Goal: Task Accomplishment & Management: Manage account settings

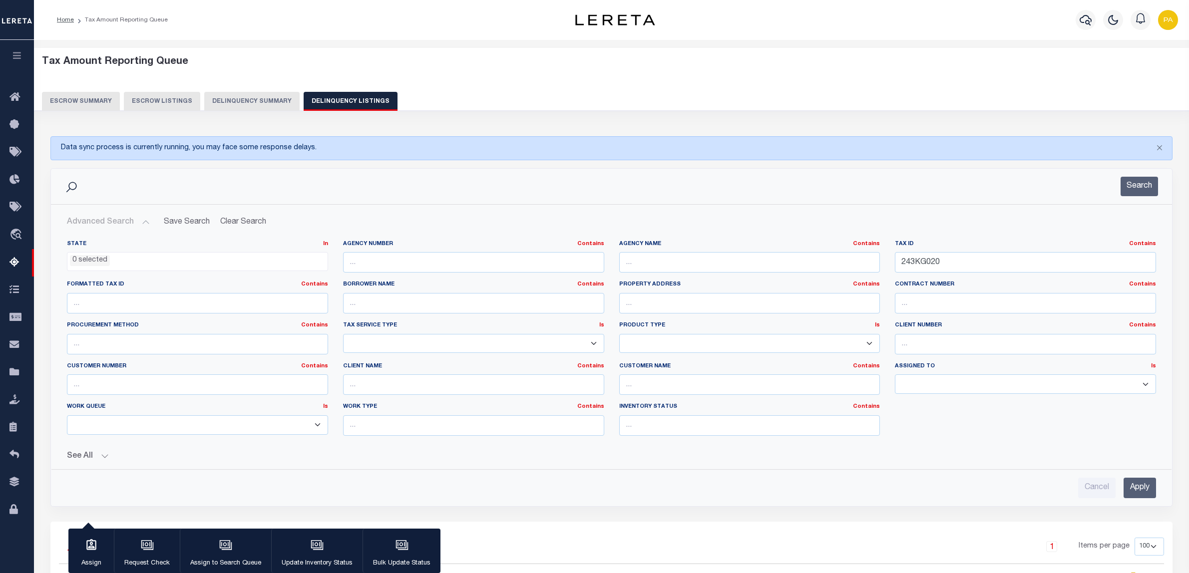
select select
select select "100"
click at [720, 256] on div "State In In AK AL AR AZ CA CO CT DC DE FL GA GU HI IA ID IL IN KS KY LA MA MD M…" at bounding box center [611, 342] width 1104 height 204
type input "19133"
click at [654, 266] on input "text" at bounding box center [749, 262] width 261 height 20
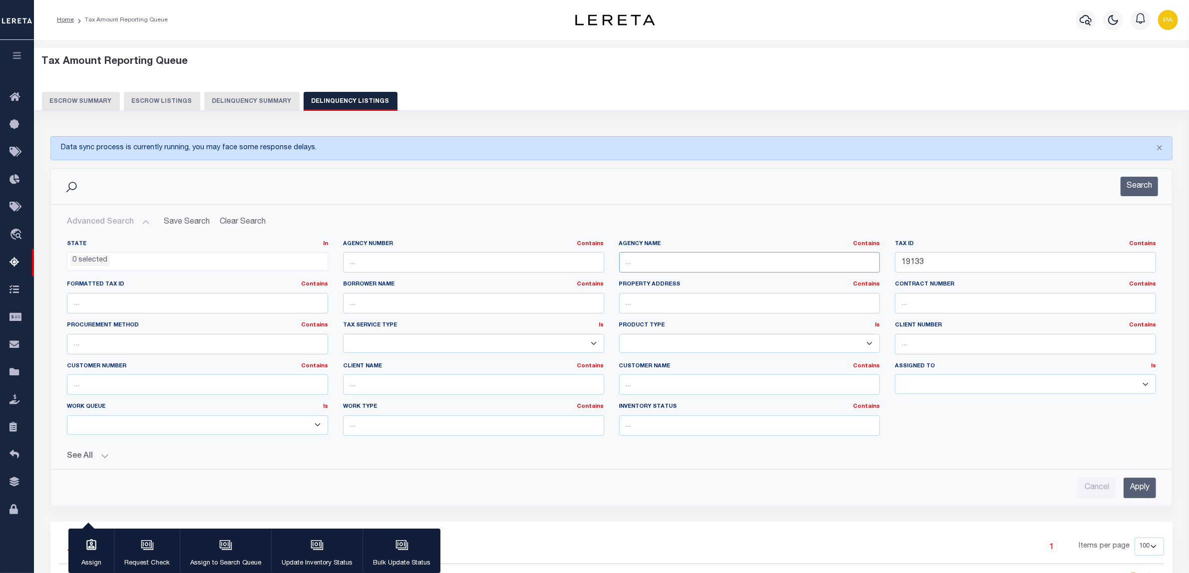
paste input "[GEOGRAPHIC_DATA] CITY"
type input "[GEOGRAPHIC_DATA] CITY"
click at [1125, 488] on input "Apply" at bounding box center [1139, 488] width 32 height 20
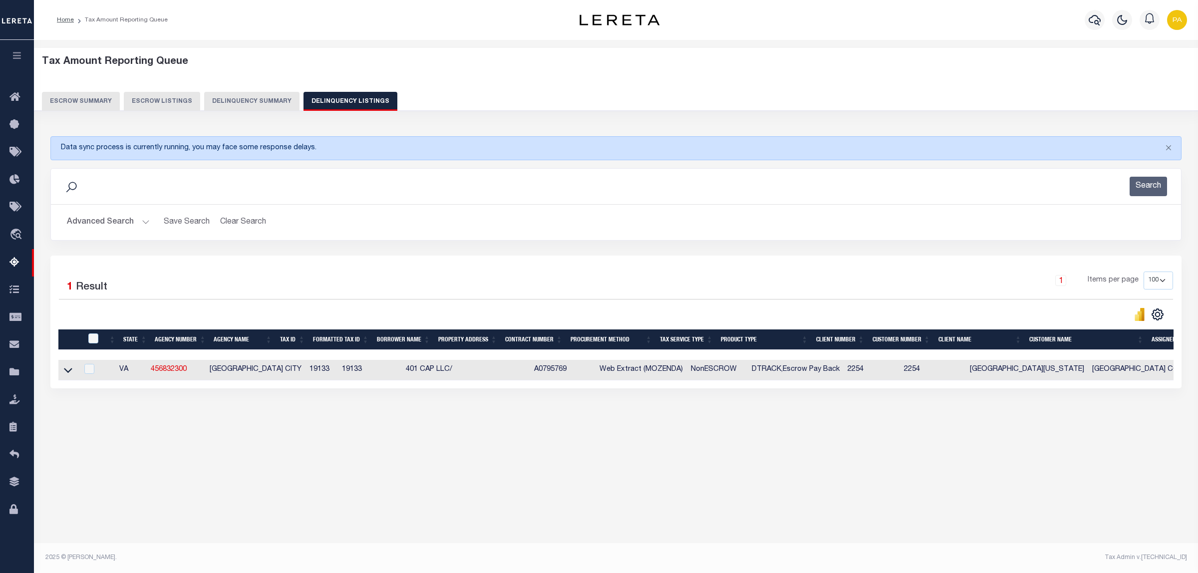
click at [1062, 492] on div "Tax Amount Reporting Queue Escrow Summary Escrow Listings In" at bounding box center [616, 298] width 1164 height 516
click at [66, 373] on icon at bounding box center [68, 370] width 8 height 5
drag, startPoint x: 280, startPoint y: 370, endPoint x: 301, endPoint y: 371, distance: 20.5
click at [306, 371] on td "19133" at bounding box center [322, 370] width 32 height 20
copy td "19133"
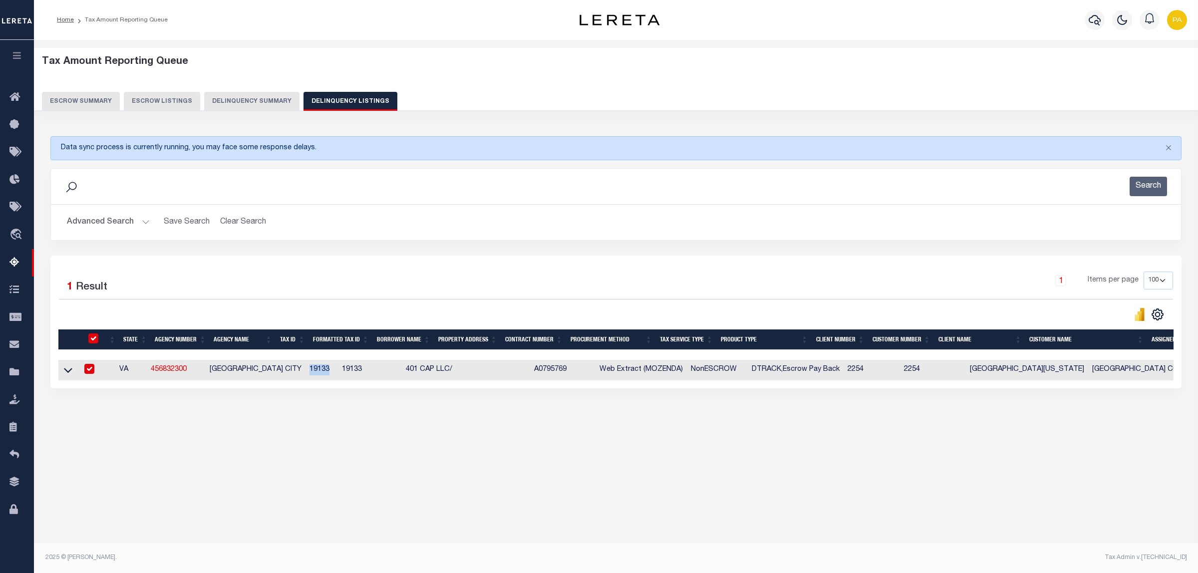
checkbox input "true"
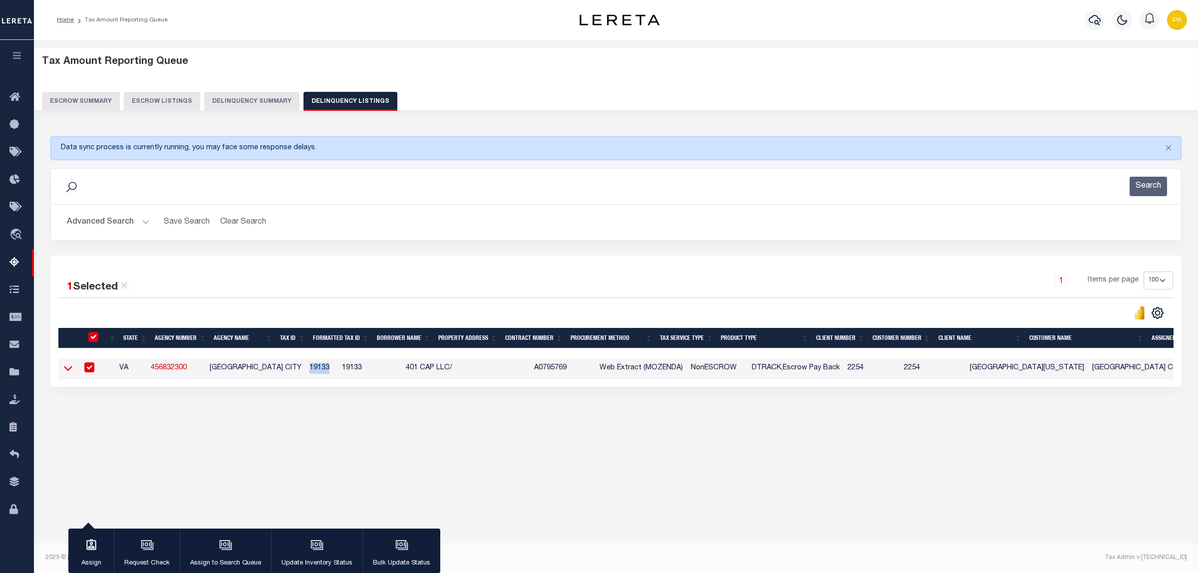
click at [66, 373] on icon at bounding box center [68, 368] width 8 height 10
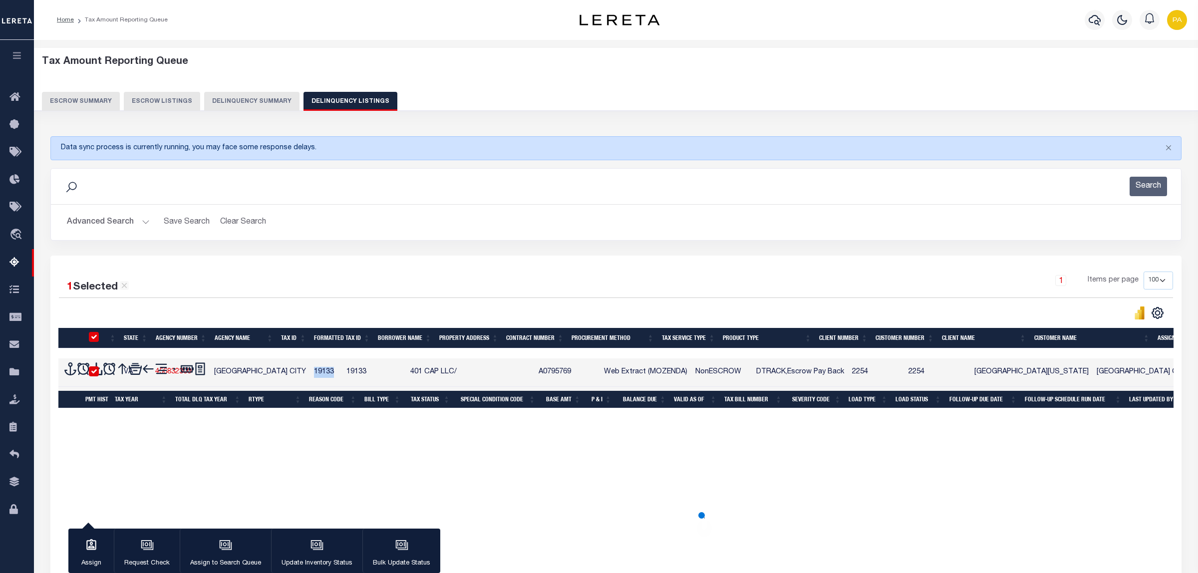
click at [70, 373] on span at bounding box center [70, 372] width 13 height 20
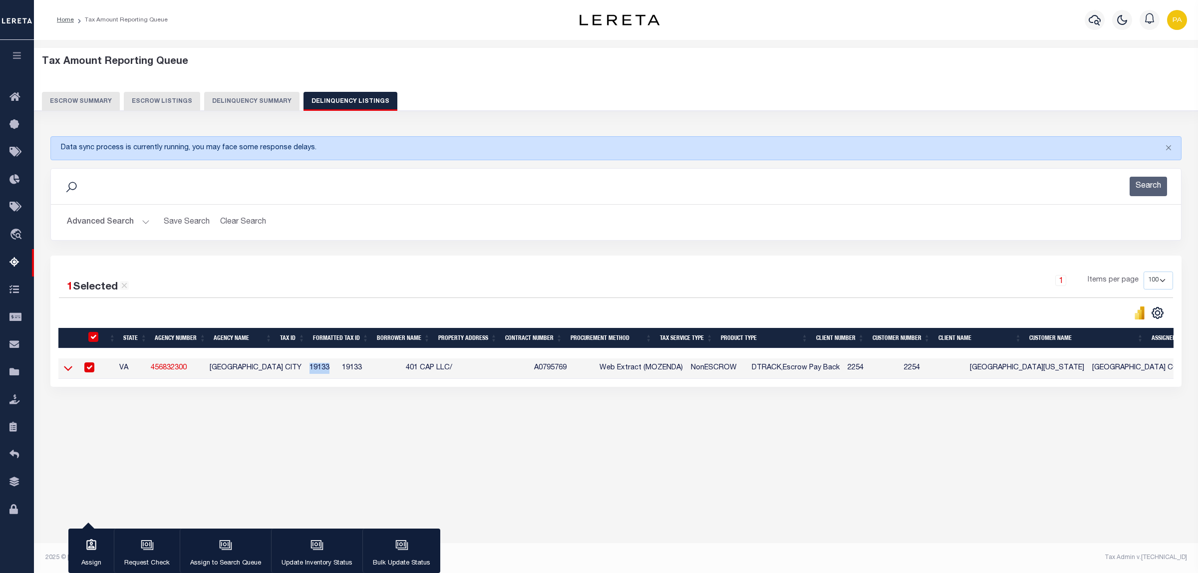
click at [67, 371] on icon at bounding box center [68, 368] width 8 height 5
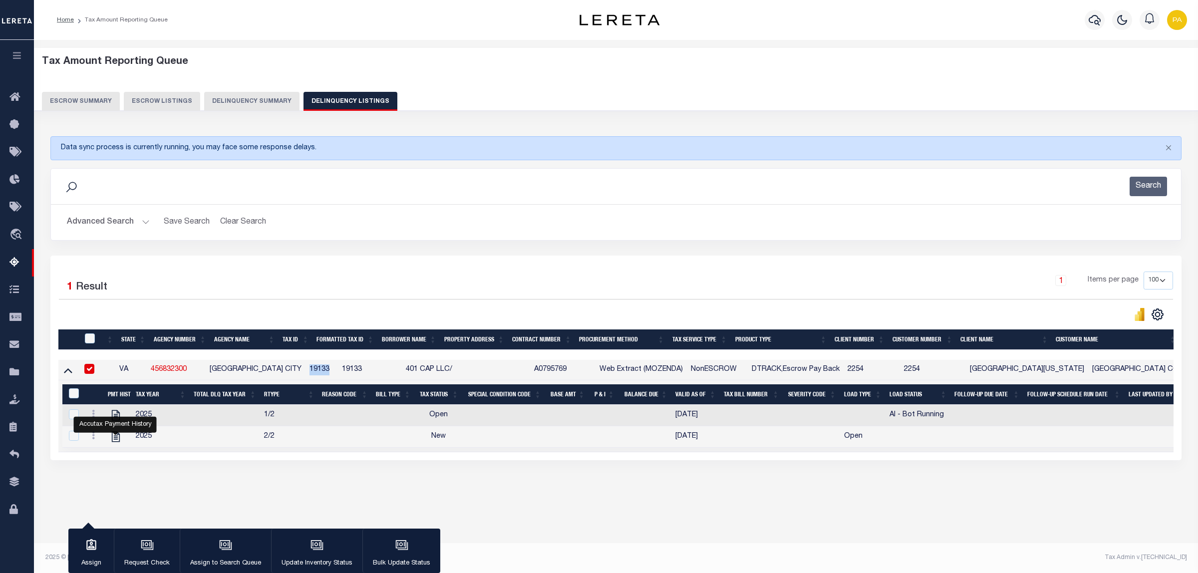
click at [145, 220] on button "Advanced Search" at bounding box center [108, 222] width 83 height 19
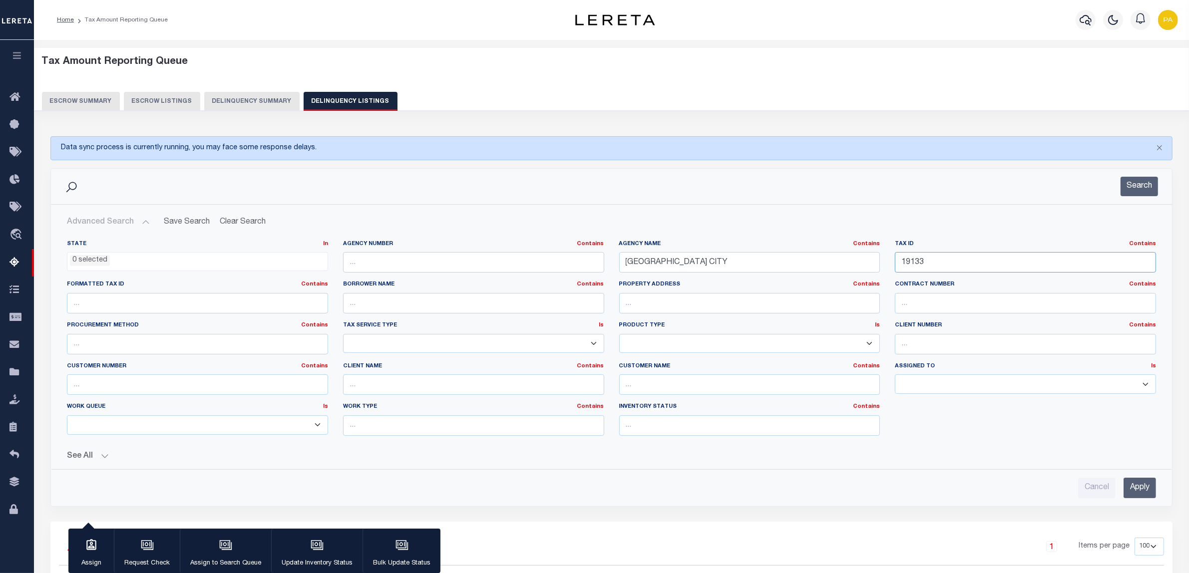
drag, startPoint x: 799, startPoint y: 270, endPoint x: 649, endPoint y: 270, distance: 149.8
click at [649, 270] on div "State In In AK AL AR AZ CA CO CT DC DE FL GA GU HI IA ID IL IN KS KY LA MA MD M…" at bounding box center [611, 342] width 1104 height 204
paste input "27180"
click at [1151, 493] on input "Apply" at bounding box center [1139, 488] width 32 height 20
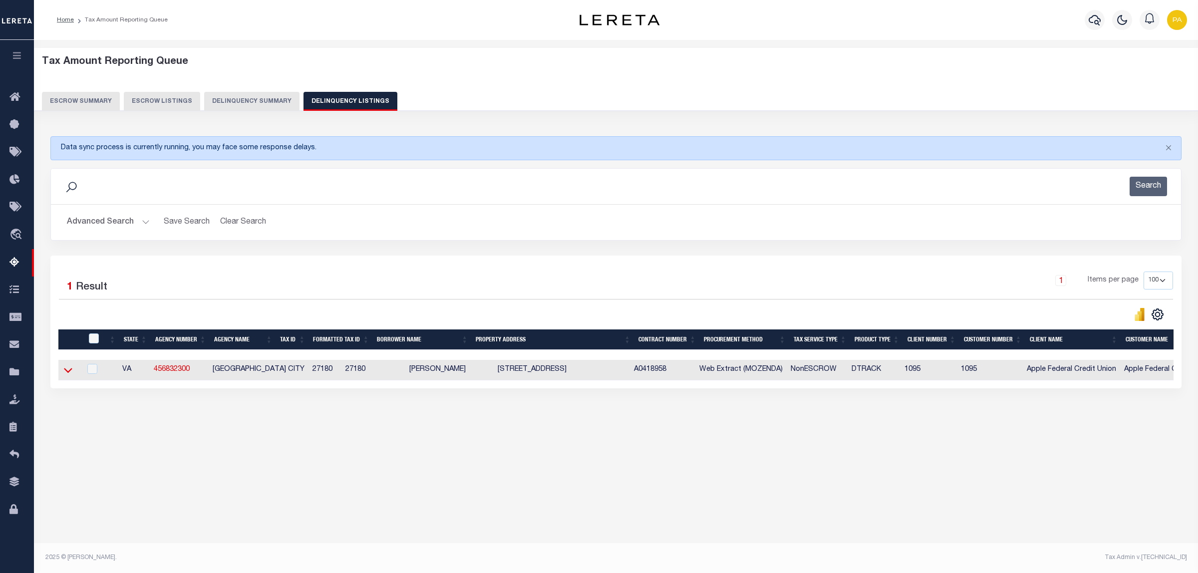
click at [69, 372] on icon at bounding box center [68, 370] width 8 height 10
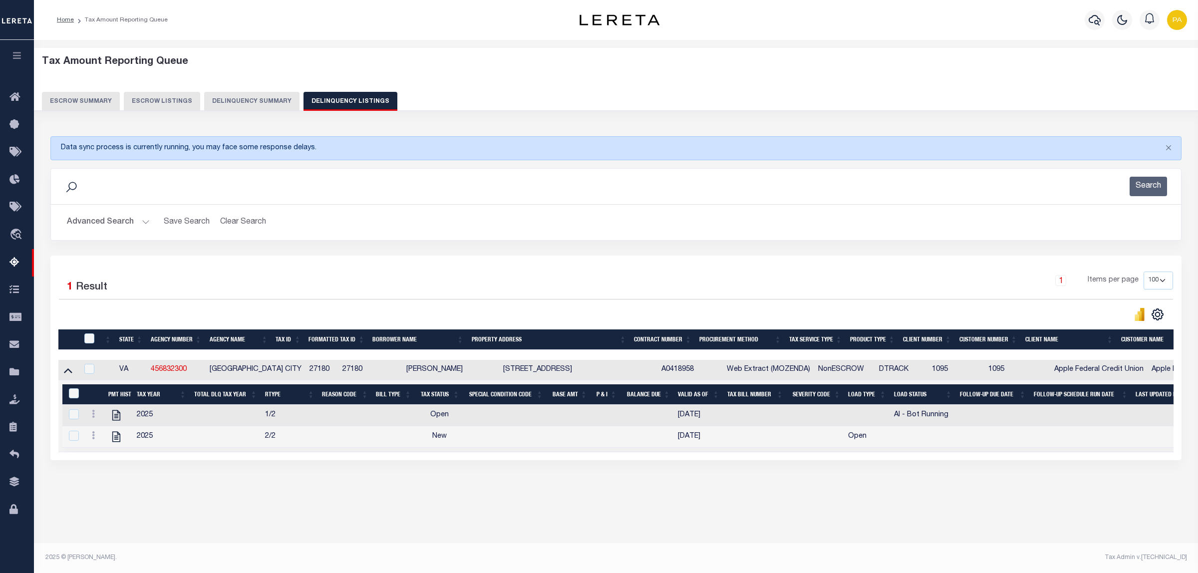
click at [121, 230] on button "Advanced Search" at bounding box center [108, 222] width 83 height 19
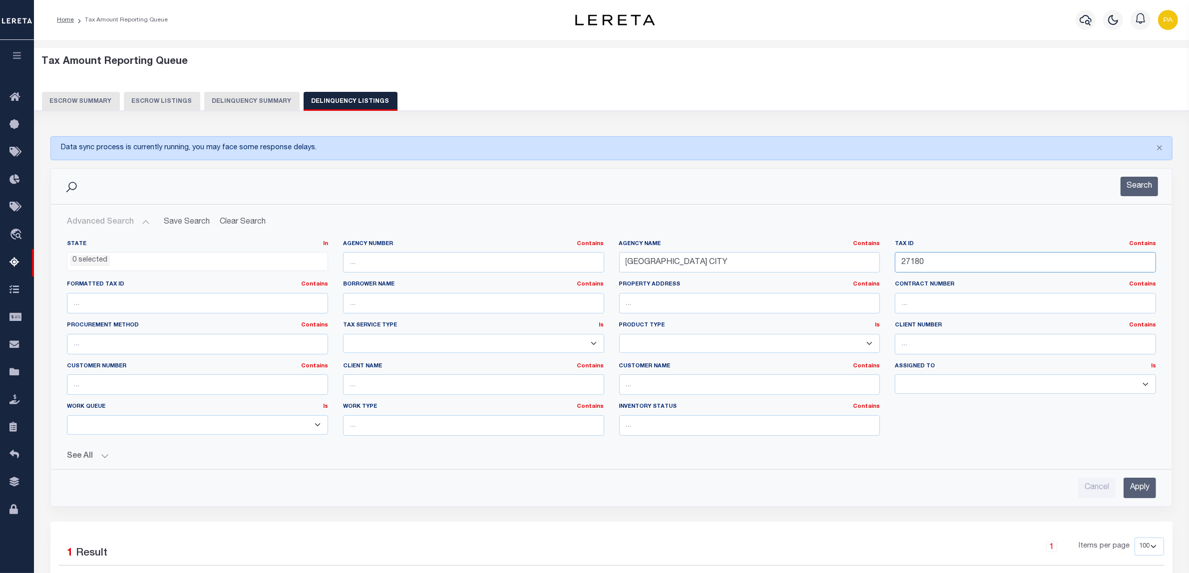
drag, startPoint x: 987, startPoint y: 260, endPoint x: 810, endPoint y: 329, distance: 190.3
click at [636, 260] on div "State In In AK AL AR AZ CA CO CT DC DE FL GA GU HI IA ID IL IN KS KY LA MA MD M…" at bounding box center [611, 342] width 1104 height 204
paste input "31944"
click at [1132, 486] on input "Apply" at bounding box center [1139, 488] width 32 height 20
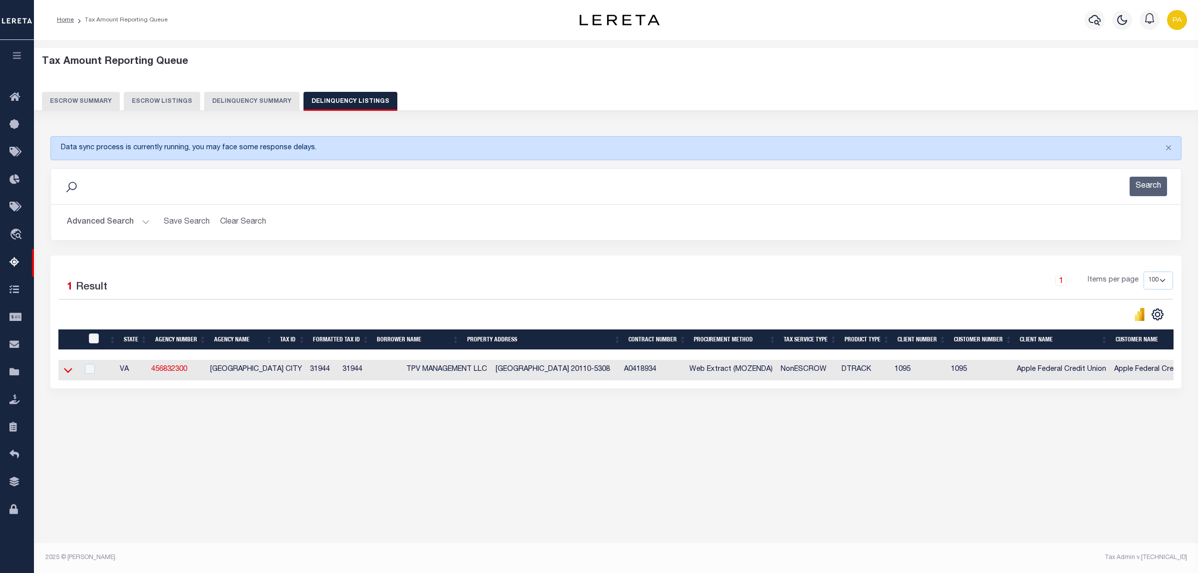
click at [66, 373] on icon at bounding box center [68, 370] width 8 height 10
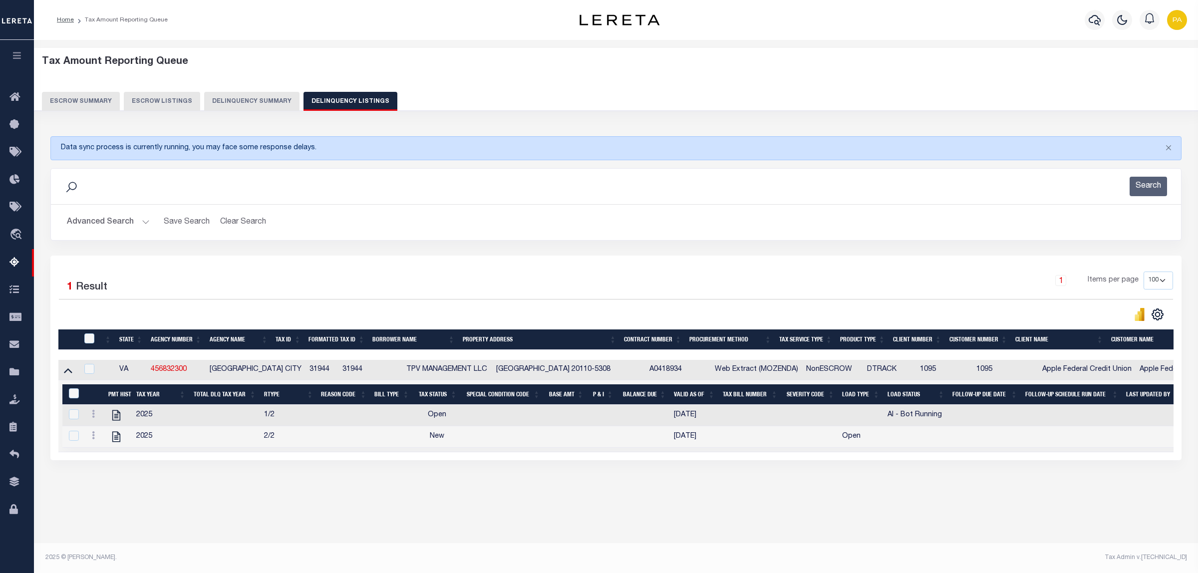
click at [119, 224] on button "Advanced Search" at bounding box center [108, 222] width 83 height 19
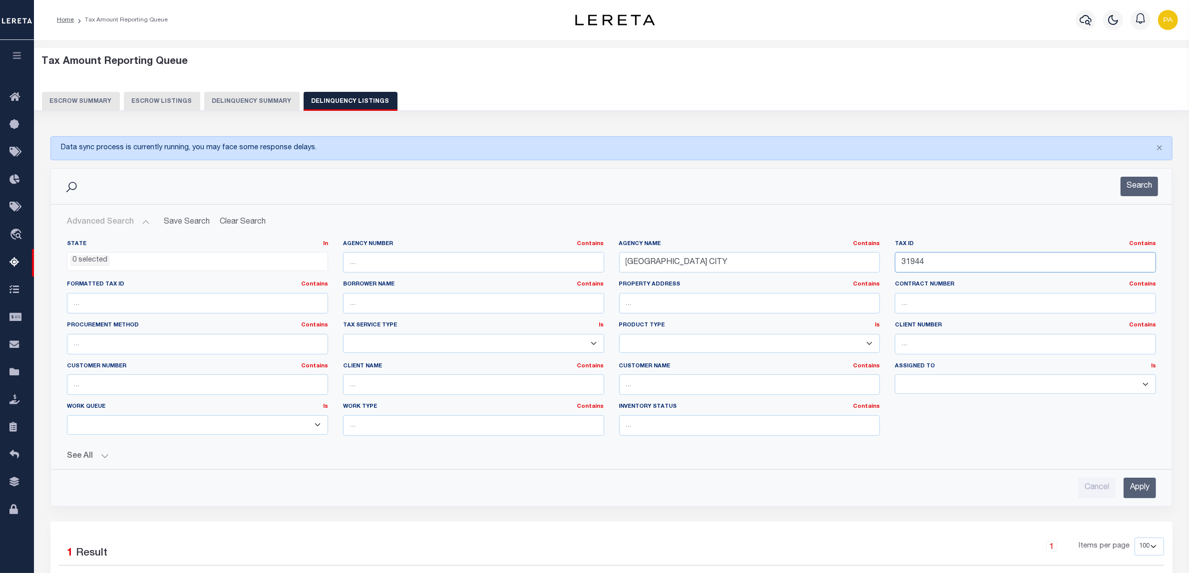
drag, startPoint x: 930, startPoint y: 258, endPoint x: 715, endPoint y: 256, distance: 215.2
click at [715, 256] on div "State In In AK AL AR AZ CA CO CT DC DE FL GA GU HI IA ID IL IN KS KY LA MA MD M…" at bounding box center [611, 342] width 1104 height 204
paste input "4060"
click at [1136, 488] on input "Apply" at bounding box center [1139, 488] width 32 height 20
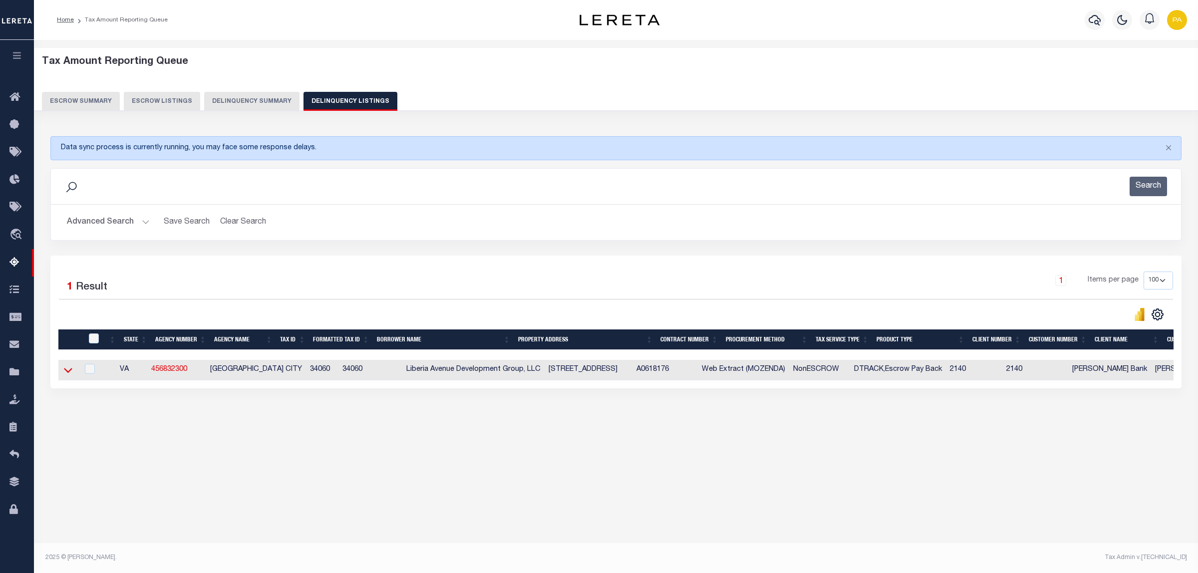
click at [66, 375] on icon at bounding box center [68, 370] width 8 height 10
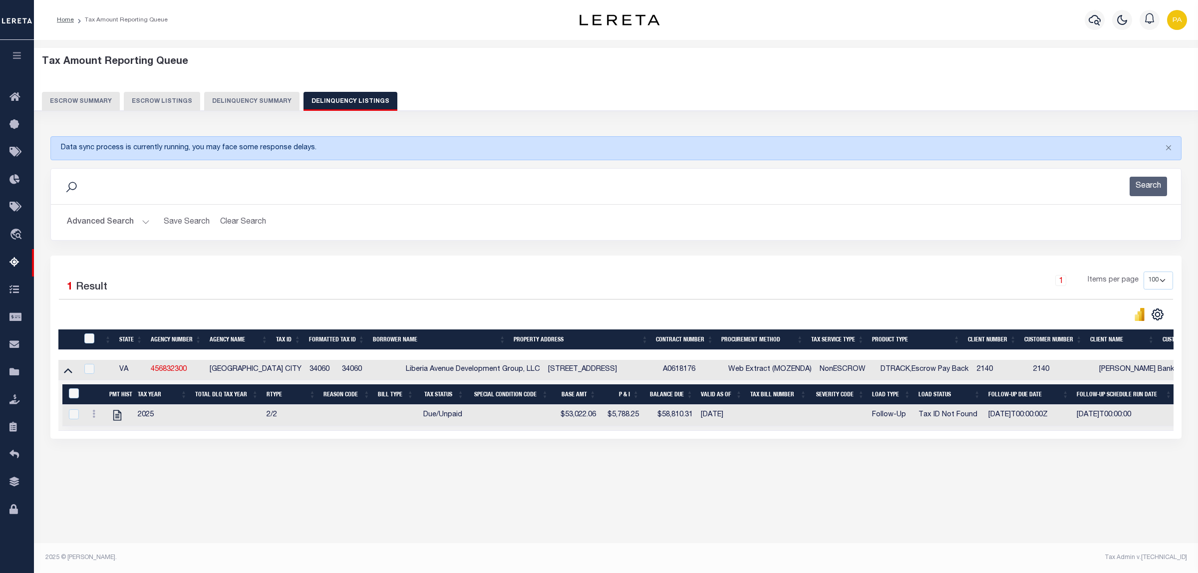
click at [124, 222] on button "Advanced Search" at bounding box center [108, 222] width 83 height 19
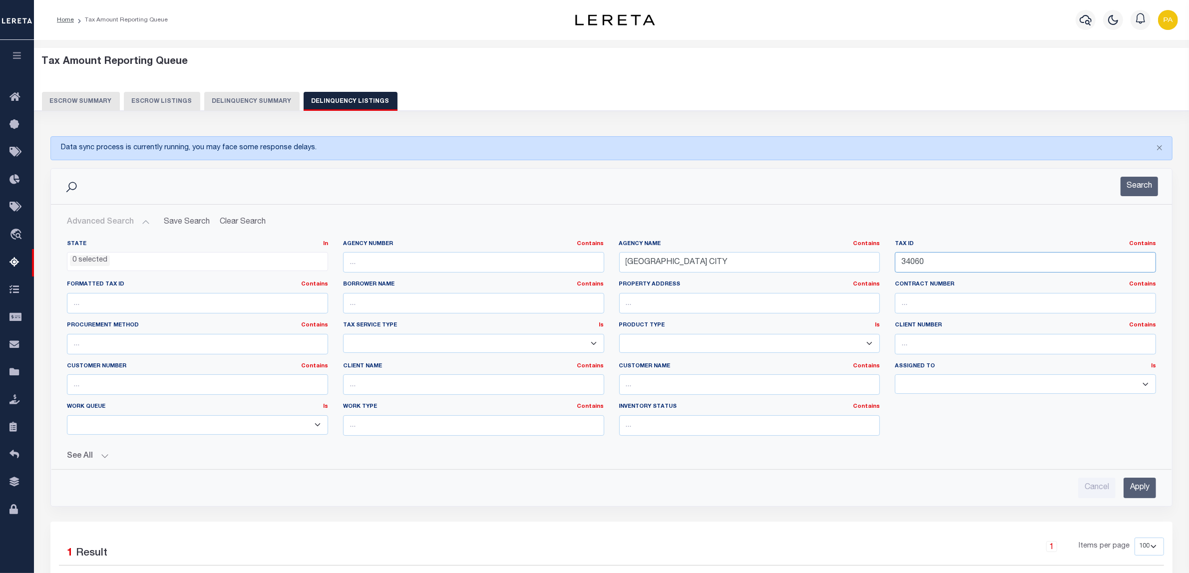
drag, startPoint x: 662, startPoint y: 273, endPoint x: 595, endPoint y: 277, distance: 67.0
click at [595, 277] on div "State In In AK AL AR AZ CA CO CT DC DE FL GA GU HI IA ID IL IN KS KY LA MA MD M…" at bounding box center [611, 342] width 1104 height 204
paste input "15C 1 88"
type input "15C 1 88"
drag, startPoint x: 326, startPoint y: 248, endPoint x: 293, endPoint y: 265, distance: 37.1
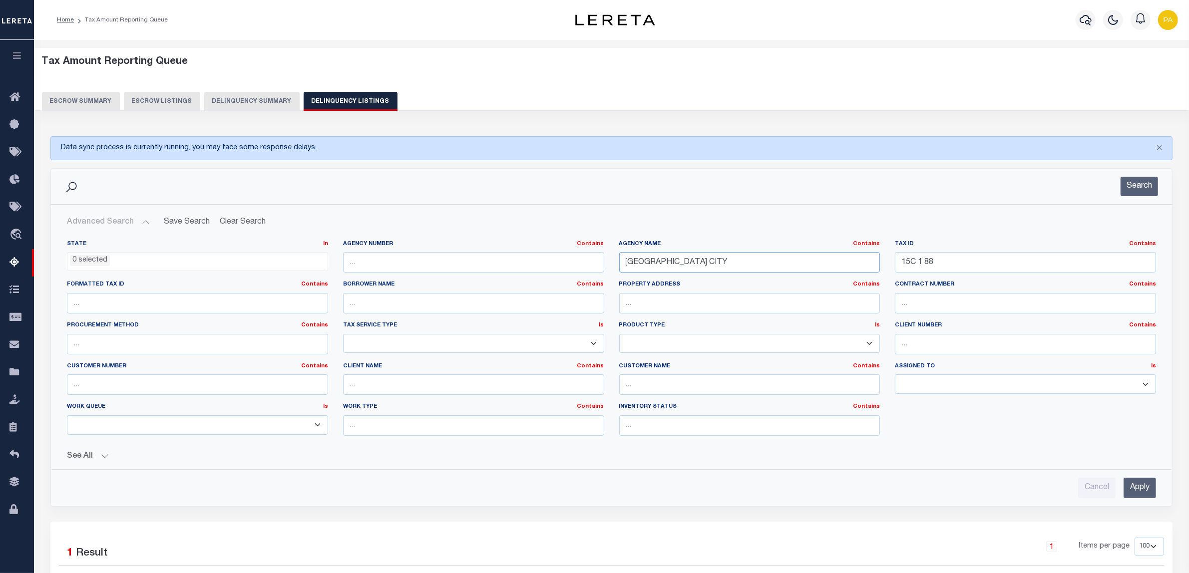
click at [246, 250] on div "State In In AK AL AR AZ CA CO CT DC DE FL GA GU HI IA ID IL IN KS KY LA MA MD M…" at bounding box center [611, 342] width 1104 height 204
paste input "LOUISA COUN"
type input "LOUISA COUNTY"
click at [1144, 490] on input "Apply" at bounding box center [1139, 488] width 32 height 20
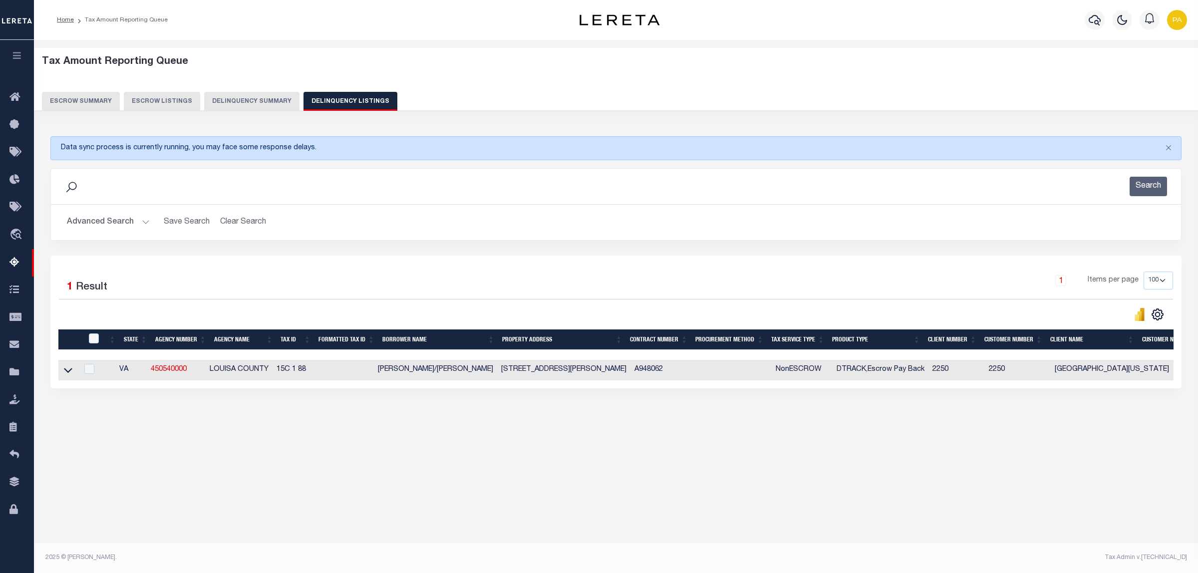
click at [992, 465] on div "Tax Amount Reporting Queue Escrow Summary Escrow Listings" at bounding box center [616, 259] width 1164 height 438
click at [123, 224] on button "Advanced Search" at bounding box center [108, 222] width 83 height 19
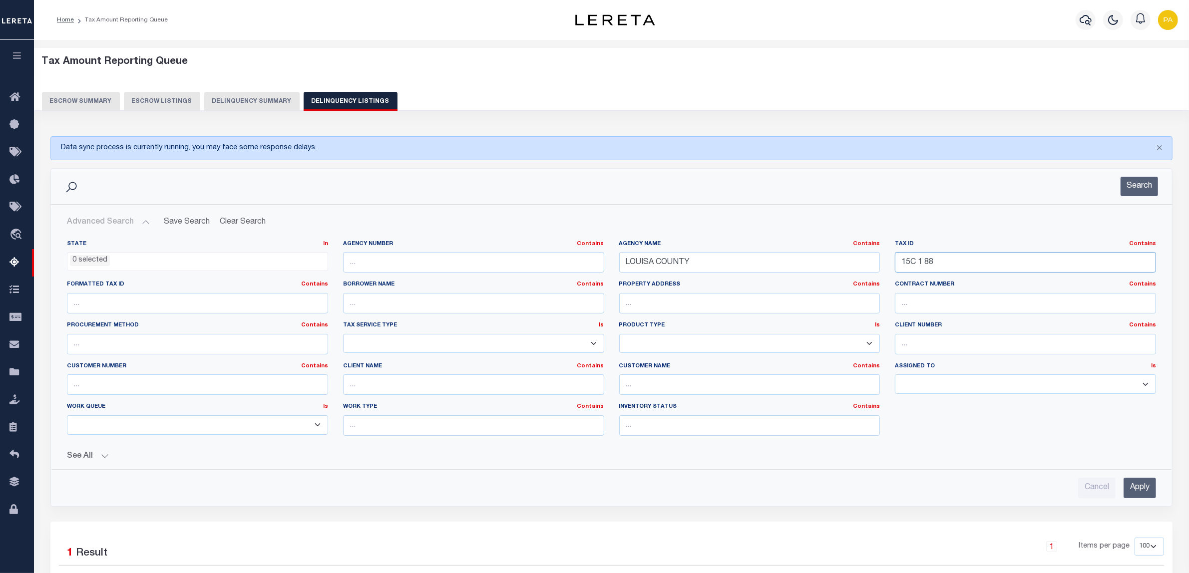
drag, startPoint x: 774, startPoint y: 256, endPoint x: 695, endPoint y: 266, distance: 79.0
click at [695, 266] on div "State In In AK AL AR AZ CA CO CT DC DE FL GA GU HI IA ID IL IN KS KY LA MA MD M…" at bounding box center [611, 342] width 1104 height 204
paste input "C004-0660/042"
type input "C004-0660/042"
drag, startPoint x: 695, startPoint y: 268, endPoint x: 403, endPoint y: 265, distance: 292.0
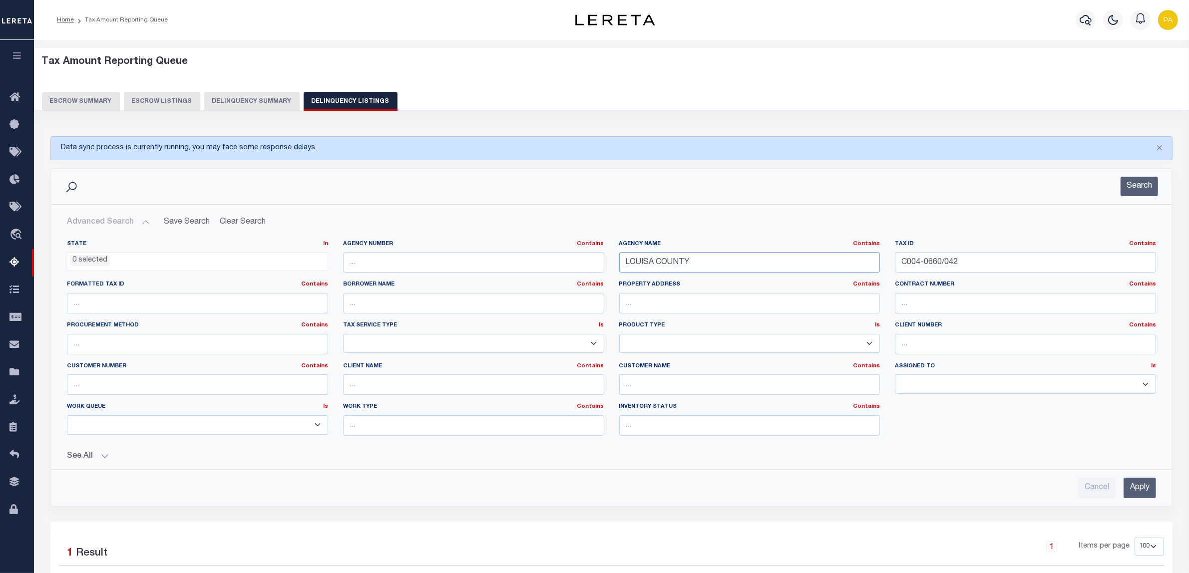
click at [403, 265] on div "State In In AK AL AR AZ CA CO CT DC DE FL GA GU HI IA ID IL IN KS KY LA MA MD M…" at bounding box center [611, 342] width 1104 height 204
paste input "RICHMOND CI"
type input "[GEOGRAPHIC_DATA]"
click at [1137, 483] on input "Apply" at bounding box center [1139, 488] width 32 height 20
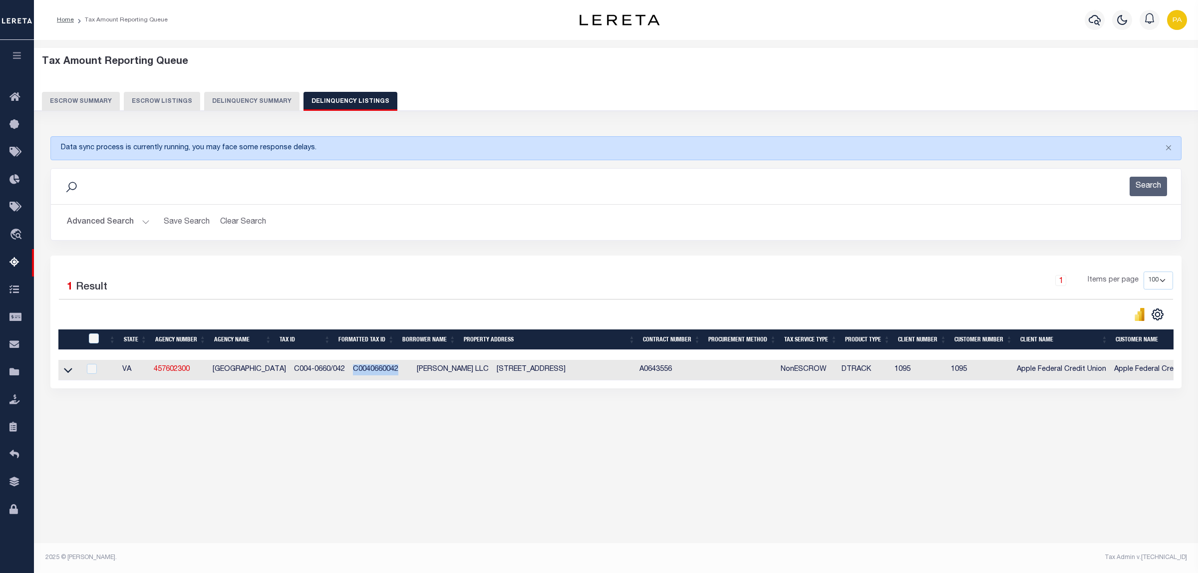
drag, startPoint x: 338, startPoint y: 373, endPoint x: 1191, endPoint y: 301, distance: 856.2
click at [383, 373] on td "C0040660042" at bounding box center [381, 370] width 64 height 20
copy td "C0040660042"
checkbox input "true"
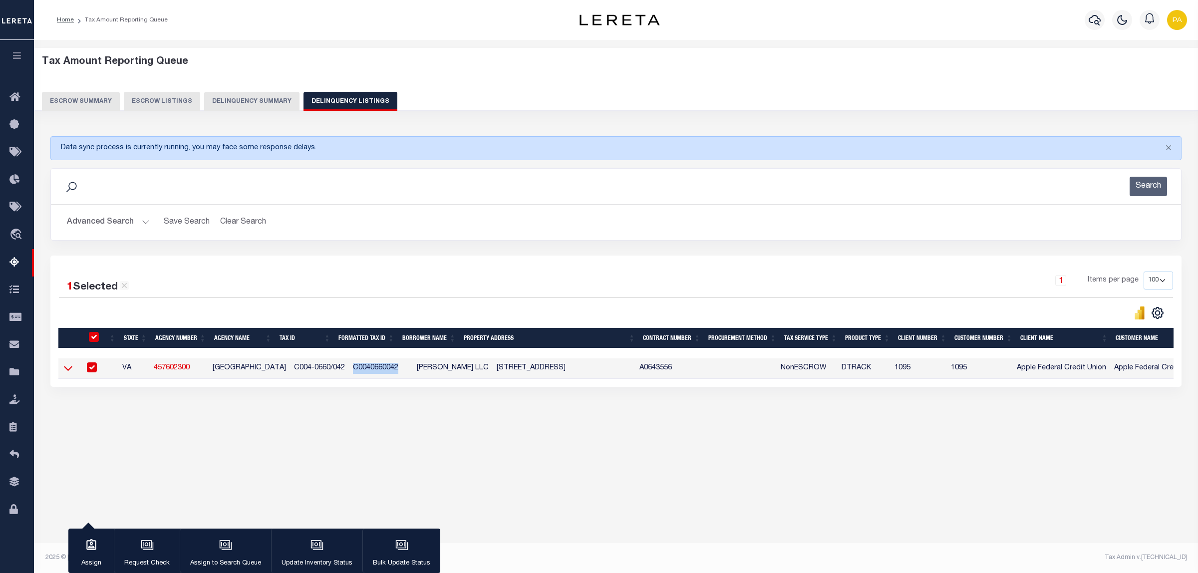
click at [67, 371] on icon at bounding box center [68, 368] width 8 height 5
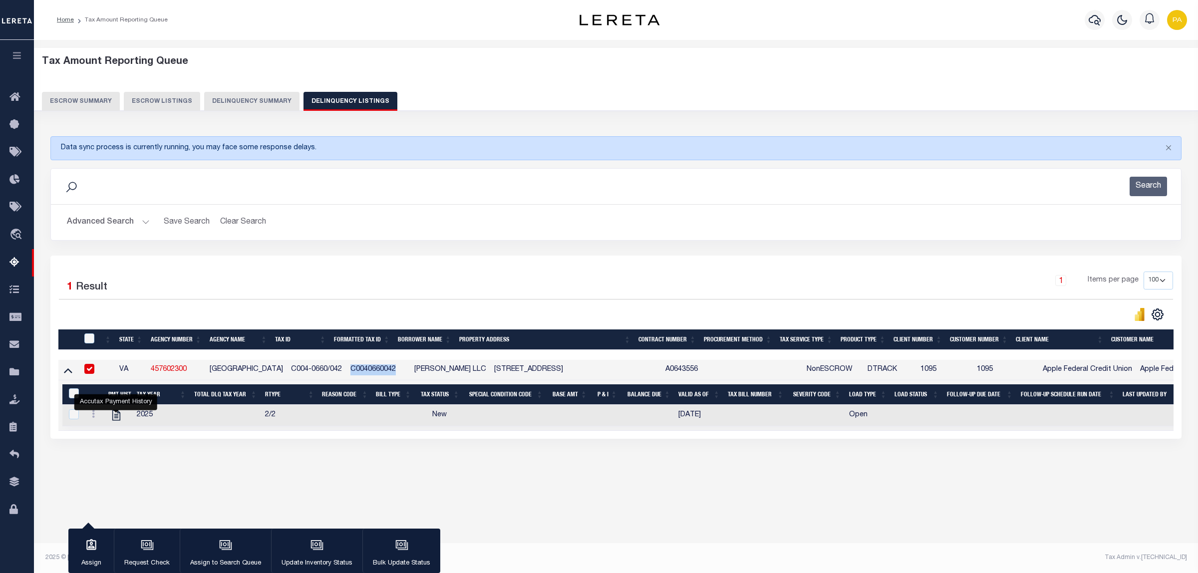
click at [118, 225] on button "Advanced Search" at bounding box center [108, 222] width 83 height 19
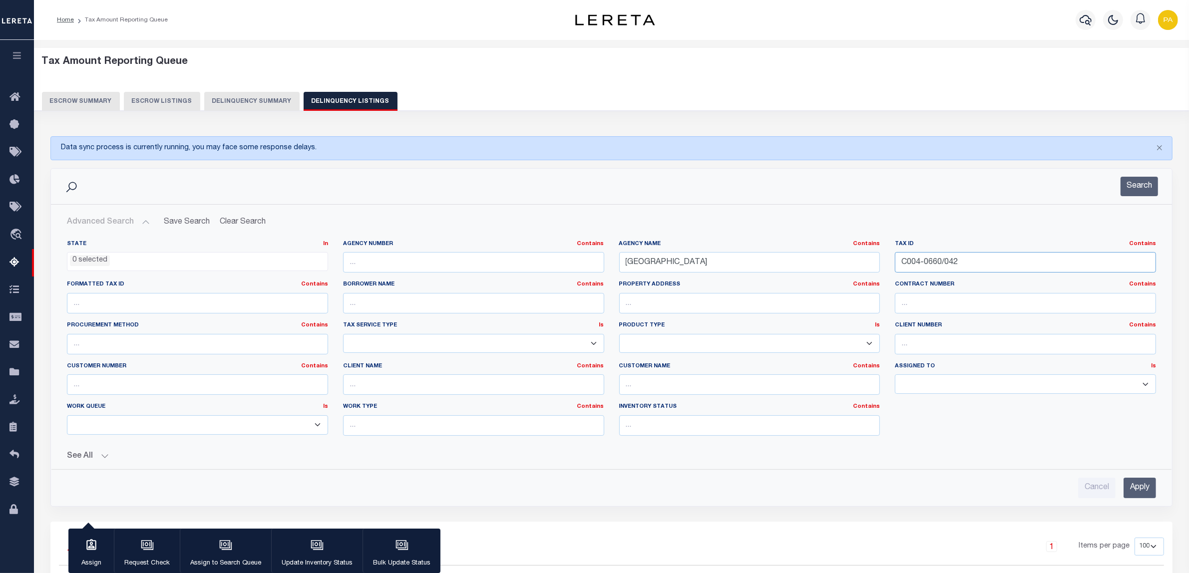
drag, startPoint x: 644, startPoint y: 270, endPoint x: 626, endPoint y: 270, distance: 17.5
click at [626, 270] on div "State In In AK AL AR AZ CA CO CT DC DE FL GA GU HI IA ID IL IN KS KY LA MA MD M…" at bounding box center [611, 342] width 1104 height 204
paste input "6984058921000"
type input "6984058921000"
drag, startPoint x: 720, startPoint y: 250, endPoint x: 685, endPoint y: 254, distance: 35.1
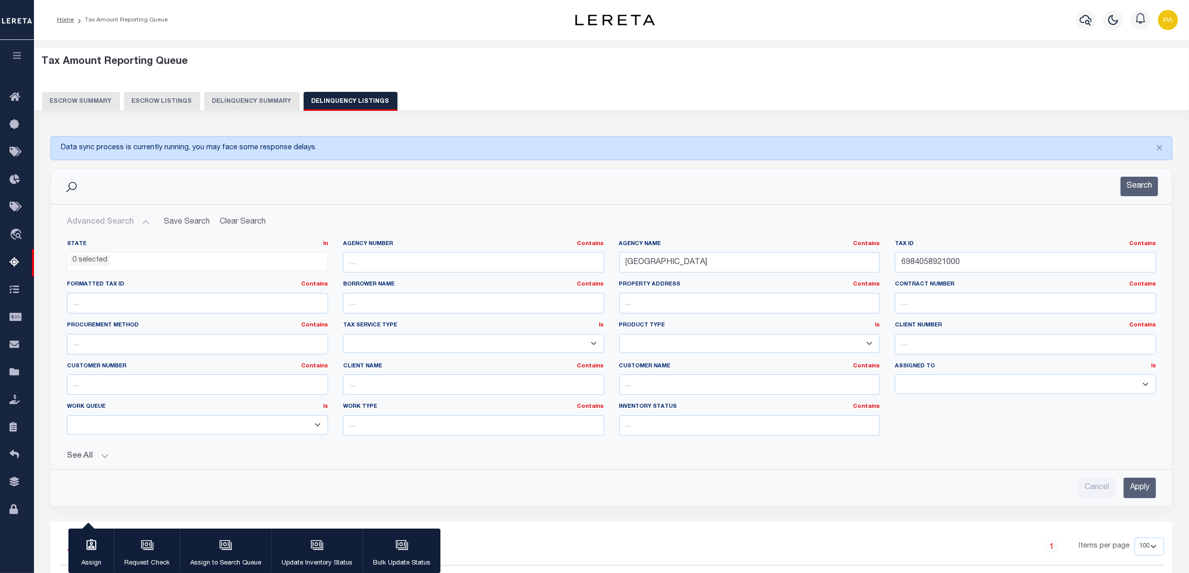
click at [685, 254] on div "Agency Name Contains Contains Is RICHMOND CITY" at bounding box center [749, 256] width 261 height 33
drag, startPoint x: 725, startPoint y: 262, endPoint x: 407, endPoint y: 262, distance: 317.5
click at [407, 262] on div "State In In AK AL AR AZ CA CO CT DC DE FL GA GU HI IA ID IL IN KS KY LA MA MD M…" at bounding box center [611, 342] width 1104 height 204
paste input "WARRENTON TOWN"
type input "WARRENTON TOWN"
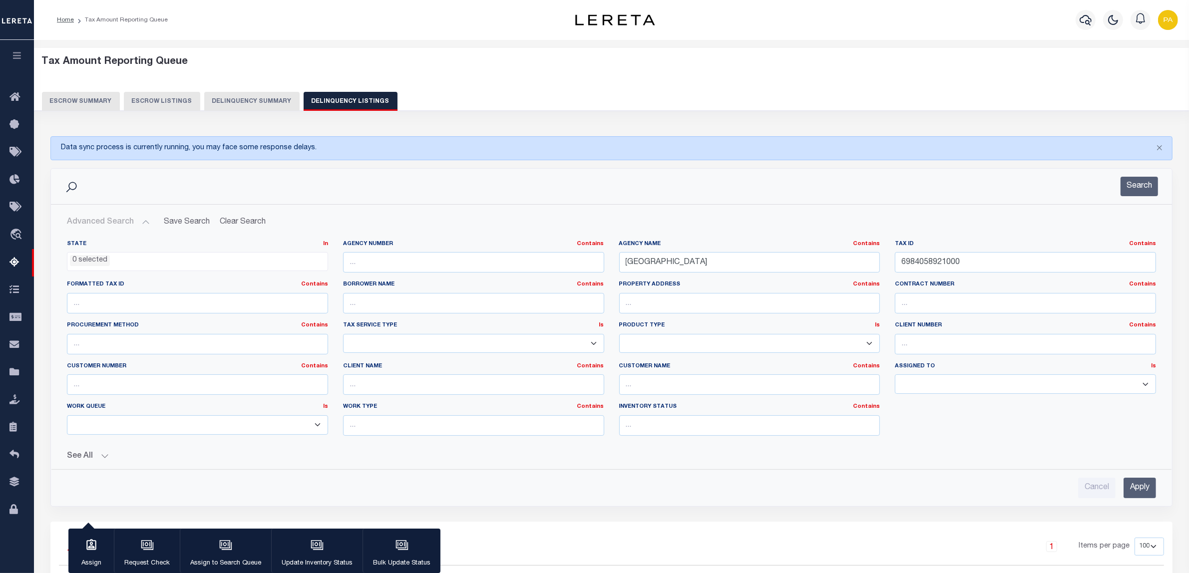
click at [1147, 486] on input "Apply" at bounding box center [1139, 488] width 32 height 20
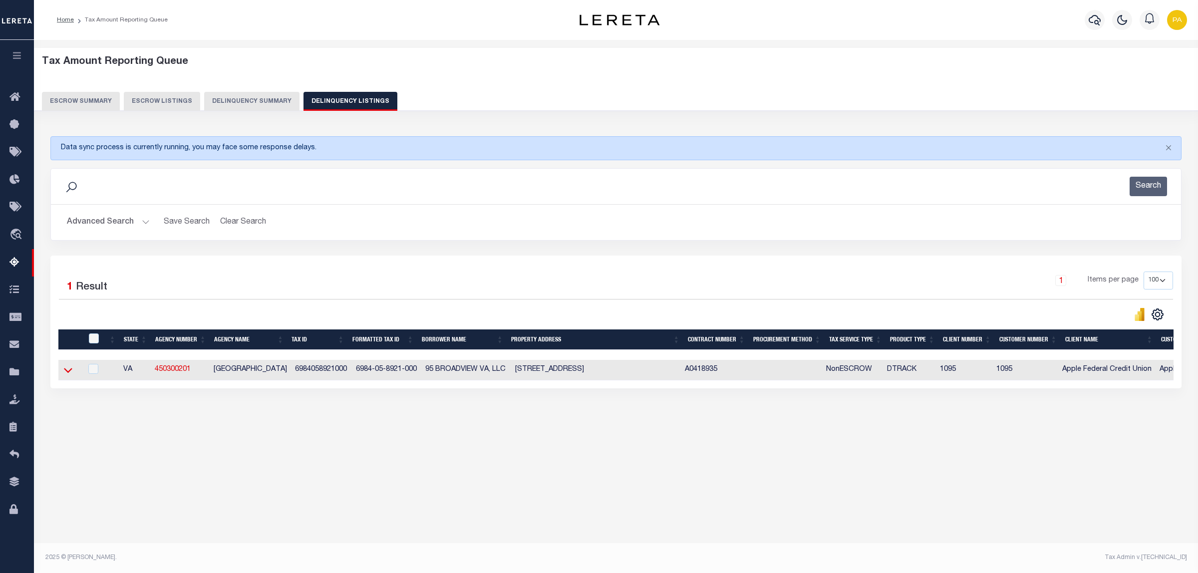
click at [67, 374] on icon at bounding box center [68, 370] width 8 height 10
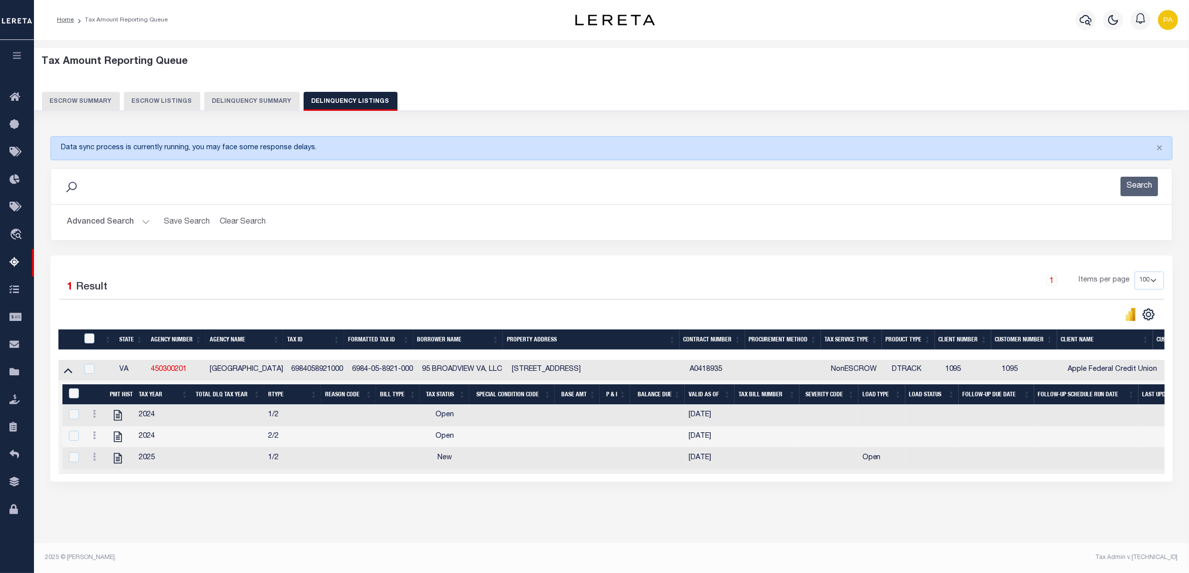
click at [110, 221] on button "Advanced Search" at bounding box center [108, 222] width 83 height 19
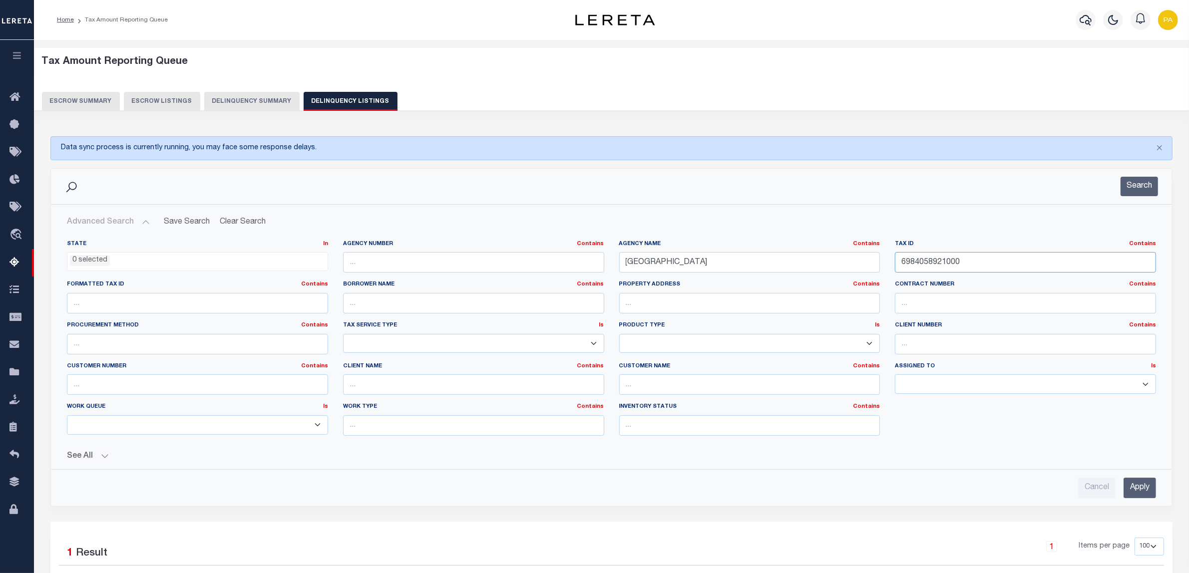
drag, startPoint x: 981, startPoint y: 265, endPoint x: 745, endPoint y: 265, distance: 236.1
click at [745, 265] on div "State In In AK AL AR AZ CA CO CT DC DE FL GA GU HI IA ID IL IN KS KY LA MA MD M…" at bounding box center [611, 342] width 1104 height 204
paste input "43250"
click at [1141, 513] on div "Search Advanced Search Save Search Clear Search tblassign_wrapper_dynamictable_…" at bounding box center [611, 344] width 1137 height 353
click at [1139, 493] on input "Apply" at bounding box center [1139, 488] width 32 height 20
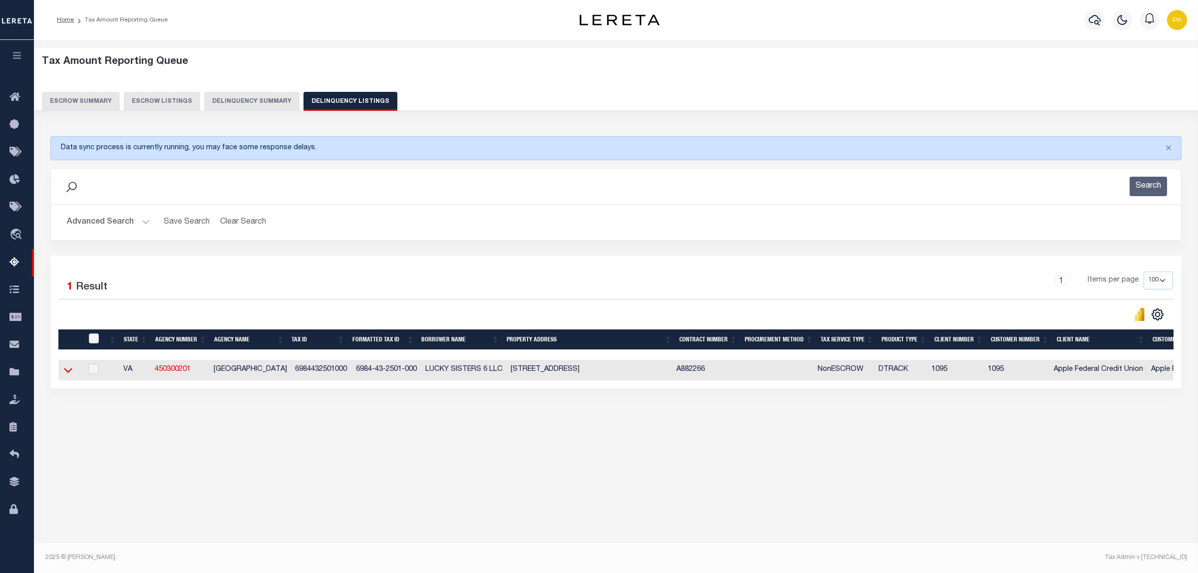
click at [66, 373] on icon at bounding box center [68, 370] width 8 height 5
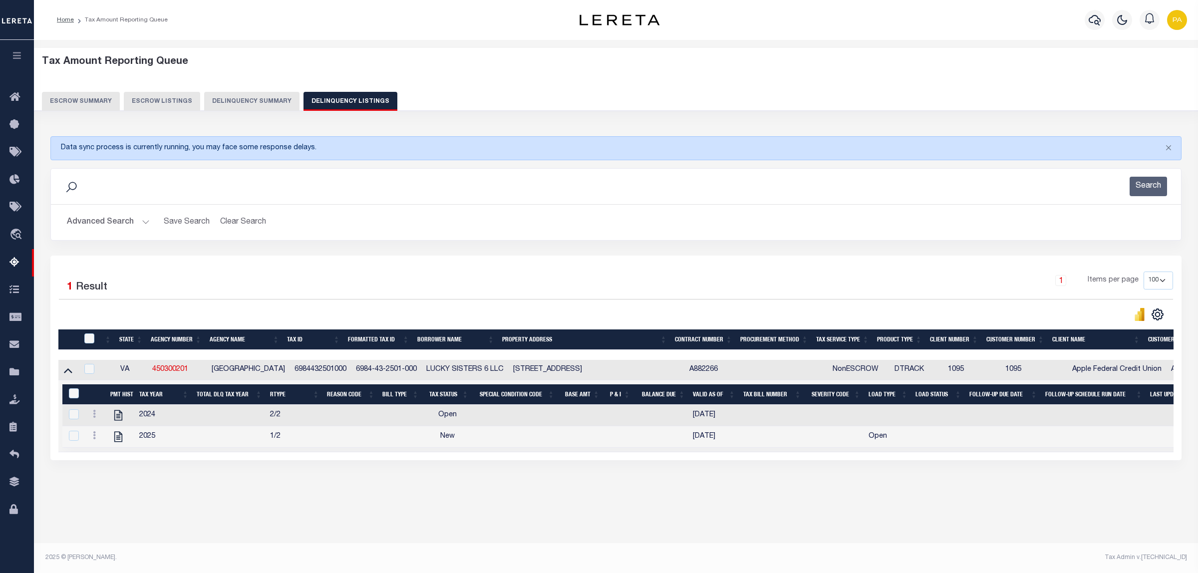
click at [135, 221] on button "Advanced Search" at bounding box center [108, 222] width 83 height 19
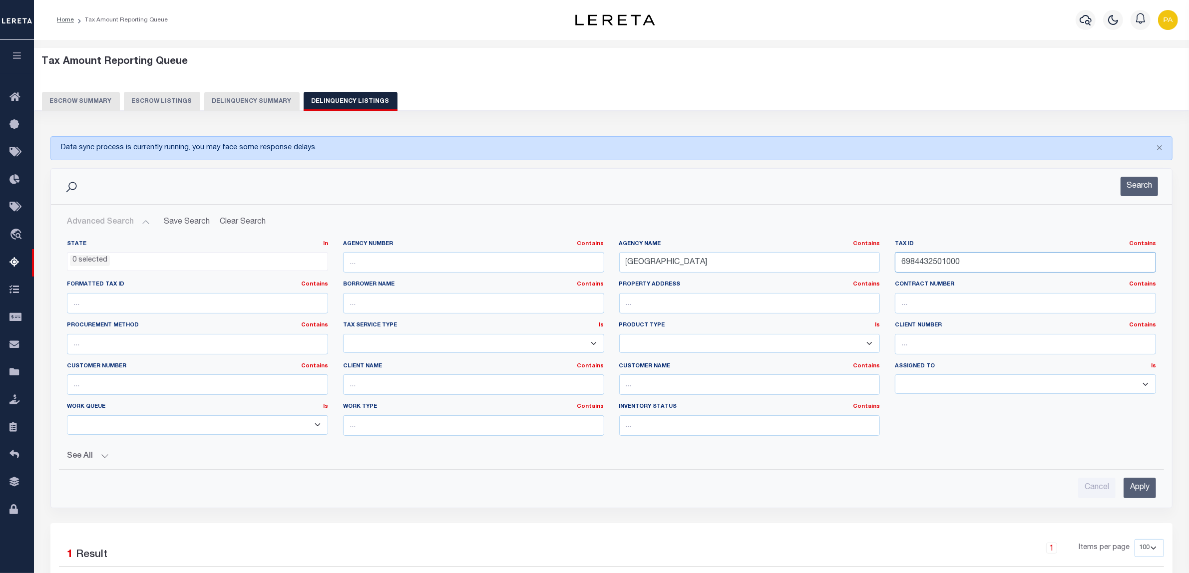
click at [763, 255] on div "State In In AK AL AR AZ CA CO CT DC DE FL GA GU HI IA ID IL IN KS KY LA MA MD M…" at bounding box center [611, 342] width 1104 height 204
paste input "C004-0660/042"
type input "C004-0660/042"
drag, startPoint x: 729, startPoint y: 268, endPoint x: 762, endPoint y: 297, distance: 44.2
click at [436, 258] on div "State In In AK AL AR AZ CA CO CT DC DE FL GA GU HI IA ID IL IN KS KY LA MA MD M…" at bounding box center [611, 342] width 1104 height 204
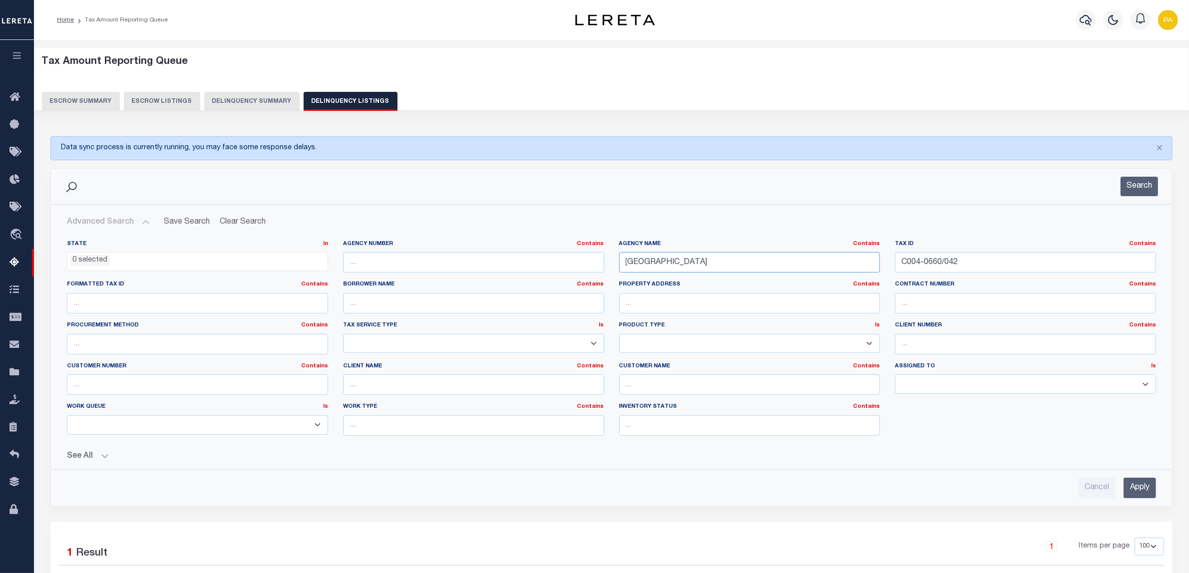
paste input "RICHMOND CITY"
type input "RICHMOND CITY"
click at [1142, 490] on input "Apply" at bounding box center [1139, 488] width 32 height 20
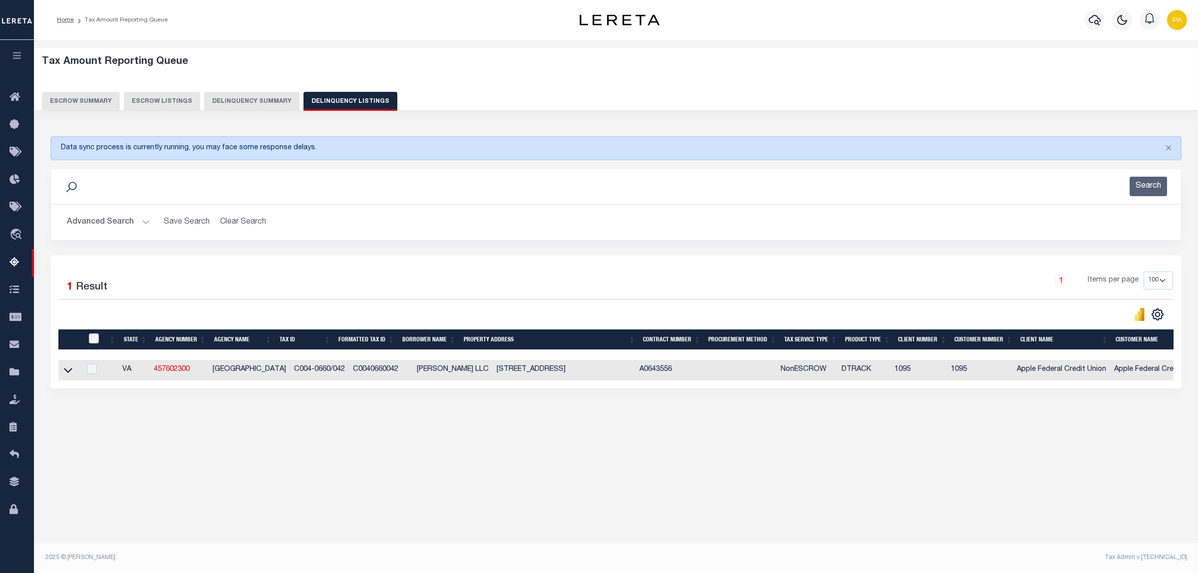
click at [627, 515] on div "Tax Amount Reporting Queue Escrow Summary Escrow Listings In" at bounding box center [616, 298] width 1164 height 516
drag, startPoint x: 338, startPoint y: 375, endPoint x: 387, endPoint y: 373, distance: 49.0
click at [387, 373] on td "C0040660042" at bounding box center [381, 370] width 64 height 20
copy td "C0040660042"
checkbox input "true"
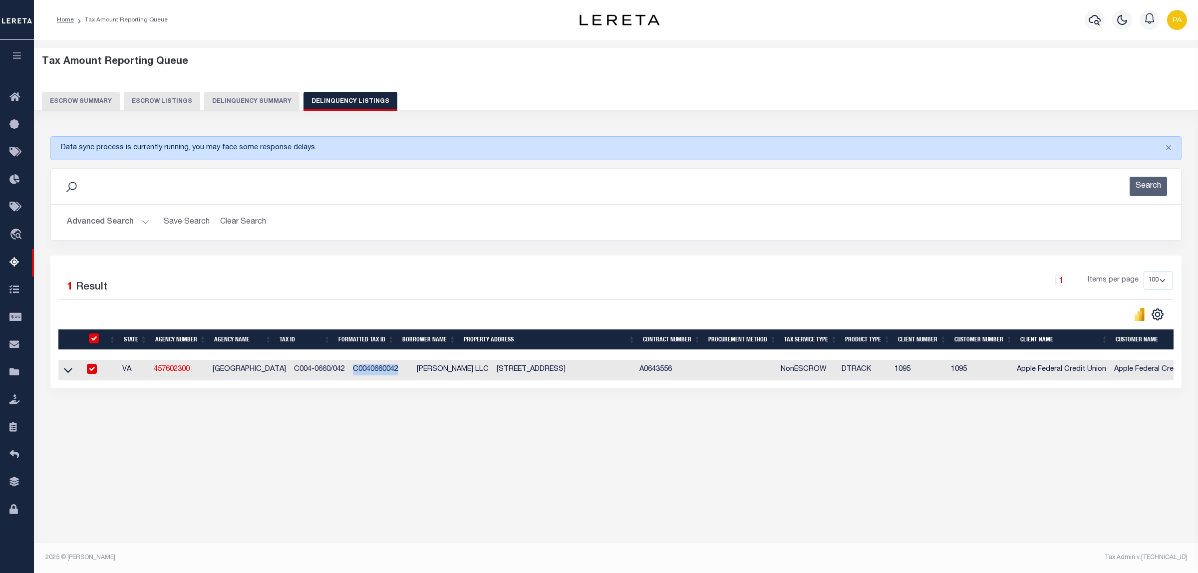
checkbox input "true"
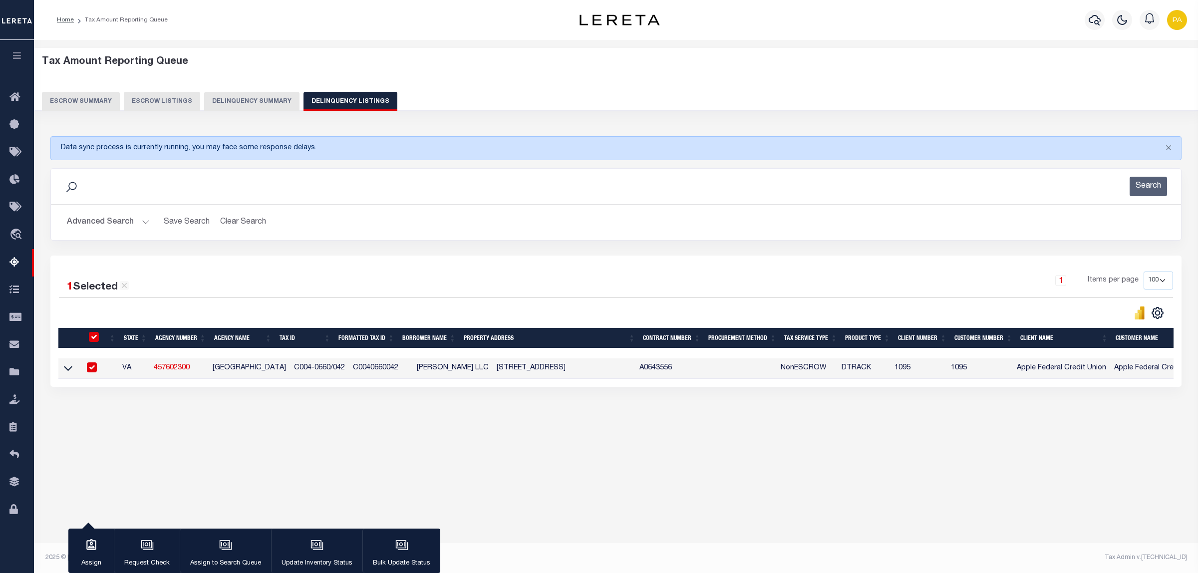
click at [442, 447] on div "Tax Amount Reporting Queue Escrow Summary Escrow Listings In" at bounding box center [616, 248] width 1158 height 397
drag, startPoint x: 339, startPoint y: 370, endPoint x: 385, endPoint y: 368, distance: 45.5
click at [385, 368] on td "C0040660042" at bounding box center [381, 368] width 64 height 20
copy td "C0040660042"
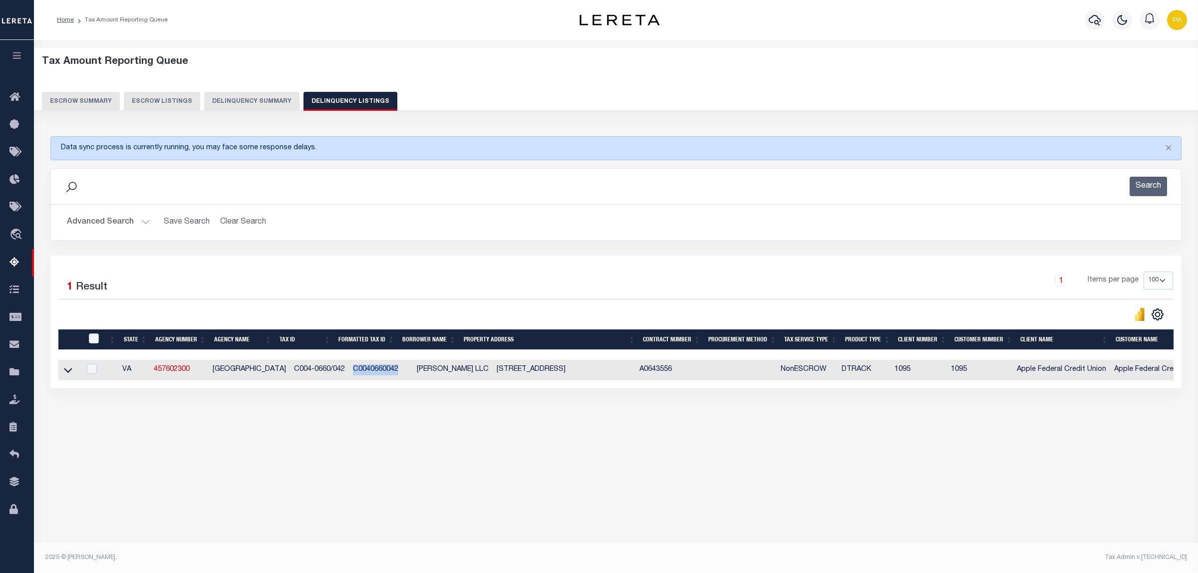
checkbox input "false"
click at [129, 224] on button "Advanced Search" at bounding box center [108, 222] width 83 height 19
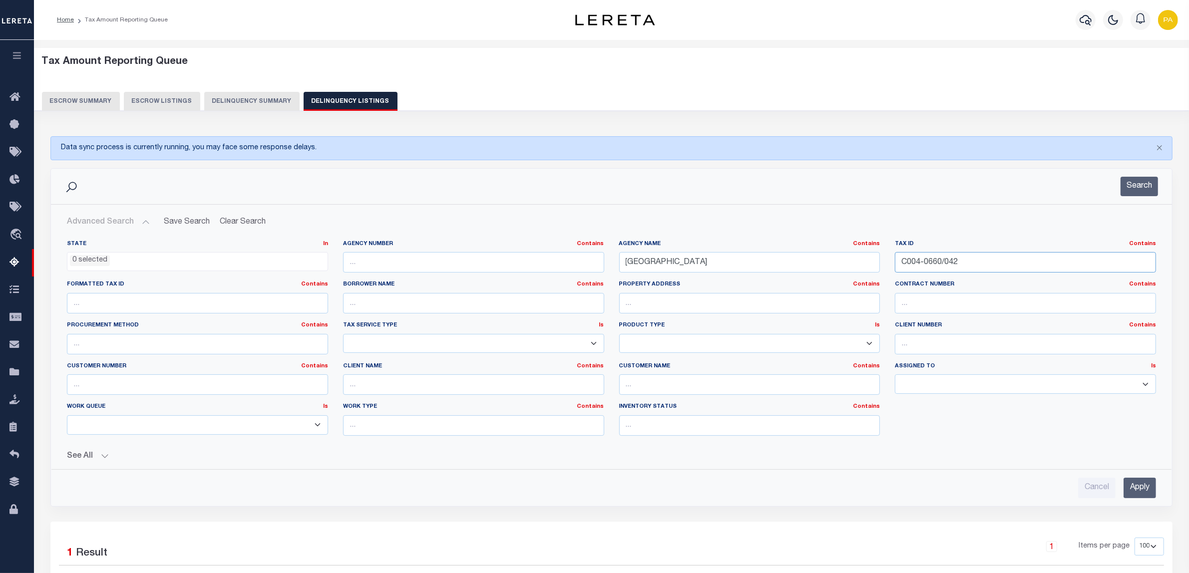
drag, startPoint x: 964, startPoint y: 260, endPoint x: 934, endPoint y: 313, distance: 61.9
click at [642, 286] on div "State In In AK AL AR AZ CA CO CT DC DE FL GA GU HI IA ID IL IN KS KY LA MA MD M…" at bounding box center [611, 342] width 1104 height 204
click at [1132, 493] on input "Apply" at bounding box center [1139, 488] width 32 height 20
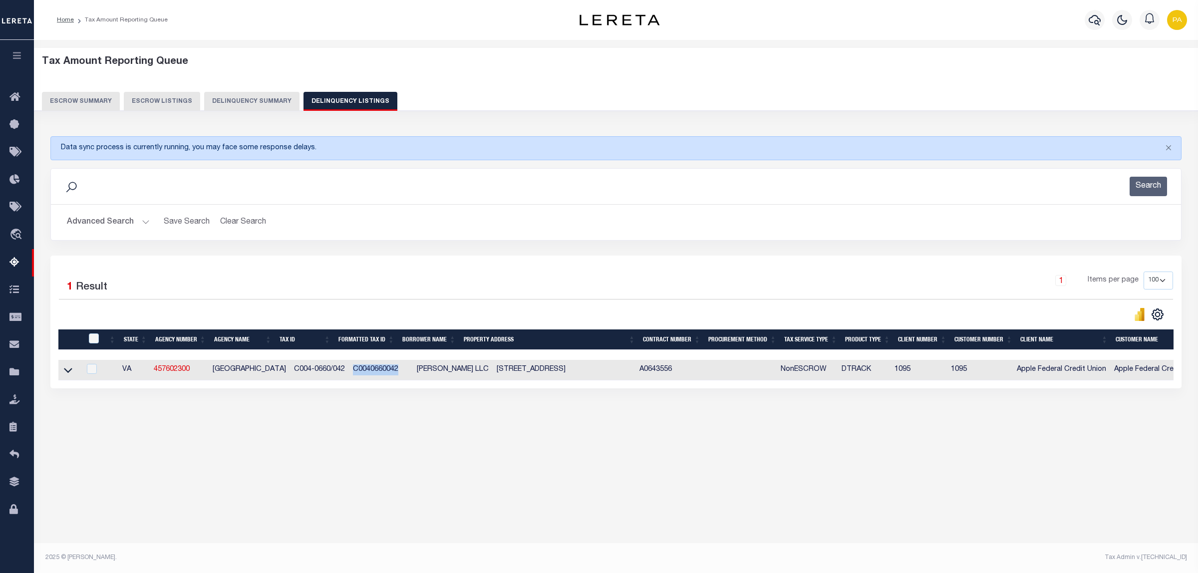
drag, startPoint x: 340, startPoint y: 373, endPoint x: 383, endPoint y: 374, distance: 43.5
click at [383, 374] on td "C0040660042" at bounding box center [381, 370] width 64 height 20
copy td "C0040660042"
checkbox input "true"
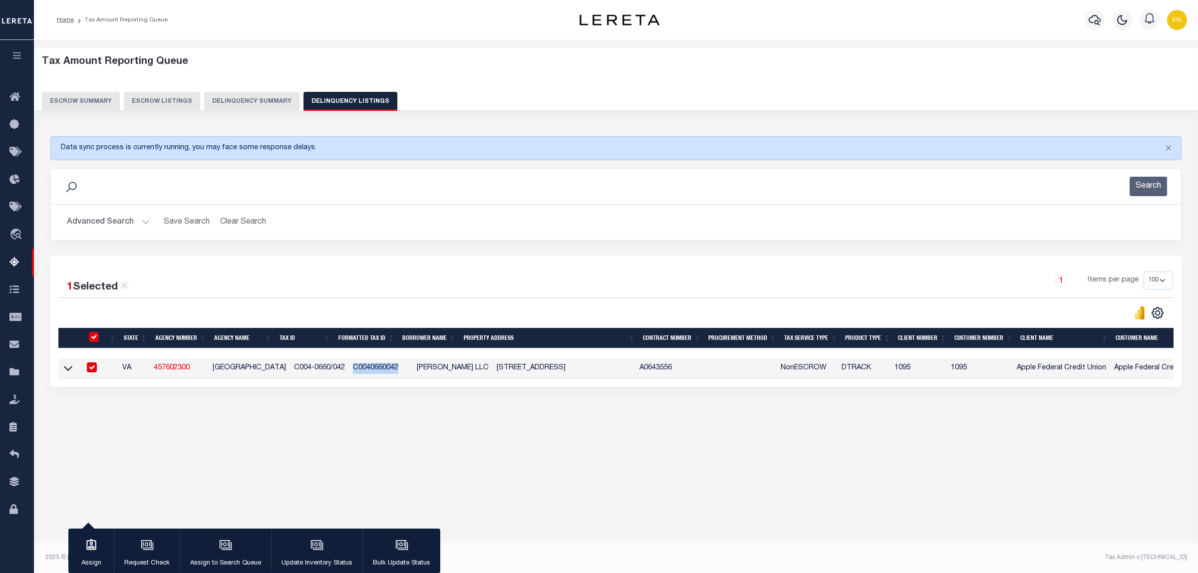
click at [119, 224] on button "Advanced Search" at bounding box center [108, 222] width 83 height 19
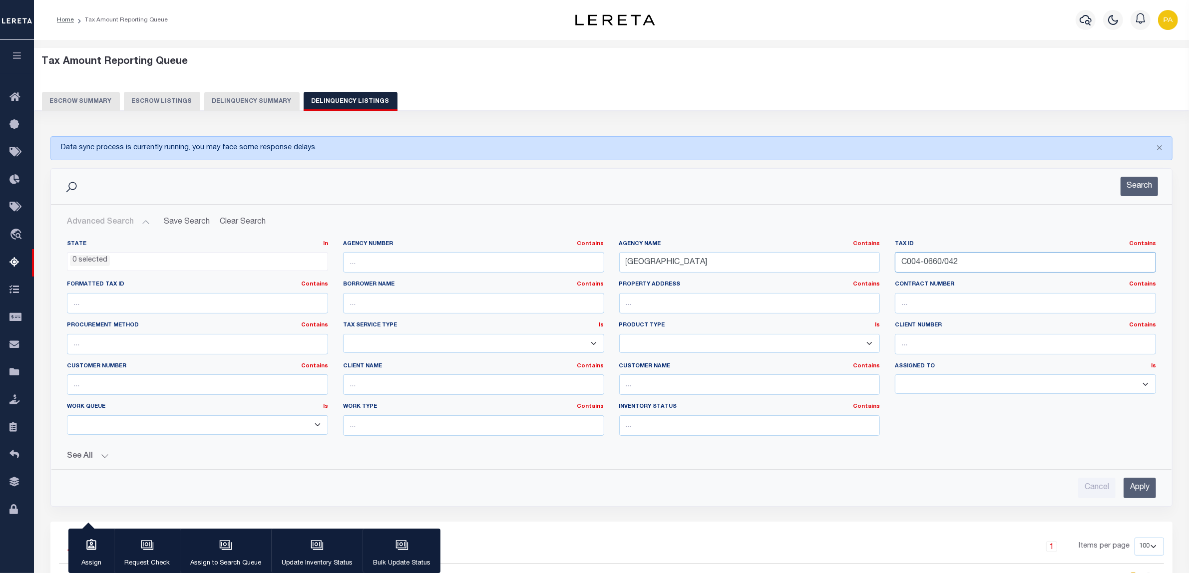
drag, startPoint x: 959, startPoint y: 261, endPoint x: 794, endPoint y: 260, distance: 165.2
click at [794, 260] on div "State In In AK AL AR AZ CA CO CT DC DE FL GA GU HI IA ID IL IN KS KY LA MA MD M…" at bounding box center [611, 342] width 1104 height 204
paste input "E000-1082/01"
type input "E000-1082/012"
click at [1137, 487] on input "Apply" at bounding box center [1139, 488] width 32 height 20
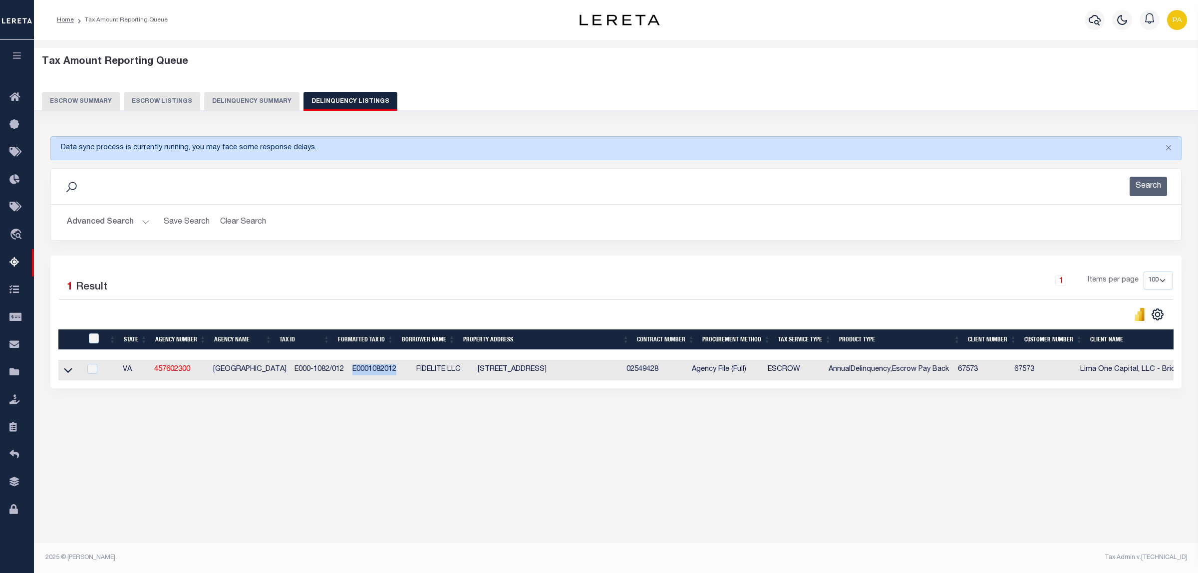
drag, startPoint x: 338, startPoint y: 371, endPoint x: 382, endPoint y: 367, distance: 43.6
click at [382, 367] on td "E0001082012" at bounding box center [380, 370] width 64 height 20
checkbox input "true"
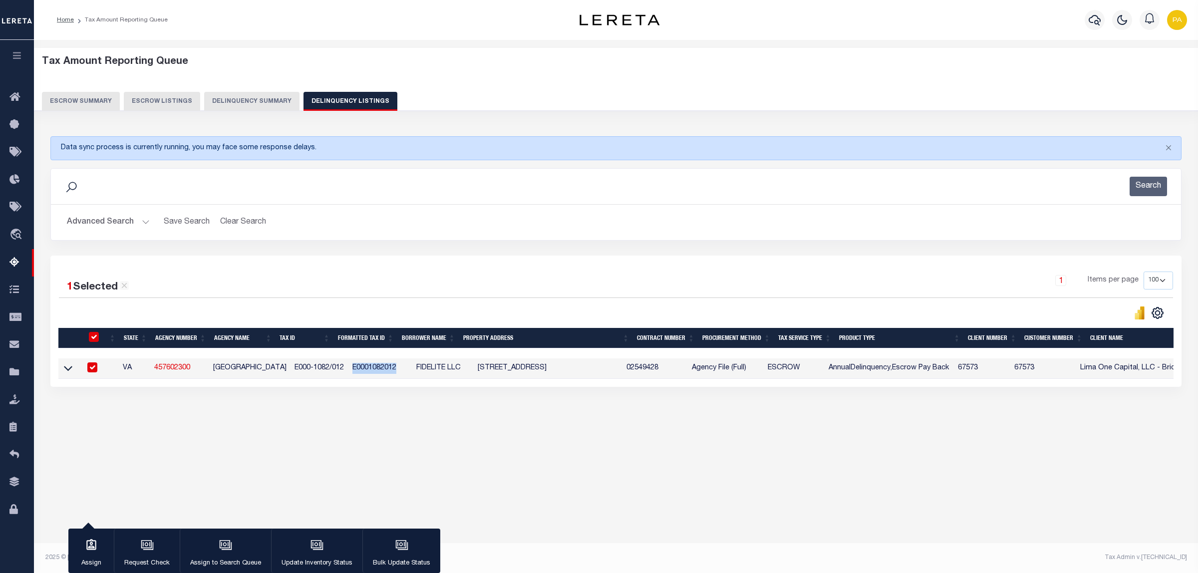
copy td "E0001082012"
click at [103, 219] on button "Advanced Search" at bounding box center [108, 222] width 83 height 19
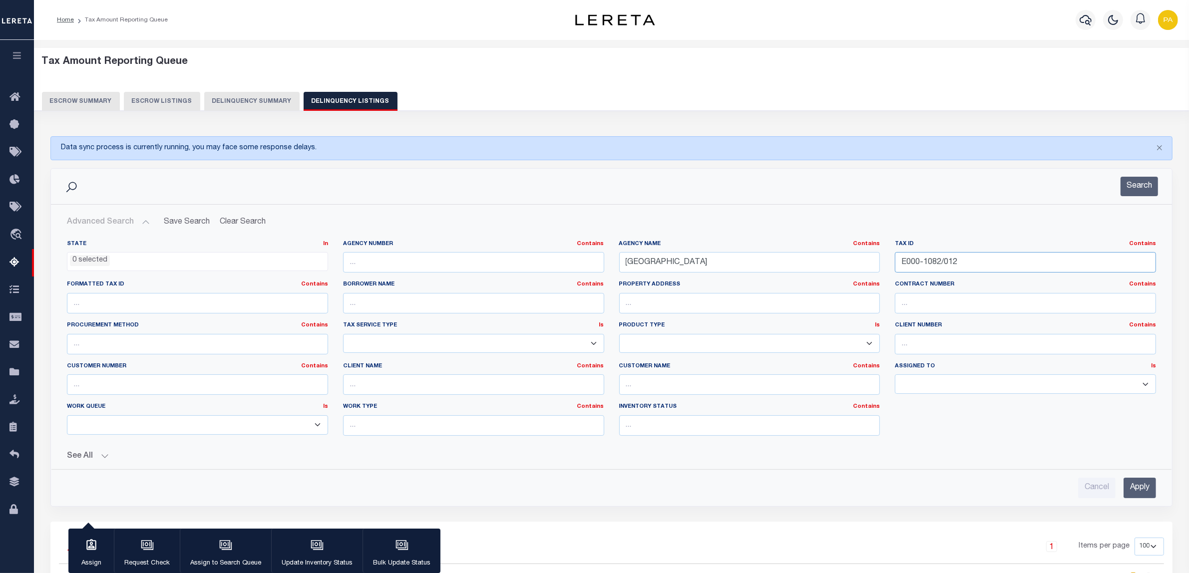
drag, startPoint x: 909, startPoint y: 263, endPoint x: 940, endPoint y: 338, distance: 81.7
click at [646, 260] on div "State In In AK AL AR AZ CA CO CT DC DE FL GA GU HI IA ID IL IN KS KY LA MA MD M…" at bounding box center [611, 342] width 1104 height 204
paste input "12-0292/006"
type input "E012-0292/006"
click at [1128, 487] on input "Apply" at bounding box center [1139, 488] width 32 height 20
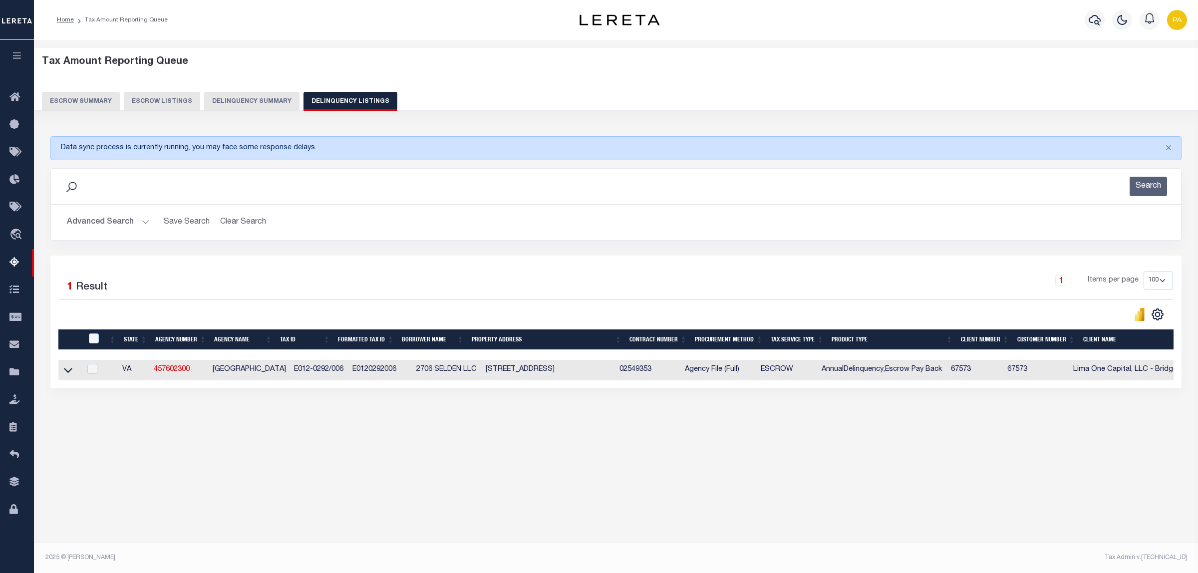
click at [372, 369] on td "E0120292006" at bounding box center [380, 370] width 64 height 20
checkbox input "true"
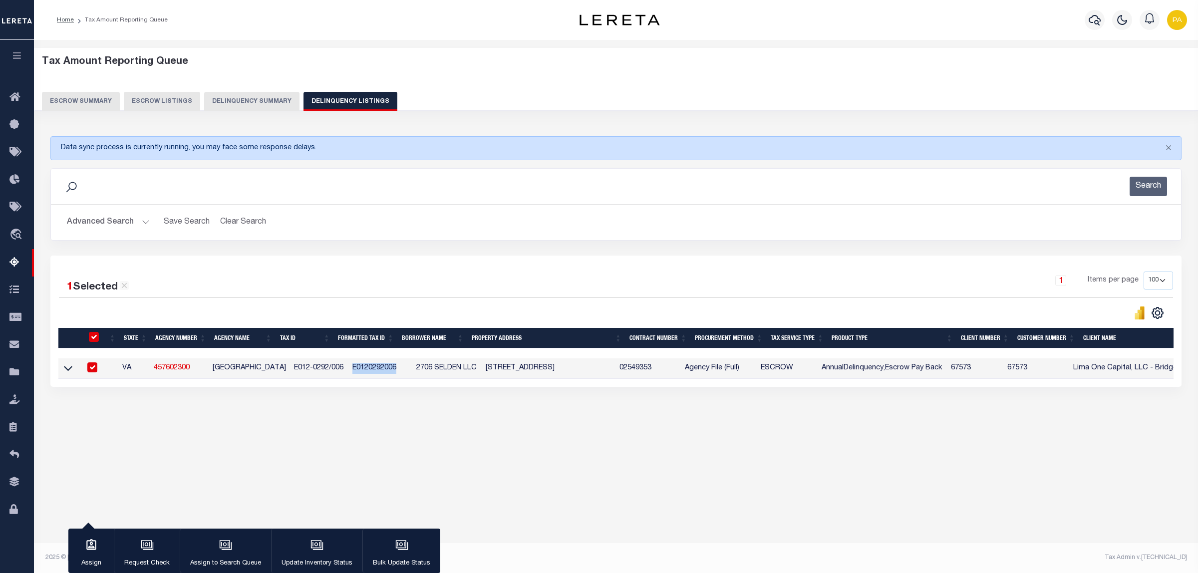
click at [372, 369] on td "E0120292006" at bounding box center [380, 368] width 64 height 20
checkbox input "false"
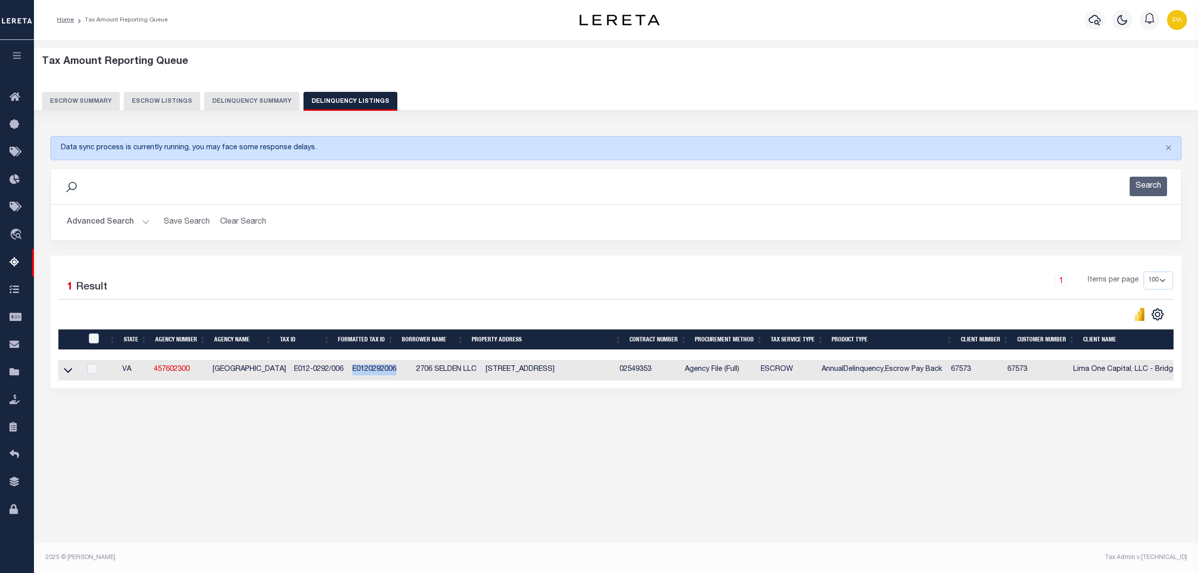
copy td "E0120292006"
click at [125, 226] on button "Advanced Search" at bounding box center [108, 222] width 83 height 19
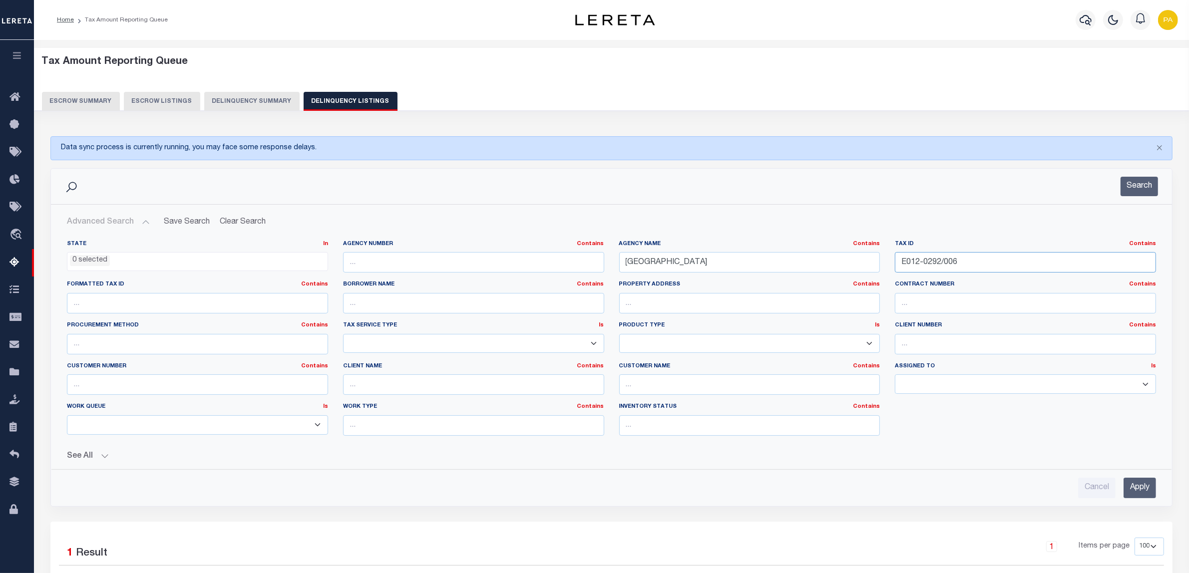
drag, startPoint x: 963, startPoint y: 263, endPoint x: 988, endPoint y: 347, distance: 88.0
click at [705, 263] on div "State In In AK AL AR AZ CA CO CT DC DE FL GA GU HI IA ID IL IN KS KY LA MA MD M…" at bounding box center [611, 342] width 1104 height 204
paste input "N018-0500/002"
type input "N018-0500/002"
click at [1139, 485] on input "Apply" at bounding box center [1139, 488] width 32 height 20
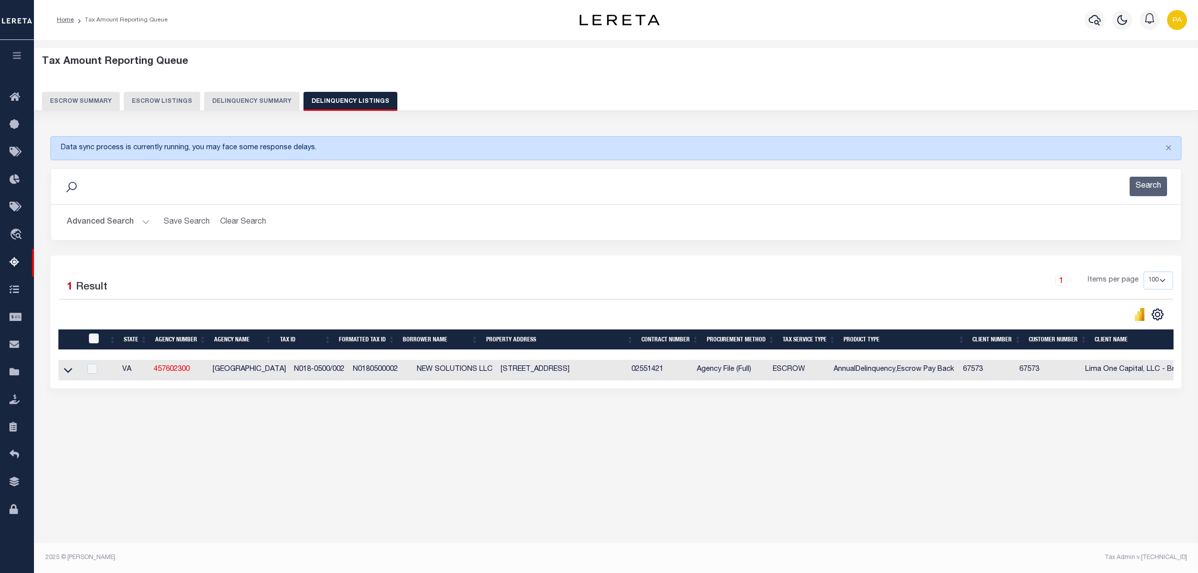
click at [376, 371] on td "N0180500002" at bounding box center [381, 370] width 64 height 20
checkbox input "true"
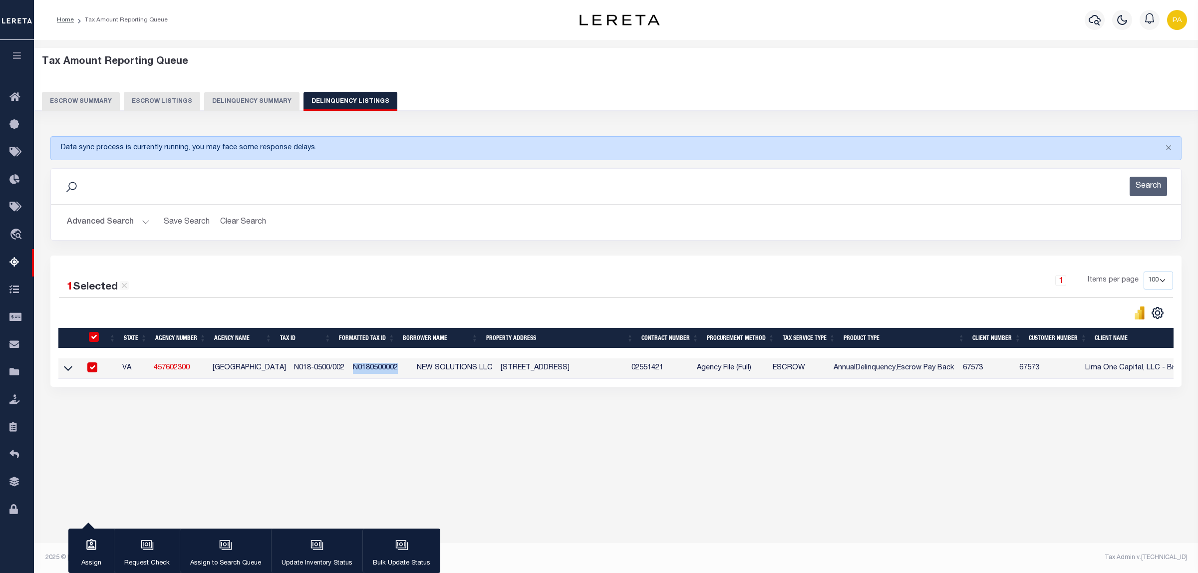
click at [376, 371] on td "N0180500002" at bounding box center [381, 368] width 64 height 20
copy td "N0180500002"
checkbox input "false"
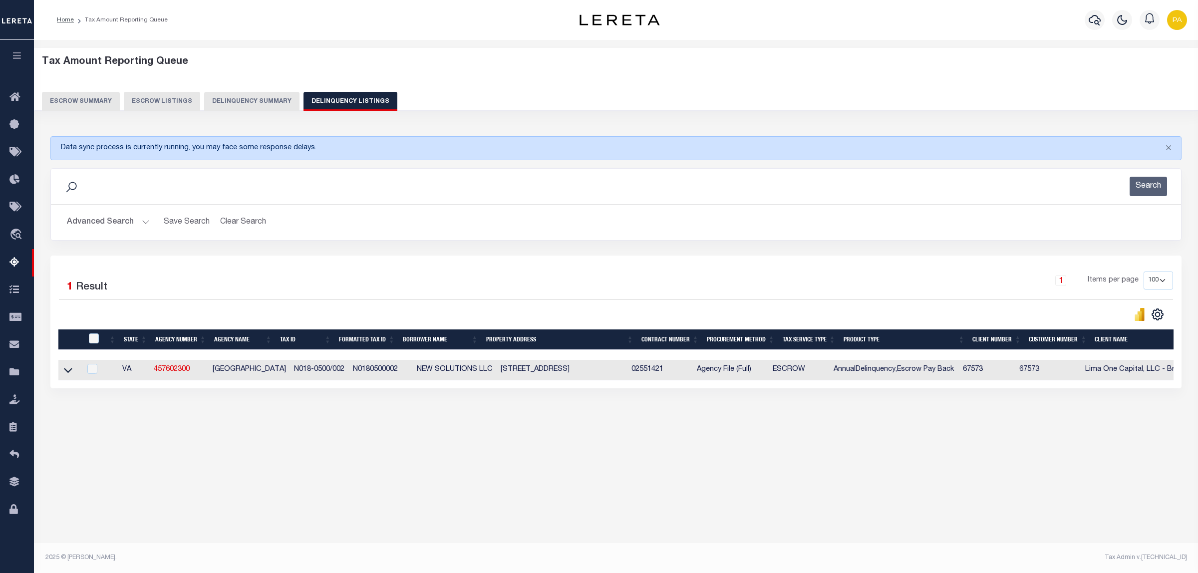
click at [760, 531] on div "Tax Amount Reporting Queue Escrow Summary Escrow Listings In" at bounding box center [616, 298] width 1164 height 516
drag, startPoint x: 213, startPoint y: 370, endPoint x: 270, endPoint y: 368, distance: 56.4
click at [270, 368] on td "RICHMOND CITY" at bounding box center [249, 370] width 81 height 20
copy td "RICHMOND CITY"
checkbox input "true"
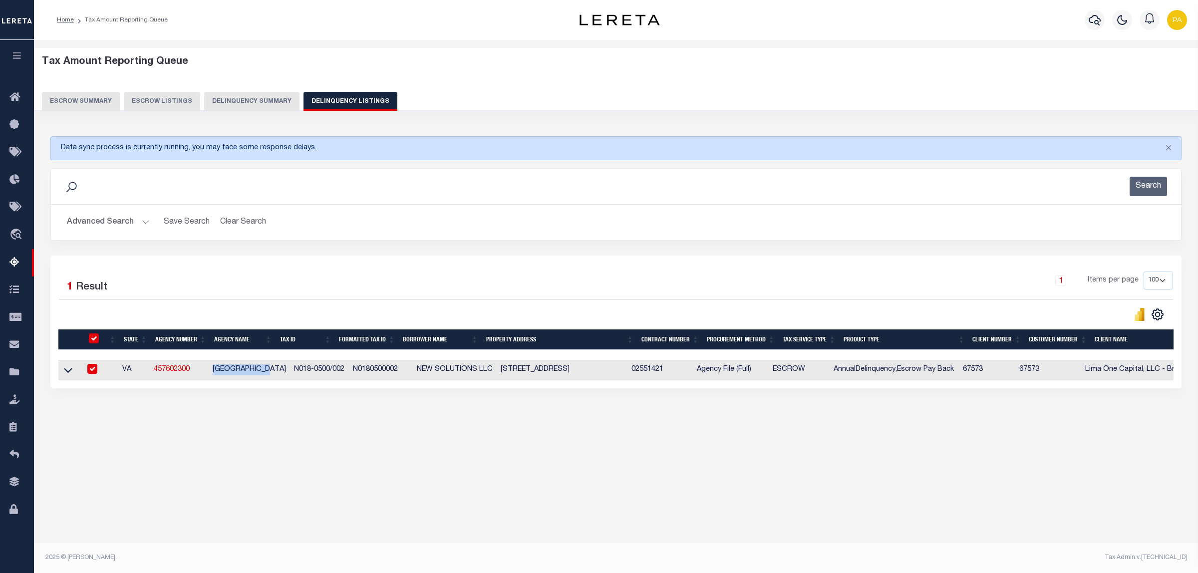
checkbox input "true"
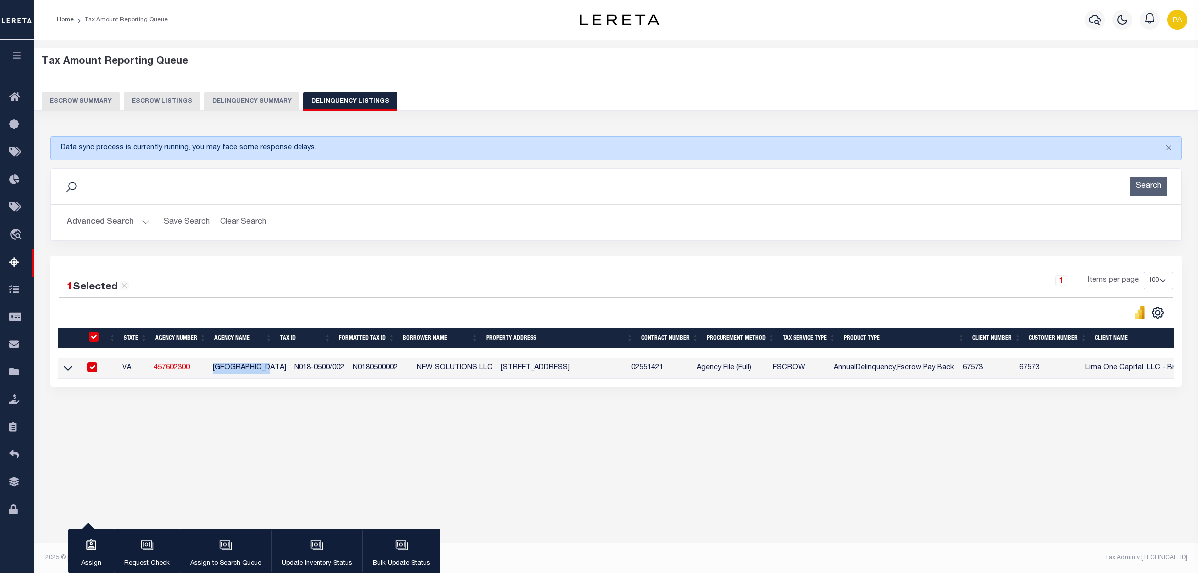
drag, startPoint x: 378, startPoint y: 467, endPoint x: 358, endPoint y: 395, distance: 75.2
click at [378, 467] on div "Tax Amount Reporting Queue Escrow Summary Escrow Listings" at bounding box center [616, 258] width 1164 height 437
drag, startPoint x: 340, startPoint y: 371, endPoint x: 384, endPoint y: 370, distance: 44.4
click at [384, 370] on td "N0180500002" at bounding box center [381, 368] width 64 height 20
copy td "N0180500002"
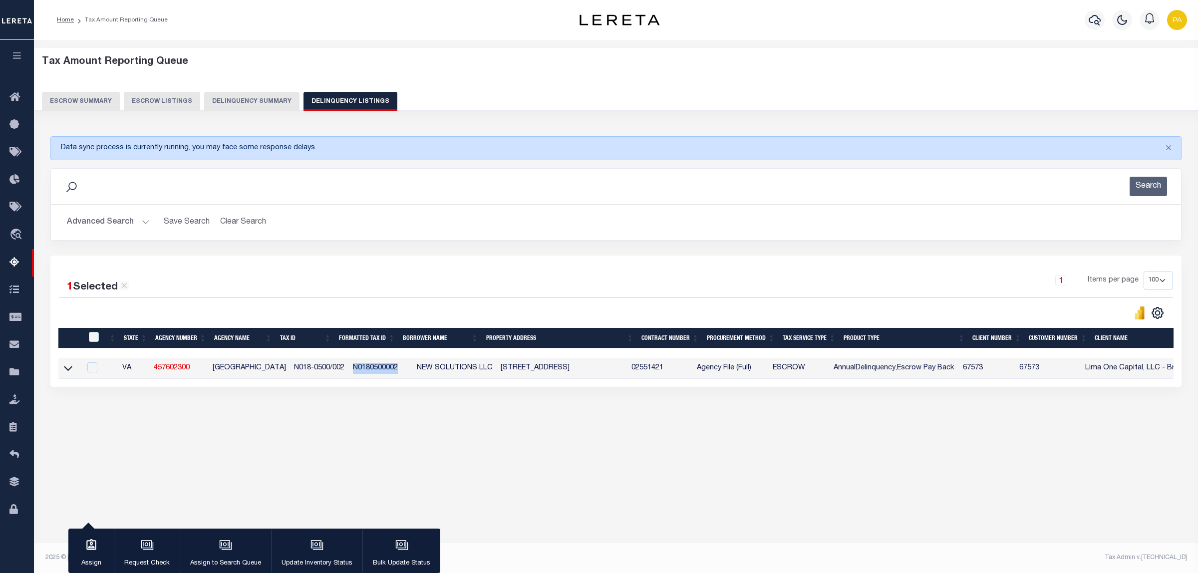
checkbox input "false"
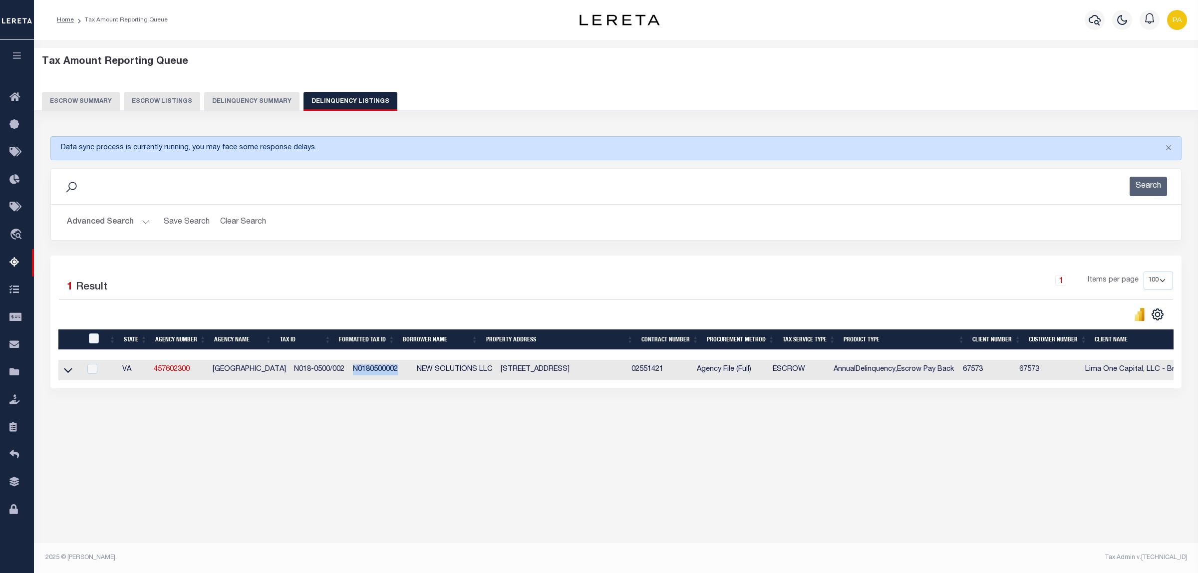
drag, startPoint x: 1087, startPoint y: 464, endPoint x: 547, endPoint y: 423, distance: 542.2
click at [1087, 464] on div "Tax Amount Reporting Queue Escrow Summary Escrow Listings" at bounding box center [616, 259] width 1164 height 438
click at [125, 225] on button "Advanced Search" at bounding box center [108, 222] width 83 height 19
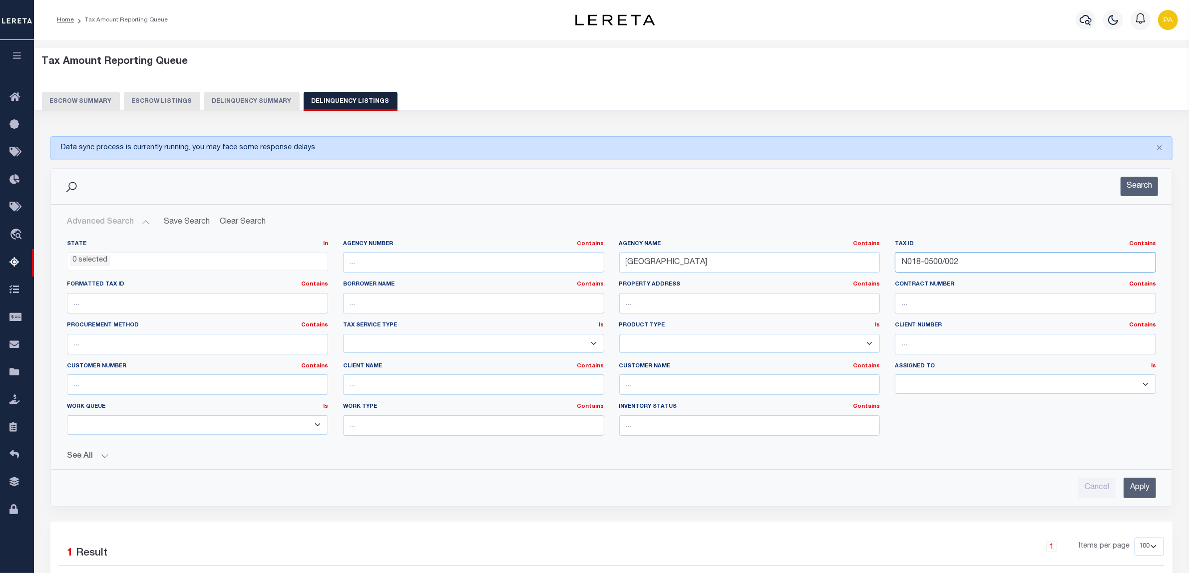
drag, startPoint x: 971, startPoint y: 265, endPoint x: 870, endPoint y: 326, distance: 118.5
click at [699, 275] on div "State In In AK AL AR AZ CA CO CT DC DE FL GA GU HI IA ID IL IN KS KY LA MA MD M…" at bounding box center [611, 342] width 1104 height 204
paste input "C004-0660/04"
type input "C004-0660/042"
click at [1144, 484] on input "Apply" at bounding box center [1139, 488] width 32 height 20
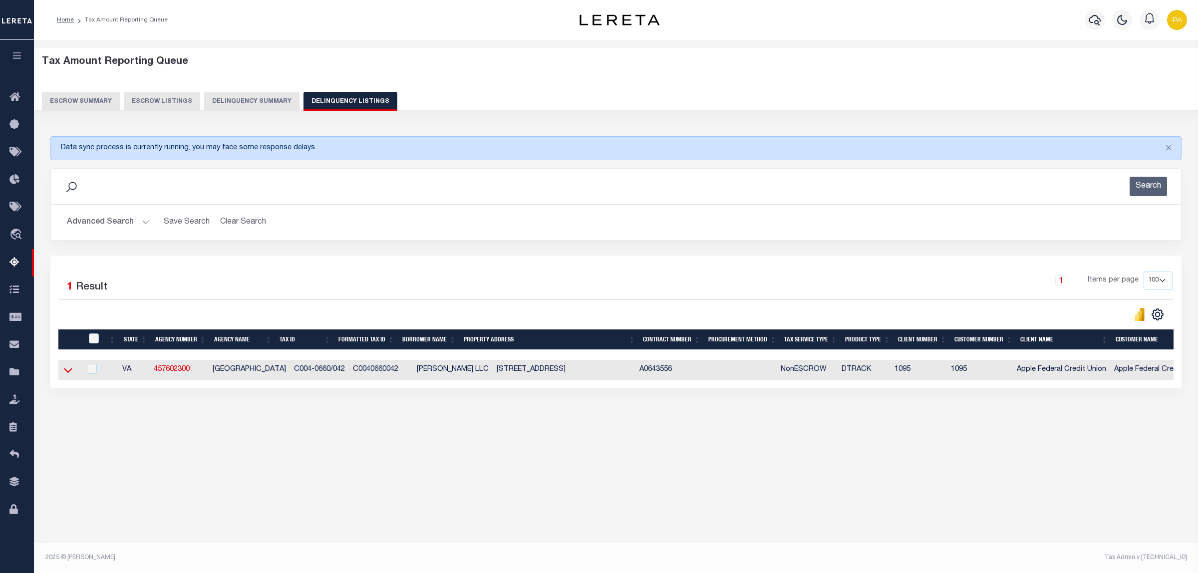
click at [66, 375] on icon at bounding box center [68, 370] width 8 height 10
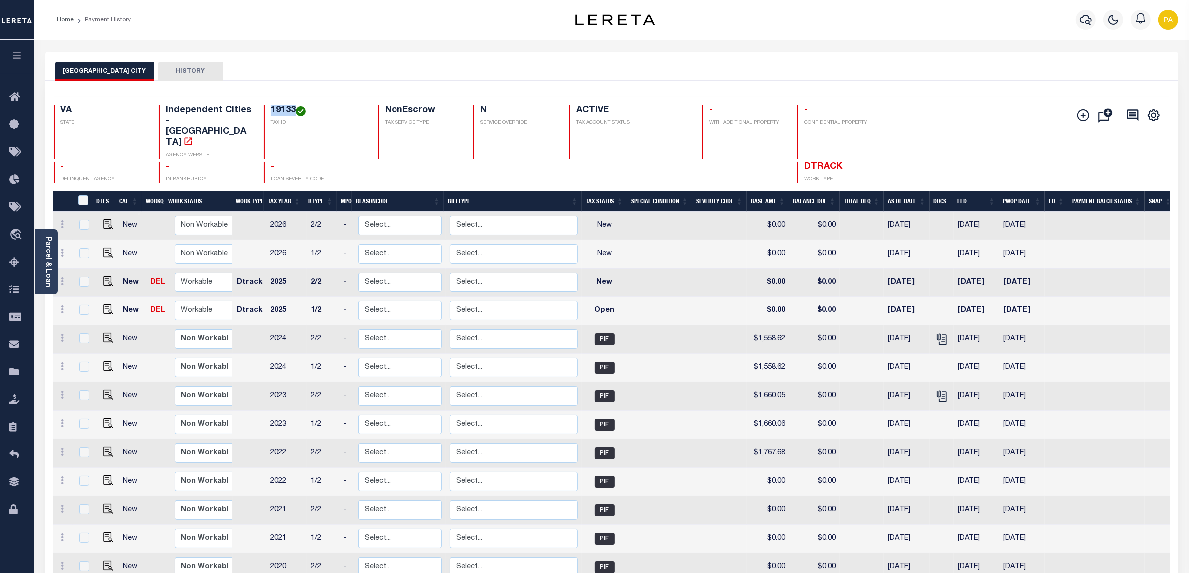
drag, startPoint x: 262, startPoint y: 108, endPoint x: 286, endPoint y: 108, distance: 23.5
click at [286, 108] on h4 "19133" at bounding box center [318, 110] width 95 height 11
click at [105, 305] on img "" at bounding box center [108, 310] width 10 height 10
checkbox input "true"
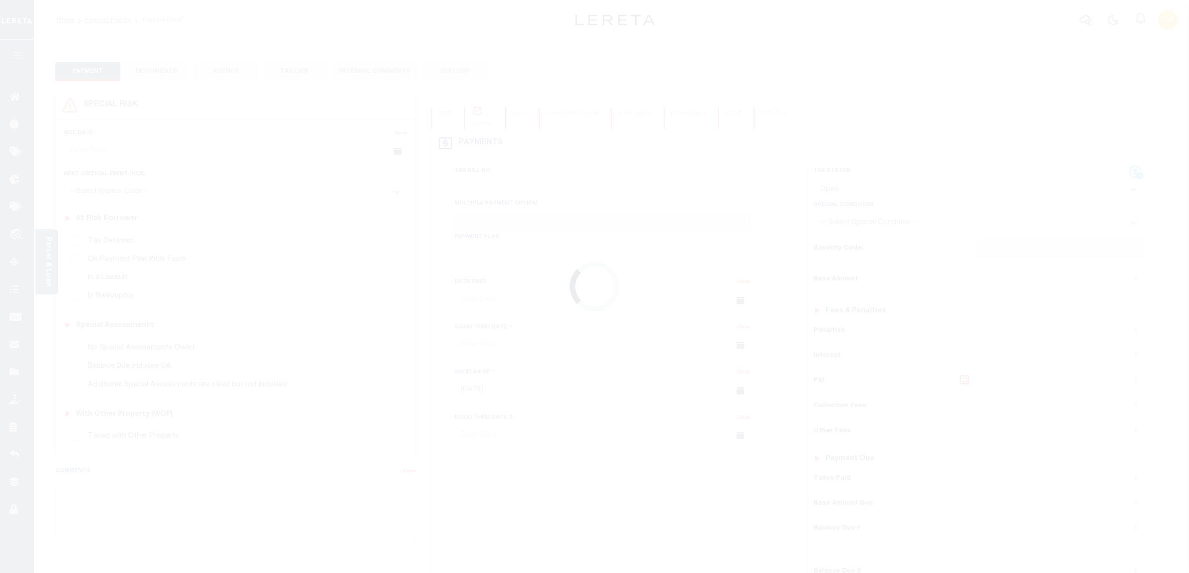
select select "OP2"
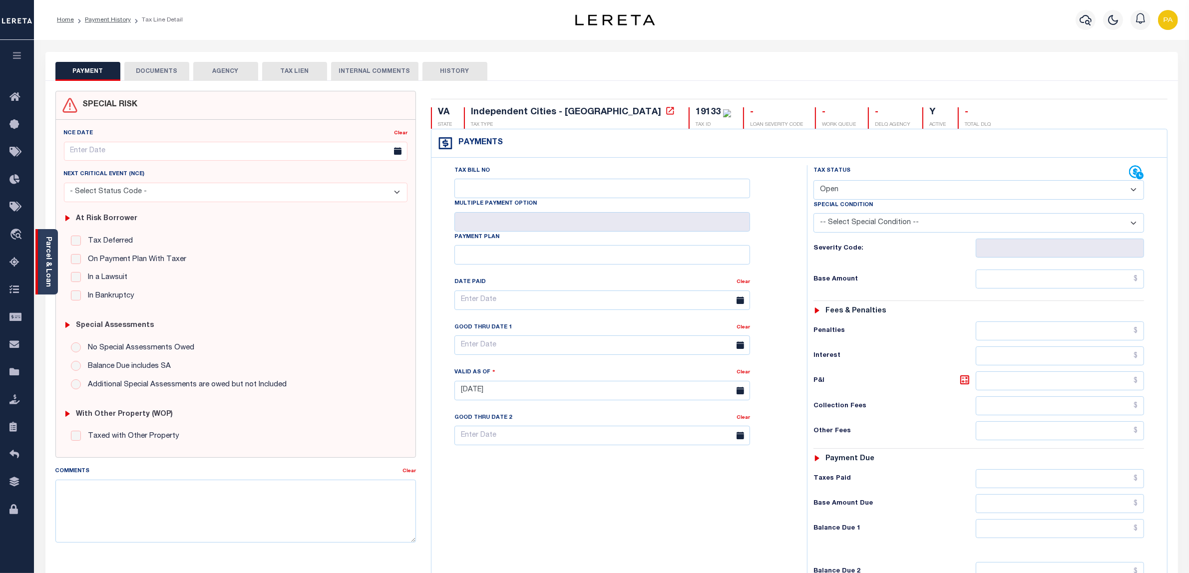
click at [51, 257] on link "Parcel & Loan" at bounding box center [47, 262] width 7 height 50
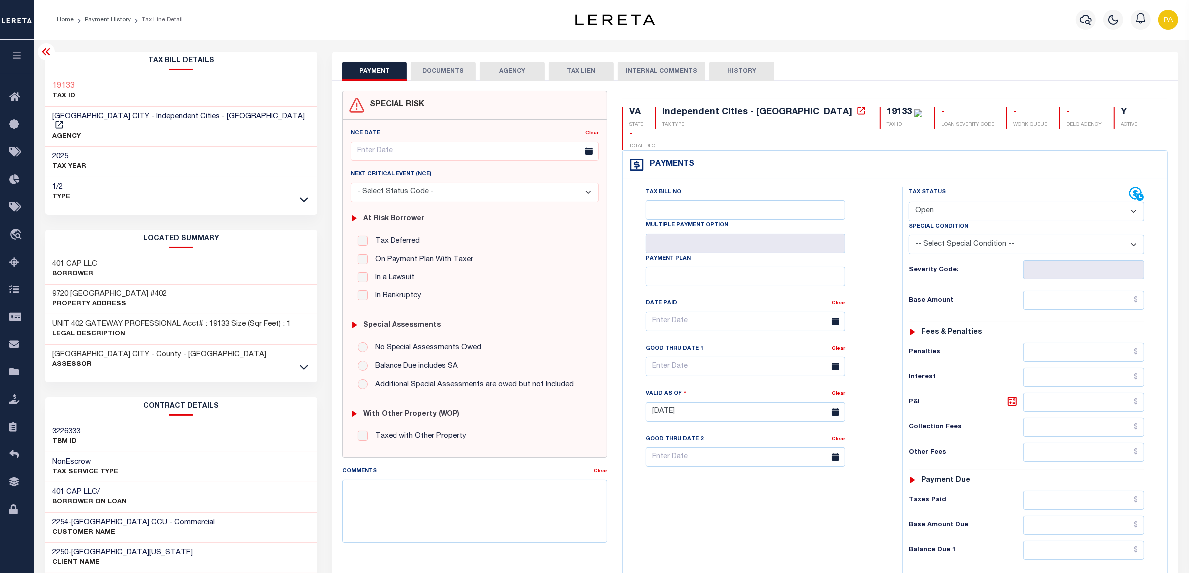
click at [50, 56] on icon at bounding box center [46, 52] width 12 height 12
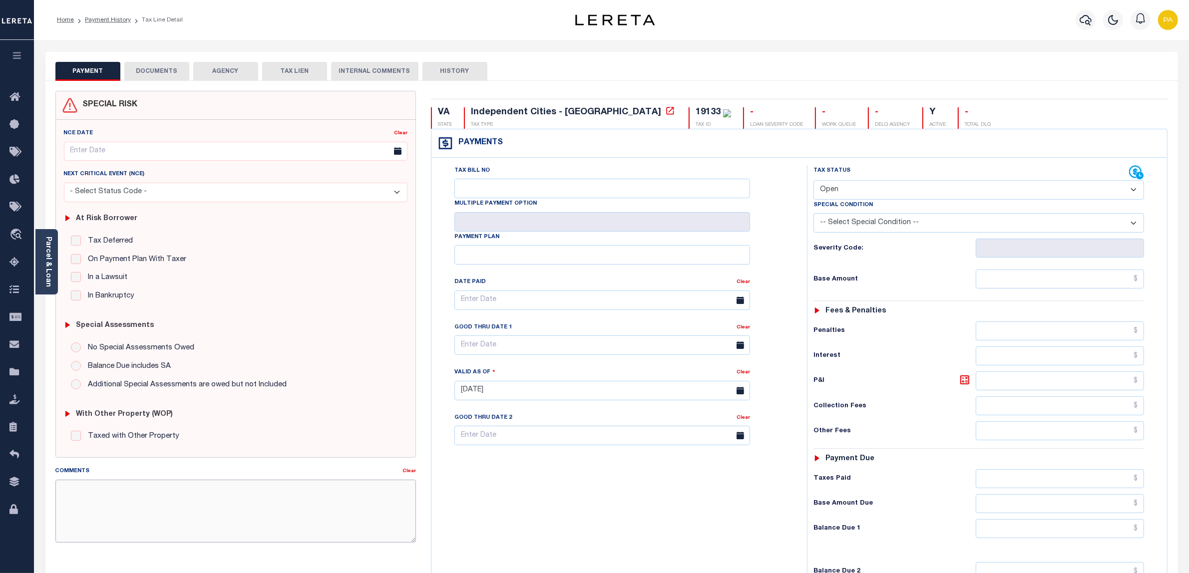
click at [355, 519] on textarea "Comments" at bounding box center [235, 511] width 361 height 63
paste textarea "Please refer above line for Tax Supporting Document"
type textarea "Please refer above line for Tax Supporting Document"
click at [843, 193] on select "- Select Status Code - Open Due/Unpaid Paid Incomplete No Tax Due Internal Refu…" at bounding box center [978, 189] width 331 height 19
type input "[DATE]"
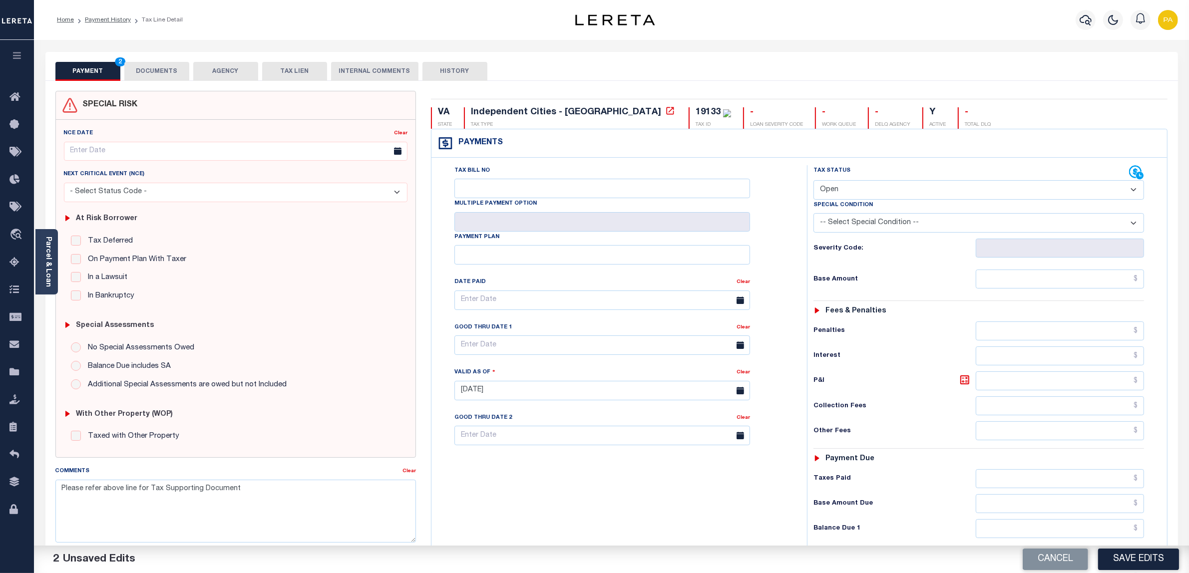
select select "PYD"
click at [813, 181] on select "- Select Status Code - Open Due/Unpaid Paid Incomplete No Tax Due Internal Refu…" at bounding box center [978, 189] width 331 height 19
click at [1080, 275] on input "text" at bounding box center [1059, 279] width 169 height 19
paste input "1,558.62"
type input "$1,558.62"
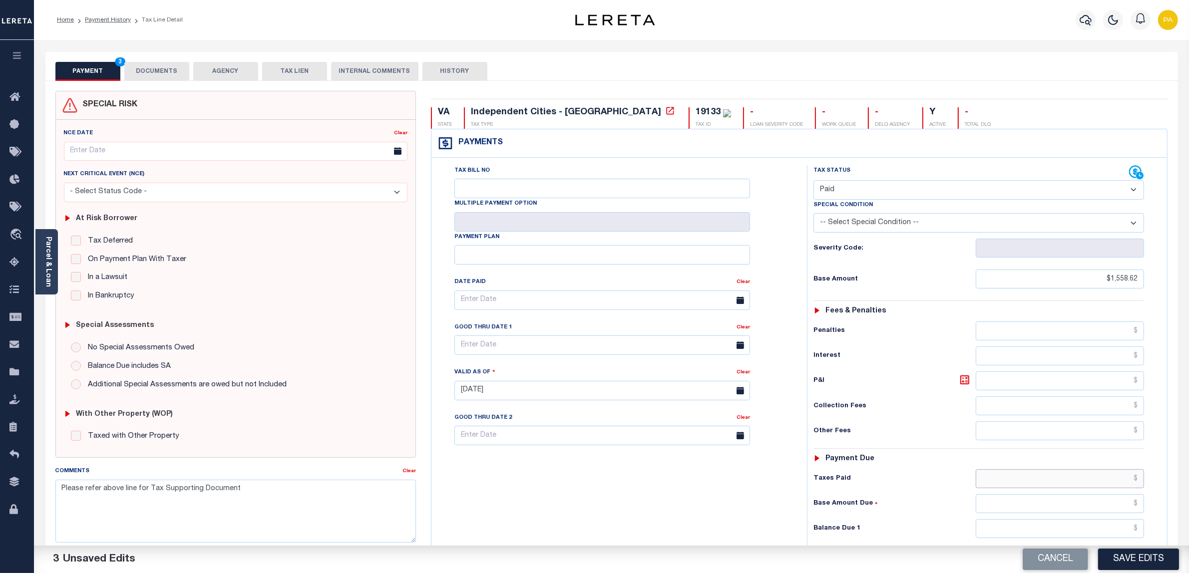
click at [1119, 481] on input "text" at bounding box center [1059, 478] width 169 height 19
paste input "1,558.62"
type input "$1,558.62"
click at [1121, 523] on input "text" at bounding box center [1059, 528] width 169 height 19
type input "$0.00"
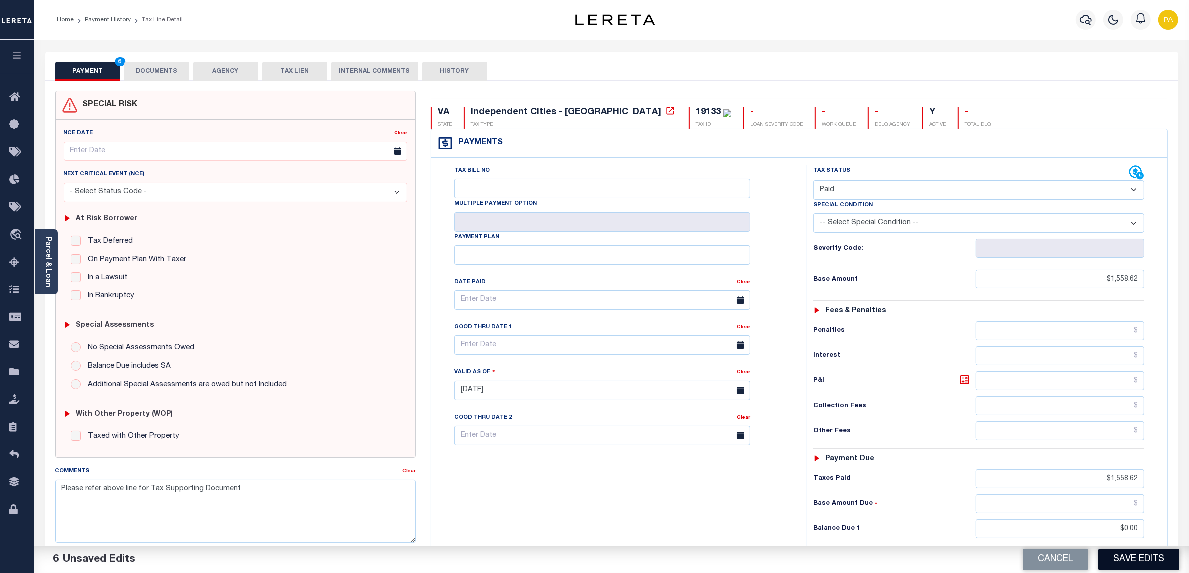
click at [1127, 557] on button "Save Edits" at bounding box center [1138, 559] width 81 height 21
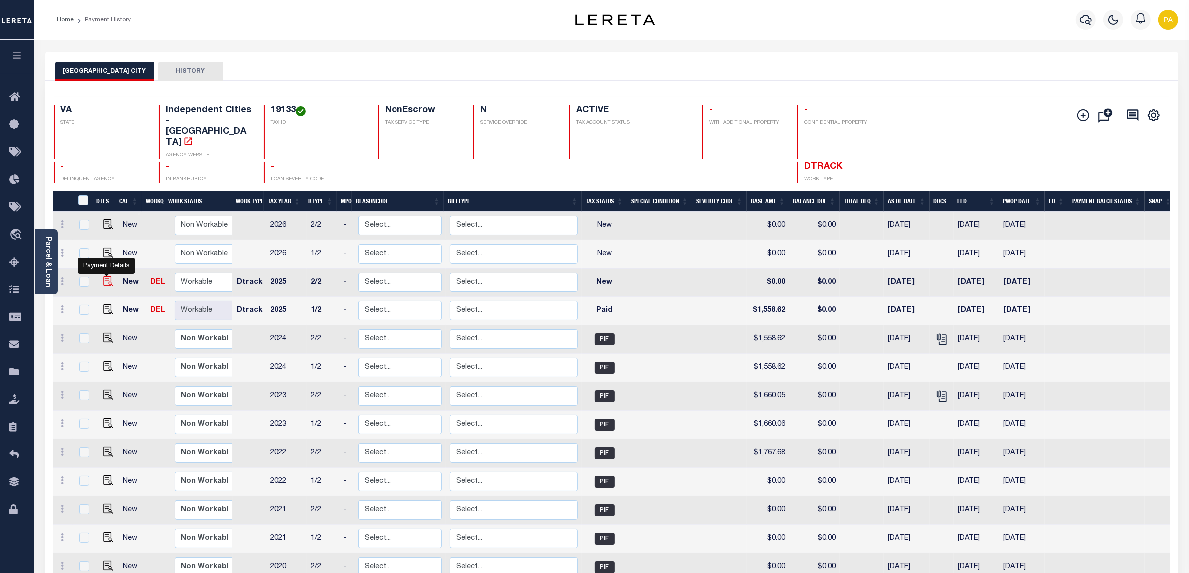
click at [105, 276] on img "" at bounding box center [108, 281] width 10 height 10
checkbox input "true"
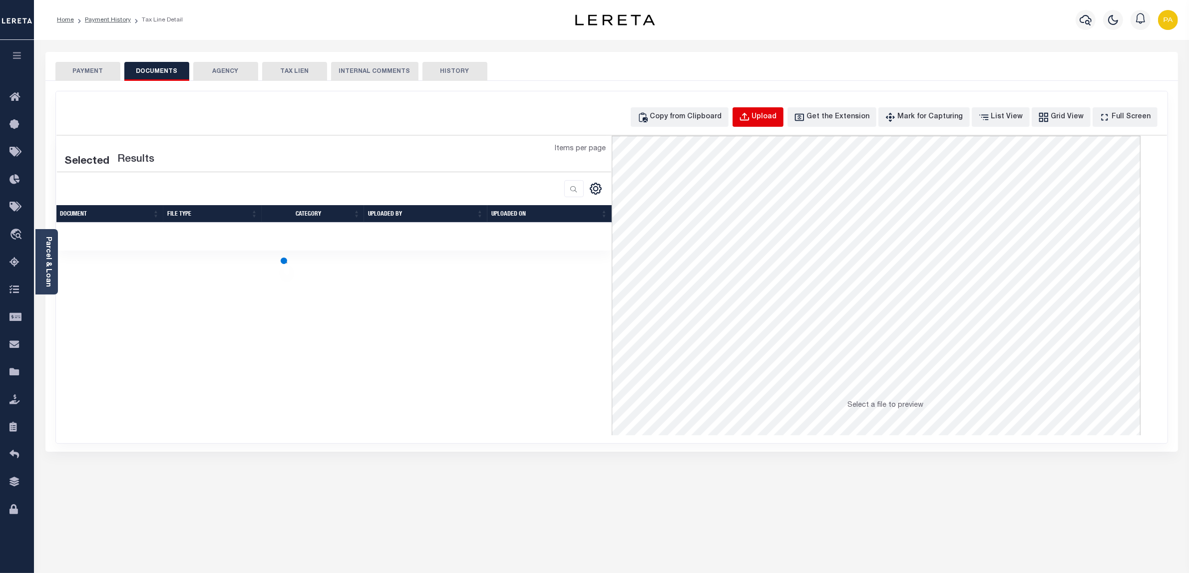
click at [766, 124] on button "Upload" at bounding box center [757, 116] width 51 height 19
select select "POP"
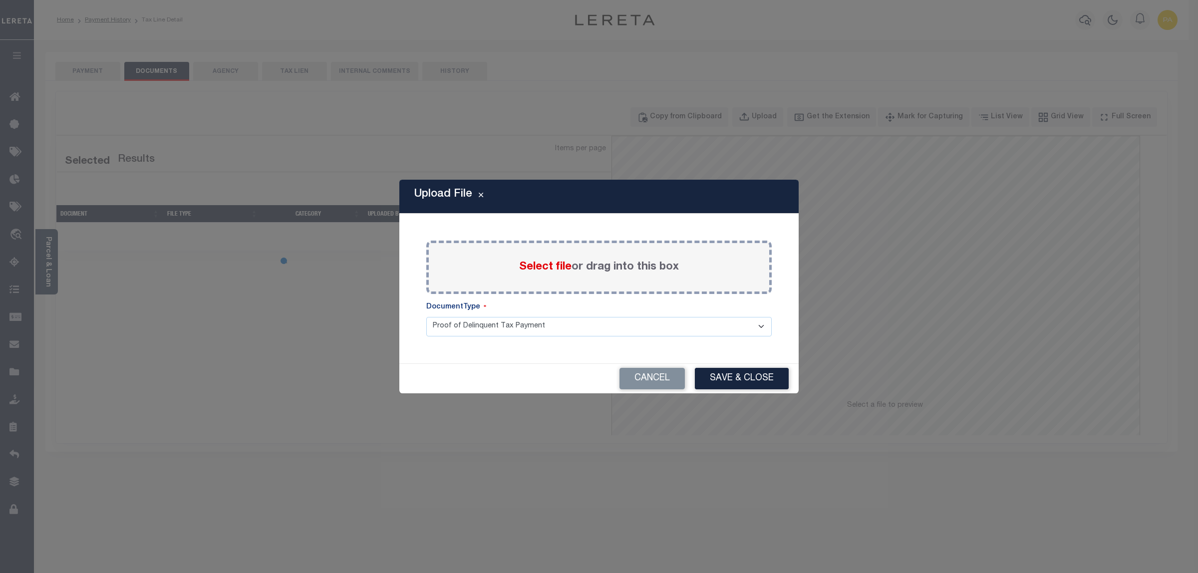
click at [572, 271] on label "Select file or drag into this box" at bounding box center [599, 267] width 160 height 16
click at [0, 0] on input "Select file or drag into this box" at bounding box center [0, 0] width 0 height 0
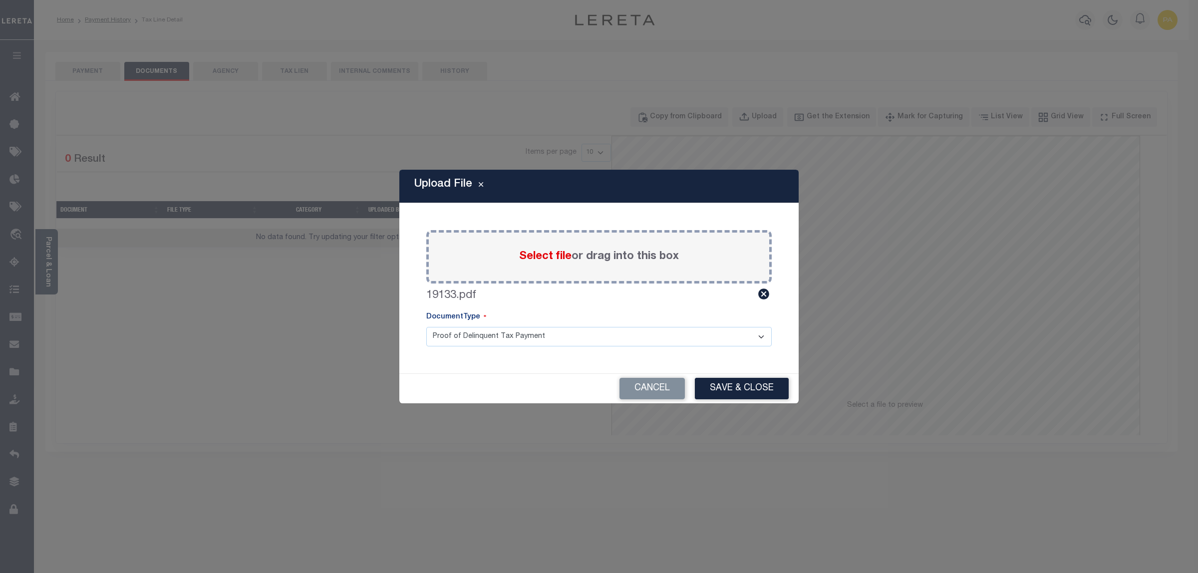
click at [735, 403] on div "Cancel Save & Close" at bounding box center [598, 388] width 399 height 29
click at [735, 392] on button "Save & Close" at bounding box center [742, 388] width 94 height 21
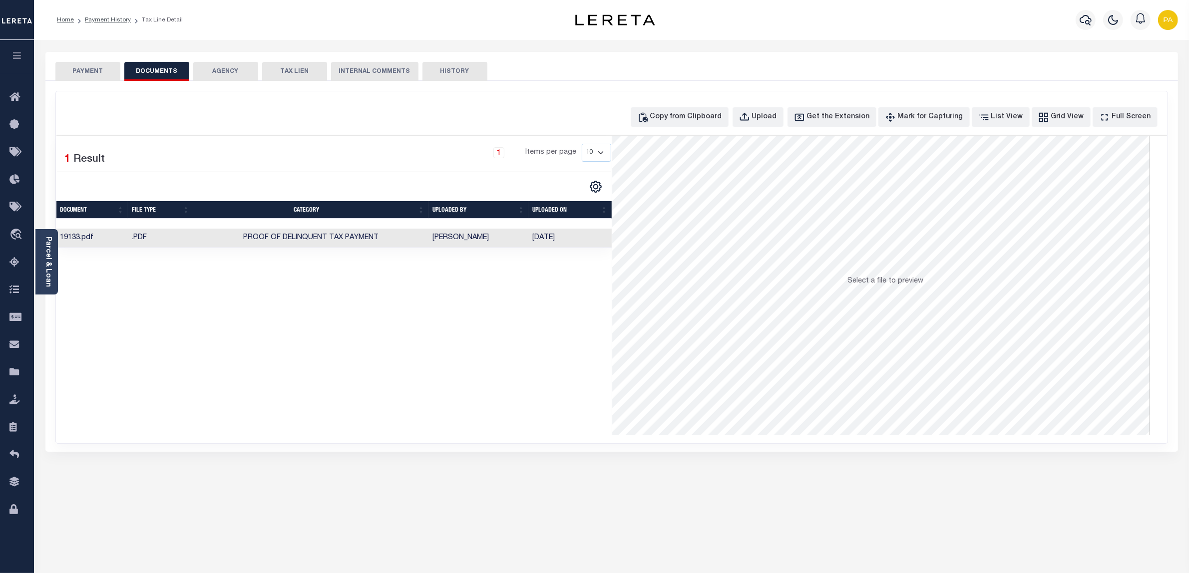
click at [94, 68] on button "PAYMENT" at bounding box center [87, 71] width 65 height 19
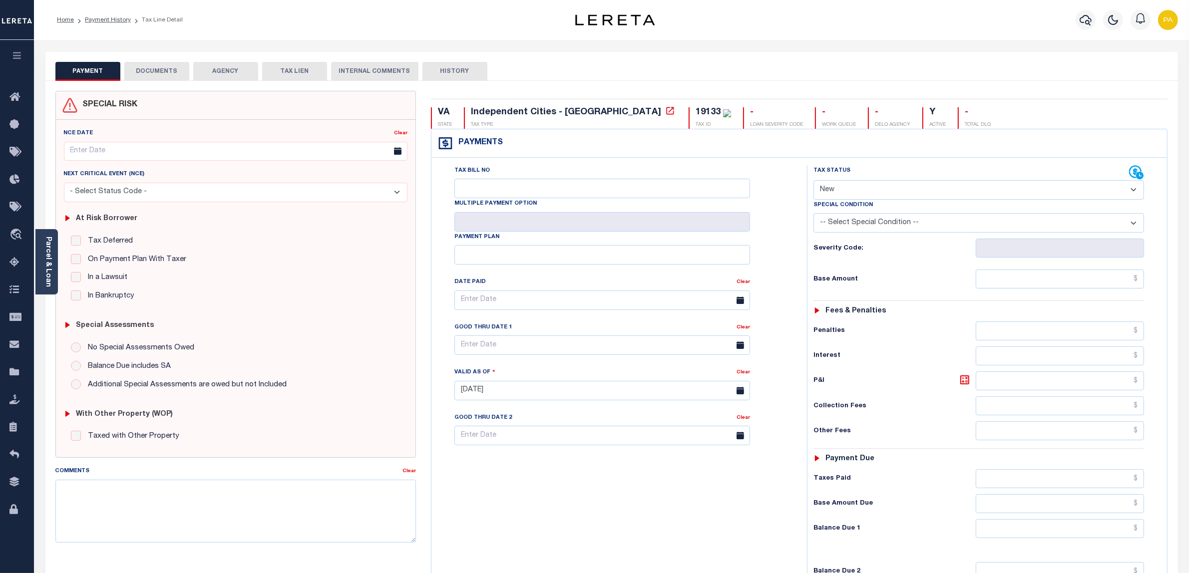
click at [838, 192] on select "- Select Status Code - Open Due/Unpaid Paid Incomplete No Tax Due Internal Refu…" at bounding box center [978, 189] width 331 height 19
select select "PYD"
click at [813, 181] on select "- Select Status Code - Open Due/Unpaid Paid Incomplete No Tax Due Internal Refu…" at bounding box center [978, 189] width 331 height 19
type input "[DATE]"
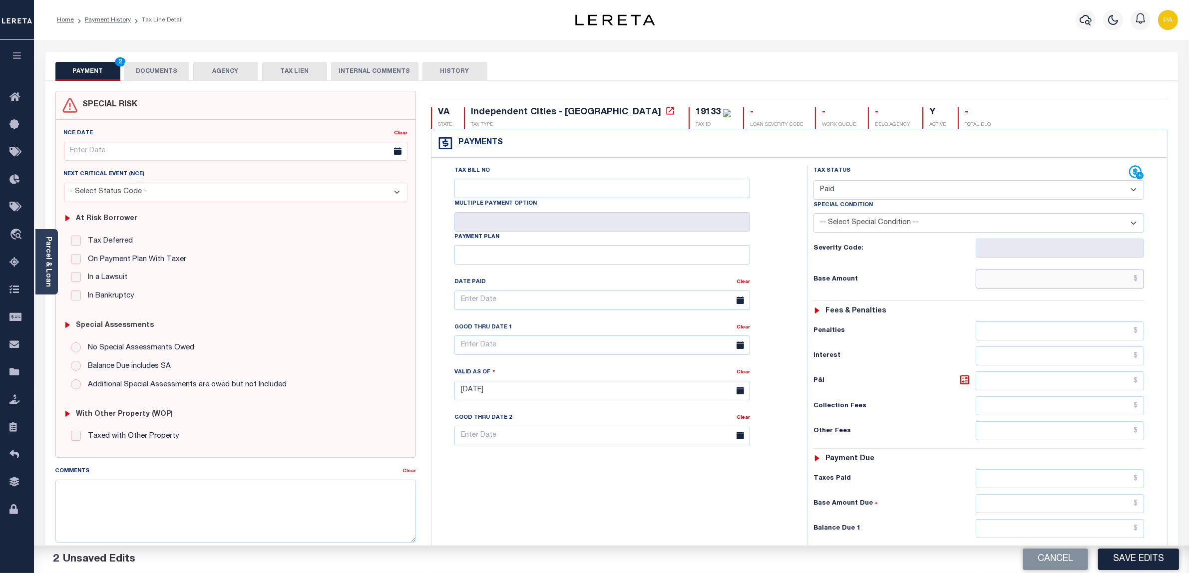
click at [1060, 273] on input "text" at bounding box center [1059, 279] width 169 height 19
paste input "1,558.62"
type input "$1,558.62"
click at [1116, 488] on input "text" at bounding box center [1059, 478] width 169 height 19
paste input "1,558.62"
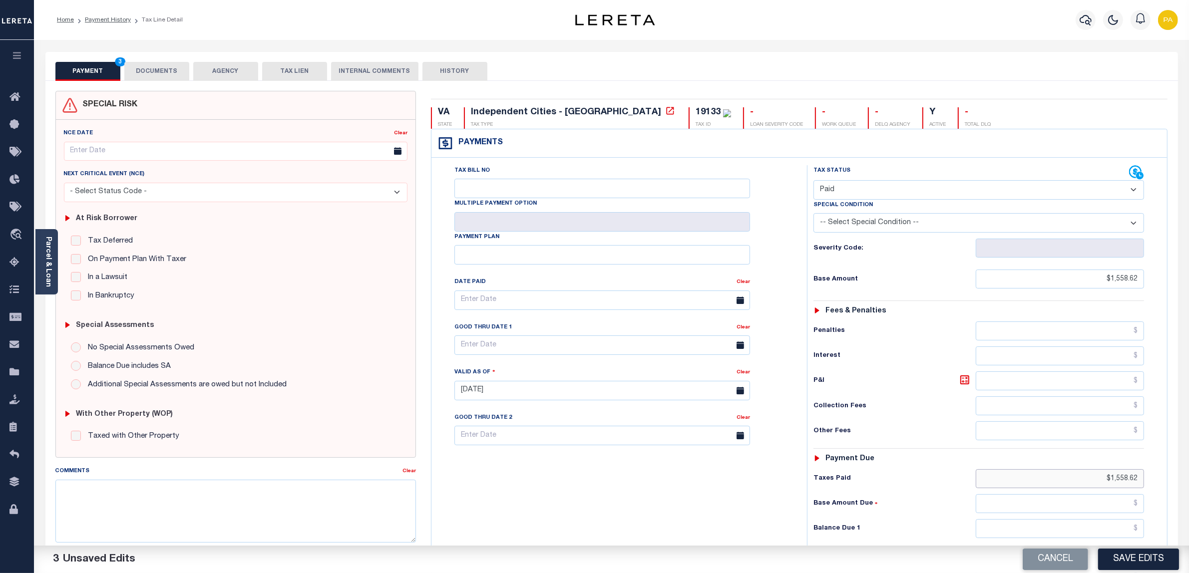
type input "$1,558.62"
click at [1122, 535] on input "text" at bounding box center [1059, 528] width 169 height 19
type input "$0.00"
click at [1127, 559] on button "Save Edits" at bounding box center [1138, 559] width 81 height 21
checkbox input "false"
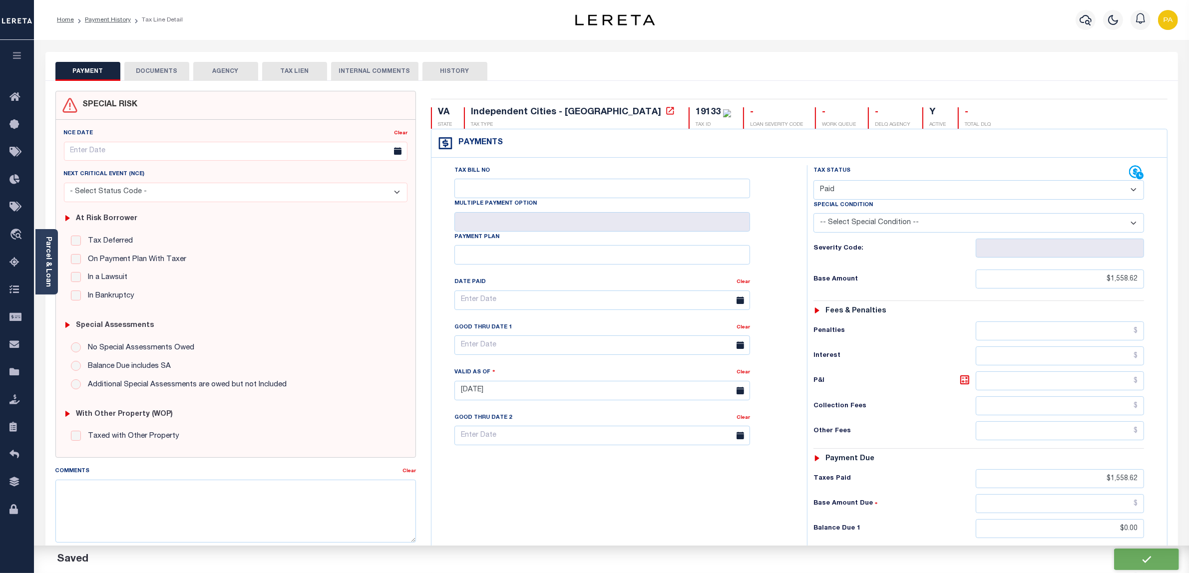
checkbox input "false"
type input "$1,558.62"
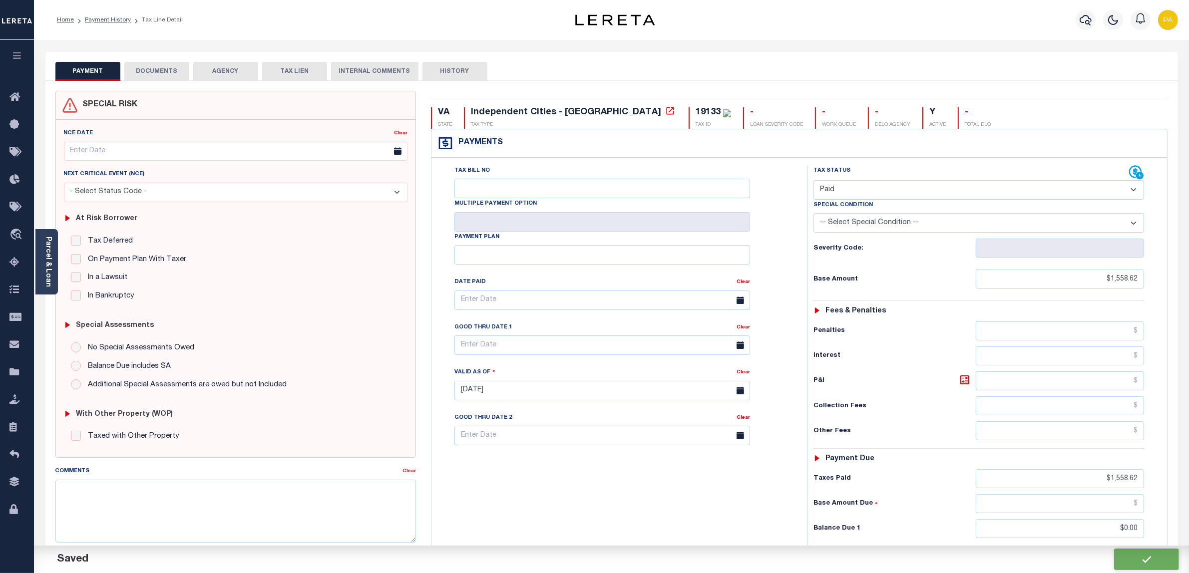
type input "$0"
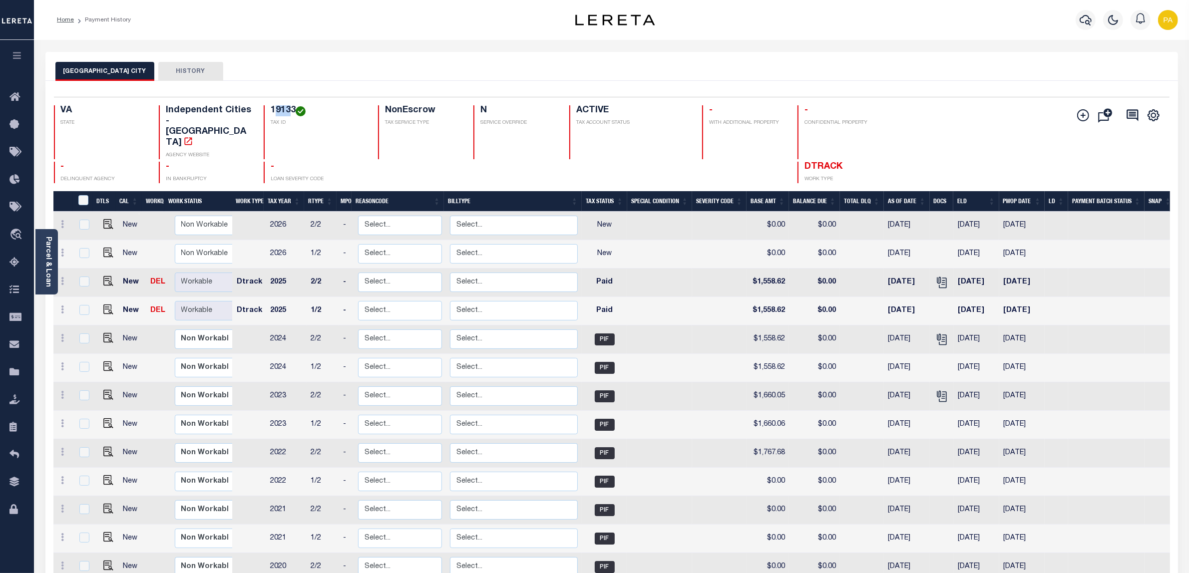
drag, startPoint x: 265, startPoint y: 106, endPoint x: 281, endPoint y: 107, distance: 15.5
click at [281, 107] on h4 "19133" at bounding box center [318, 110] width 95 height 11
drag, startPoint x: 258, startPoint y: 115, endPoint x: 286, endPoint y: 110, distance: 28.0
click at [286, 110] on div "19133 TAX ID" at bounding box center [315, 132] width 102 height 54
copy h4 "19133"
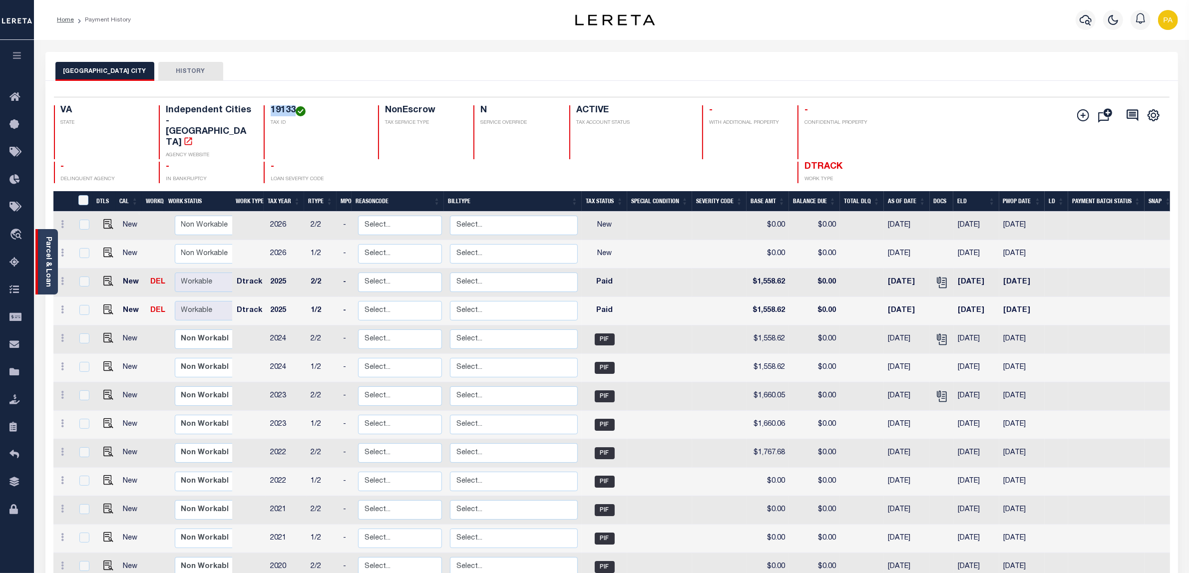
click at [47, 248] on link "Parcel & Loan" at bounding box center [47, 262] width 7 height 50
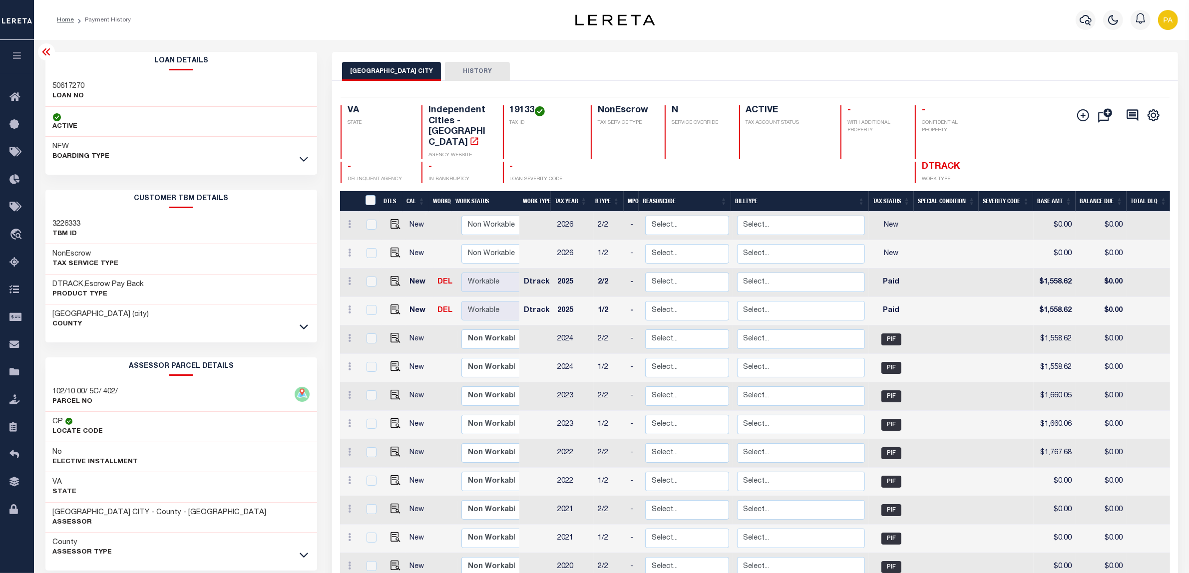
click at [66, 83] on h3 "50617270" at bounding box center [69, 86] width 32 height 10
copy h3 "50617270"
drag, startPoint x: 510, startPoint y: 108, endPoint x: 535, endPoint y: 109, distance: 25.0
click at [535, 109] on h4 "19133" at bounding box center [544, 110] width 69 height 11
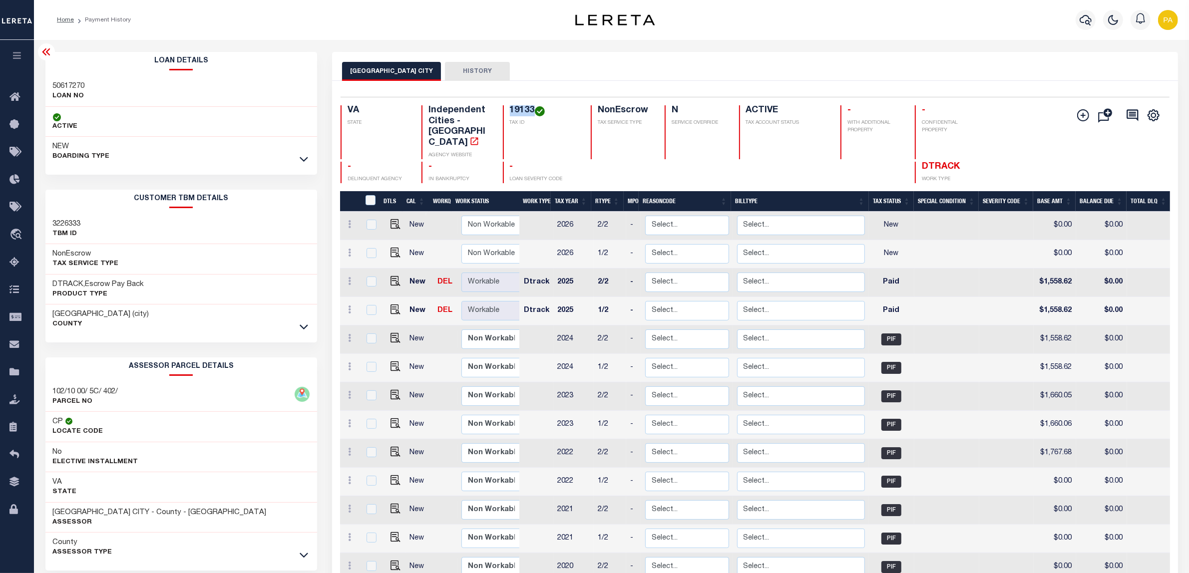
copy h4 "19133"
click at [66, 316] on h3 "[GEOGRAPHIC_DATA] (city)" at bounding box center [101, 314] width 96 height 10
copy h3 "Manassas"
click at [92, 315] on h3 "[GEOGRAPHIC_DATA] (city)" at bounding box center [101, 314] width 96 height 10
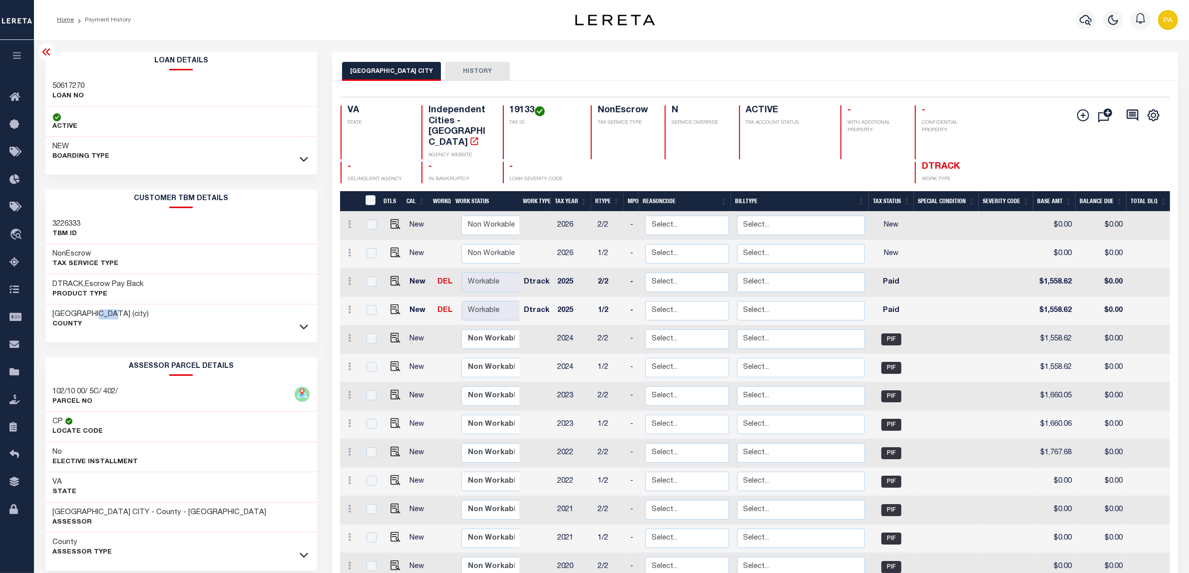
click at [92, 315] on h3 "[GEOGRAPHIC_DATA] (city)" at bounding box center [101, 314] width 96 height 10
copy h3 "city"
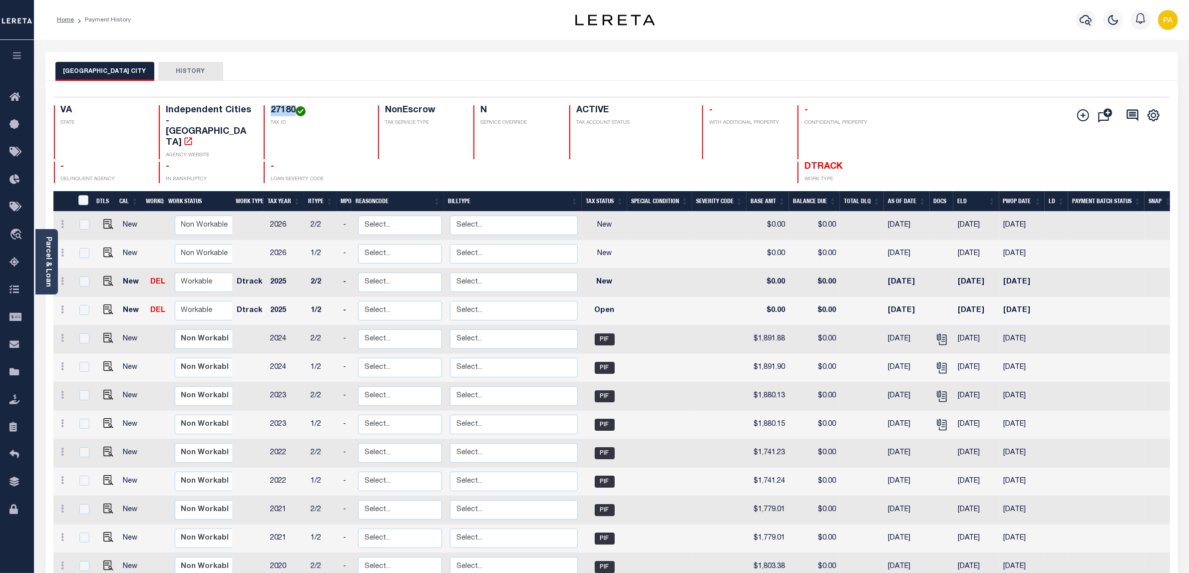
drag, startPoint x: 258, startPoint y: 107, endPoint x: 286, endPoint y: 107, distance: 28.5
click at [286, 107] on div "27180 TAX ID" at bounding box center [315, 132] width 102 height 54
copy h4 "27180"
click at [689, 73] on div "[GEOGRAPHIC_DATA] CITY HISTORY" at bounding box center [611, 71] width 1112 height 18
click at [109, 305] on img "" at bounding box center [108, 310] width 10 height 10
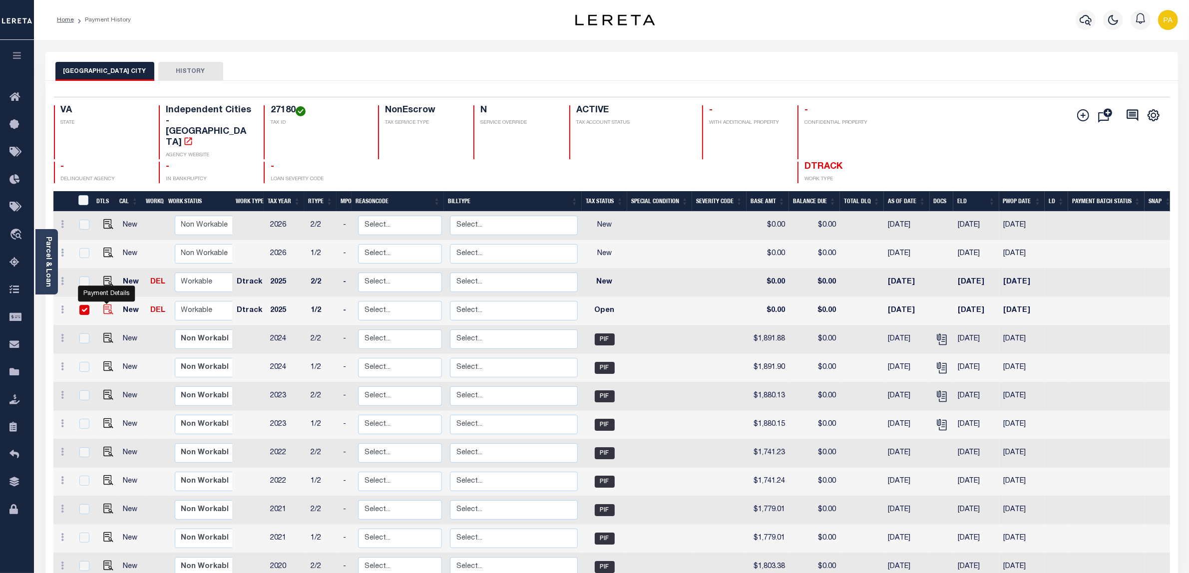
checkbox input "true"
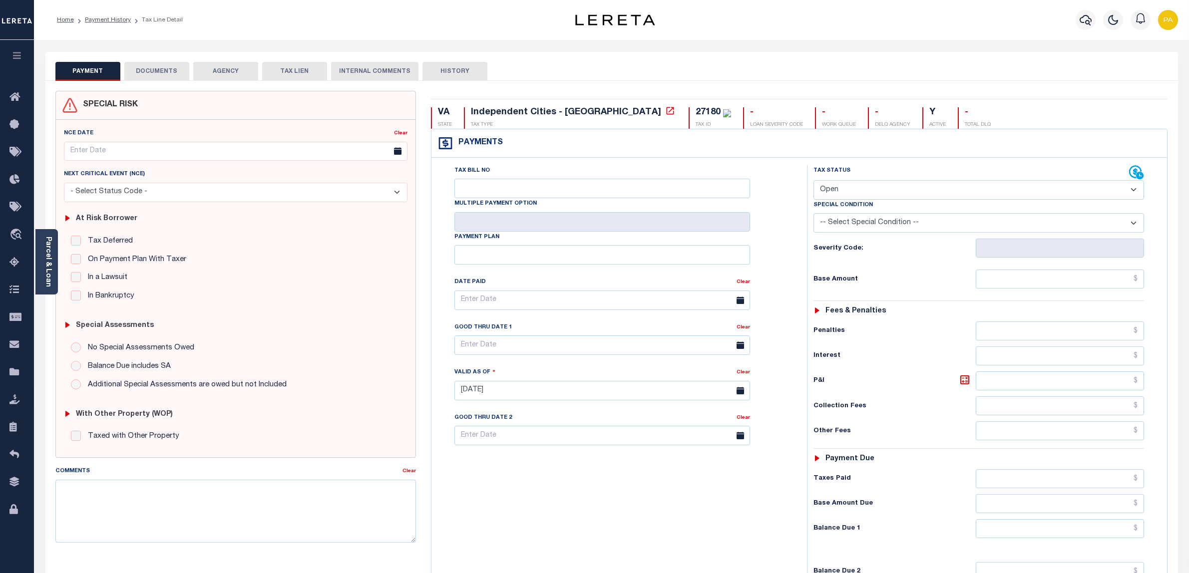
select select "OP2"
click at [363, 521] on textarea "Comments" at bounding box center [235, 511] width 361 height 63
paste textarea "Please refer above line for Tax Supporting Document"
type textarea "Please refer above line for Tax Supporting Document"
type input "[DATE]"
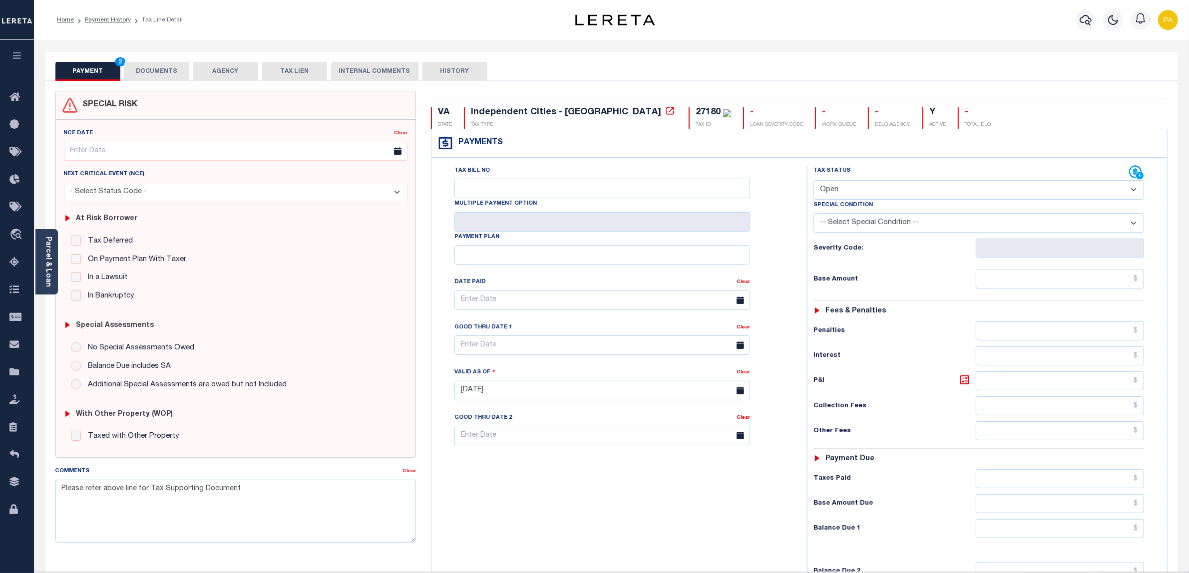
click select "- Select Status Code - Open Due/Unpaid Paid Incomplete No Tax Due Internal Refu…"
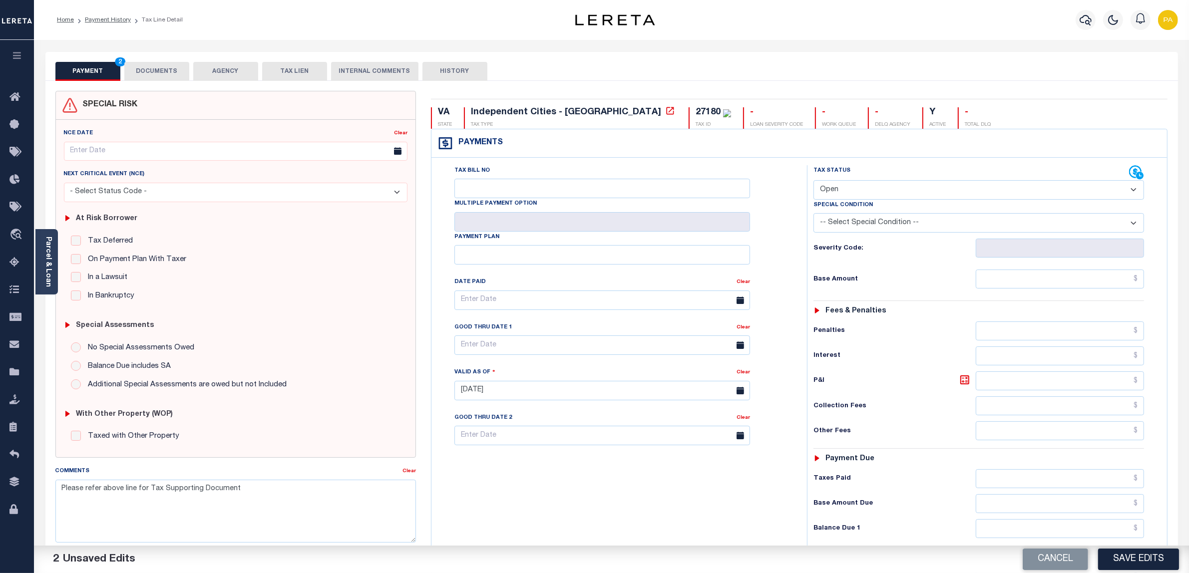
select select "PYD"
click select "- Select Status Code - Open Due/Unpaid Paid Incomplete No Tax Due Internal Refu…"
click input "text"
paste input "1,891.90"
type input "$1,891.90"
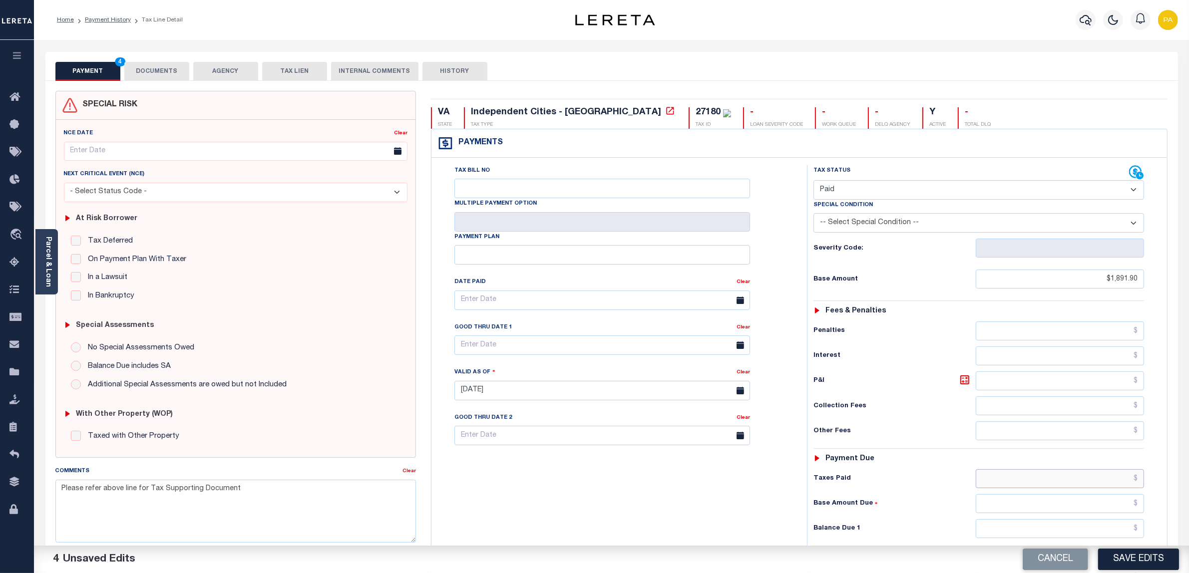
click input "text"
paste input "1,891.90"
type input "$1,891.90"
click input "text"
type input "$0.00"
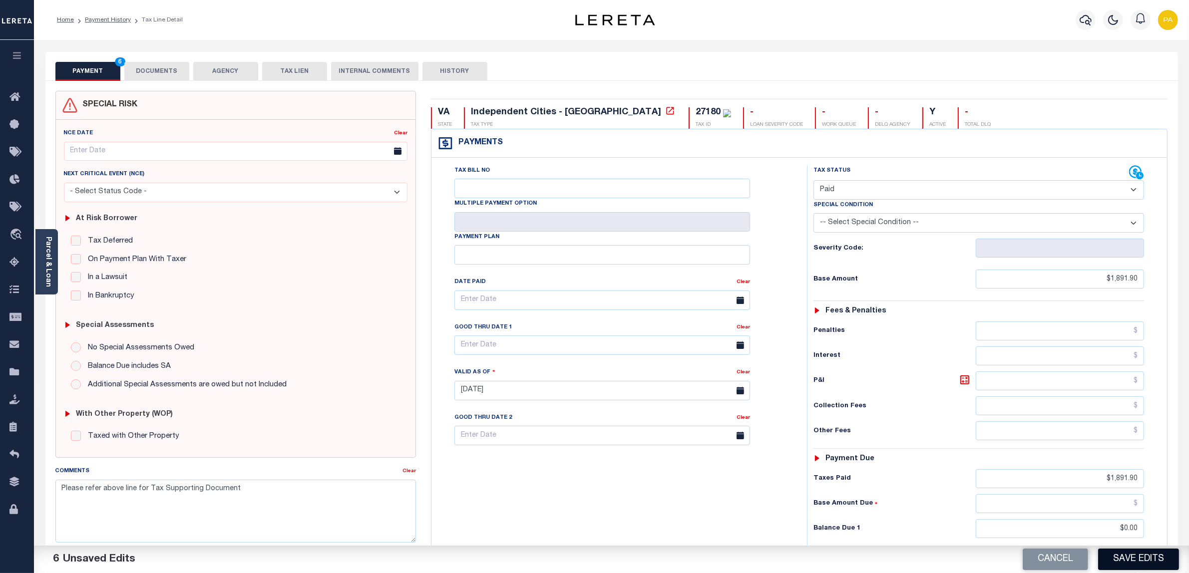
click button "Save Edits"
checkbox input "false"
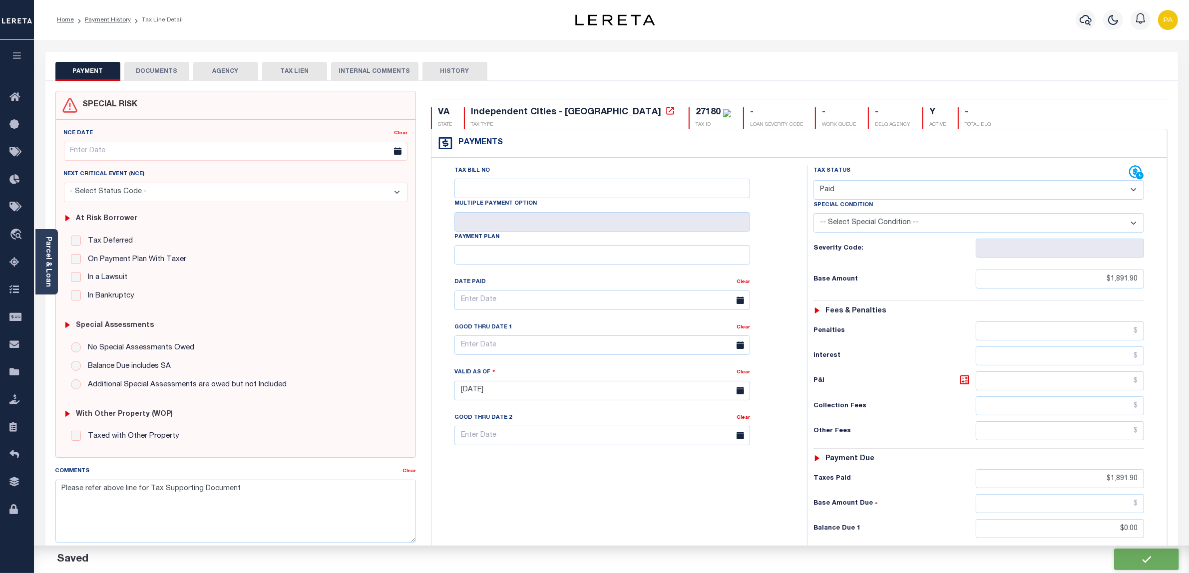
type input "$1,891.9"
type input "$0"
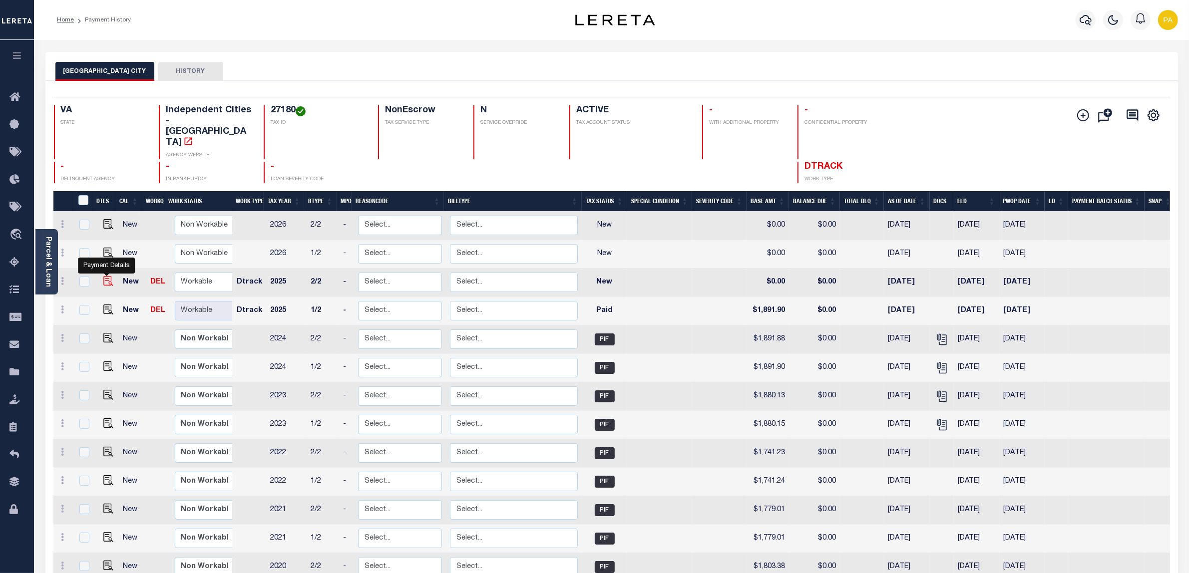
click at [104, 276] on img "" at bounding box center [108, 281] width 10 height 10
checkbox input "true"
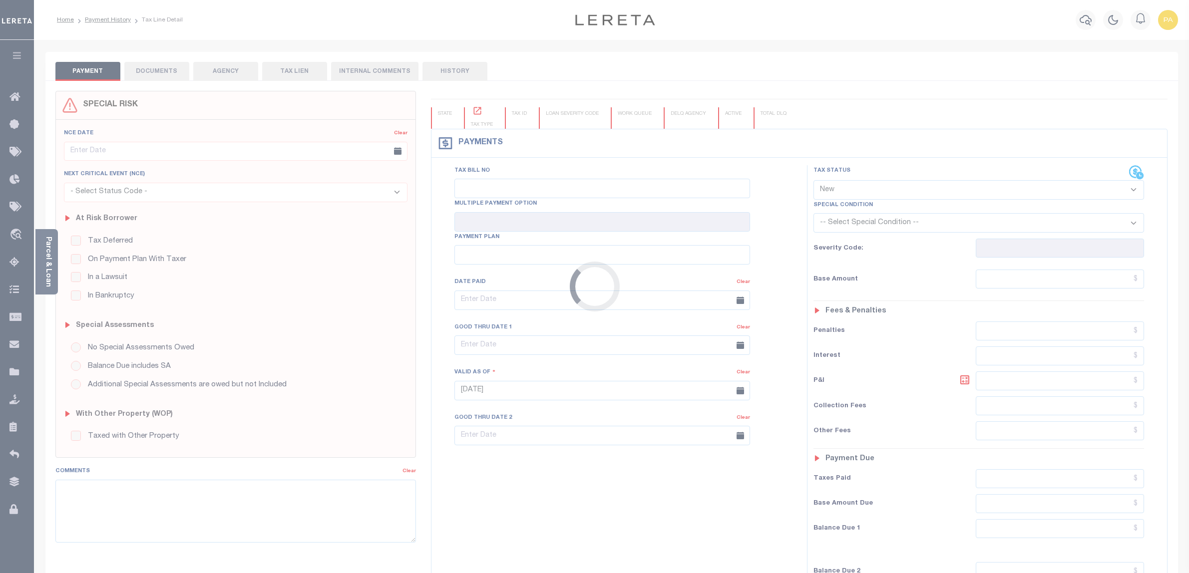
select select "NW2"
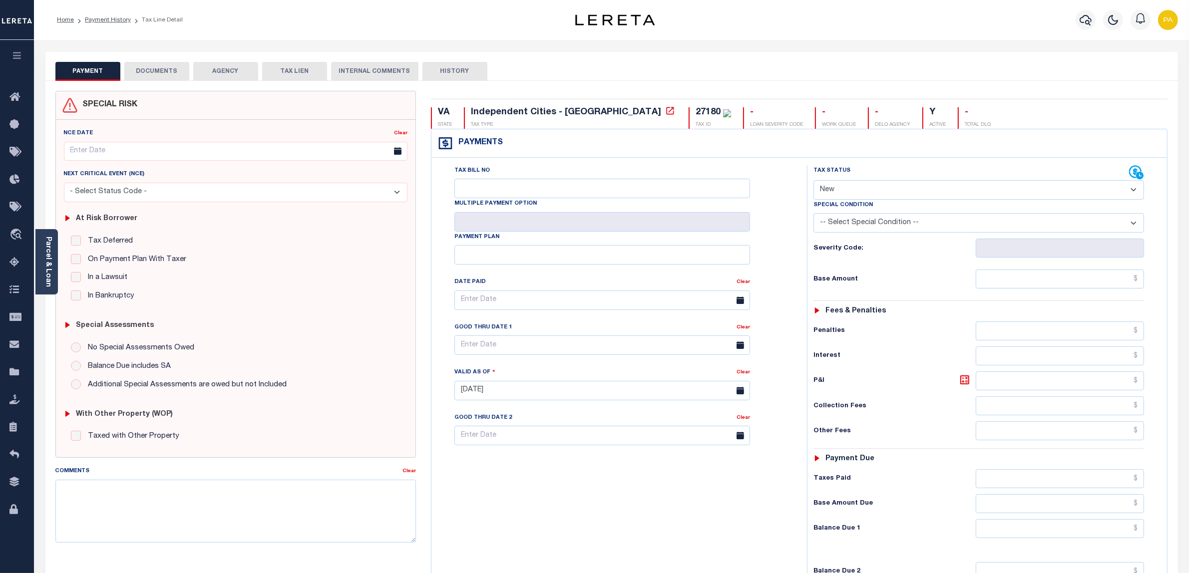
click at [166, 72] on button "DOCUMENTS" at bounding box center [156, 71] width 65 height 19
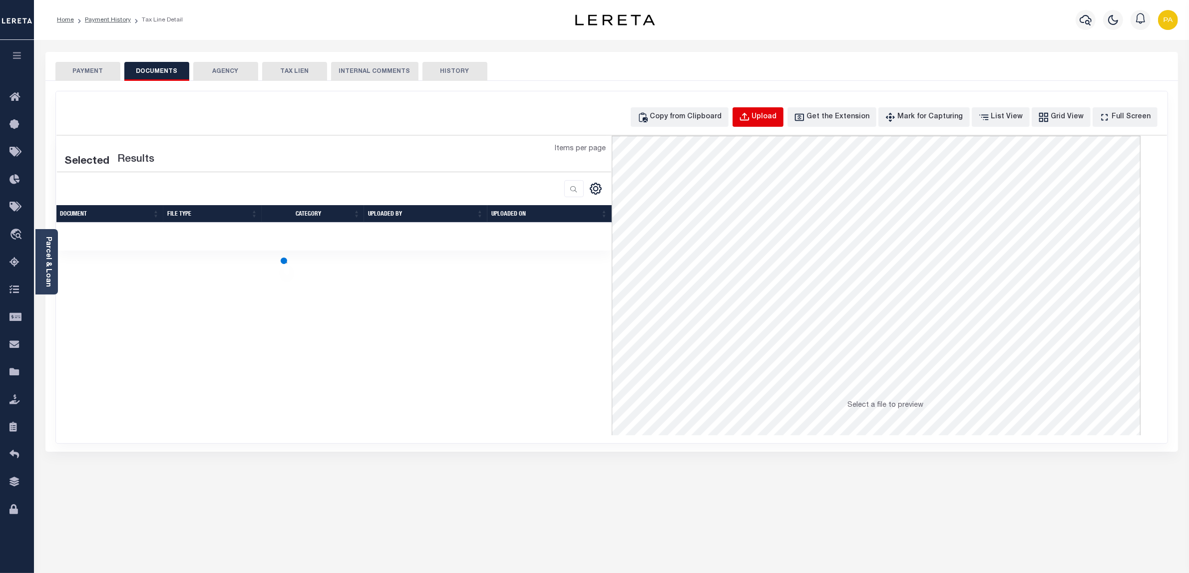
click at [770, 117] on div "Upload" at bounding box center [764, 117] width 25 height 11
select select "POP"
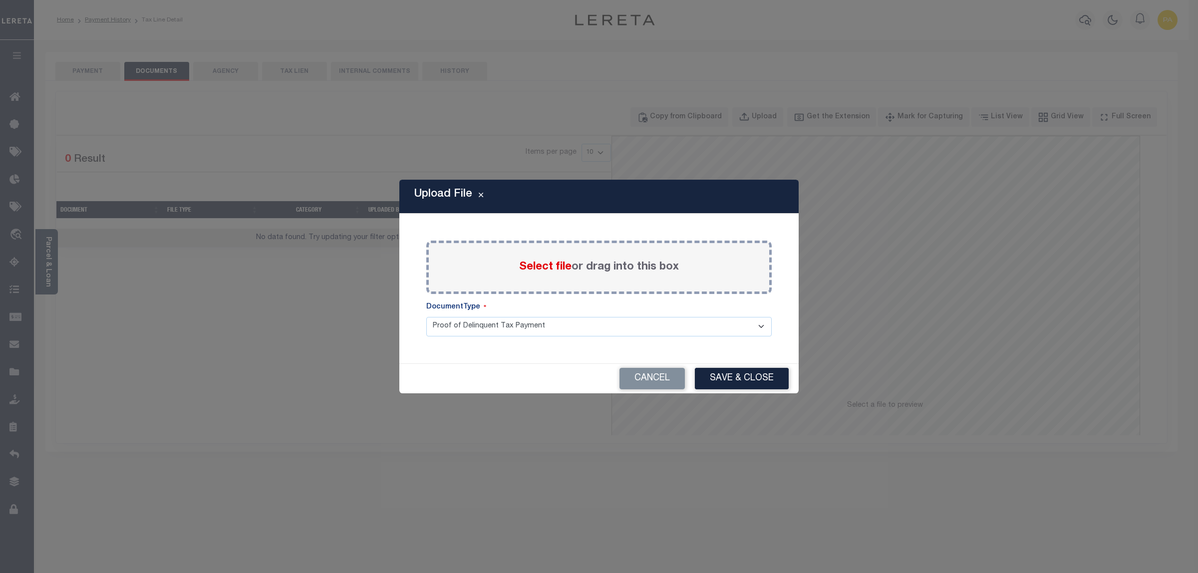
click at [577, 265] on label "Select file or drag into this box" at bounding box center [599, 267] width 160 height 16
click at [0, 0] on input "Select file or drag into this box" at bounding box center [0, 0] width 0 height 0
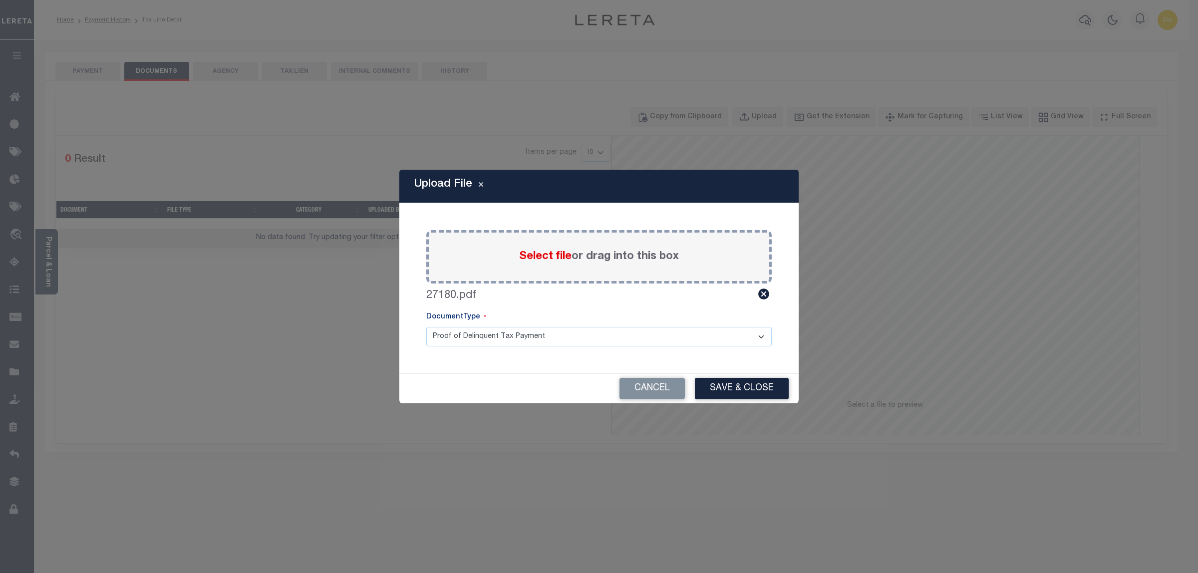
click at [756, 388] on button "Save & Close" at bounding box center [742, 388] width 94 height 21
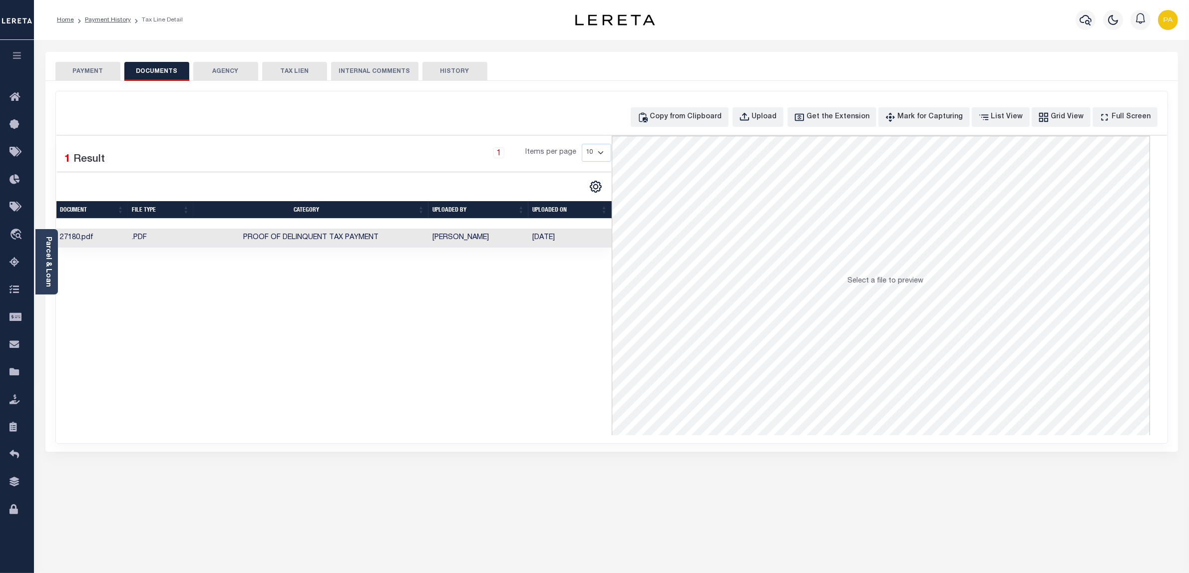
click at [111, 58] on div "PAYMENT DOCUMENTS AGENCY DELINQUENT PAYEE TAX LIEN" at bounding box center [611, 66] width 1132 height 29
click at [108, 70] on button "PAYMENT" at bounding box center [87, 71] width 65 height 19
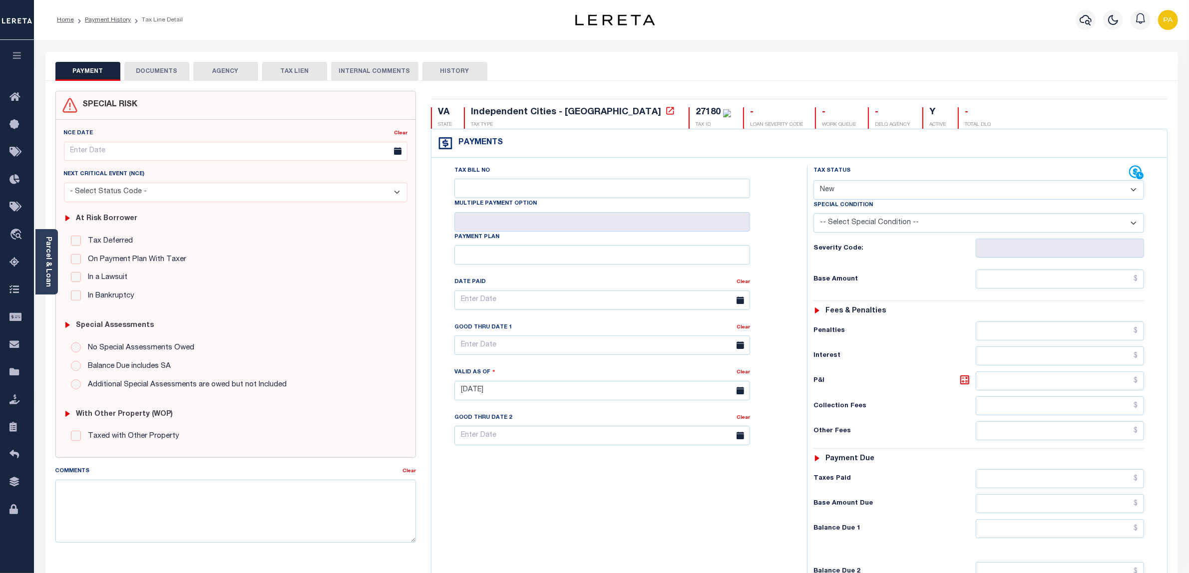
drag, startPoint x: 837, startPoint y: 190, endPoint x: 837, endPoint y: 196, distance: 6.0
click at [837, 190] on select "- Select Status Code - Open Due/Unpaid Paid Incomplete No Tax Due Internal Refu…" at bounding box center [978, 189] width 331 height 19
select select "PYD"
click at [813, 181] on select "- Select Status Code - Open Due/Unpaid Paid Incomplete No Tax Due Internal Refu…" at bounding box center [978, 189] width 331 height 19
type input "[DATE]"
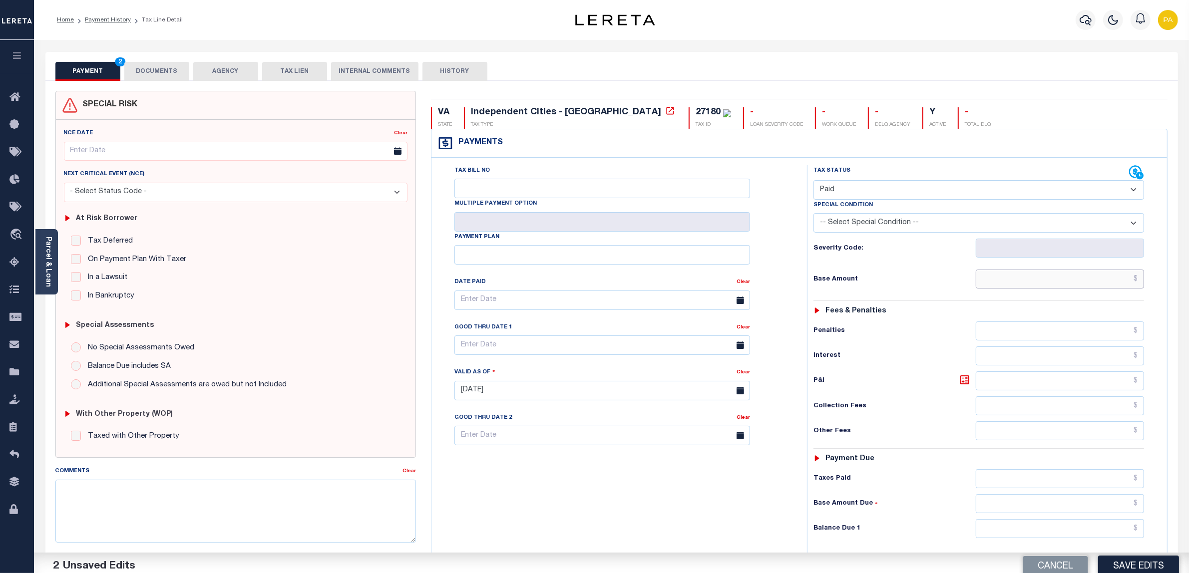
click at [1090, 289] on input "text" at bounding box center [1059, 279] width 169 height 19
paste input "1,891.88"
type input "$1,891.88"
click at [1104, 483] on input "text" at bounding box center [1059, 478] width 169 height 19
paste input "1,891.88"
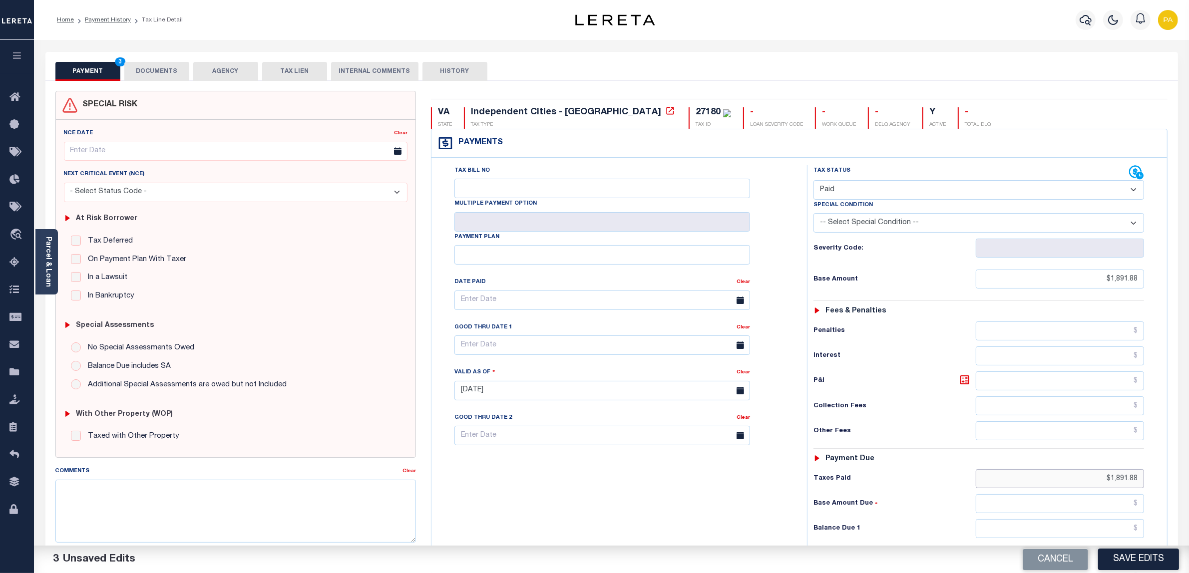
type input "$1,891.88"
click at [1114, 538] on input "text" at bounding box center [1059, 528] width 169 height 19
type input "$0.00"
drag, startPoint x: 1129, startPoint y: 565, endPoint x: 1107, endPoint y: 549, distance: 26.9
click at [1130, 565] on button "Save Edits" at bounding box center [1138, 559] width 81 height 21
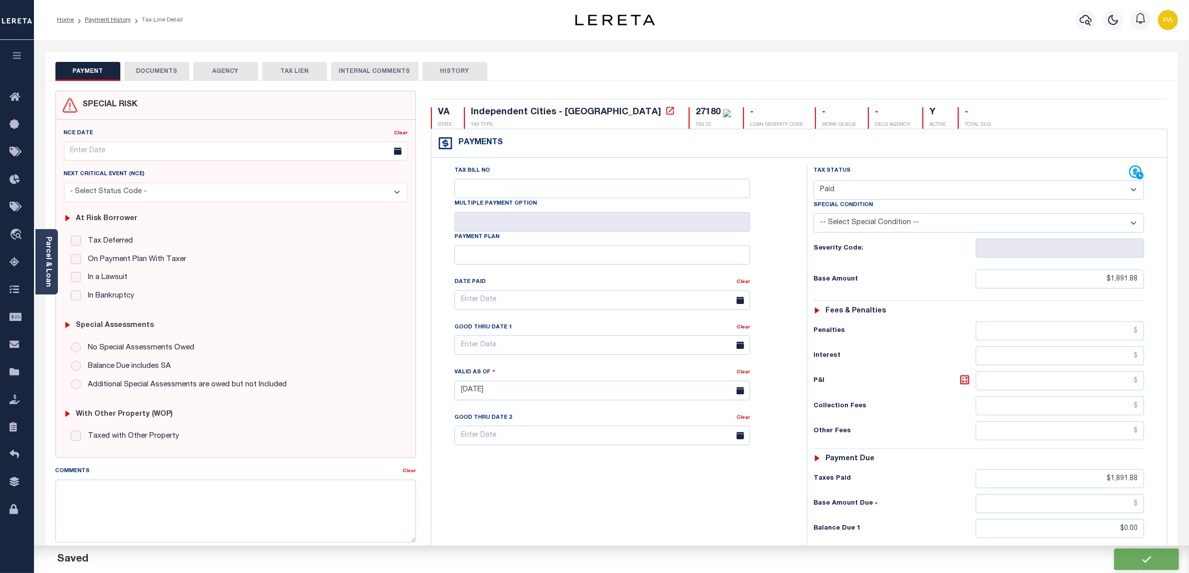
checkbox input "false"
type input "$1,891.88"
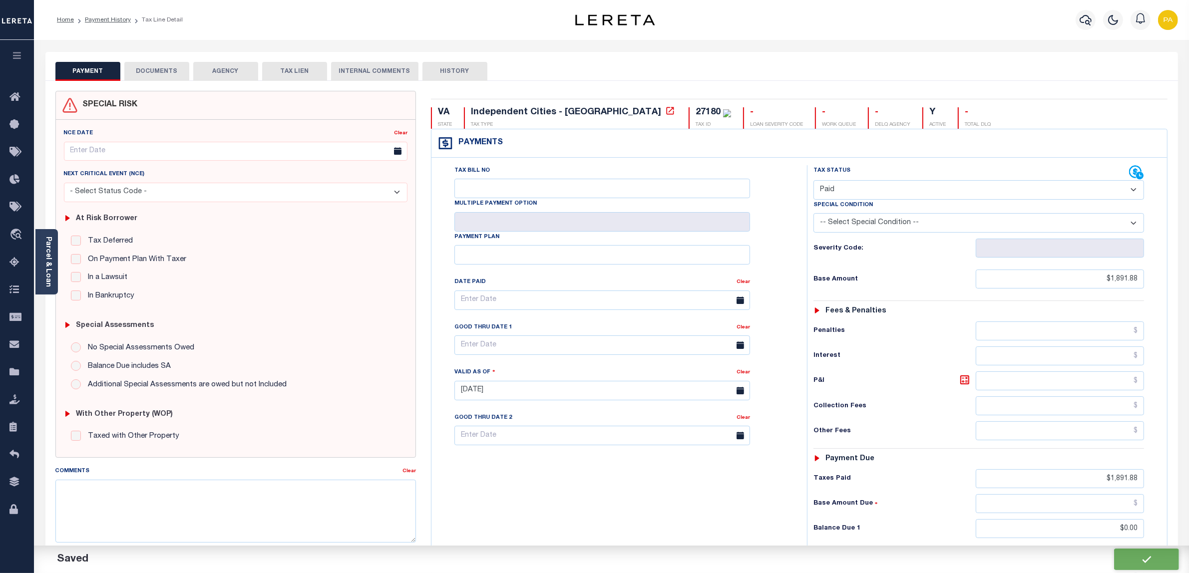
type input "$1,891.88"
type input "$0"
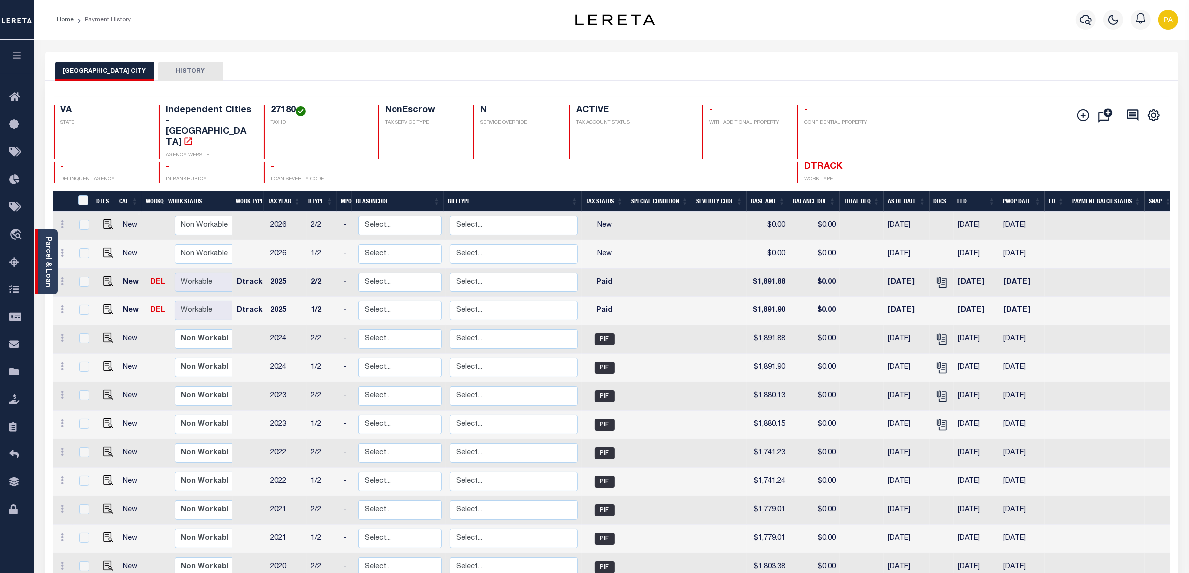
click at [45, 252] on link "Parcel & Loan" at bounding box center [47, 262] width 7 height 50
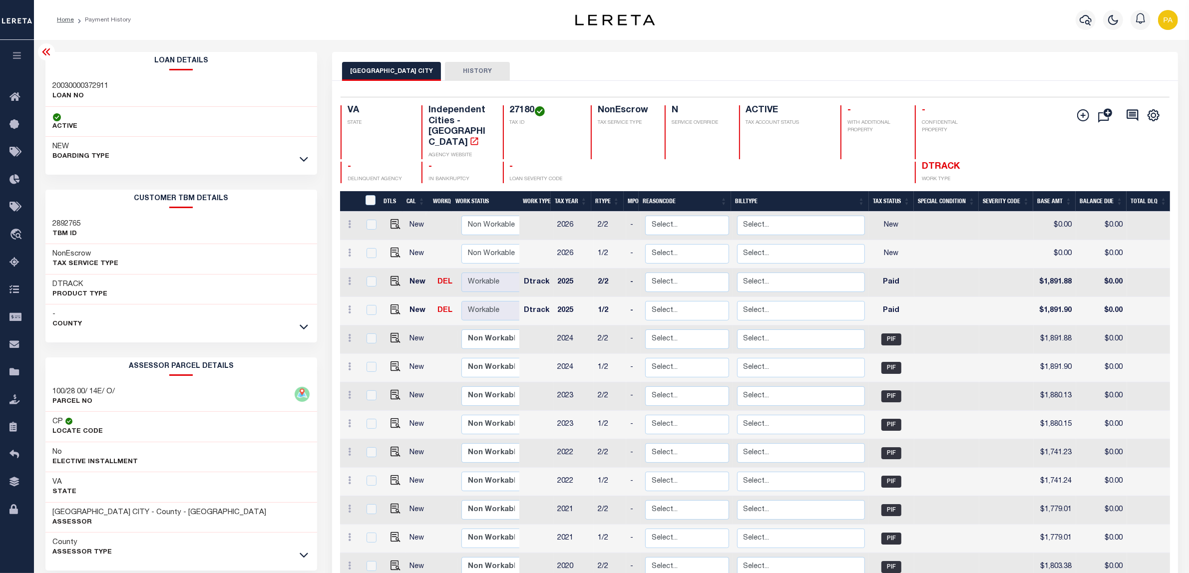
click at [81, 86] on h3 "20030000372911" at bounding box center [81, 86] width 56 height 10
copy h3 "20030000372911"
drag, startPoint x: 516, startPoint y: 106, endPoint x: 532, endPoint y: 106, distance: 16.0
click at [532, 106] on div "27180 TAX ID" at bounding box center [541, 132] width 76 height 54
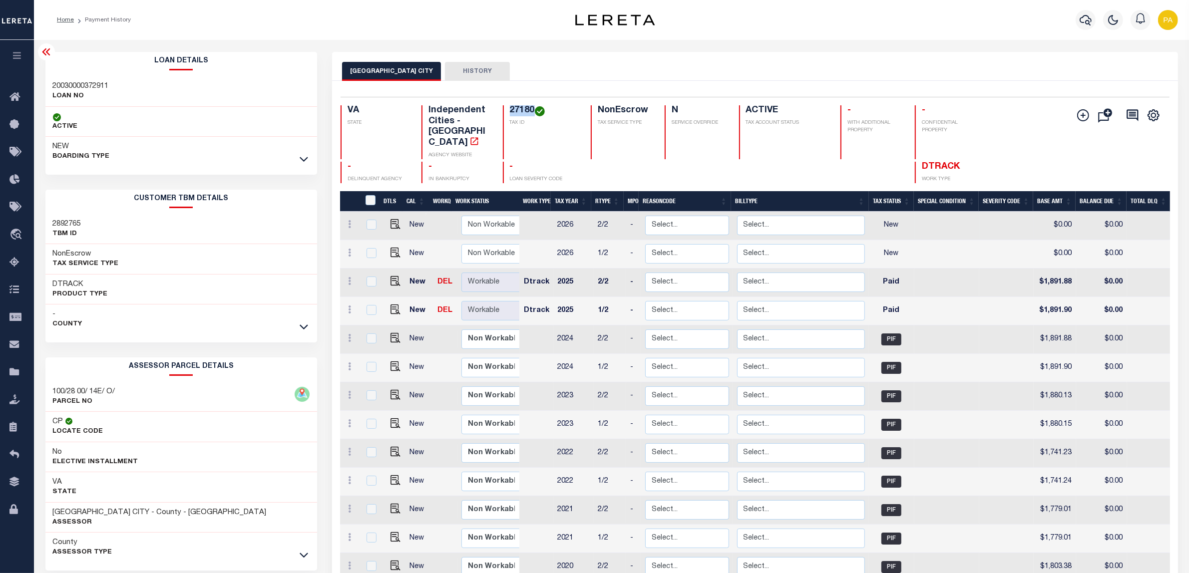
copy h4 "27180"
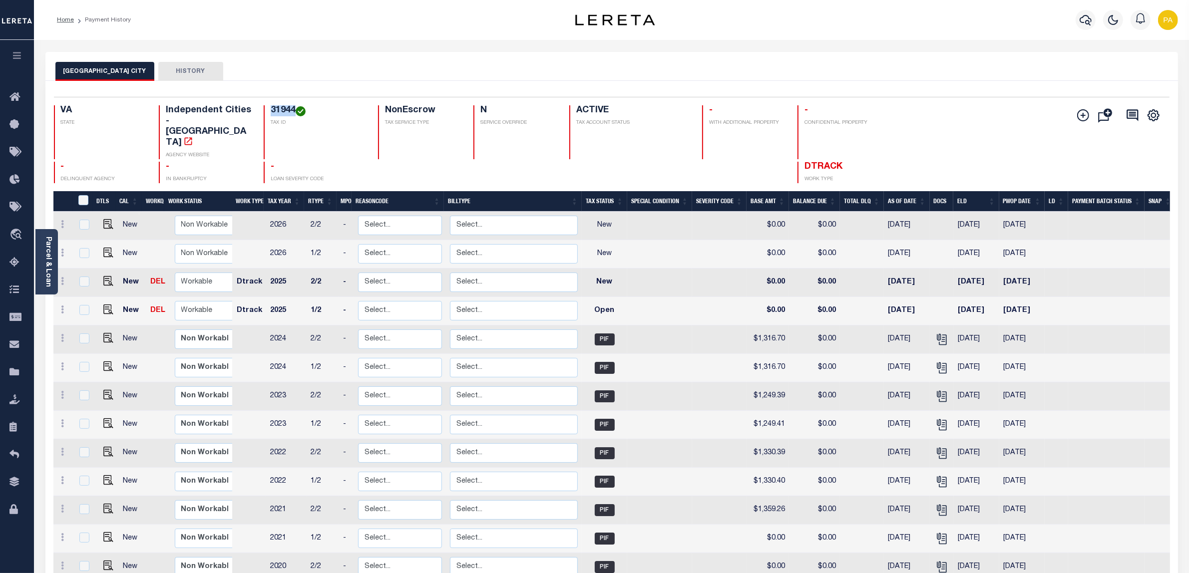
drag, startPoint x: 260, startPoint y: 110, endPoint x: 285, endPoint y: 104, distance: 26.2
click at [285, 104] on div "Selected 15 Results 1 Items per page 25 50 100 VA STATE Independent Cities - VA…" at bounding box center [611, 140] width 1131 height 86
copy h4 "31944"
click at [103, 305] on img "" at bounding box center [108, 310] width 10 height 10
checkbox input "true"
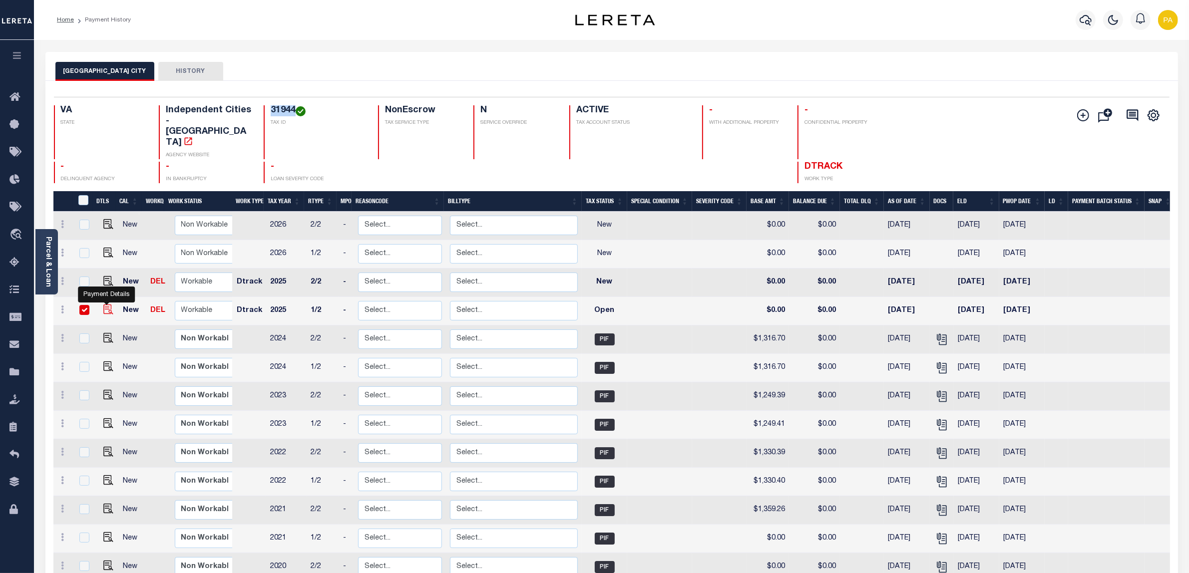
checkbox input "true"
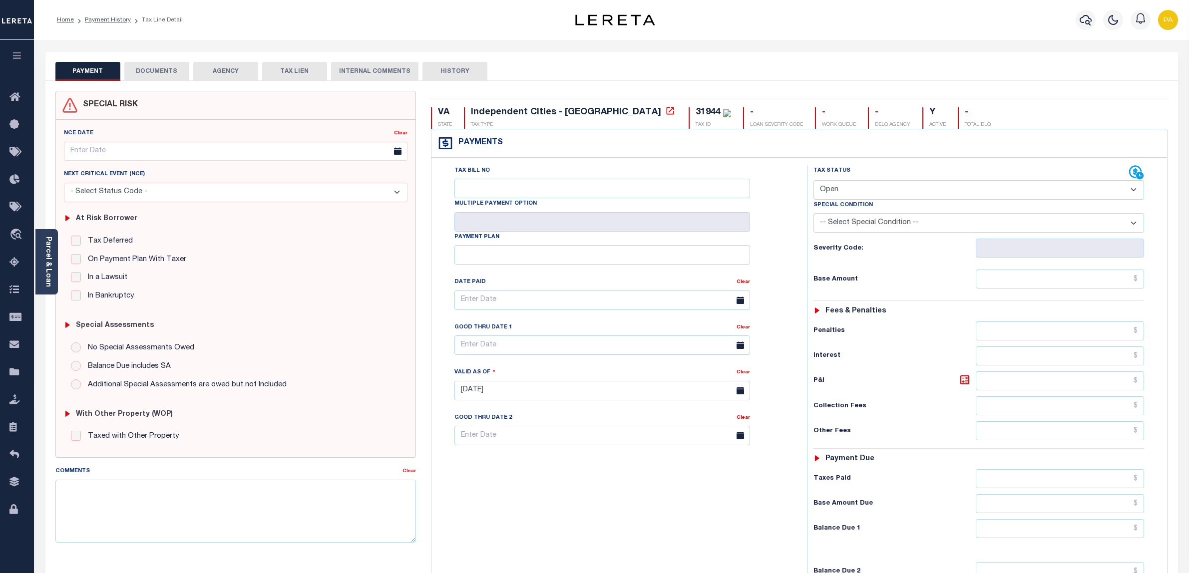
select select "OP2"
click at [377, 510] on textarea "Comments" at bounding box center [235, 511] width 361 height 63
paste textarea "Please refer above line for Tax Supporting Document"
type textarea "Please refer above line for Tax Supporting Document"
type input "[DATE]"
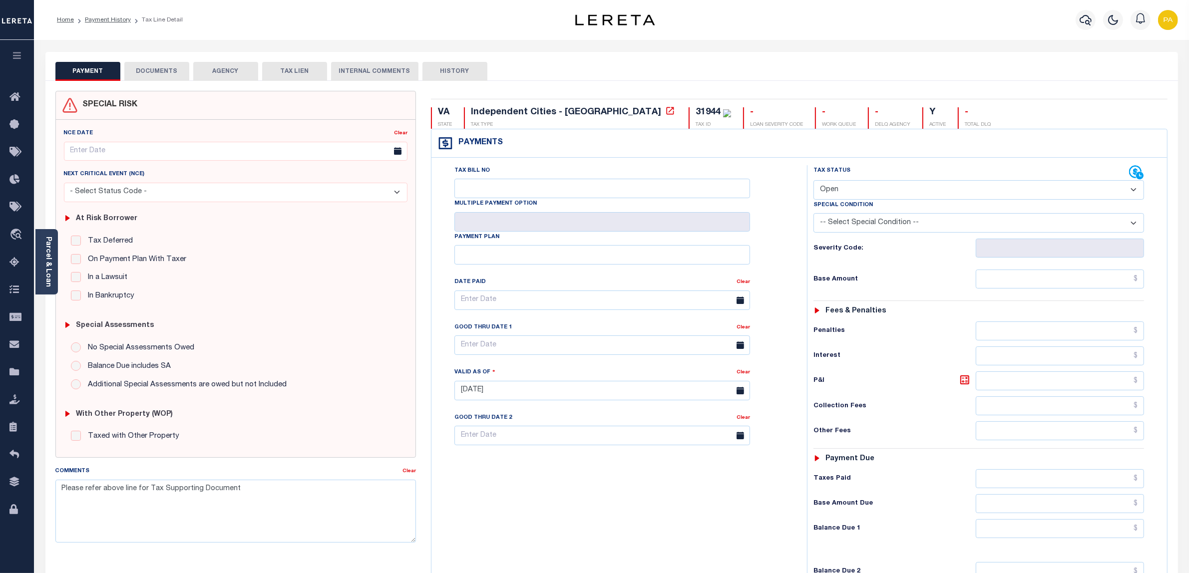
click at [820, 190] on select "- Select Status Code - Open Due/Unpaid Paid Incomplete No Tax Due Internal Refu…" at bounding box center [978, 189] width 331 height 19
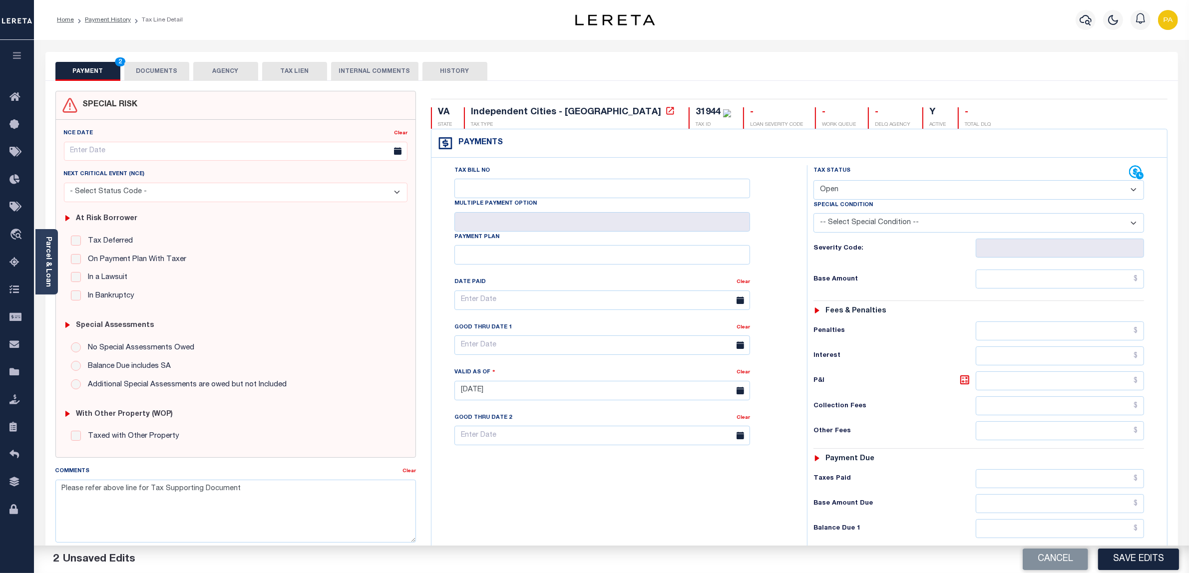
select select "PYD"
click at [813, 181] on select "- Select Status Code - Open Due/Unpaid Paid Incomplete No Tax Due Internal Refu…" at bounding box center [978, 189] width 331 height 19
click at [1105, 277] on input "text" at bounding box center [1059, 279] width 169 height 19
paste input "1,316.70"
type input "$1,316.70"
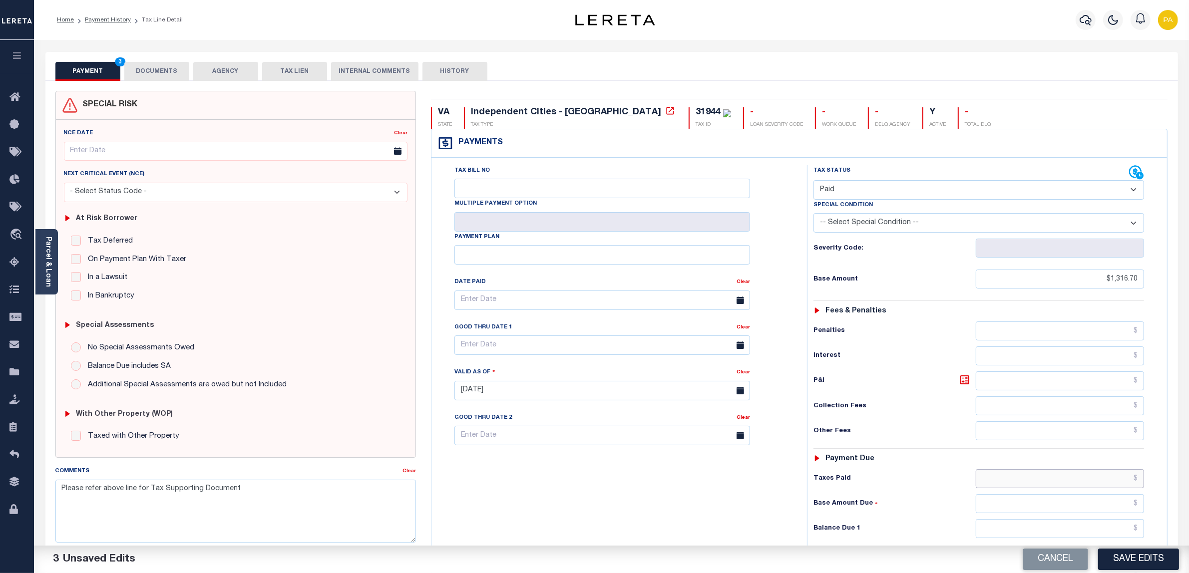
click at [1136, 487] on input "text" at bounding box center [1059, 478] width 169 height 19
paste input "1,316.70"
type input "$1,316.70"
click at [1129, 538] on input "text" at bounding box center [1059, 528] width 169 height 19
type input "$0.00"
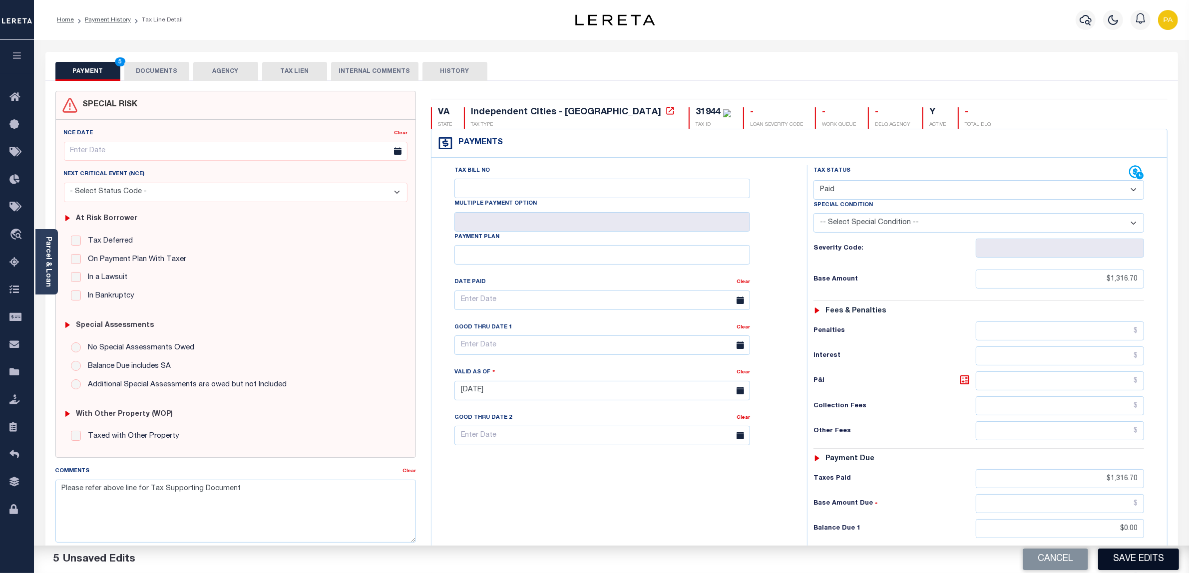
click at [1129, 558] on button "Save Edits" at bounding box center [1138, 559] width 81 height 21
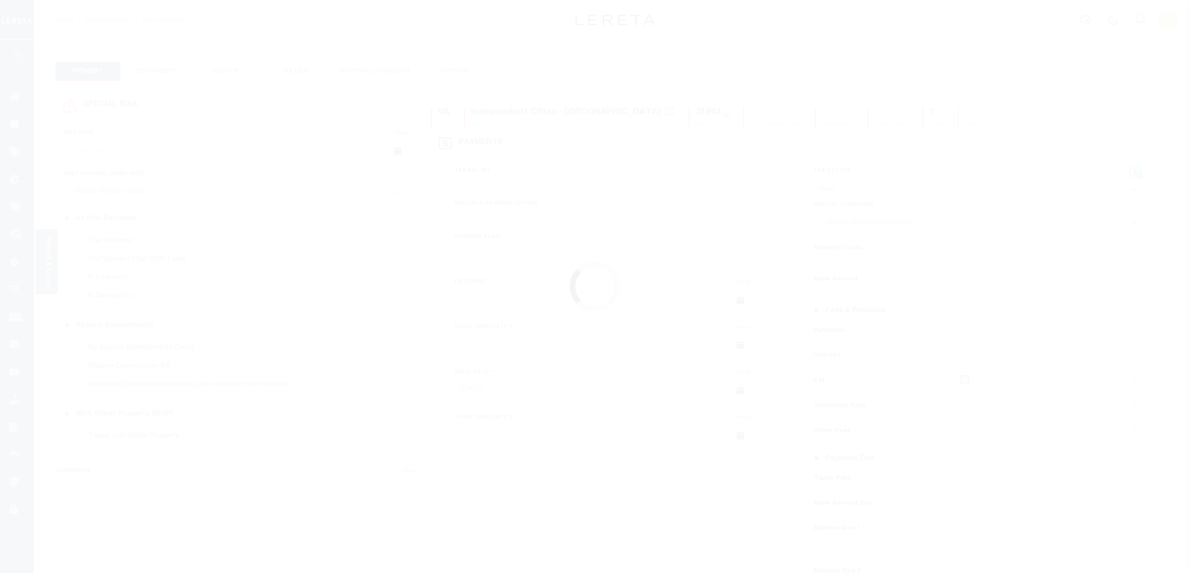
select select "NW2"
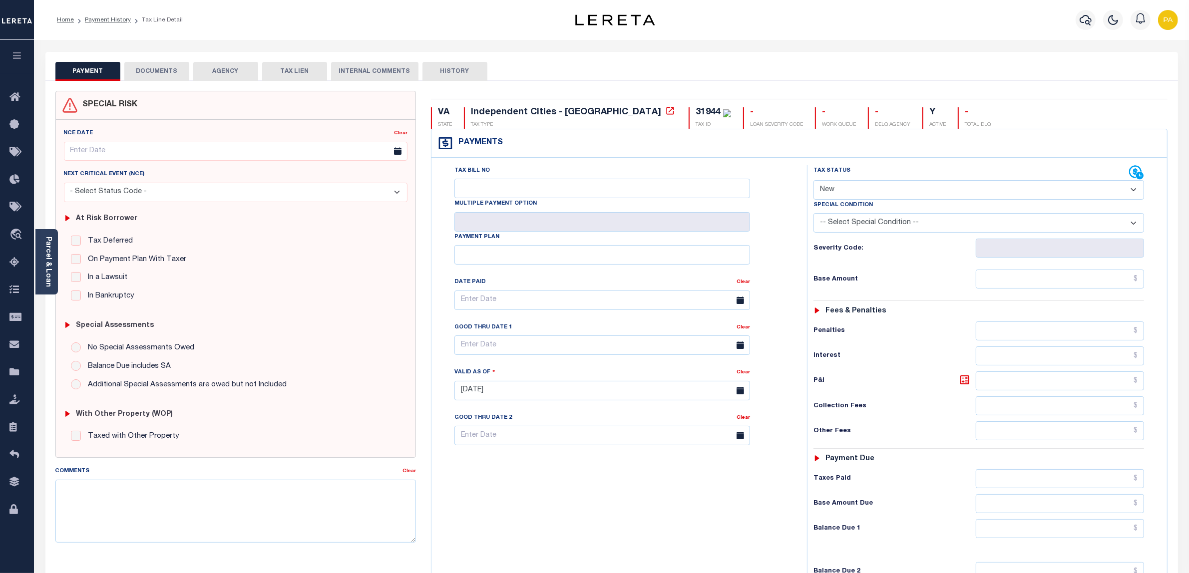
click at [150, 67] on button "DOCUMENTS" at bounding box center [156, 71] width 65 height 19
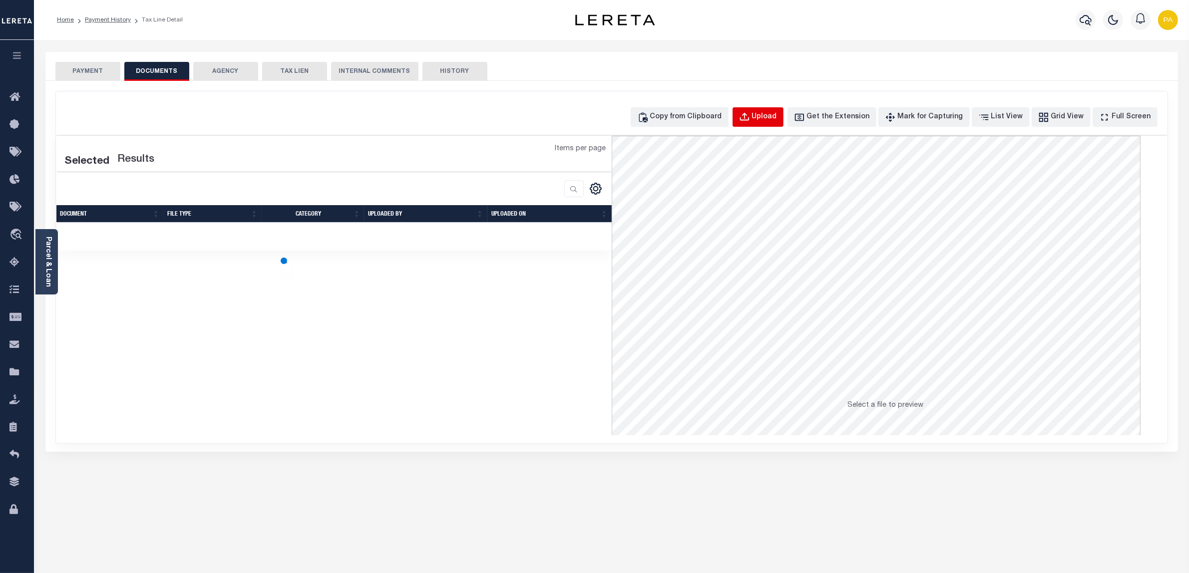
click at [777, 118] on div "Upload" at bounding box center [764, 117] width 25 height 11
select select "POP"
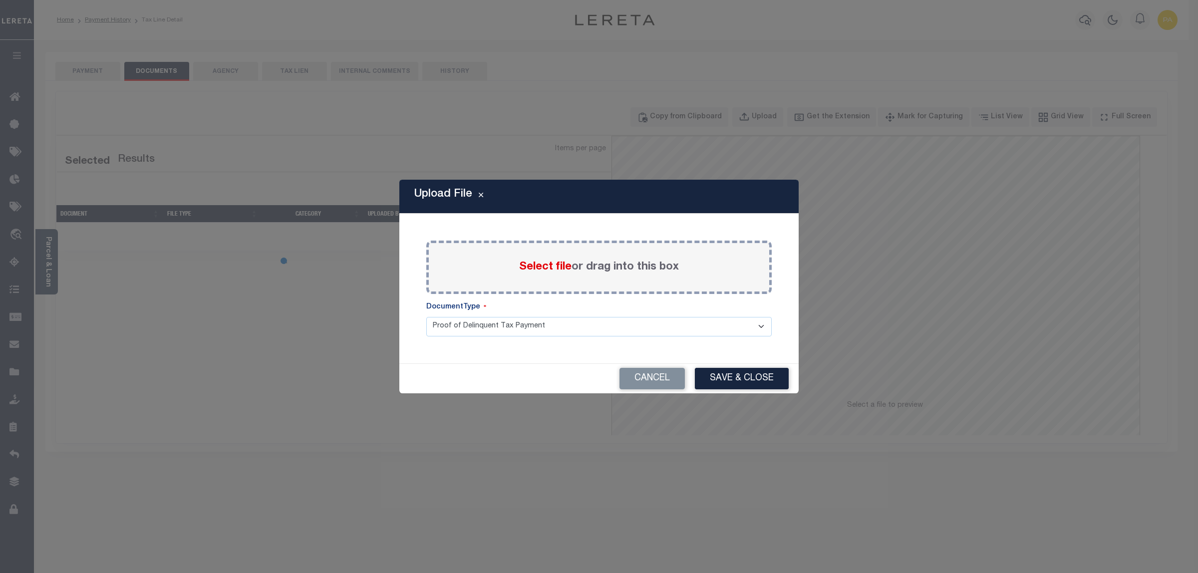
click at [591, 265] on label "Select file or drag into this box" at bounding box center [599, 267] width 160 height 16
click at [0, 0] on input "Select file or drag into this box" at bounding box center [0, 0] width 0 height 0
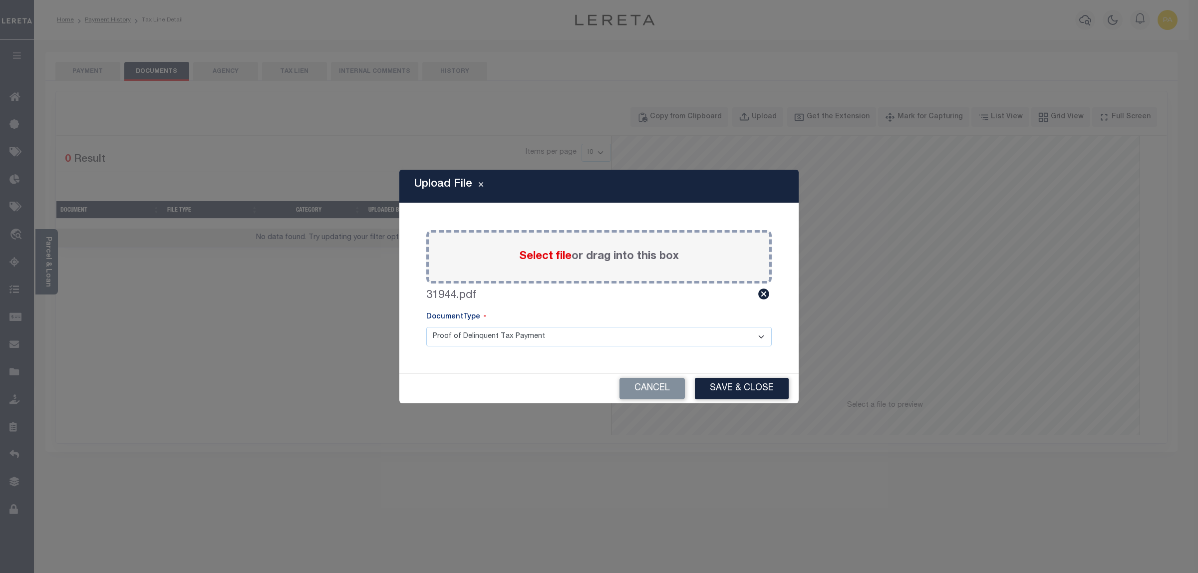
click at [712, 400] on div "Cancel Save & Close" at bounding box center [598, 388] width 399 height 29
click at [716, 392] on button "Save & Close" at bounding box center [742, 388] width 94 height 21
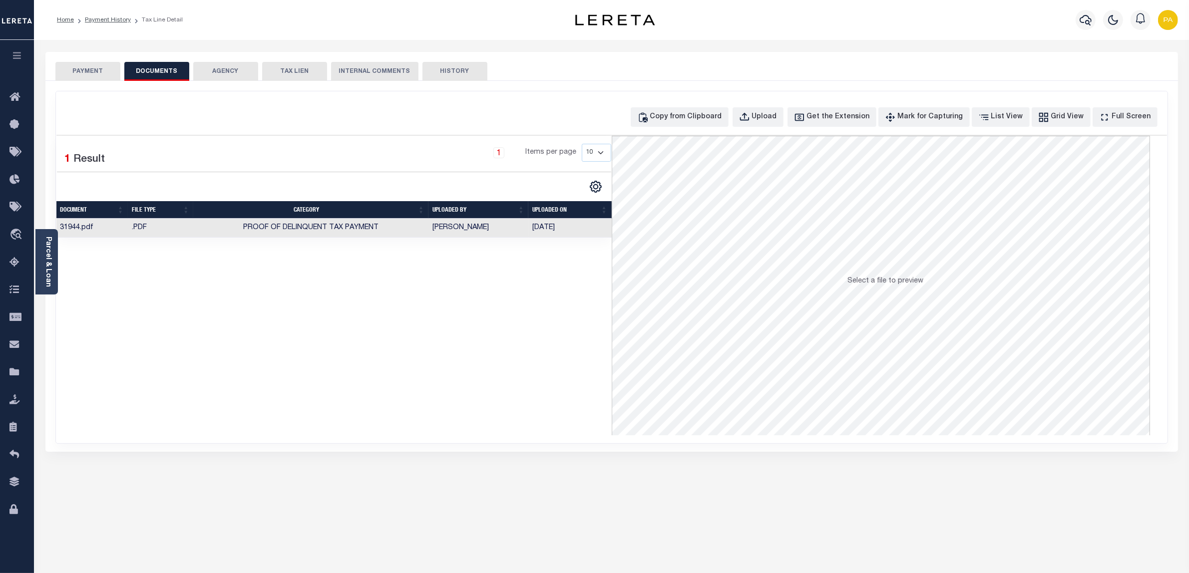
click at [83, 71] on button "PAYMENT" at bounding box center [87, 71] width 65 height 19
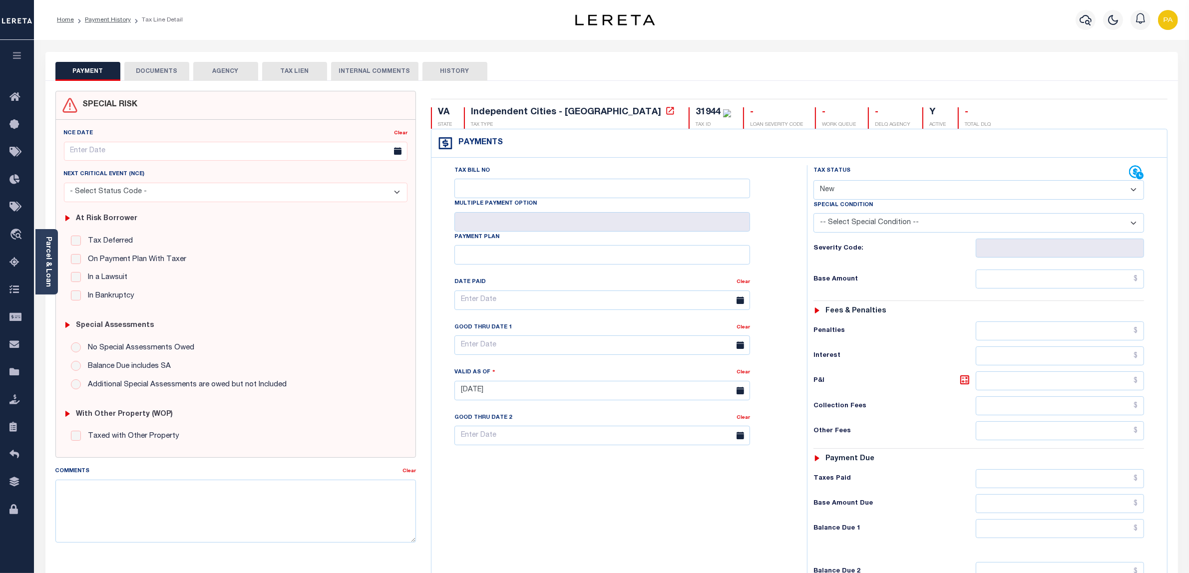
click at [850, 195] on select "- Select Status Code - Open Due/Unpaid Paid Incomplete No Tax Due Internal Refu…" at bounding box center [978, 189] width 331 height 19
select select "PYD"
click at [813, 181] on select "- Select Status Code - Open Due/Unpaid Paid Incomplete No Tax Due Internal Refu…" at bounding box center [978, 189] width 331 height 19
type input "[DATE]"
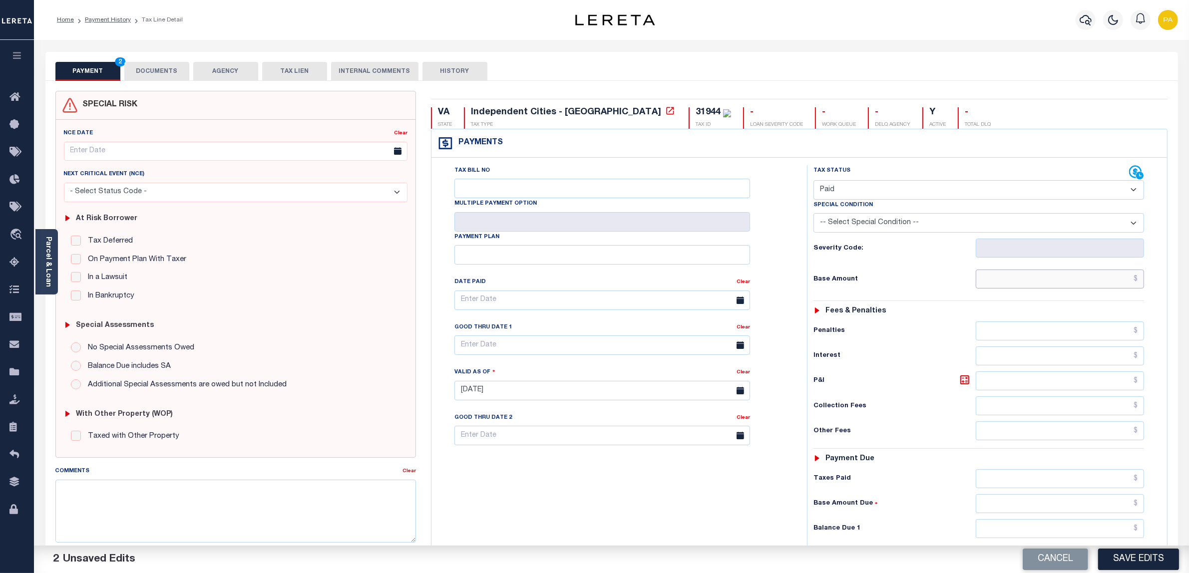
click at [1069, 288] on input "text" at bounding box center [1059, 279] width 169 height 19
paste input "1,316.70"
type input "$1,316.70"
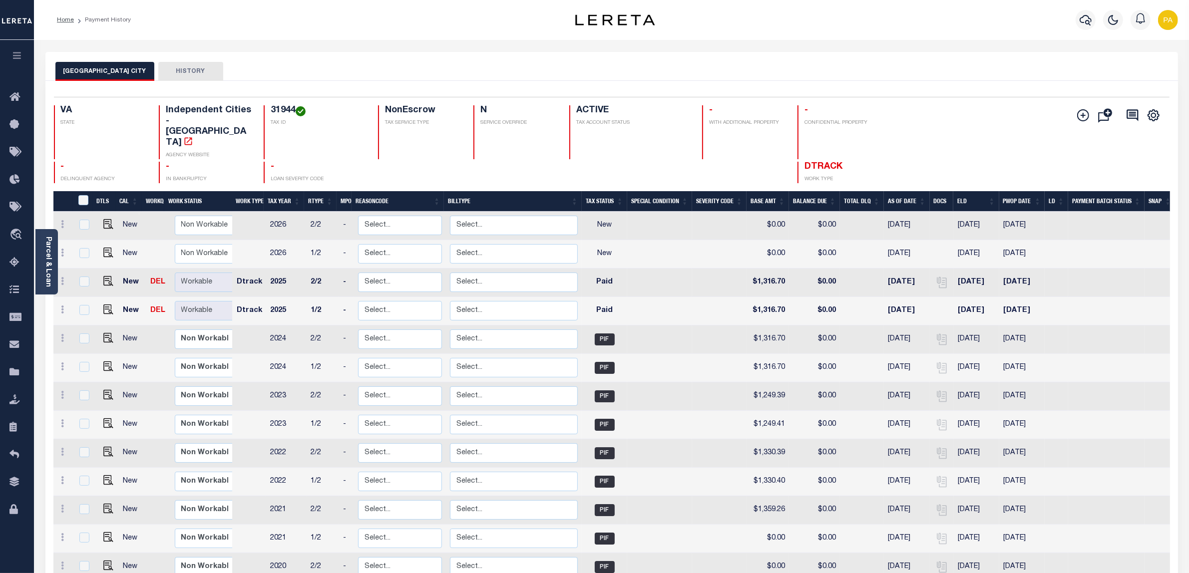
click at [48, 253] on link "Parcel & Loan" at bounding box center [47, 262] width 7 height 50
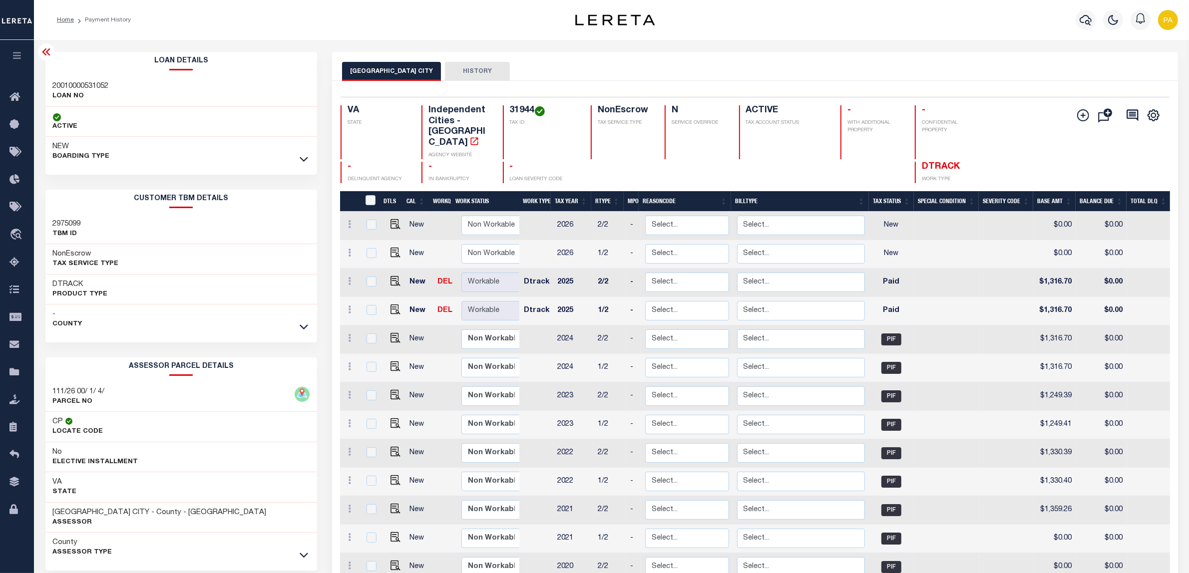
click at [80, 85] on h3 "20010000531052" at bounding box center [81, 86] width 56 height 10
copy h3 "20010000531052"
drag, startPoint x: 509, startPoint y: 108, endPoint x: 533, endPoint y: 108, distance: 23.5
click at [533, 108] on h4 "31944" at bounding box center [544, 110] width 69 height 11
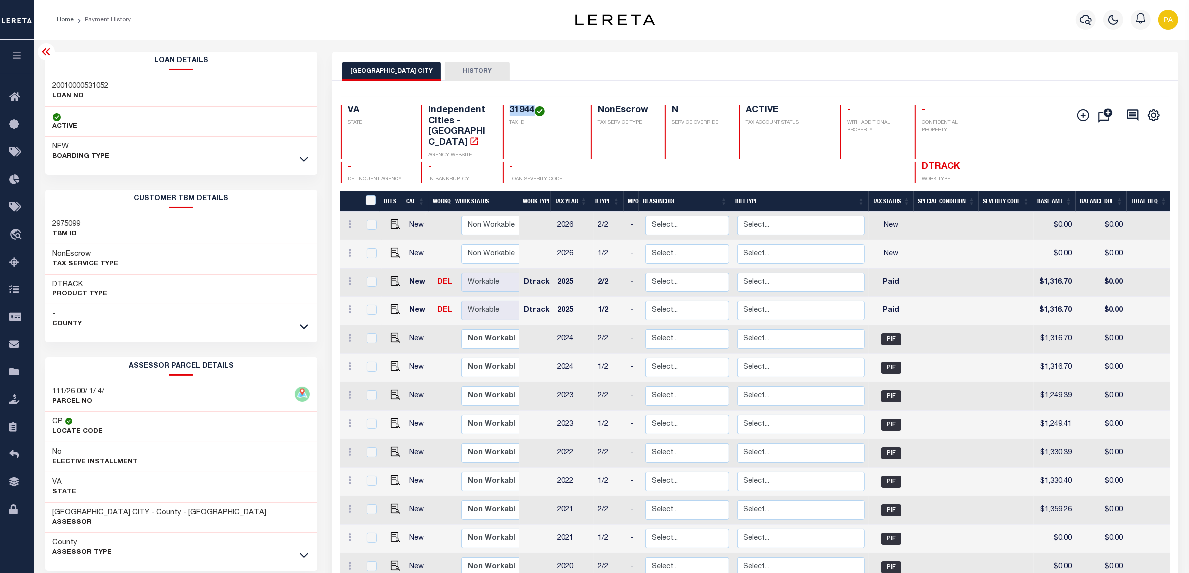
copy h4 "31944"
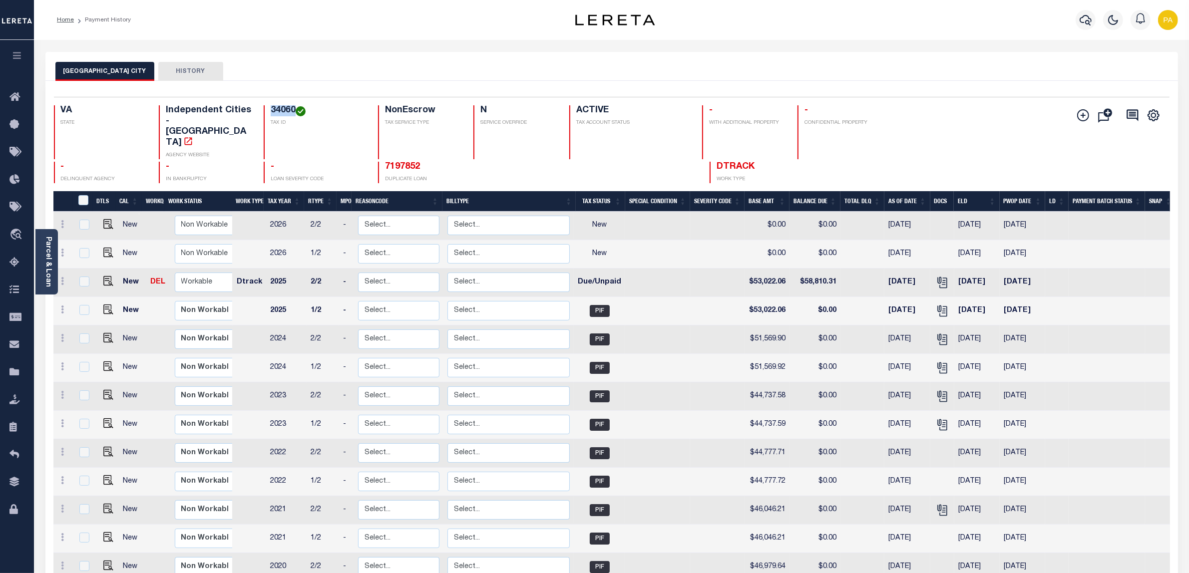
drag, startPoint x: 265, startPoint y: 110, endPoint x: 293, endPoint y: 107, distance: 28.1
click at [293, 107] on div "34060 TAX ID" at bounding box center [315, 132] width 102 height 54
copy h4 "34060"
click at [50, 256] on link "Parcel & Loan" at bounding box center [47, 262] width 7 height 50
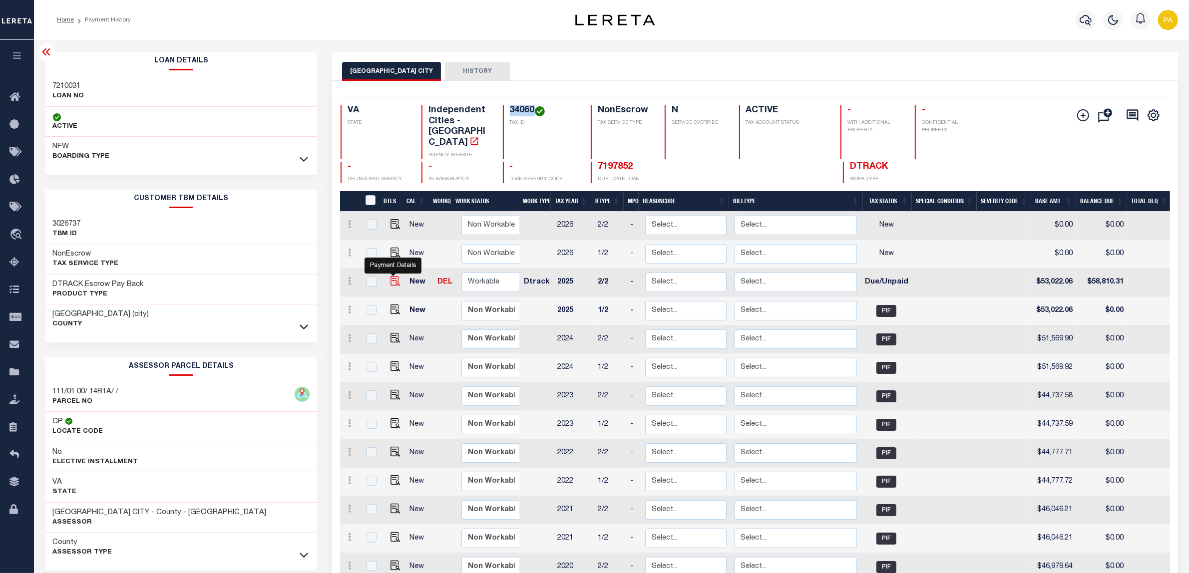
click at [392, 276] on img "" at bounding box center [395, 281] width 10 height 10
checkbox input "true"
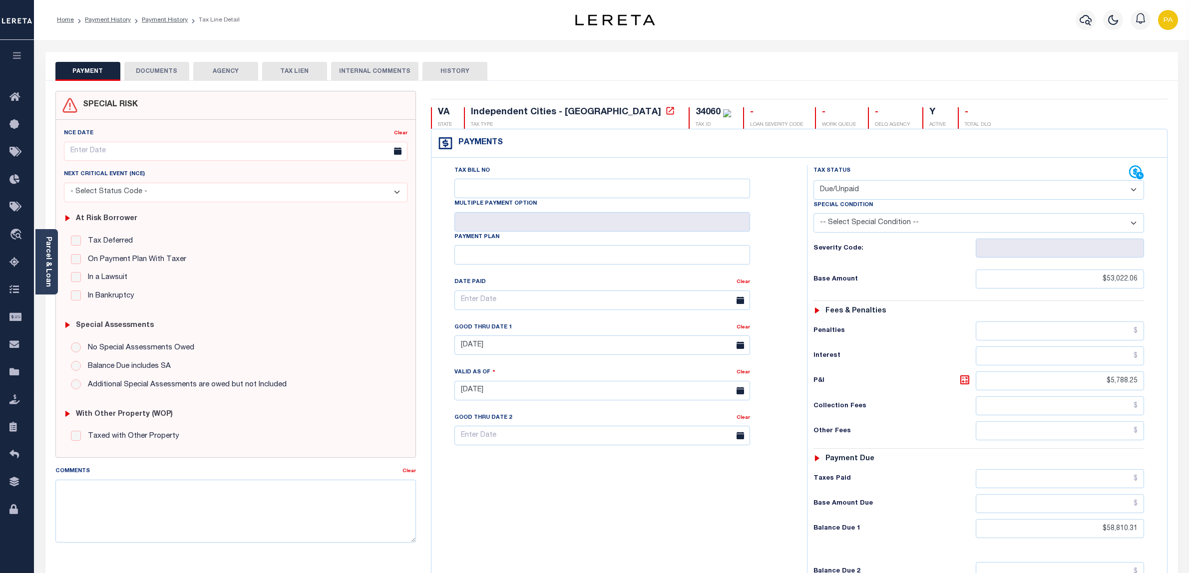
select select "DUE"
click at [177, 68] on button "DOCUMENTS" at bounding box center [156, 71] width 65 height 19
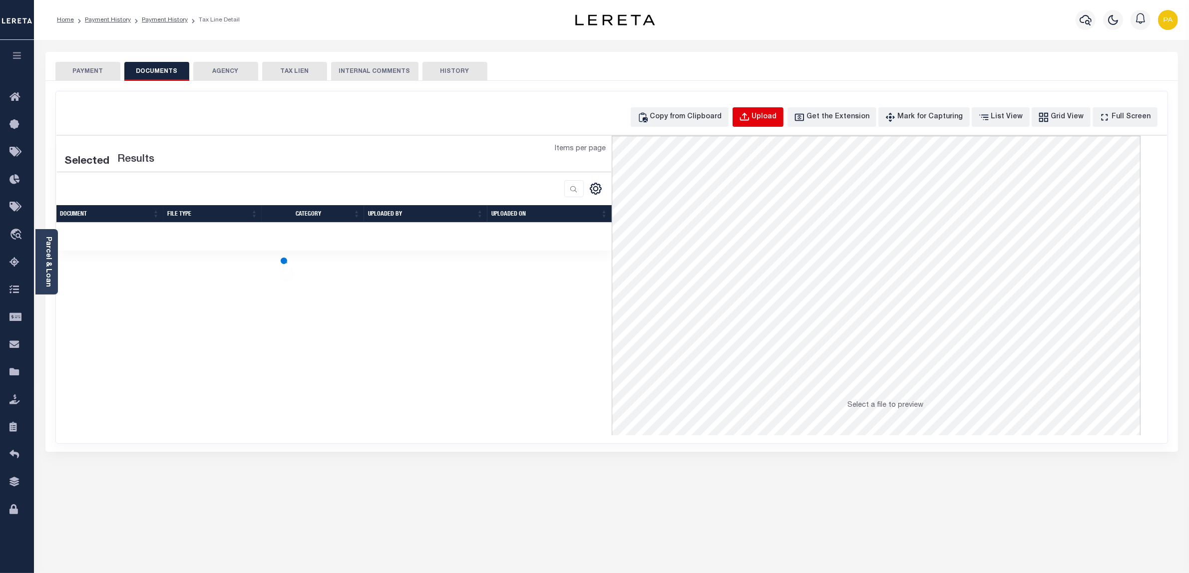
click at [775, 118] on div "Upload" at bounding box center [764, 117] width 25 height 11
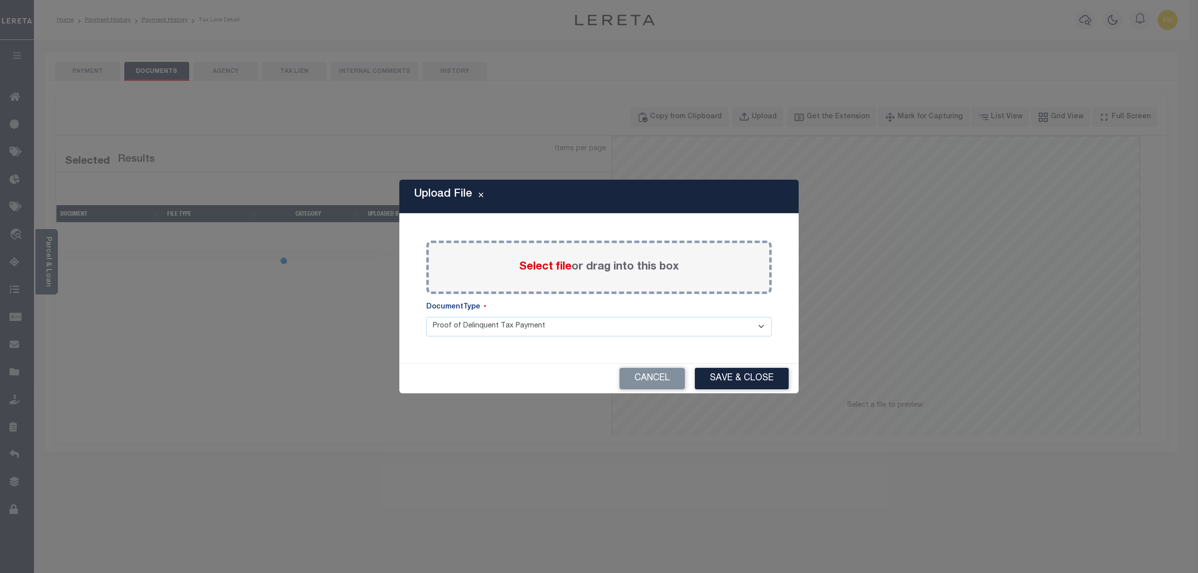
click at [609, 265] on label "Select file or drag into this box" at bounding box center [599, 267] width 160 height 16
click at [0, 0] on input "Select file or drag into this box" at bounding box center [0, 0] width 0 height 0
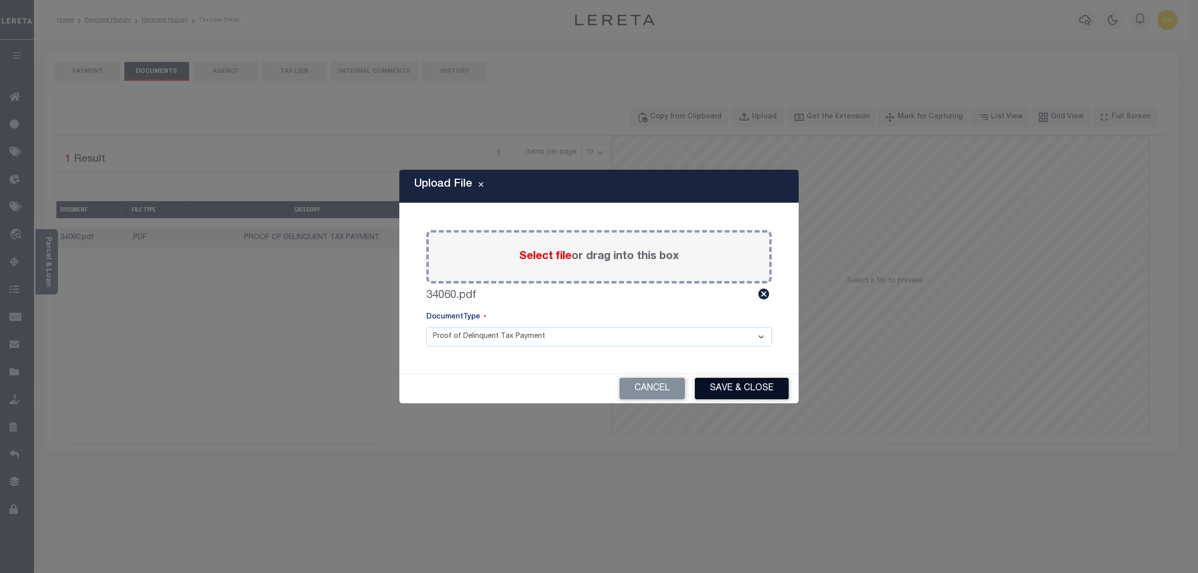
click at [736, 391] on button "Save & Close" at bounding box center [742, 388] width 94 height 21
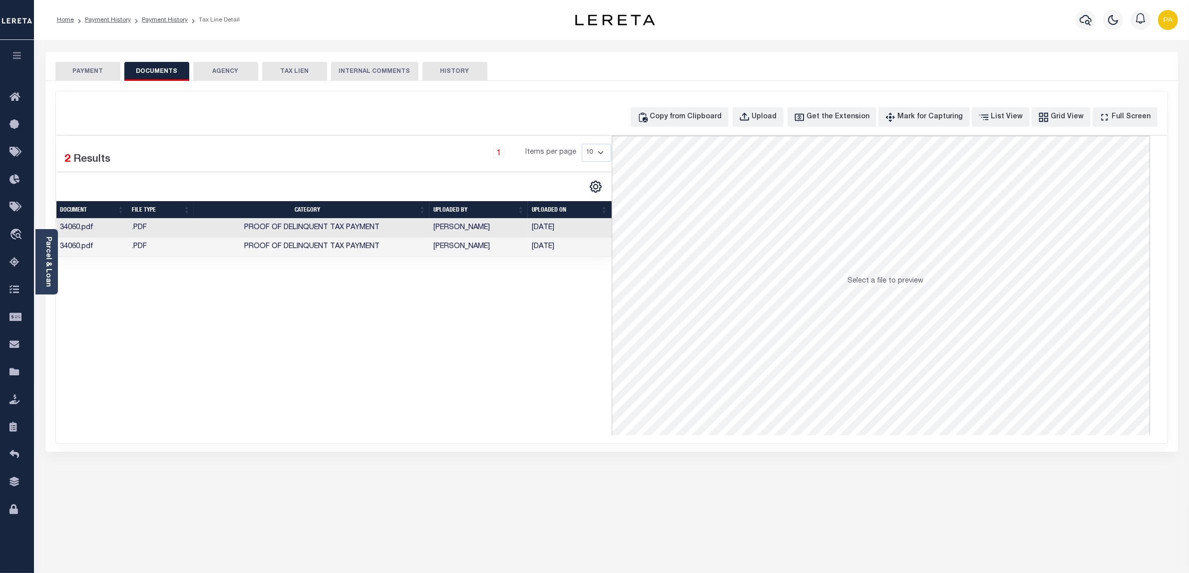
click at [65, 73] on button "PAYMENT" at bounding box center [87, 71] width 65 height 19
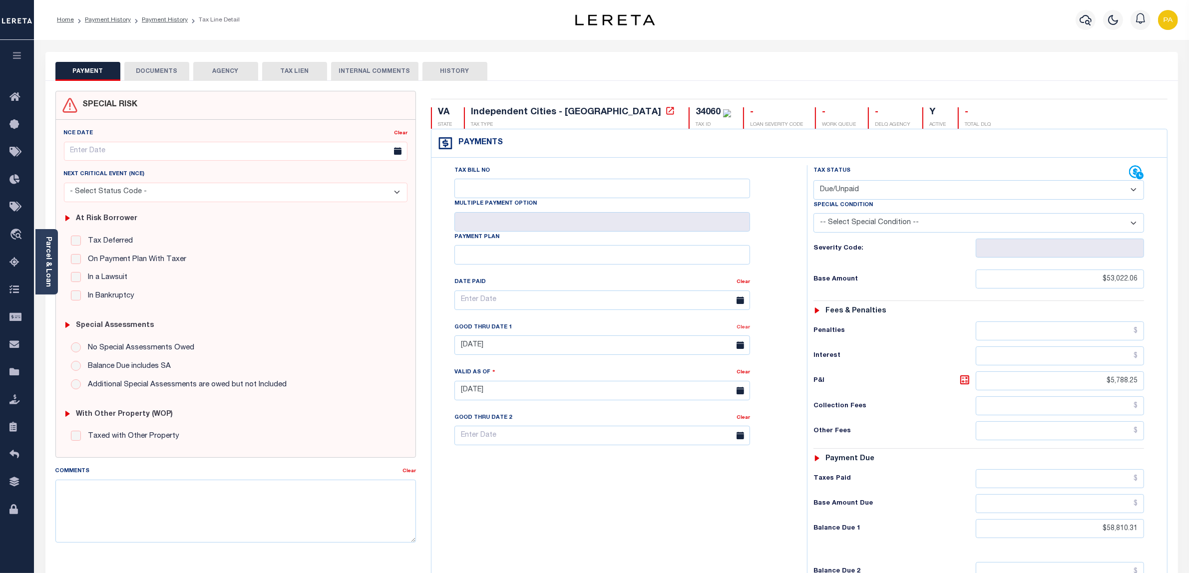
click at [748, 330] on link "Clear" at bounding box center [742, 327] width 13 height 5
type input "[DATE]"
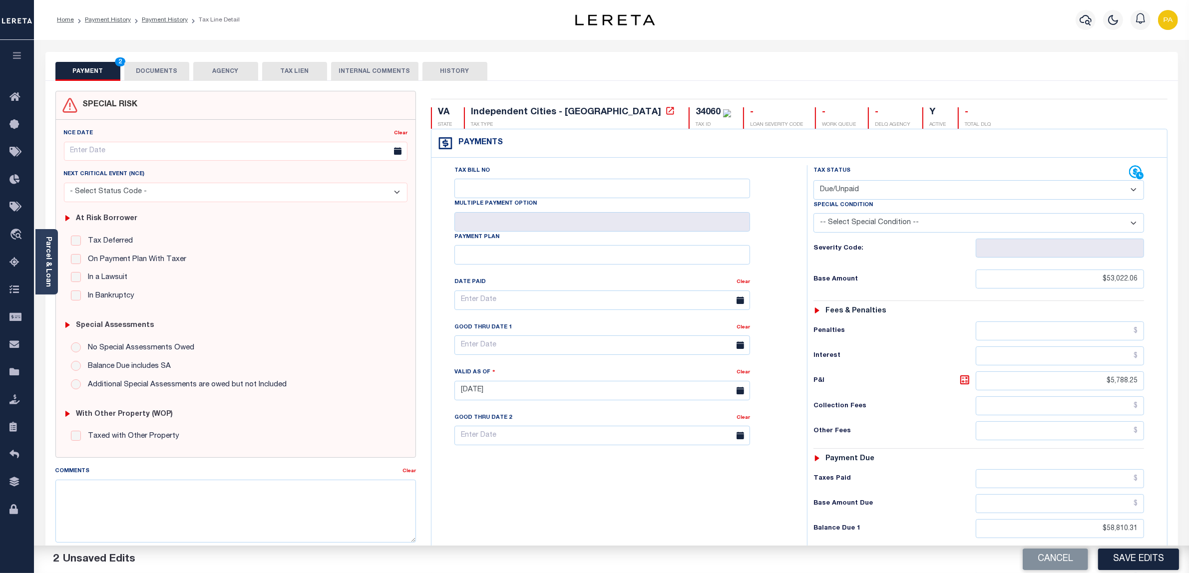
drag, startPoint x: 849, startPoint y: 188, endPoint x: 847, endPoint y: 200, distance: 12.1
click at [849, 188] on select "- Select Status Code - Open Due/Unpaid Paid Incomplete No Tax Due Internal Refu…" at bounding box center [978, 189] width 331 height 19
select select "PYD"
click at [813, 181] on select "- Select Status Code - Open Due/Unpaid Paid Incomplete No Tax Due Internal Refu…" at bounding box center [978, 189] width 331 height 19
drag, startPoint x: 1083, startPoint y: 386, endPoint x: 1169, endPoint y: 385, distance: 85.9
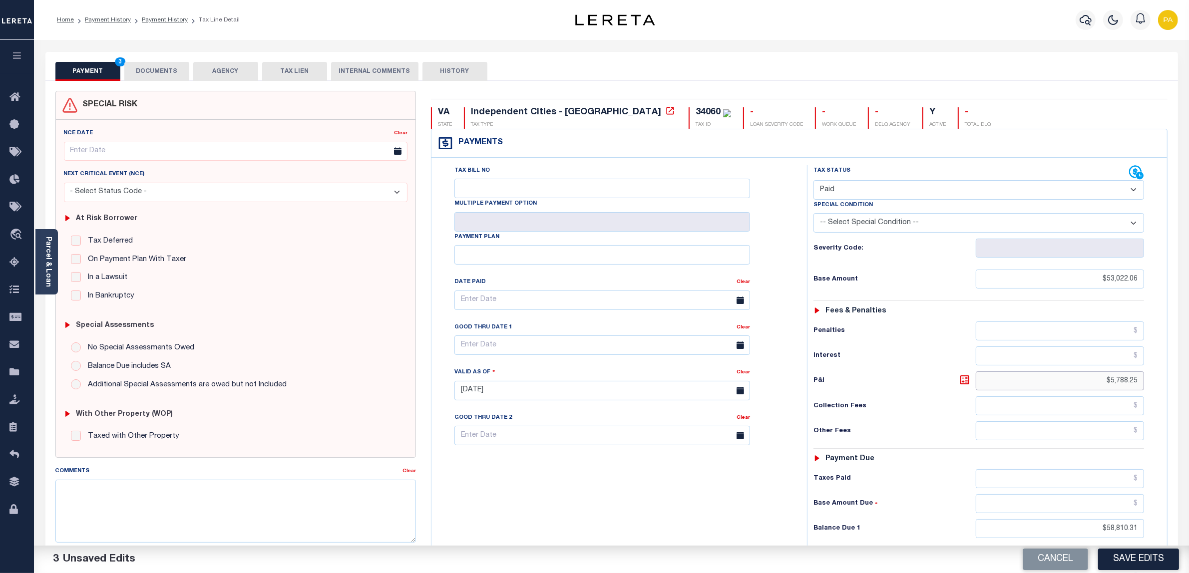
click at [1169, 385] on div "VA STATE Independent Cities - VA TAX TYPE 34060 TAX ID - LOAN SEVERITY CODE - W…" at bounding box center [798, 401] width 751 height 621
drag, startPoint x: 1086, startPoint y: 533, endPoint x: 1181, endPoint y: 525, distance: 95.6
click at [1181, 524] on div "PAYMENT 4 DOCUMENTS AGENCY DELINQUENT PAYEE" at bounding box center [611, 392] width 1147 height 680
type input "$0.00"
click at [1146, 558] on button "Save Edits" at bounding box center [1138, 559] width 81 height 21
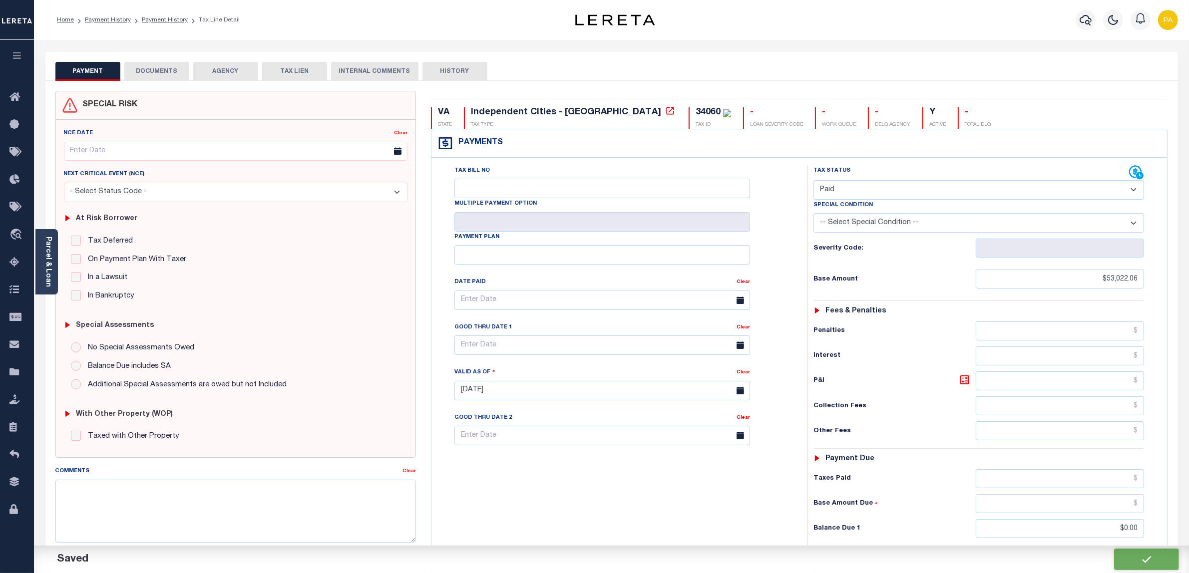
checkbox input "false"
type input "$53,022.06"
type input "$0"
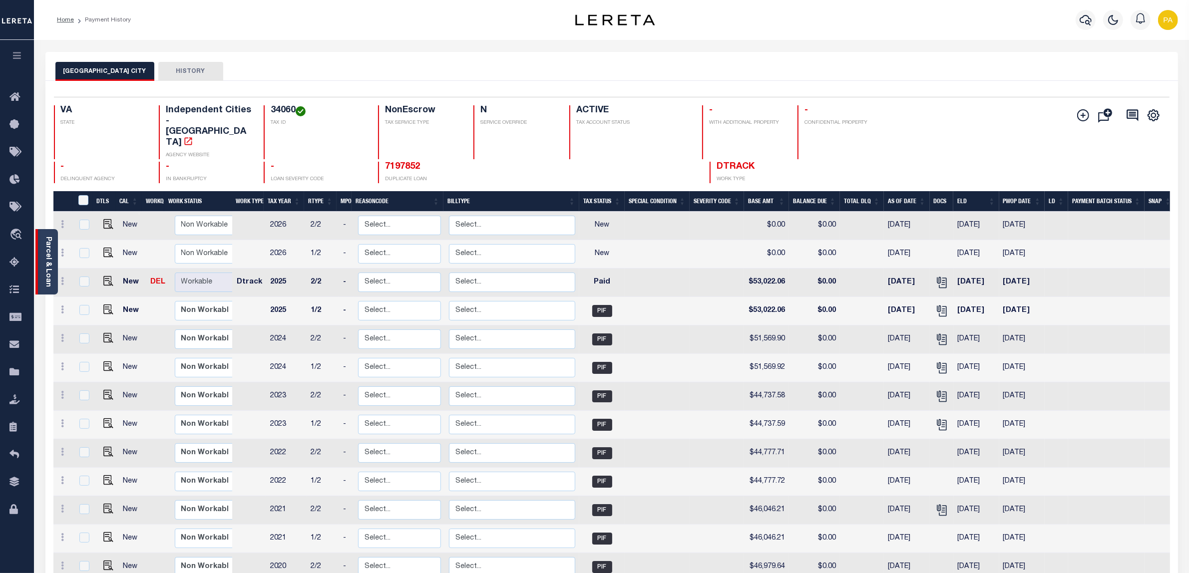
click at [46, 261] on link "Parcel & Loan" at bounding box center [47, 262] width 7 height 50
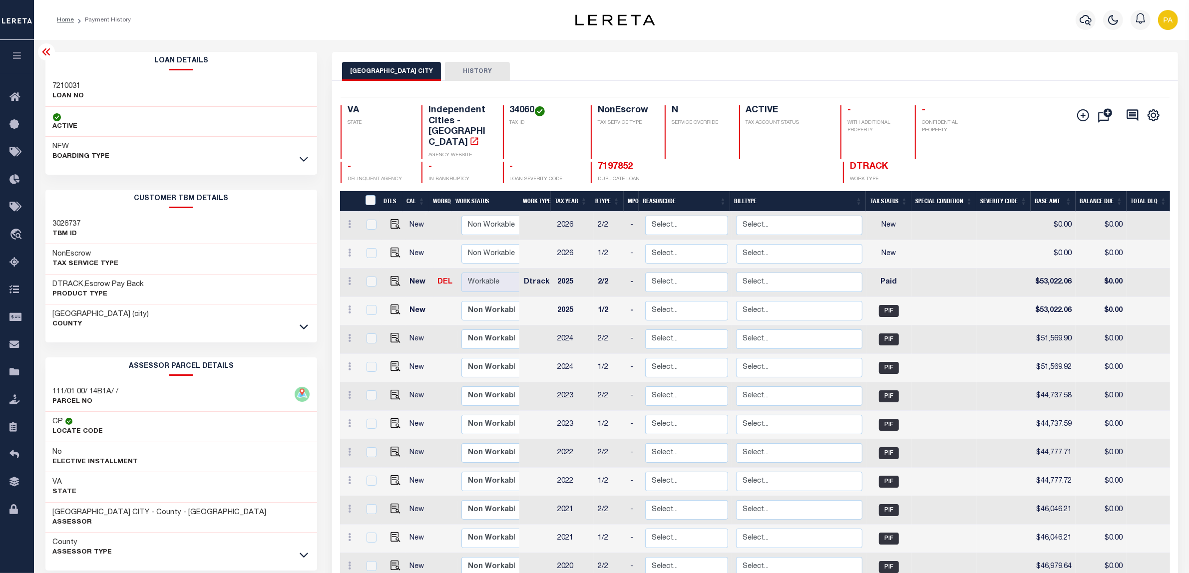
click at [69, 81] on h3 "7210031" at bounding box center [68, 86] width 31 height 10
copy h3 "7210031"
drag, startPoint x: 511, startPoint y: 111, endPoint x: 535, endPoint y: 108, distance: 24.1
click at [535, 108] on h4 "34060" at bounding box center [544, 110] width 69 height 11
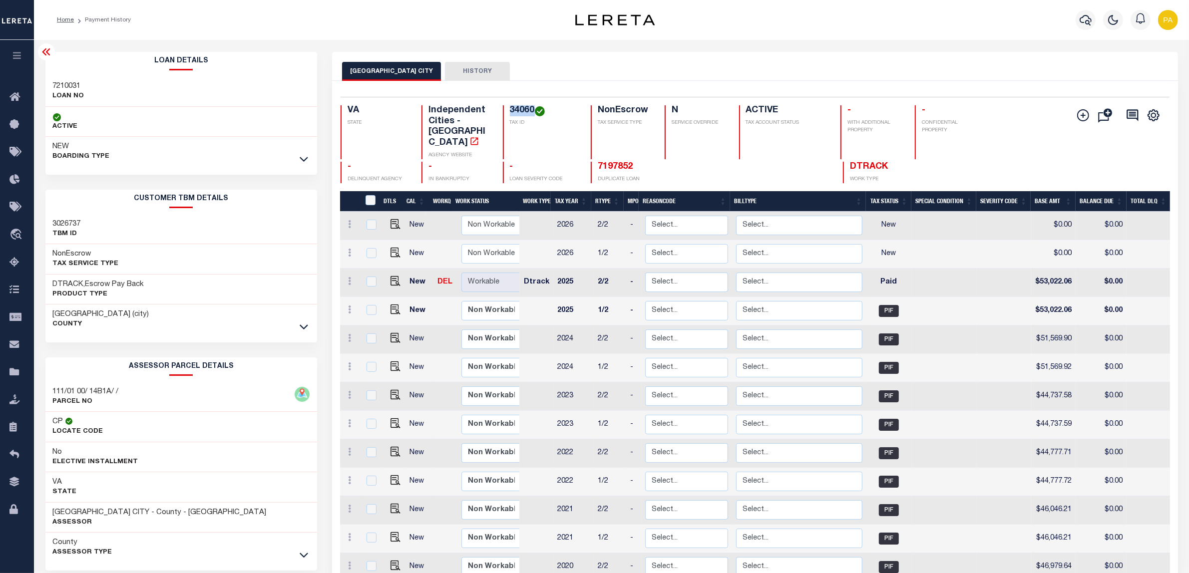
copy h4 "34060"
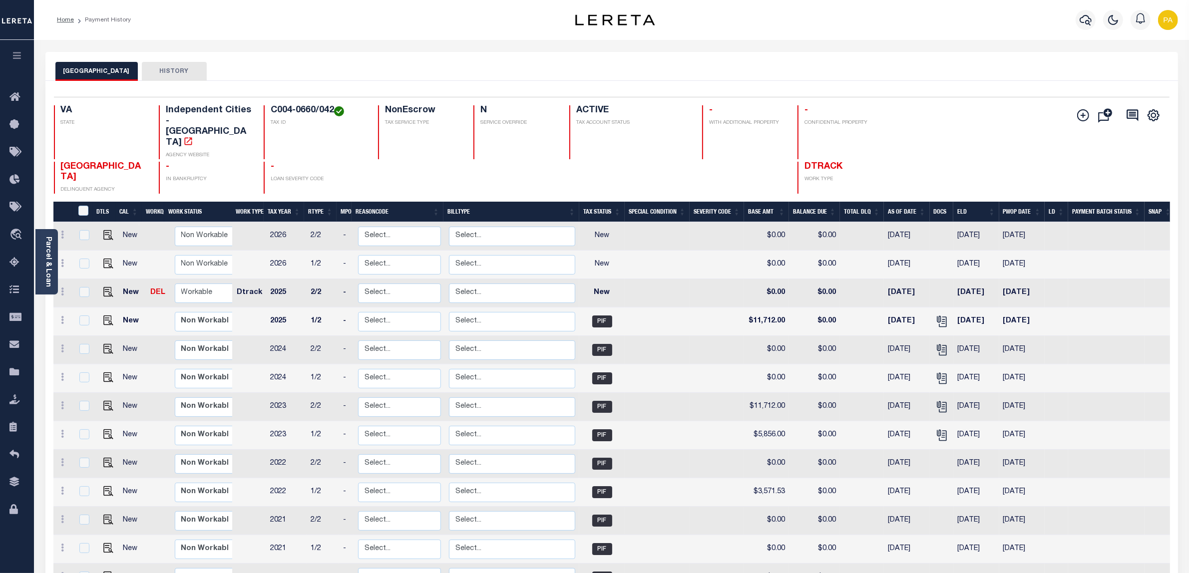
click at [1015, 88] on div "Selected 16 Results 1 Items per page 25 50 100 VA STATE TAX ID N" at bounding box center [611, 415] width 1132 height 668
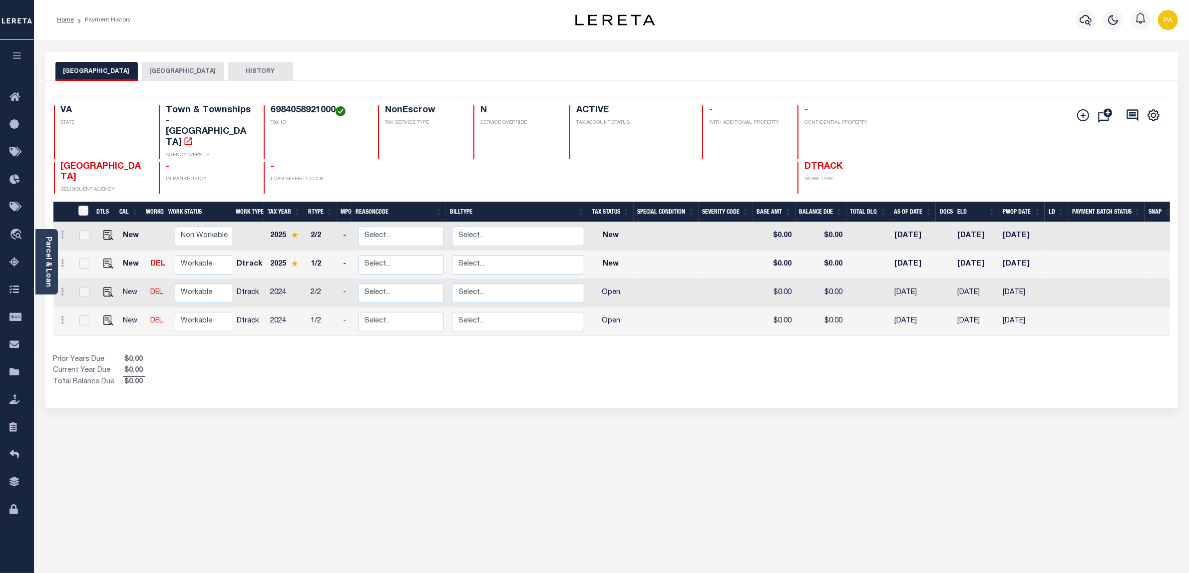
click at [163, 73] on button "[GEOGRAPHIC_DATA]" at bounding box center [183, 71] width 82 height 19
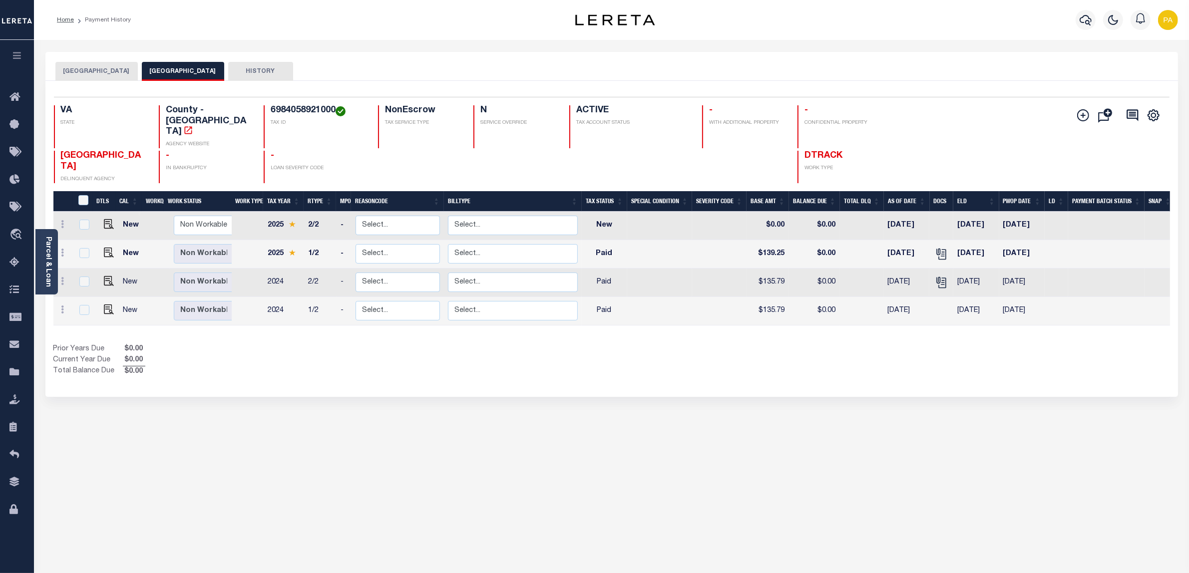
click at [102, 68] on button "[GEOGRAPHIC_DATA]" at bounding box center [96, 71] width 82 height 19
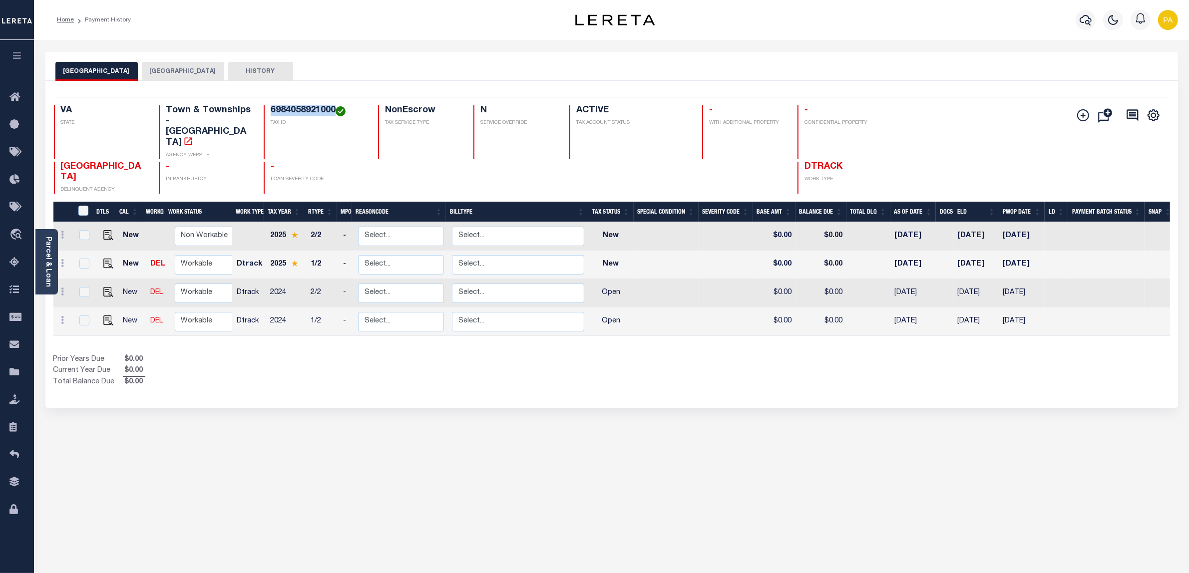
drag, startPoint x: 268, startPoint y: 108, endPoint x: 335, endPoint y: 106, distance: 67.4
click at [335, 106] on div "6984058921000 TAX ID" at bounding box center [315, 132] width 102 height 54
click at [280, 108] on h4 "6984058921000" at bounding box center [318, 110] width 95 height 11
drag, startPoint x: 268, startPoint y: 107, endPoint x: 333, endPoint y: 106, distance: 65.4
click at [333, 106] on div "6984058921000 TAX ID" at bounding box center [315, 132] width 102 height 54
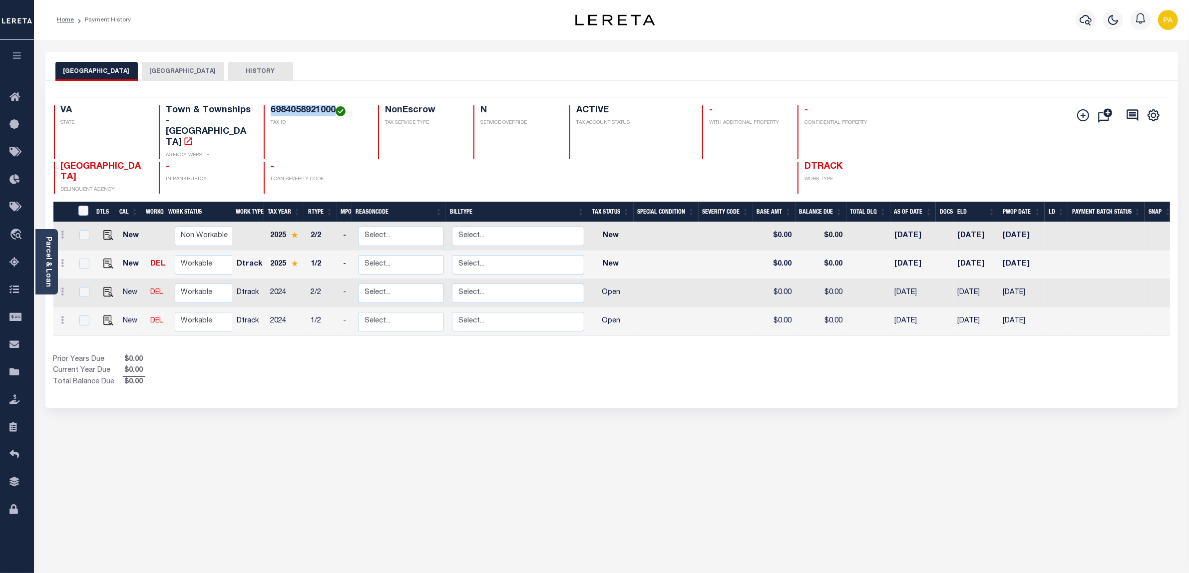
copy h4 "6984058921000"
click at [276, 123] on p "TAX ID" at bounding box center [318, 122] width 95 height 7
drag, startPoint x: 270, startPoint y: 106, endPoint x: 335, endPoint y: 108, distance: 65.9
click at [335, 108] on h4 "6984058921000" at bounding box center [318, 110] width 95 height 11
copy h4 "6984058921000"
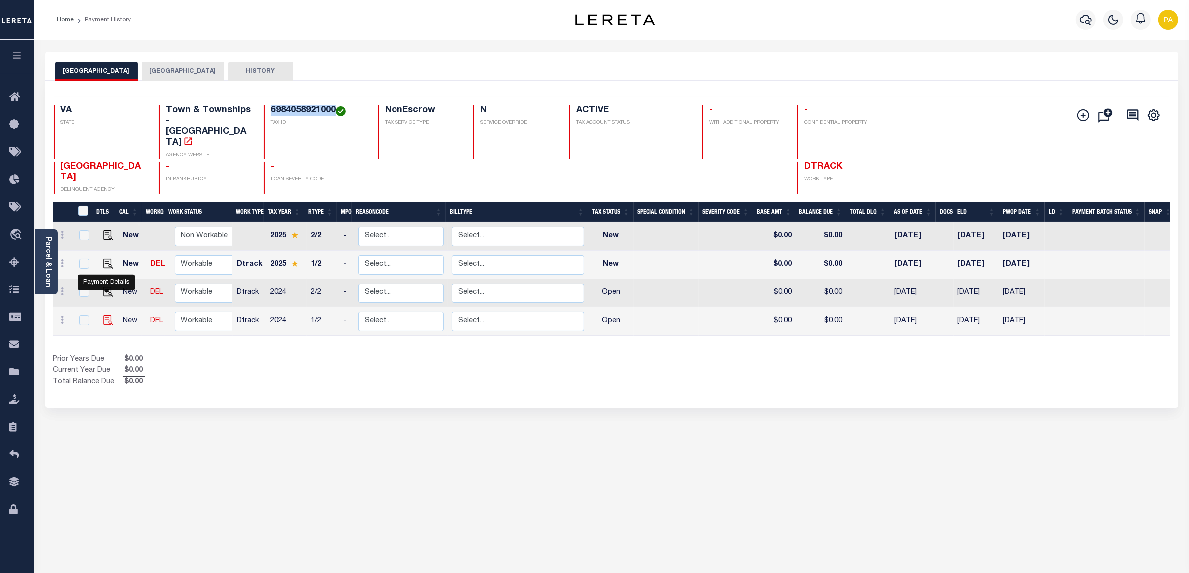
click at [103, 315] on img "" at bounding box center [108, 320] width 10 height 10
checkbox input "true"
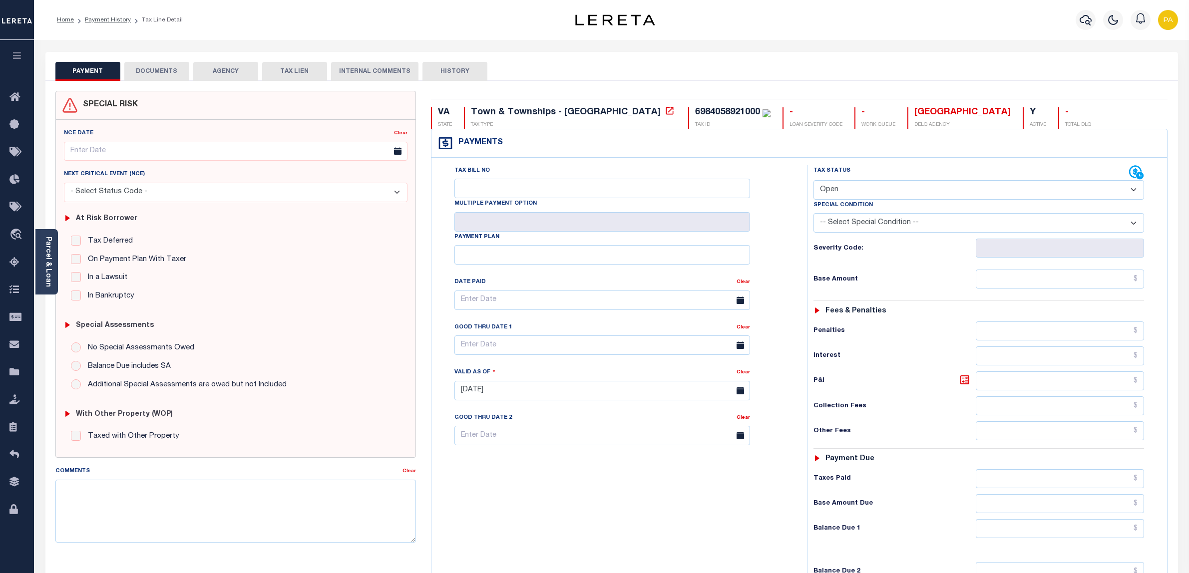
select select "OP2"
click at [45, 253] on link "Parcel & Loan" at bounding box center [47, 262] width 7 height 50
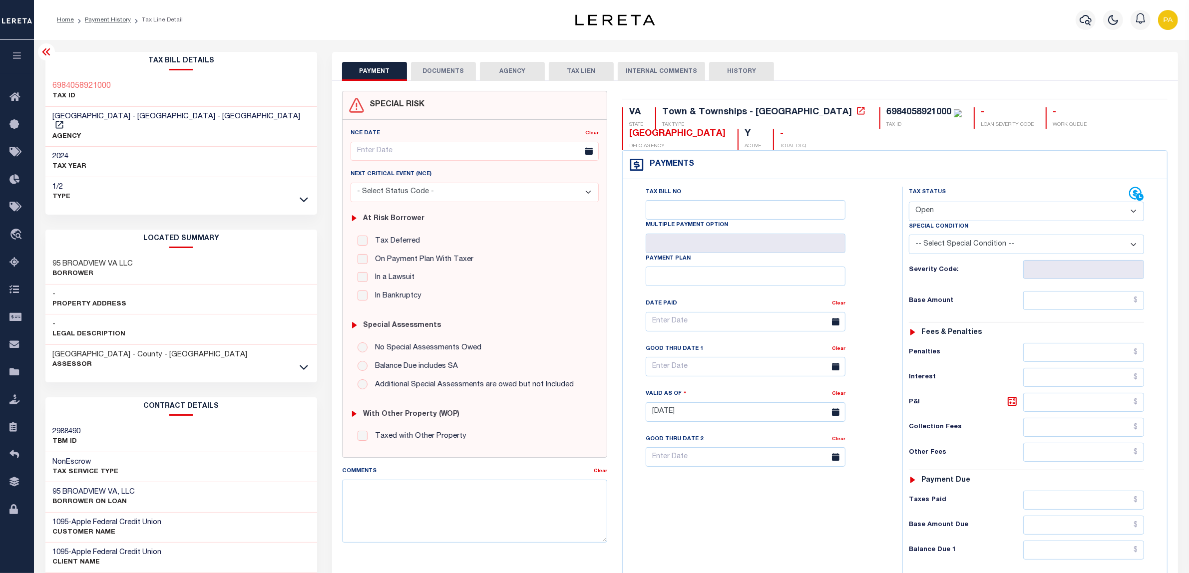
click at [448, 65] on button "DOCUMENTS" at bounding box center [443, 71] width 65 height 19
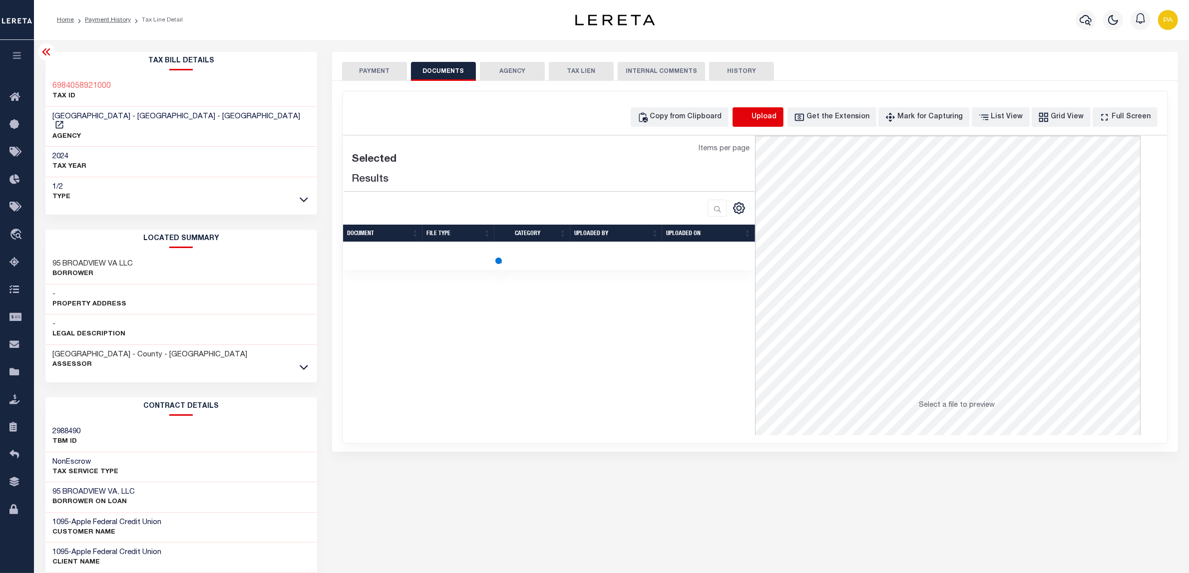
click at [750, 116] on icon "button" at bounding box center [744, 117] width 11 height 11
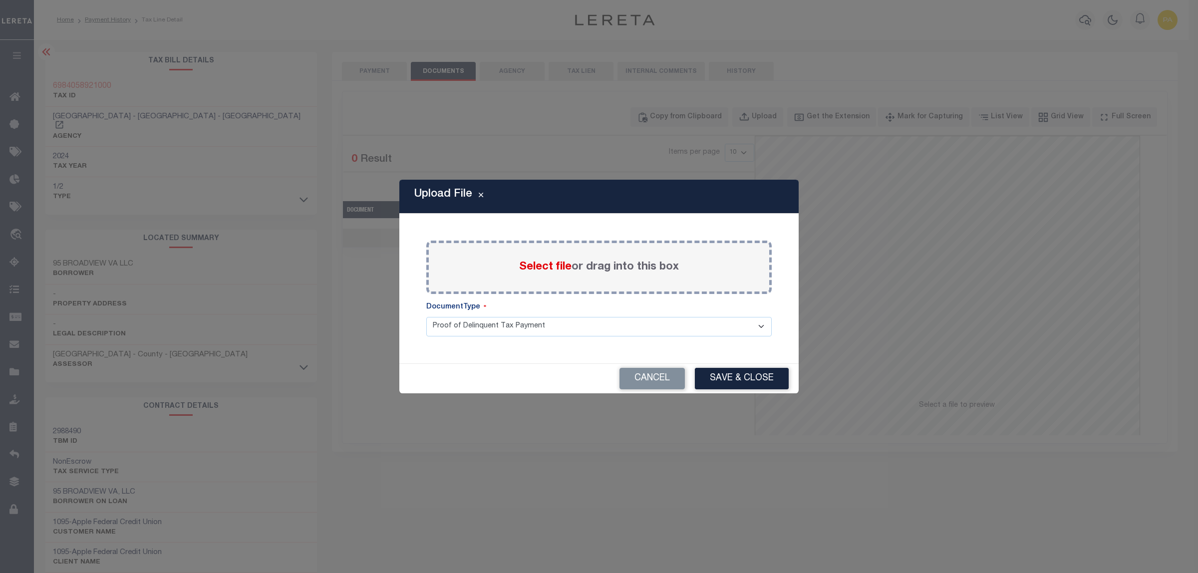
click at [588, 273] on label "Select file or drag into this box" at bounding box center [599, 267] width 160 height 16
click at [0, 0] on input "Select file or drag into this box" at bounding box center [0, 0] width 0 height 0
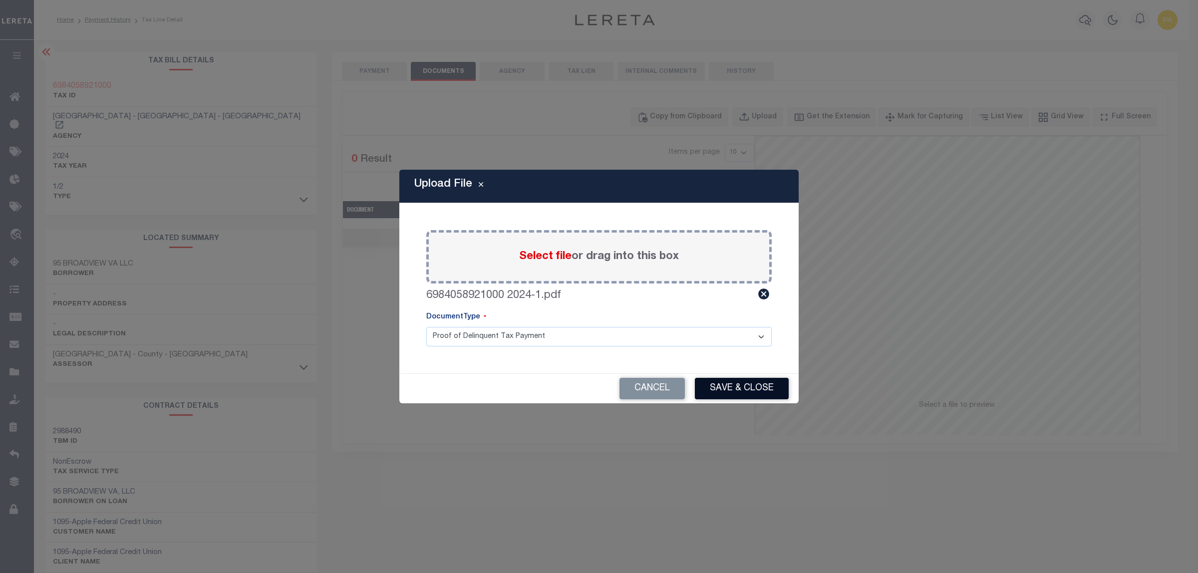
click at [720, 387] on button "Save & Close" at bounding box center [742, 388] width 94 height 21
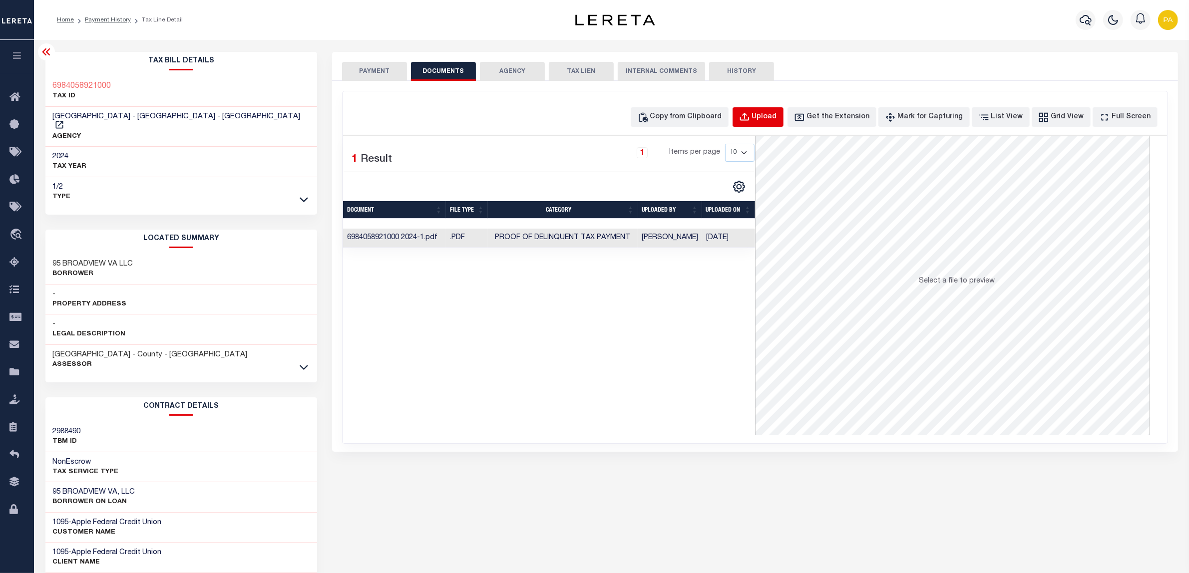
click at [770, 118] on div "Upload" at bounding box center [764, 117] width 25 height 11
select select "POP"
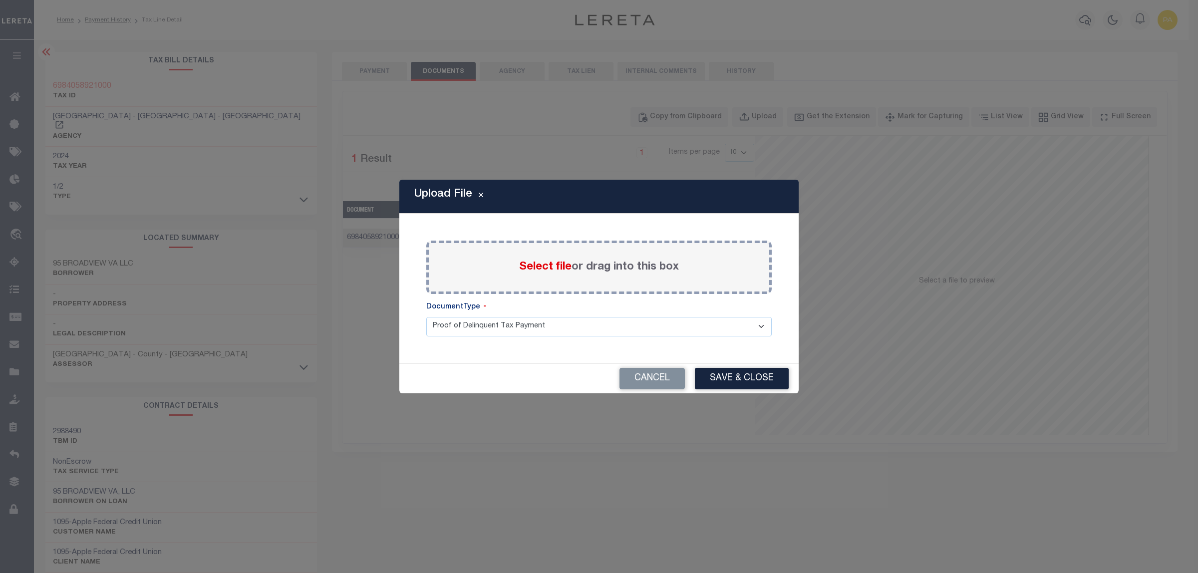
click at [599, 261] on label "Select file or drag into this box" at bounding box center [599, 267] width 160 height 16
click at [0, 0] on input "Select file or drag into this box" at bounding box center [0, 0] width 0 height 0
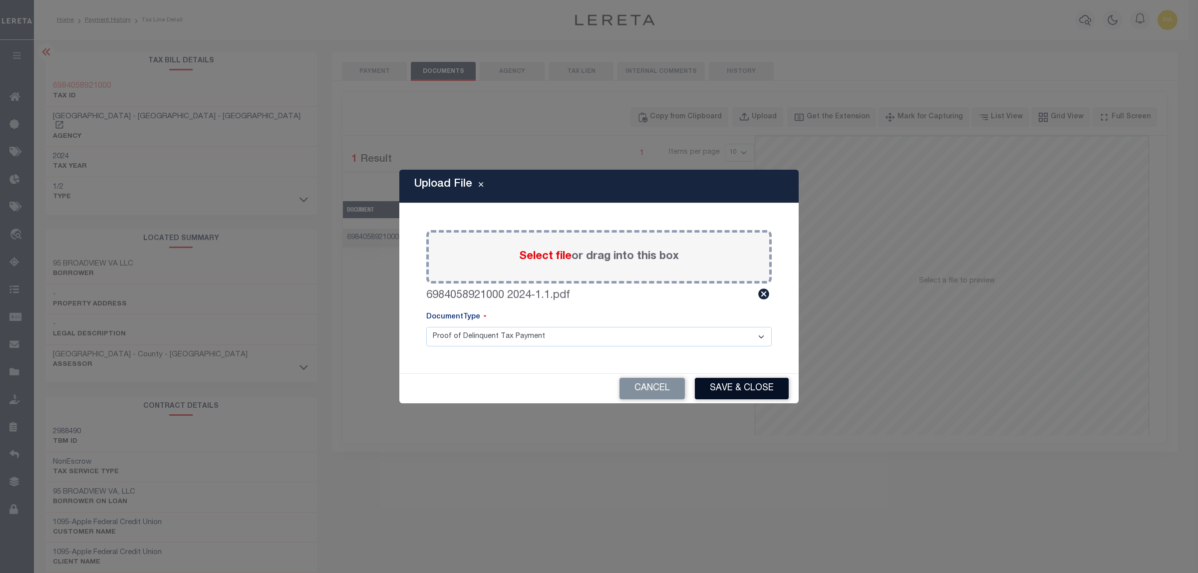
click at [721, 399] on button "Save & Close" at bounding box center [742, 388] width 94 height 21
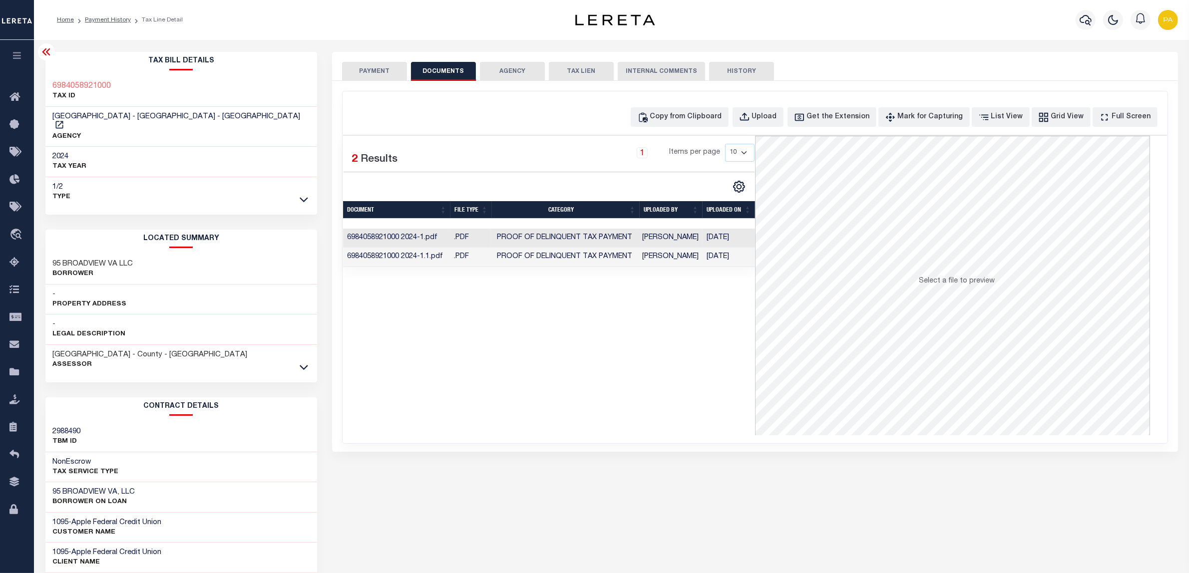
click at [375, 69] on button "PAYMENT" at bounding box center [374, 71] width 65 height 19
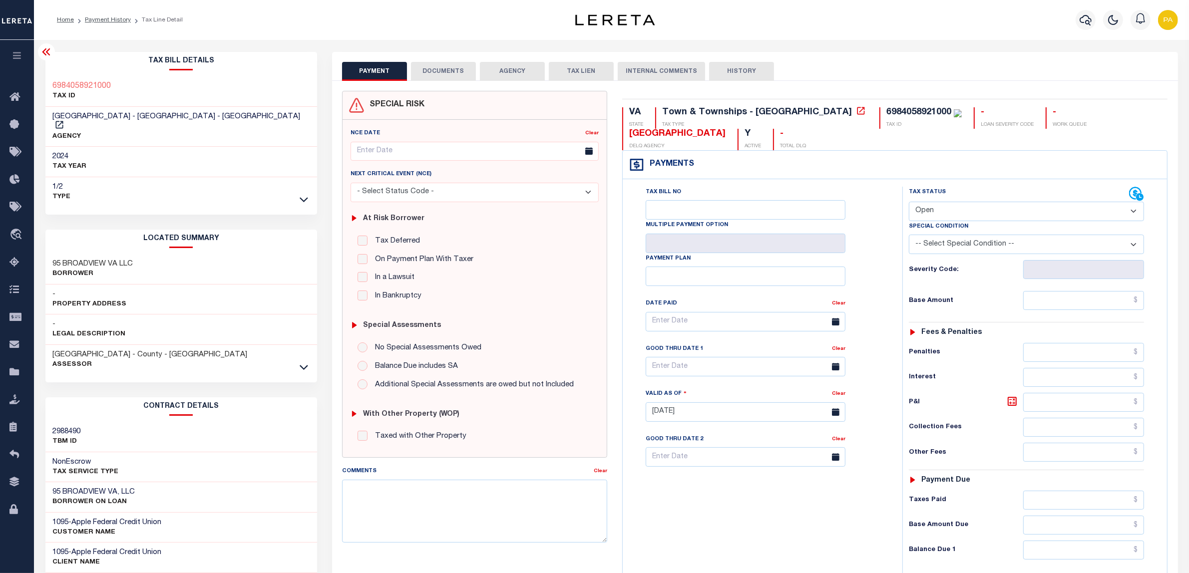
drag, startPoint x: 933, startPoint y: 211, endPoint x: 934, endPoint y: 218, distance: 7.5
click at [933, 211] on select "- Select Status Code - Open Due/Unpaid Paid Incomplete No Tax Due Internal Refu…" at bounding box center [1026, 211] width 235 height 19
select select "PYD"
click at [909, 203] on select "- Select Status Code - Open Due/Unpaid Paid Incomplete No Tax Due Internal Refu…" at bounding box center [1026, 211] width 235 height 19
type input "[DATE]"
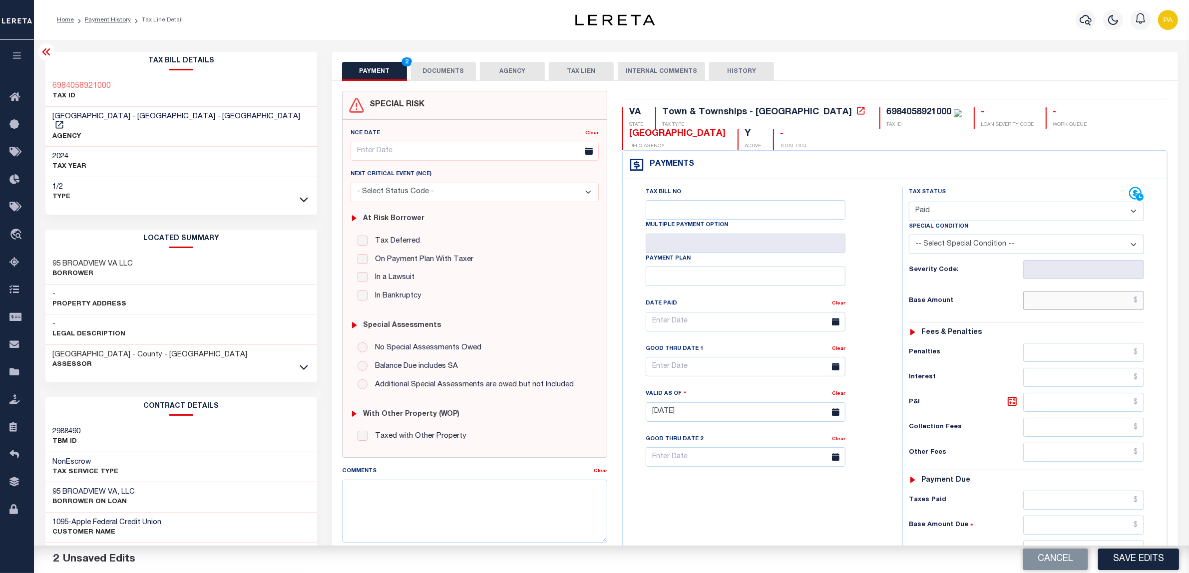
click at [1109, 307] on input "text" at bounding box center [1083, 300] width 121 height 19
paste input "12.27"
type input "$12.27"
click at [1119, 502] on input "text" at bounding box center [1083, 500] width 121 height 19
paste input "12.27"
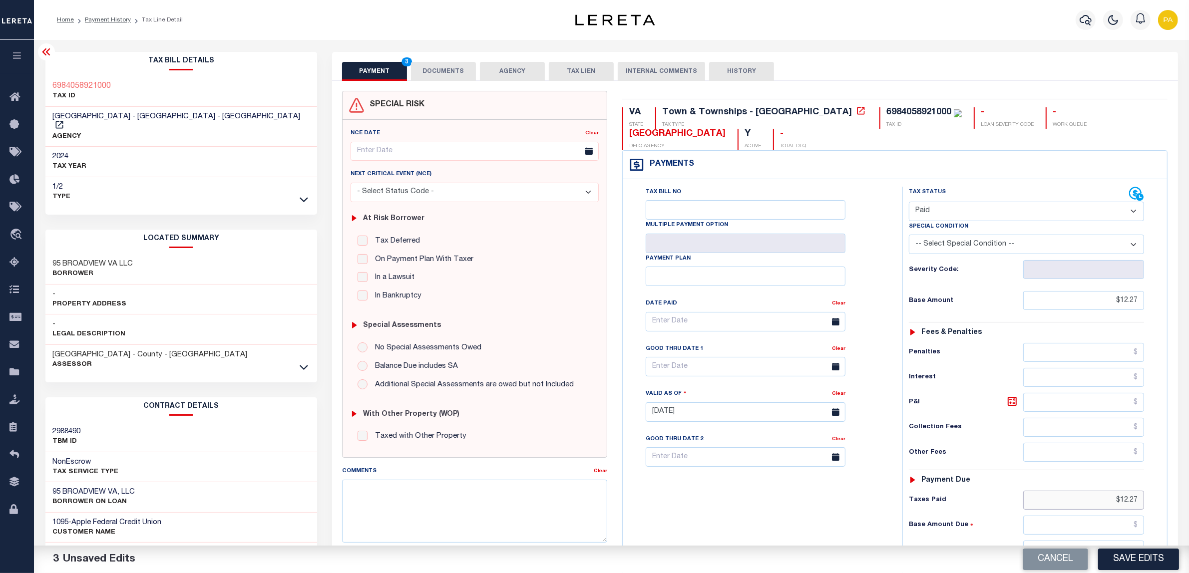
scroll to position [62, 0]
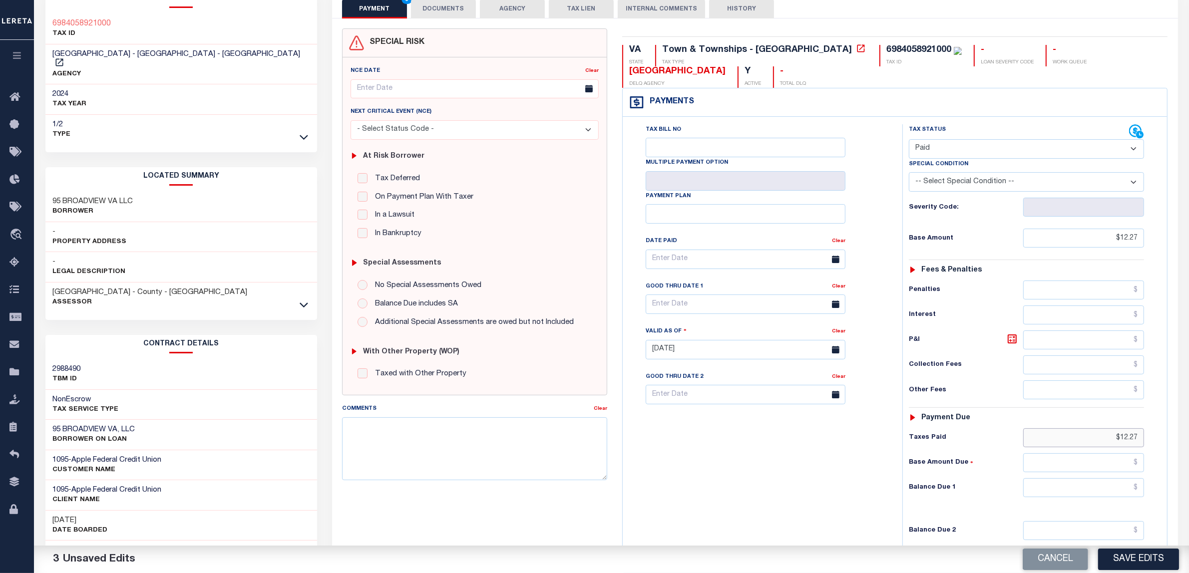
type input "$12.27"
click at [1119, 496] on input "text" at bounding box center [1083, 487] width 121 height 19
type input "$0"
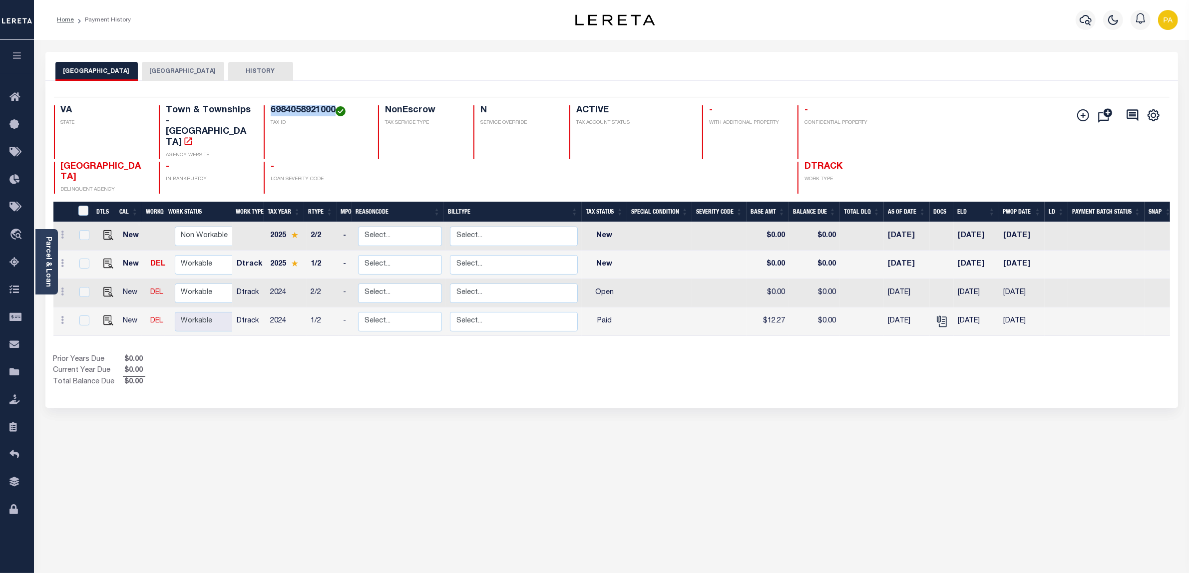
drag, startPoint x: 268, startPoint y: 108, endPoint x: 333, endPoint y: 105, distance: 65.5
click at [333, 105] on div "Selected 4 Results 1 Items per page 25 50 100 VA STATE Town & Townships - VA AG…" at bounding box center [611, 145] width 1131 height 97
copy h4 "6984058921000"
click at [108, 287] on img "" at bounding box center [108, 292] width 10 height 10
checkbox input "true"
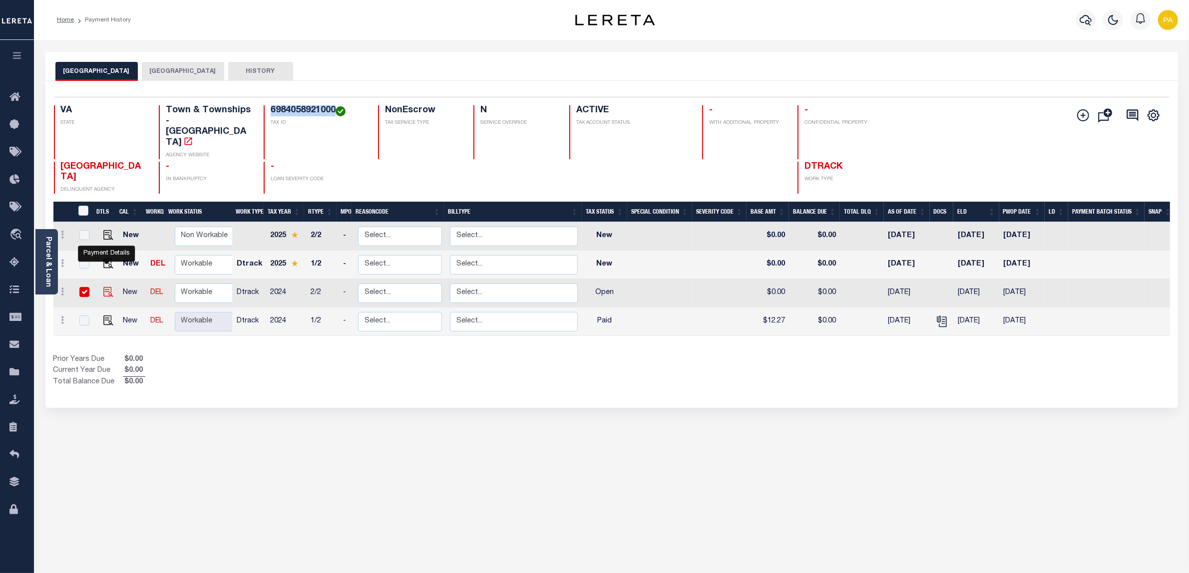
checkbox input "true"
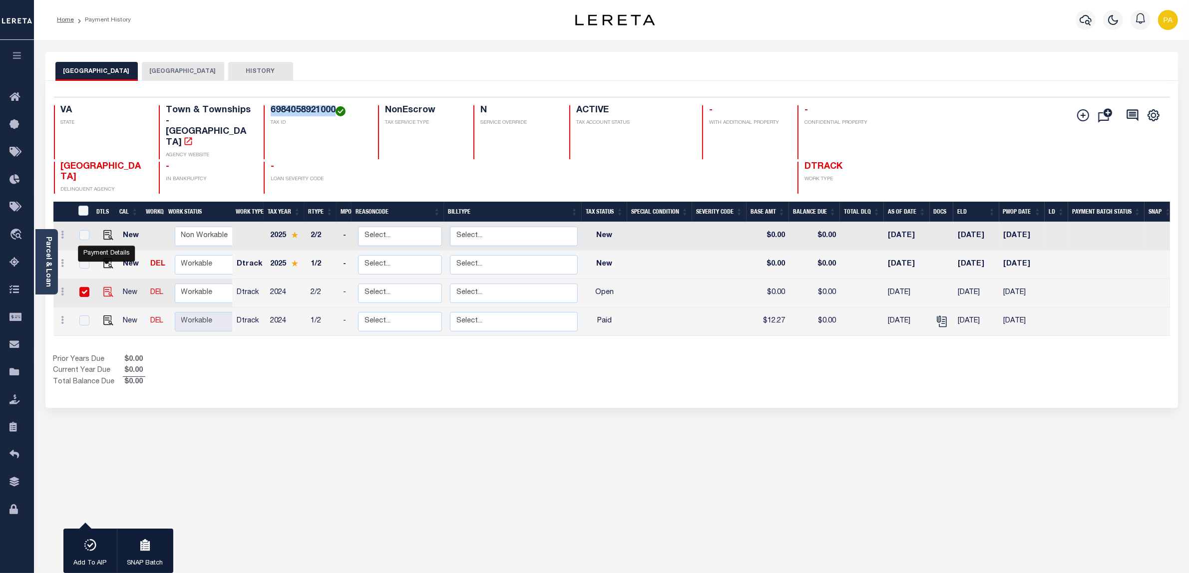
click at [103, 287] on img "" at bounding box center [108, 292] width 10 height 10
checkbox input "false"
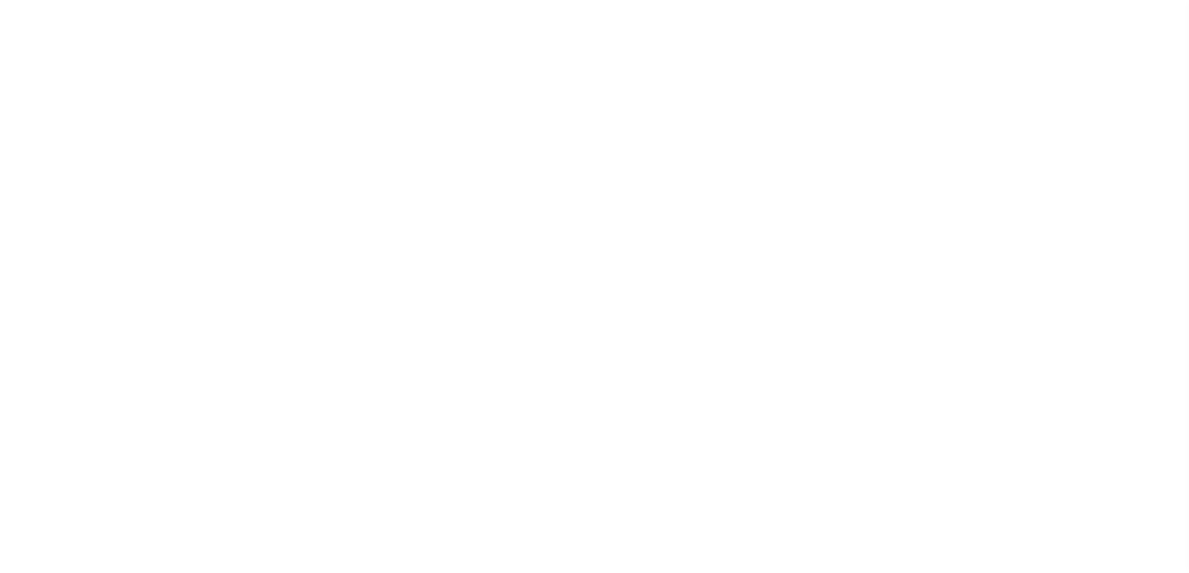
select select "OP2"
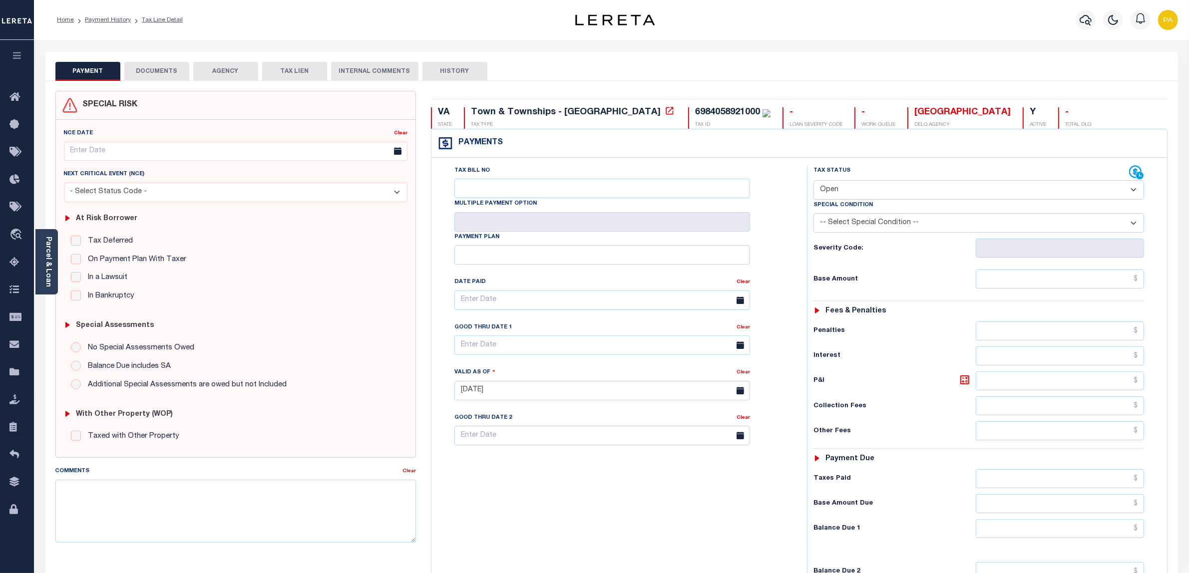
click at [161, 65] on button "DOCUMENTS" at bounding box center [156, 71] width 65 height 19
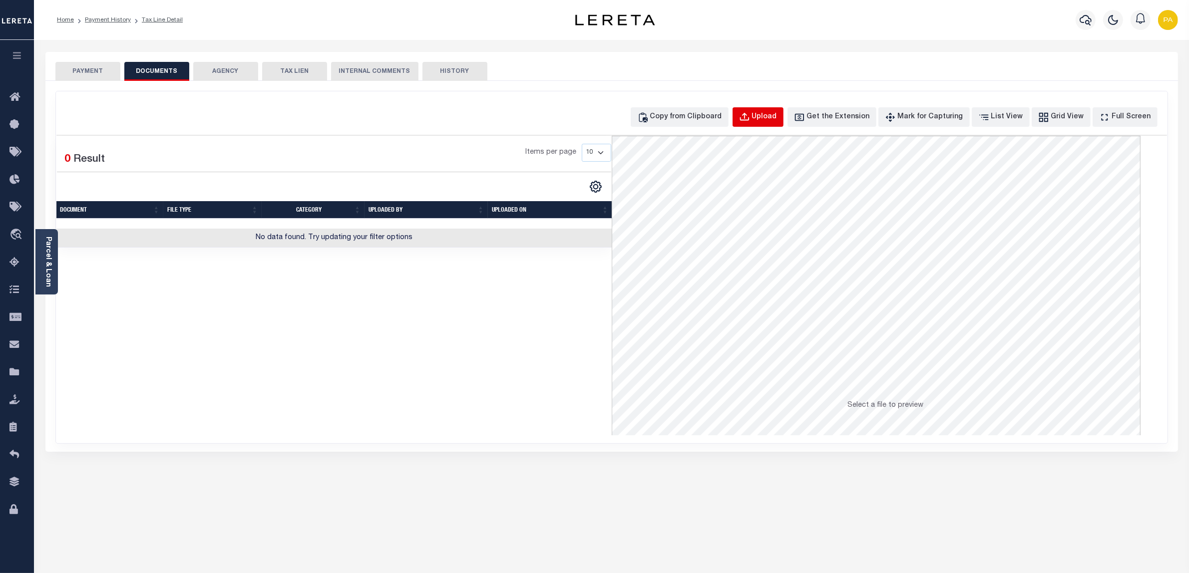
click at [777, 118] on div "Upload" at bounding box center [764, 117] width 25 height 11
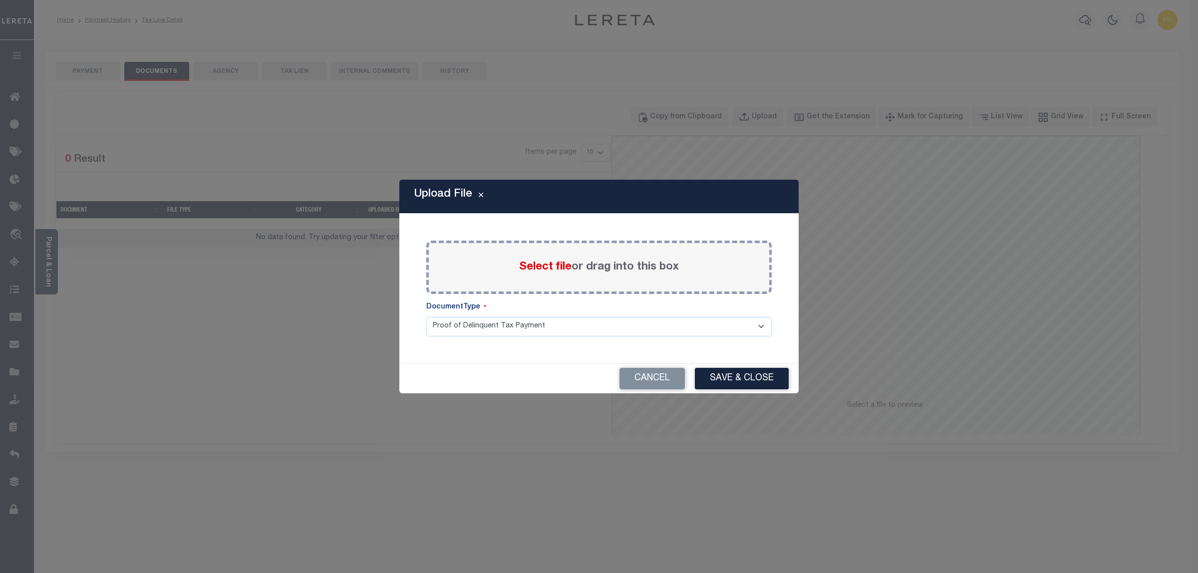
click at [561, 259] on label "Select file or drag into this box" at bounding box center [599, 267] width 160 height 16
click at [0, 0] on input "Select file or drag into this box" at bounding box center [0, 0] width 0 height 0
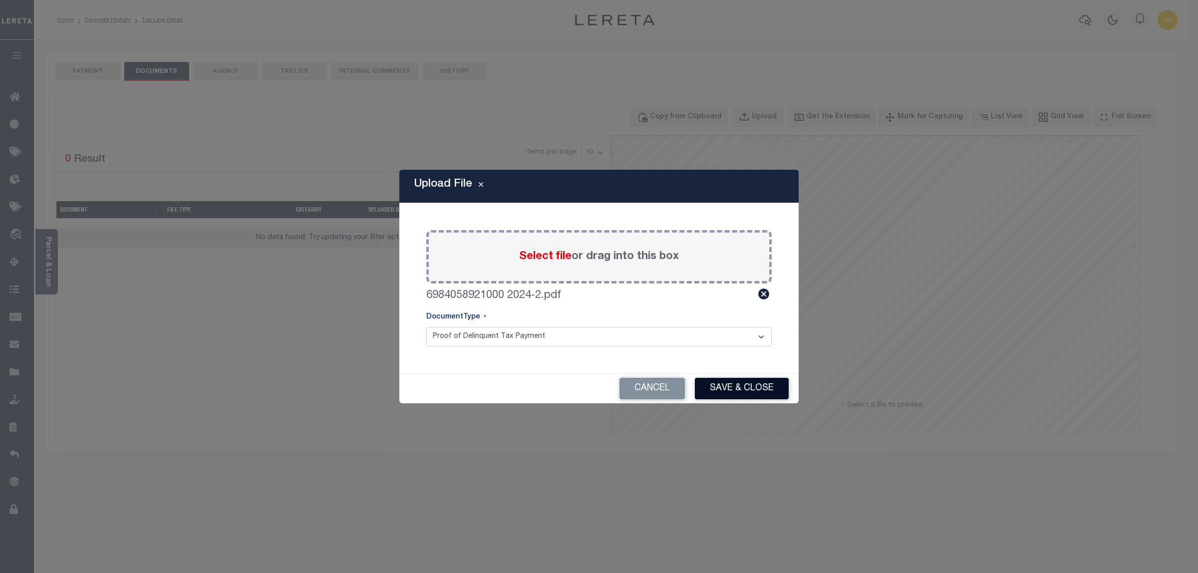
click at [733, 383] on button "Save & Close" at bounding box center [742, 388] width 94 height 21
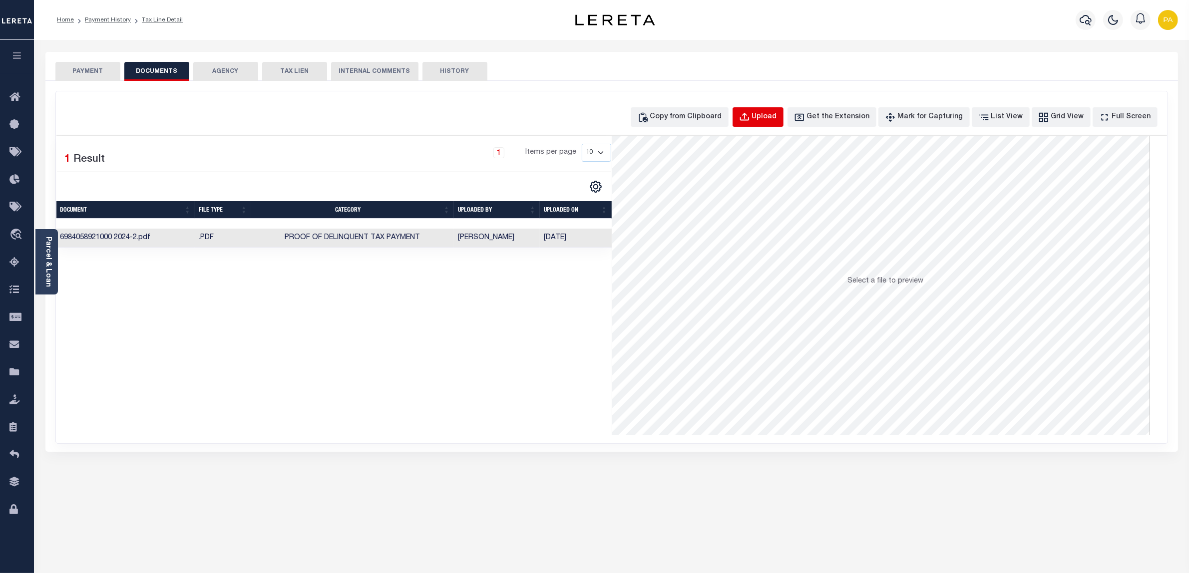
click at [777, 112] on div "Upload" at bounding box center [764, 117] width 25 height 11
select select "POP"
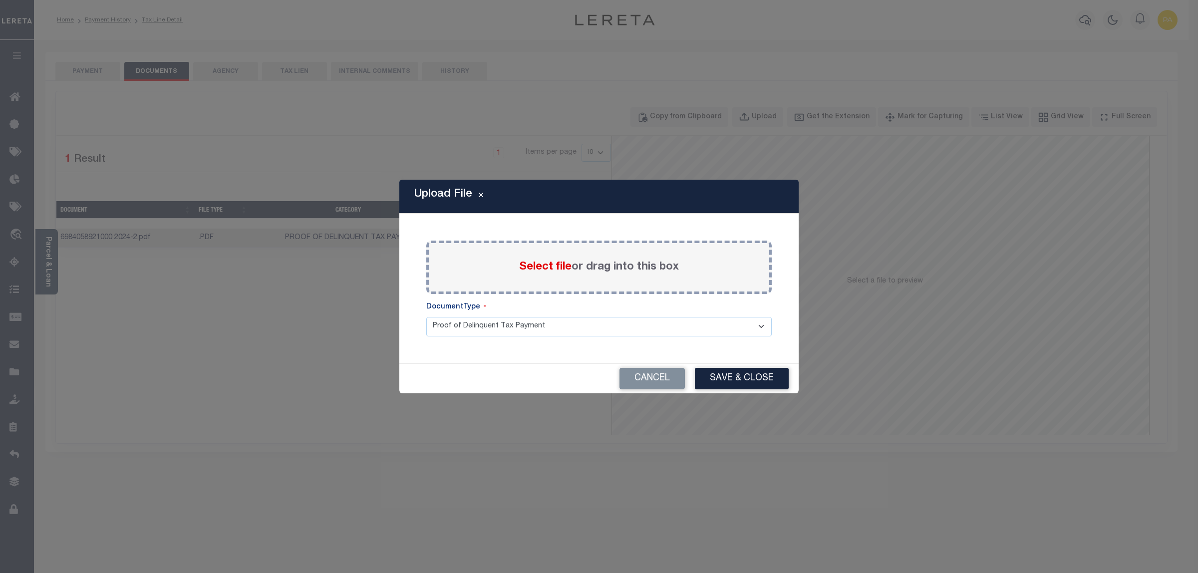
click at [624, 263] on label "Select file or drag into this box" at bounding box center [599, 267] width 160 height 16
click at [0, 0] on input "Select file or drag into this box" at bounding box center [0, 0] width 0 height 0
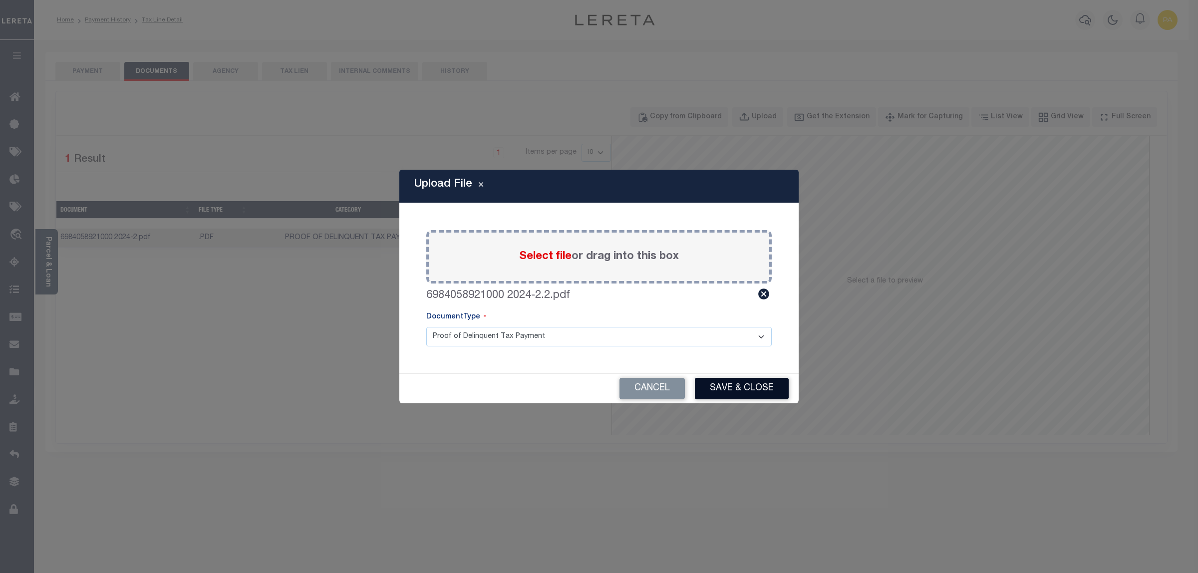
click at [739, 395] on button "Save & Close" at bounding box center [742, 388] width 94 height 21
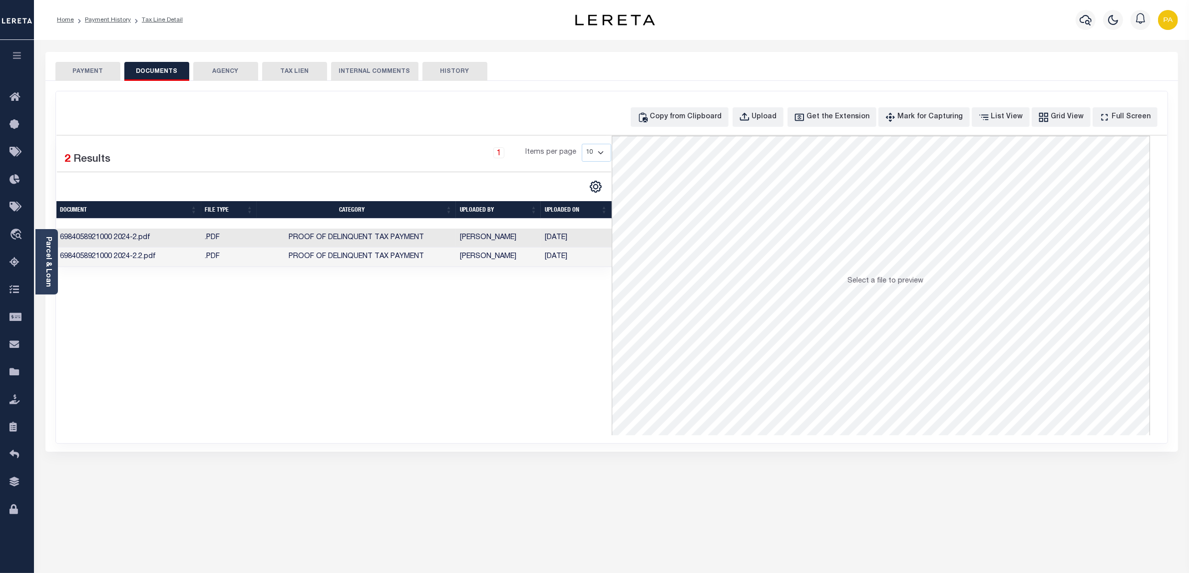
click at [121, 73] on div "PAYMENT DOCUMENTS AGENCY DELINQUENT PAYEE TAX LIEN HISTORY" at bounding box center [611, 71] width 1112 height 18
click at [109, 70] on button "PAYMENT" at bounding box center [87, 71] width 65 height 19
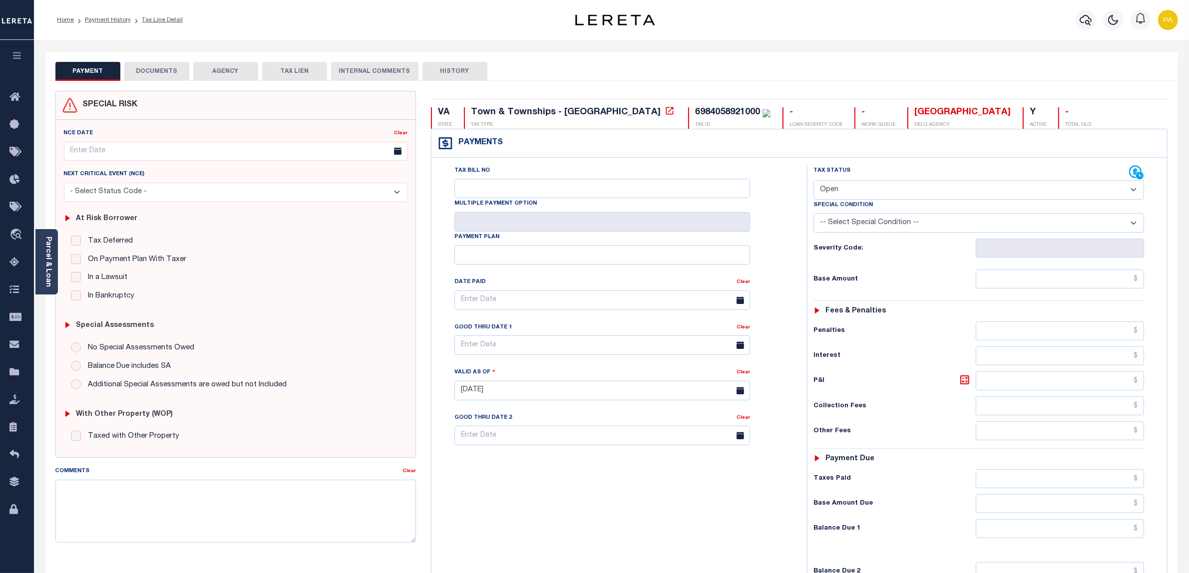
click at [854, 191] on select "- Select Status Code - Open Due/Unpaid Paid Incomplete No Tax Due Internal Refu…" at bounding box center [978, 189] width 331 height 19
select select "PYD"
click at [813, 181] on select "- Select Status Code - Open Due/Unpaid Paid Incomplete No Tax Due Internal Refu…" at bounding box center [978, 189] width 331 height 19
type input "[DATE]"
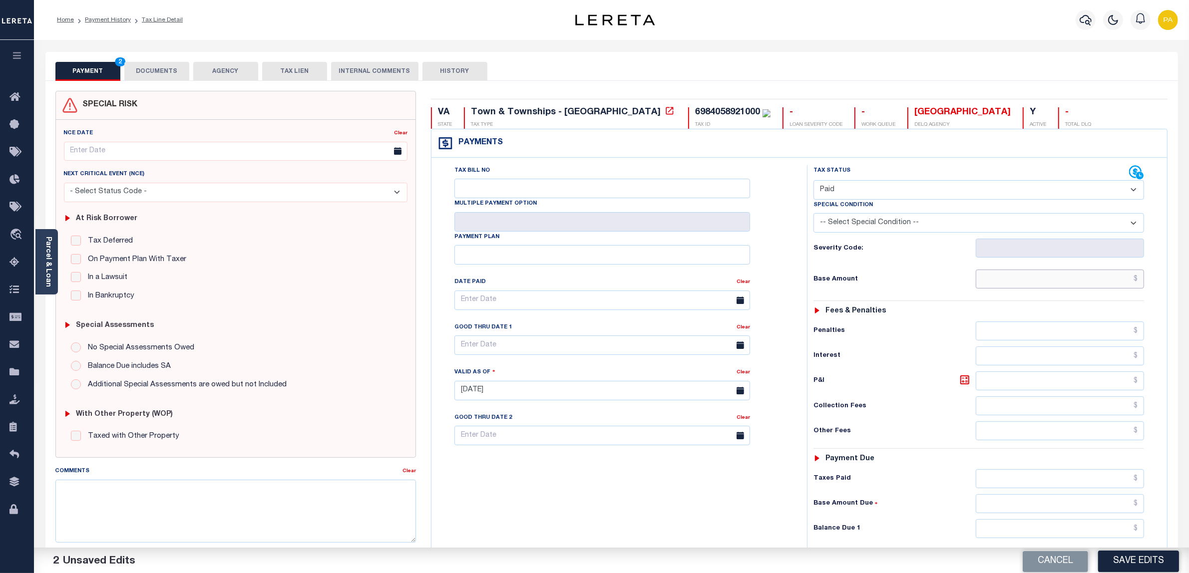
click at [1102, 282] on input "text" at bounding box center [1059, 279] width 169 height 19
paste input "12.27"
type input "$12.27"
click at [1125, 475] on input "text" at bounding box center [1059, 478] width 169 height 19
paste input "12.27"
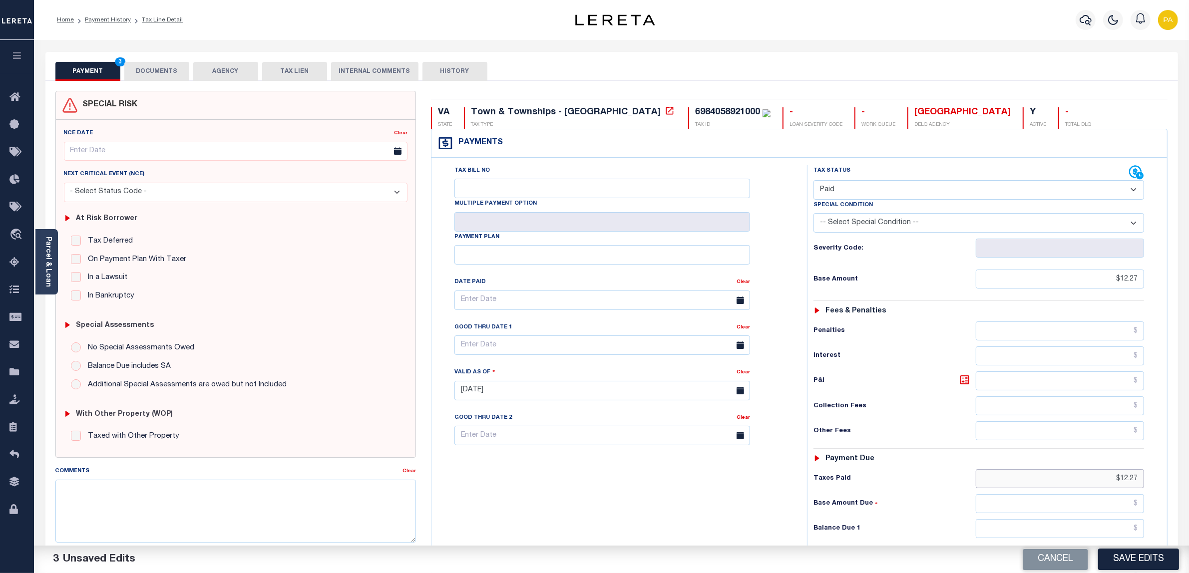
type input "$12.27"
click at [1120, 533] on input "text" at bounding box center [1059, 528] width 169 height 19
type input "$0.00"
click at [1121, 553] on button "Save Edits" at bounding box center [1138, 559] width 81 height 21
checkbox input "false"
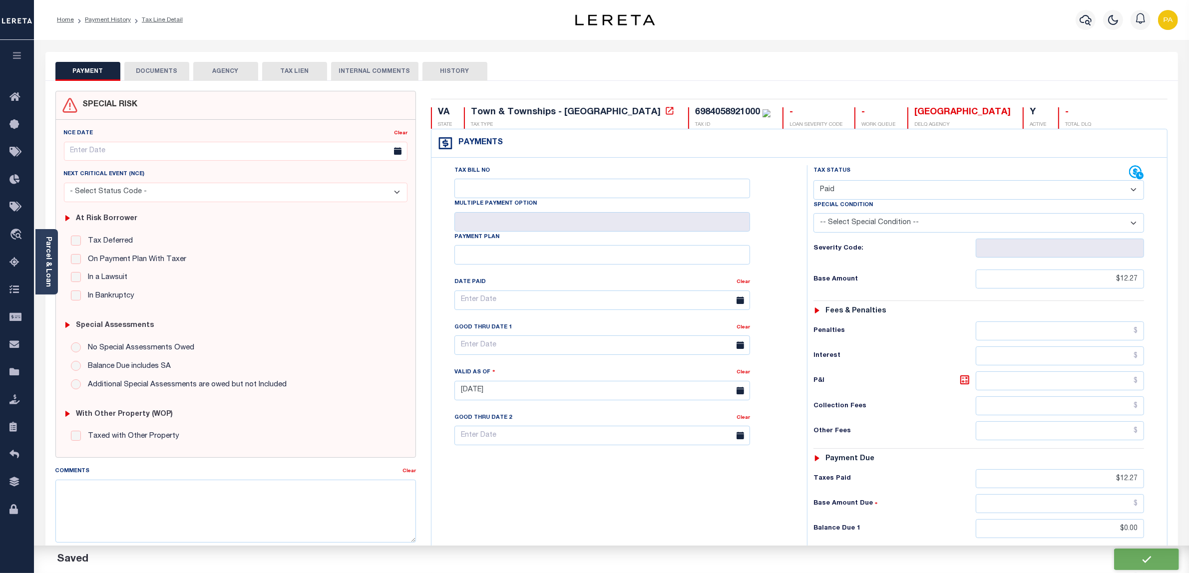
checkbox input "false"
type input "$12.27"
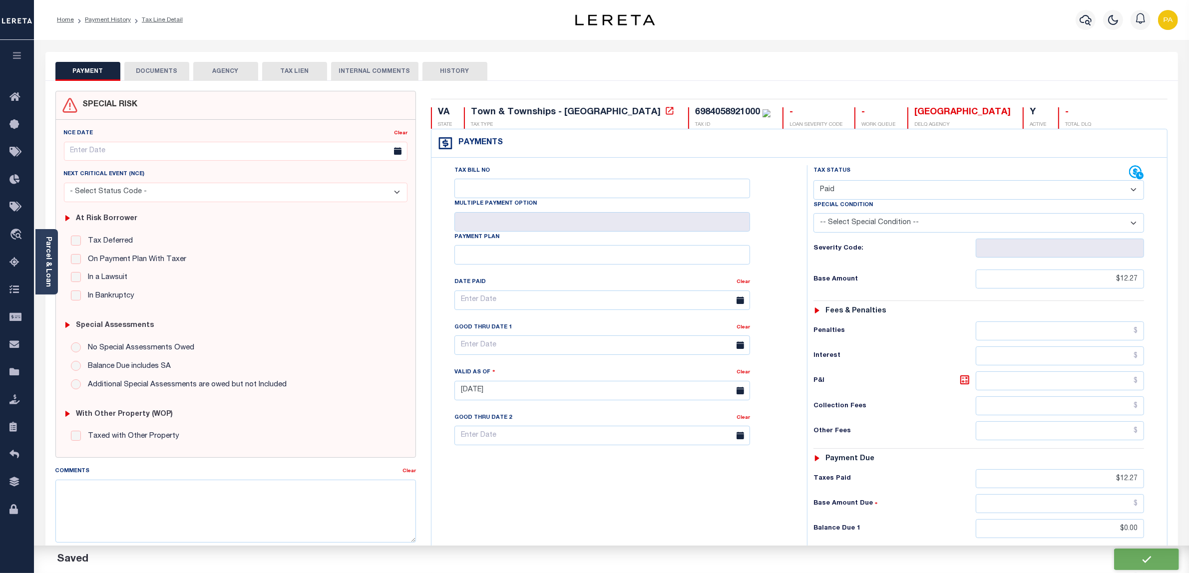
type input "$0"
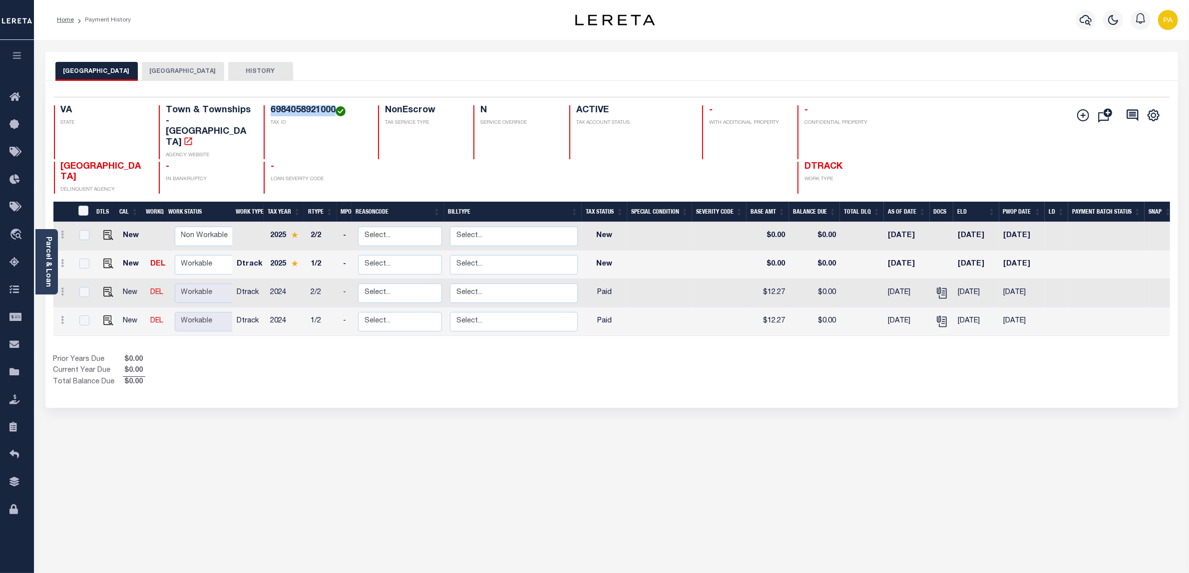
drag, startPoint x: 268, startPoint y: 110, endPoint x: 335, endPoint y: 105, distance: 67.5
click at [335, 105] on div "6984058921000 TAX ID" at bounding box center [315, 132] width 102 height 54
copy h4 "6984058921000"
click at [660, 487] on div "WARRENTON TOWN FAUQUIER COUNTY HISTORY Selected 4" at bounding box center [611, 334] width 1147 height 564
click at [107, 259] on img "" at bounding box center [108, 264] width 10 height 10
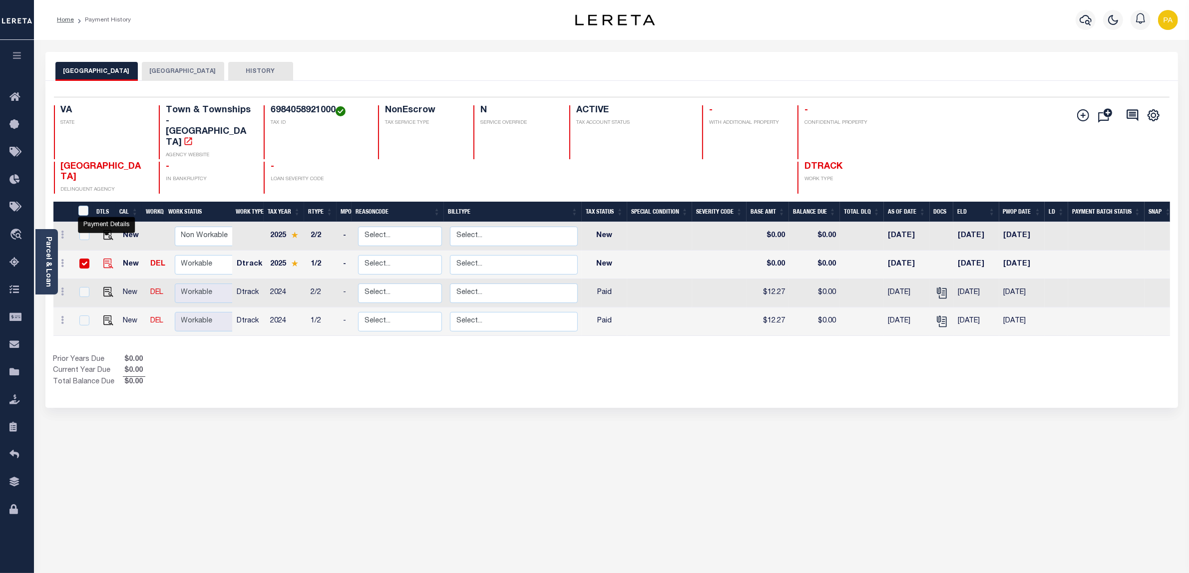
checkbox input "true"
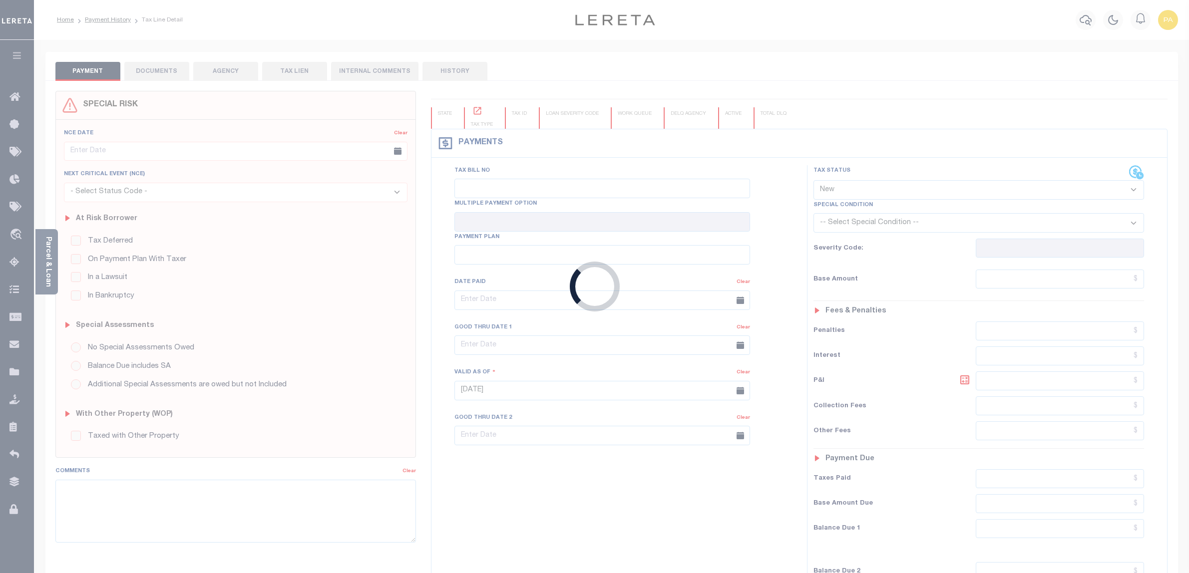
select select "NW2"
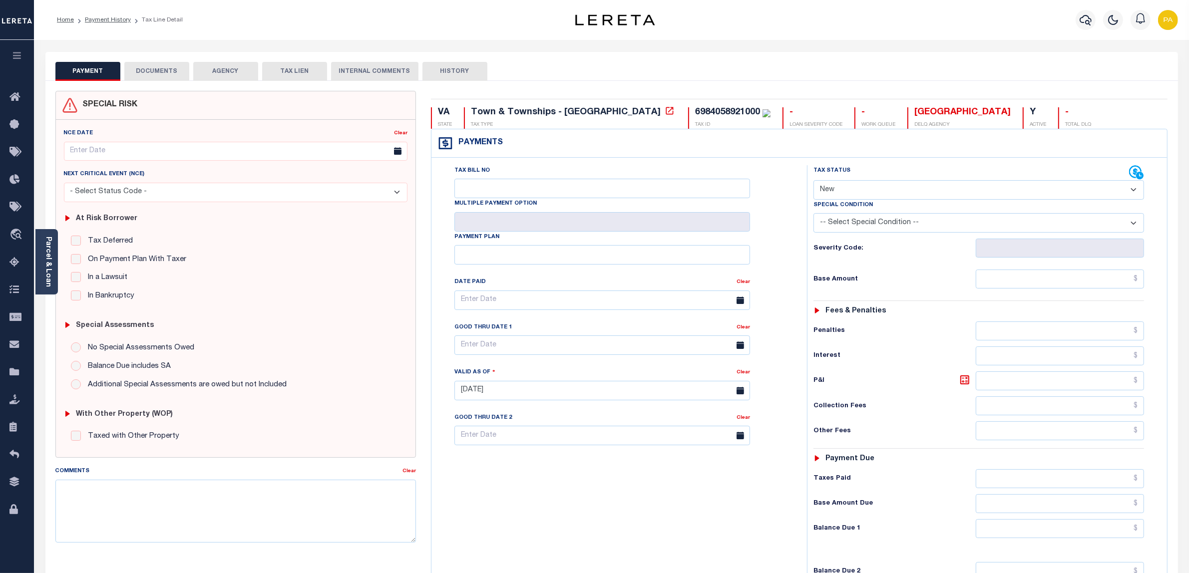
drag, startPoint x: 165, startPoint y: 66, endPoint x: 510, endPoint y: 573, distance: 612.5
click at [165, 66] on button "DOCUMENTS" at bounding box center [156, 71] width 65 height 19
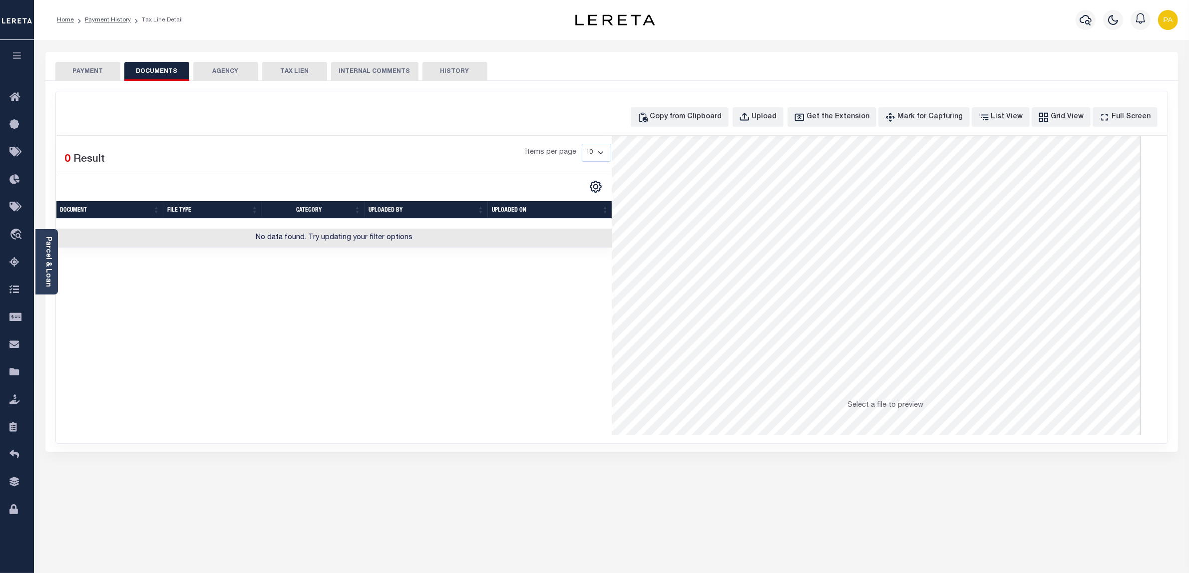
click at [482, 507] on div "PAYMENT DOCUMENTS AGENCY DELINQUENT PAYEE" at bounding box center [611, 369] width 1147 height 634
click at [750, 119] on icon "button" at bounding box center [744, 117] width 11 height 11
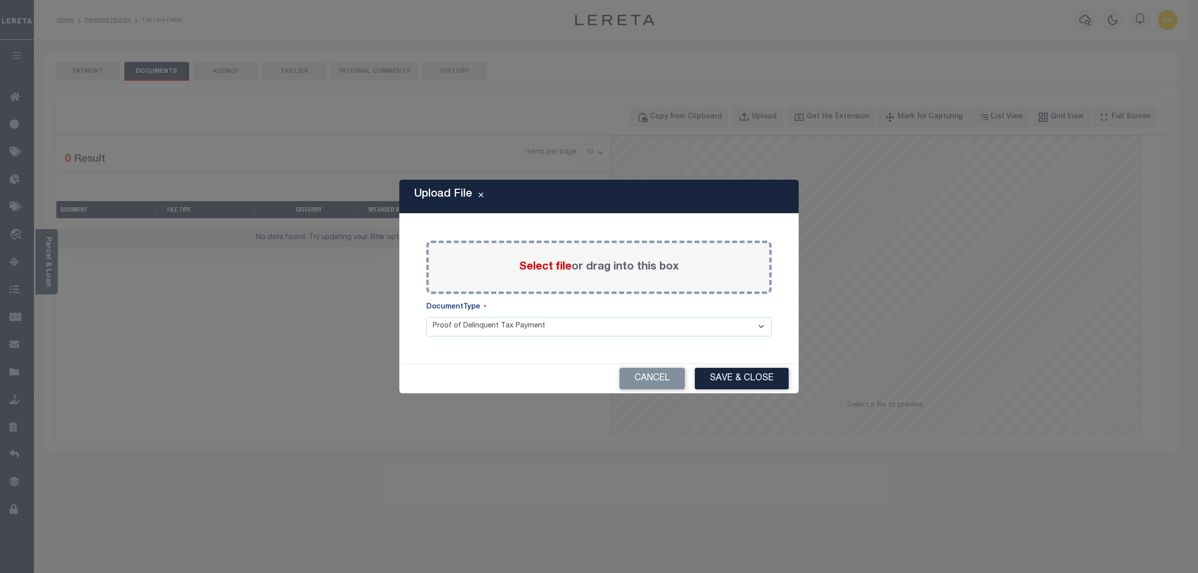
click at [572, 263] on label "Select file or drag into this box" at bounding box center [599, 267] width 160 height 16
click at [0, 0] on input "Select file or drag into this box" at bounding box center [0, 0] width 0 height 0
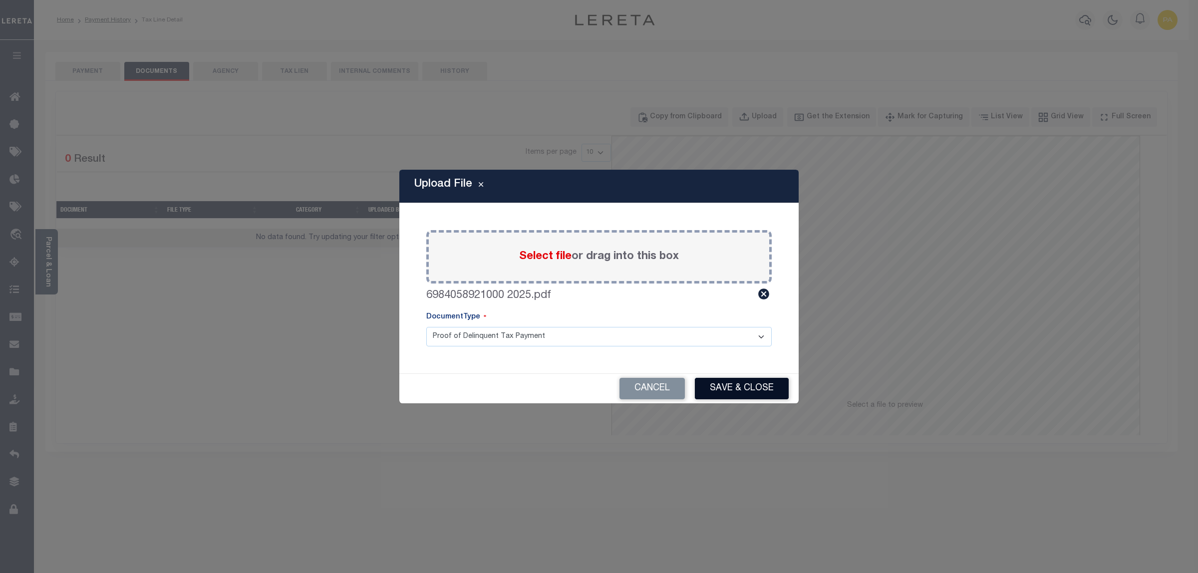
click at [750, 389] on button "Save & Close" at bounding box center [742, 388] width 94 height 21
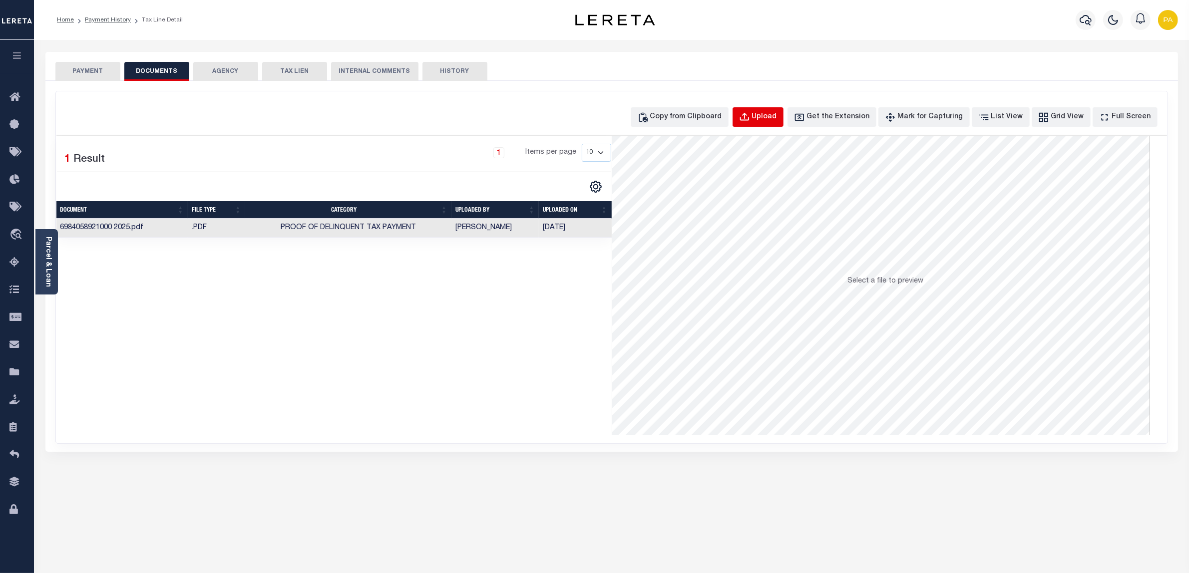
click at [770, 108] on button "Upload" at bounding box center [757, 116] width 51 height 19
select select "POP"
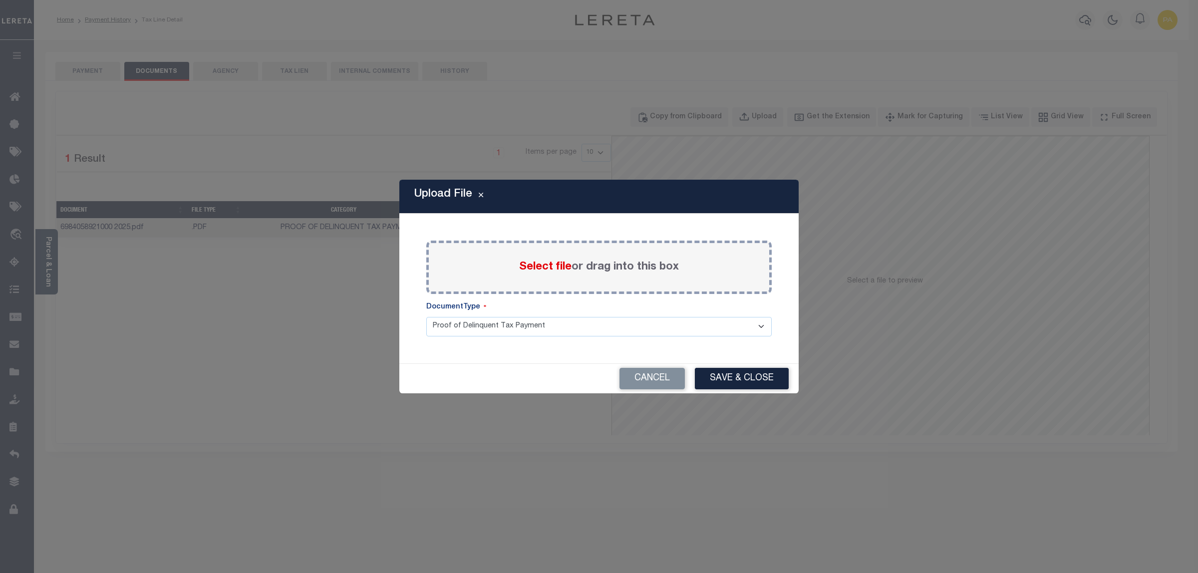
click at [605, 271] on label "Select file or drag into this box" at bounding box center [599, 267] width 160 height 16
click at [0, 0] on input "Select file or drag into this box" at bounding box center [0, 0] width 0 height 0
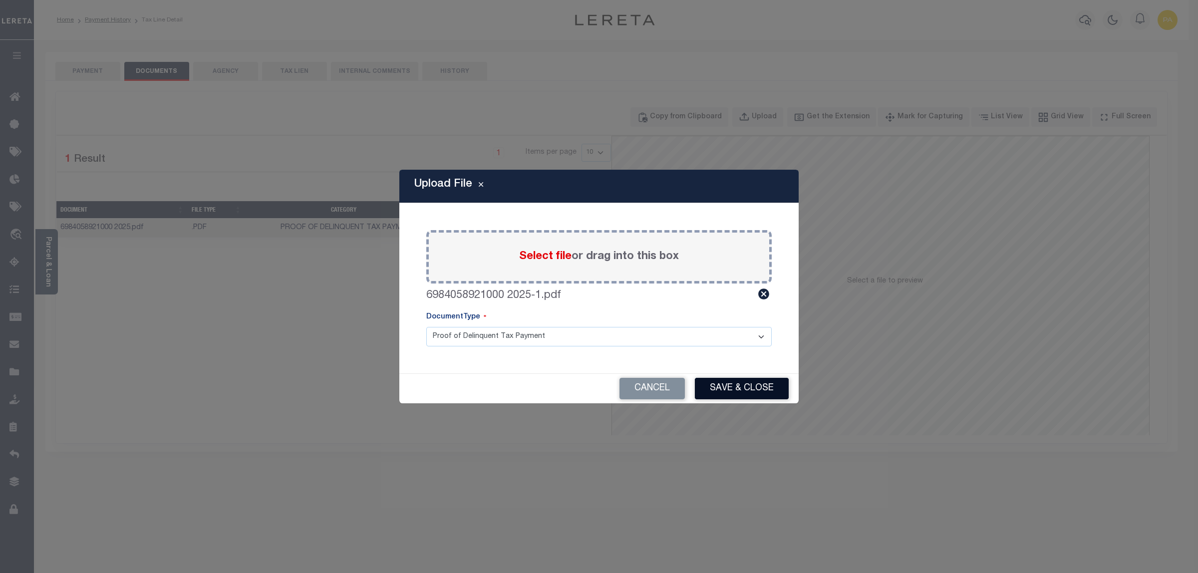
click at [770, 387] on button "Save & Close" at bounding box center [742, 388] width 94 height 21
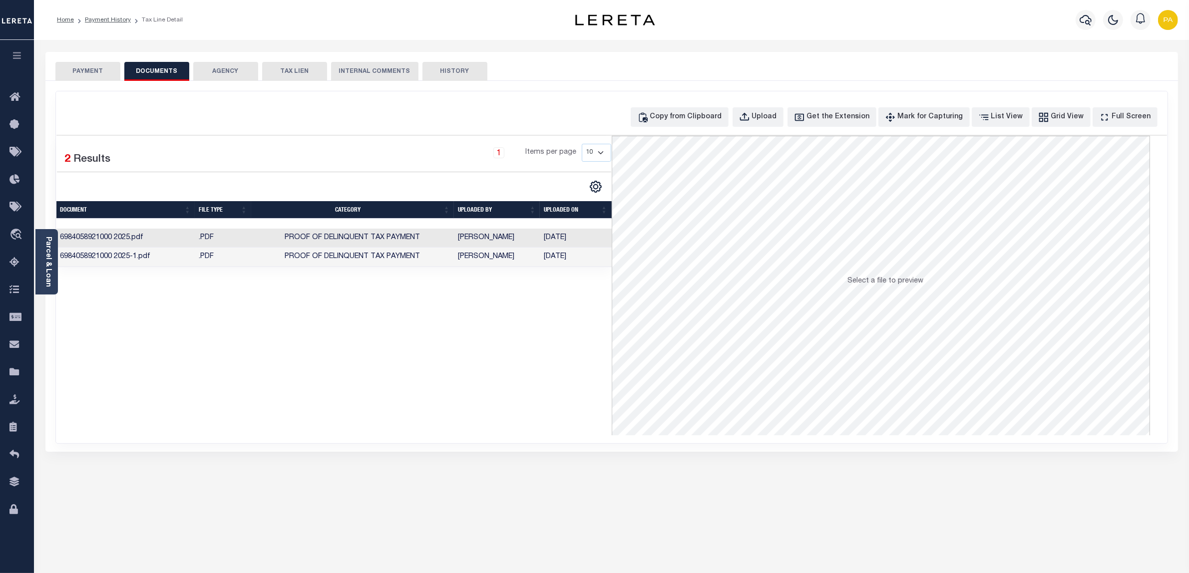
click at [487, 237] on td "Padmini Shastry" at bounding box center [497, 238] width 86 height 19
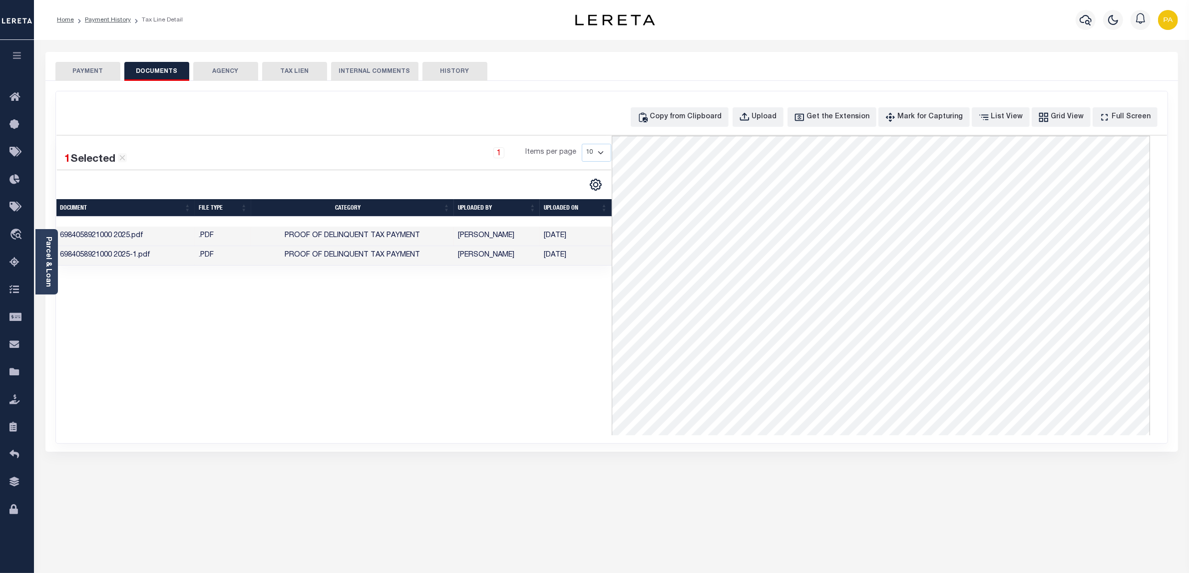
click at [98, 68] on button "PAYMENT" at bounding box center [87, 71] width 65 height 19
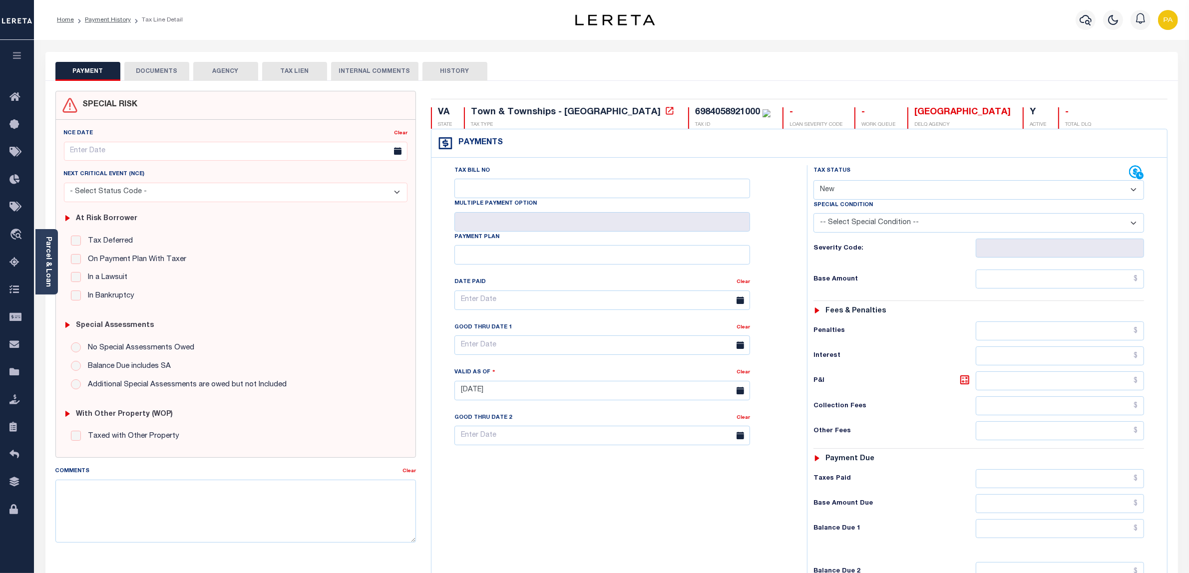
click at [825, 190] on select "- Select Status Code - Open Due/Unpaid Paid Incomplete No Tax Due Internal Refu…" at bounding box center [978, 189] width 331 height 19
select select "PYD"
click at [813, 181] on select "- Select Status Code - Open Due/Unpaid Paid Incomplete No Tax Due Internal Refu…" at bounding box center [978, 189] width 331 height 19
type input "[DATE]"
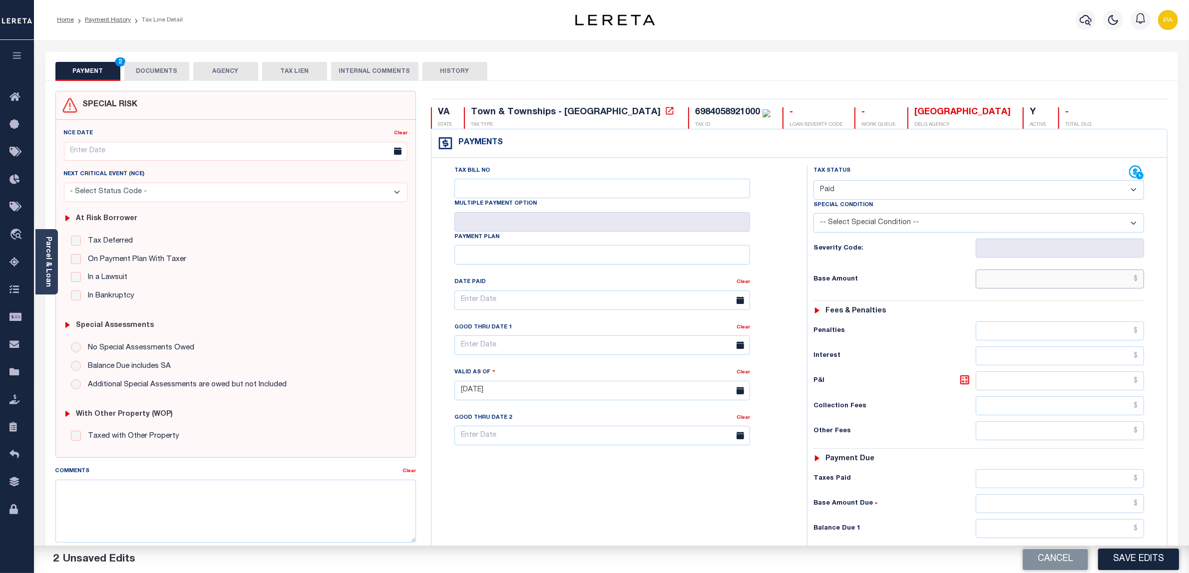
click at [1056, 289] on input "text" at bounding box center [1059, 279] width 169 height 19
paste input "14.41"
type input "$14.41"
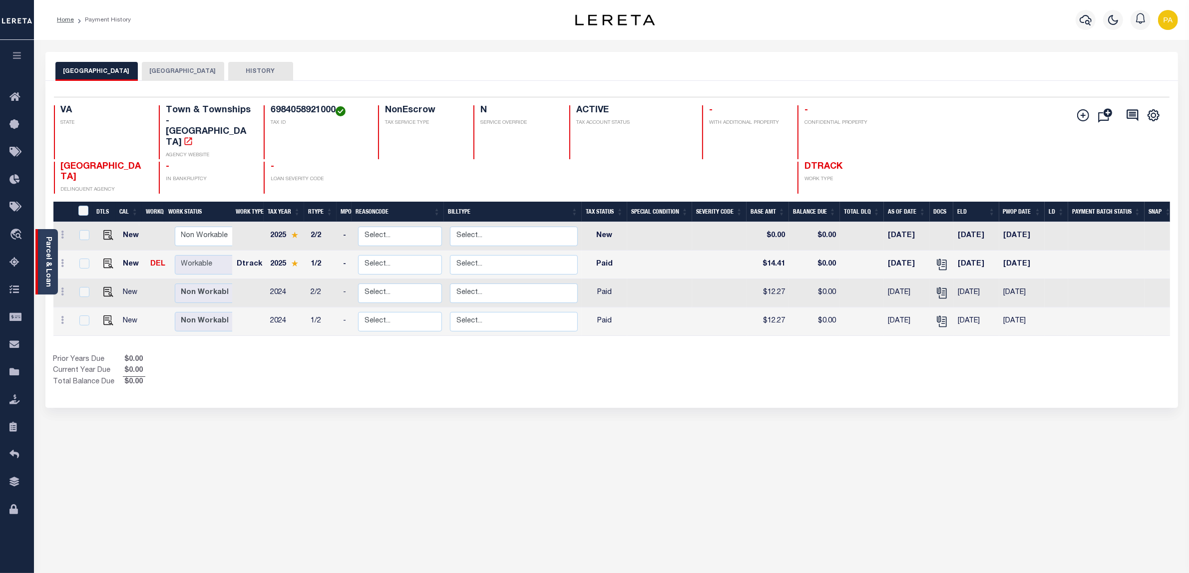
click at [48, 259] on link "Parcel & Loan" at bounding box center [47, 262] width 7 height 50
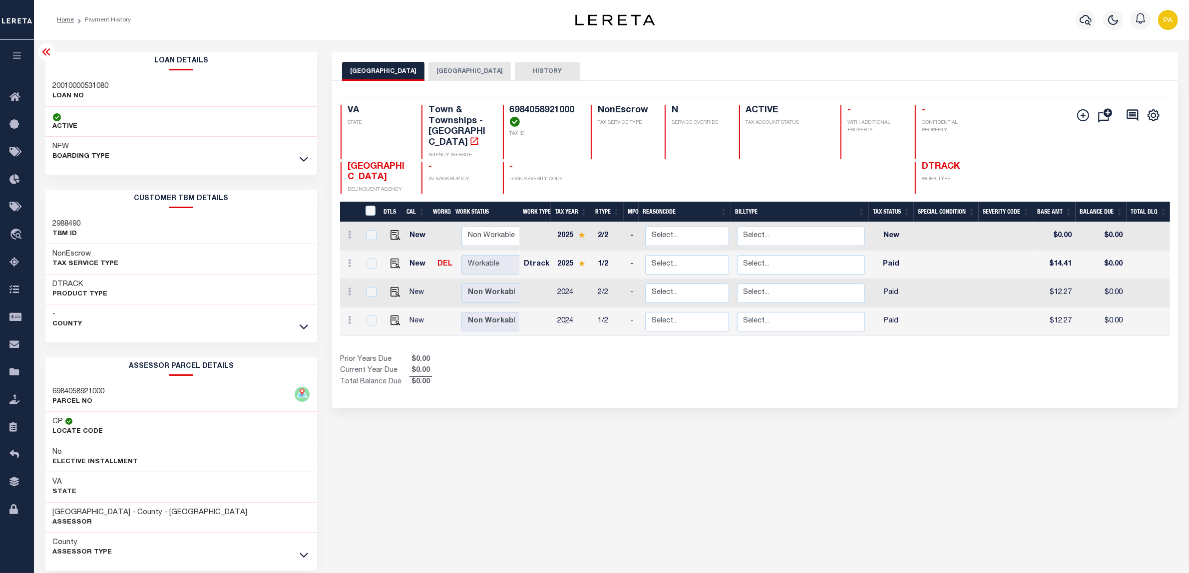
click at [68, 89] on h3 "20010000531080" at bounding box center [81, 86] width 56 height 10
copy h3 "20010000531080"
drag, startPoint x: 509, startPoint y: 111, endPoint x: 572, endPoint y: 103, distance: 63.3
click at [572, 103] on div "Selected 4 Results 1 Items per page 25 50 100 VA STATE Town & Townships - VA AG…" at bounding box center [754, 145] width 845 height 97
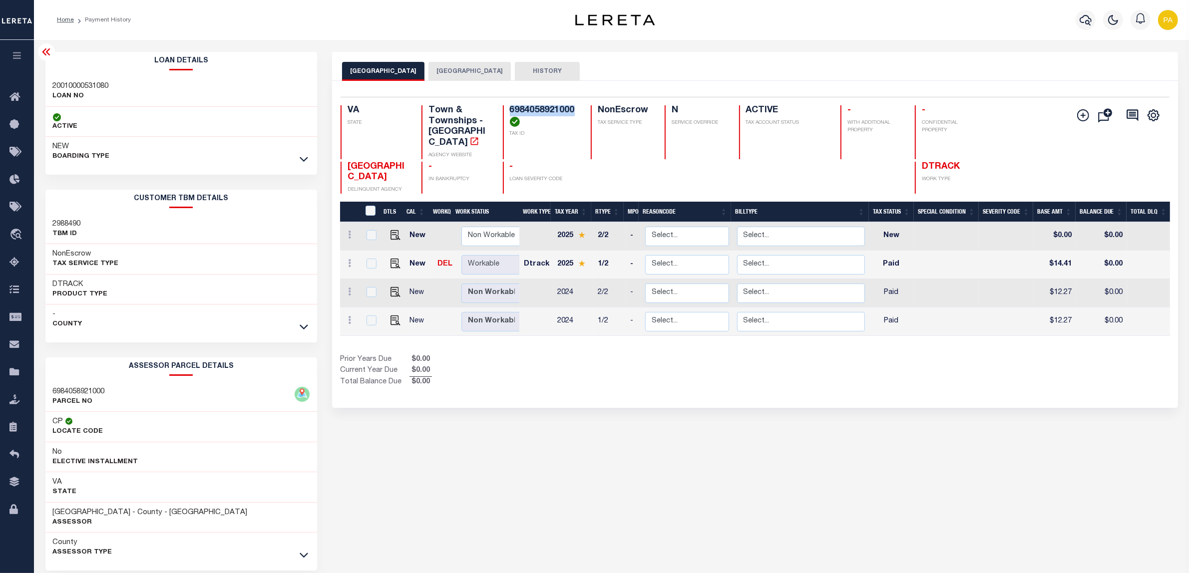
copy h4 "6984058921000"
click at [857, 519] on div "WARRENTON TOWN FAUQUIER COUNTY HISTORY Selected 4" at bounding box center [754, 334] width 861 height 564
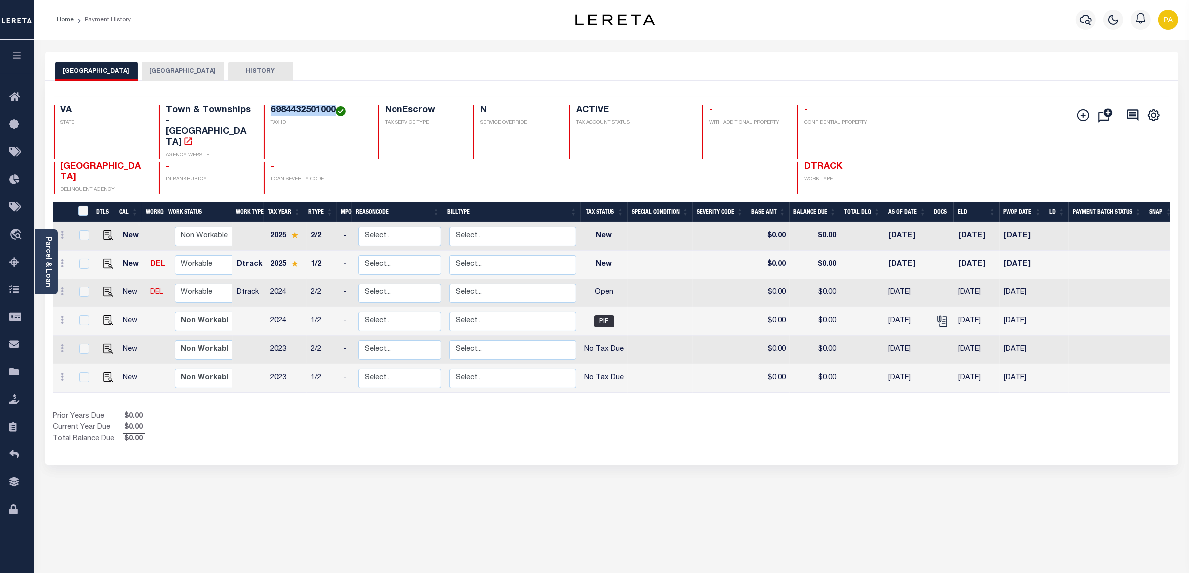
drag, startPoint x: 268, startPoint y: 111, endPoint x: 333, endPoint y: 108, distance: 65.0
click at [333, 108] on div "6984432501000 TAX ID" at bounding box center [315, 132] width 102 height 54
click at [105, 287] on img "" at bounding box center [108, 292] width 10 height 10
checkbox input "true"
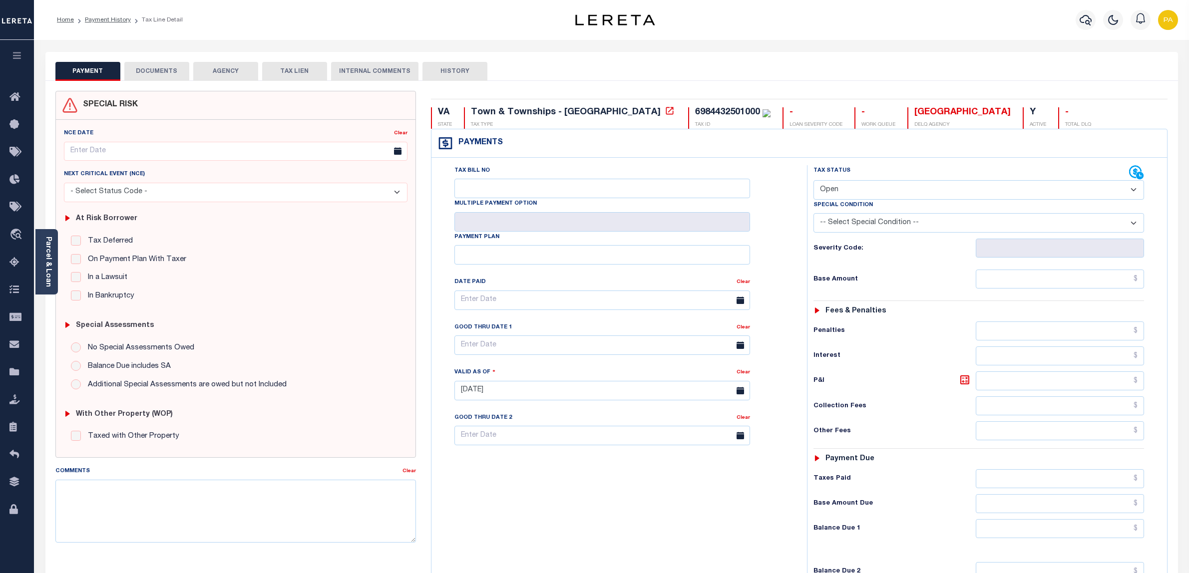
select select "OP2"
click at [164, 60] on div "PAYMENT DOCUMENTS AGENCY DELINQUENT PAYEE TAX LIEN" at bounding box center [611, 66] width 1132 height 29
click at [168, 70] on button "DOCUMENTS" at bounding box center [156, 71] width 65 height 19
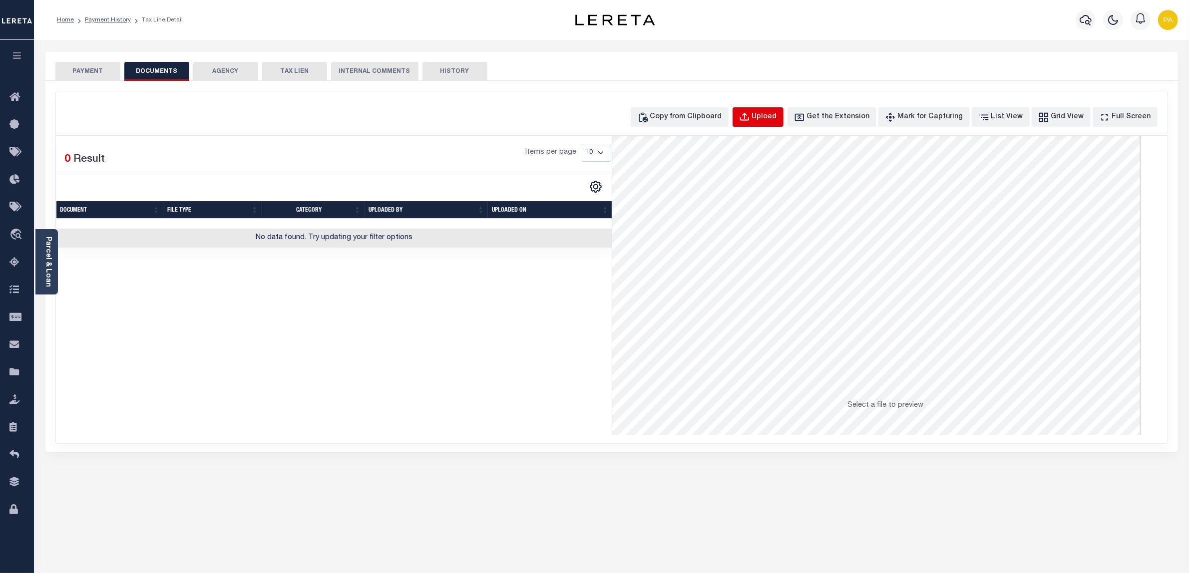
click at [774, 113] on div "Upload" at bounding box center [764, 117] width 25 height 11
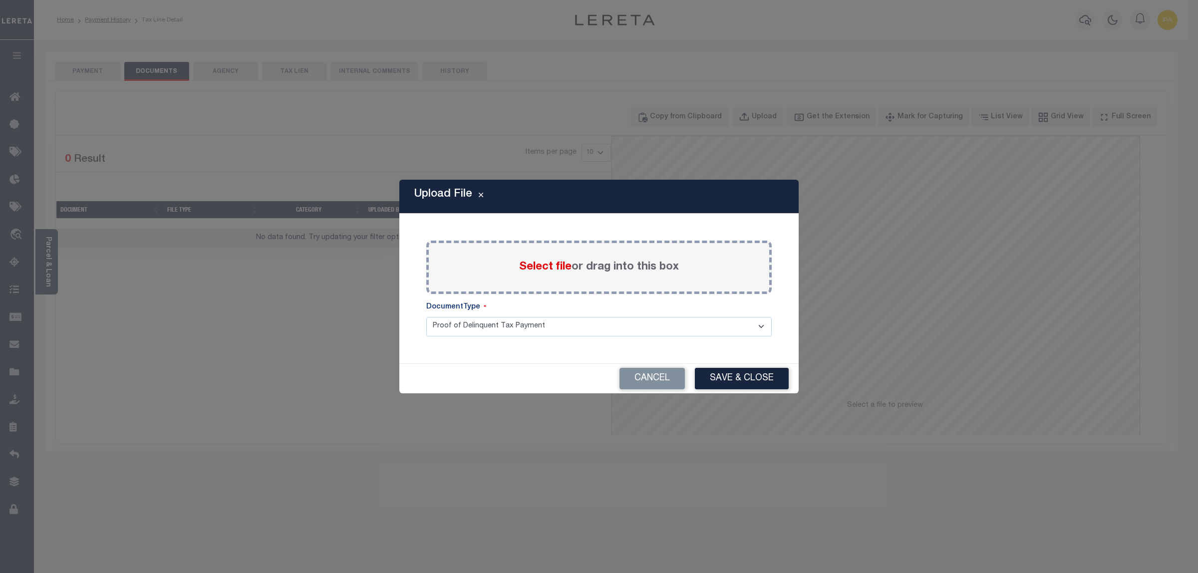
click at [577, 265] on label "Select file or drag into this box" at bounding box center [599, 267] width 160 height 16
click at [0, 0] on input "Select file or drag into this box" at bounding box center [0, 0] width 0 height 0
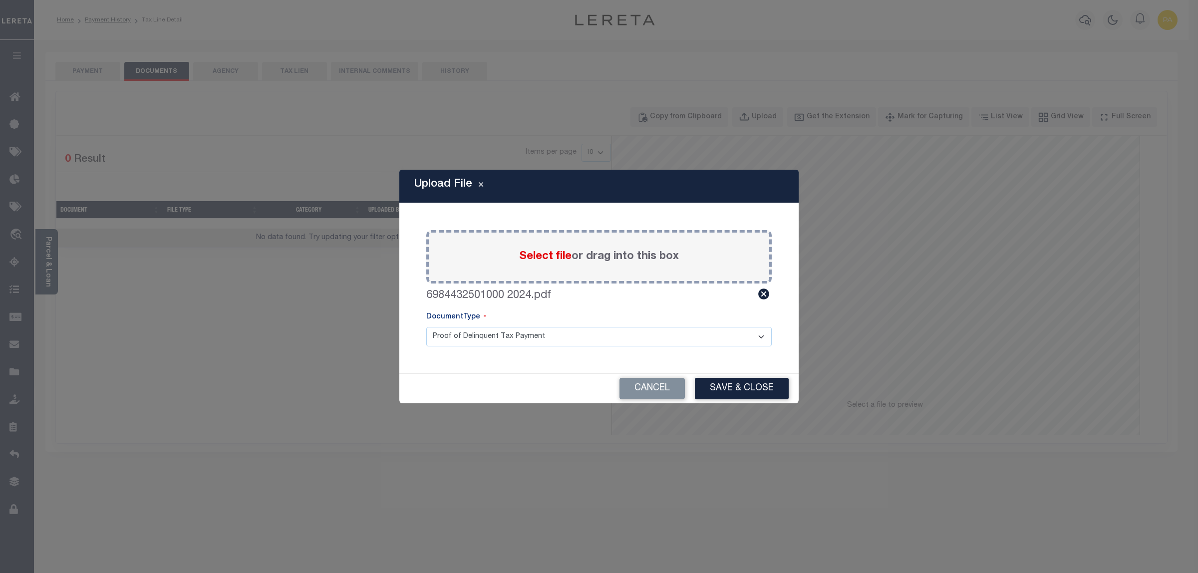
click at [774, 376] on div "Cancel Save & Close" at bounding box center [598, 388] width 399 height 29
click at [768, 395] on button "Save & Close" at bounding box center [742, 388] width 94 height 21
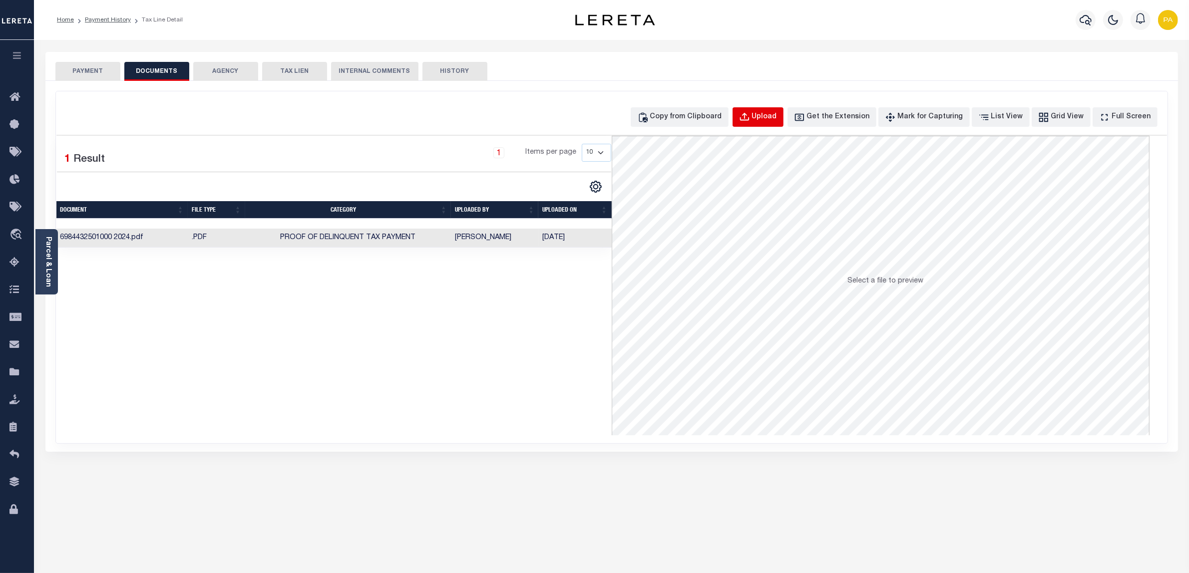
click at [769, 116] on button "Upload" at bounding box center [757, 116] width 51 height 19
select select "POP"
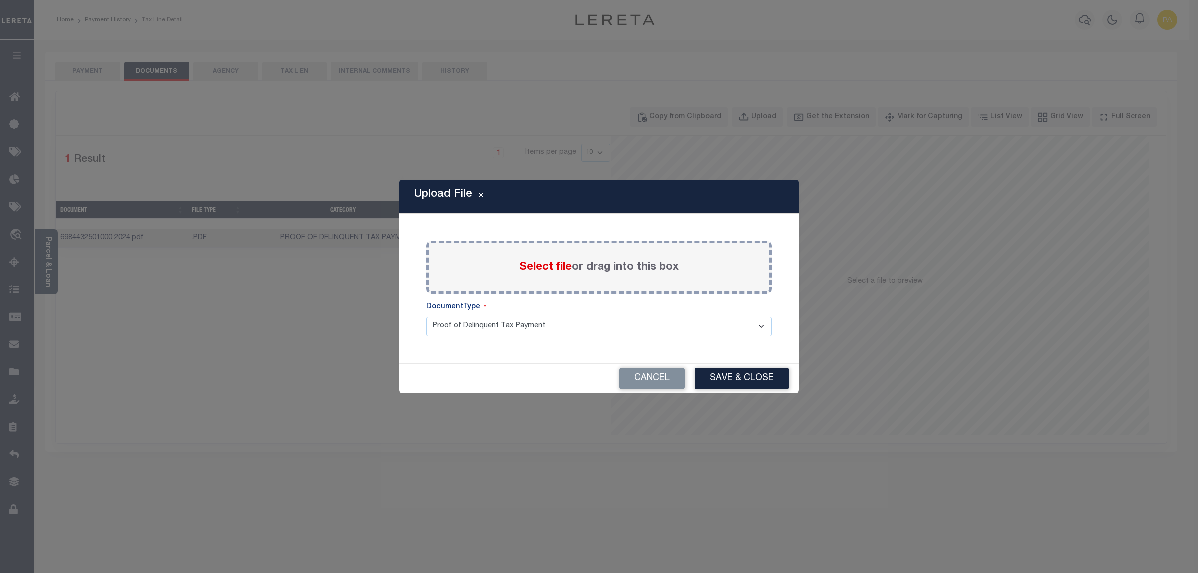
click at [603, 265] on label "Select file or drag into this box" at bounding box center [599, 267] width 160 height 16
click at [0, 0] on input "Select file or drag into this box" at bounding box center [0, 0] width 0 height 0
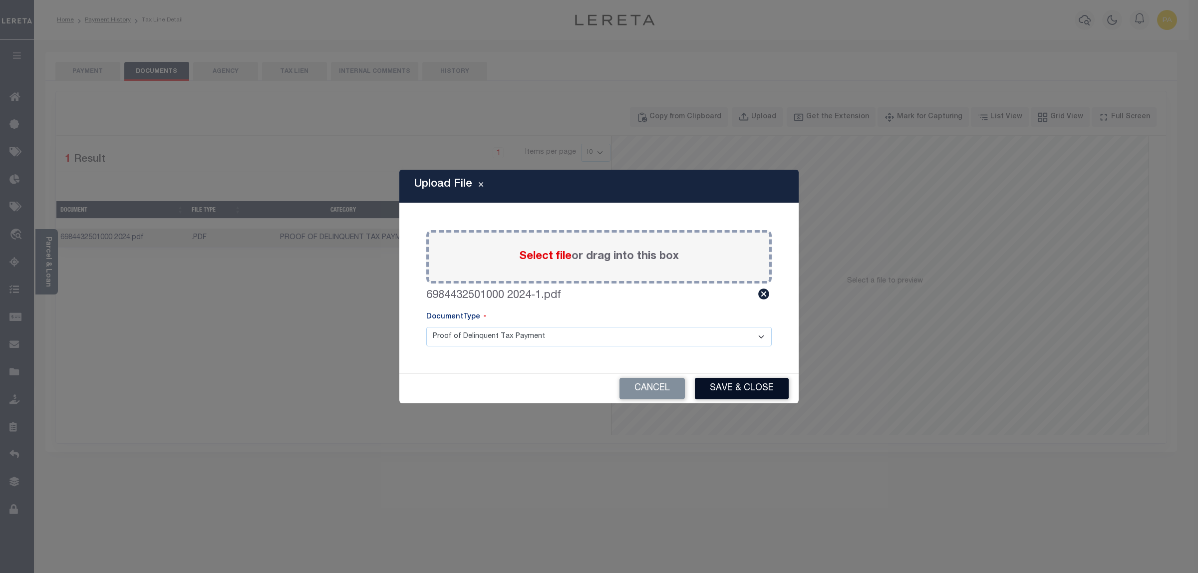
click at [732, 399] on button "Save & Close" at bounding box center [742, 388] width 94 height 21
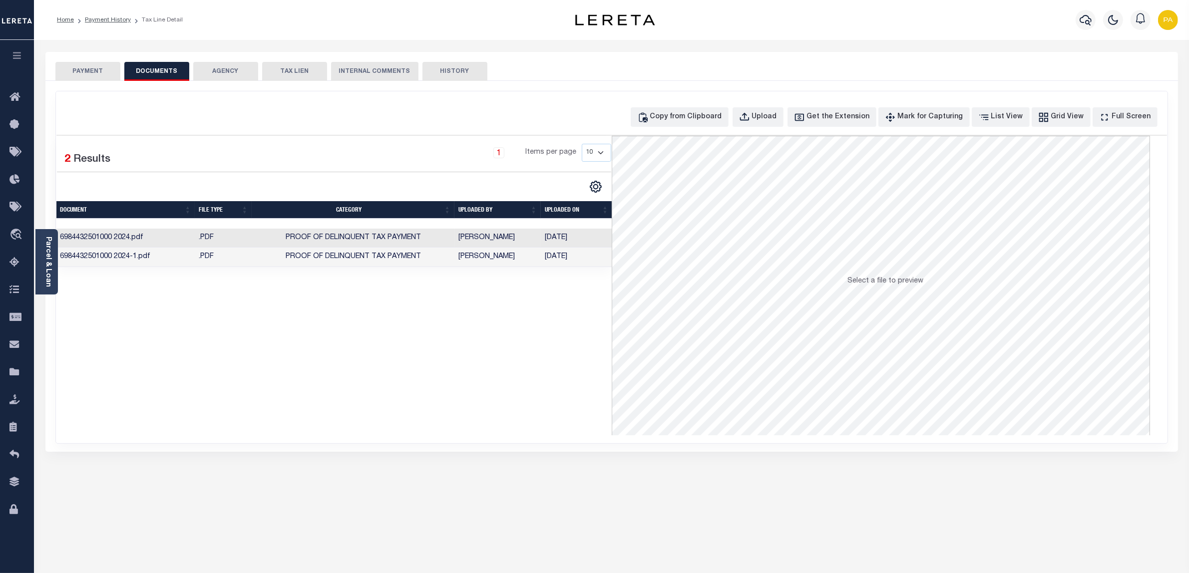
click at [100, 75] on button "PAYMENT" at bounding box center [87, 71] width 65 height 19
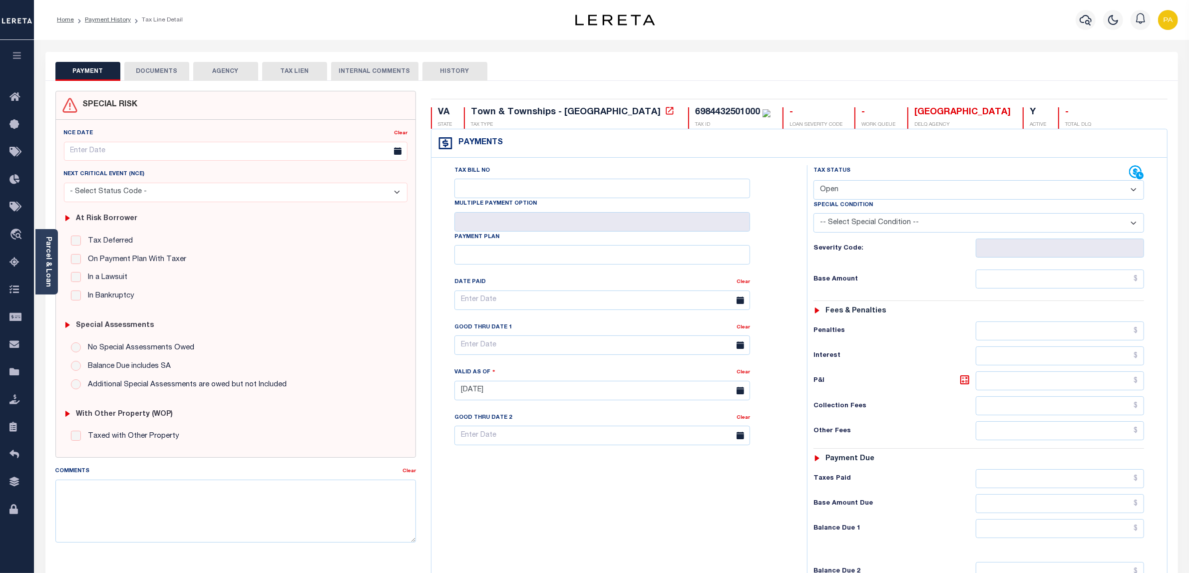
click at [837, 196] on select "- Select Status Code - Open Due/Unpaid Paid Incomplete No Tax Due Internal Refu…" at bounding box center [978, 189] width 331 height 19
select select "PYD"
click at [813, 181] on select "- Select Status Code - Open Due/Unpaid Paid Incomplete No Tax Due Internal Refu…" at bounding box center [978, 189] width 331 height 19
type input "[DATE]"
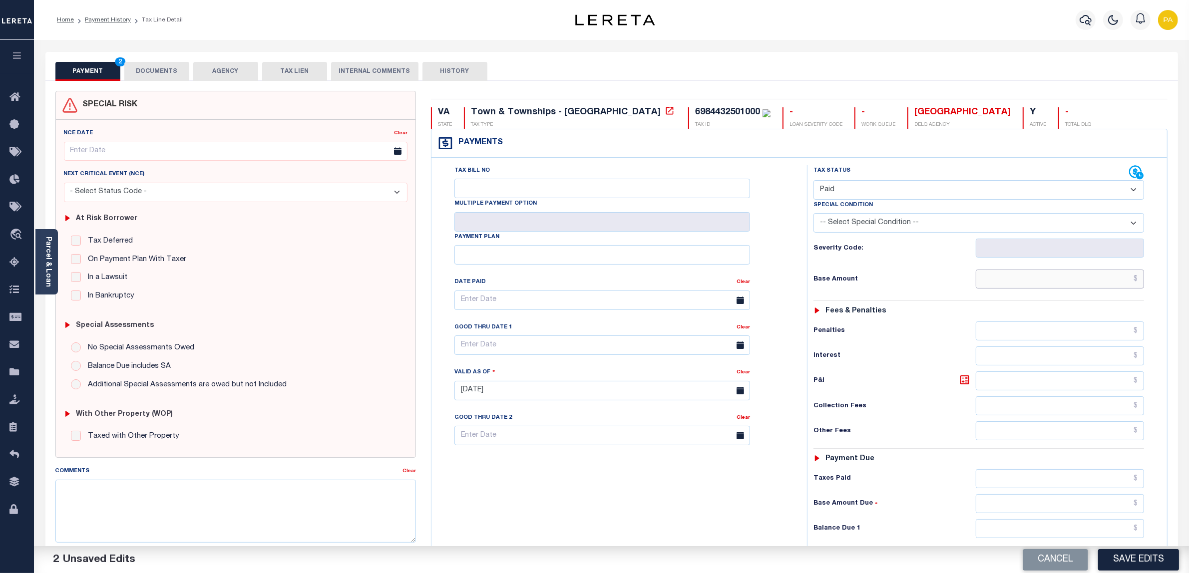
click at [1042, 278] on input "text" at bounding box center [1059, 279] width 169 height 19
paste input "83.67"
type input "$83.67"
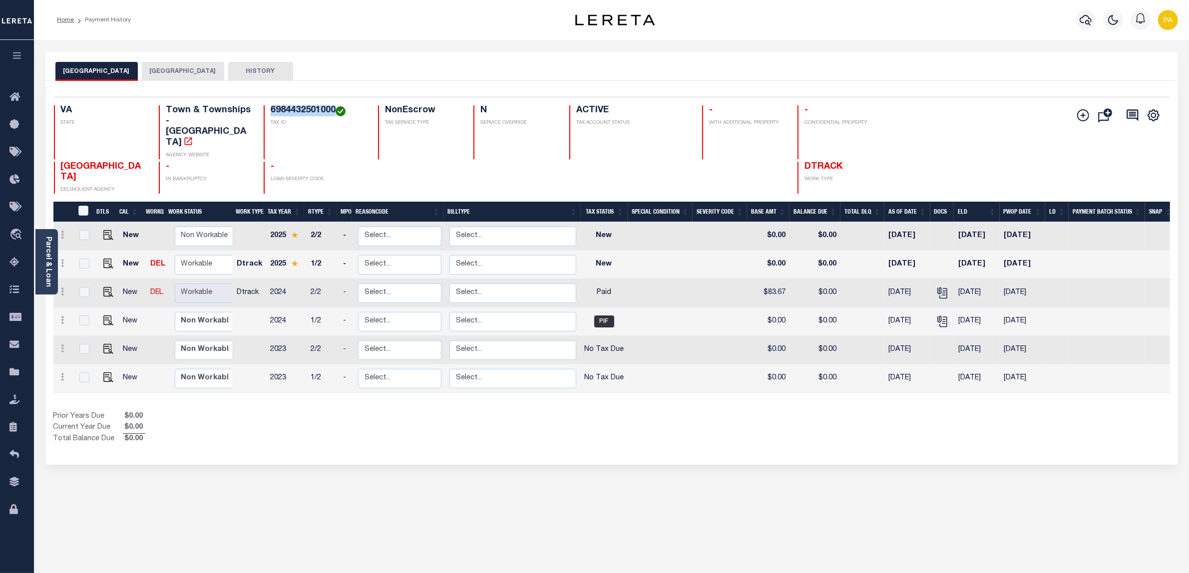
drag, startPoint x: 269, startPoint y: 107, endPoint x: 333, endPoint y: 105, distance: 64.9
click at [333, 105] on div "6984432501000 TAX ID" at bounding box center [315, 132] width 102 height 54
copy h4 "6984432501000"
click at [100, 261] on link at bounding box center [105, 264] width 15 height 7
checkbox input "true"
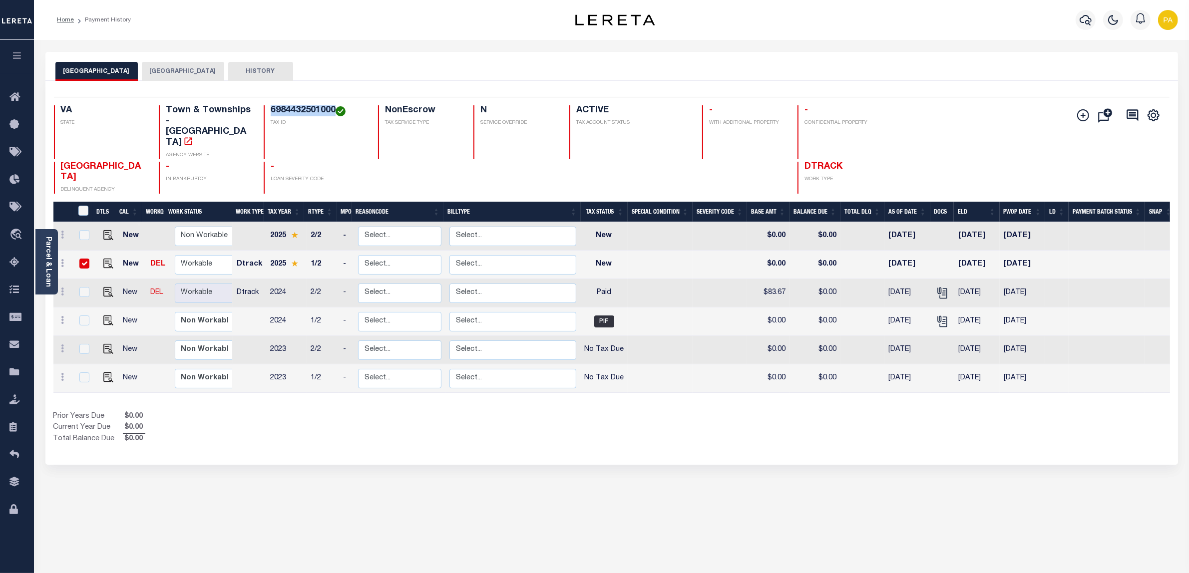
checkbox input "true"
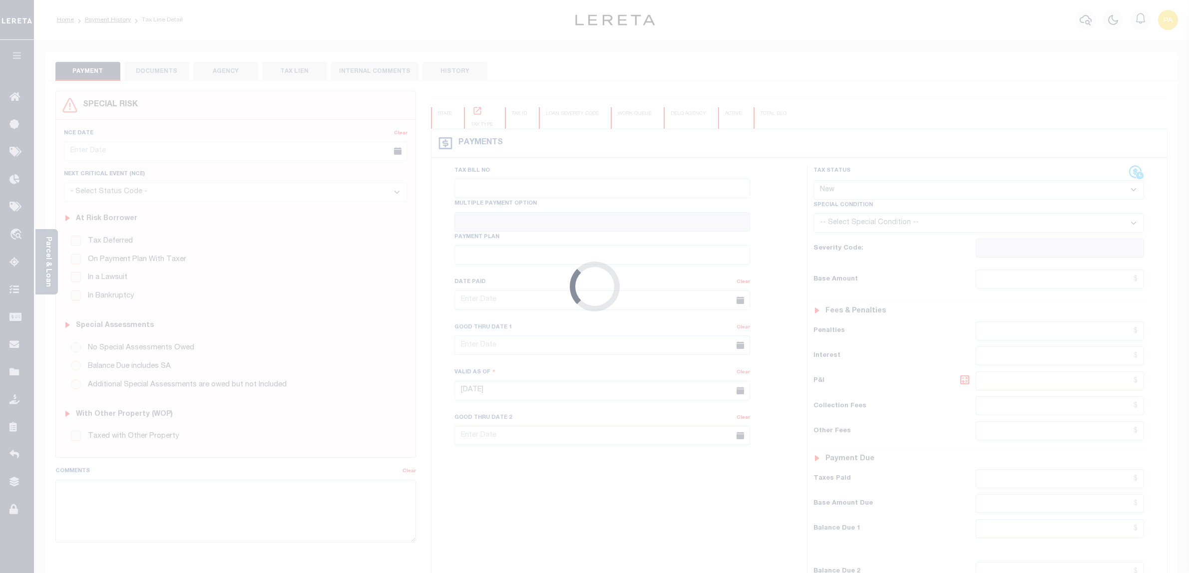
select select "NW2"
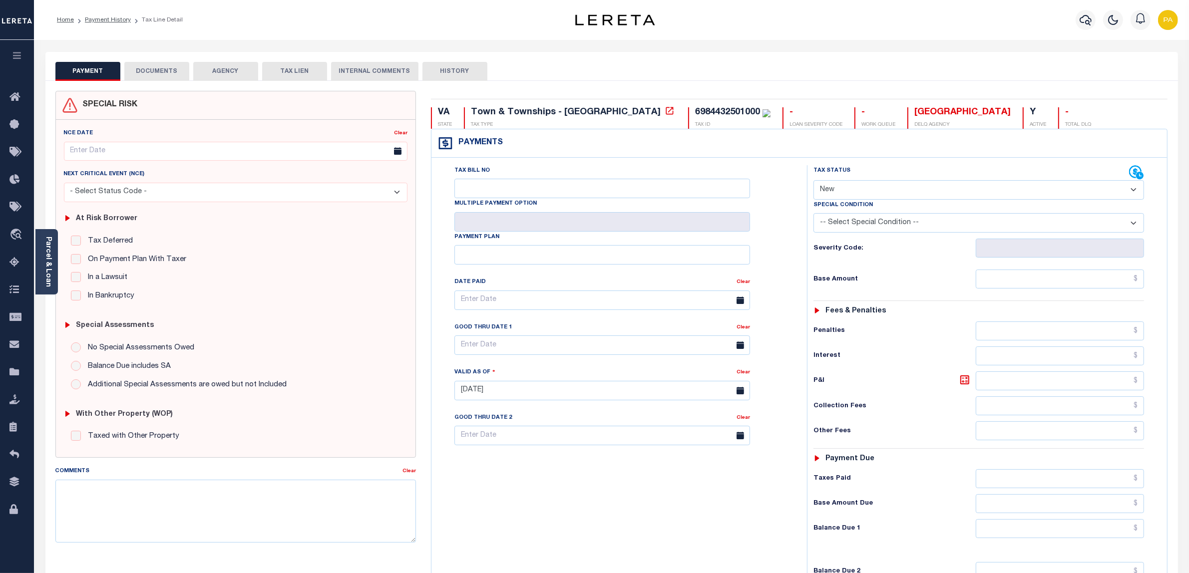
click at [172, 73] on button "DOCUMENTS" at bounding box center [156, 71] width 65 height 19
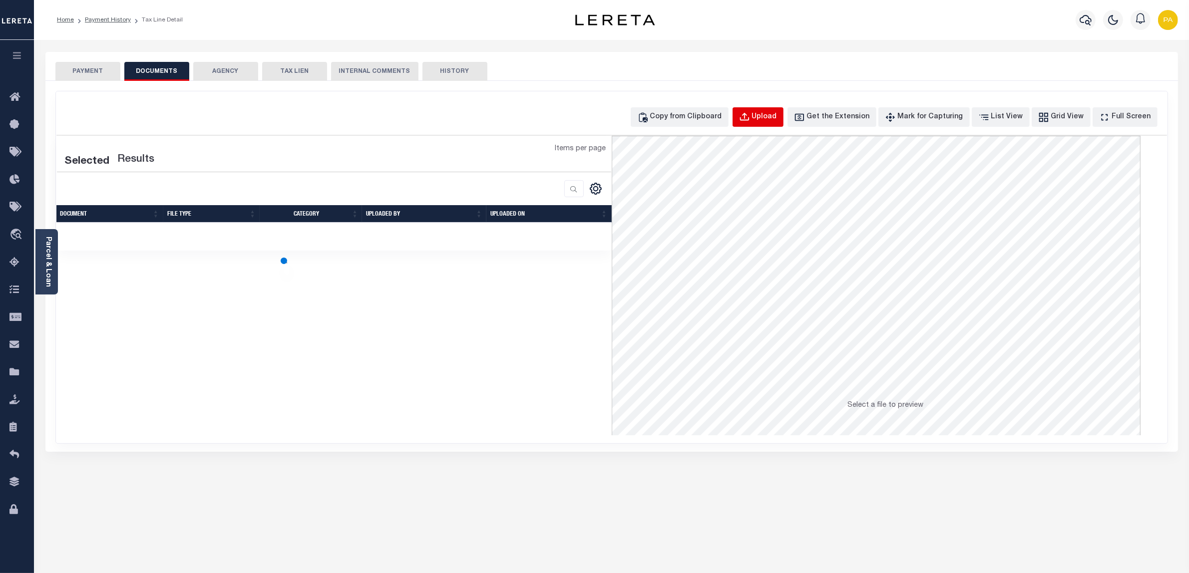
click at [777, 115] on div "Upload" at bounding box center [764, 117] width 25 height 11
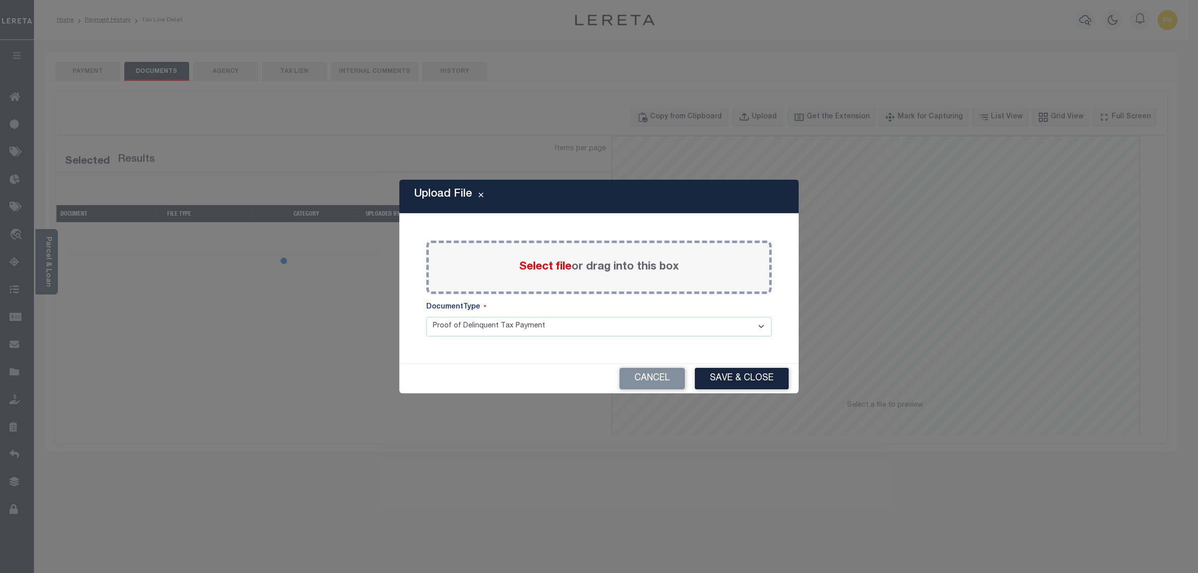
click at [624, 261] on label "Select file or drag into this box" at bounding box center [599, 267] width 160 height 16
click at [0, 0] on input "Select file or drag into this box" at bounding box center [0, 0] width 0 height 0
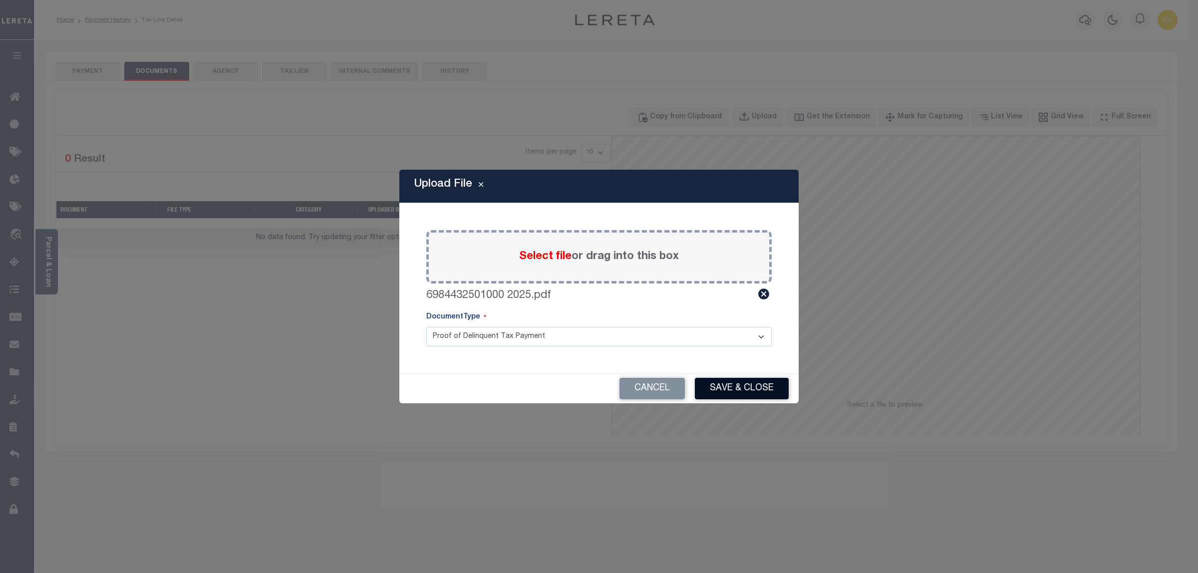
click at [737, 388] on button "Save & Close" at bounding box center [742, 388] width 94 height 21
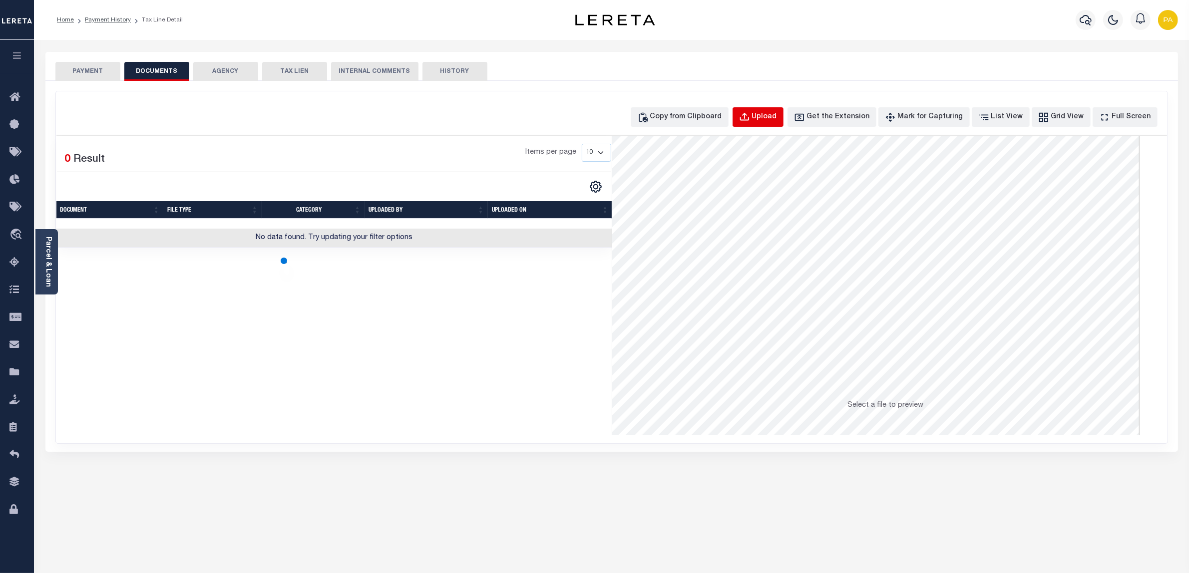
click at [769, 117] on div "Upload" at bounding box center [764, 117] width 25 height 11
select select "POP"
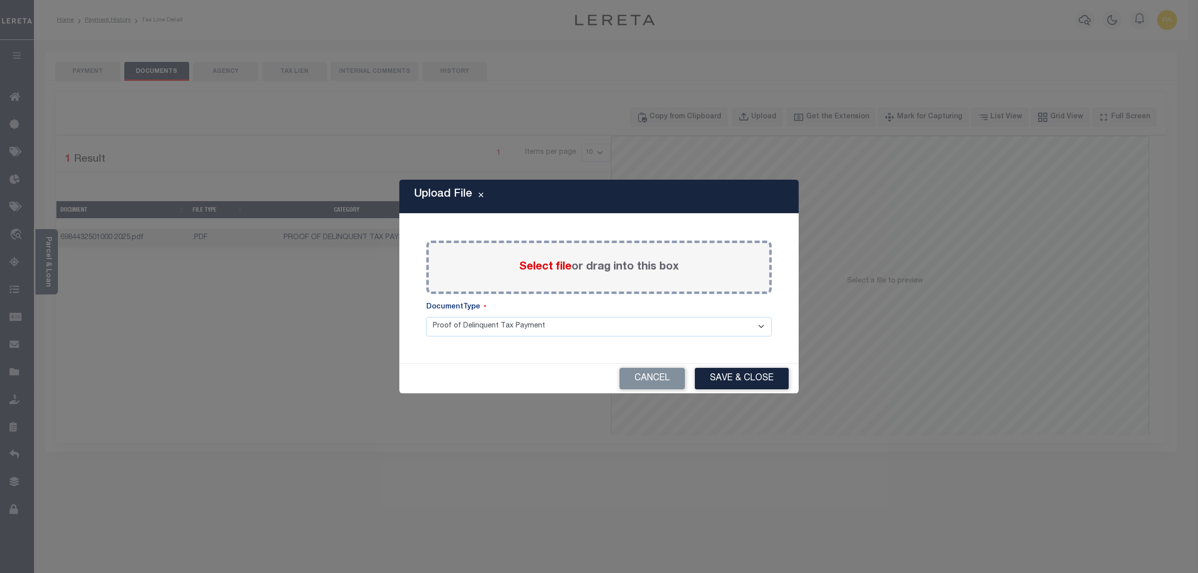
click at [583, 260] on label "Select file or drag into this box" at bounding box center [599, 267] width 160 height 16
click at [0, 0] on input "Select file or drag into this box" at bounding box center [0, 0] width 0 height 0
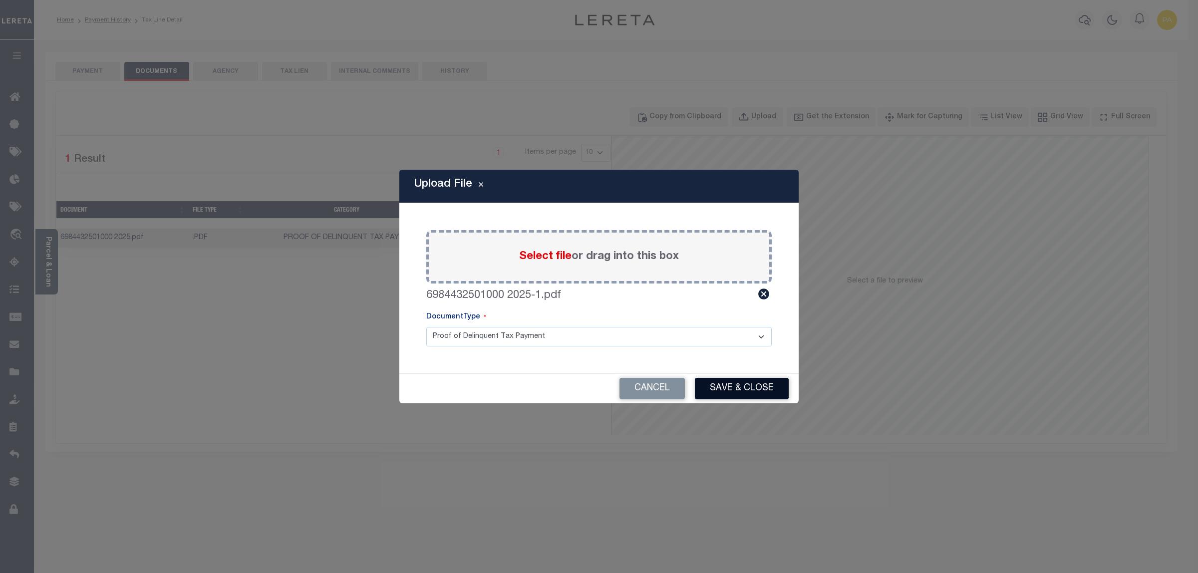
click at [740, 392] on button "Save & Close" at bounding box center [742, 388] width 94 height 21
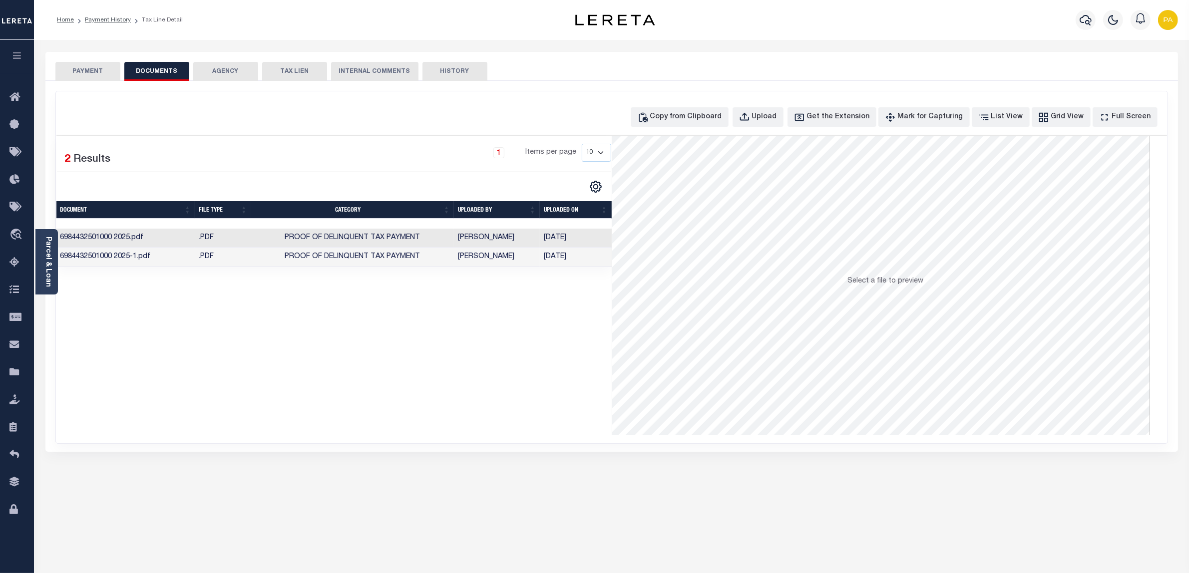
click at [111, 66] on button "PAYMENT" at bounding box center [87, 71] width 65 height 19
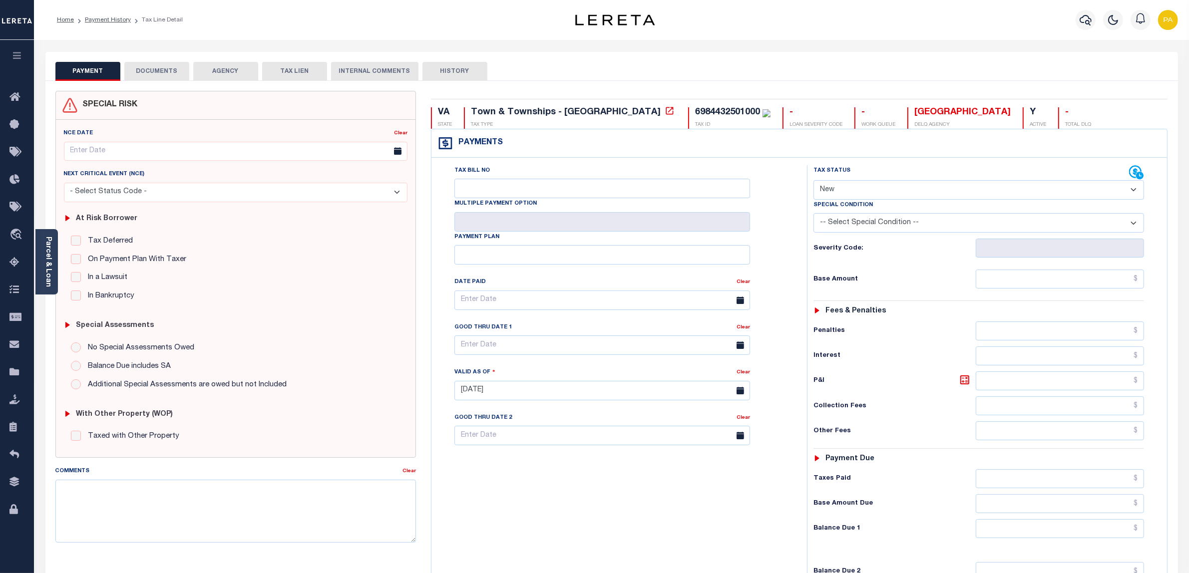
click at [819, 195] on select "- Select Status Code - Open Due/Unpaid Paid Incomplete No Tax Due Internal Refu…" at bounding box center [978, 189] width 331 height 19
select select "PYD"
click at [813, 181] on select "- Select Status Code - Open Due/Unpaid Paid Incomplete No Tax Due Internal Refu…" at bounding box center [978, 189] width 331 height 19
type input "[DATE]"
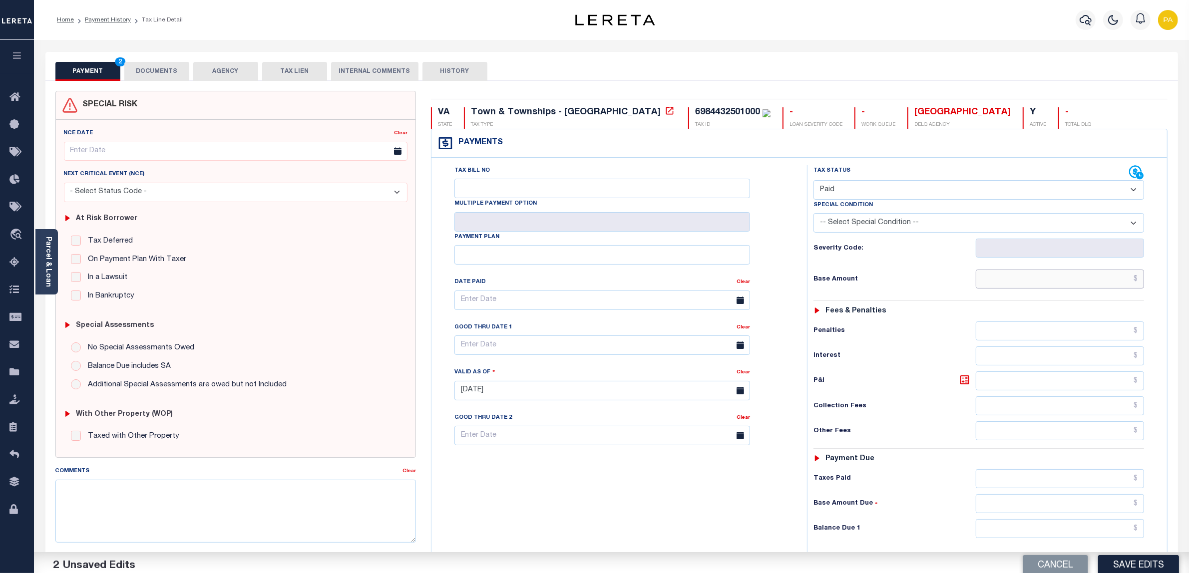
click at [1081, 283] on input "text" at bounding box center [1059, 279] width 169 height 19
paste input "107.81"
type input "$107.81"
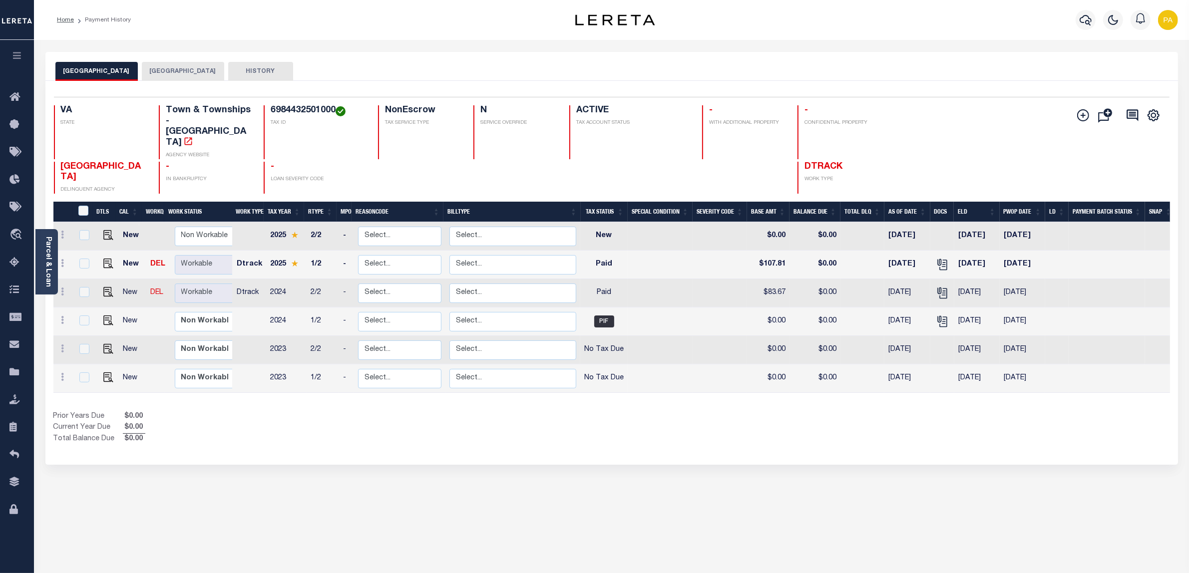
click at [713, 460] on div "WARRENTON TOWN FAUQUIER COUNTY HISTORY Selected 6" at bounding box center [611, 334] width 1147 height 564
click at [191, 68] on button "[GEOGRAPHIC_DATA]" at bounding box center [183, 71] width 82 height 19
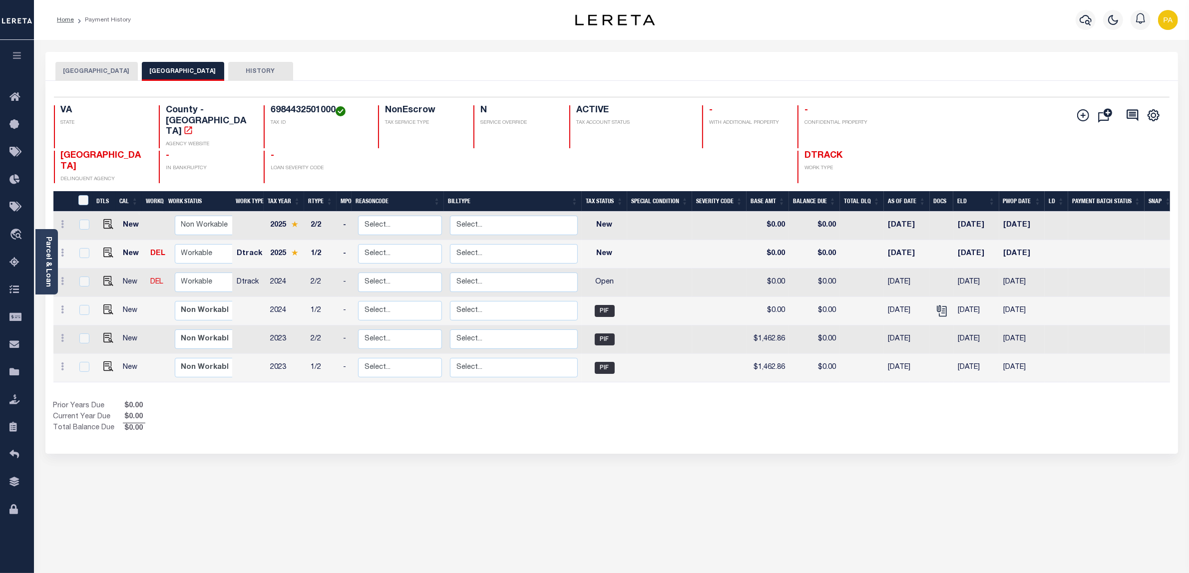
click at [108, 66] on button "[GEOGRAPHIC_DATA]" at bounding box center [96, 71] width 82 height 19
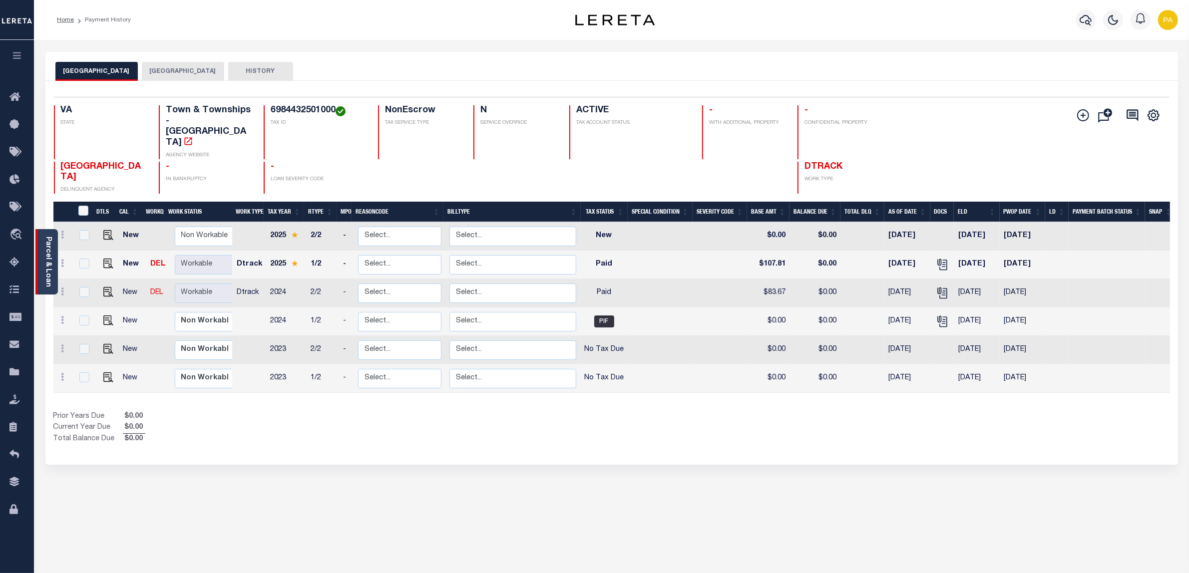
click at [52, 252] on div "Parcel & Loan" at bounding box center [46, 261] width 22 height 65
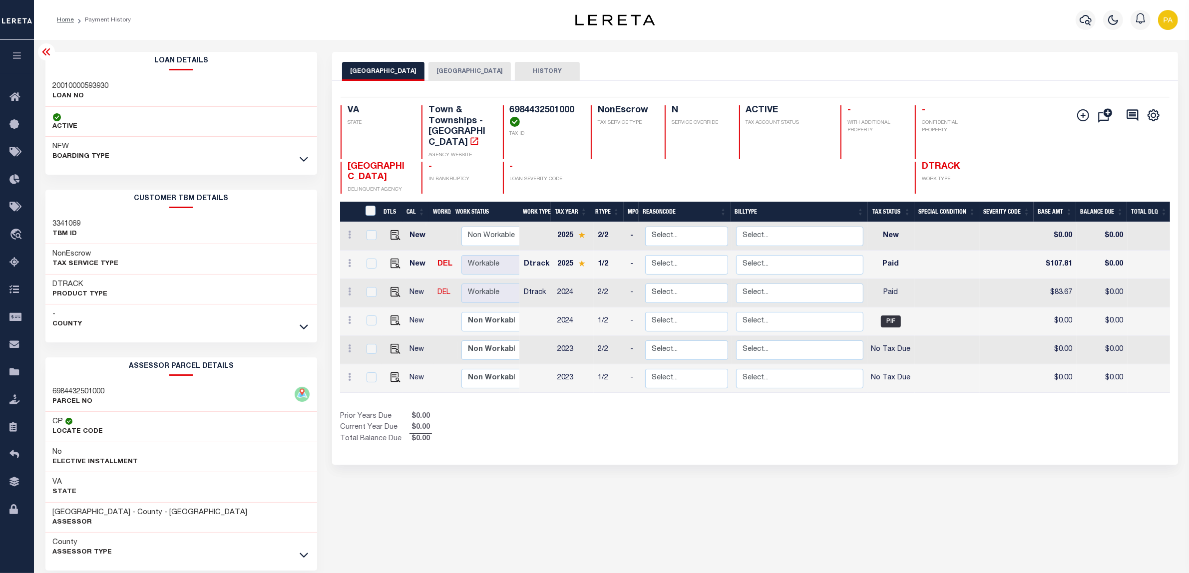
click at [79, 85] on h3 "20010000593930" at bounding box center [81, 86] width 56 height 10
copy h3 "20010000593930"
drag, startPoint x: 520, startPoint y: 110, endPoint x: 574, endPoint y: 108, distance: 54.0
click at [574, 108] on div "6984432501000 TAX ID" at bounding box center [541, 132] width 76 height 54
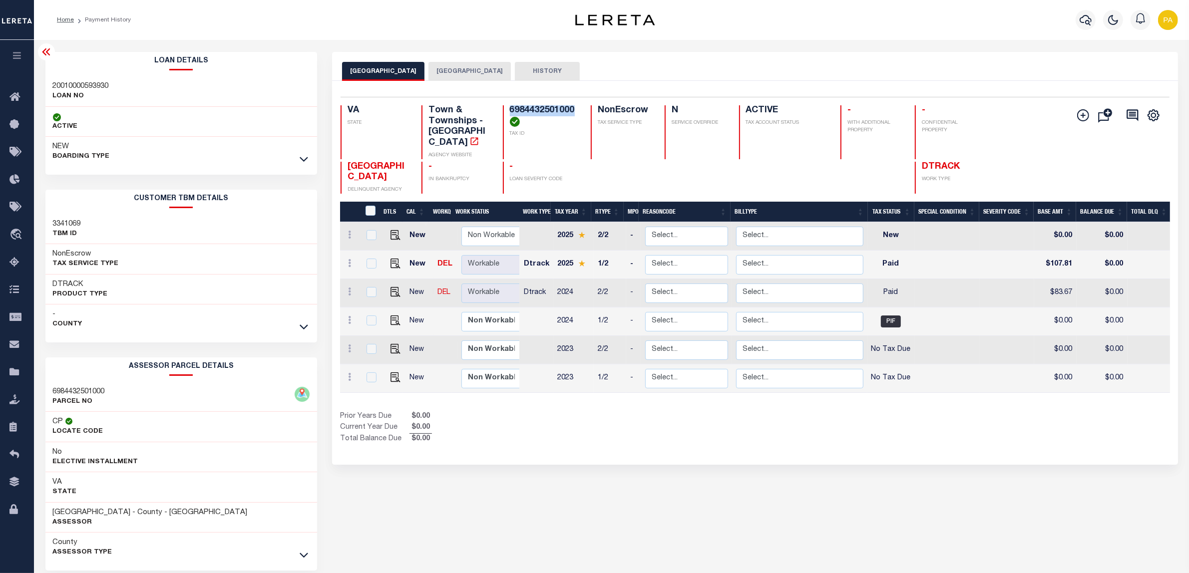
copy h4 "6984432501000"
click at [560, 522] on div "WARRENTON TOWN FAUQUIER COUNTY HISTORY Selected 6" at bounding box center [754, 334] width 861 height 564
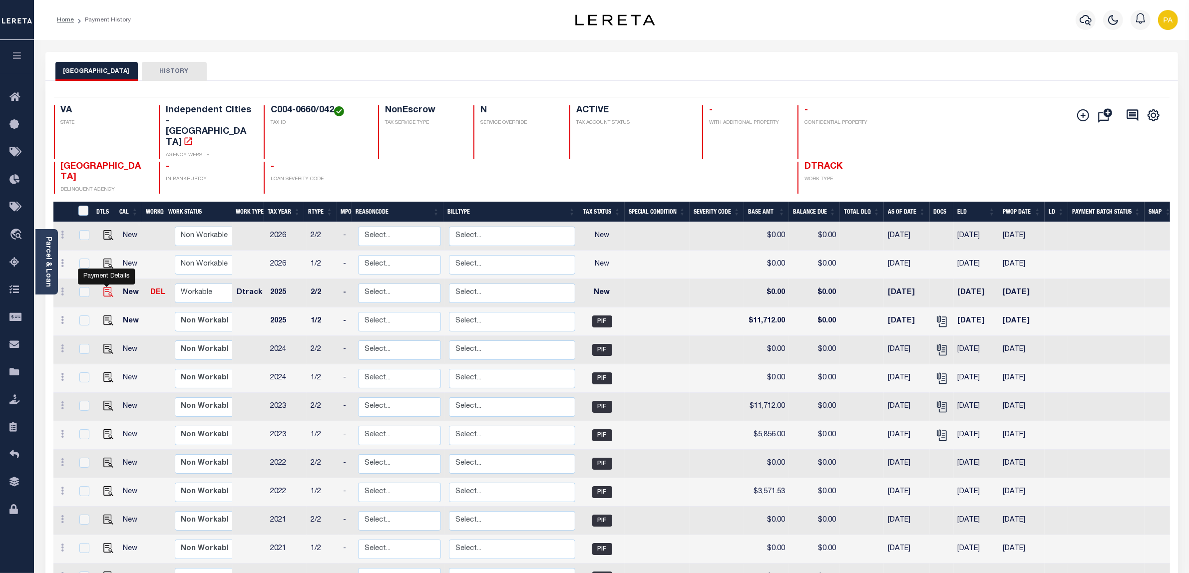
click at [103, 287] on img "" at bounding box center [108, 292] width 10 height 10
checkbox input "true"
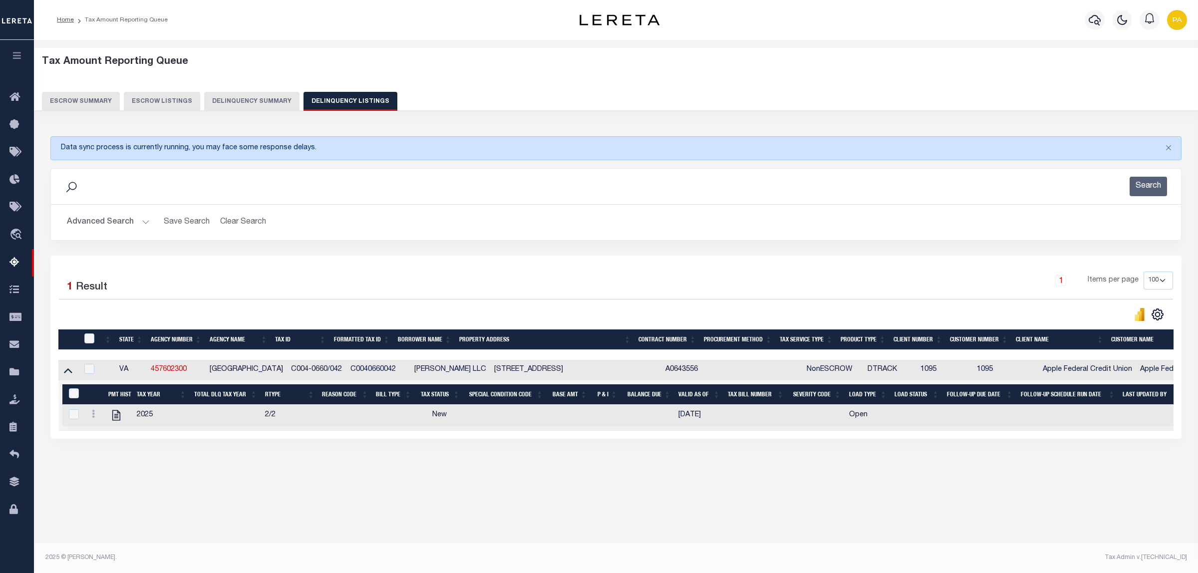
select select "100"
drag, startPoint x: 341, startPoint y: 371, endPoint x: 387, endPoint y: 373, distance: 46.0
click at [387, 373] on td "C0040660042" at bounding box center [378, 370] width 64 height 20
copy td "C0040660042"
checkbox input "true"
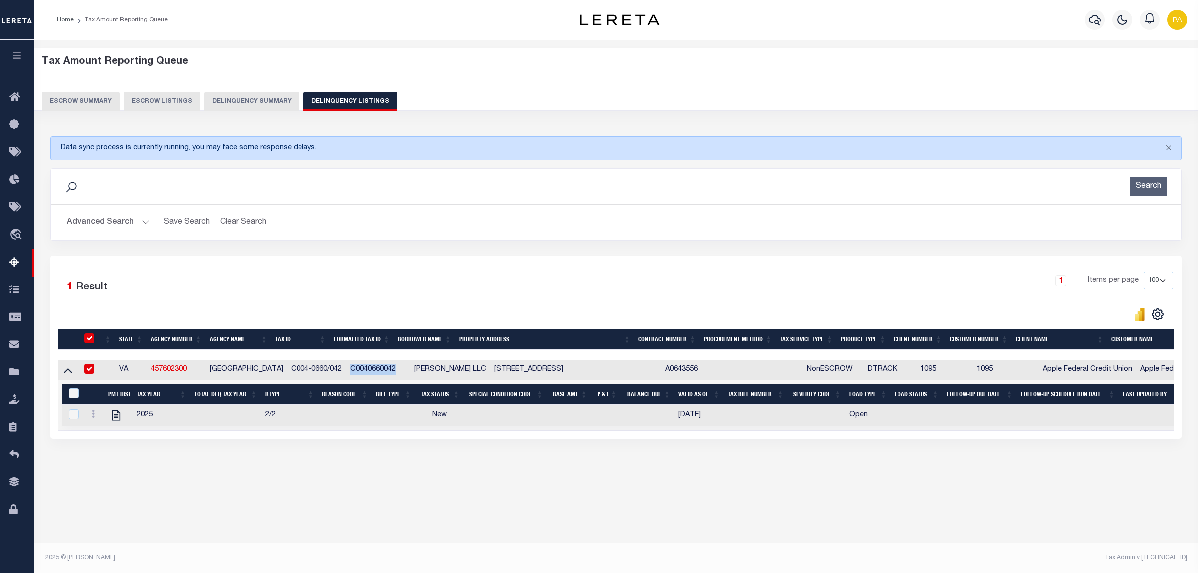
checkbox input "true"
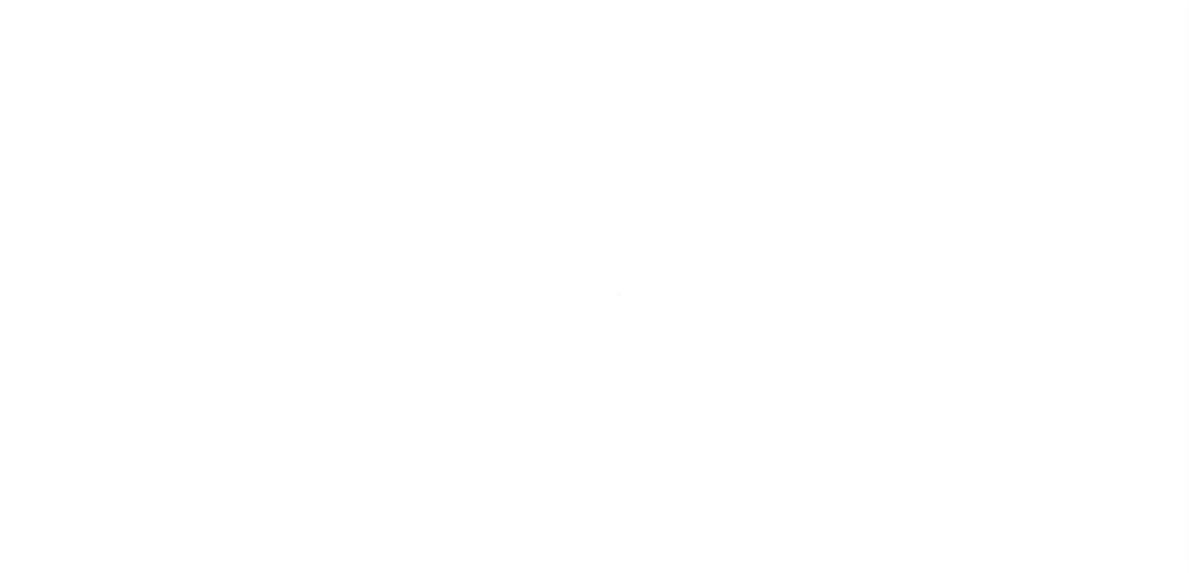
select select "NW2"
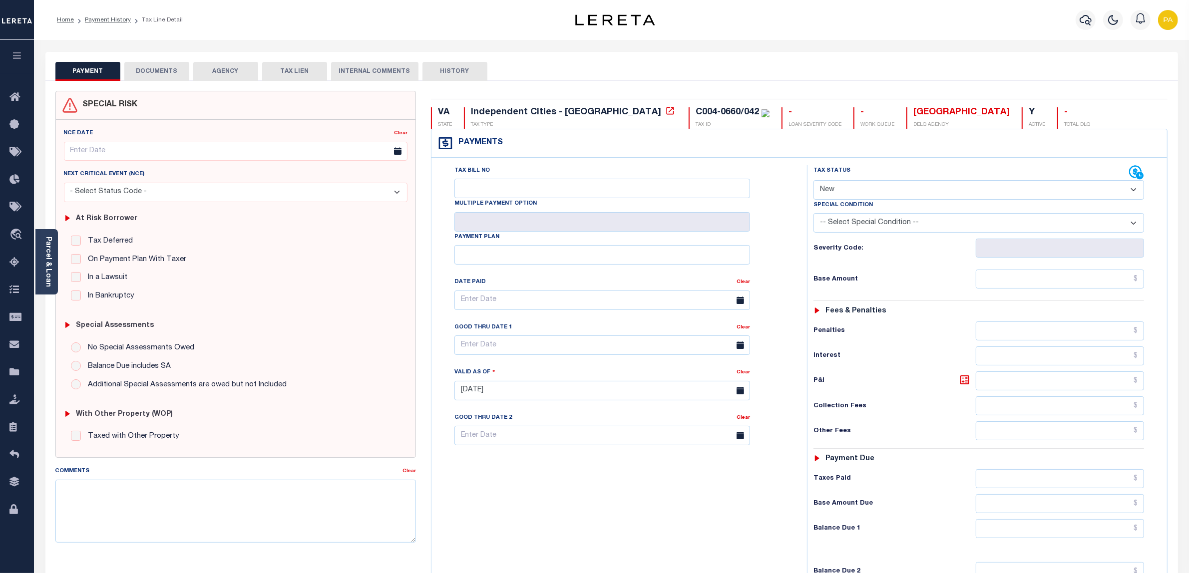
click at [178, 71] on button "DOCUMENTS" at bounding box center [156, 71] width 65 height 19
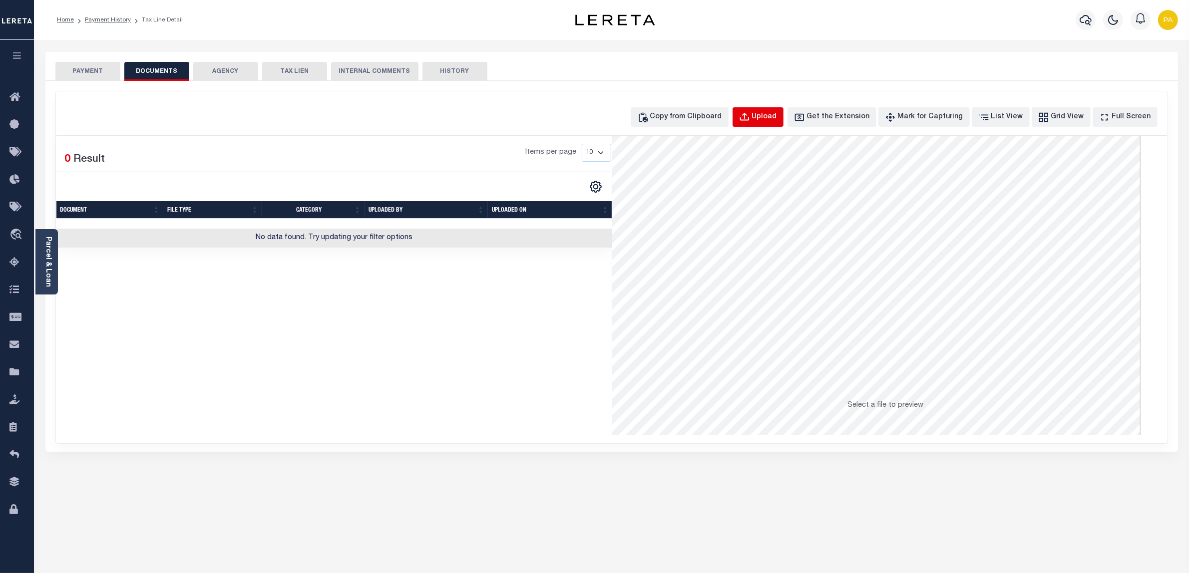
click at [777, 117] on div "Upload" at bounding box center [764, 117] width 25 height 11
select select "POP"
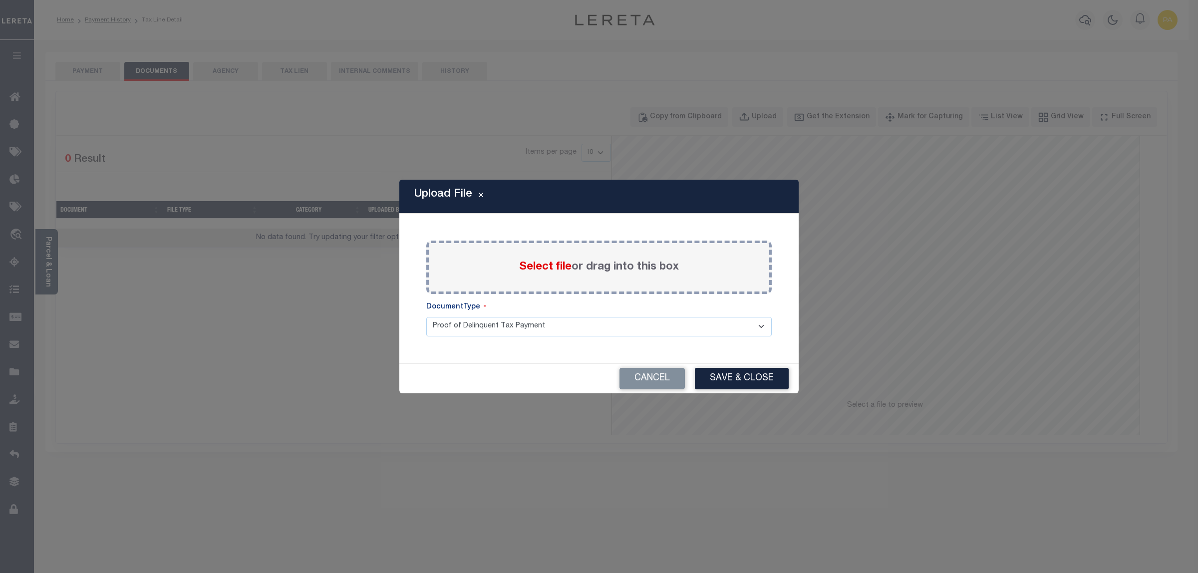
click at [599, 261] on label "Select file or drag into this box" at bounding box center [599, 267] width 160 height 16
click at [0, 0] on input "Select file or drag into this box" at bounding box center [0, 0] width 0 height 0
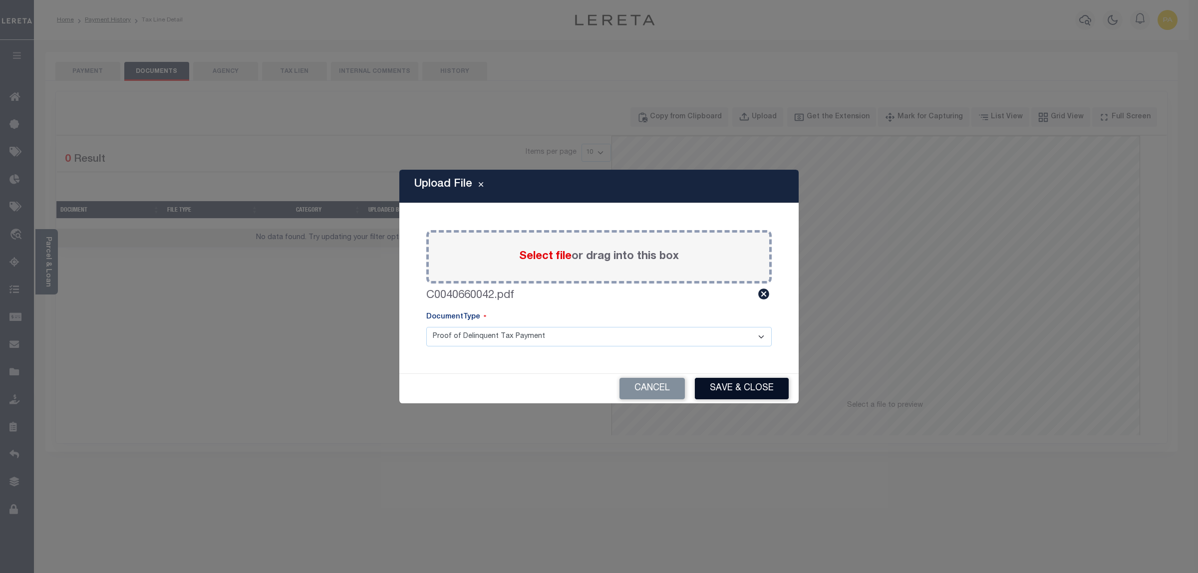
click at [714, 393] on button "Save & Close" at bounding box center [742, 388] width 94 height 21
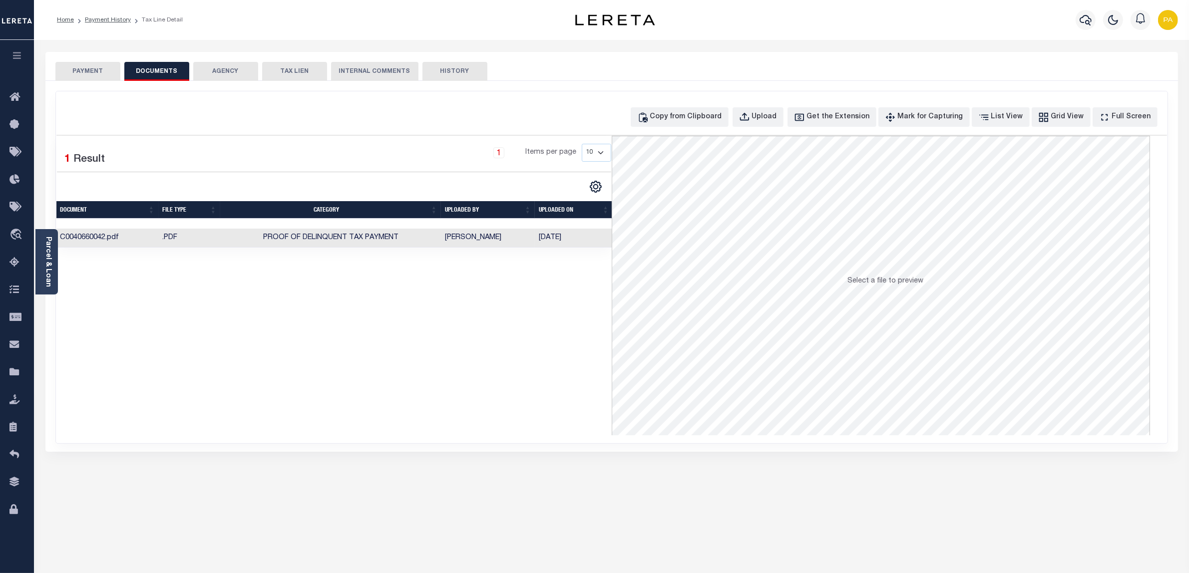
click at [452, 243] on td "[PERSON_NAME]" at bounding box center [488, 238] width 94 height 19
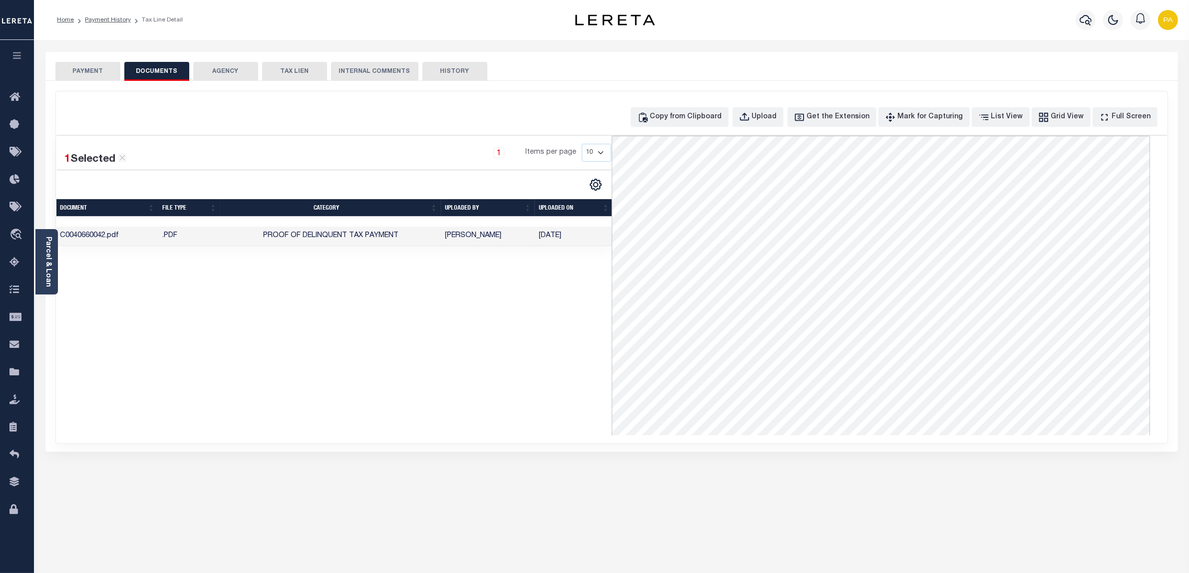
drag, startPoint x: 445, startPoint y: 536, endPoint x: 498, endPoint y: 384, distance: 160.2
click at [445, 536] on div "PAYMENT DOCUMENTS AGENCY DELINQUENT PAYEE" at bounding box center [611, 364] width 1147 height 624
click at [158, 350] on div "1 Selected 1 Result 1 Items per page 10 25 50 100" at bounding box center [333, 286] width 555 height 300
click at [101, 63] on button "PAYMENT" at bounding box center [87, 71] width 65 height 19
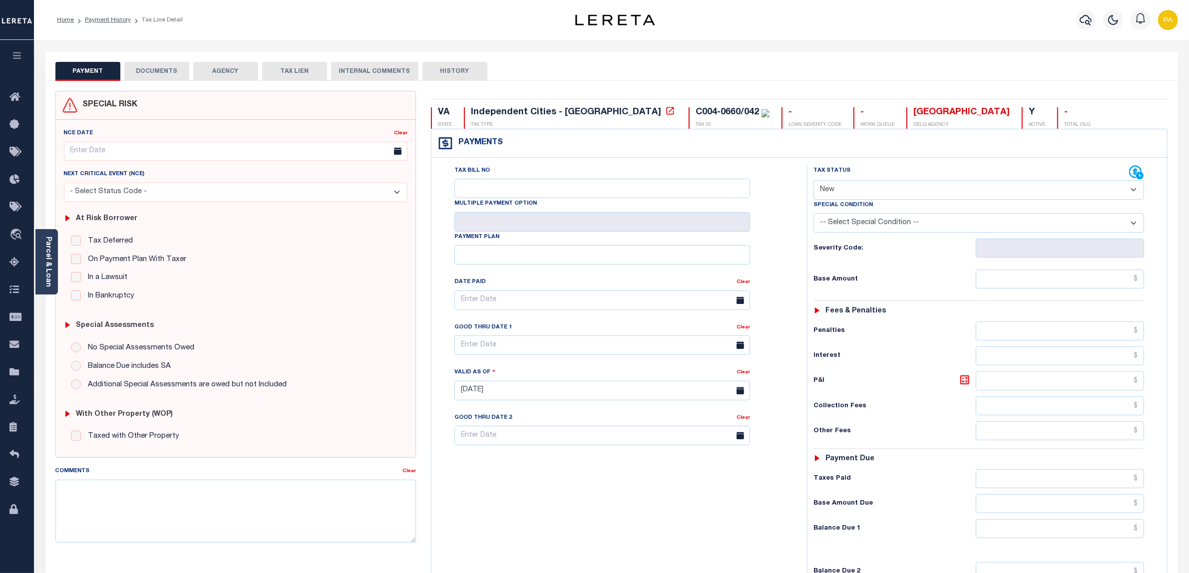
drag, startPoint x: 948, startPoint y: 193, endPoint x: 861, endPoint y: 193, distance: 87.4
click at [948, 193] on select "- Select Status Code - Open Due/Unpaid Paid Incomplete No Tax Due Internal Refu…" at bounding box center [978, 189] width 331 height 19
click at [861, 193] on select "- Select Status Code - Open Due/Unpaid Paid Incomplete No Tax Due Internal Refu…" at bounding box center [978, 189] width 331 height 19
click at [877, 189] on select "- Select Status Code - Open Due/Unpaid Paid Incomplete No Tax Due Internal Refu…" at bounding box center [978, 189] width 331 height 19
select select "PYD"
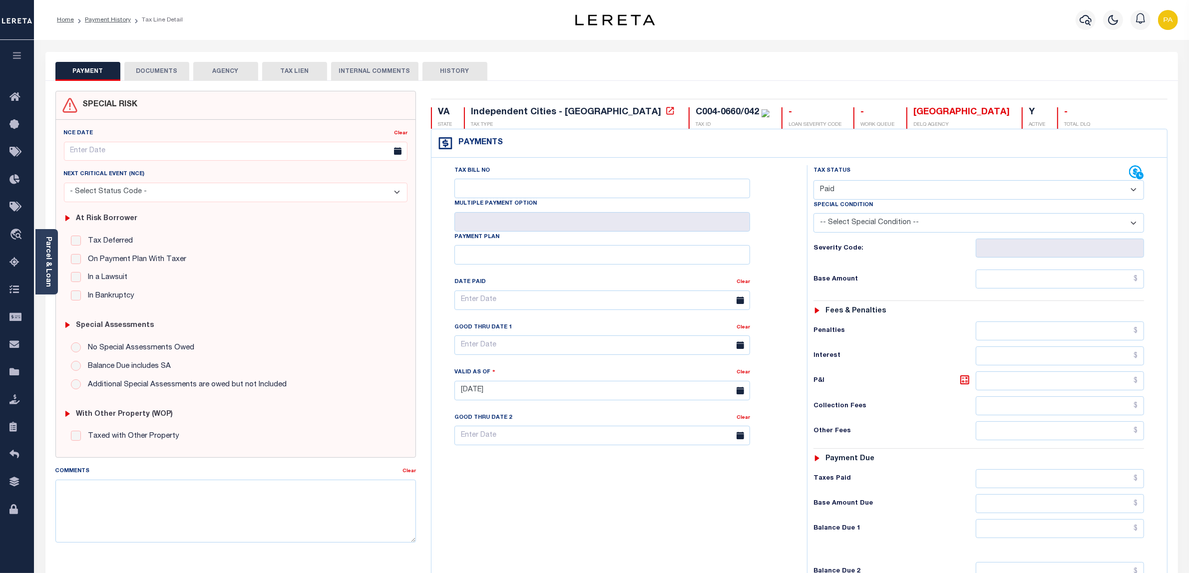
click at [813, 181] on select "- Select Status Code - Open Due/Unpaid Paid Incomplete No Tax Due Internal Refu…" at bounding box center [978, 189] width 331 height 19
type input "[DATE]"
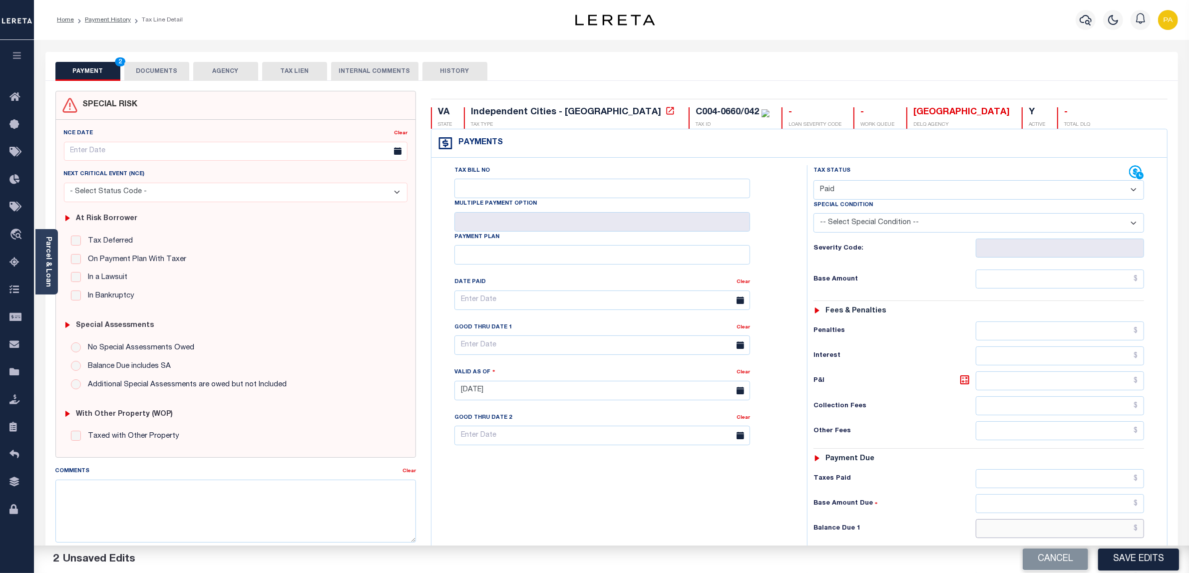
click at [1106, 532] on input "text" at bounding box center [1059, 528] width 169 height 19
type input "$0.00"
click at [210, 504] on textarea "Comments" at bounding box center [235, 511] width 361 height 63
type textarea "Note: Annual charges are shown in [DATE] 1/2 line"
click at [44, 272] on link "Parcel & Loan" at bounding box center [47, 262] width 7 height 50
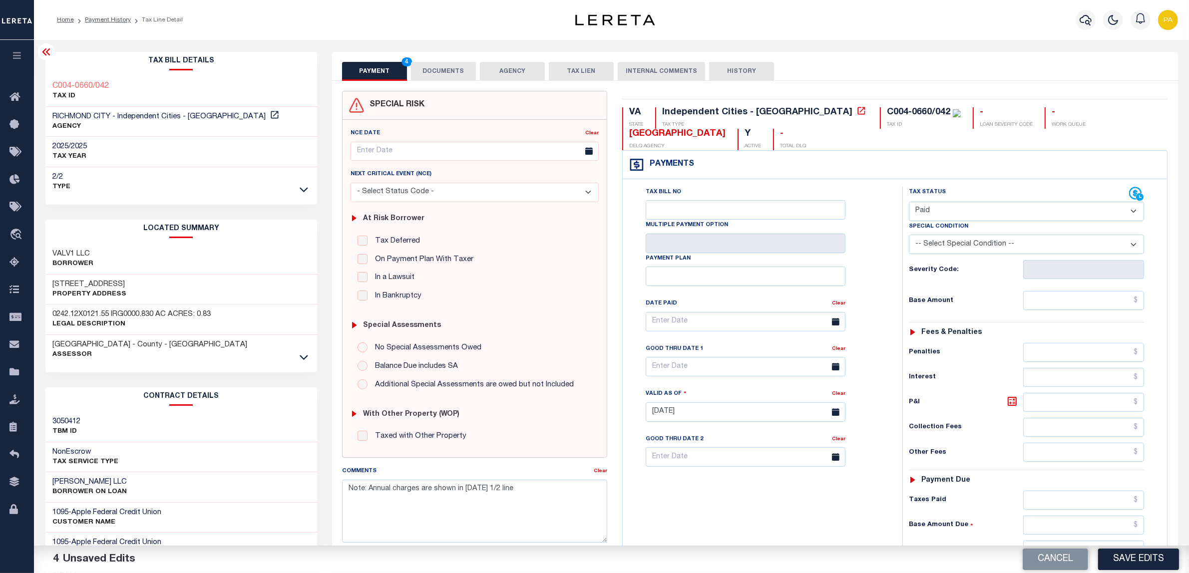
click at [48, 53] on icon at bounding box center [46, 52] width 12 height 12
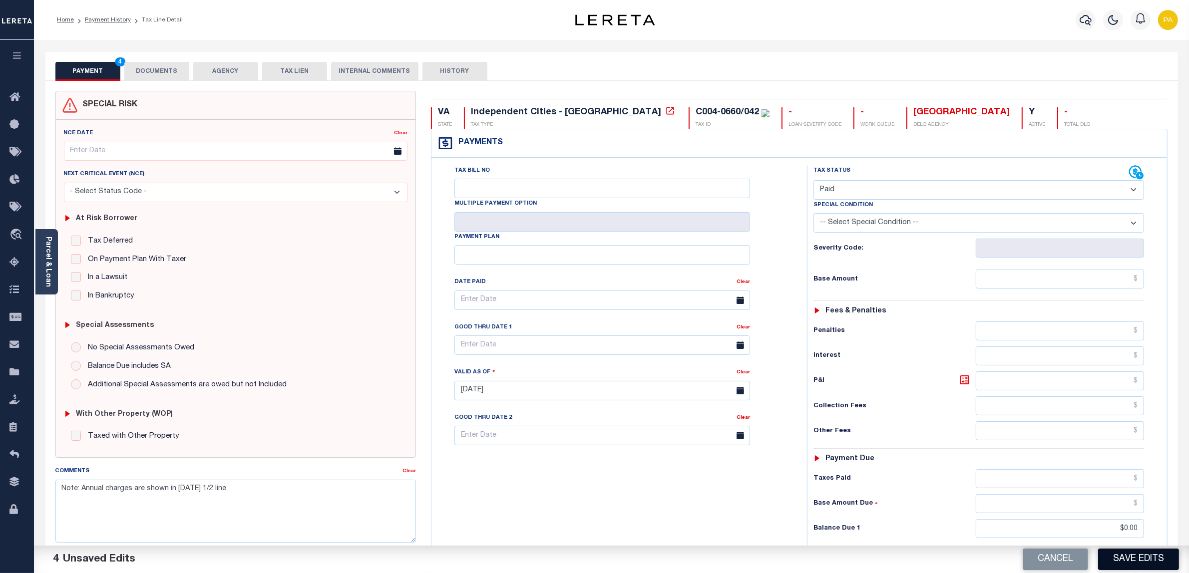
click at [1129, 563] on button "Save Edits" at bounding box center [1138, 559] width 81 height 21
checkbox input "false"
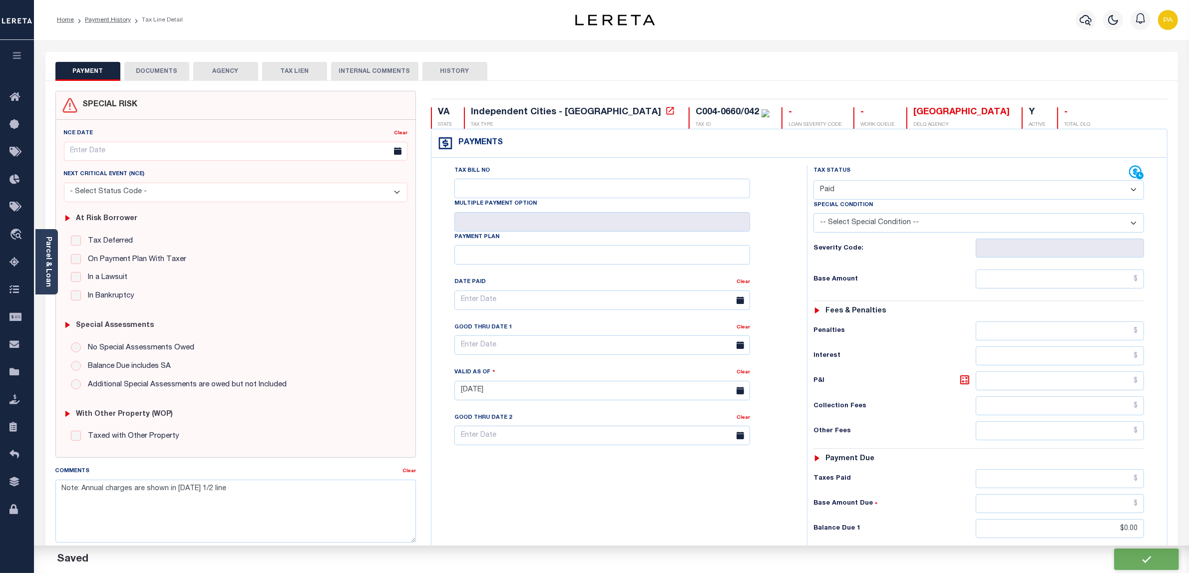
type input "$0"
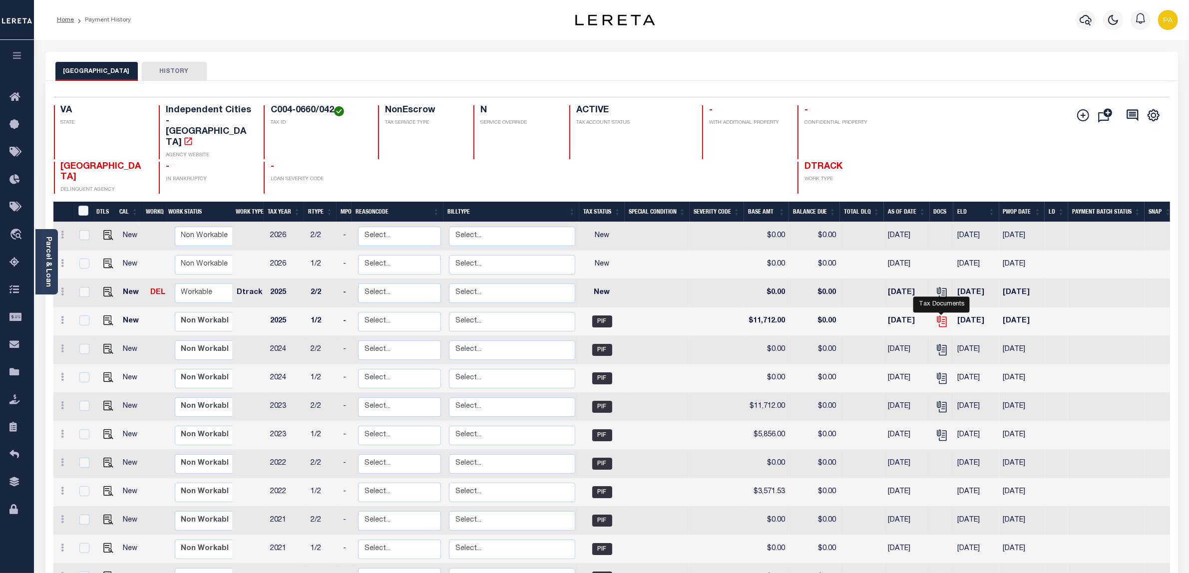
click at [937, 315] on icon "" at bounding box center [941, 321] width 13 height 13
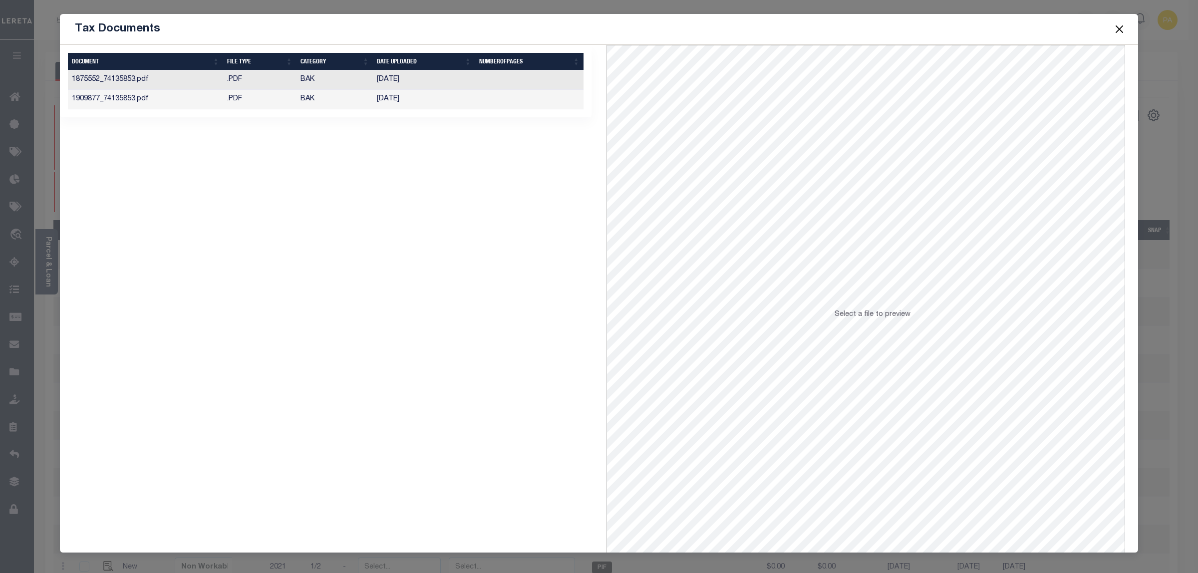
click at [385, 76] on td "03/28/2025" at bounding box center [424, 79] width 102 height 19
click at [404, 100] on td "[DATE]" at bounding box center [424, 99] width 102 height 19
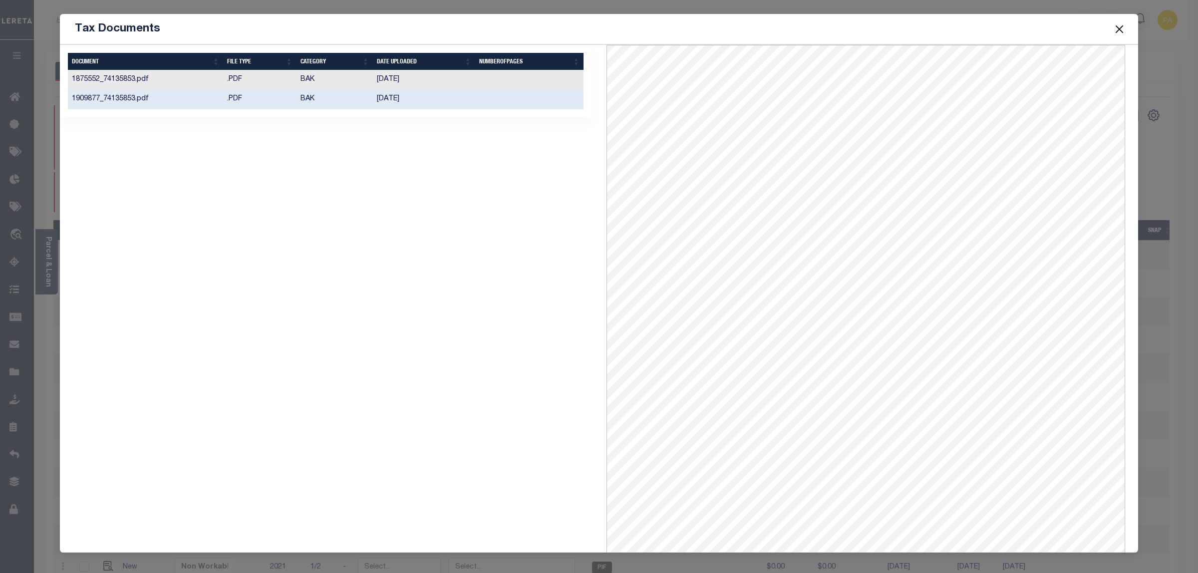
click at [403, 80] on td "03/28/2025" at bounding box center [424, 79] width 102 height 19
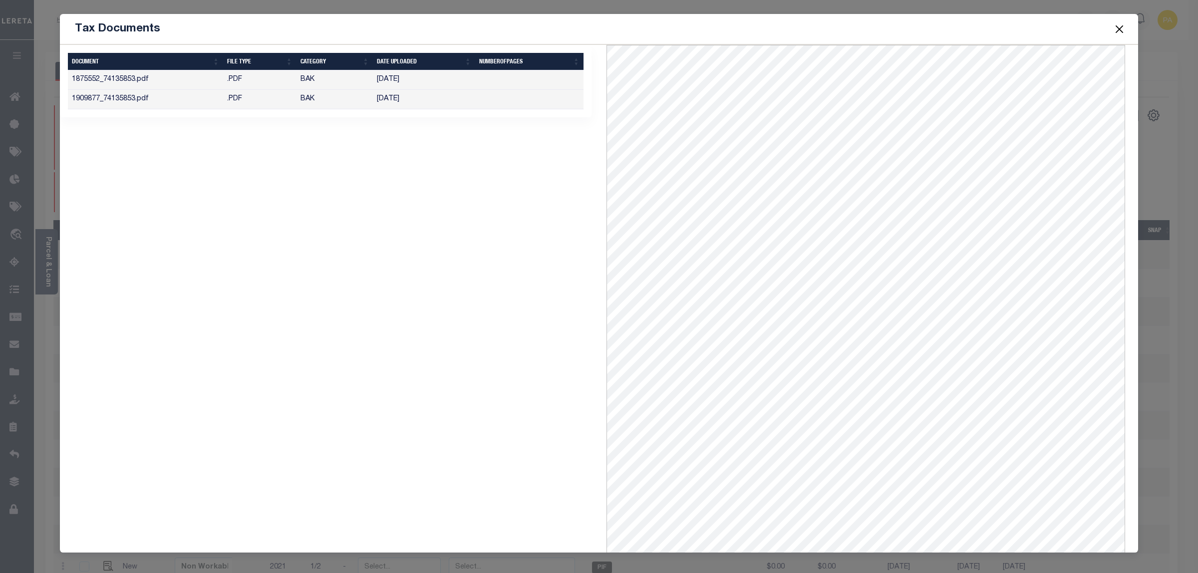
click at [1115, 28] on button "Close" at bounding box center [1119, 28] width 13 height 13
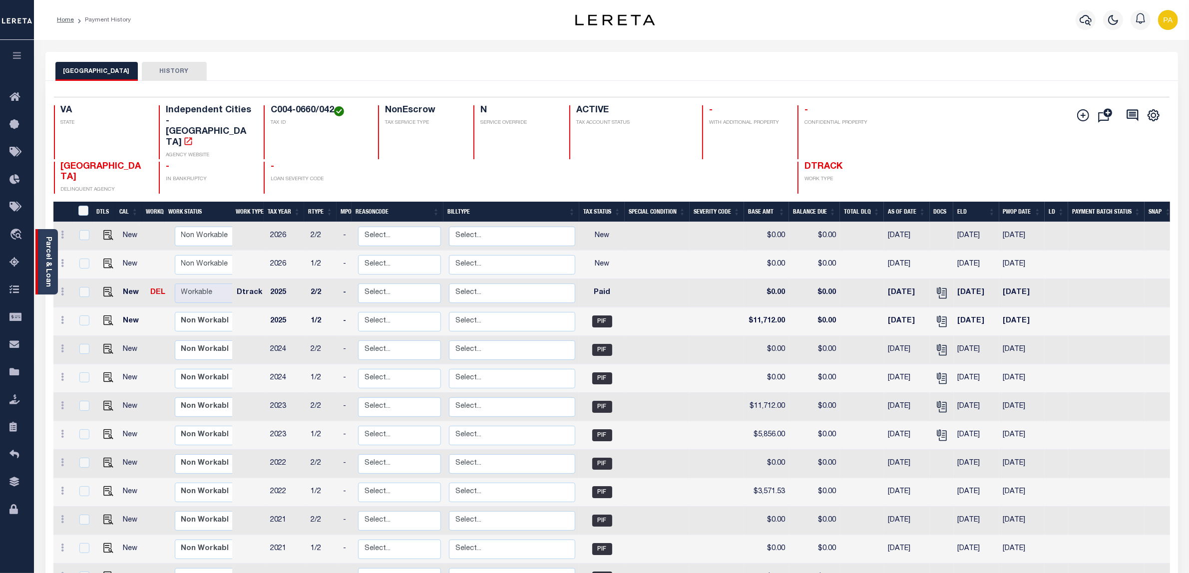
click at [49, 256] on link "Parcel & Loan" at bounding box center [47, 262] width 7 height 50
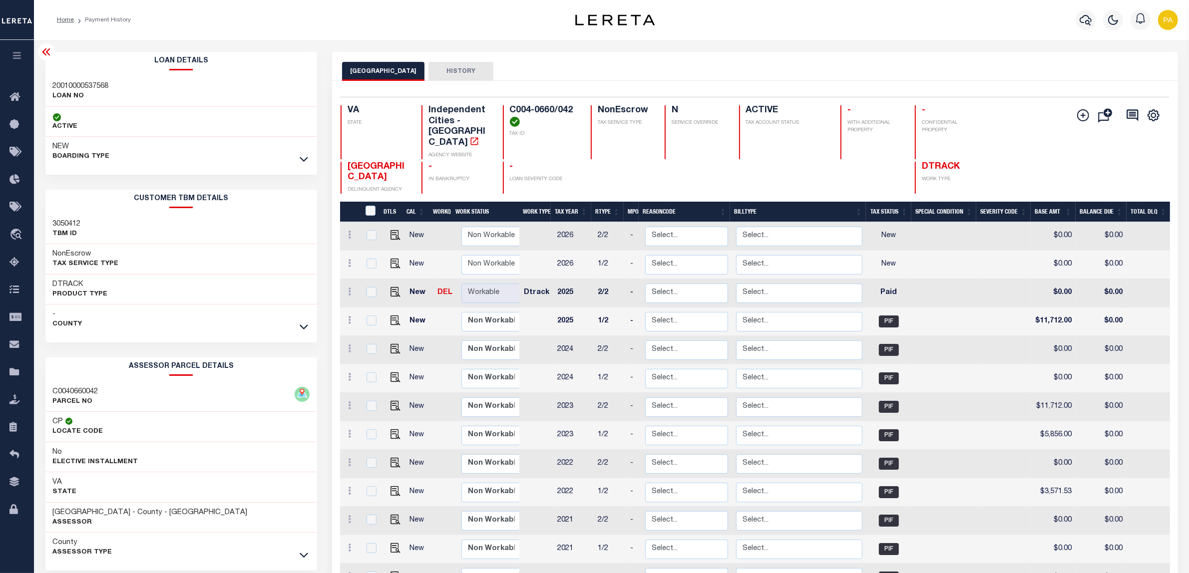
click at [91, 82] on h3 "20010000537568" at bounding box center [81, 86] width 56 height 10
copy h3 "20010000537568"
drag, startPoint x: 509, startPoint y: 109, endPoint x: 572, endPoint y: 108, distance: 62.9
click at [572, 108] on h4 "C004-0660/042" at bounding box center [544, 115] width 69 height 21
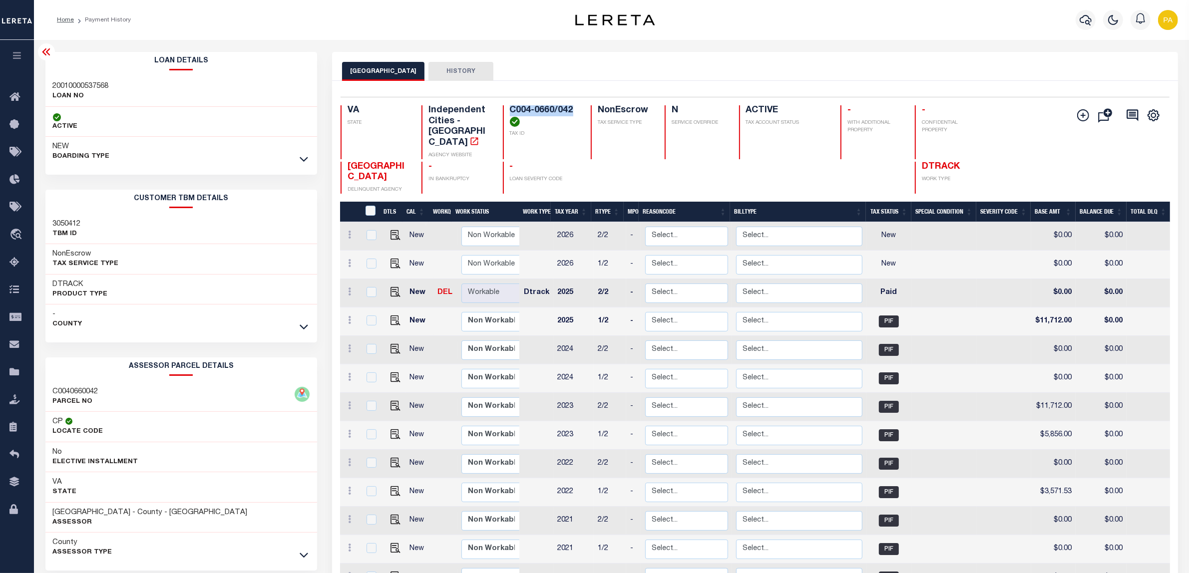
copy h4 "C004-0660/042"
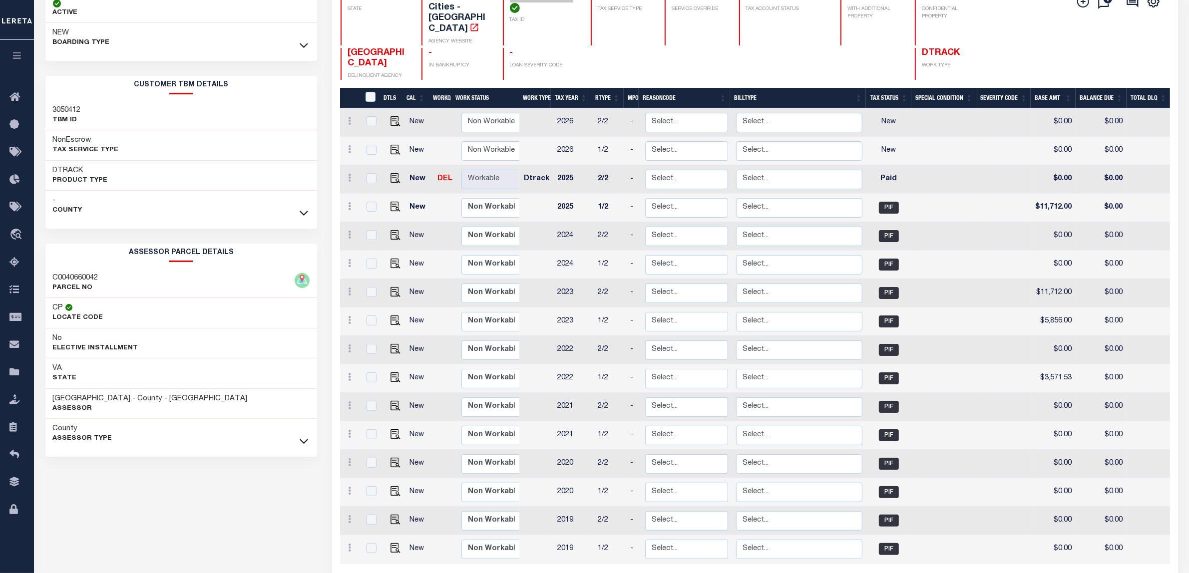
scroll to position [125, 0]
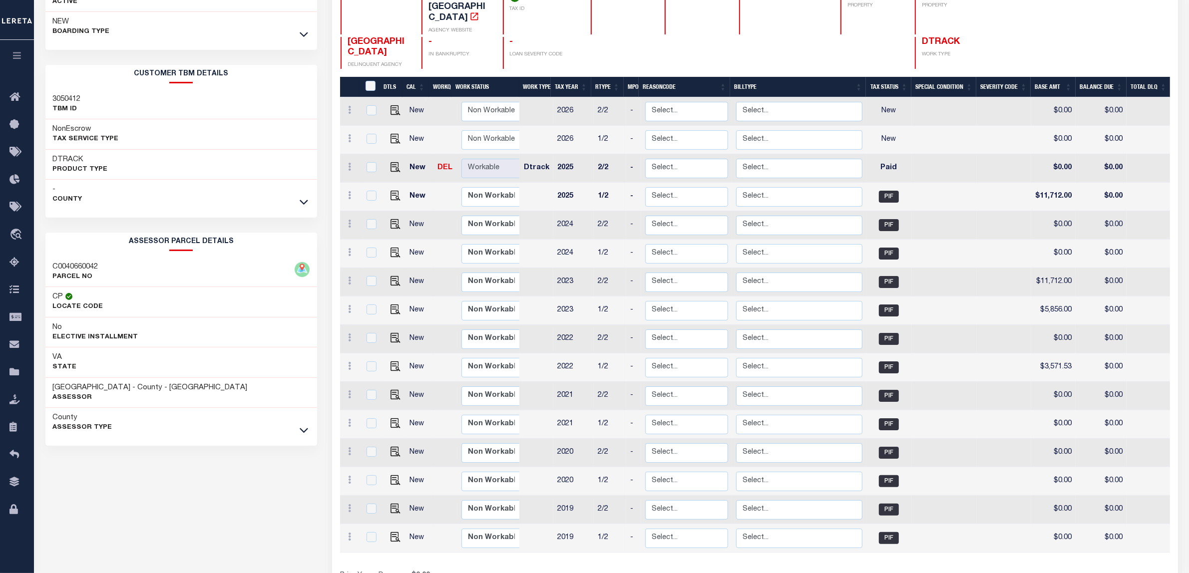
drag, startPoint x: 50, startPoint y: 387, endPoint x: 110, endPoint y: 389, distance: 59.9
click at [110, 389] on div "RICHMOND CITY - County - VA Assessor" at bounding box center [181, 393] width 272 height 30
copy h3 "[GEOGRAPHIC_DATA]"
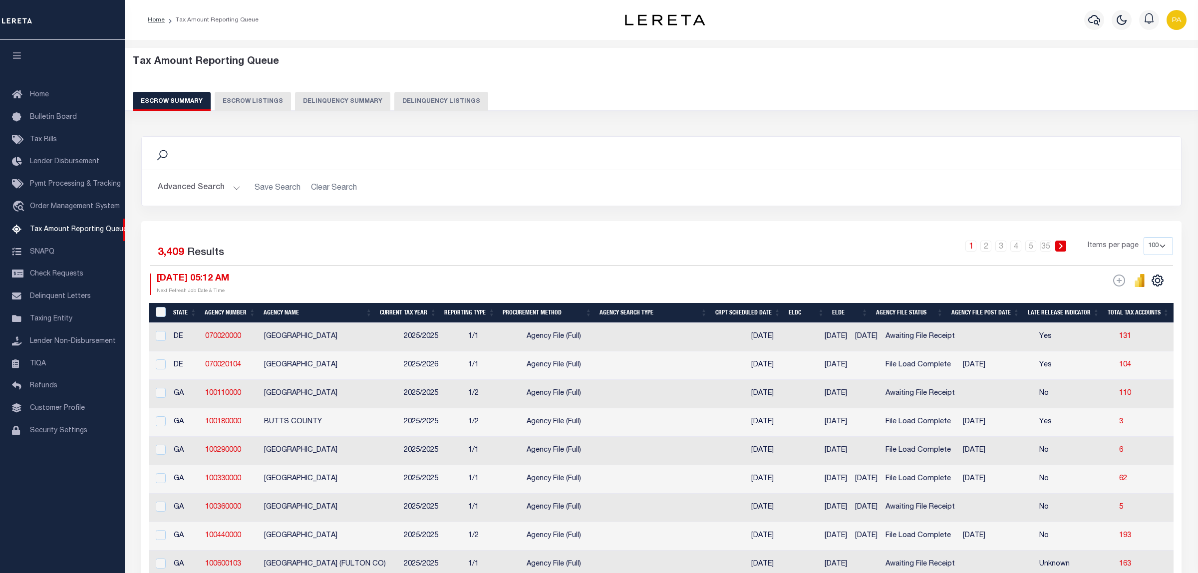
select select "100"
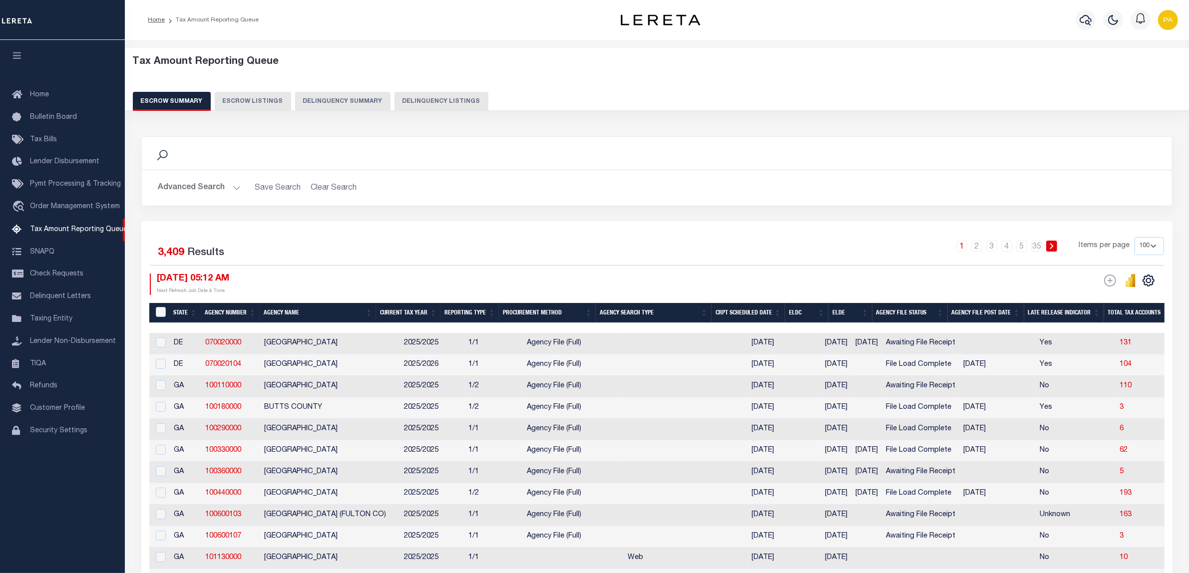
click at [457, 98] on button "Delinquency Listings" at bounding box center [441, 101] width 94 height 19
select select "100"
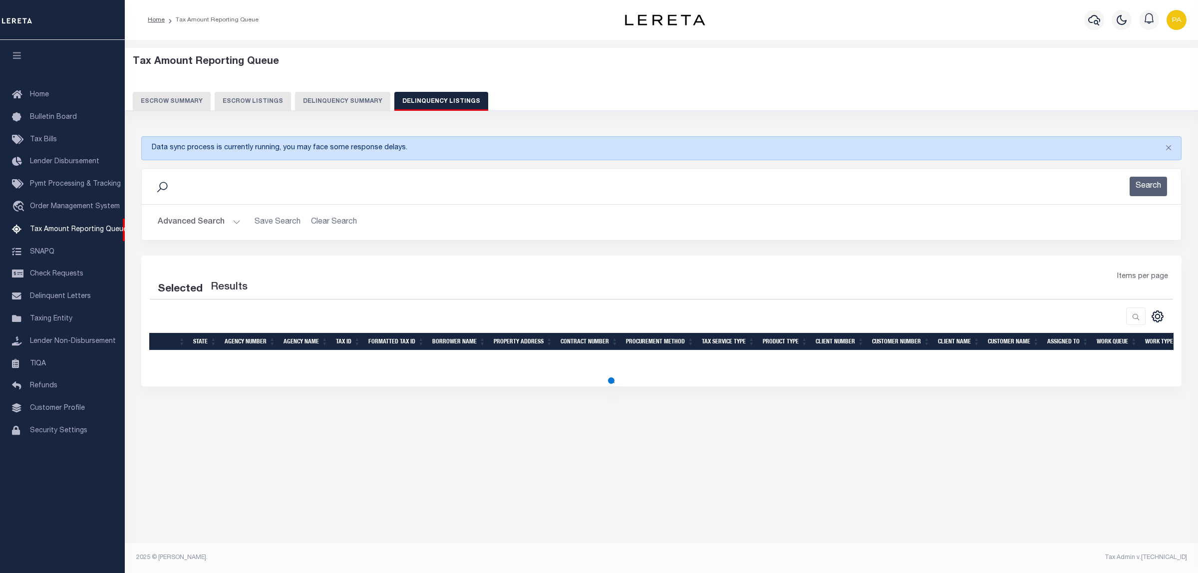
select select "100"
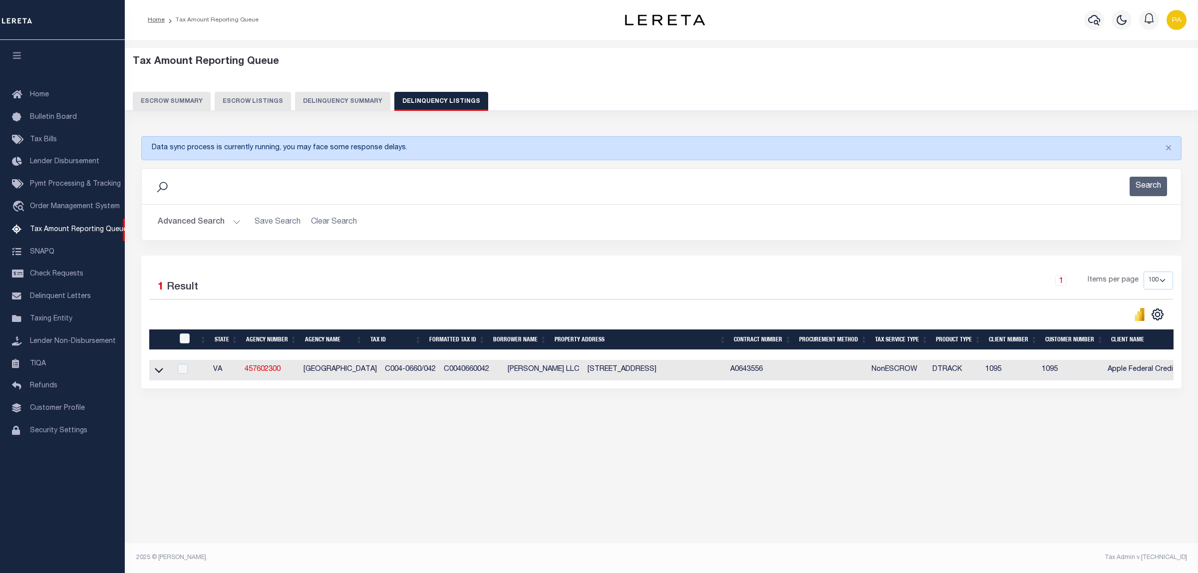
click at [216, 223] on button "Advanced Search" at bounding box center [199, 222] width 83 height 19
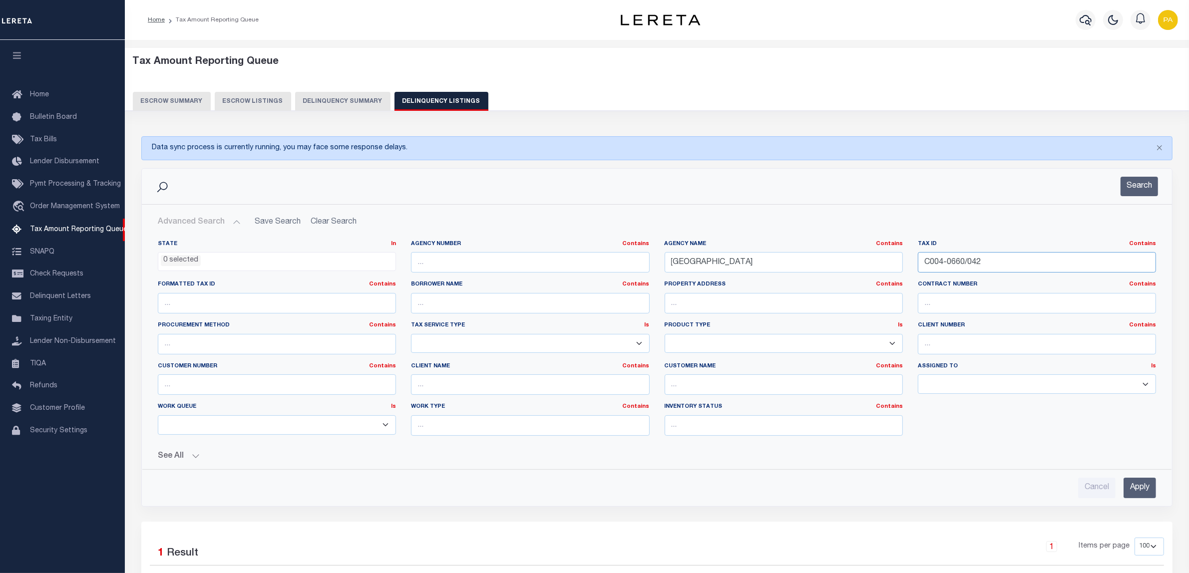
drag, startPoint x: 1001, startPoint y: 263, endPoint x: 720, endPoint y: 267, distance: 280.6
click at [720, 267] on div "State In In AK AL AR AZ CA CO CT DC DE FL GA GU HI IA ID IL IN KS KY LA MA MD M…" at bounding box center [656, 342] width 1013 height 204
paste input "E000-1082/01"
click at [1127, 491] on input "Apply" at bounding box center [1139, 488] width 32 height 20
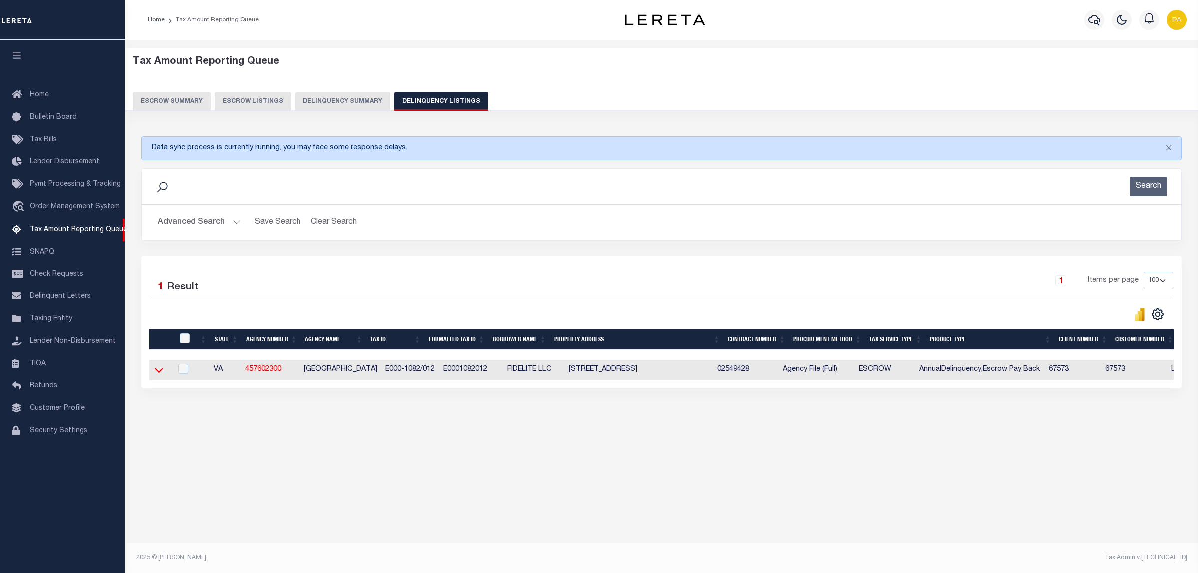
click at [158, 375] on icon at bounding box center [159, 370] width 8 height 10
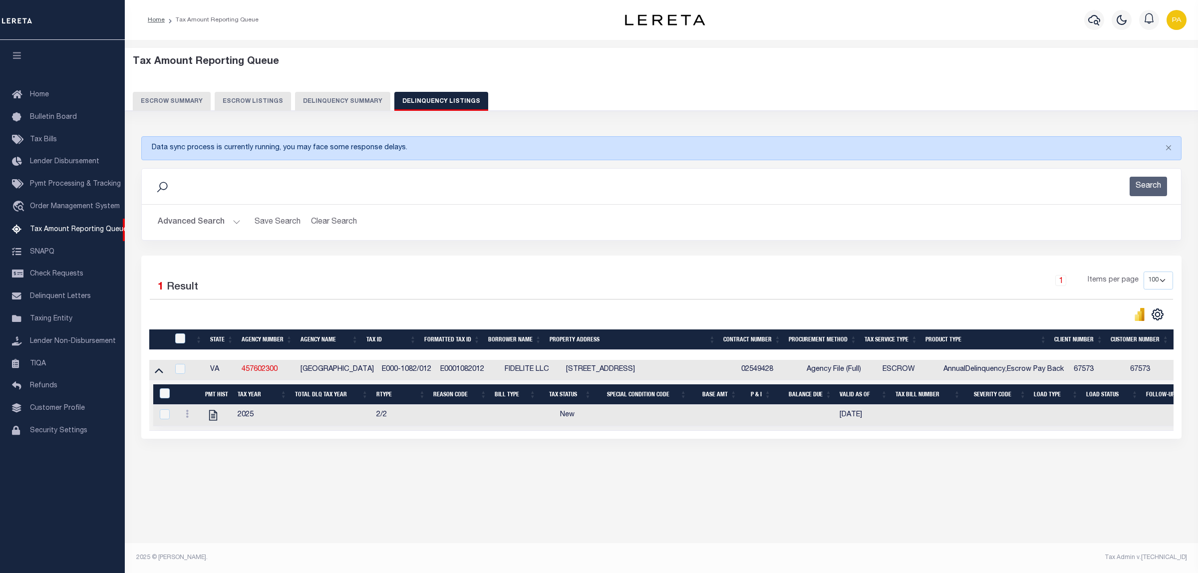
click at [178, 217] on button "Advanced Search" at bounding box center [199, 222] width 83 height 19
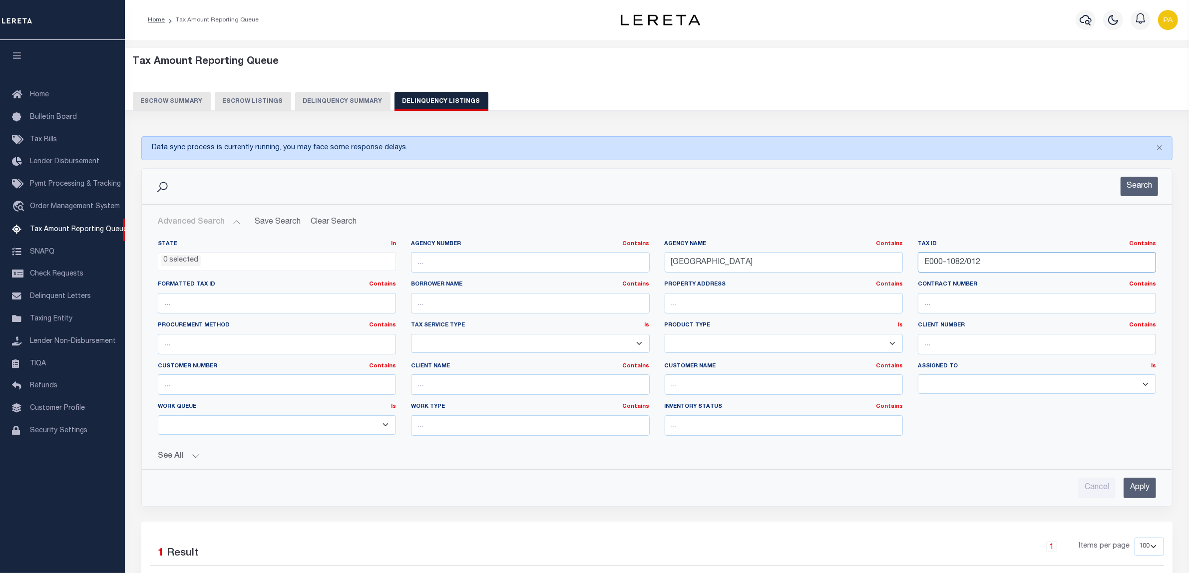
drag, startPoint x: 997, startPoint y: 261, endPoint x: 728, endPoint y: 255, distance: 269.1
click at [728, 255] on div "State In In AK AL AR AZ CA CO CT DC DE FL GA GU HI IA ID IL IN KS KY LA MA MD M…" at bounding box center [656, 342] width 1013 height 204
paste input "12-0292/006"
click at [1141, 488] on input "Apply" at bounding box center [1139, 488] width 32 height 20
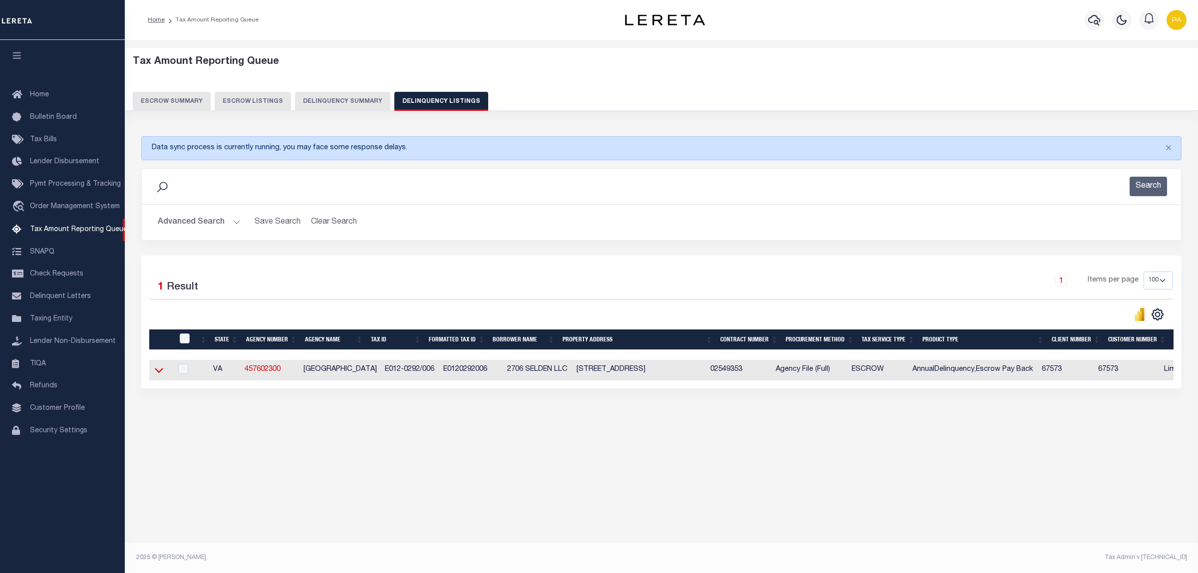
click at [155, 375] on icon at bounding box center [159, 370] width 8 height 10
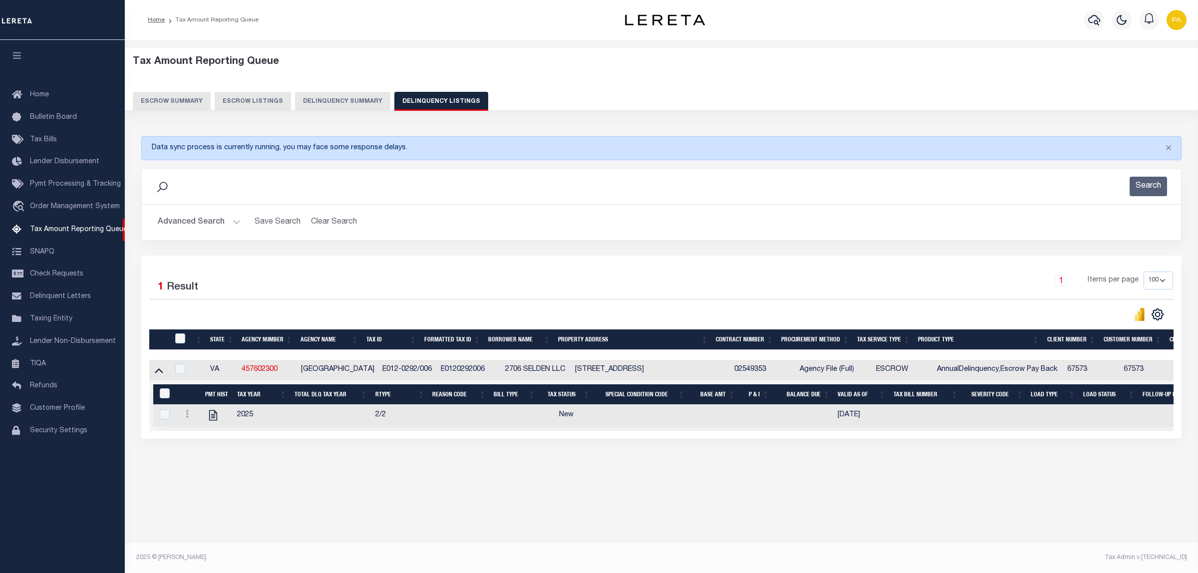
click at [208, 221] on button "Advanced Search" at bounding box center [199, 222] width 83 height 19
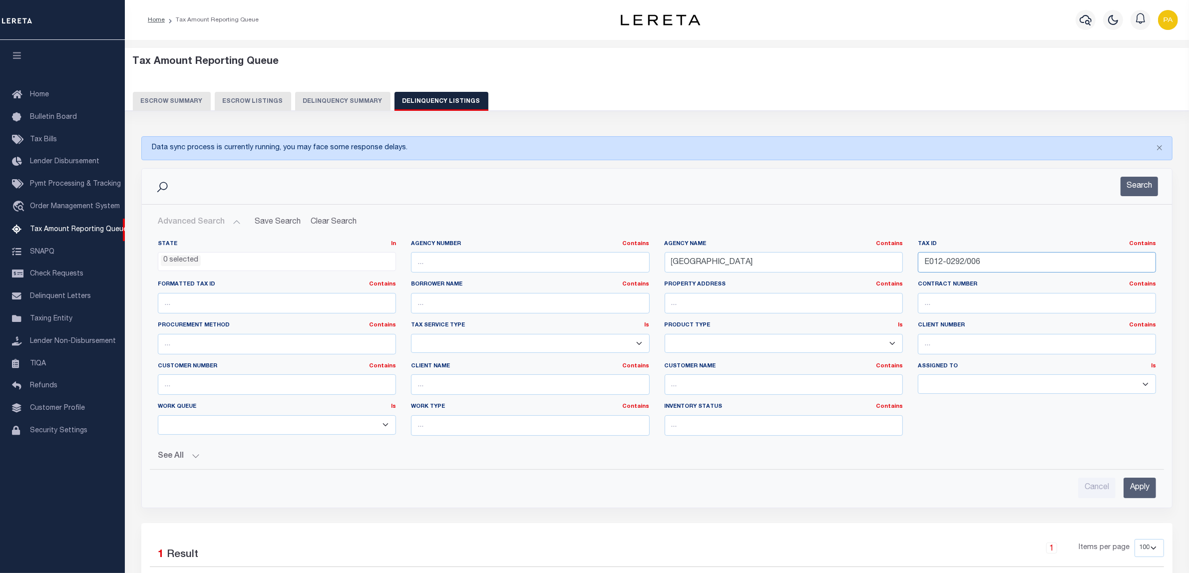
drag, startPoint x: 984, startPoint y: 258, endPoint x: 644, endPoint y: 256, distance: 340.0
click at [644, 254] on div "State In In AK AL AR AZ CA CO CT DC DE FL GA GU HI IA ID IL IN KS KY LA MA MD M…" at bounding box center [656, 342] width 1013 height 204
paste input "N018-0500/002"
click at [1144, 497] on input "Apply" at bounding box center [1139, 488] width 32 height 20
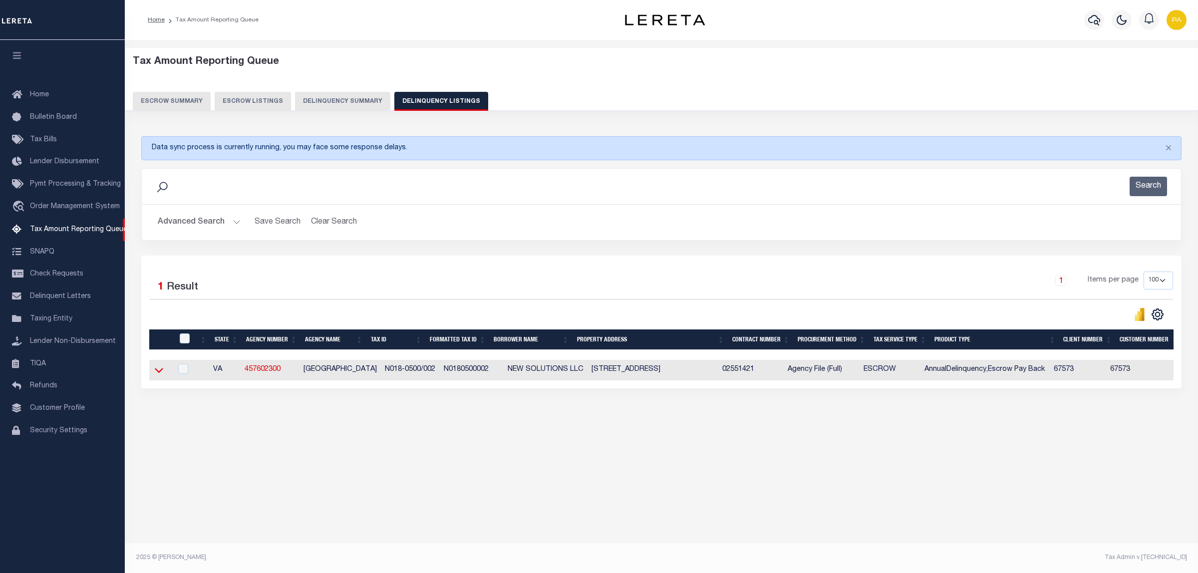
click at [156, 374] on icon at bounding box center [159, 370] width 8 height 10
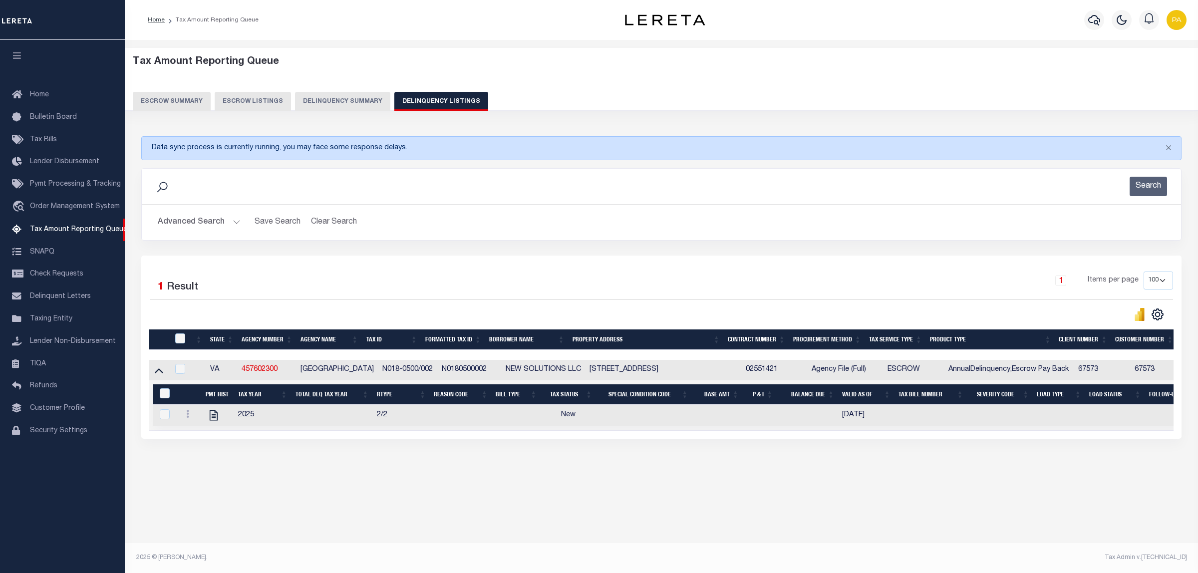
click at [797, 529] on div "Tax Amount Reporting Queue Escrow Summary Escrow Listings" at bounding box center [661, 284] width 1073 height 489
drag, startPoint x: 214, startPoint y: 420, endPoint x: 560, endPoint y: 470, distance: 349.9
click at [560, 469] on div "Data sync process is currently running, you may face some response delays. Sear…" at bounding box center [662, 297] width 1054 height 342
click at [213, 221] on button "Advanced Search" at bounding box center [199, 222] width 83 height 19
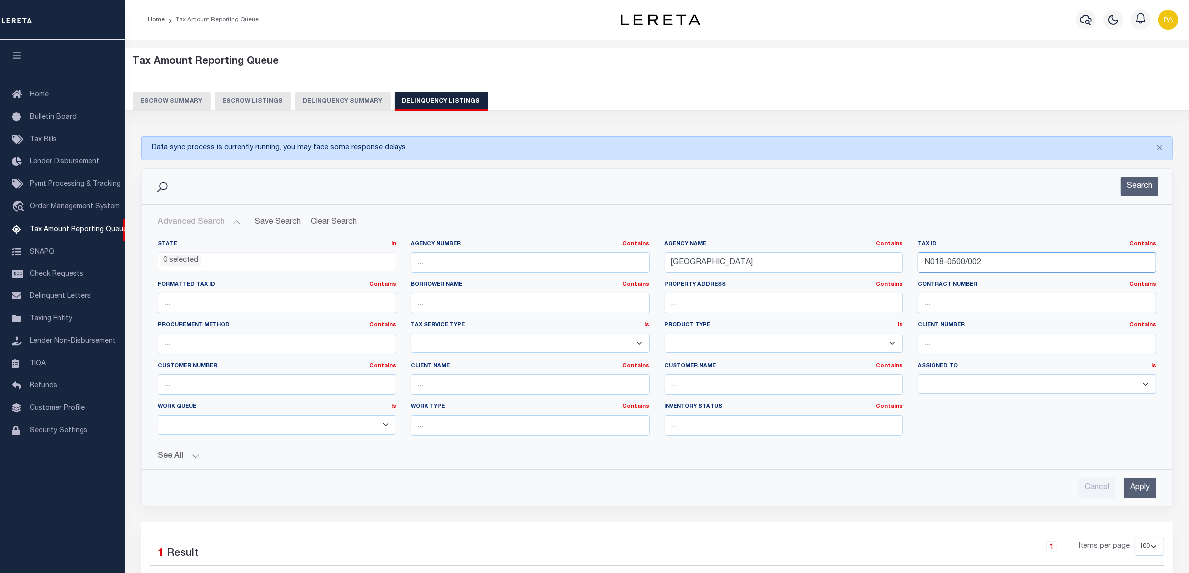
click at [833, 261] on div "State In In AK AL AR AZ CA CO CT DC DE FL GA GU HI IA ID IL IN KS KY LA MA MD M…" at bounding box center [656, 342] width 1013 height 204
paste input "15C 1 88"
type input "15C 1 88"
drag, startPoint x: 788, startPoint y: 267, endPoint x: 506, endPoint y: 267, distance: 282.0
click at [506, 267] on div "State In In AK AL AR AZ CA CO CT DC DE FL GA GU HI IA ID IL IN KS KY LA MA MD M…" at bounding box center [656, 342] width 1013 height 204
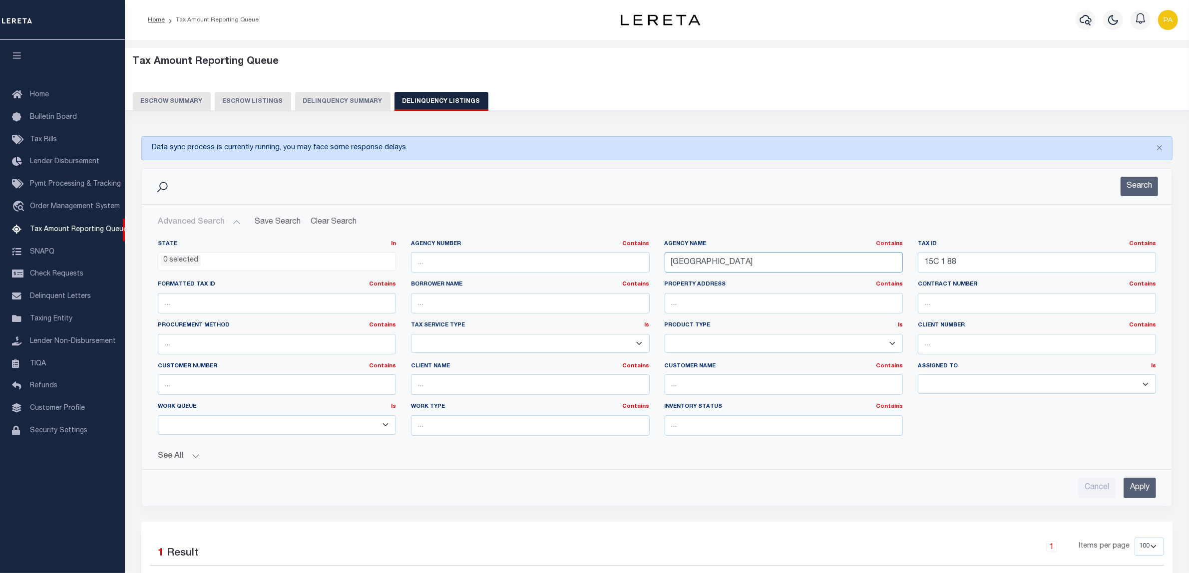
paste input "LOUISA COUN"
type input "LOUISA COUNTY"
click at [1128, 483] on input "Apply" at bounding box center [1139, 488] width 32 height 20
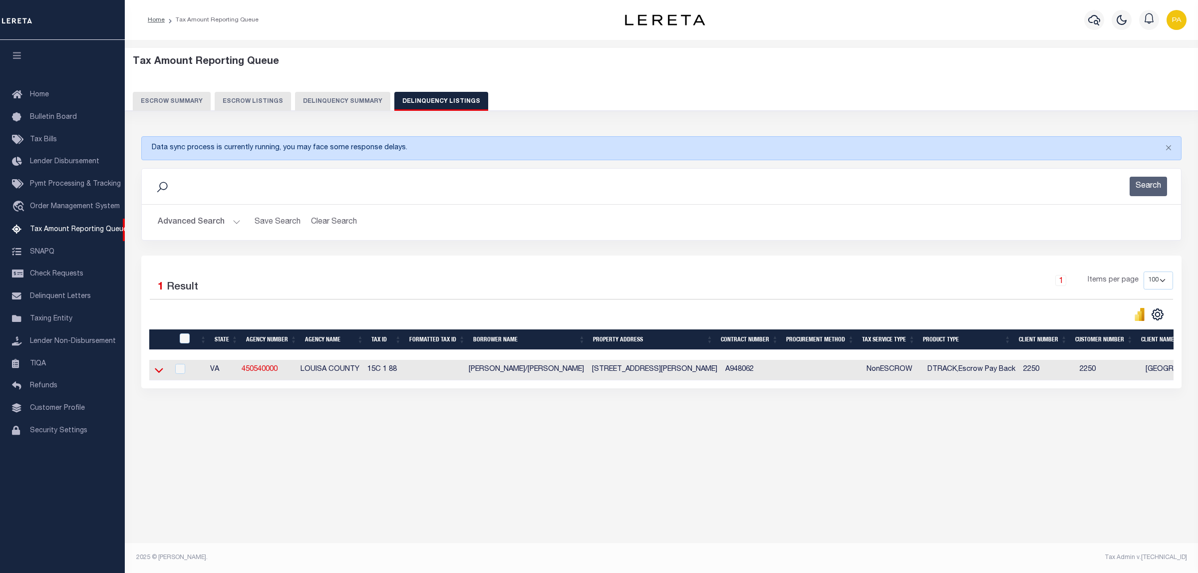
click at [156, 374] on icon at bounding box center [159, 370] width 8 height 10
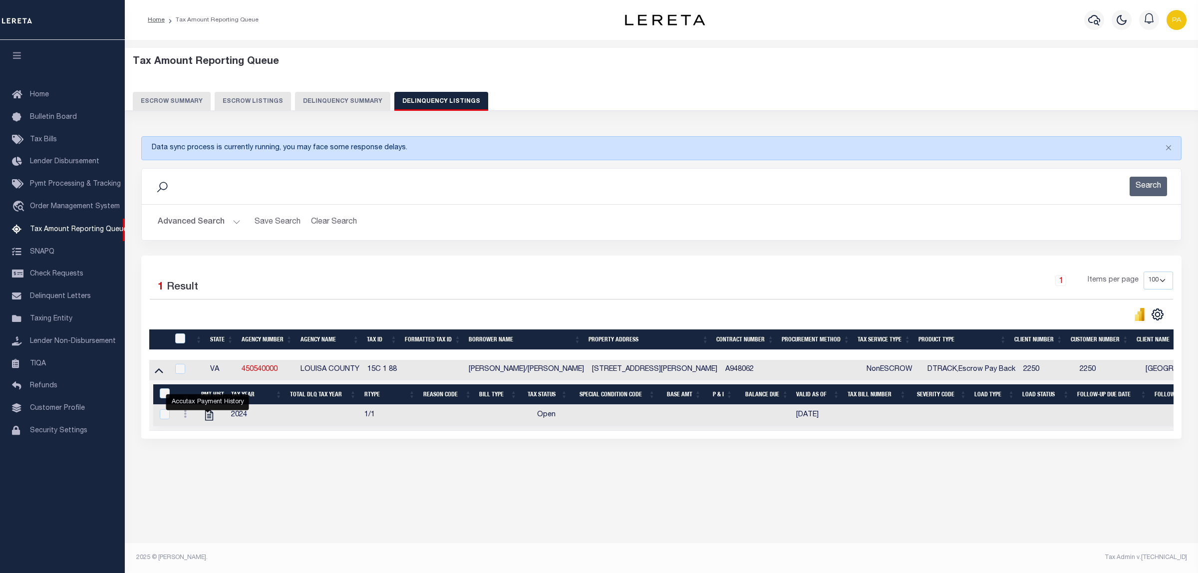
click at [216, 223] on button "Advanced Search" at bounding box center [199, 222] width 83 height 19
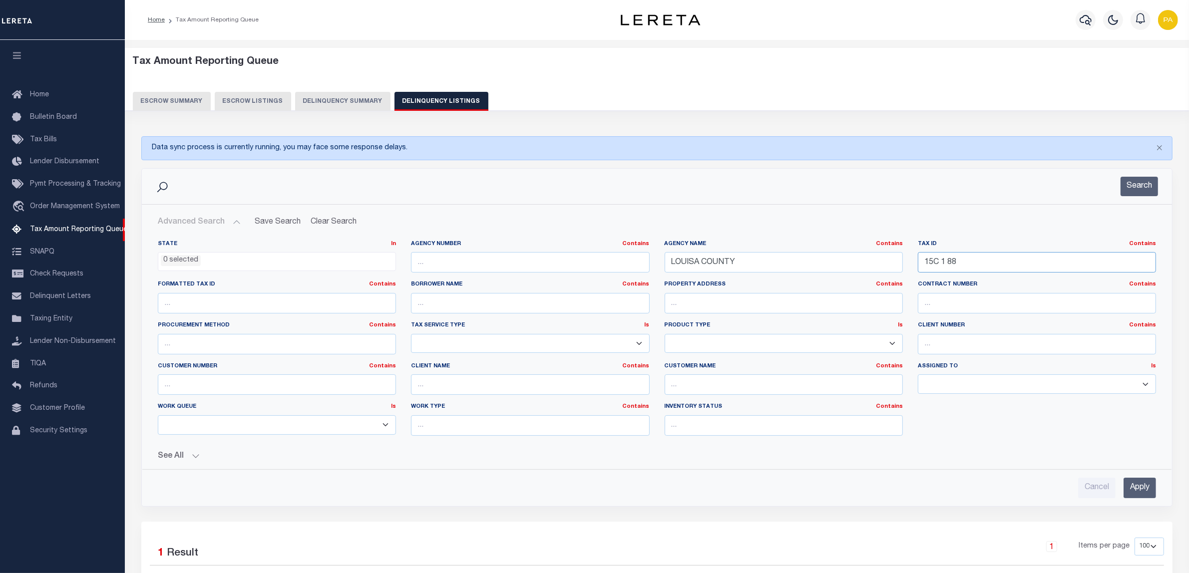
drag, startPoint x: 815, startPoint y: 267, endPoint x: 811, endPoint y: 285, distance: 17.9
click at [779, 270] on div "State In In AK AL AR AZ CA CO CT DC DE FL GA GU HI IA ID IL IN KS KY LA MA MD M…" at bounding box center [656, 342] width 1013 height 204
paste input "3 4 27"
type input "3 4 27"
click at [1139, 488] on input "Apply" at bounding box center [1139, 488] width 32 height 20
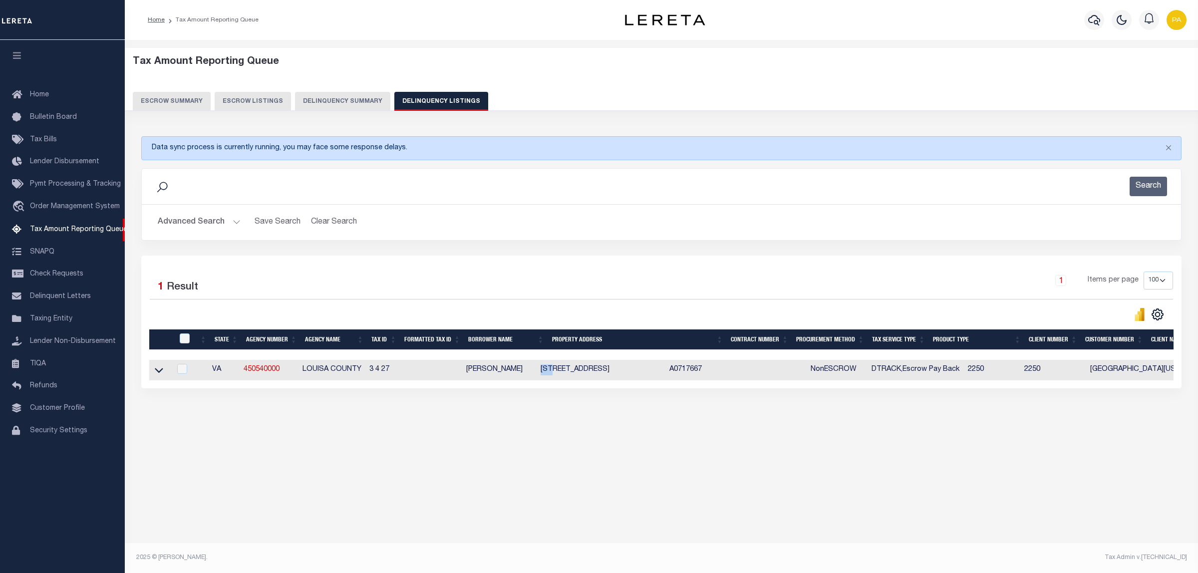
drag, startPoint x: 550, startPoint y: 372, endPoint x: 562, endPoint y: 369, distance: 12.7
click at [562, 369] on td "239 SPRING HILL DRIVE GORDONSVILLE,VA,22942" at bounding box center [601, 370] width 129 height 20
copy td "239"
checkbox input "true"
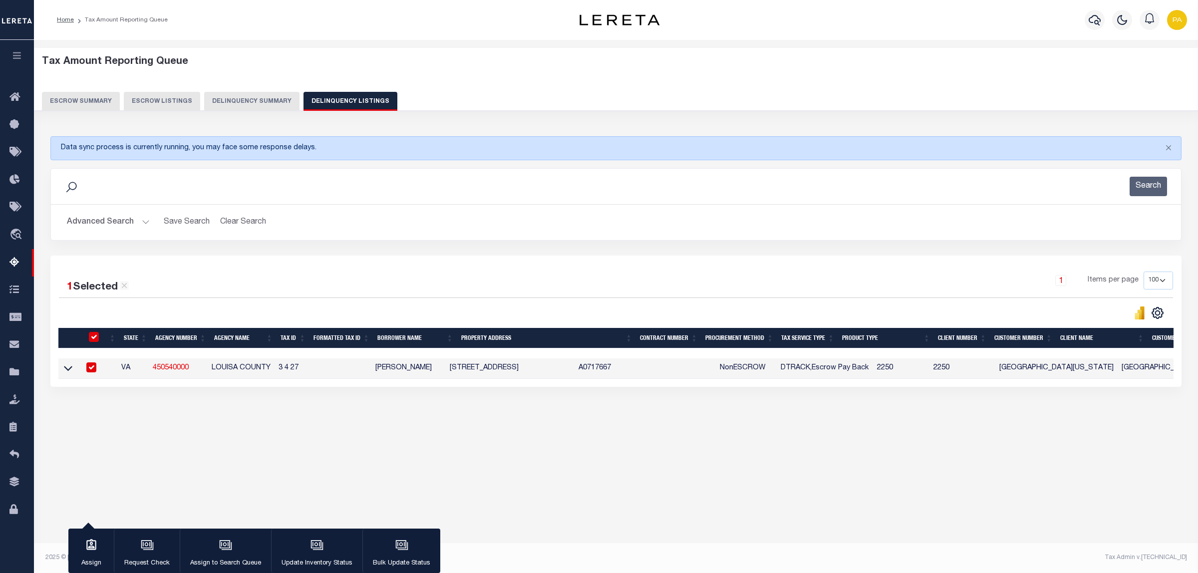
drag, startPoint x: 545, startPoint y: 482, endPoint x: 503, endPoint y: 399, distance: 92.7
click at [545, 477] on div "Tax Amount Reporting Queue Escrow Summary Escrow Listings" at bounding box center [616, 258] width 1164 height 437
drag, startPoint x: 473, startPoint y: 368, endPoint x: 518, endPoint y: 372, distance: 45.1
click at [518, 372] on td "239 SPRING HILL DRIVE GORDONSVILLE,VA,22942" at bounding box center [510, 368] width 129 height 20
copy td "SPRING HILL"
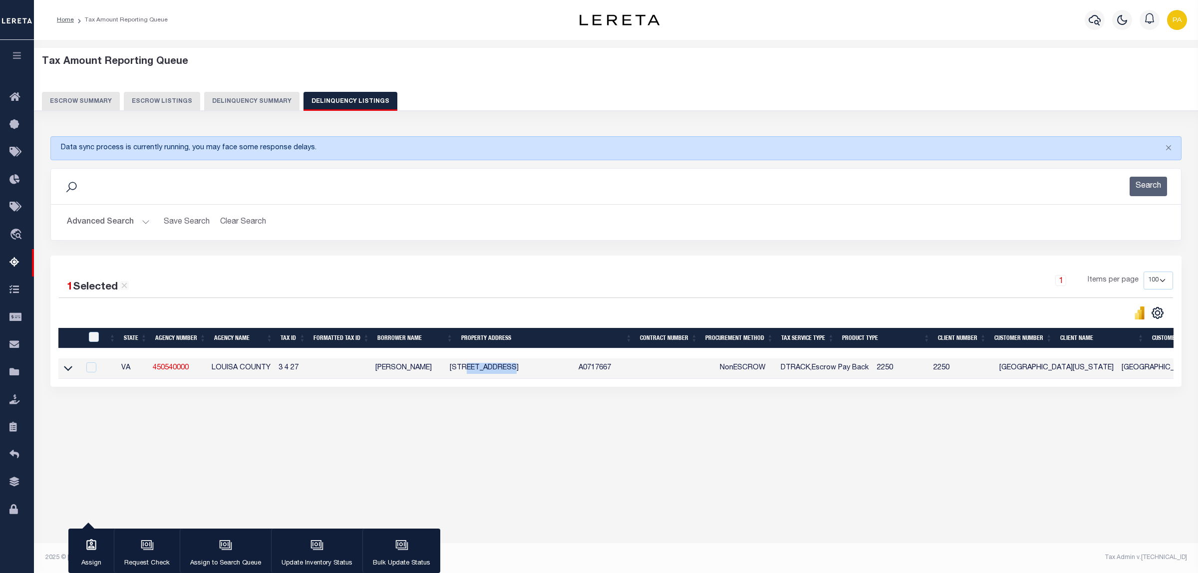
checkbox input "false"
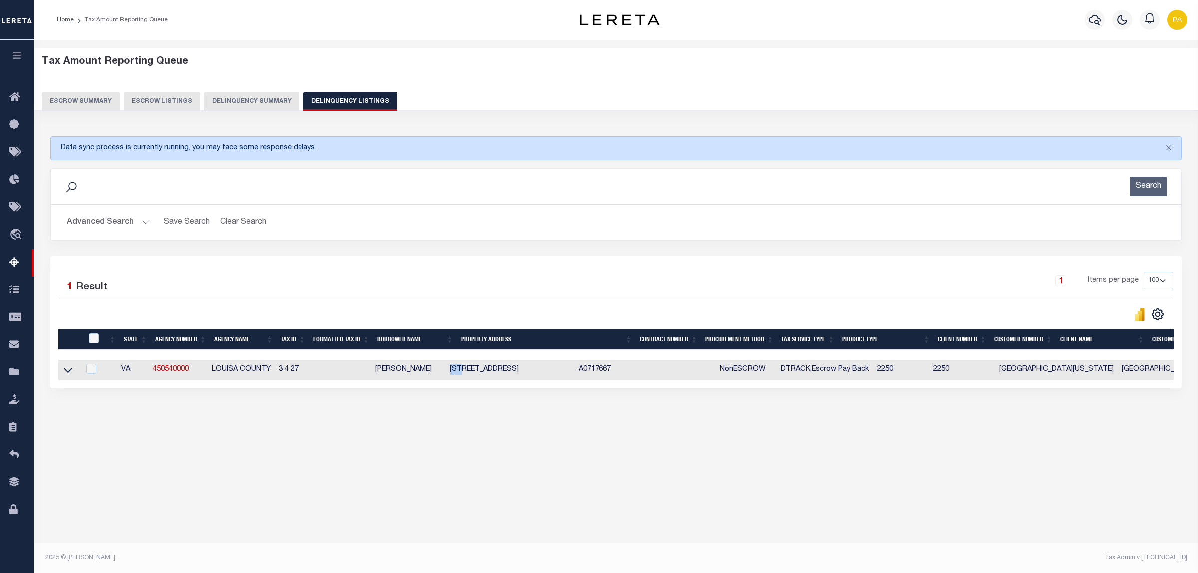
drag, startPoint x: 457, startPoint y: 372, endPoint x: 473, endPoint y: 371, distance: 15.5
click at [473, 371] on td "239 SPRING HILL DRIVE GORDONSVILLE,VA,22942" at bounding box center [510, 370] width 129 height 20
copy td "239"
checkbox input "true"
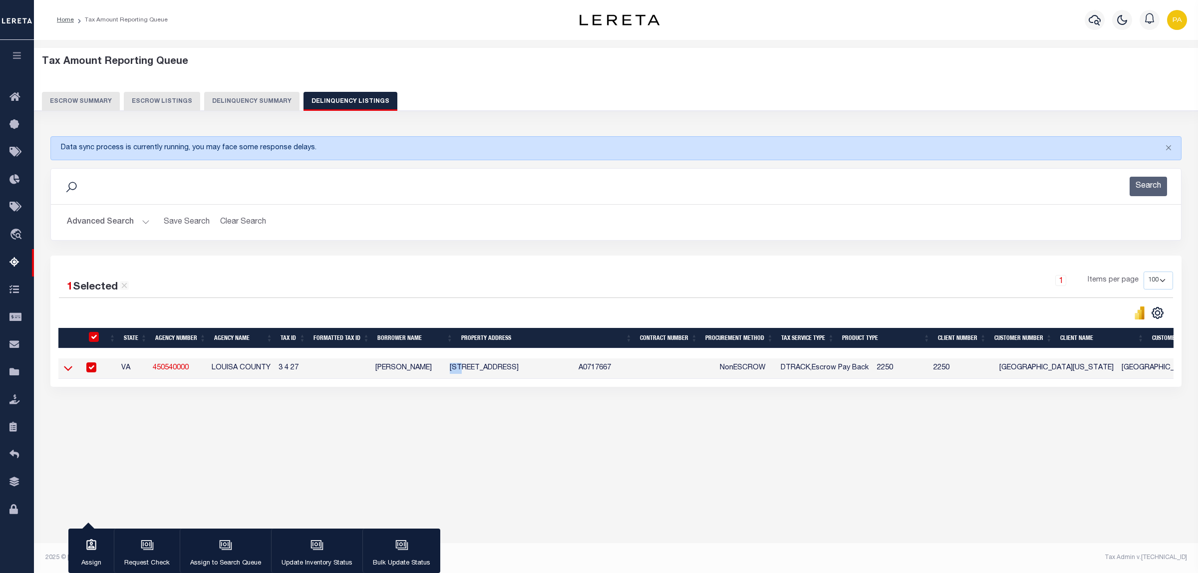
click at [67, 371] on icon at bounding box center [68, 368] width 8 height 5
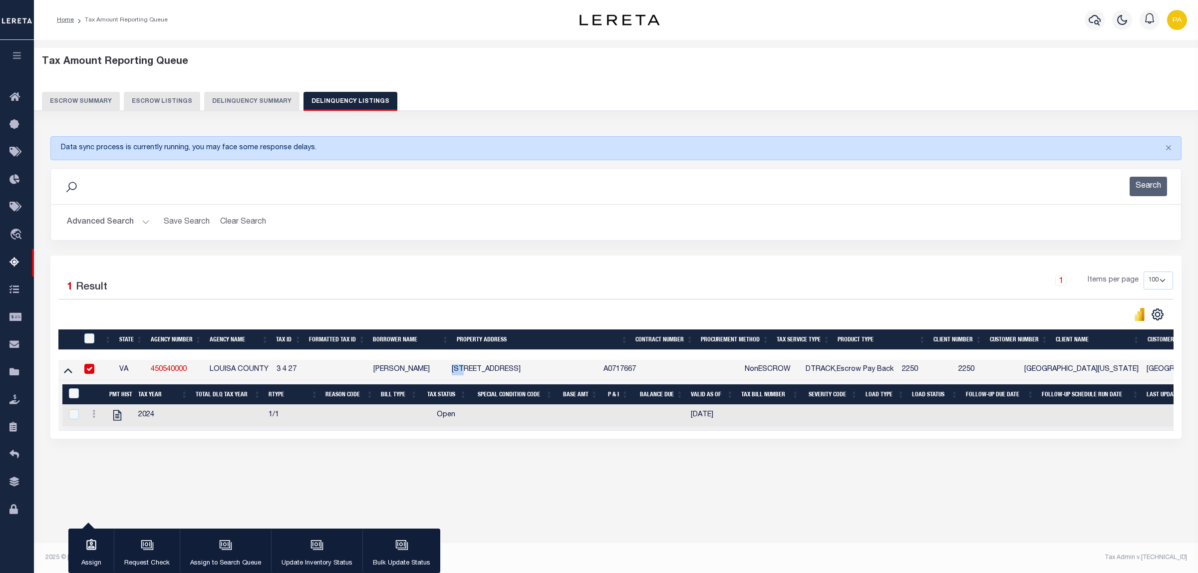
click at [136, 221] on button "Advanced Search" at bounding box center [108, 222] width 83 height 19
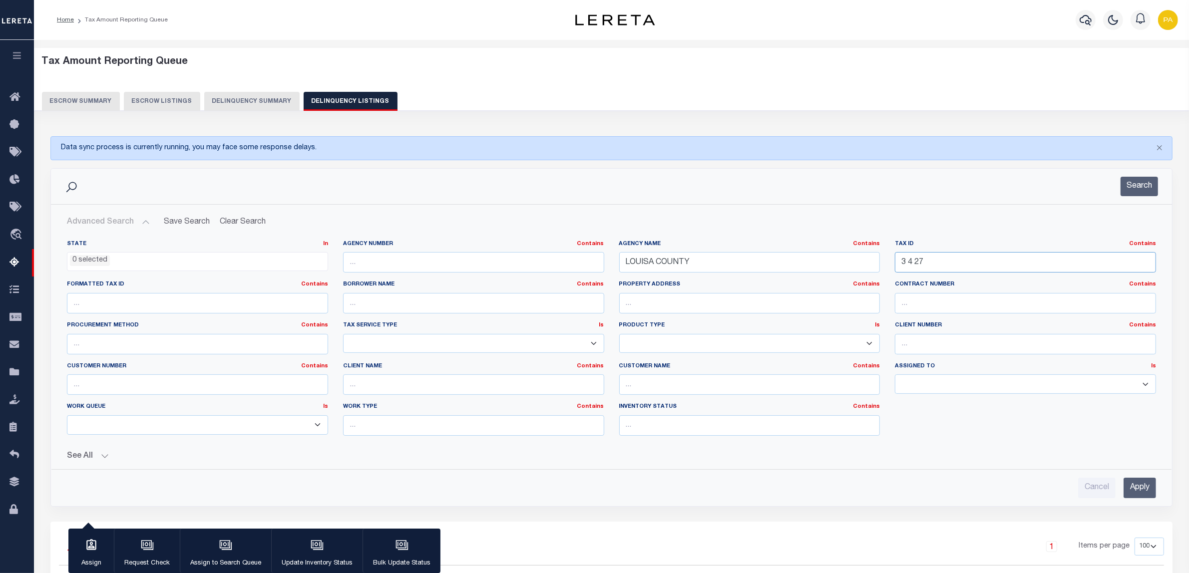
drag, startPoint x: 925, startPoint y: 261, endPoint x: 675, endPoint y: 289, distance: 251.7
click at [675, 289] on div "State In In AK AL AR AZ CA CO CT DC DE FL GA GU HI IA ID IL IN KS KY LA MA MD M…" at bounding box center [611, 342] width 1104 height 204
paste input "11131500"
type input "11131500"
drag, startPoint x: 533, startPoint y: 256, endPoint x: 433, endPoint y: 256, distance: 99.8
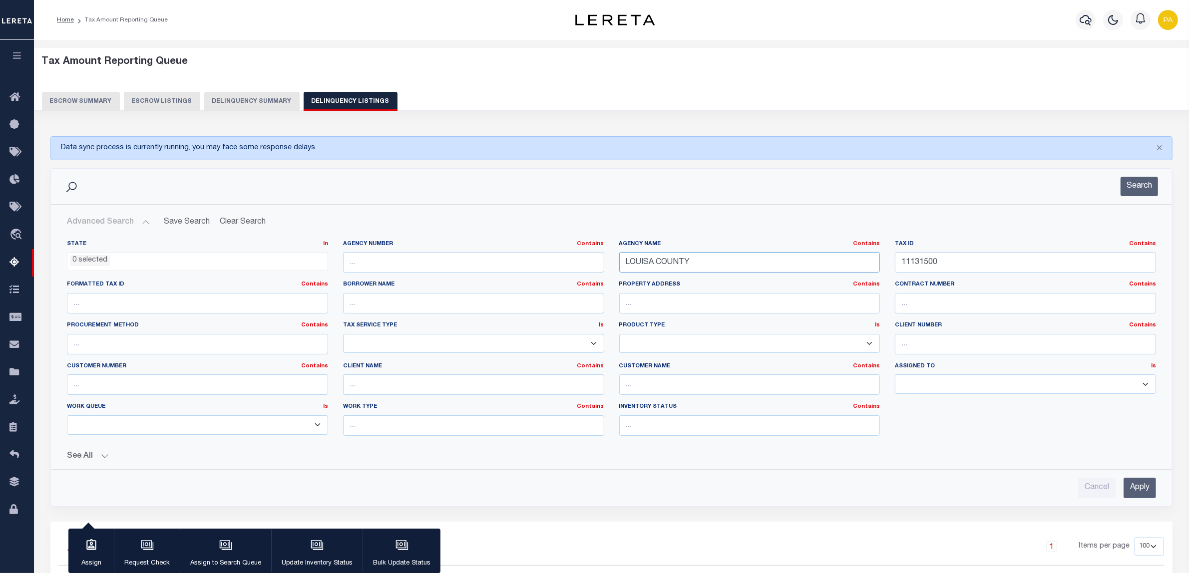
click at [432, 256] on div "State In In AK AL AR AZ CA CO CT DC DE FL GA GU HI IA ID IL IN KS KY LA MA MD M…" at bounding box center [611, 342] width 1104 height 204
click at [1151, 485] on input "Apply" at bounding box center [1139, 488] width 32 height 20
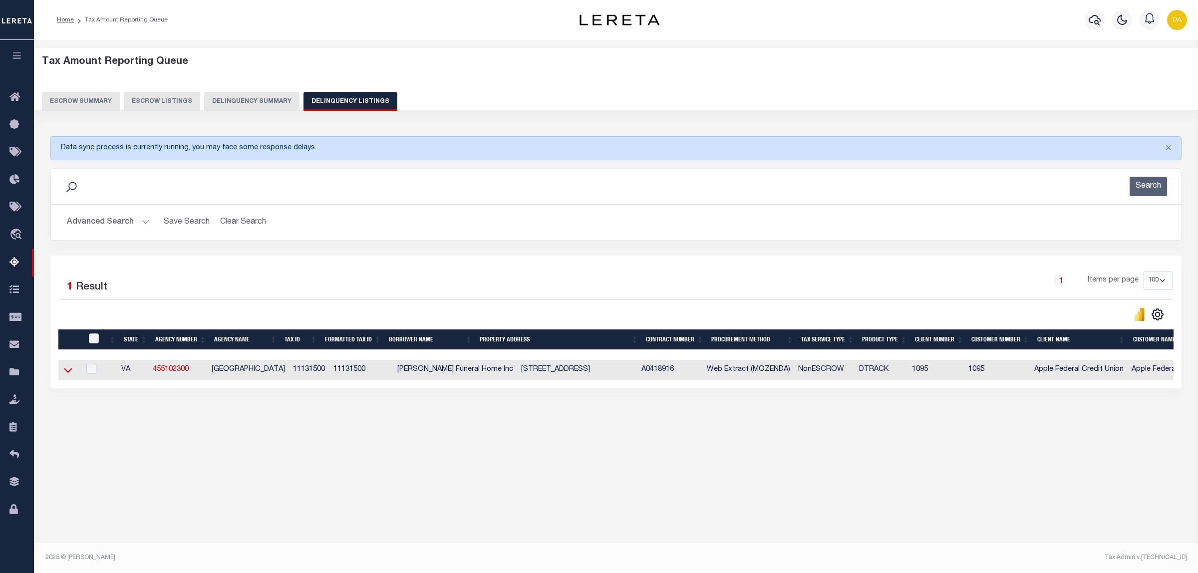
click at [69, 373] on icon at bounding box center [68, 370] width 8 height 5
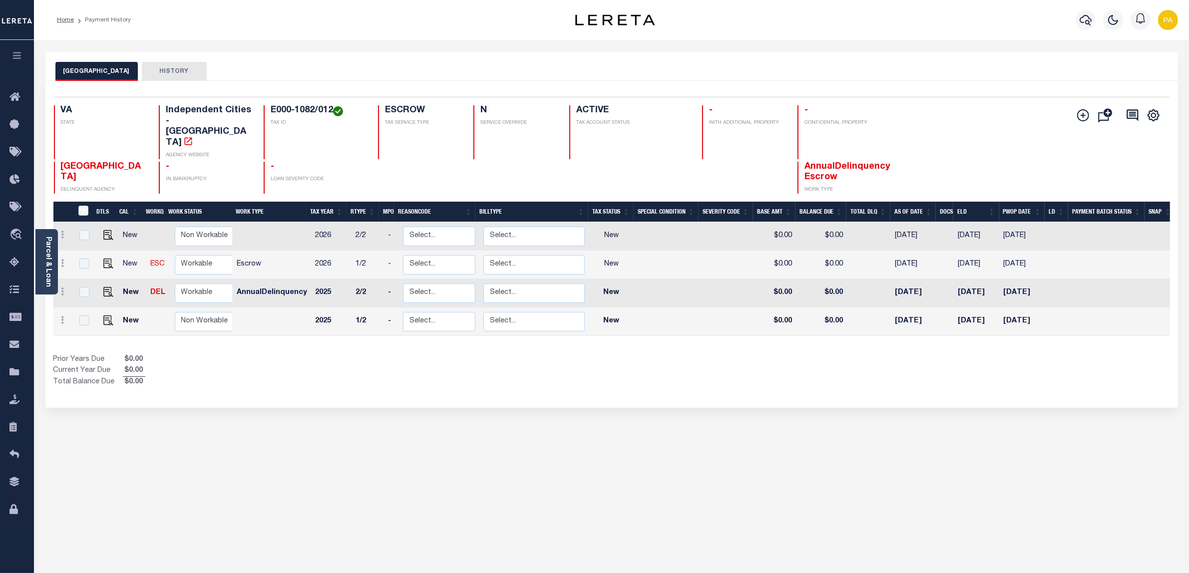
click at [1069, 391] on div "RICHMOND CITY HISTORY Selected 4 Results" at bounding box center [611, 334] width 1147 height 564
click at [146, 528] on div "RICHMOND CITY HISTORY Selected 4 Results" at bounding box center [611, 334] width 1147 height 564
click at [511, 471] on div "RICHMOND CITY HISTORY Selected 4 Results" at bounding box center [611, 334] width 1147 height 564
click at [106, 315] on img "" at bounding box center [108, 320] width 10 height 10
checkbox input "true"
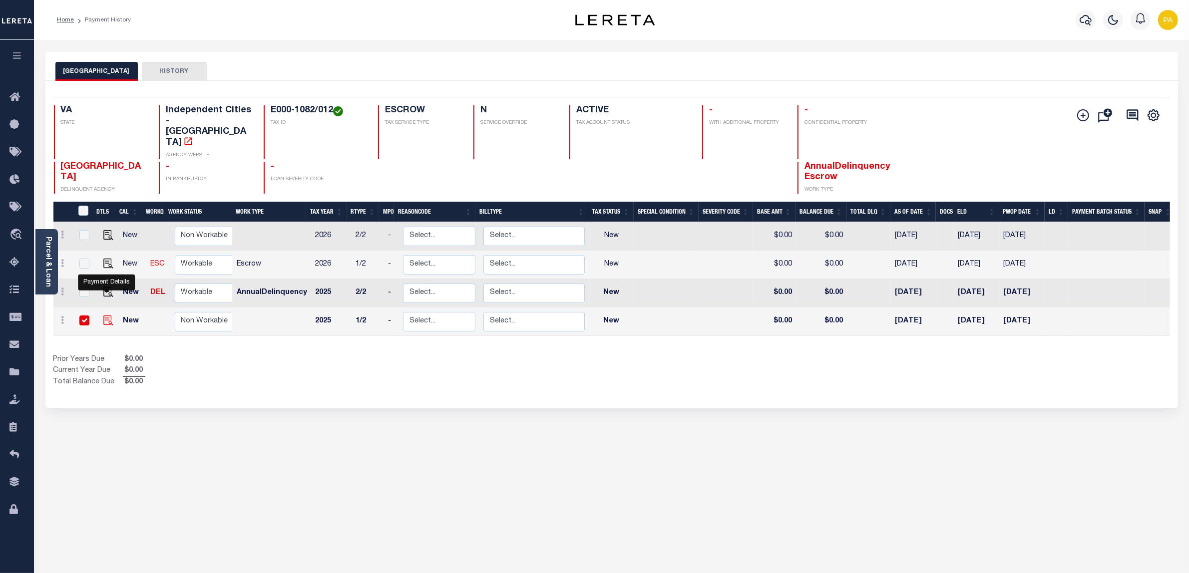
checkbox input "true"
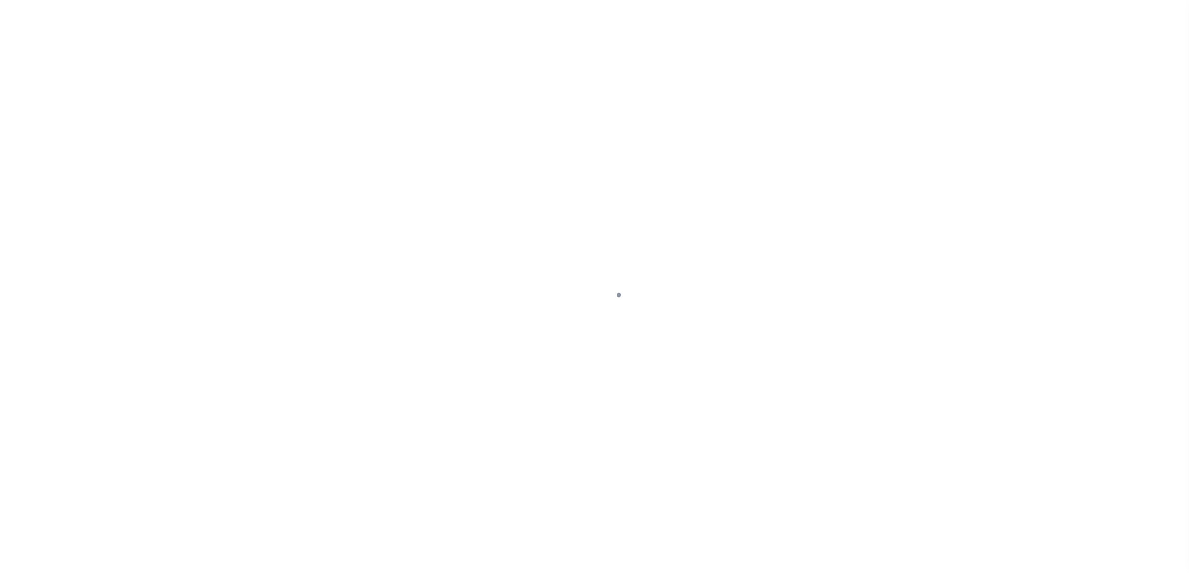
checkbox input "false"
type input "[DATE]"
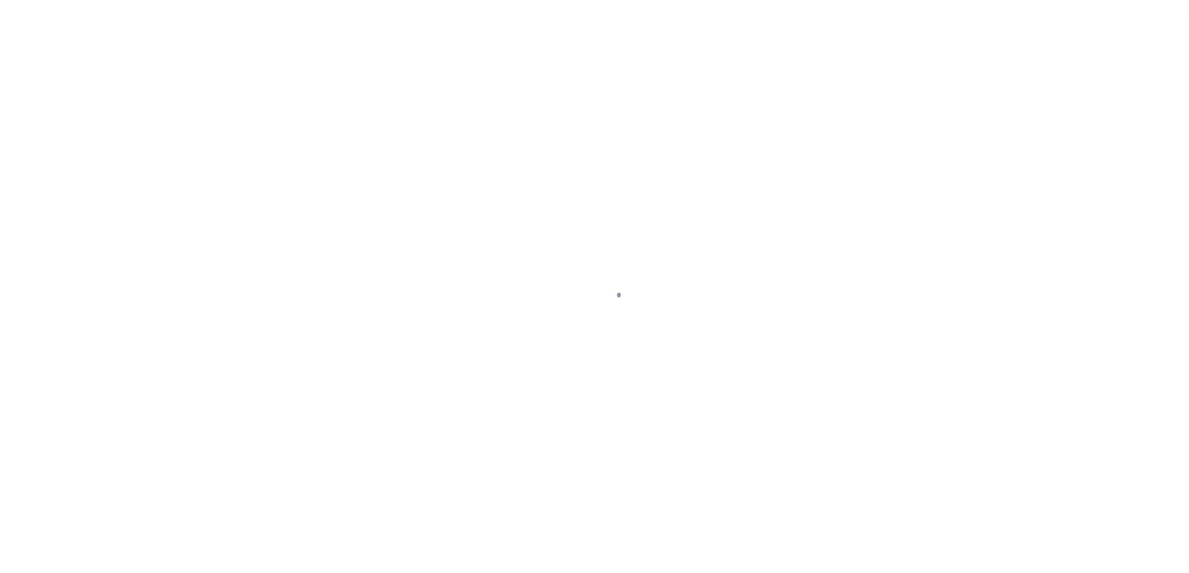
select select "NW2"
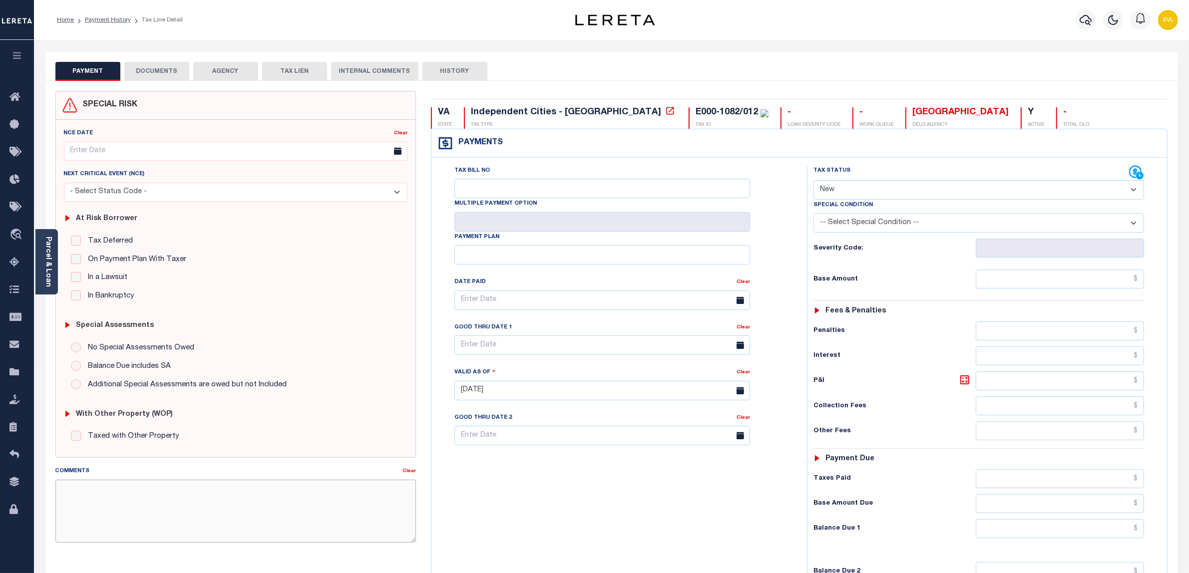
click at [380, 503] on textarea "Comments" at bounding box center [235, 511] width 361 height 63
paste textarea "Please refer above line for Tax Supporting Document"
type textarea "Please refer above line for Tax Supporting Document"
type input "[DATE]"
click at [847, 190] on select "- Select Status Code - Open Due/Unpaid Paid Incomplete No Tax Due Internal Refu…" at bounding box center [978, 189] width 331 height 19
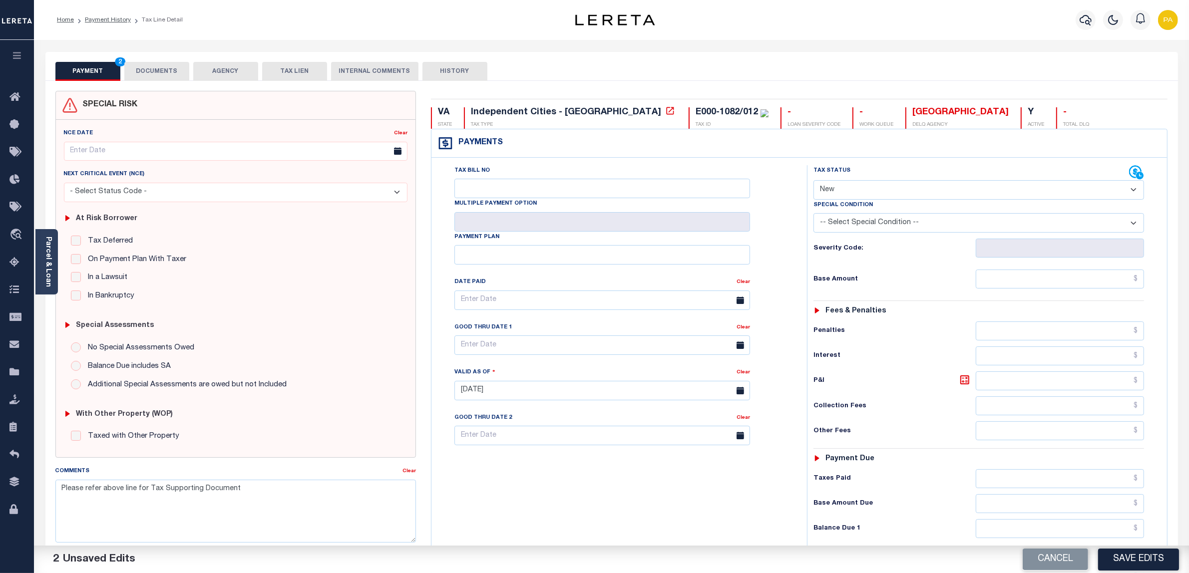
select select "PYD"
click at [813, 181] on select "- Select Status Code - Open Due/Unpaid Paid Incomplete No Tax Due Internal Refu…" at bounding box center [978, 189] width 331 height 19
drag, startPoint x: 1094, startPoint y: 286, endPoint x: 1094, endPoint y: 281, distance: 5.5
click at [1094, 286] on input "text" at bounding box center [1059, 279] width 169 height 19
click at [1112, 280] on input "text" at bounding box center [1059, 279] width 169 height 19
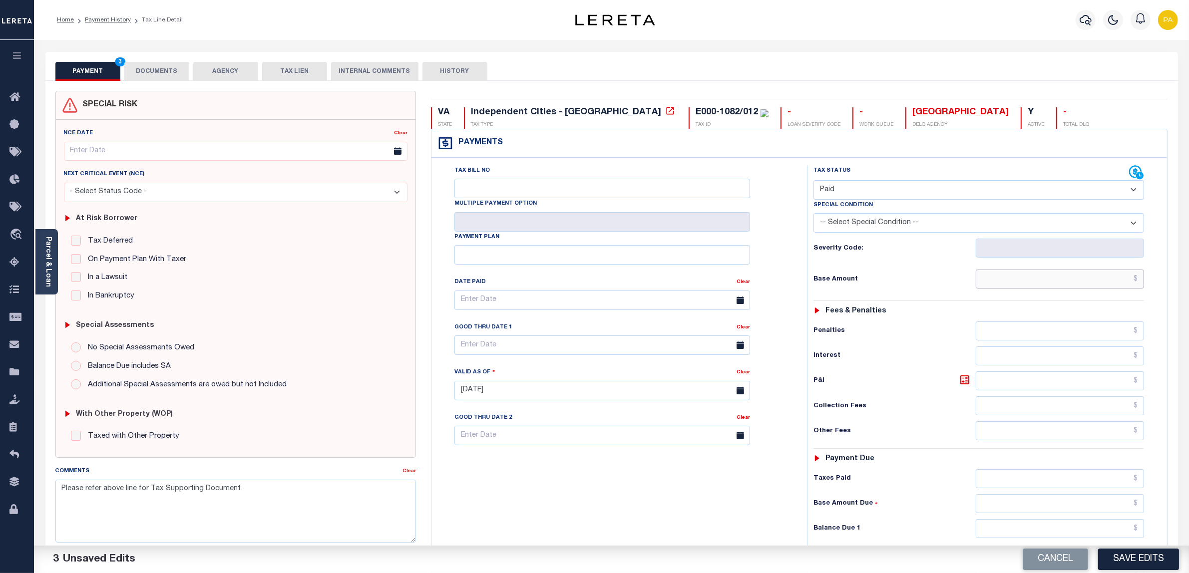
paste input "942"
type input "$942.00"
click at [1113, 481] on input "text" at bounding box center [1059, 478] width 169 height 19
paste input "942"
type input "$942.00"
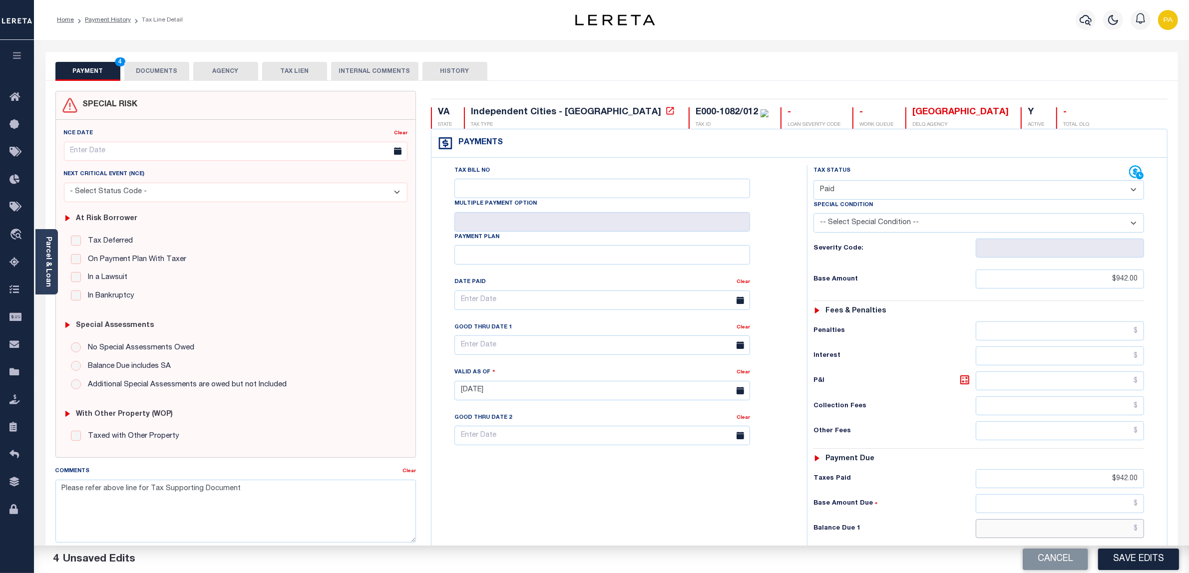
click at [1116, 535] on input "text" at bounding box center [1059, 528] width 169 height 19
click at [1120, 567] on button "Save Edits" at bounding box center [1138, 559] width 81 height 21
type input "$0.00"
checkbox input "false"
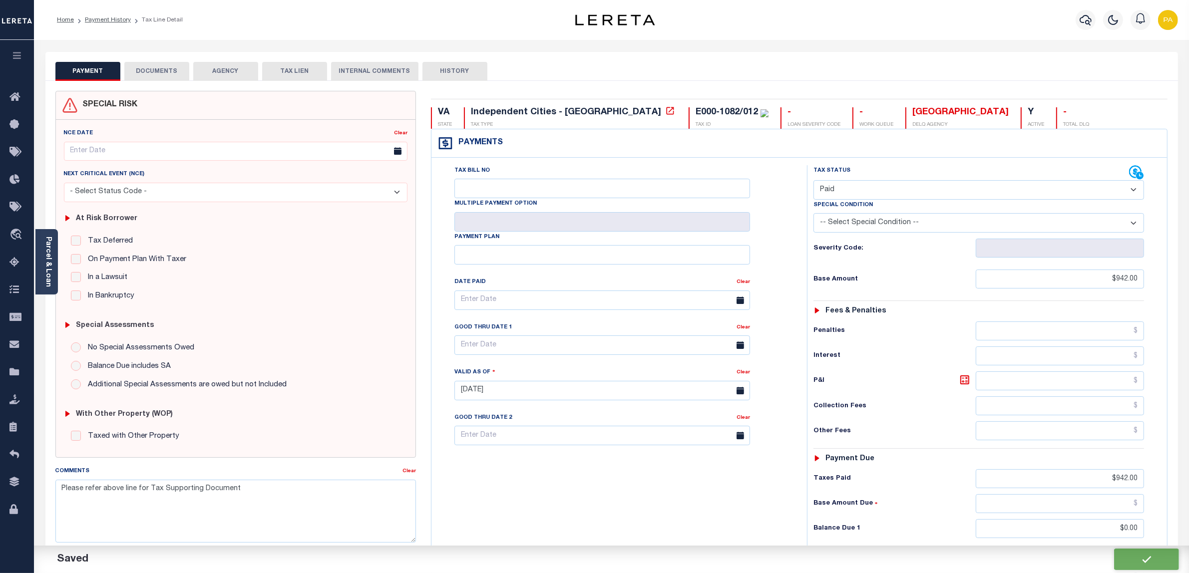
checkbox input "false"
type input "$942"
type input "$0"
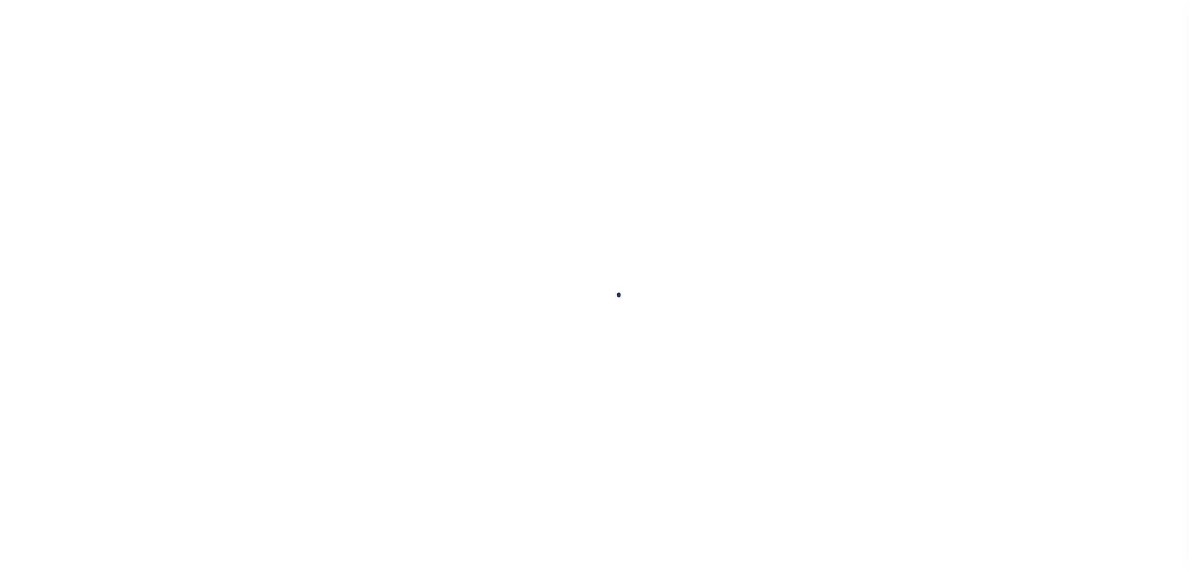
checkbox input "false"
type input "[DATE]"
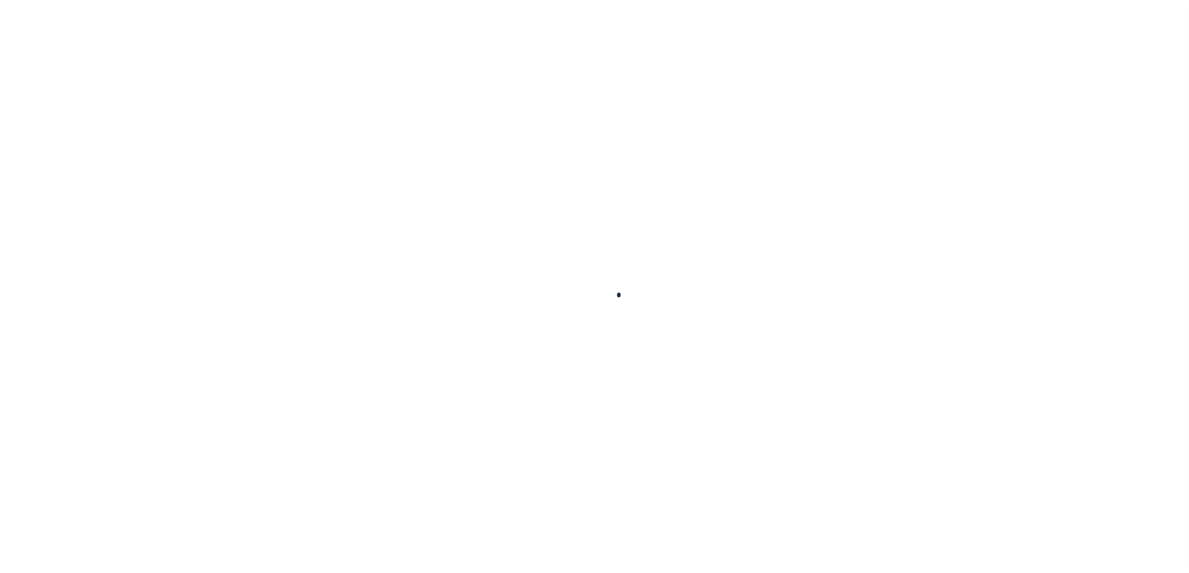
select select "NW2"
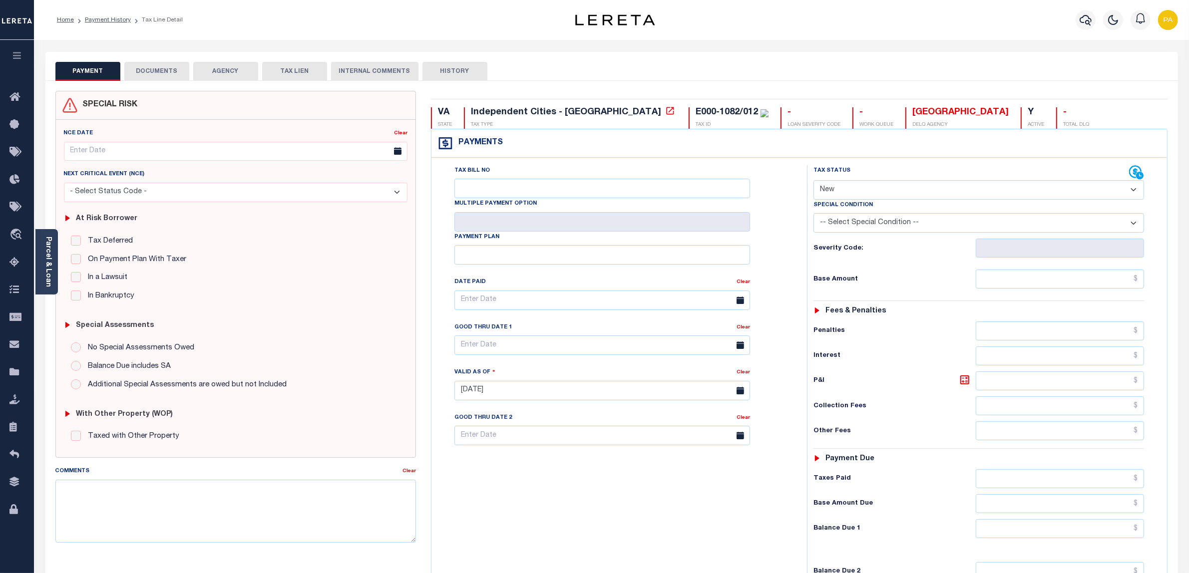
click at [177, 76] on button "DOCUMENTS" at bounding box center [156, 71] width 65 height 19
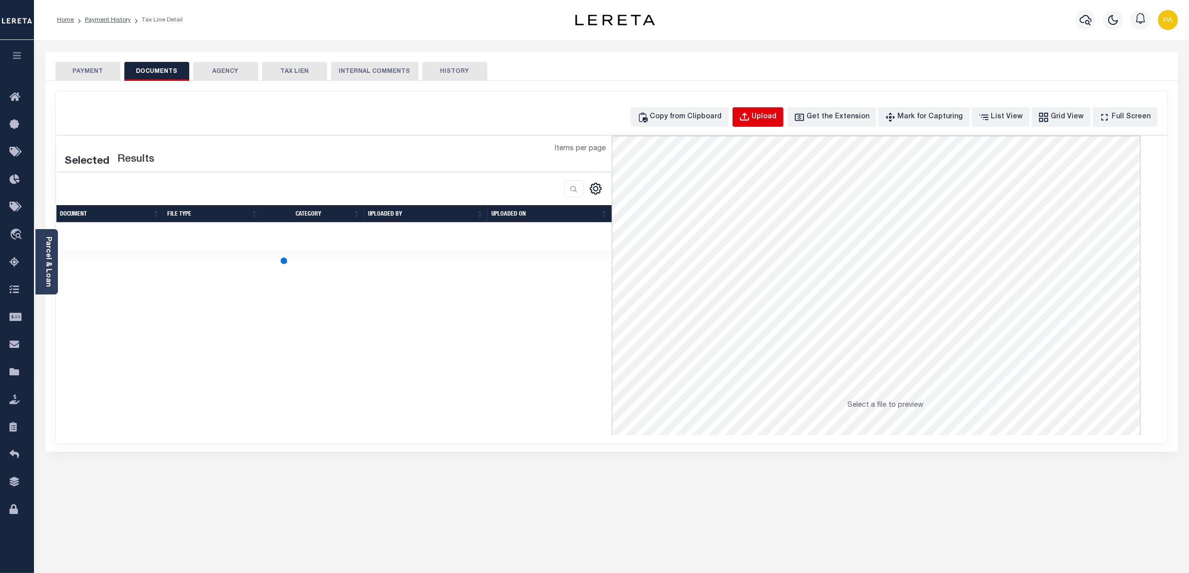
click at [777, 118] on div "Upload" at bounding box center [764, 117] width 25 height 11
select select "POP"
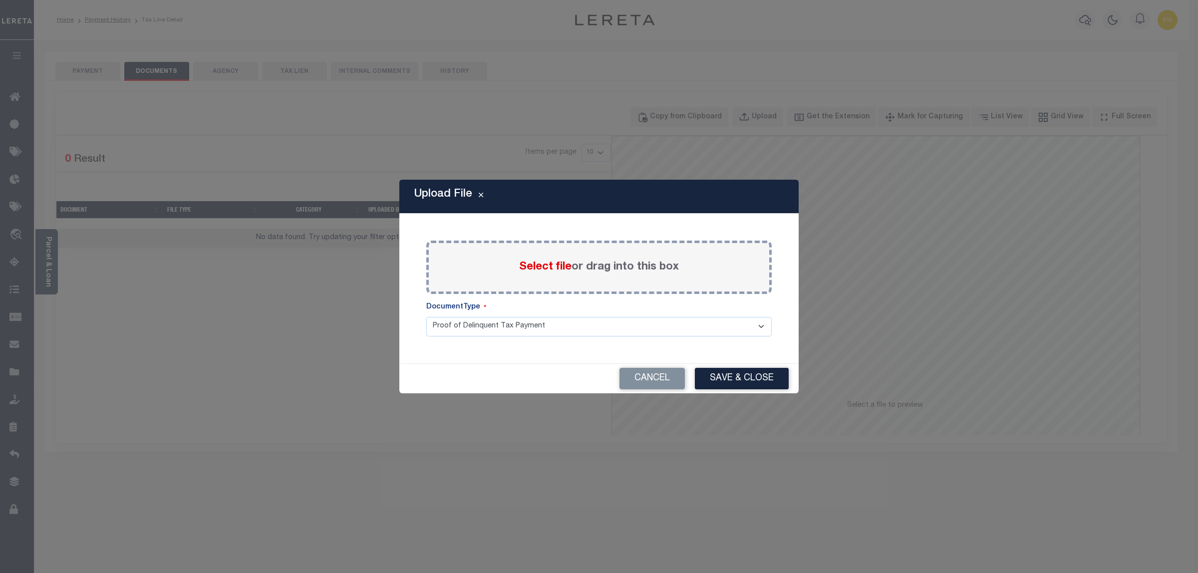
click at [580, 270] on label "Select file or drag into this box" at bounding box center [599, 267] width 160 height 16
click at [0, 0] on input "Select file or drag into this box" at bounding box center [0, 0] width 0 height 0
click at [580, 270] on label "Select file or drag into this box" at bounding box center [599, 267] width 160 height 16
click at [0, 0] on input "Select file or drag into this box" at bounding box center [0, 0] width 0 height 0
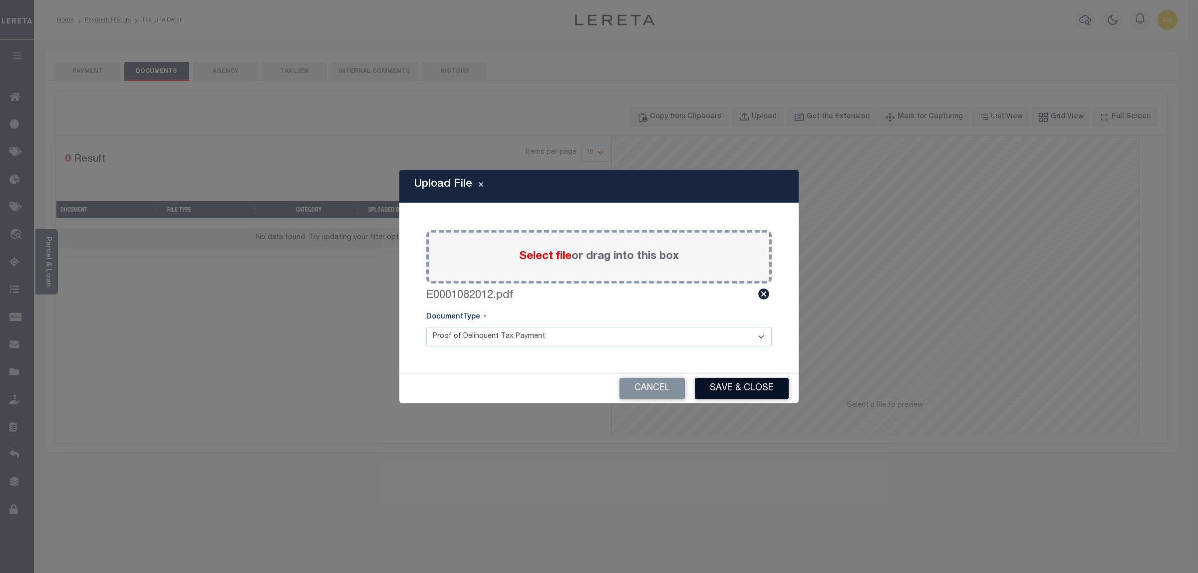
click at [720, 390] on button "Save & Close" at bounding box center [742, 388] width 94 height 21
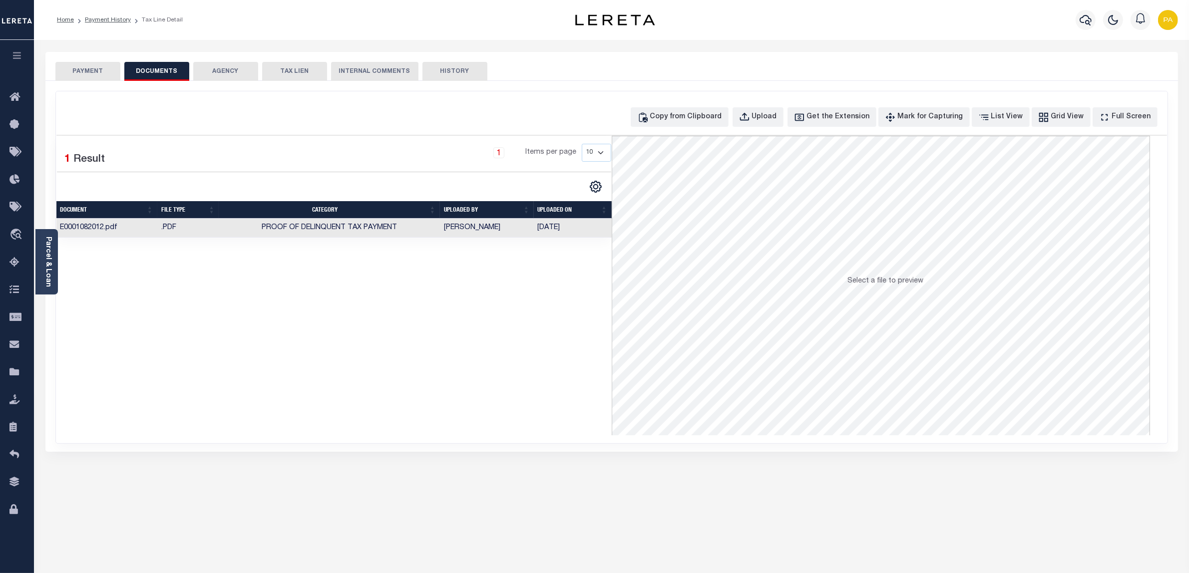
click at [478, 222] on td "[PERSON_NAME]" at bounding box center [487, 228] width 94 height 19
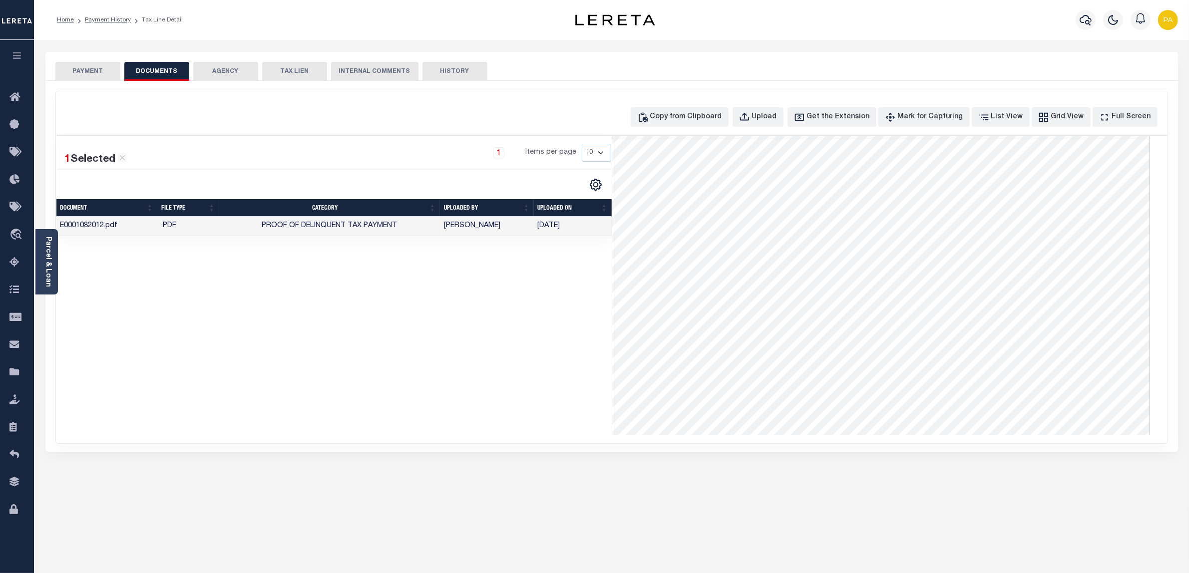
click at [114, 63] on button "PAYMENT" at bounding box center [87, 71] width 65 height 19
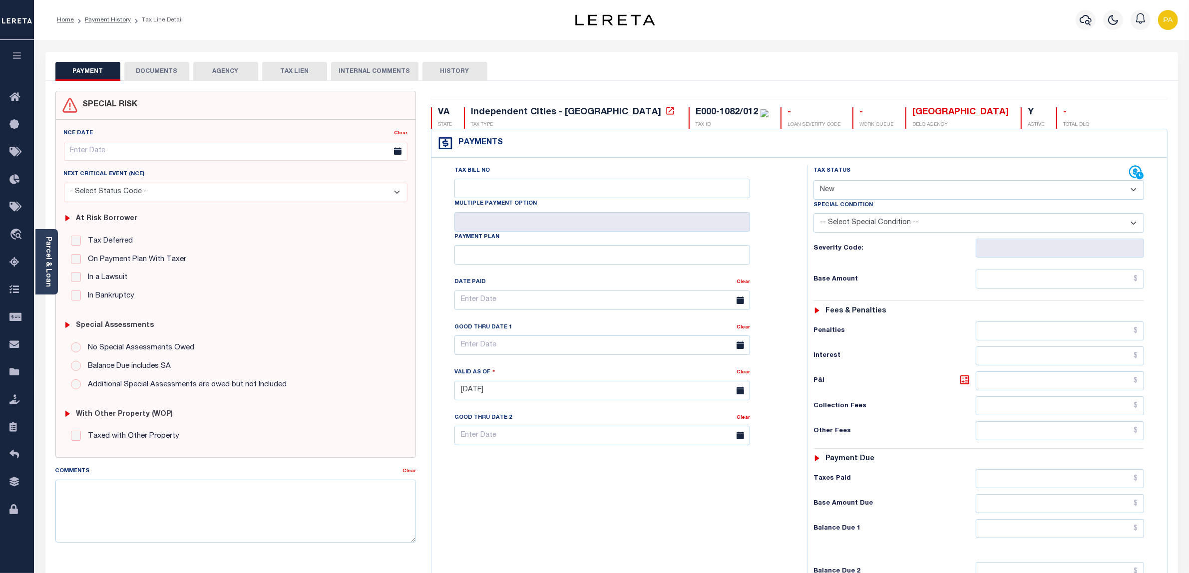
click at [847, 192] on select "- Select Status Code - Open Due/Unpaid Paid Incomplete No Tax Due Internal Refu…" at bounding box center [978, 189] width 331 height 19
select select "PYD"
click at [813, 181] on select "- Select Status Code - Open Due/Unpaid Paid Incomplete No Tax Due Internal Refu…" at bounding box center [978, 189] width 331 height 19
type input "[DATE]"
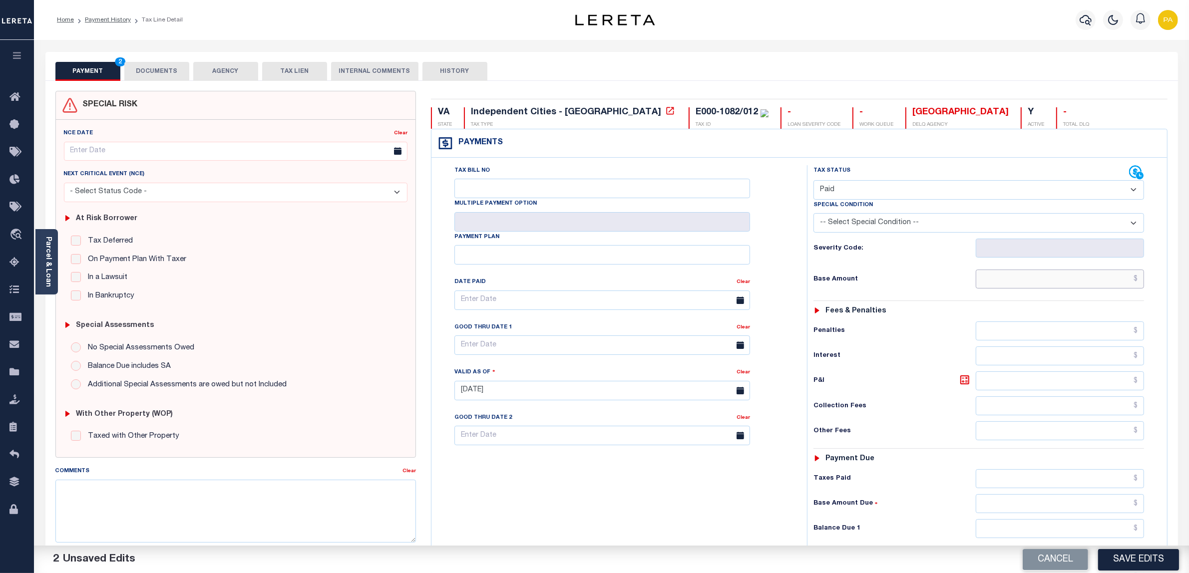
click at [1071, 286] on input "text" at bounding box center [1059, 279] width 169 height 19
paste input "942"
type input "$942.00"
click at [1109, 483] on input "text" at bounding box center [1059, 478] width 169 height 19
paste input "942"
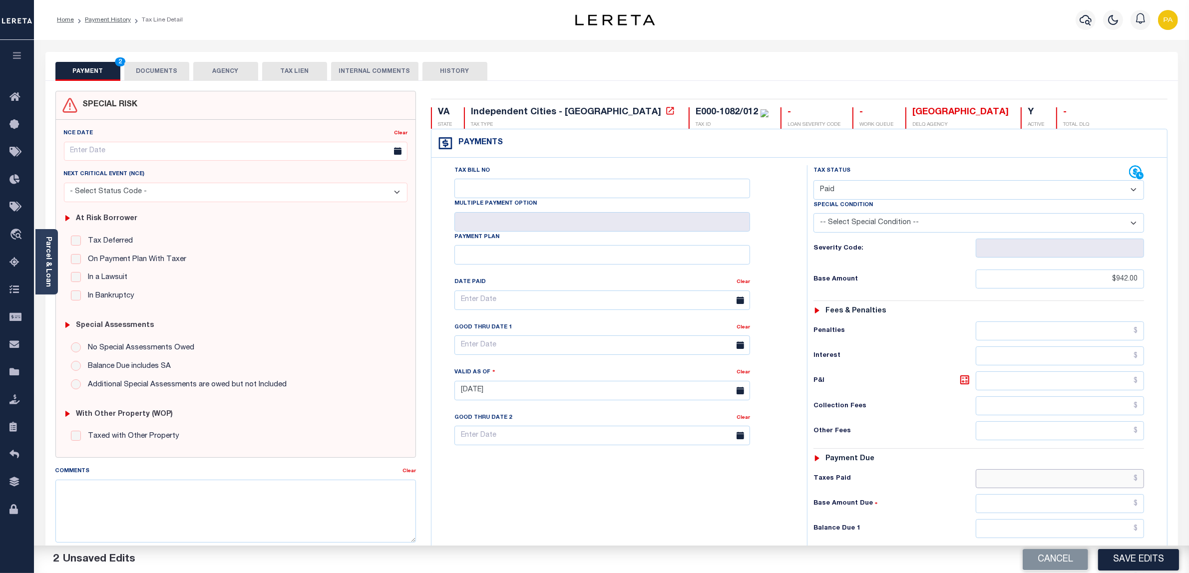
type input "942"
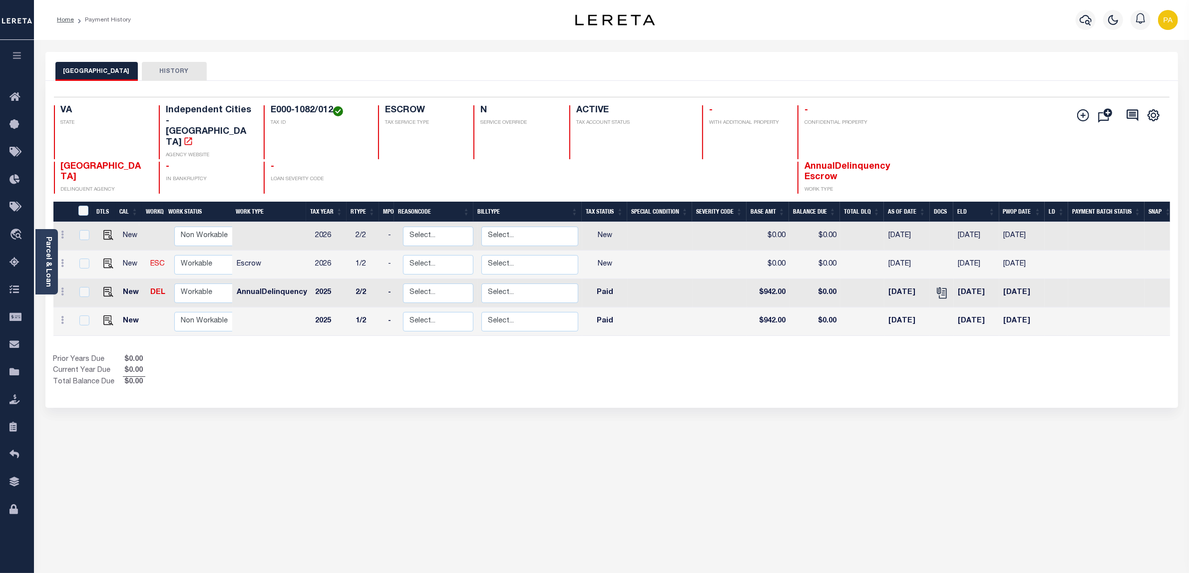
click at [601, 419] on div "RICHMOND CITY HISTORY Selected 4 Results" at bounding box center [611, 334] width 1147 height 564
click at [48, 251] on link "Parcel & Loan" at bounding box center [47, 262] width 7 height 50
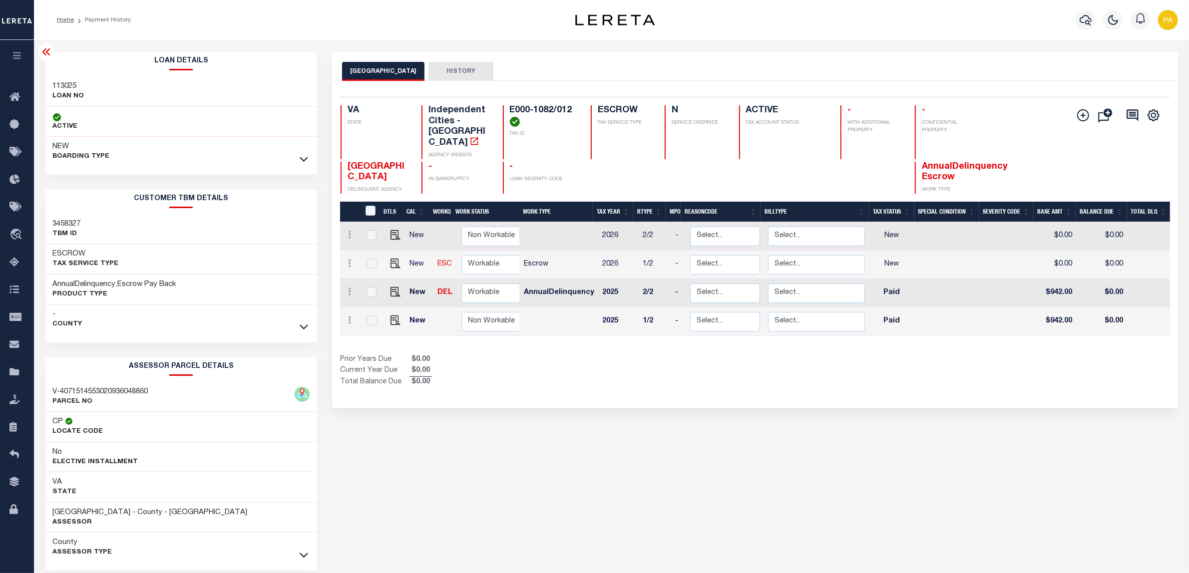
click at [65, 87] on h3 "113025" at bounding box center [68, 86] width 31 height 10
copy h3 "113025"
drag, startPoint x: 509, startPoint y: 109, endPoint x: 571, endPoint y: 109, distance: 61.4
click at [571, 109] on h4 "E000-1082/012" at bounding box center [544, 115] width 69 height 21
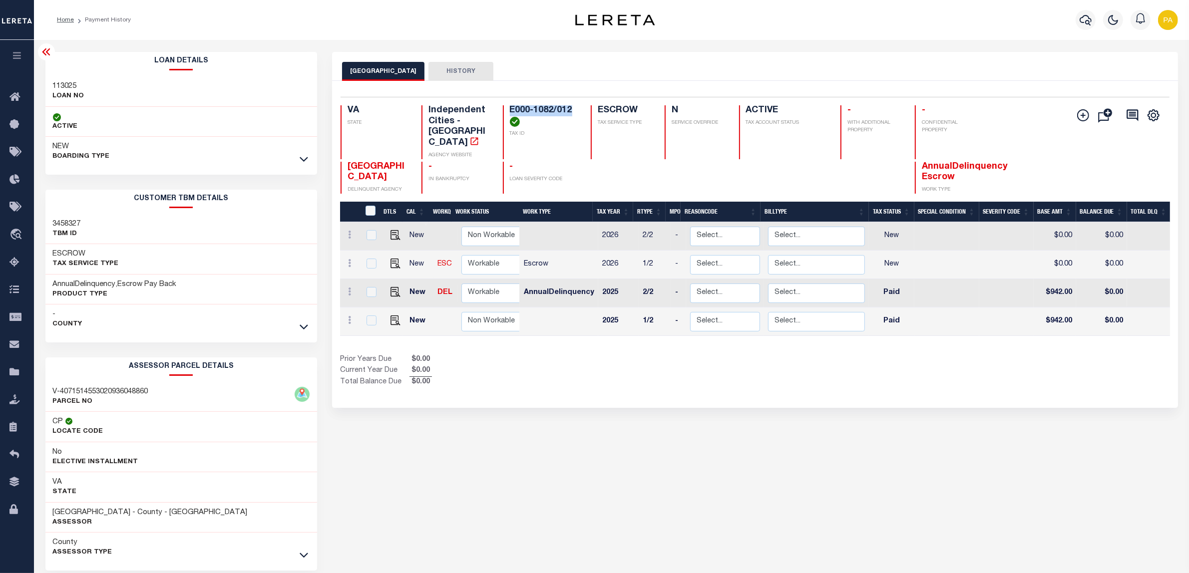
copy h4 "E000-1082/012"
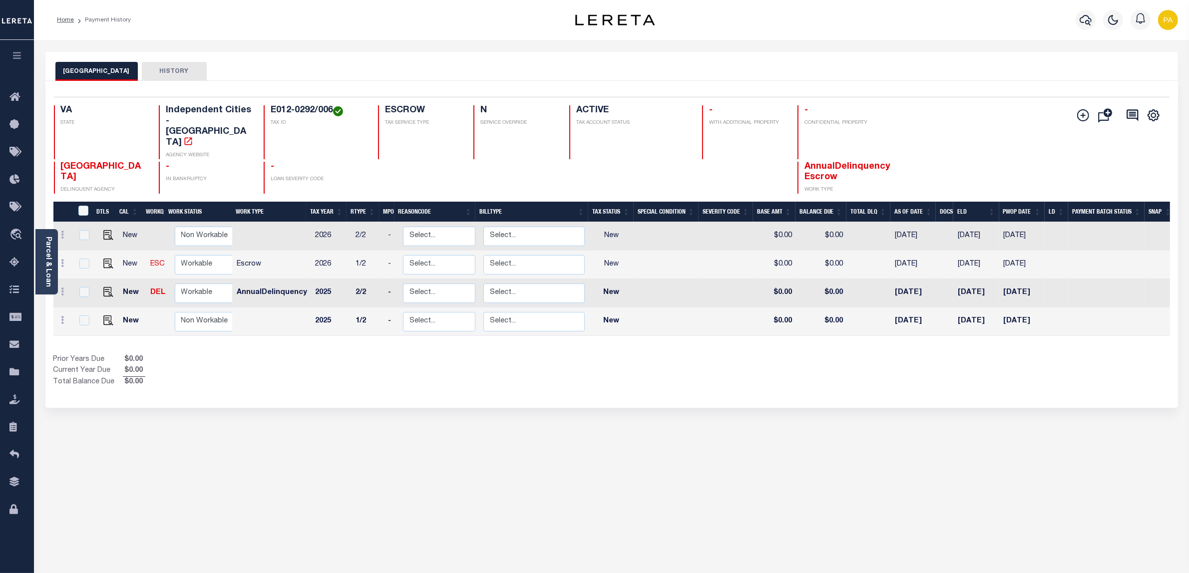
click at [205, 496] on div "RICHMOND CITY HISTORY Selected 4 Results" at bounding box center [611, 334] width 1147 height 564
drag, startPoint x: 273, startPoint y: 105, endPoint x: 331, endPoint y: 105, distance: 58.4
click at [331, 105] on div "Selected 4 Results 1 Items per page 25 50 100 VA STATE Independent Cities - VA …" at bounding box center [611, 145] width 1131 height 97
copy h4 "E012-0292/006"
click at [524, 403] on div "RICHMOND CITY HISTORY Selected 4 Results" at bounding box center [611, 334] width 1147 height 564
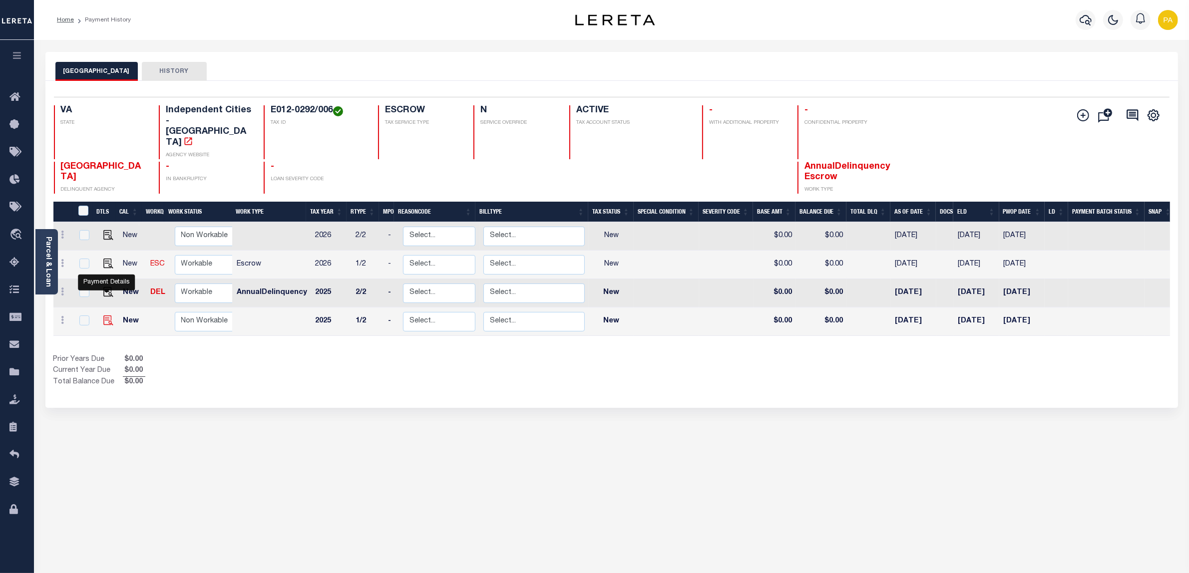
click at [105, 315] on img "" at bounding box center [108, 320] width 10 height 10
checkbox input "true"
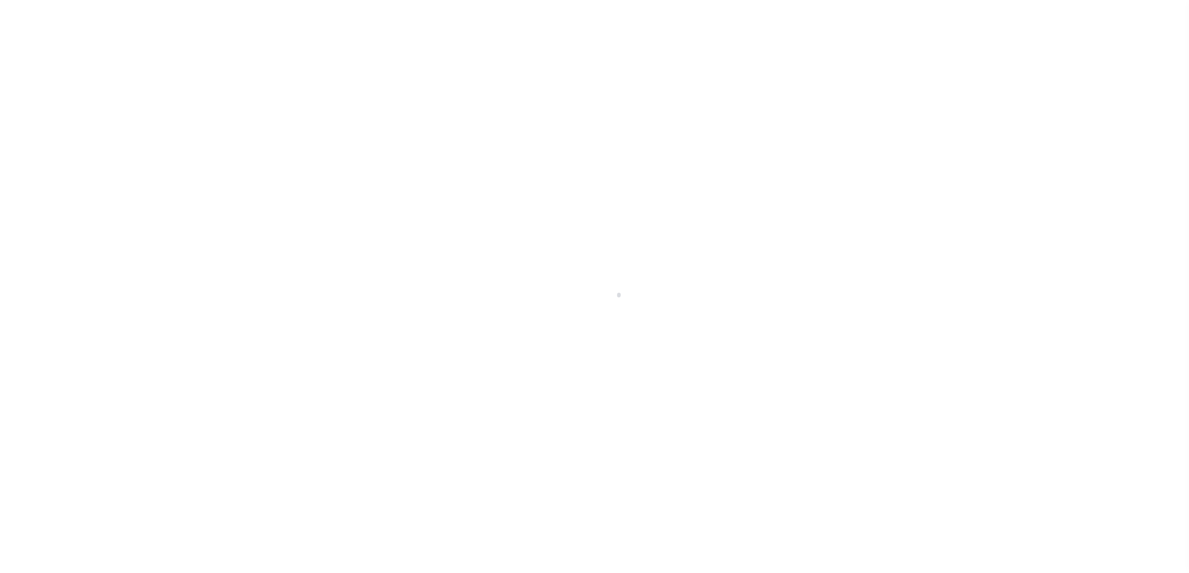
select select "NW2"
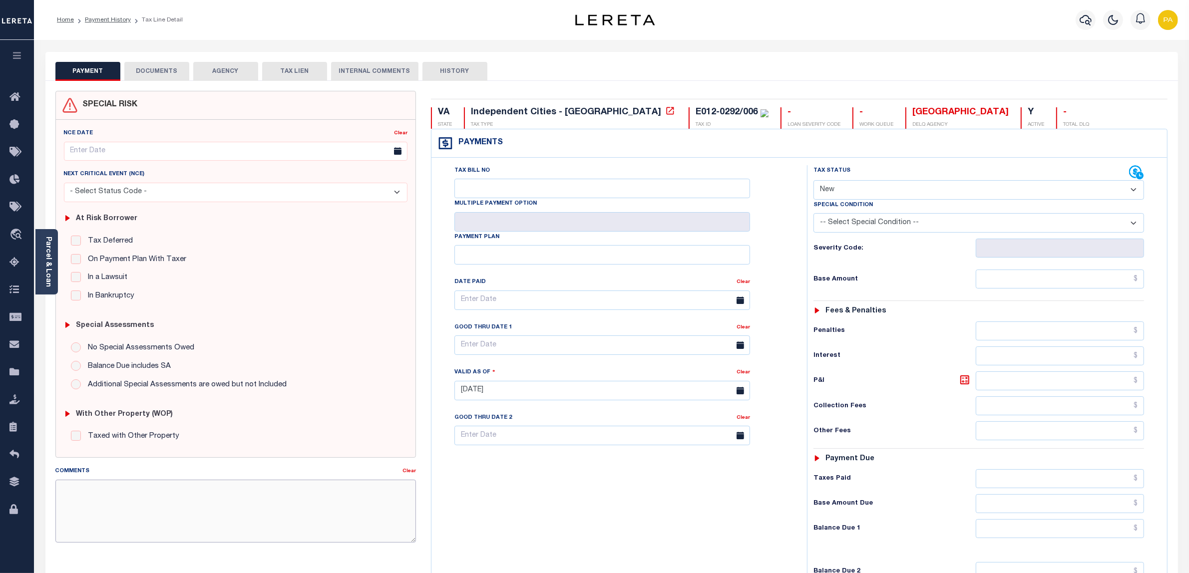
click at [393, 500] on textarea "Comments" at bounding box center [235, 511] width 361 height 63
paste textarea "Please refer above line for Tax Supporting Document"
type textarea "Please refer above line for Tax Supporting Document"
type input "[DATE]"
click at [836, 185] on select "- Select Status Code - Open Due/Unpaid Paid Incomplete No Tax Due Internal Refu…" at bounding box center [978, 189] width 331 height 19
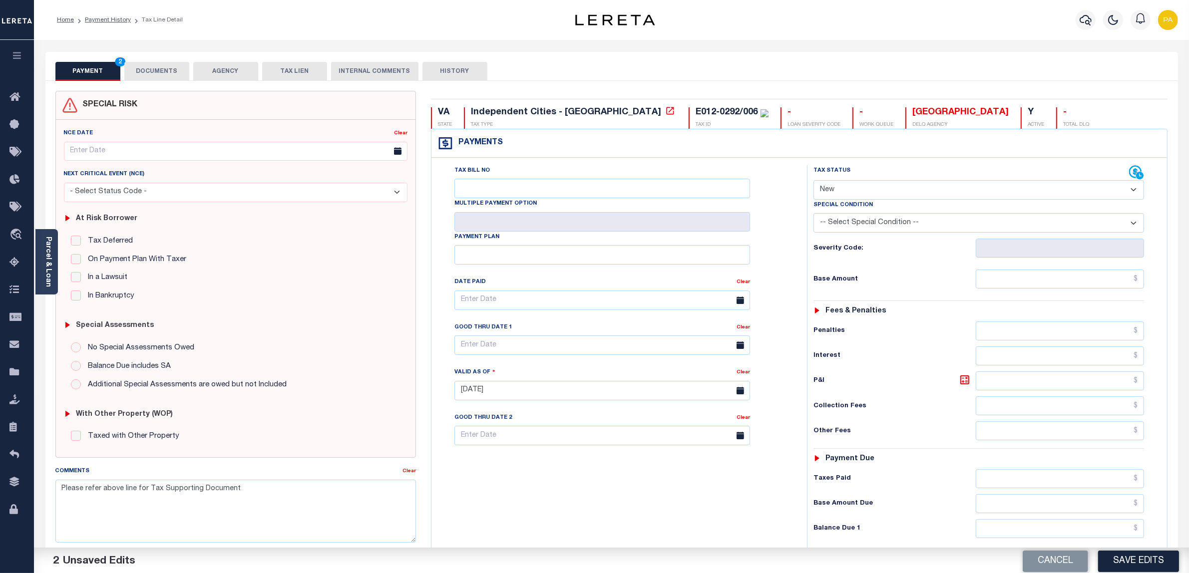
select select "PYD"
click at [813, 181] on select "- Select Status Code - Open Due/Unpaid Paid Incomplete No Tax Due Internal Refu…" at bounding box center [978, 189] width 331 height 19
click at [1072, 279] on input "text" at bounding box center [1059, 279] width 169 height 19
paste input "883"
type input "$883.00"
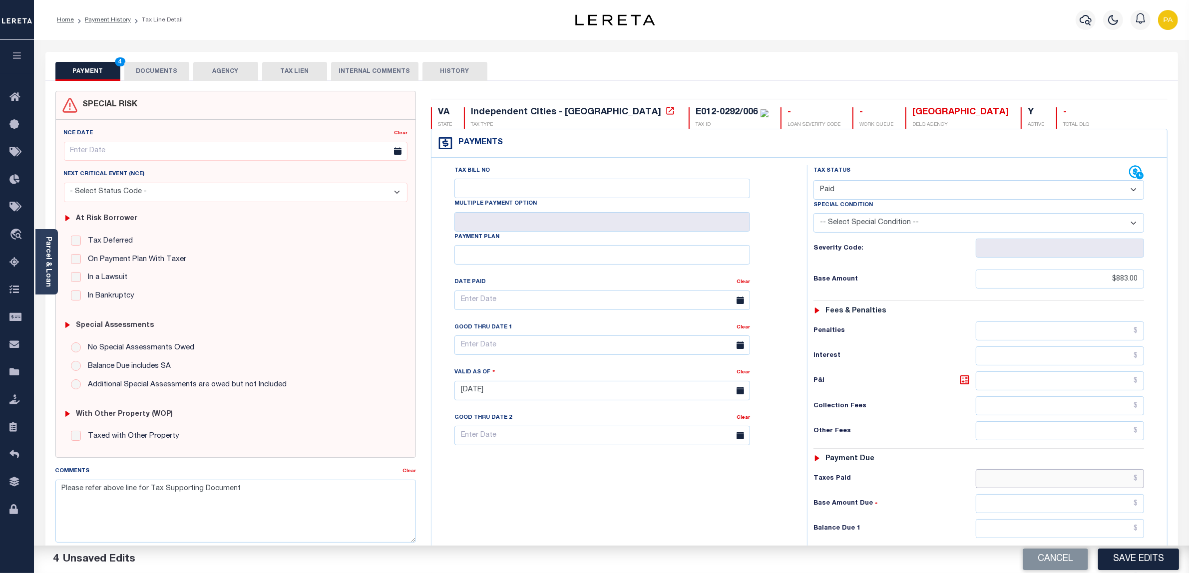
click at [1106, 488] on input "text" at bounding box center [1059, 478] width 169 height 19
paste input "883"
type input "$883.00"
click at [1112, 528] on input "text" at bounding box center [1059, 528] width 169 height 19
type input "$0.00"
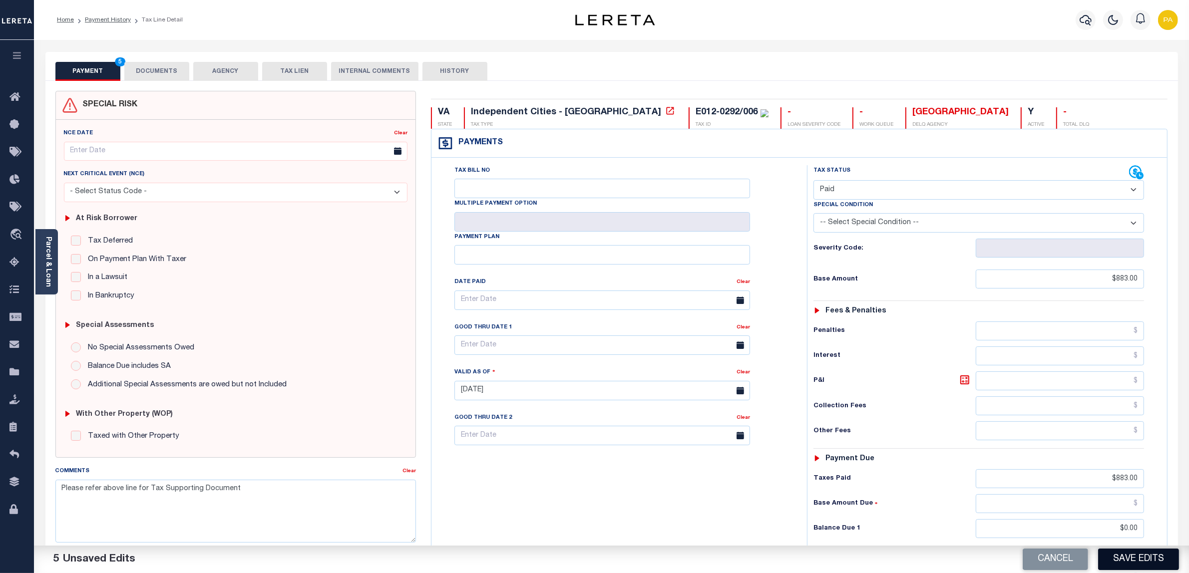
click at [1122, 556] on button "Save Edits" at bounding box center [1138, 559] width 81 height 21
checkbox input "false"
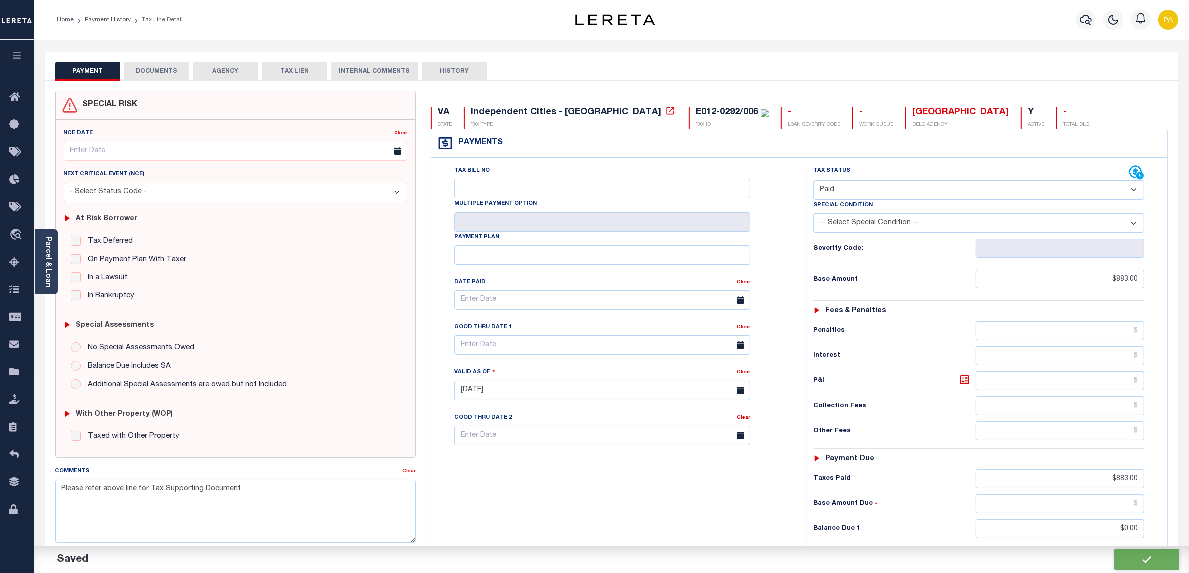
type input "$883"
type input "$0"
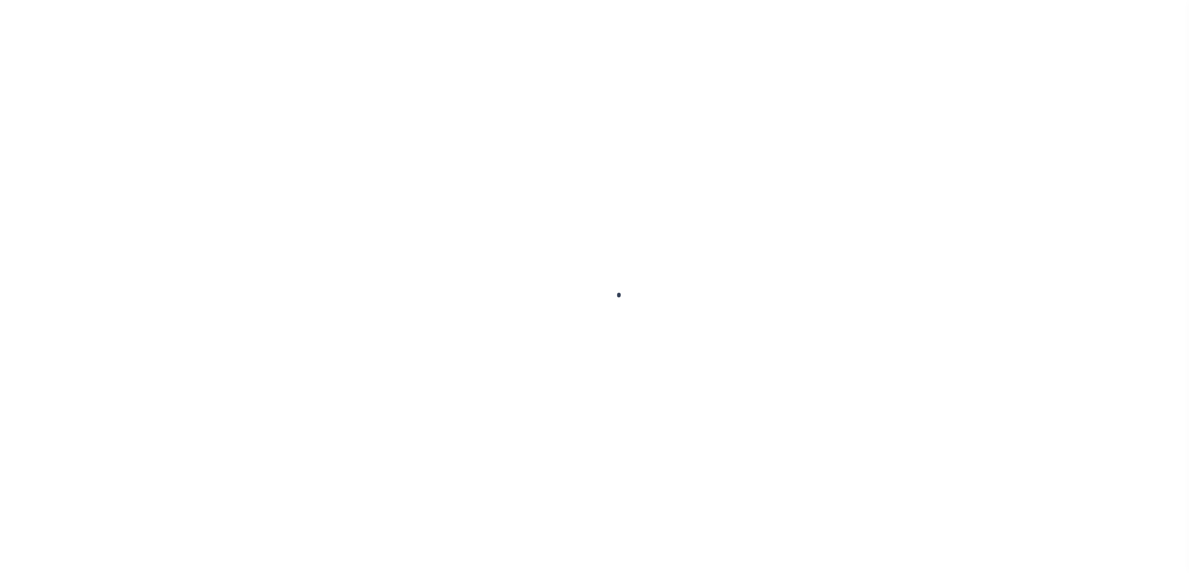
checkbox input "false"
type input "[DATE]"
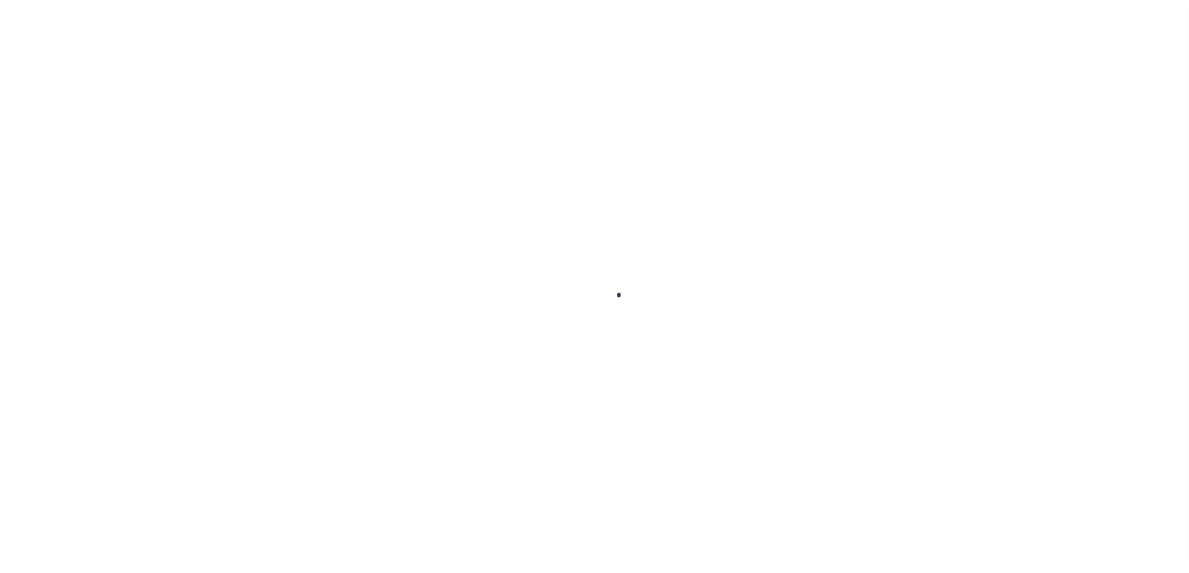
select select "NW2"
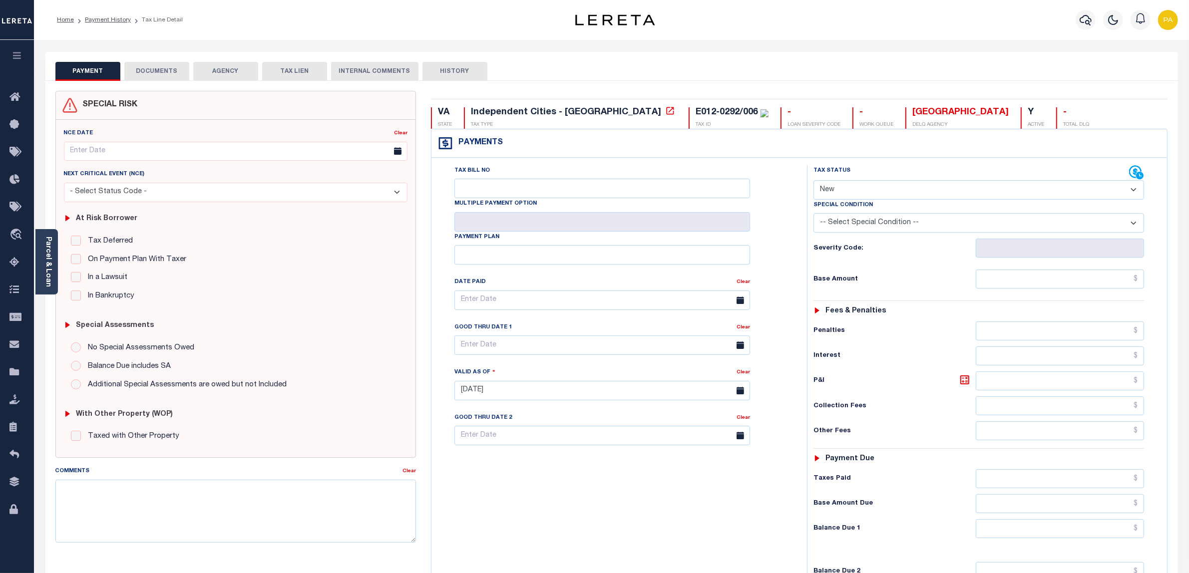
click at [170, 64] on button "DOCUMENTS" at bounding box center [156, 71] width 65 height 19
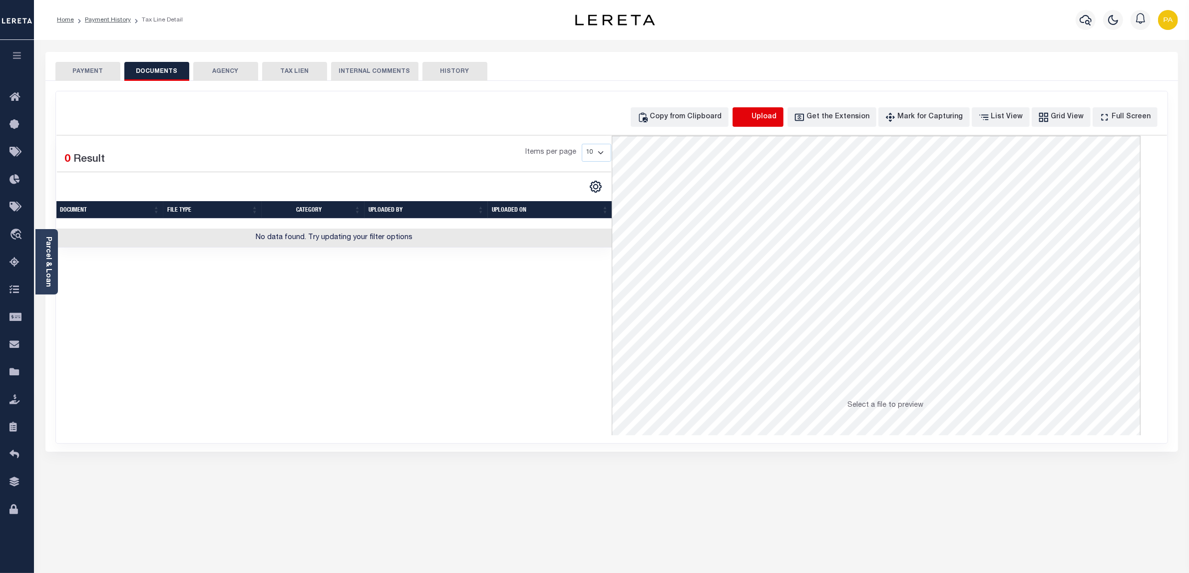
click at [748, 118] on icon "button" at bounding box center [743, 116] width 9 height 8
select select "POP"
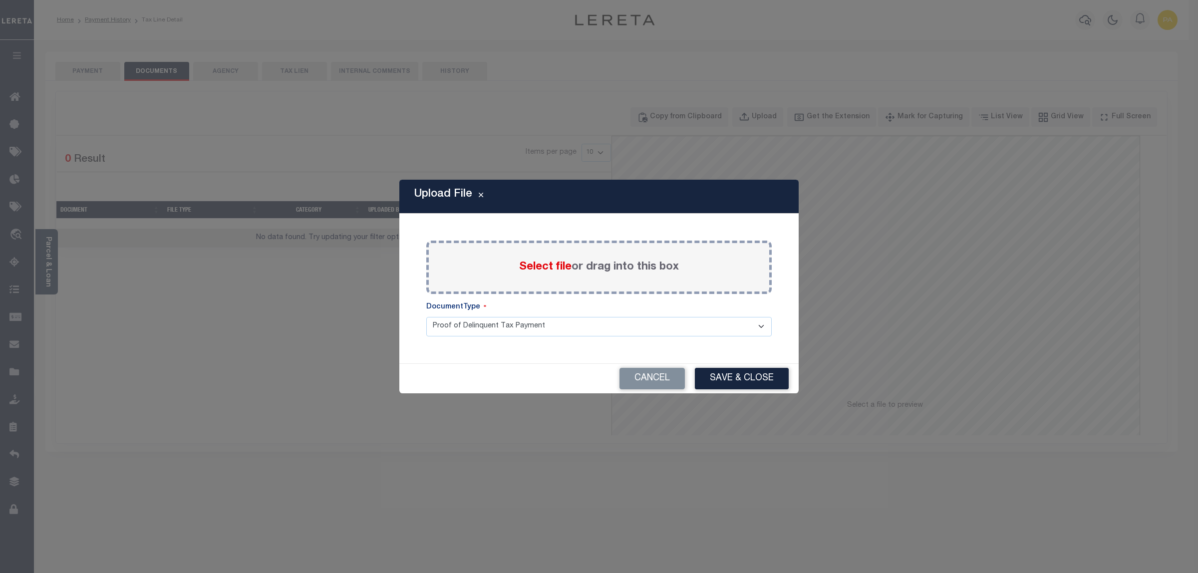
click at [613, 265] on label "Select file or drag into this box" at bounding box center [599, 267] width 160 height 16
click at [0, 0] on input "Select file or drag into this box" at bounding box center [0, 0] width 0 height 0
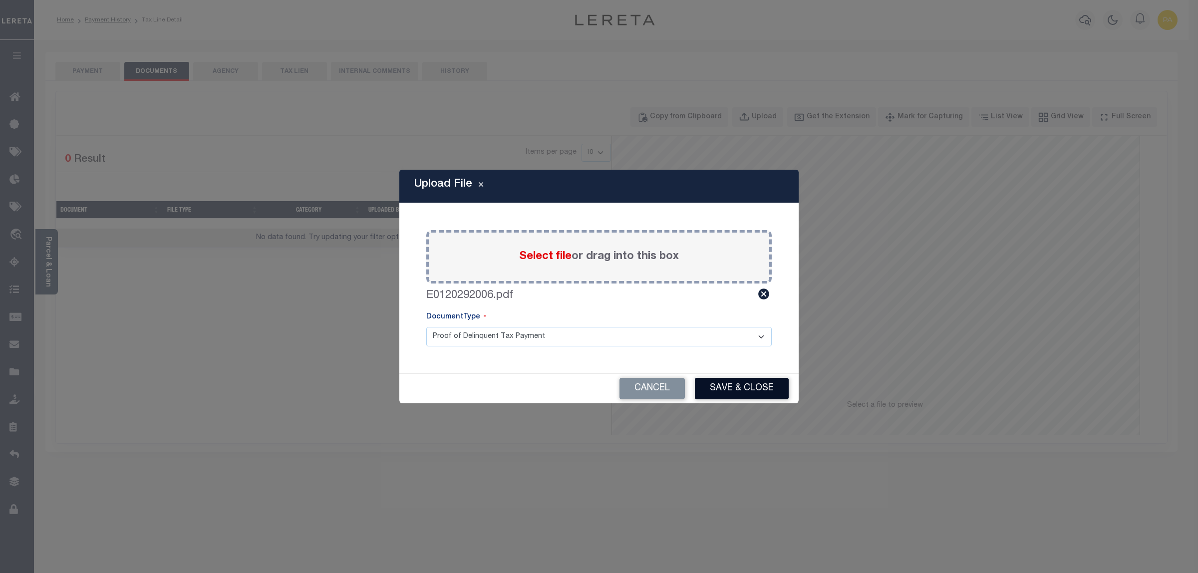
click at [737, 380] on button "Save & Close" at bounding box center [742, 388] width 94 height 21
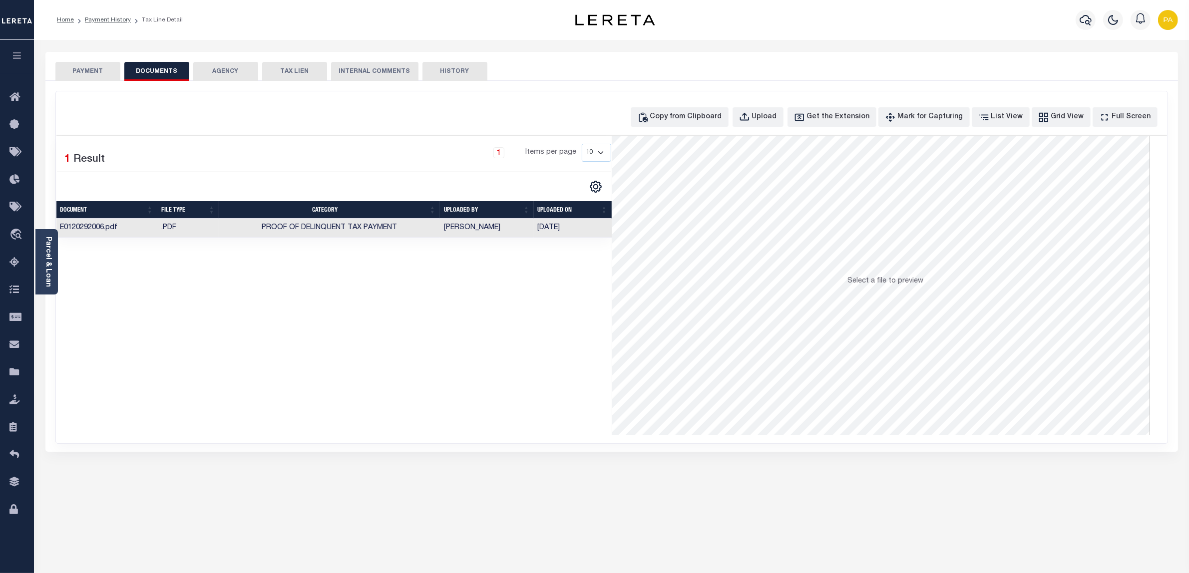
click at [485, 229] on td "[PERSON_NAME]" at bounding box center [487, 228] width 94 height 19
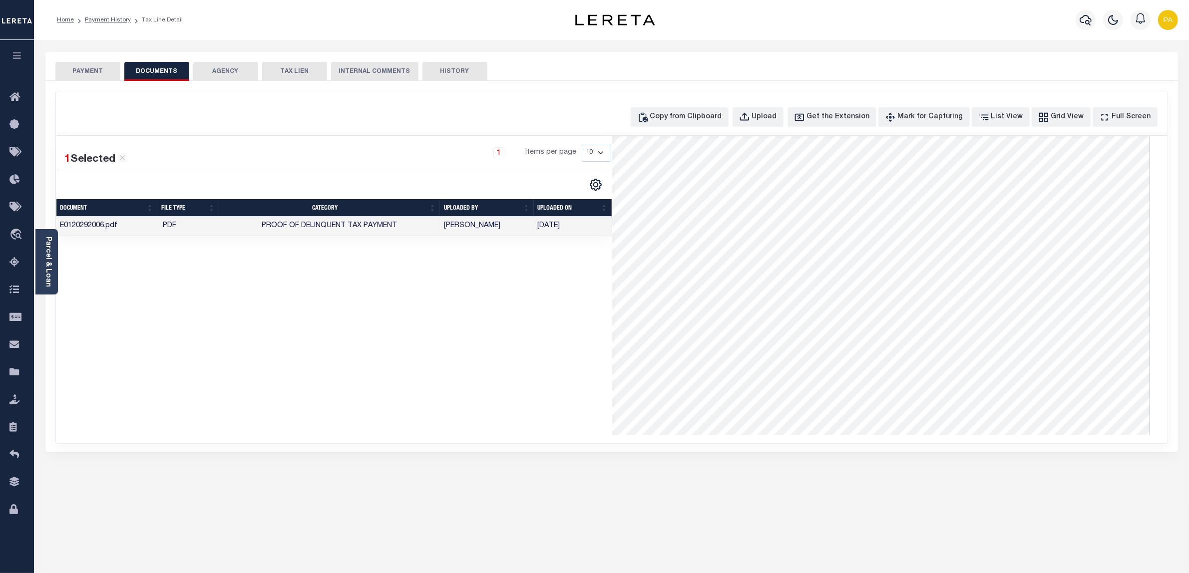
click at [88, 67] on button "PAYMENT" at bounding box center [87, 71] width 65 height 19
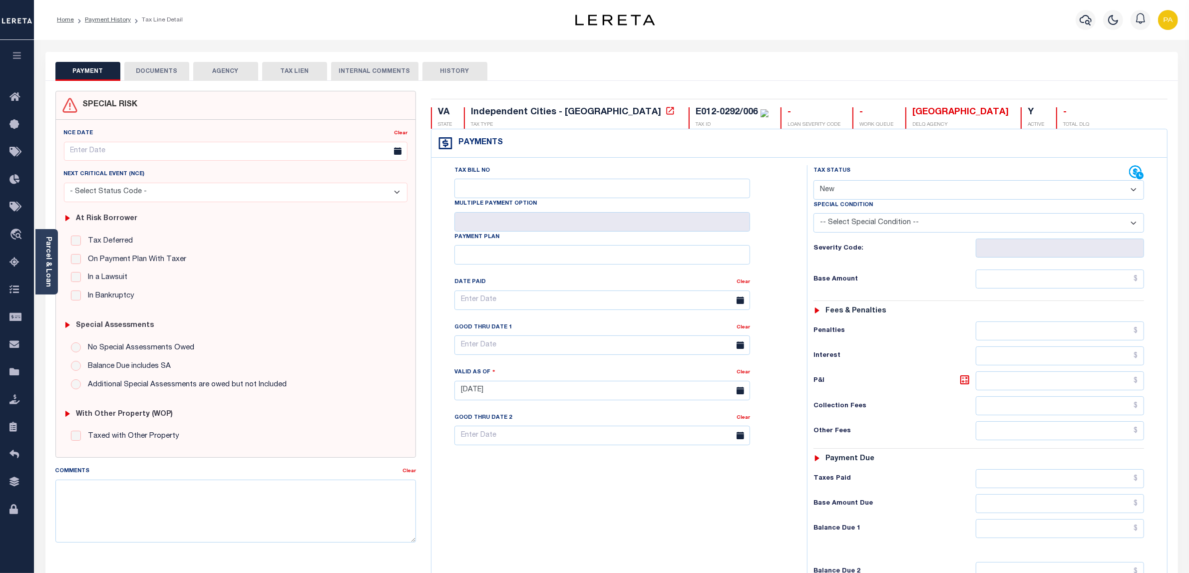
click at [852, 191] on select "- Select Status Code - Open Due/Unpaid Paid Incomplete No Tax Due Internal Refu…" at bounding box center [978, 189] width 331 height 19
select select "DUE"
click at [813, 181] on select "- Select Status Code - Open Due/Unpaid Paid Incomplete No Tax Due Internal Refu…" at bounding box center [978, 189] width 331 height 19
type input "[DATE]"
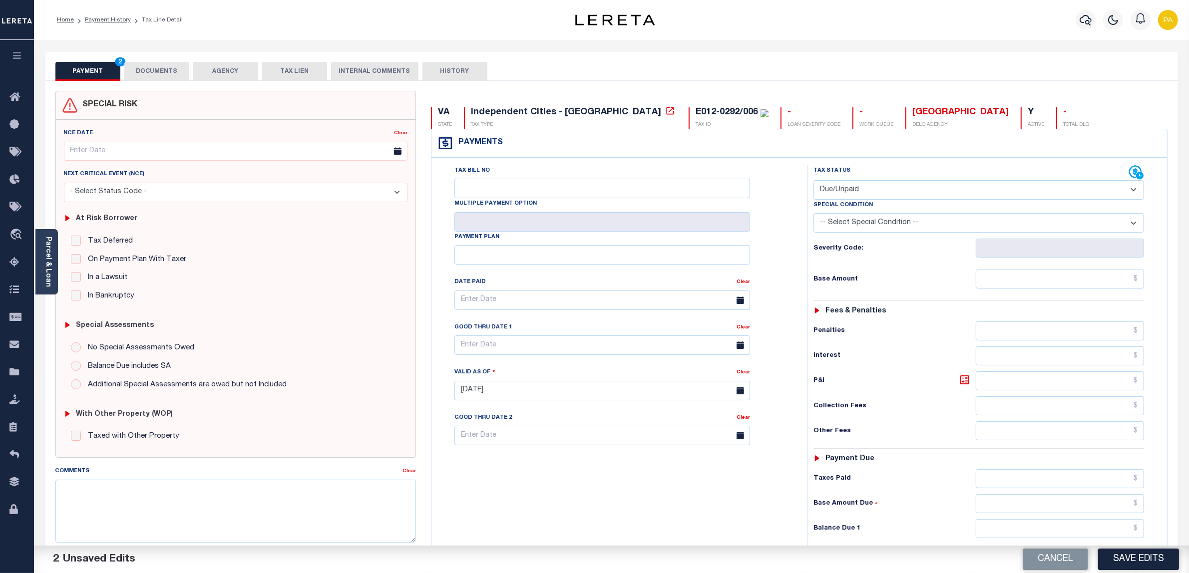
click at [842, 191] on select "- Select Status Code - Open Due/Unpaid Paid Incomplete No Tax Due Internal Refu…" at bounding box center [978, 189] width 331 height 19
select select "PYD"
click at [813, 181] on select "- Select Status Code - Open Due/Unpaid Paid Incomplete No Tax Due Internal Refu…" at bounding box center [978, 189] width 331 height 19
click at [1075, 268] on div "Tax Status Status - Select Status Code -" at bounding box center [982, 385] width 350 height 441
click at [1083, 278] on input "text" at bounding box center [1059, 279] width 169 height 19
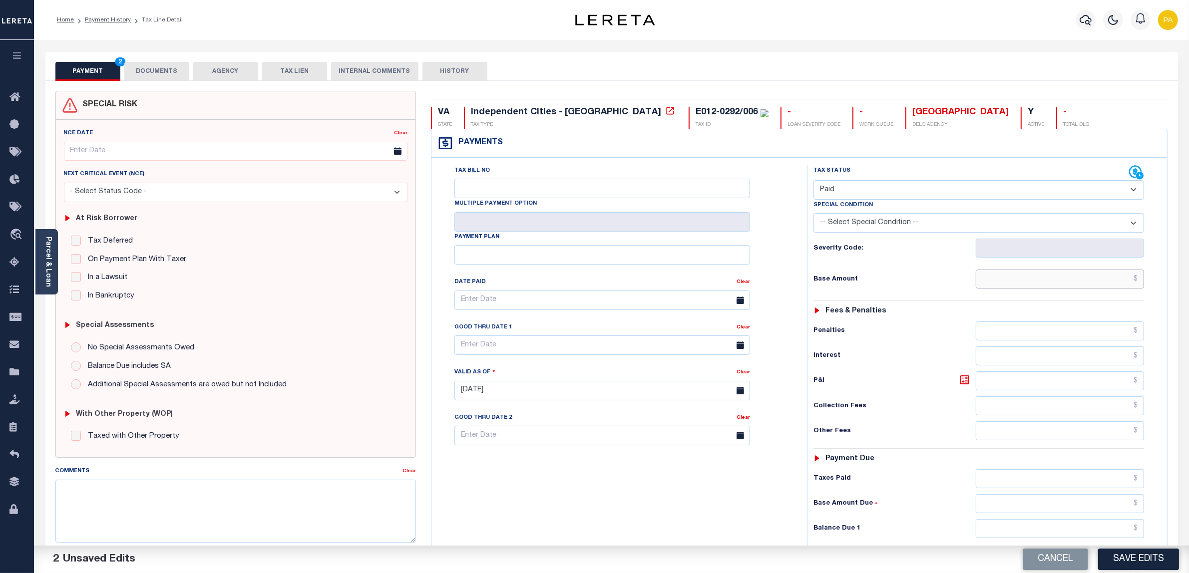
paste input "883"
type input "$883"
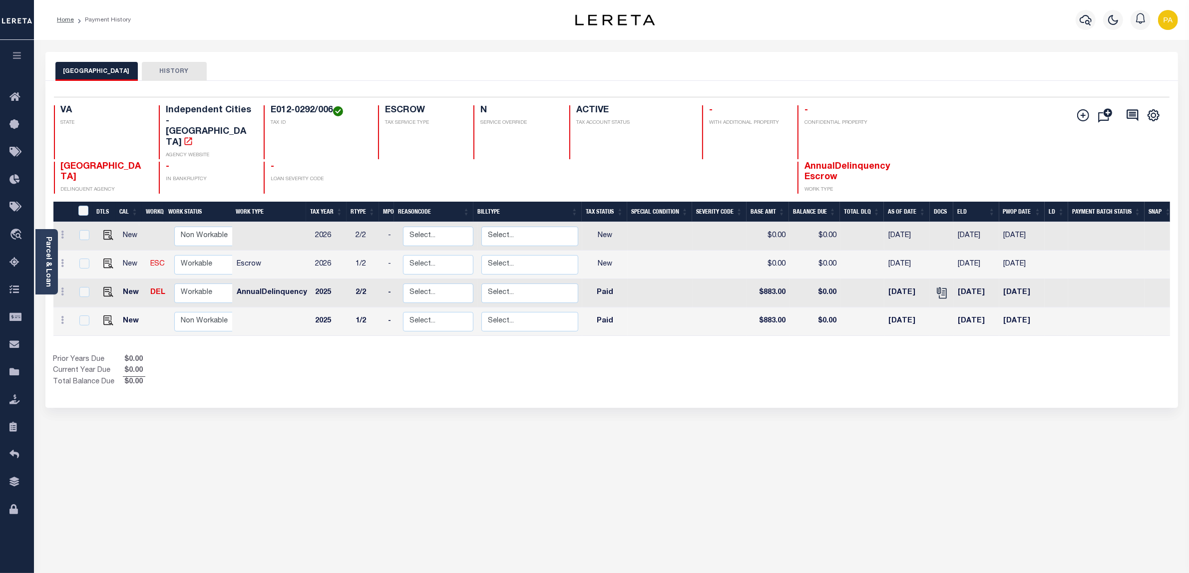
click at [526, 511] on div "RICHMOND CITY HISTORY Selected 4 Results" at bounding box center [611, 334] width 1147 height 564
click at [44, 255] on link "Parcel & Loan" at bounding box center [47, 262] width 7 height 50
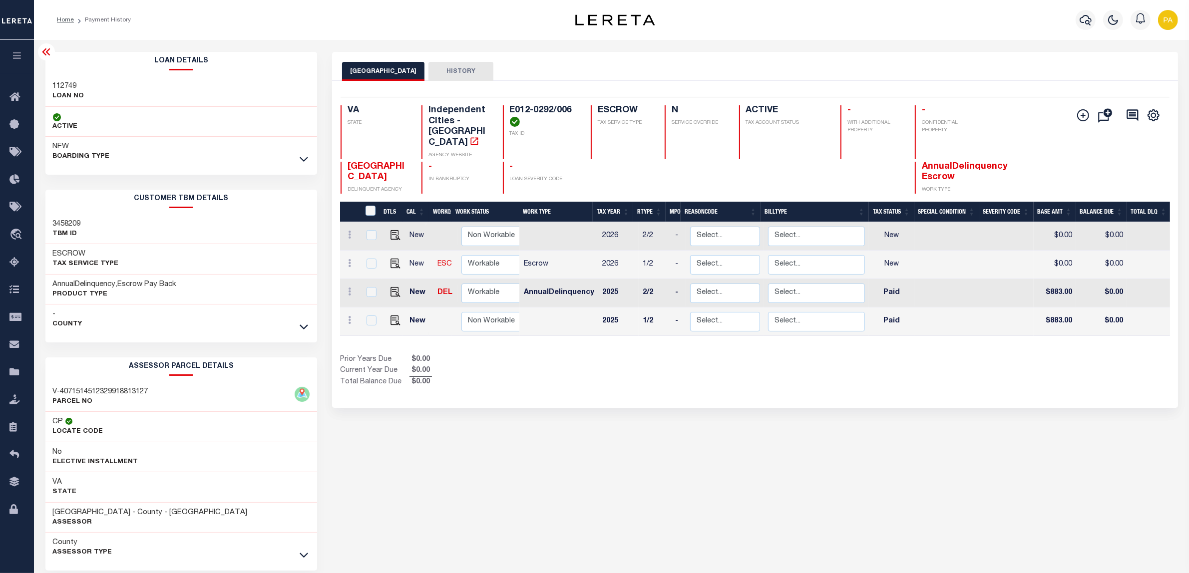
click at [65, 85] on h3 "112749" at bounding box center [68, 86] width 31 height 10
copy h3 "112749"
drag, startPoint x: 511, startPoint y: 106, endPoint x: 575, endPoint y: 105, distance: 63.9
click at [575, 105] on h4 "E012-0292/006" at bounding box center [544, 115] width 69 height 21
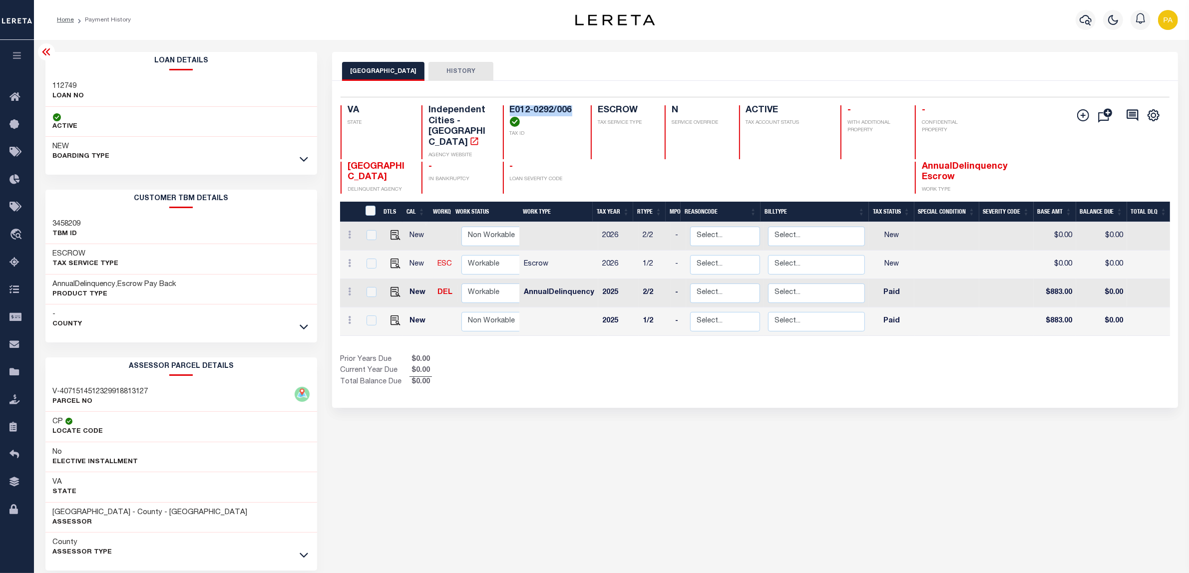
copy h4 "E012-0292/006"
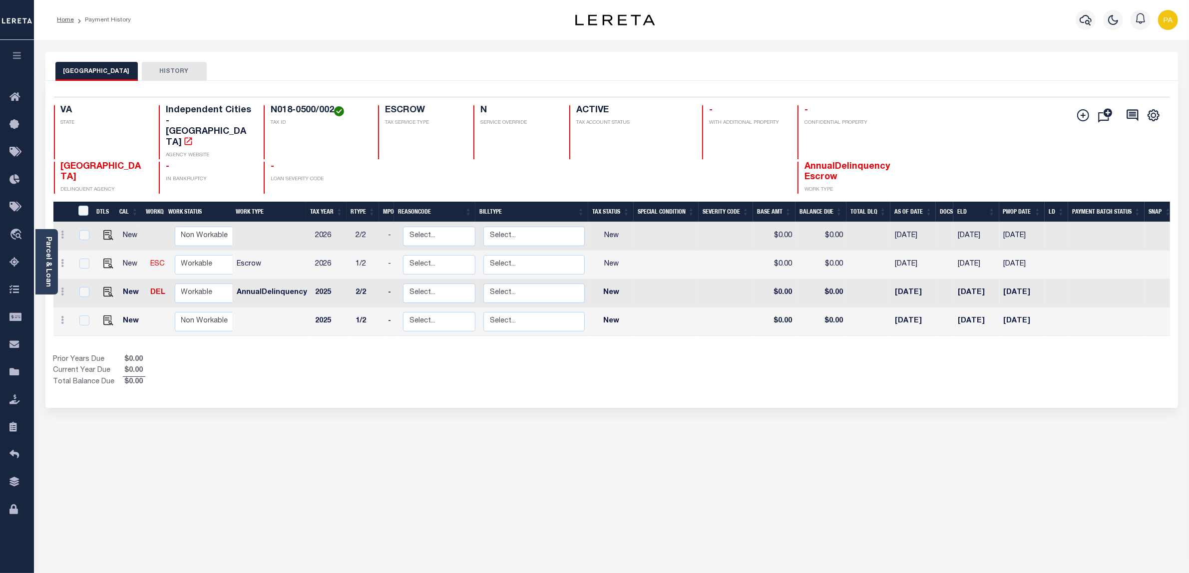
click at [201, 450] on div "RICHMOND CITY HISTORY Selected 4 Results" at bounding box center [611, 334] width 1147 height 564
drag, startPoint x: 272, startPoint y: 109, endPoint x: 333, endPoint y: 110, distance: 61.4
click at [333, 110] on h4 "N018-0500/002" at bounding box center [318, 110] width 95 height 11
copy h4 "N018-0500/002"
click at [452, 515] on div "RICHMOND CITY HISTORY Selected 4 Results" at bounding box center [611, 334] width 1147 height 564
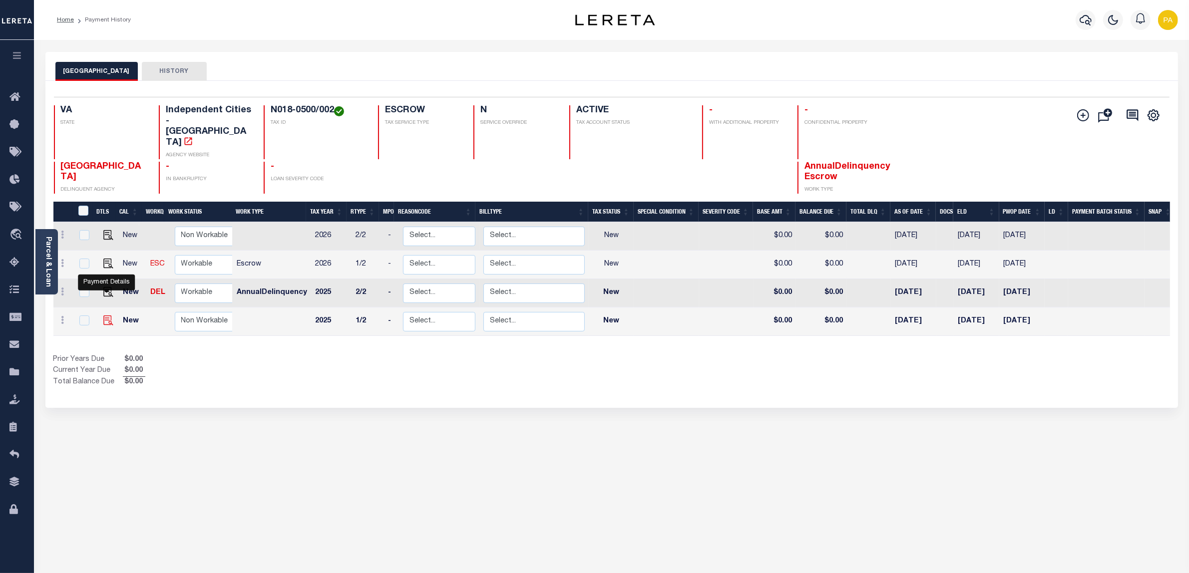
click at [107, 315] on img "" at bounding box center [108, 320] width 10 height 10
checkbox input "true"
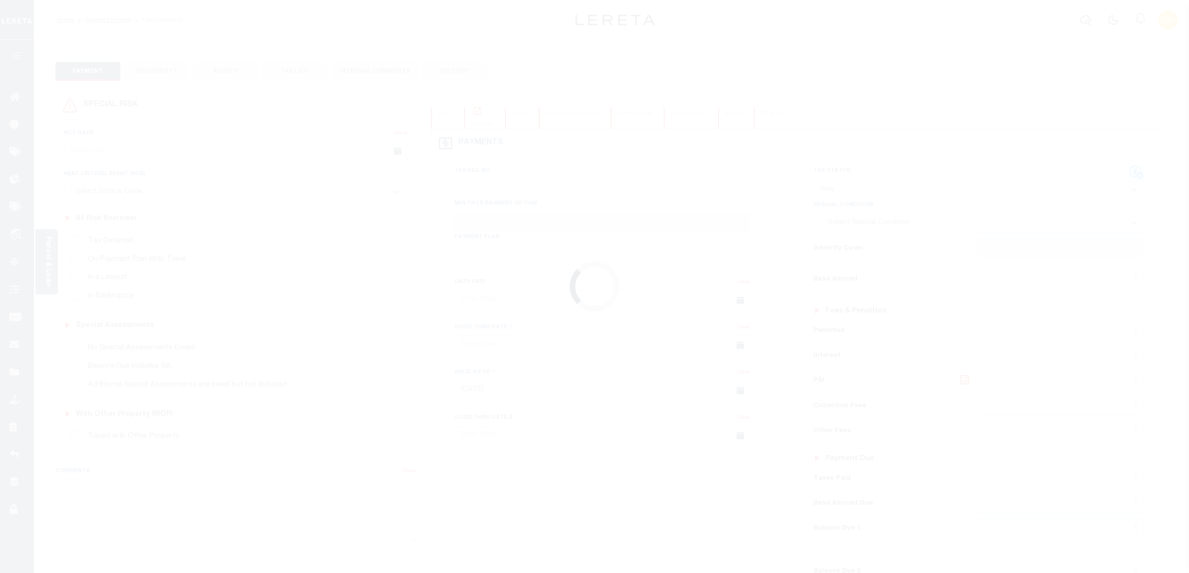
select select "NW2"
click textarea "Comments"
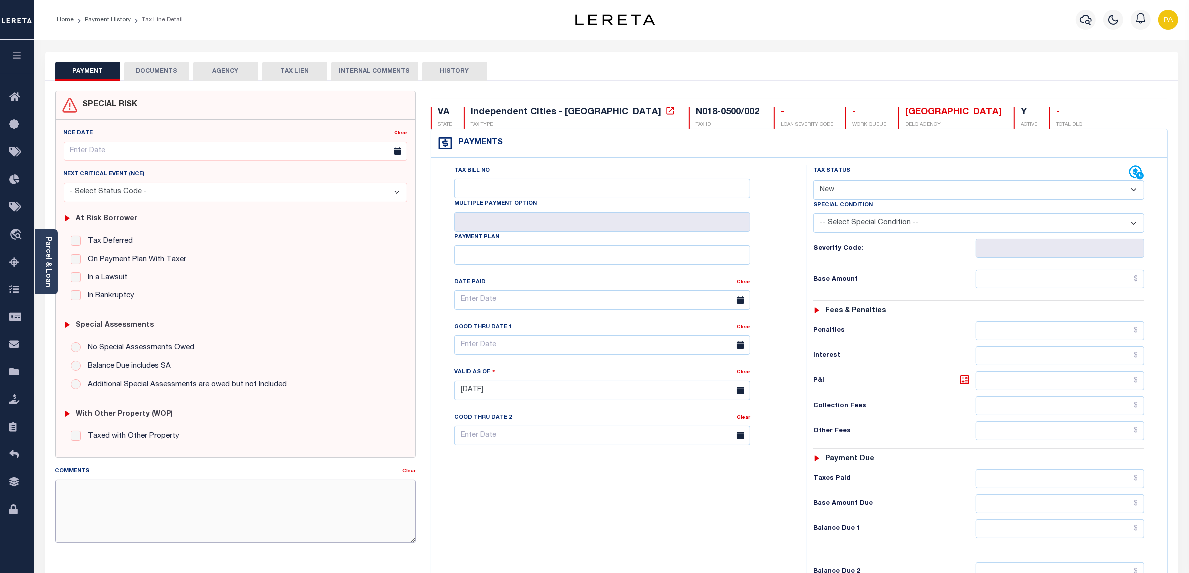
paste textarea "Please refer above line for Tax Supporting Document"
type textarea "Please refer above line for Tax Supporting Document"
type input "[DATE]"
click select "- Select Status Code - Open Due/Unpaid Paid Incomplete No Tax Due Internal Refu…"
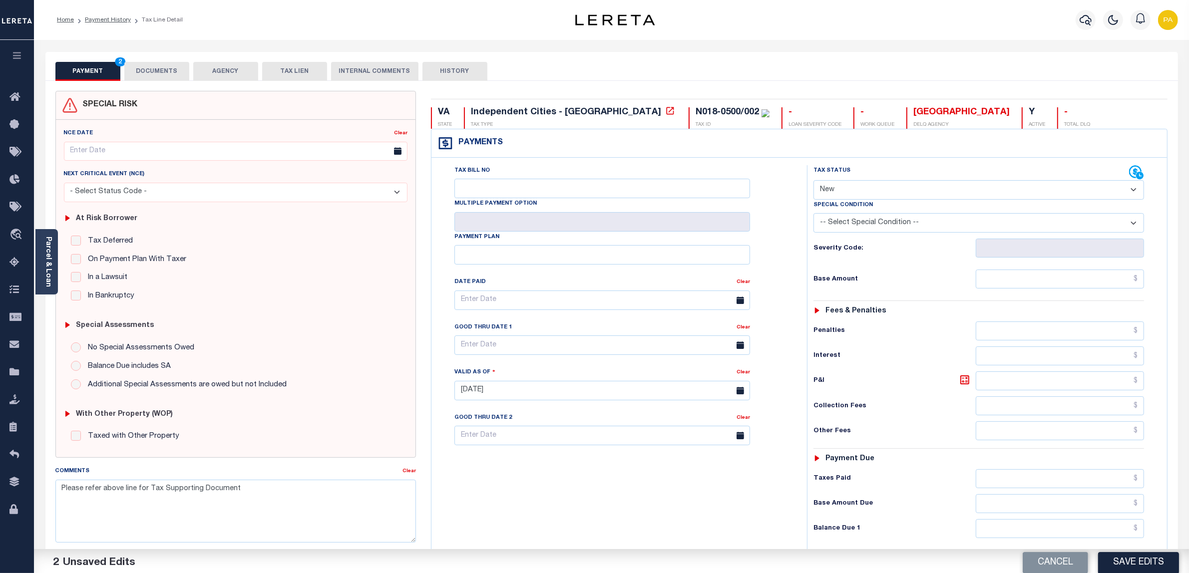
select select "PYD"
click select "- Select Status Code - Open Due/Unpaid Paid Incomplete No Tax Due Internal Refu…"
click input "text"
paste input "906"
type input "$906.00"
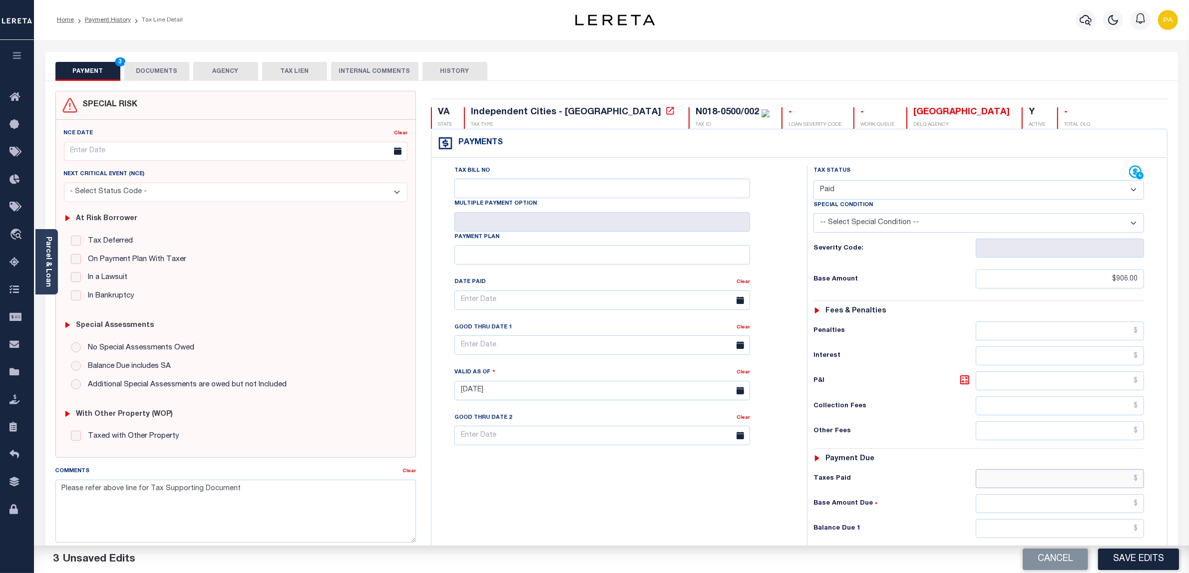
click input "text"
paste input "906"
type input "$906.00"
click input "text"
type input "$0.00"
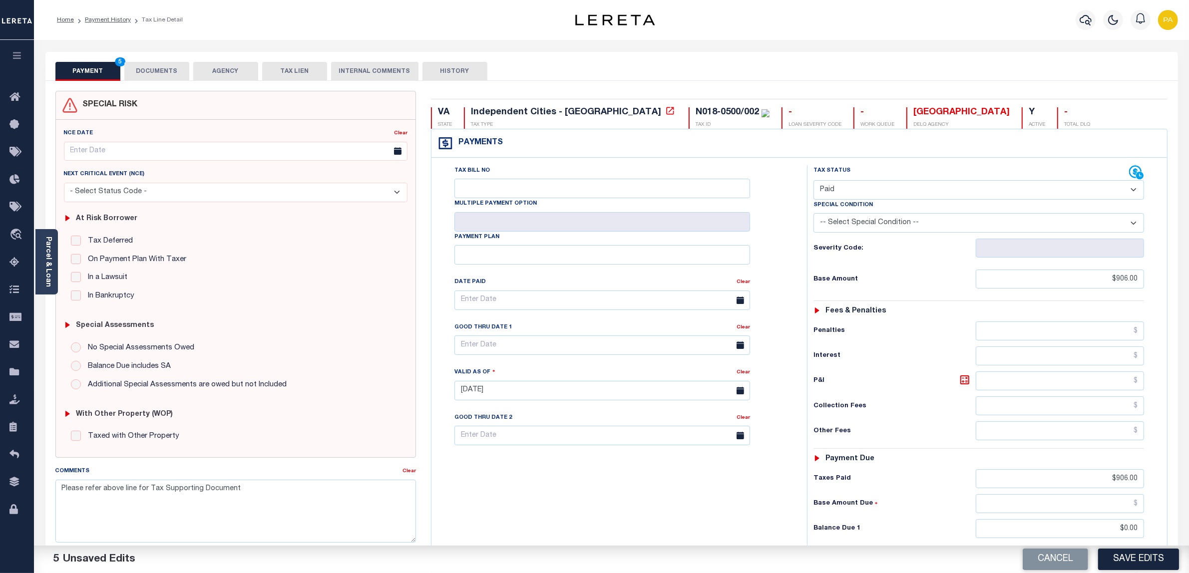
click button "Save Edits"
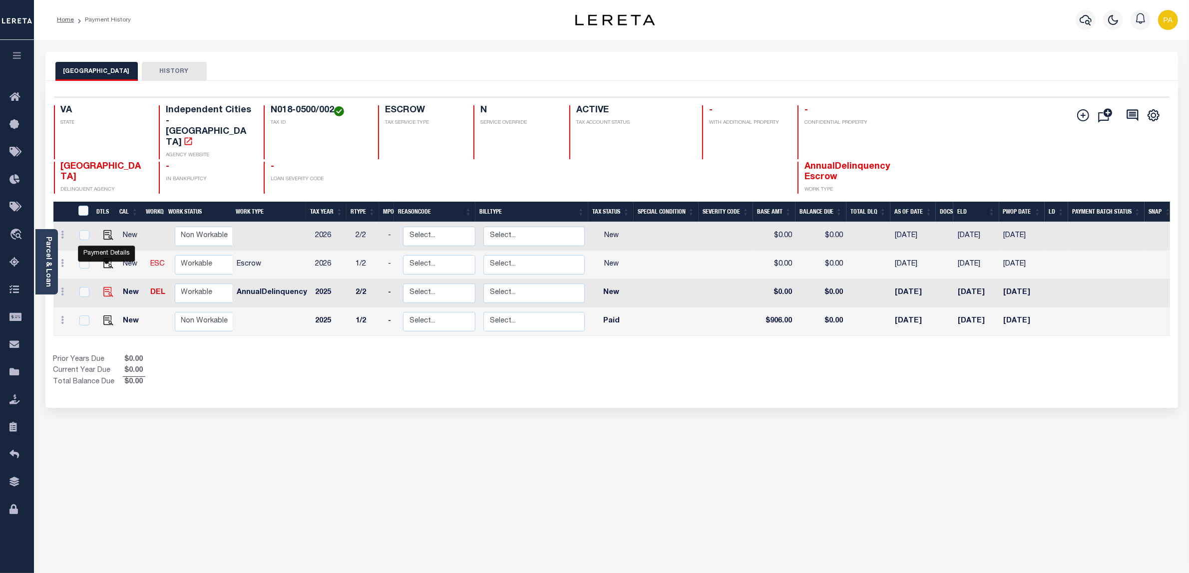
click at [103, 287] on img "" at bounding box center [108, 292] width 10 height 10
checkbox input "true"
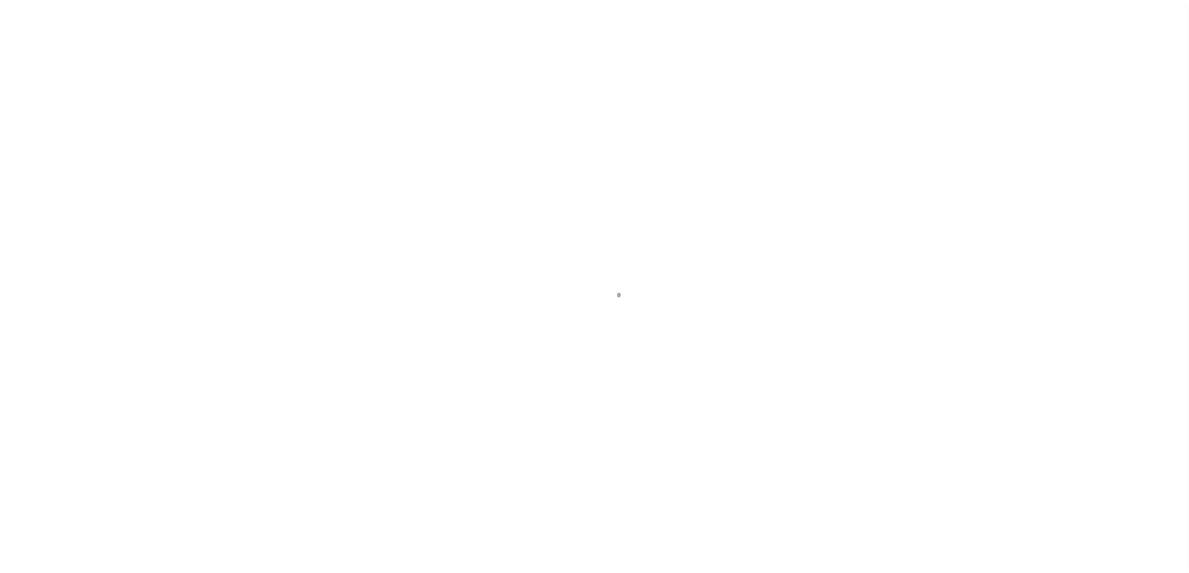
checkbox input "false"
type input "[DATE]"
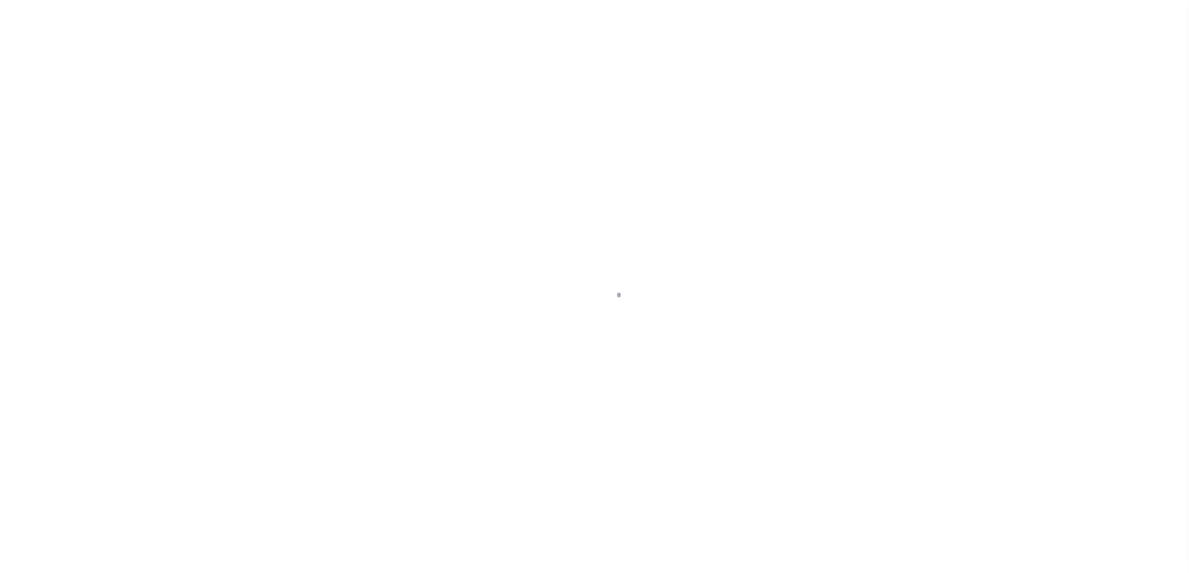
select select "NW2"
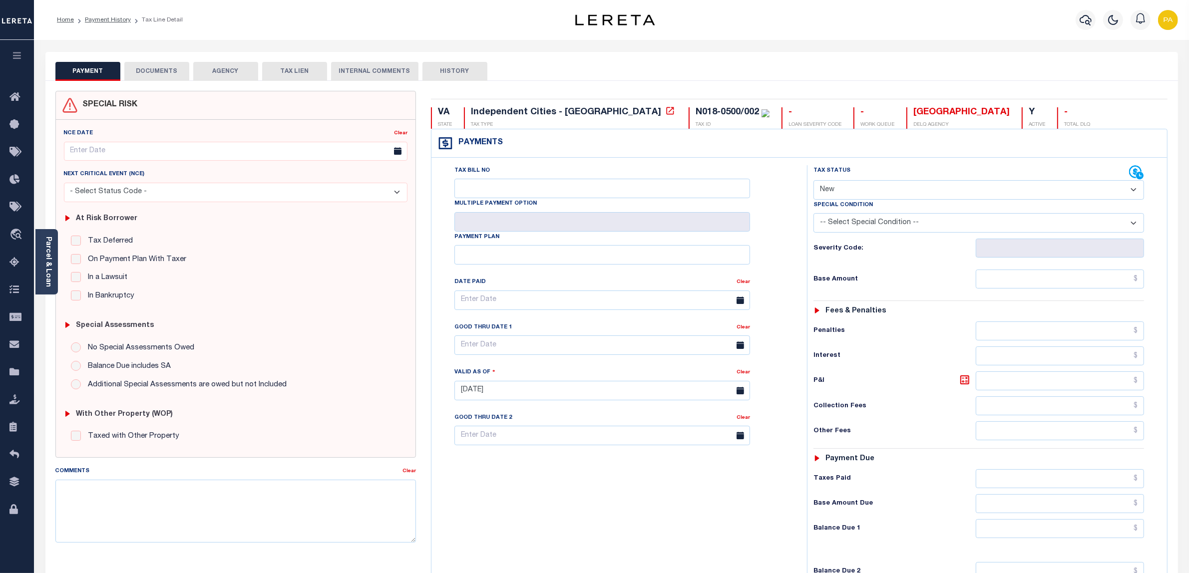
click at [152, 73] on button "DOCUMENTS" at bounding box center [156, 71] width 65 height 19
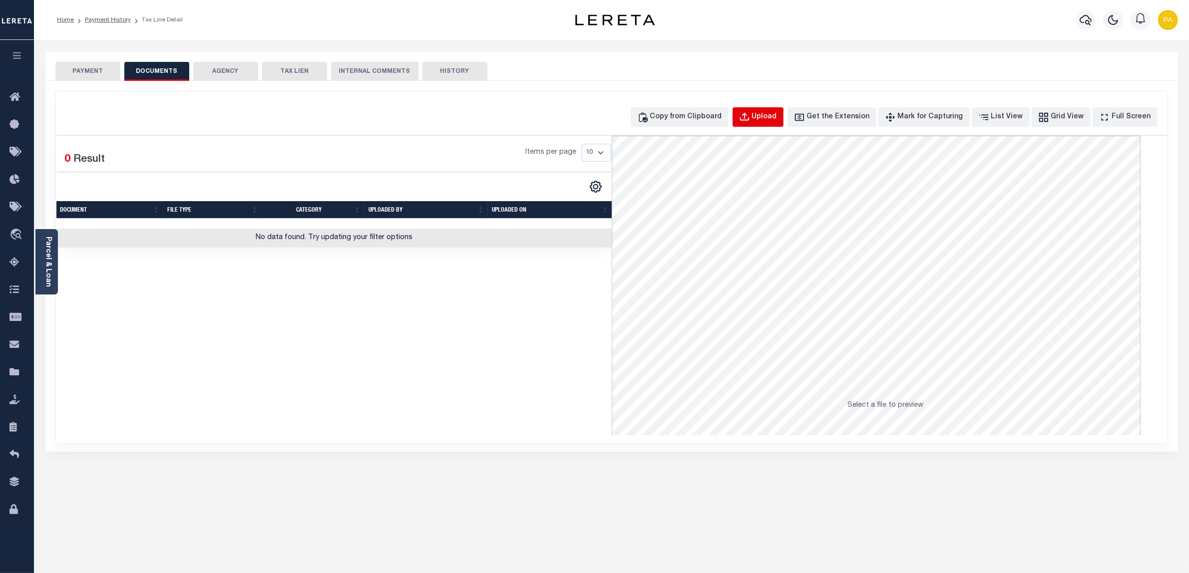
click at [772, 114] on div "Upload" at bounding box center [764, 117] width 25 height 11
select select "POP"
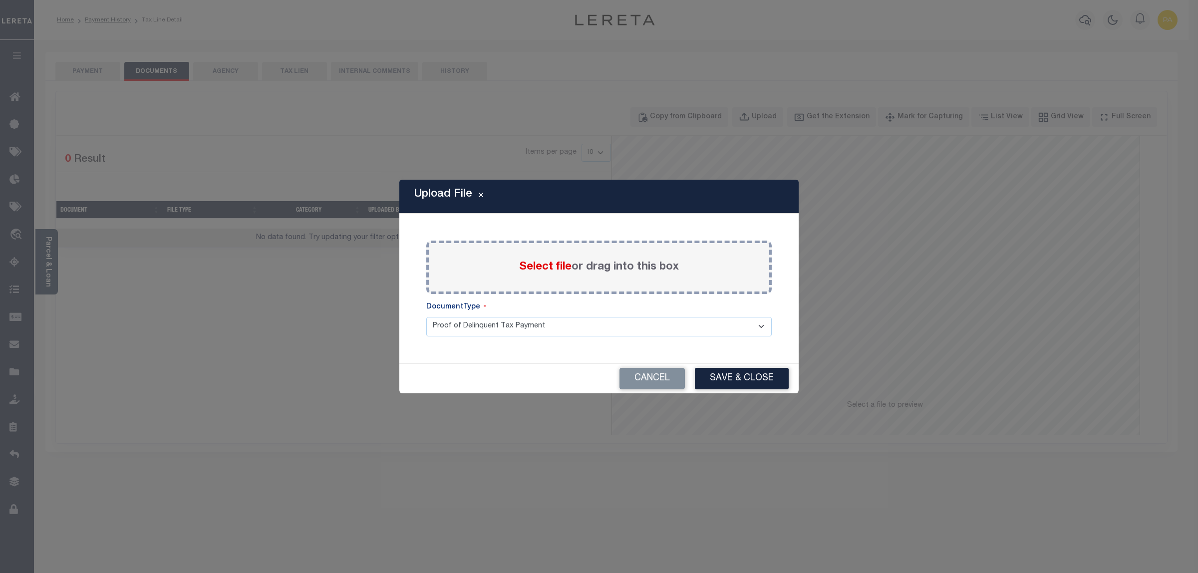
click at [580, 271] on label "Select file or drag into this box" at bounding box center [599, 267] width 160 height 16
click at [0, 0] on input "Select file or drag into this box" at bounding box center [0, 0] width 0 height 0
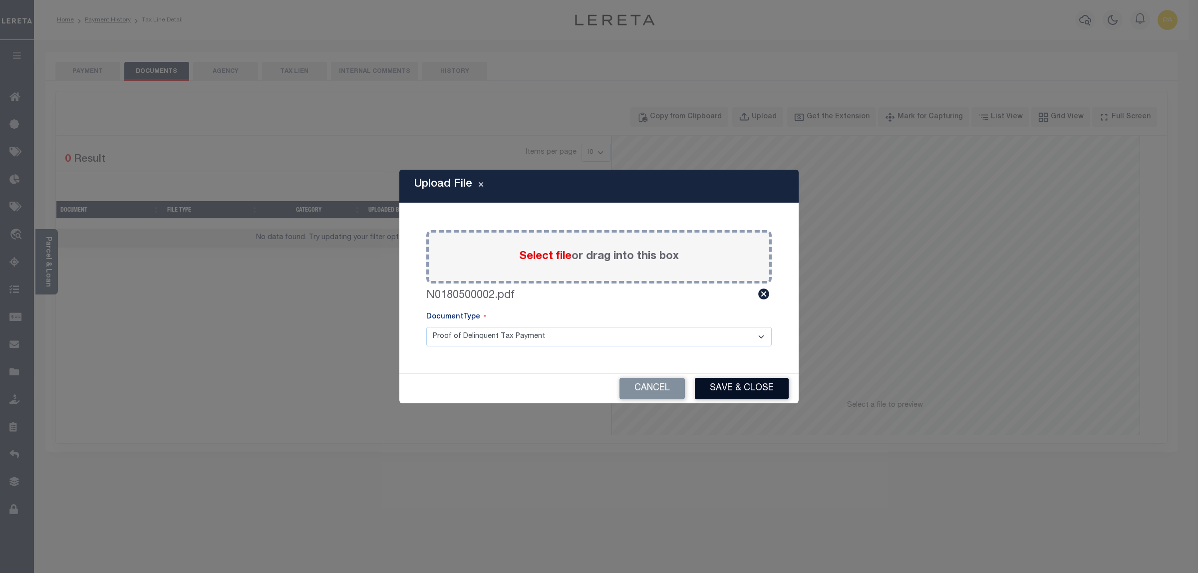
click at [736, 394] on button "Save & Close" at bounding box center [742, 388] width 94 height 21
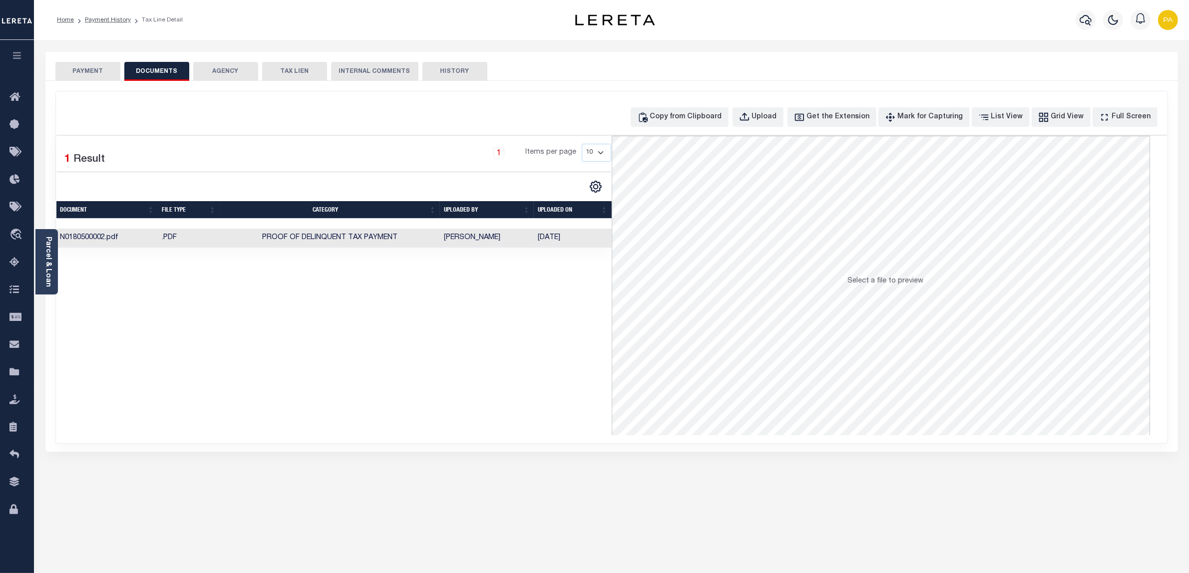
click at [98, 70] on button "PAYMENT" at bounding box center [87, 71] width 65 height 19
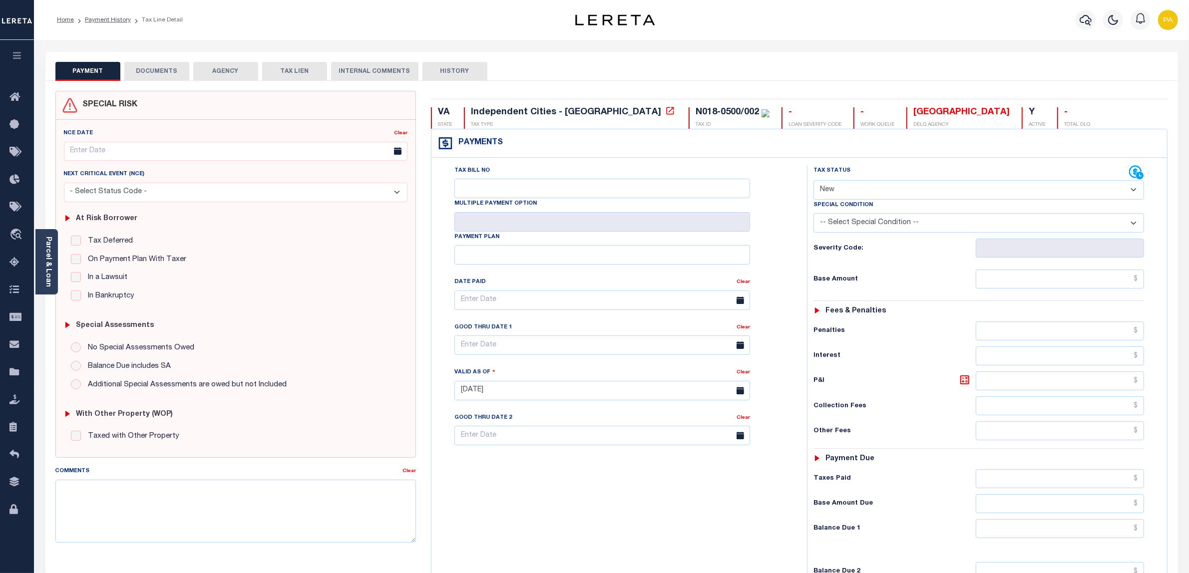
click at [837, 193] on select "- Select Status Code - Open Due/Unpaid Paid Incomplete No Tax Due Internal Refu…" at bounding box center [978, 189] width 331 height 19
select select "INC"
click at [813, 181] on select "- Select Status Code - Open Due/Unpaid Paid Incomplete No Tax Due Internal Refu…" at bounding box center [978, 189] width 331 height 19
type input "[DATE]"
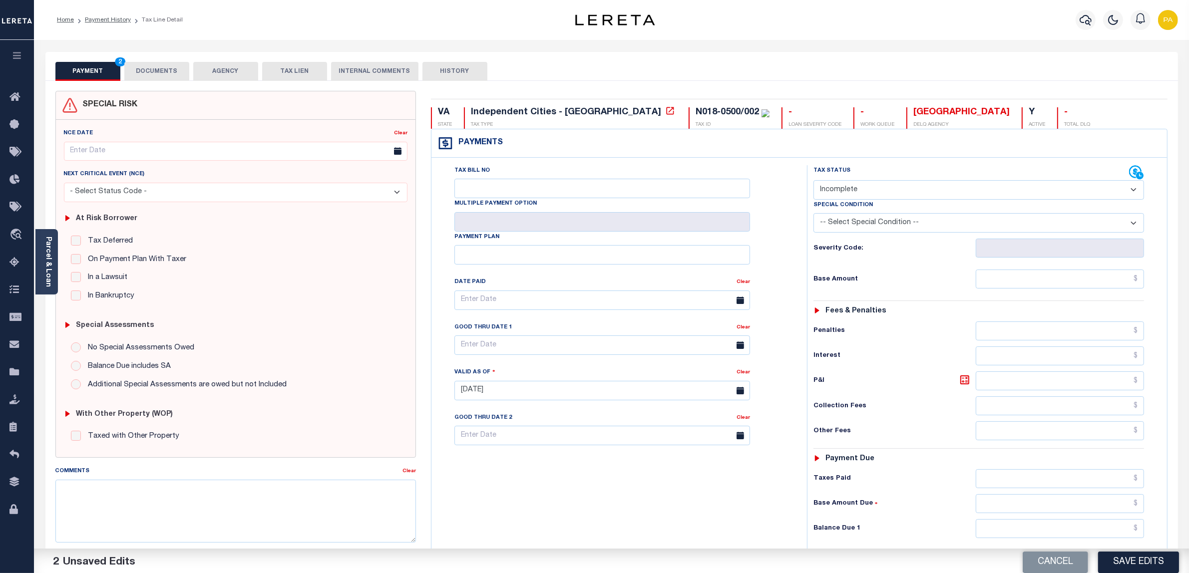
click at [829, 197] on select "- Select Status Code - Open Due/Unpaid Paid Incomplete No Tax Due Internal Refu…" at bounding box center [978, 189] width 331 height 19
select select "PYD"
click at [813, 181] on select "- Select Status Code - Open Due/Unpaid Paid Incomplete No Tax Due Internal Refu…" at bounding box center [978, 189] width 331 height 19
click at [1086, 286] on input "text" at bounding box center [1059, 279] width 169 height 19
paste input "906"
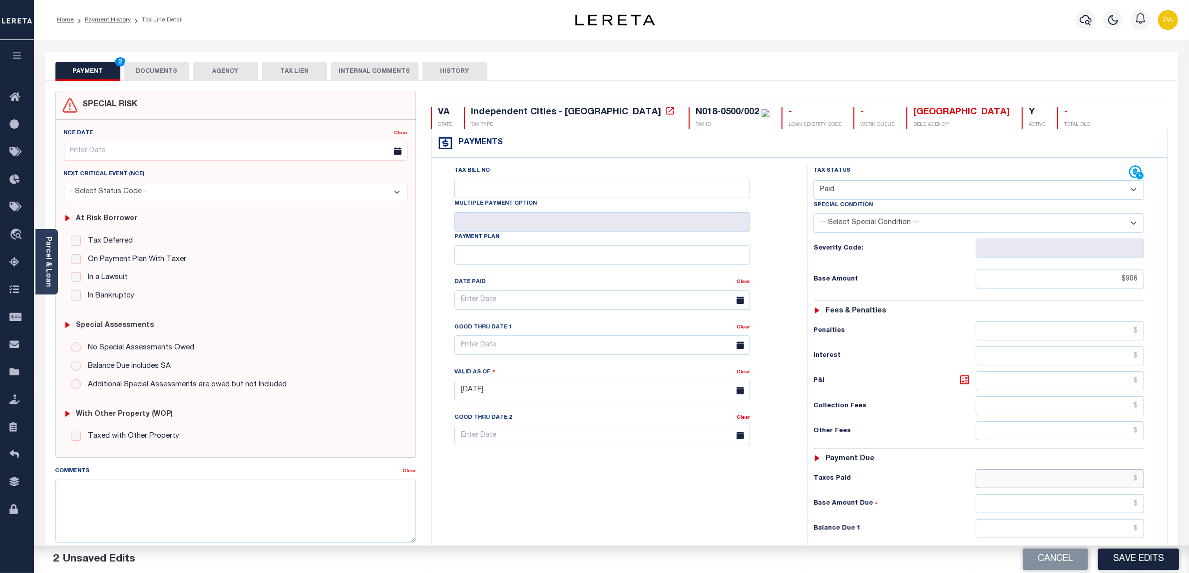
type input "$906.00"
click at [1116, 483] on input "text" at bounding box center [1059, 478] width 169 height 19
paste input "906"
type input "$906.00"
click at [1121, 537] on input "text" at bounding box center [1059, 528] width 169 height 19
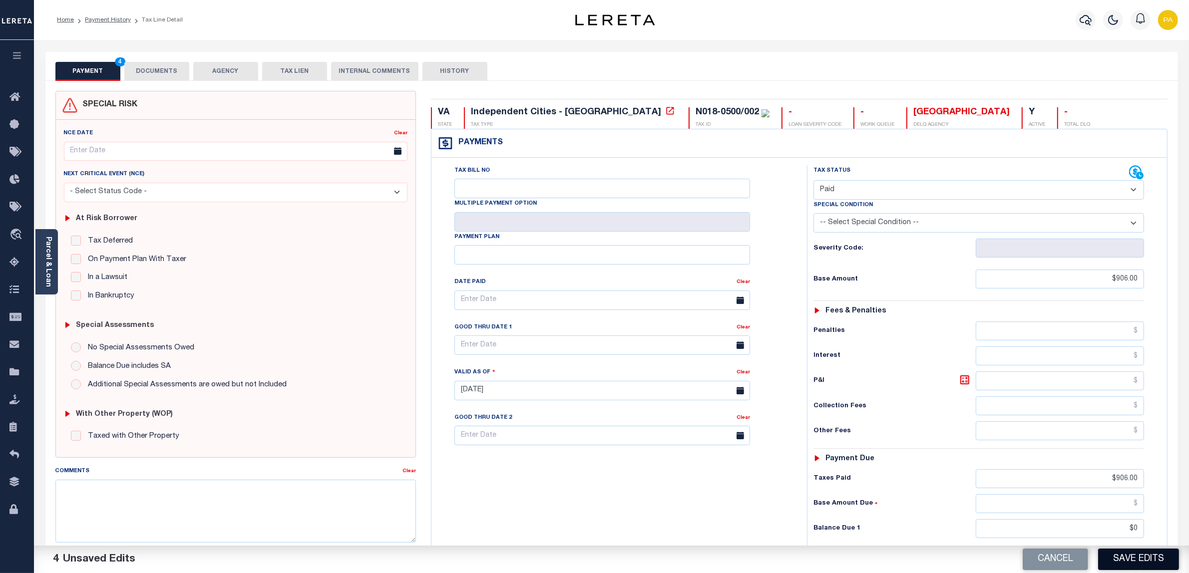
type input "$0.00"
click at [1124, 555] on button "Save Edits" at bounding box center [1138, 559] width 81 height 21
checkbox input "false"
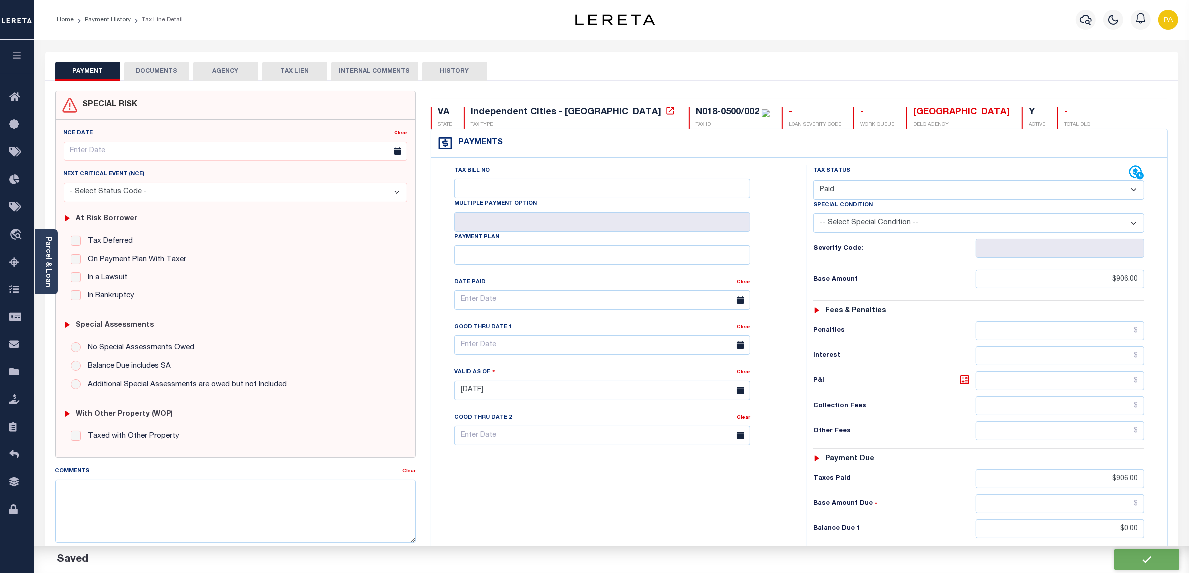
checkbox input "false"
type input "$906"
type input "$0"
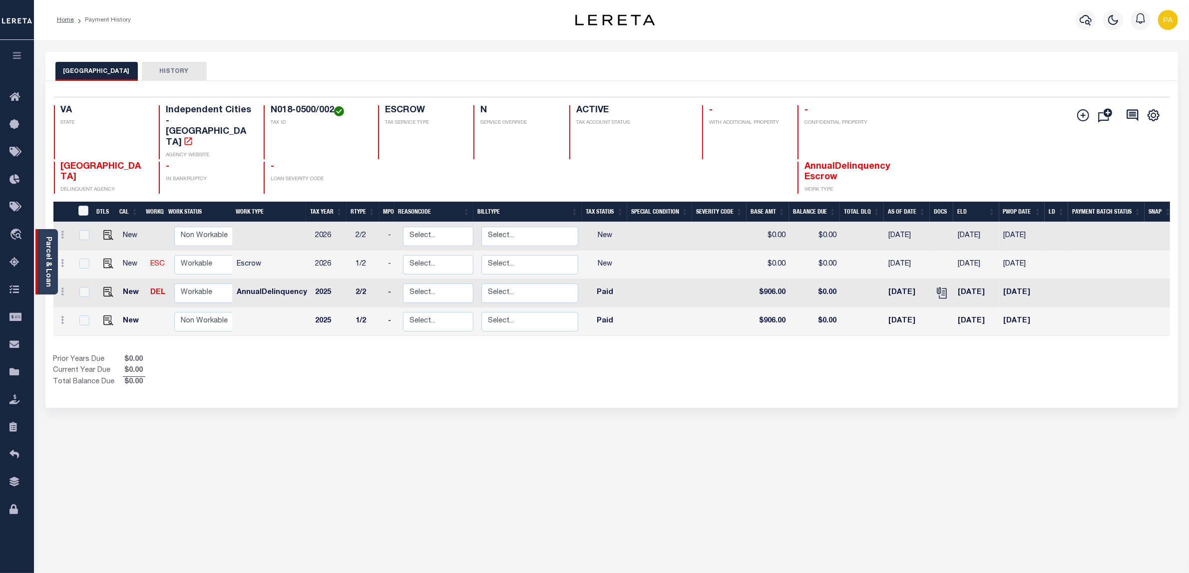
click at [46, 246] on link "Parcel & Loan" at bounding box center [47, 262] width 7 height 50
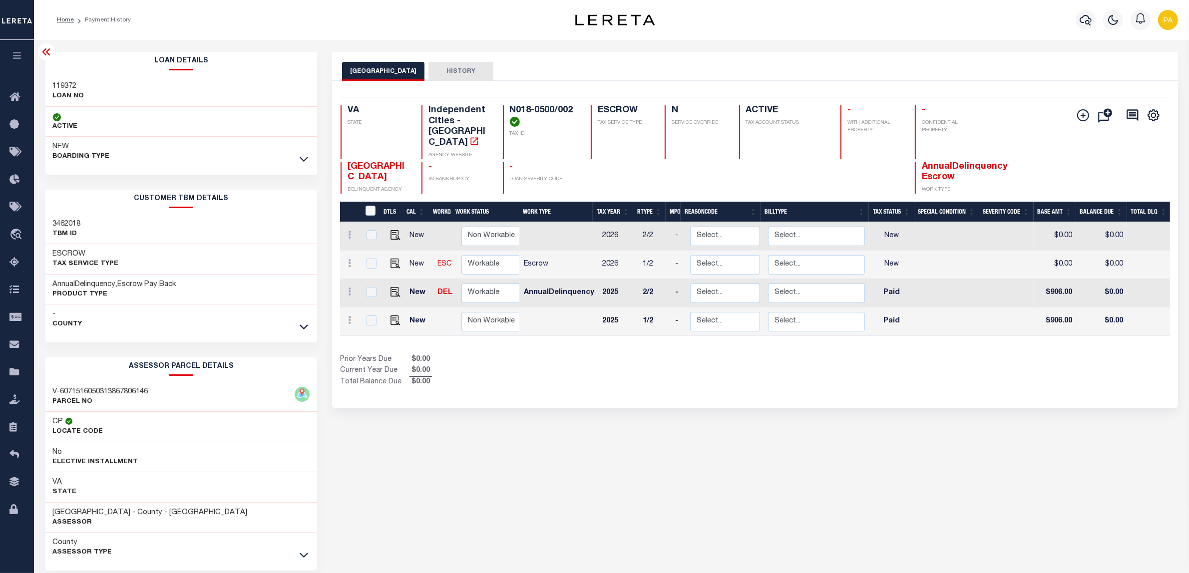
click at [60, 81] on h3 "119372" at bounding box center [68, 86] width 31 height 10
copy h3 "119372"
drag, startPoint x: 509, startPoint y: 106, endPoint x: 574, endPoint y: 103, distance: 64.9
click at [574, 103] on div "Selected 4 Results 1 Items per page 25 50 100 VA STATE Independent Cities - VA …" at bounding box center [754, 145] width 845 height 97
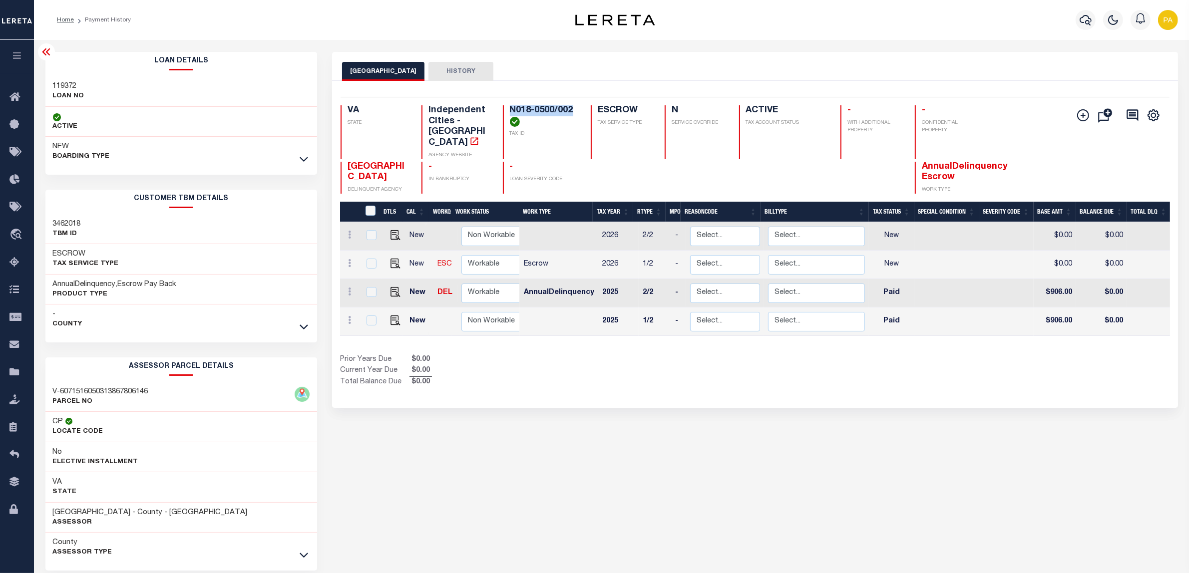
copy h4 "N018-0500/002"
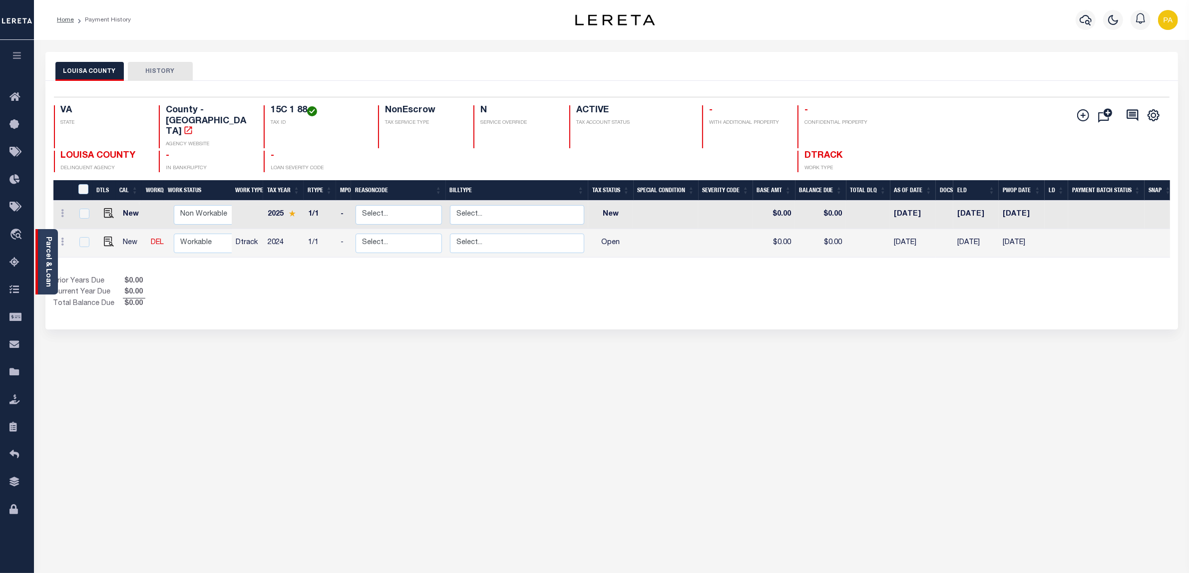
click at [48, 243] on link "Parcel & Loan" at bounding box center [47, 262] width 7 height 50
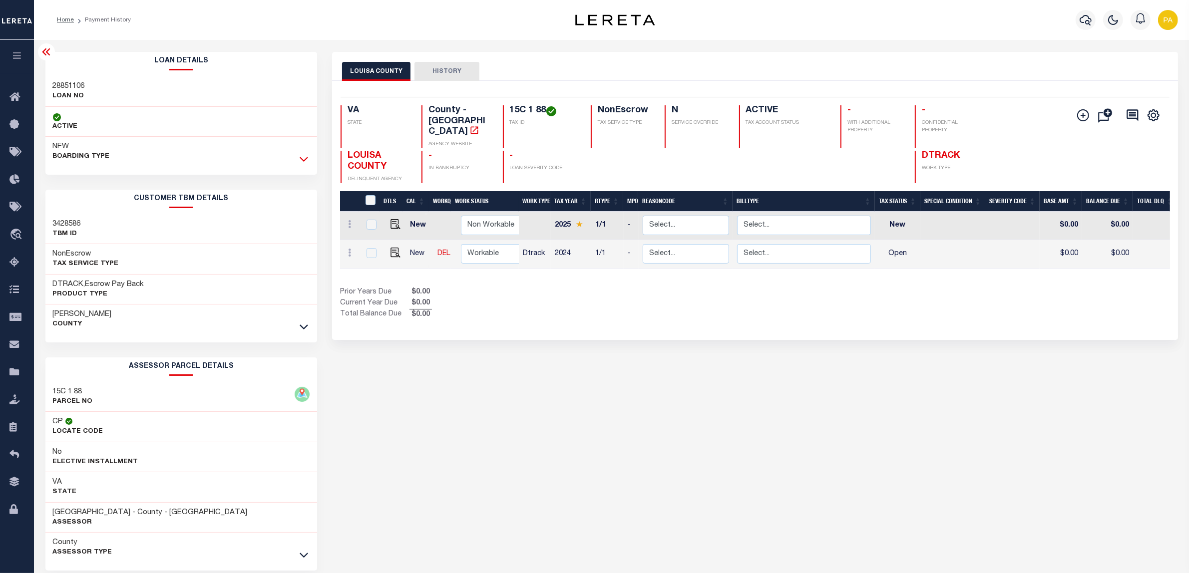
click at [303, 161] on icon at bounding box center [304, 159] width 8 height 5
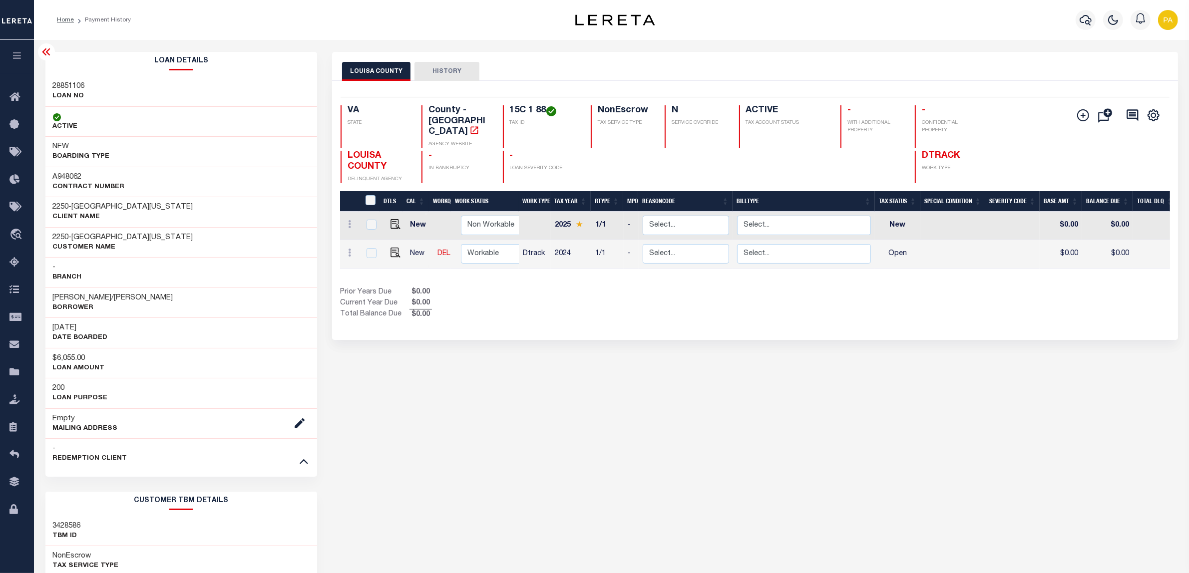
click at [46, 50] on icon at bounding box center [46, 52] width 12 height 12
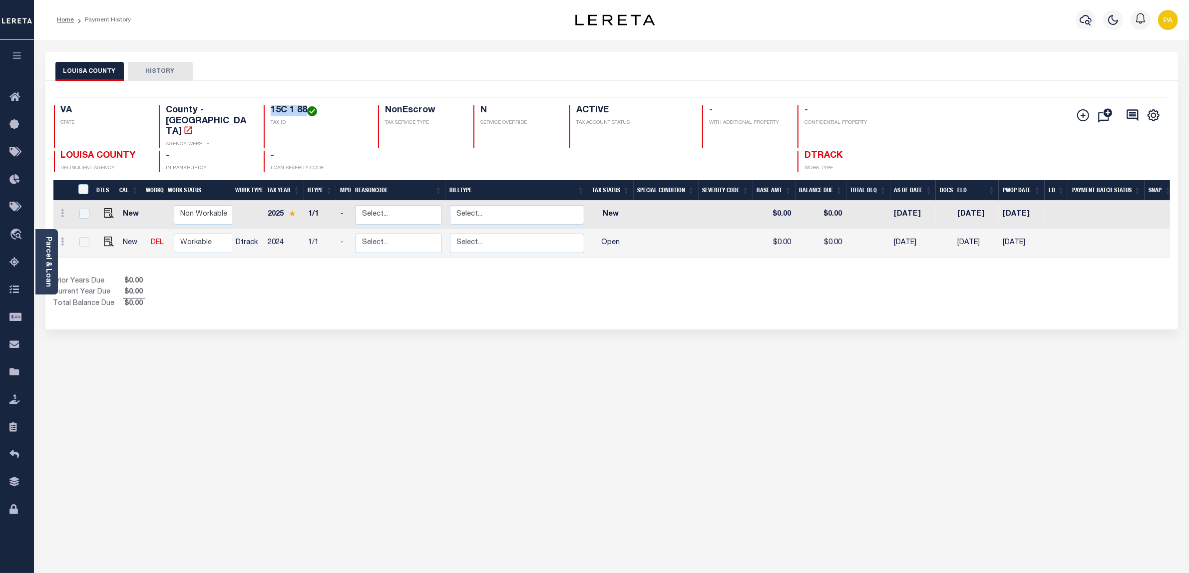
drag, startPoint x: 258, startPoint y: 108, endPoint x: 294, endPoint y: 105, distance: 35.6
click at [294, 105] on h4 "15C 1 88" at bounding box center [318, 110] width 95 height 11
copy h4 "15C 1 88"
click at [108, 237] on img "" at bounding box center [109, 242] width 10 height 10
checkbox input "true"
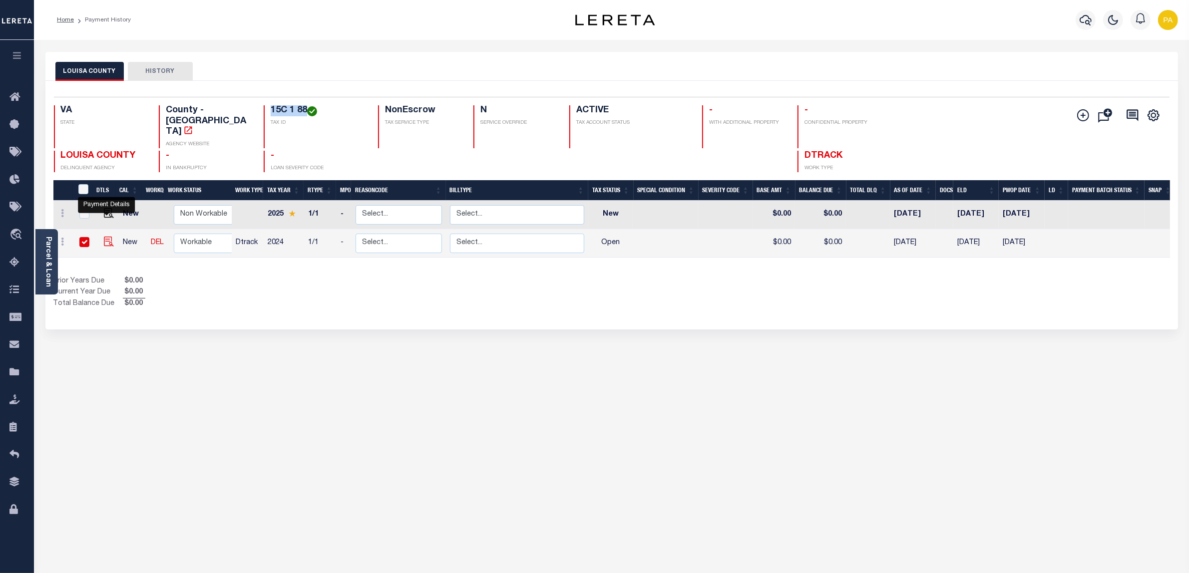
checkbox input "true"
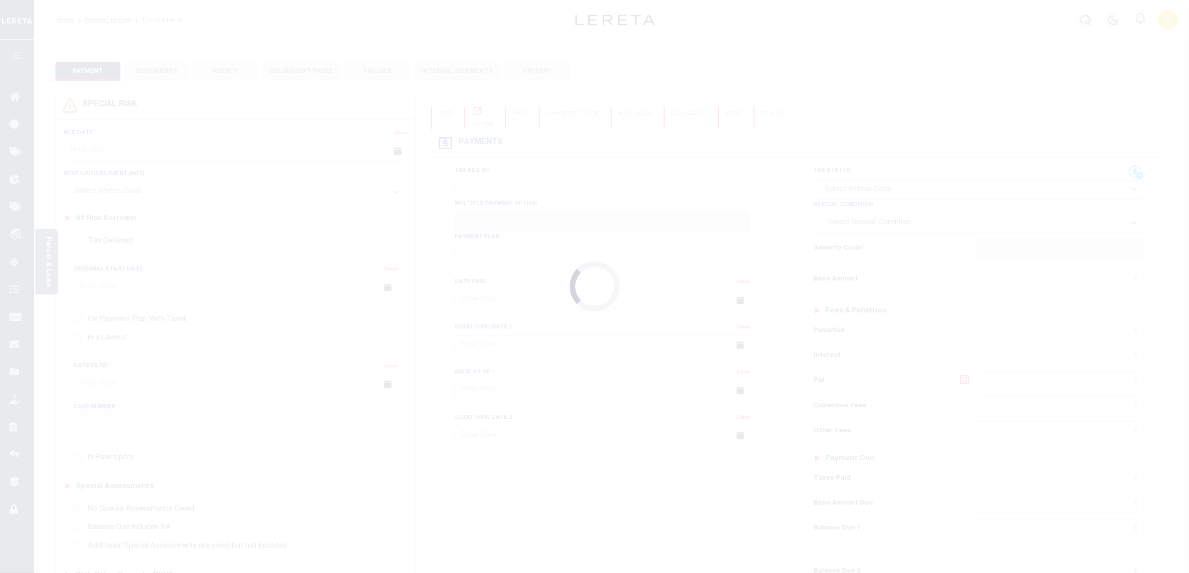
checkbox input "false"
type input "[DATE]"
select select "OP2"
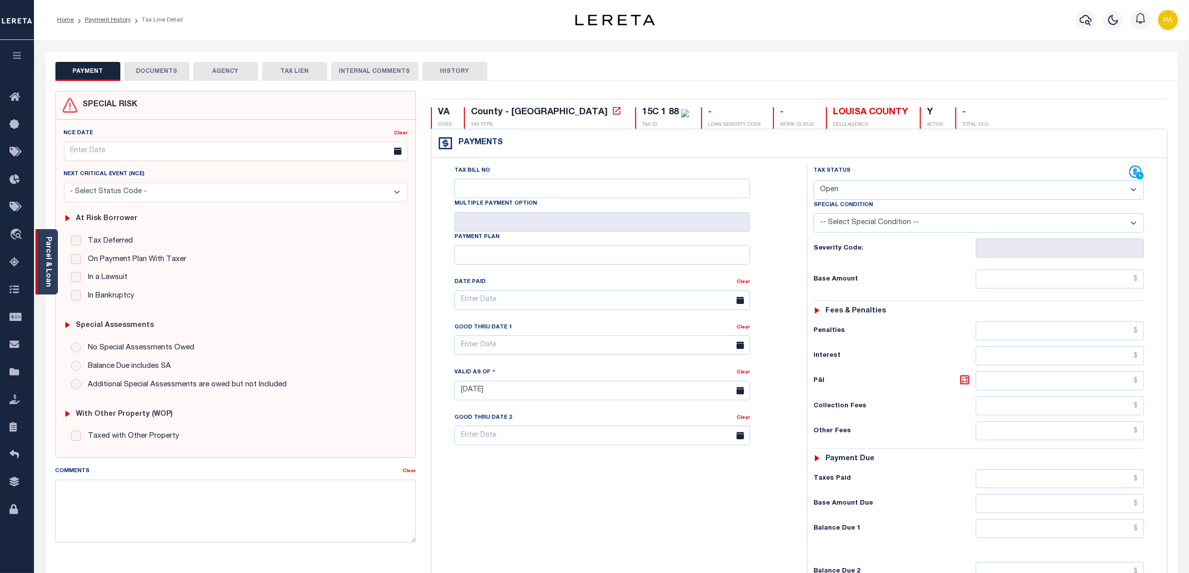
click at [51, 262] on link "Parcel & Loan" at bounding box center [47, 262] width 7 height 50
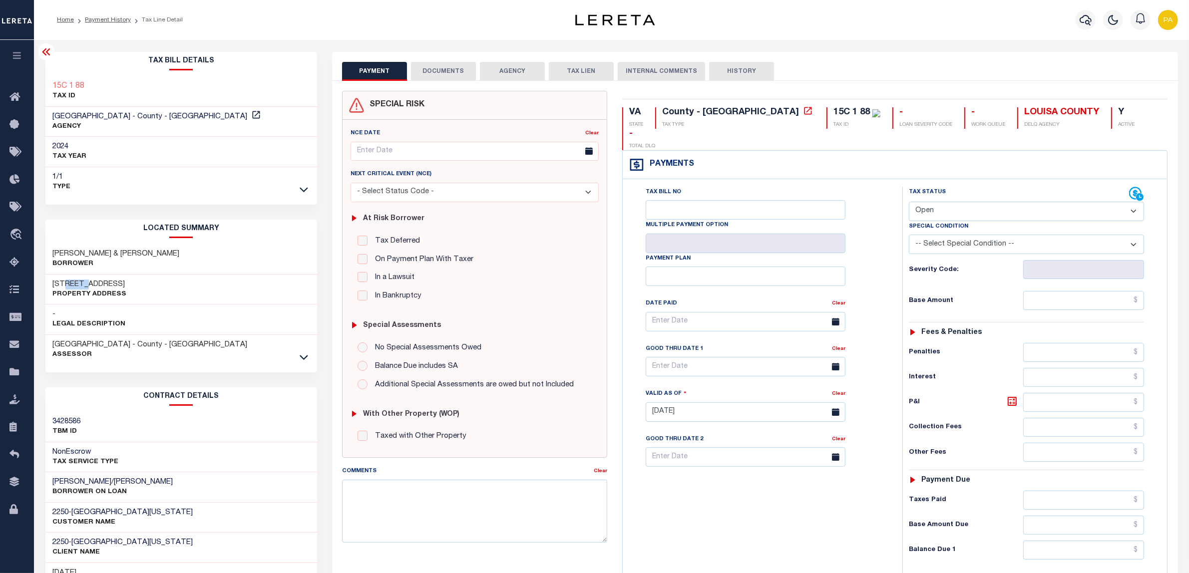
drag, startPoint x: 66, startPoint y: 284, endPoint x: 88, endPoint y: 283, distance: 22.5
click at [88, 283] on h3 "[STREET_ADDRESS]" at bounding box center [90, 285] width 74 height 10
click at [70, 283] on h3 "[STREET_ADDRESS]" at bounding box center [90, 285] width 74 height 10
drag, startPoint x: 68, startPoint y: 282, endPoint x: 90, endPoint y: 283, distance: 22.0
click at [90, 283] on h3 "[STREET_ADDRESS]" at bounding box center [90, 285] width 74 height 10
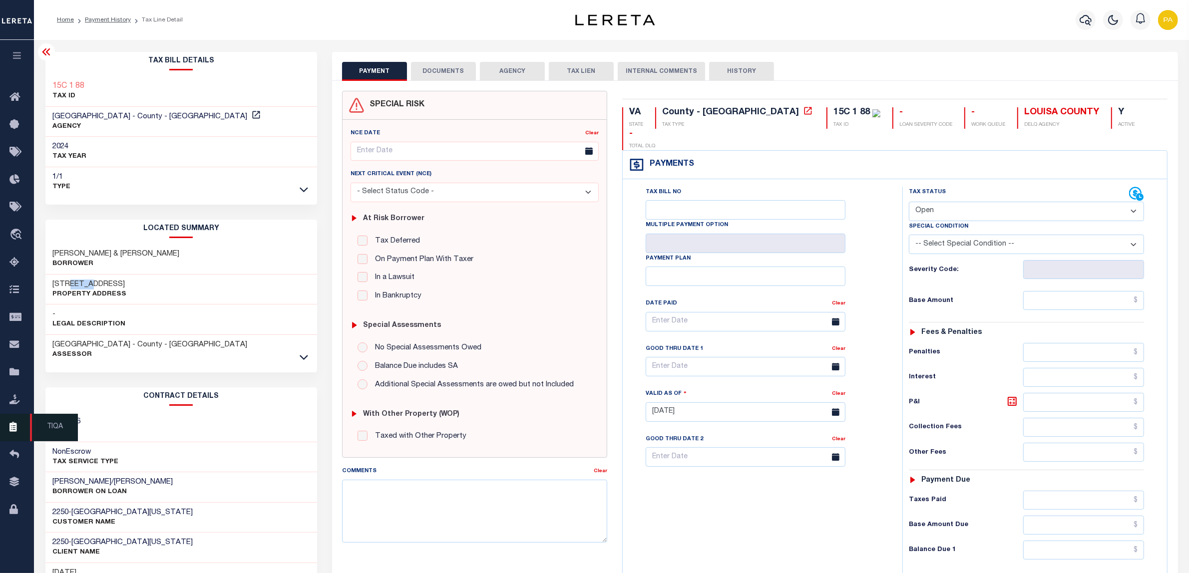
copy h3 "DERBY"
click at [120, 17] on link "Payment History" at bounding box center [108, 20] width 46 height 6
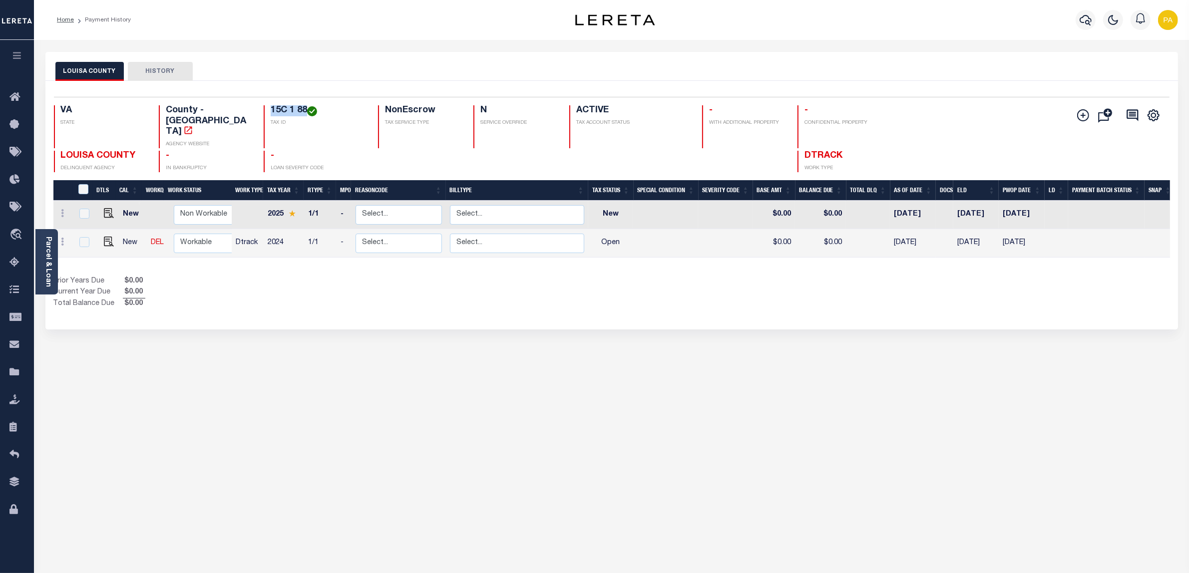
drag, startPoint x: 266, startPoint y: 110, endPoint x: 293, endPoint y: 110, distance: 27.5
click at [293, 110] on h4 "15C 1 88" at bounding box center [318, 110] width 95 height 11
click at [170, 382] on div "LOUISA COUNTY HISTORY Selected 2 Results" at bounding box center [611, 334] width 1147 height 564
click at [104, 237] on img "" at bounding box center [109, 242] width 10 height 10
checkbox input "true"
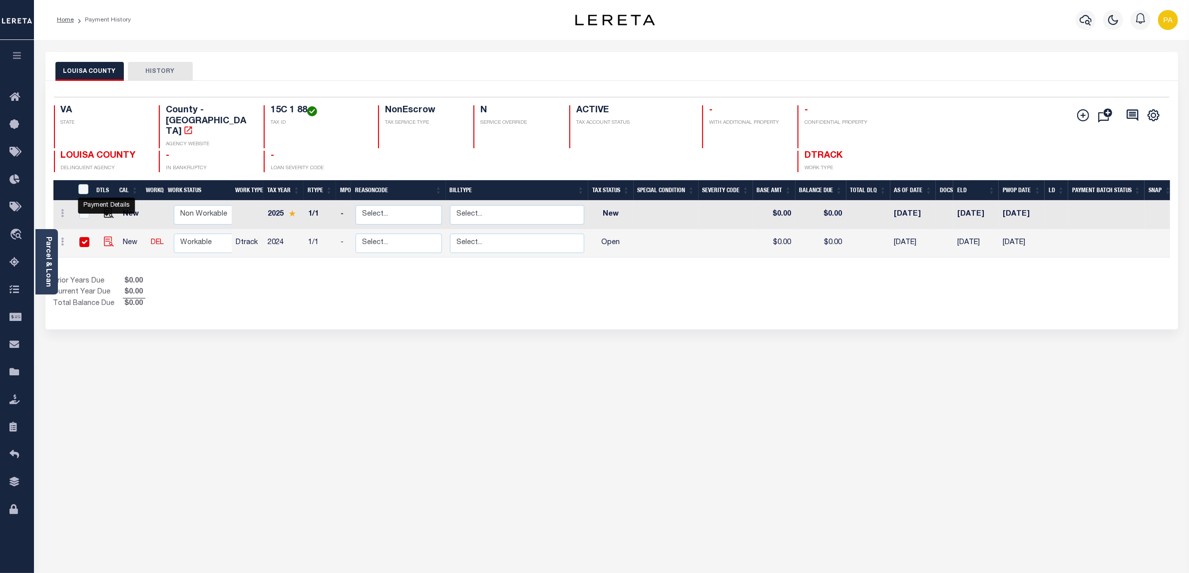
checkbox input "true"
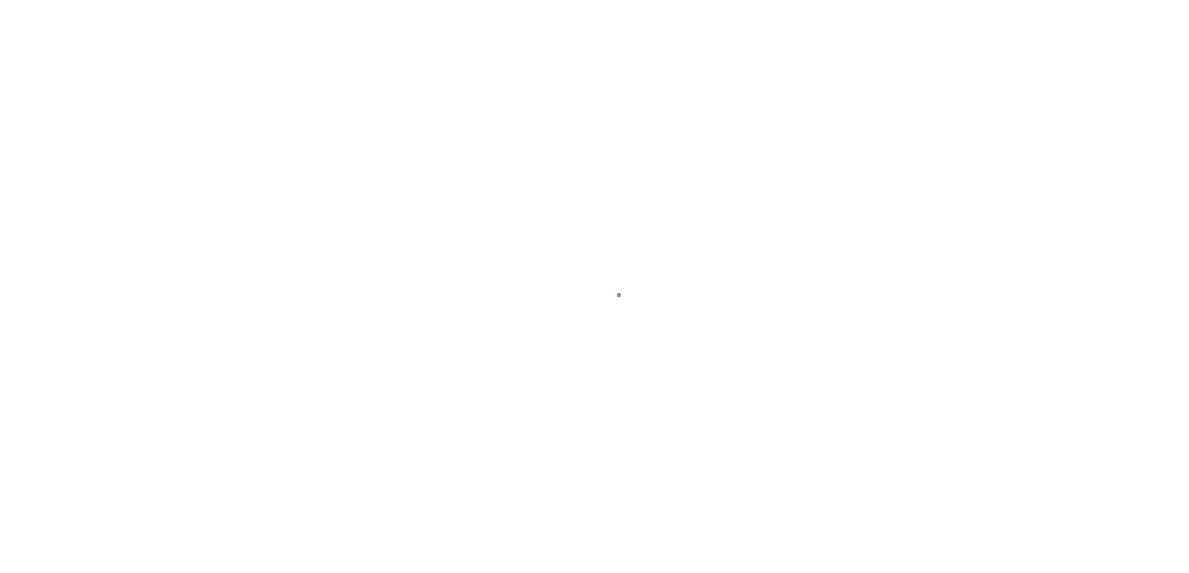
checkbox input "false"
type input "[DATE]"
select select "OP2"
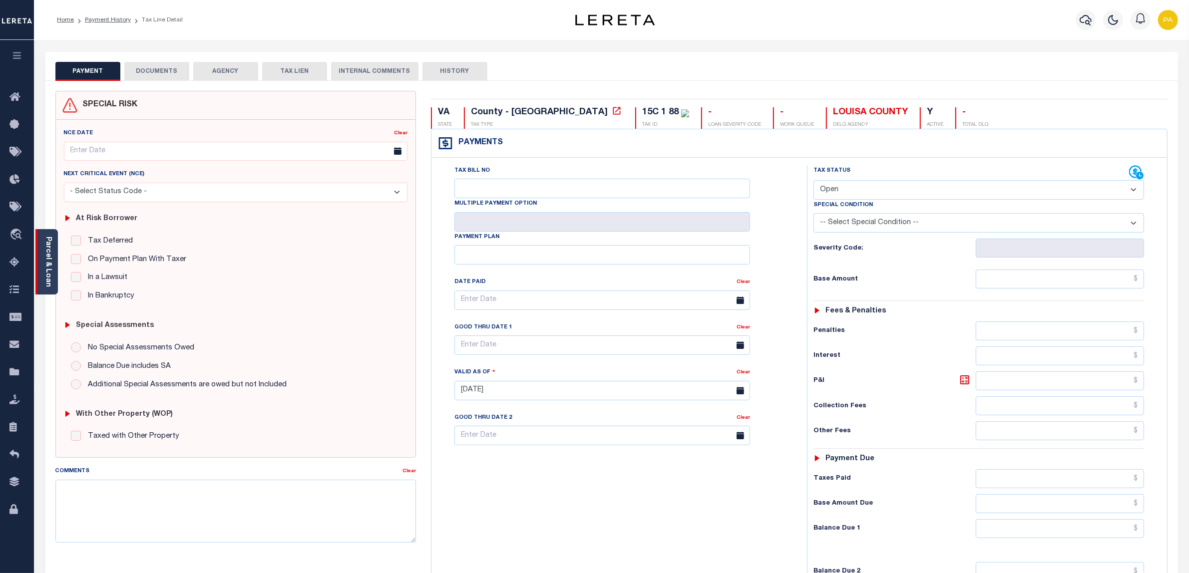
click at [48, 248] on link "Parcel & Loan" at bounding box center [47, 262] width 7 height 50
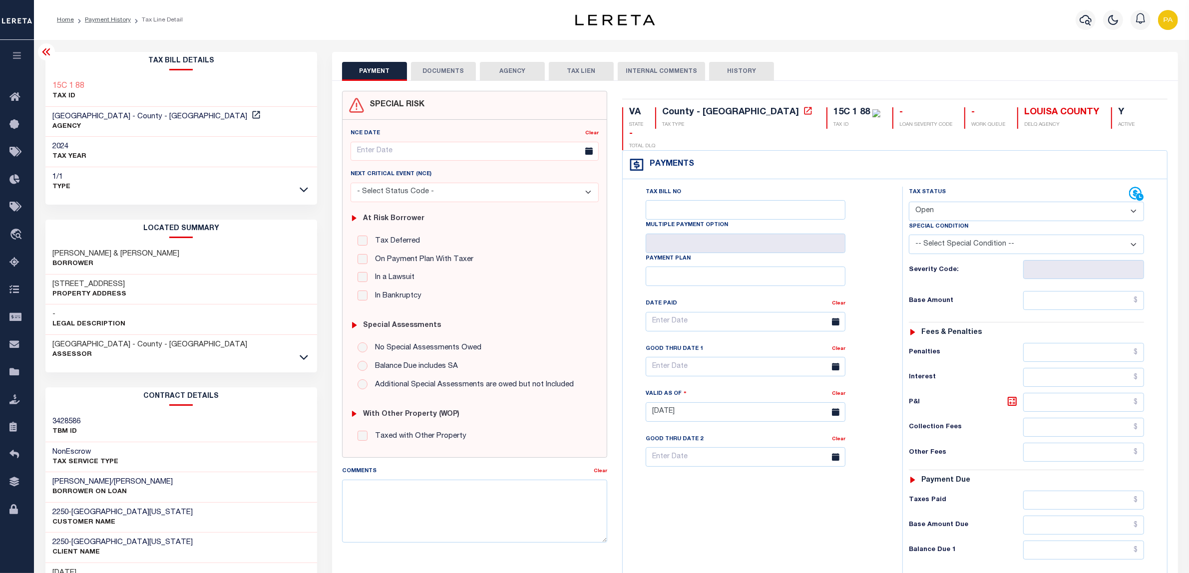
click at [456, 71] on button "DOCUMENTS" at bounding box center [443, 71] width 65 height 19
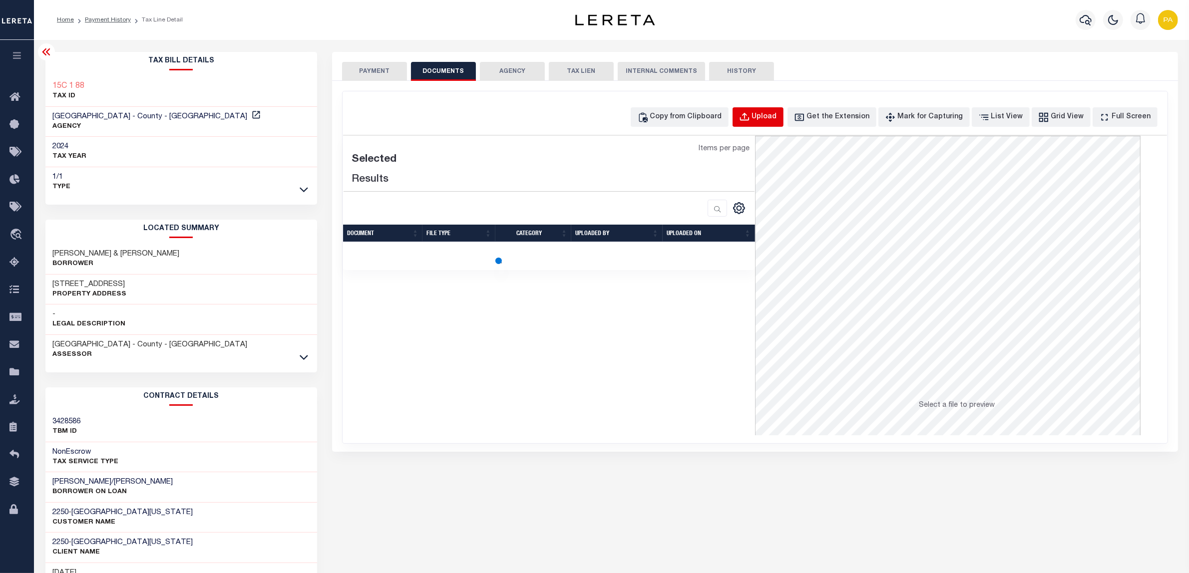
click at [775, 114] on div "Upload" at bounding box center [764, 117] width 25 height 11
select select "POP"
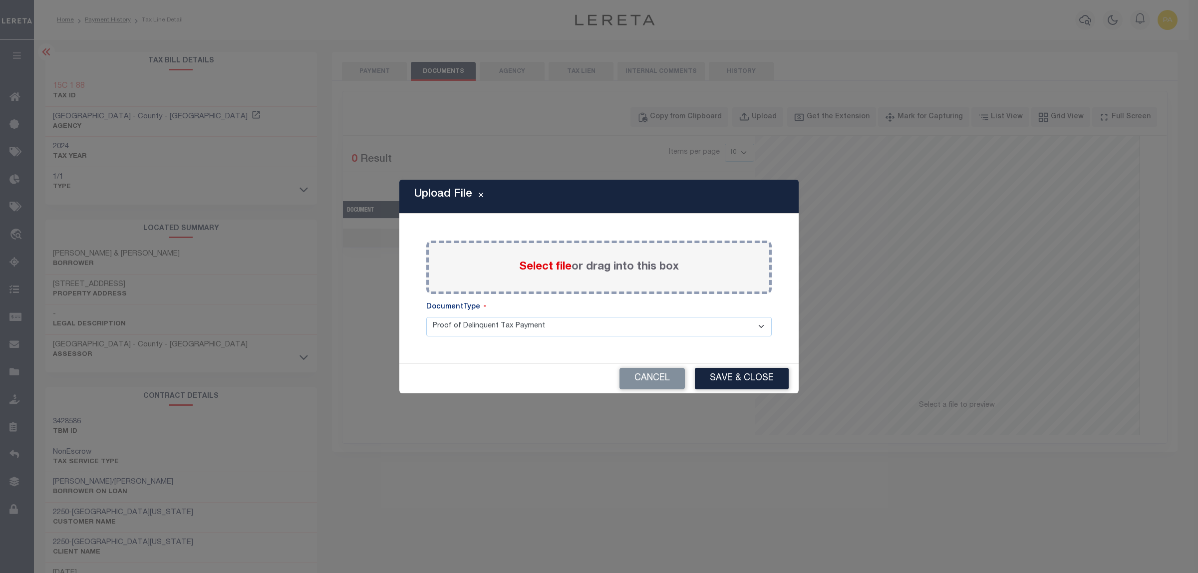
click at [593, 266] on label "Select file or drag into this box" at bounding box center [599, 267] width 160 height 16
click at [0, 0] on input "Select file or drag into this box" at bounding box center [0, 0] width 0 height 0
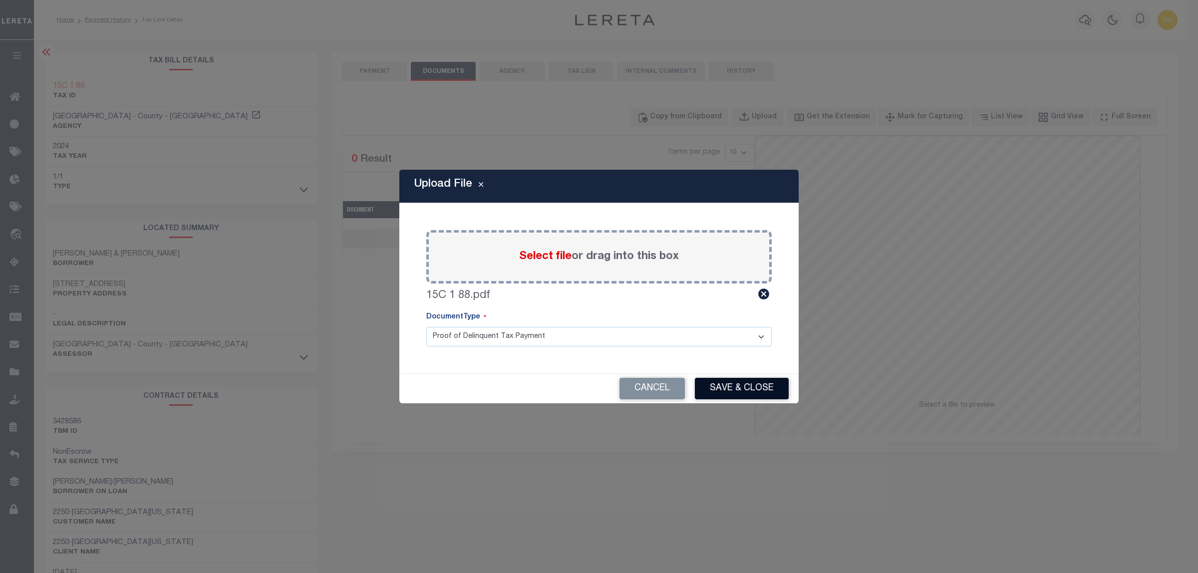
click at [724, 391] on button "Save & Close" at bounding box center [742, 388] width 94 height 21
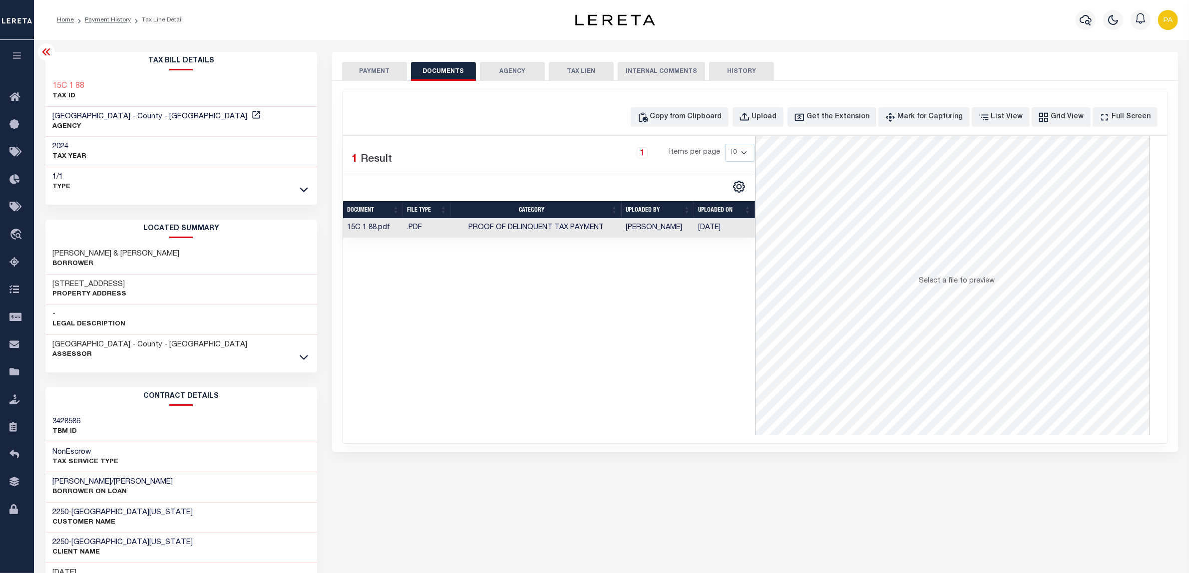
click at [373, 68] on button "PAYMENT" at bounding box center [374, 71] width 65 height 19
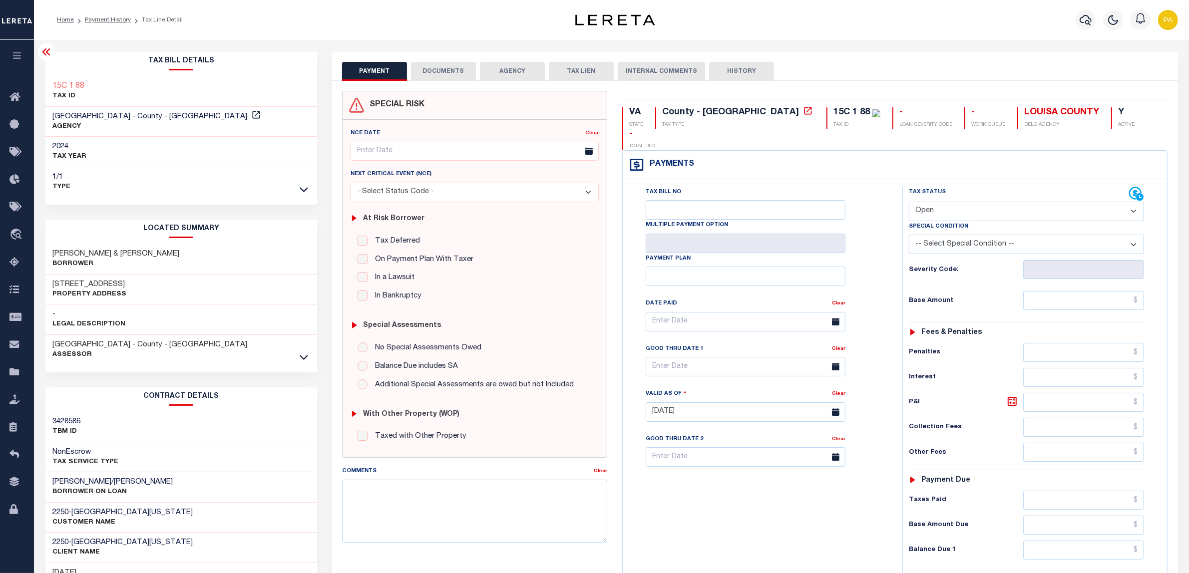
drag, startPoint x: 944, startPoint y: 189, endPoint x: 944, endPoint y: 198, distance: 9.0
click at [944, 202] on select "- Select Status Code - Open Due/Unpaid Paid Incomplete No Tax Due Internal Refu…" at bounding box center [1026, 211] width 235 height 19
select select "PYD"
click at [909, 202] on select "- Select Status Code - Open Due/Unpaid Paid Incomplete No Tax Due Internal Refu…" at bounding box center [1026, 211] width 235 height 19
type input "[DATE]"
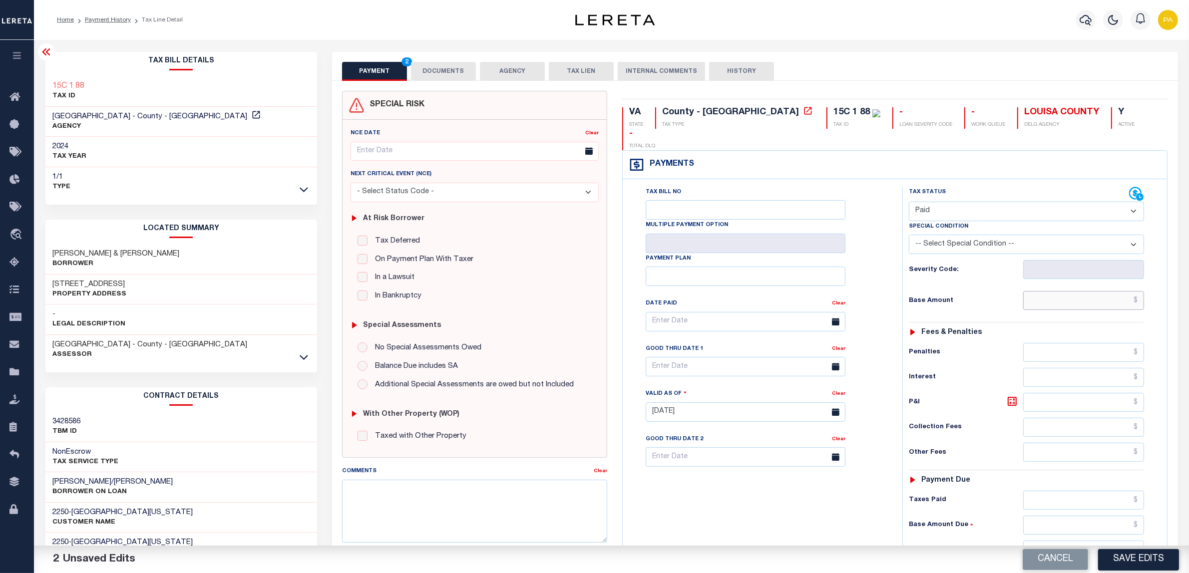
click at [1097, 291] on input "text" at bounding box center [1083, 300] width 121 height 19
paste input "3,702.96"
type input "$3,702.96"
click at [1117, 491] on input "text" at bounding box center [1083, 500] width 121 height 19
paste input "3,702.96"
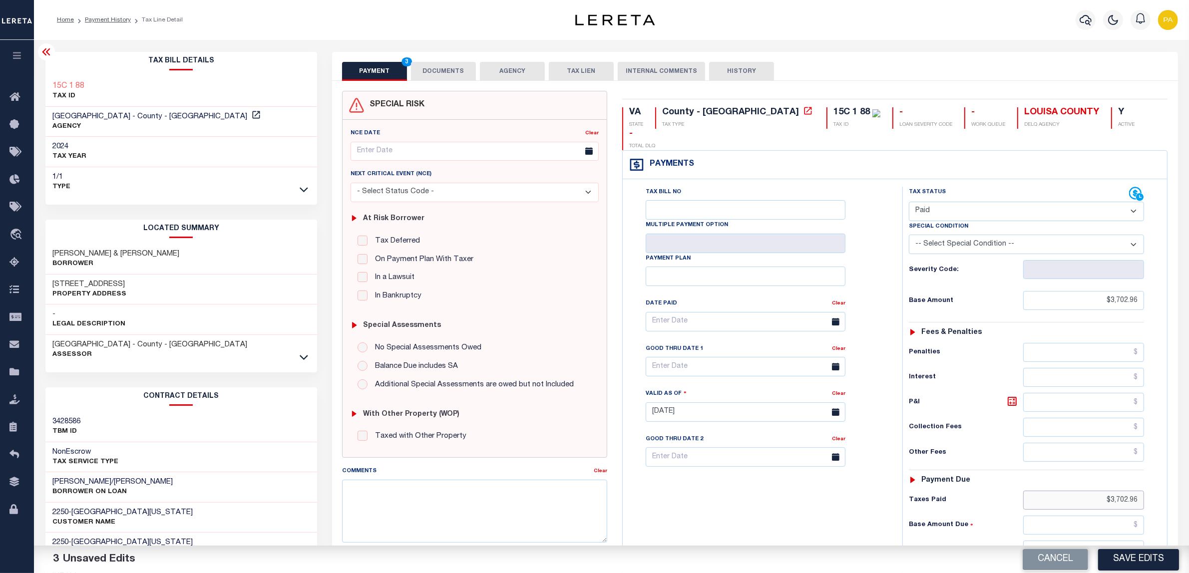
type input "$3,702.96"
click at [1124, 541] on input "text" at bounding box center [1083, 550] width 121 height 19
type input "$0.00"
click at [1131, 547] on div "Cancel Save Edits" at bounding box center [901, 560] width 578 height 28
click at [1131, 550] on button "Save Edits" at bounding box center [1138, 559] width 81 height 21
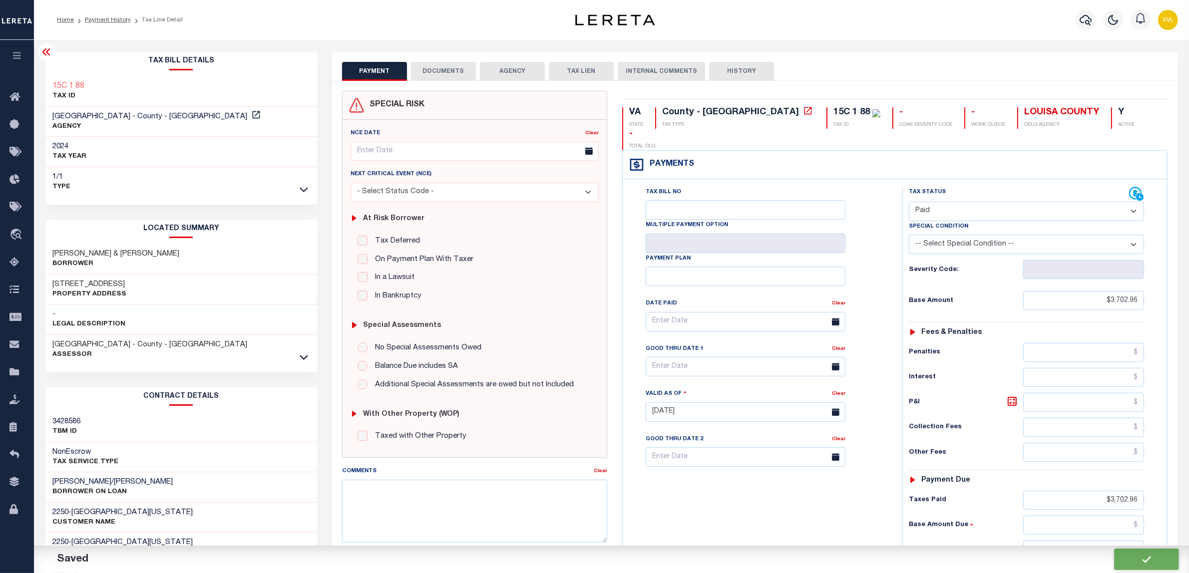
checkbox input "false"
type input "$3,702.96"
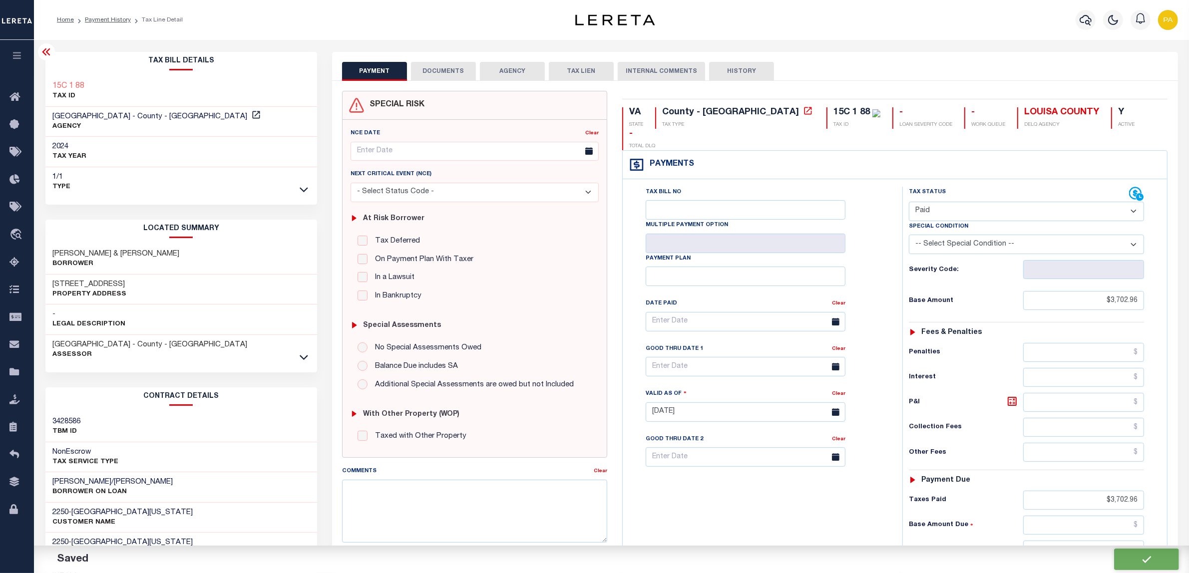
type input "$3,702.96"
type input "$0"
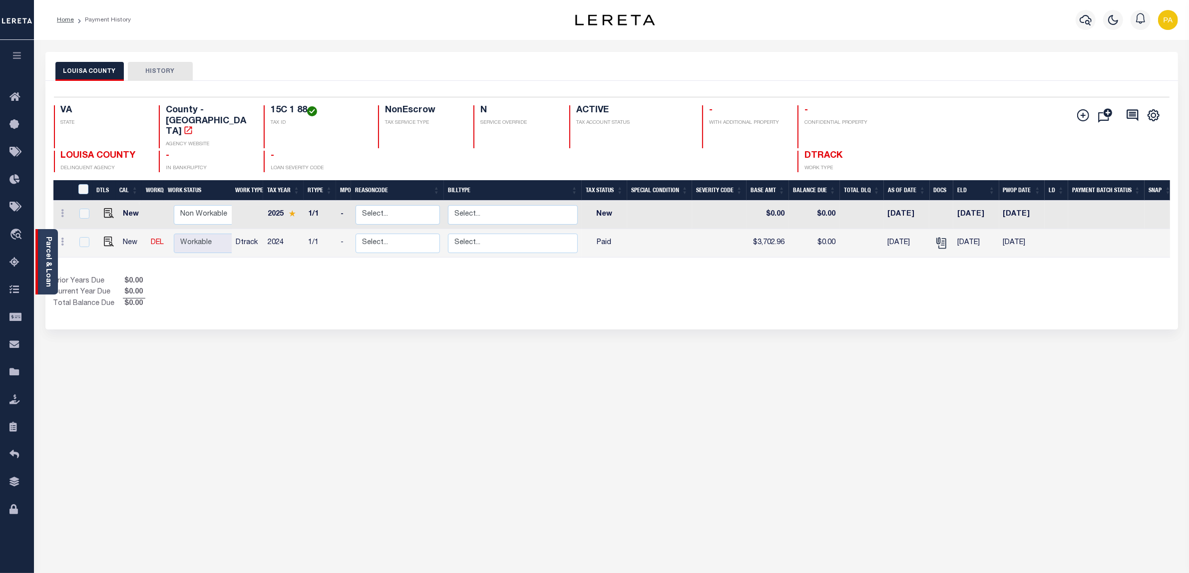
click at [49, 256] on link "Parcel & Loan" at bounding box center [47, 262] width 7 height 50
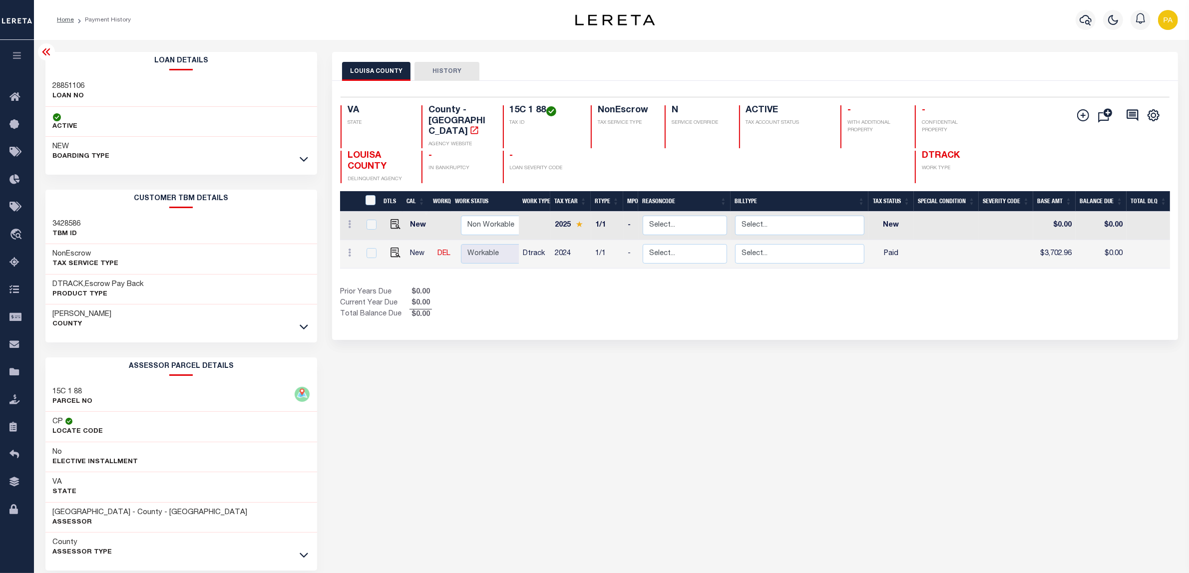
click at [71, 84] on h3 "28851106" at bounding box center [69, 86] width 32 height 10
copy h3 "28851106"
drag, startPoint x: 507, startPoint y: 106, endPoint x: 546, endPoint y: 103, distance: 38.6
click at [546, 103] on div "Selected 2 Results 1 Items per page 25 50 100 VA STATE County - VA AGENCY WEBSI…" at bounding box center [754, 140] width 845 height 86
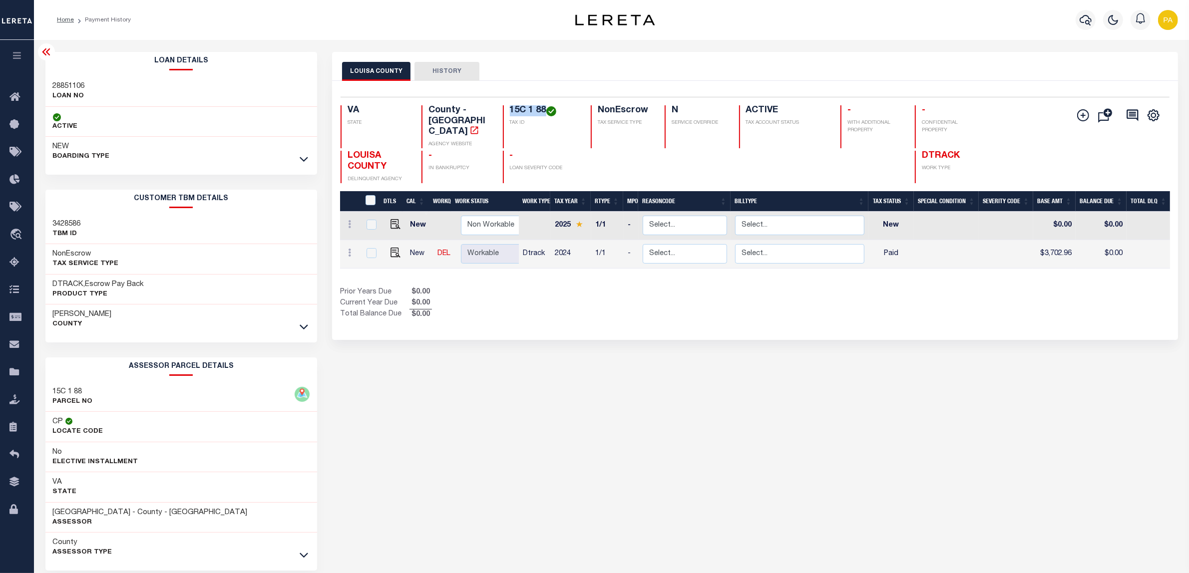
copy h4 "15C 1 88"
click at [66, 317] on h3 "[PERSON_NAME]" at bounding box center [82, 314] width 59 height 10
copy h3 "[PERSON_NAME]"
click at [66, 543] on h3 "County" at bounding box center [82, 543] width 59 height 10
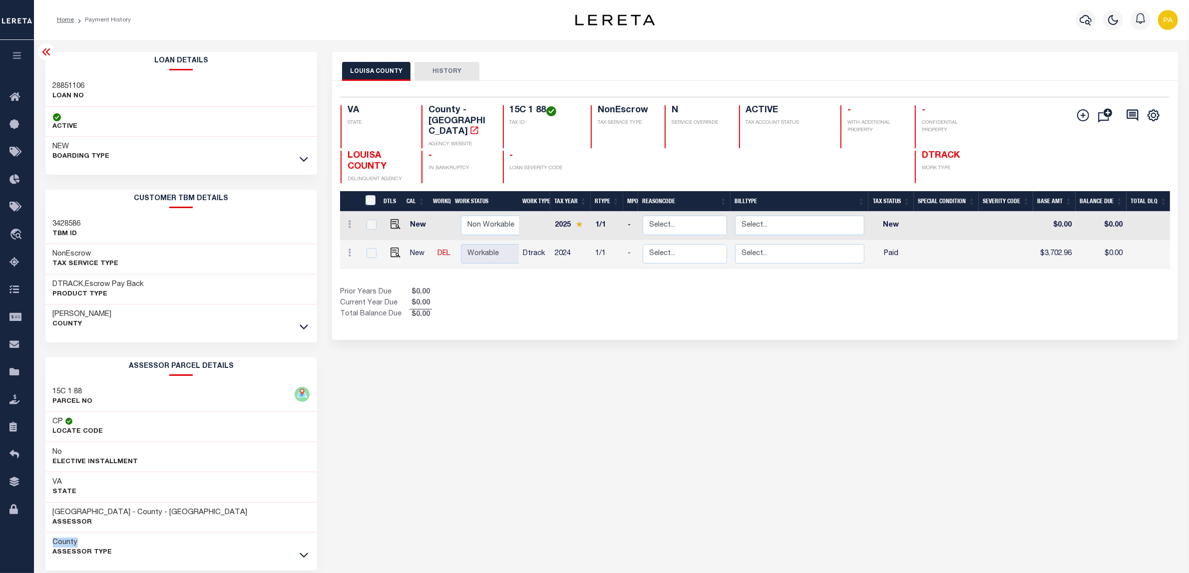
click at [66, 543] on h3 "County" at bounding box center [82, 543] width 59 height 10
copy h3 "County"
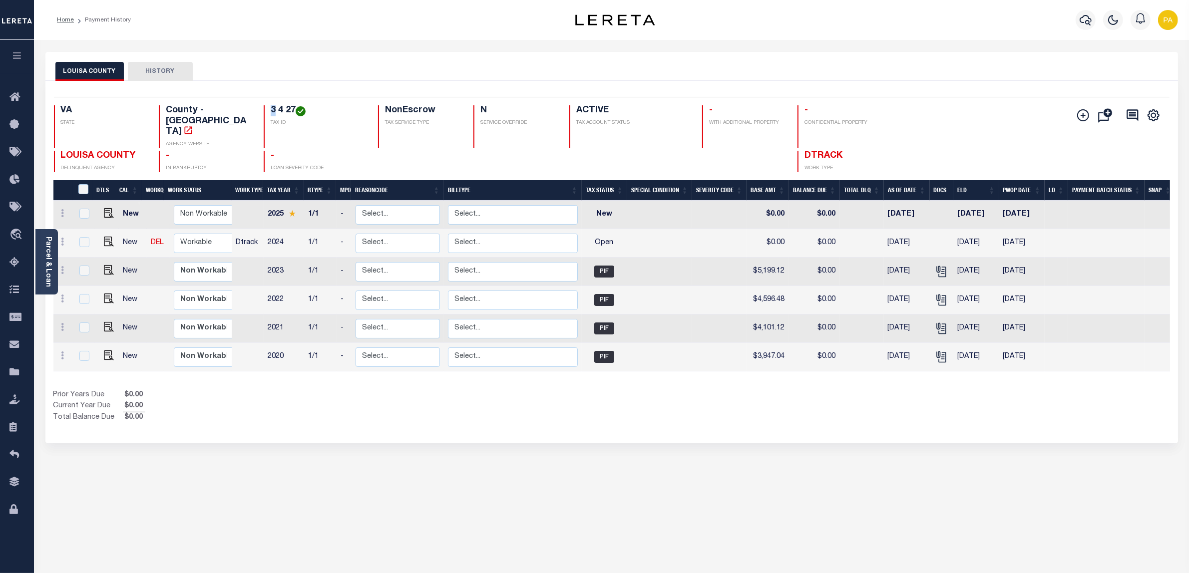
click at [271, 106] on h4 "3 4 27" at bounding box center [318, 110] width 95 height 11
click at [264, 108] on div "3 4 27 TAX ID" at bounding box center [315, 126] width 102 height 43
drag, startPoint x: 254, startPoint y: 106, endPoint x: 282, endPoint y: 108, distance: 28.6
click at [282, 108] on div "3 4 27 TAX ID" at bounding box center [315, 126] width 102 height 43
copy h4 "3 4 27"
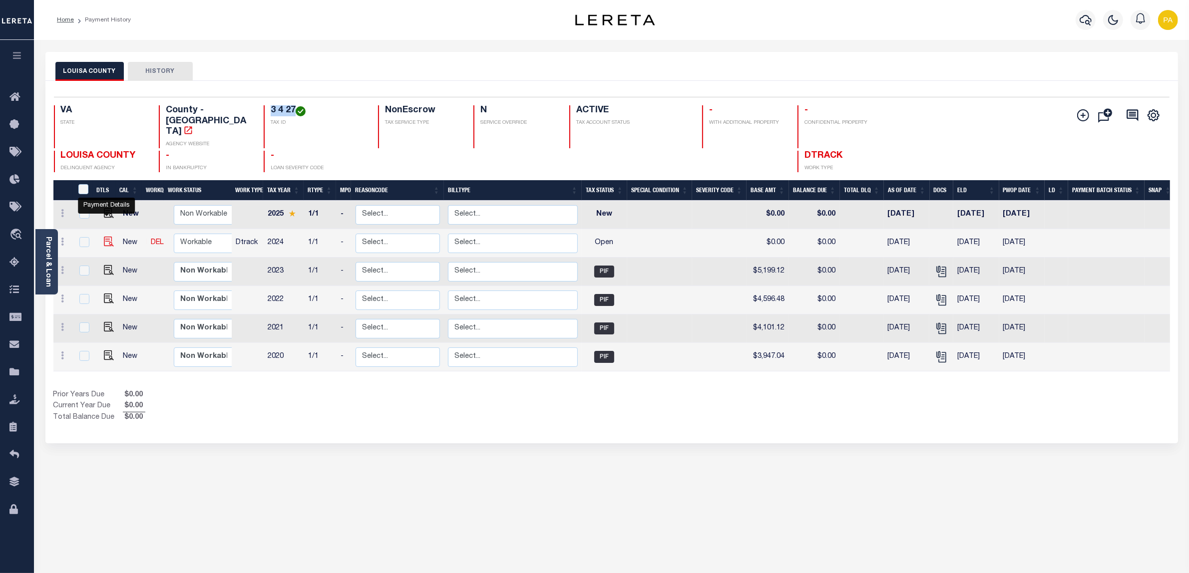
click at [106, 237] on img "" at bounding box center [109, 242] width 10 height 10
checkbox input "true"
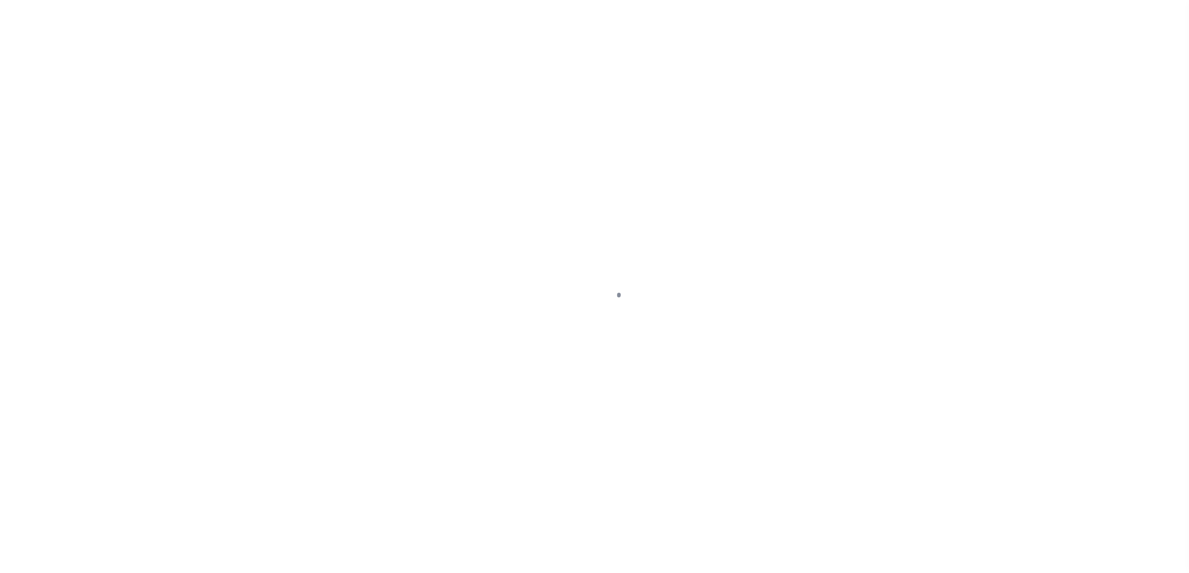
checkbox input "false"
type input "[DATE]"
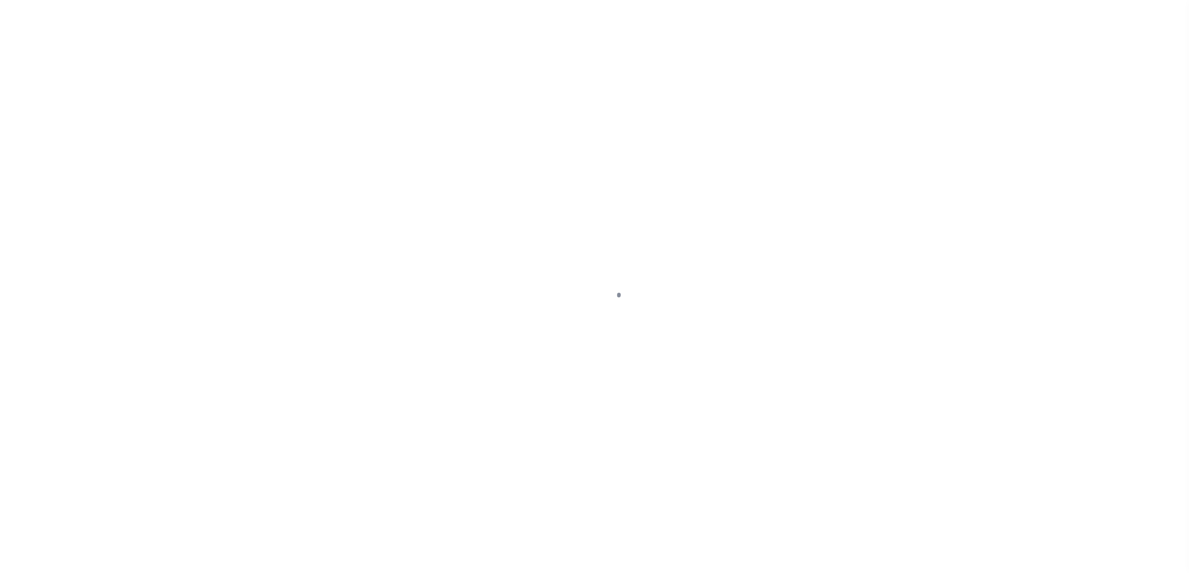
select select "OP2"
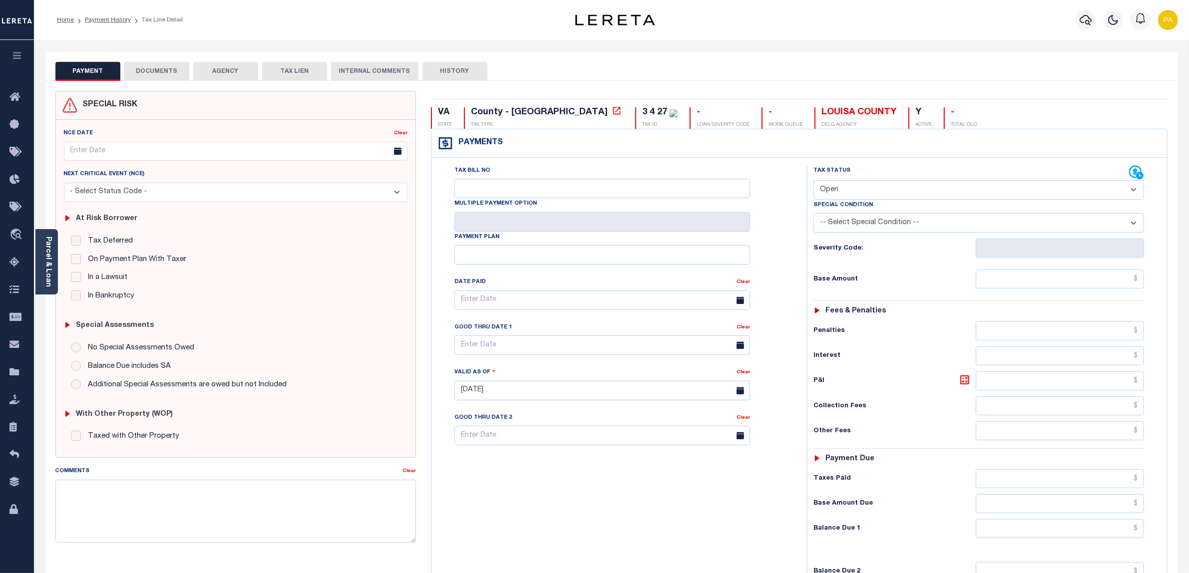
click at [174, 69] on button "DOCUMENTS" at bounding box center [156, 71] width 65 height 19
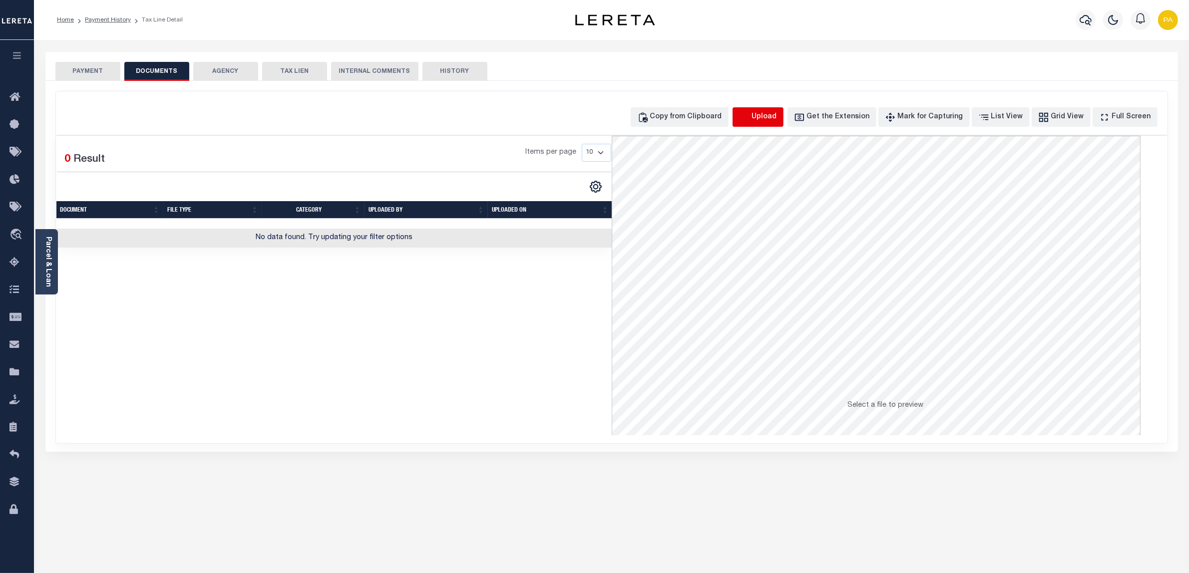
click at [748, 115] on icon "button" at bounding box center [743, 116] width 9 height 8
select select "POP"
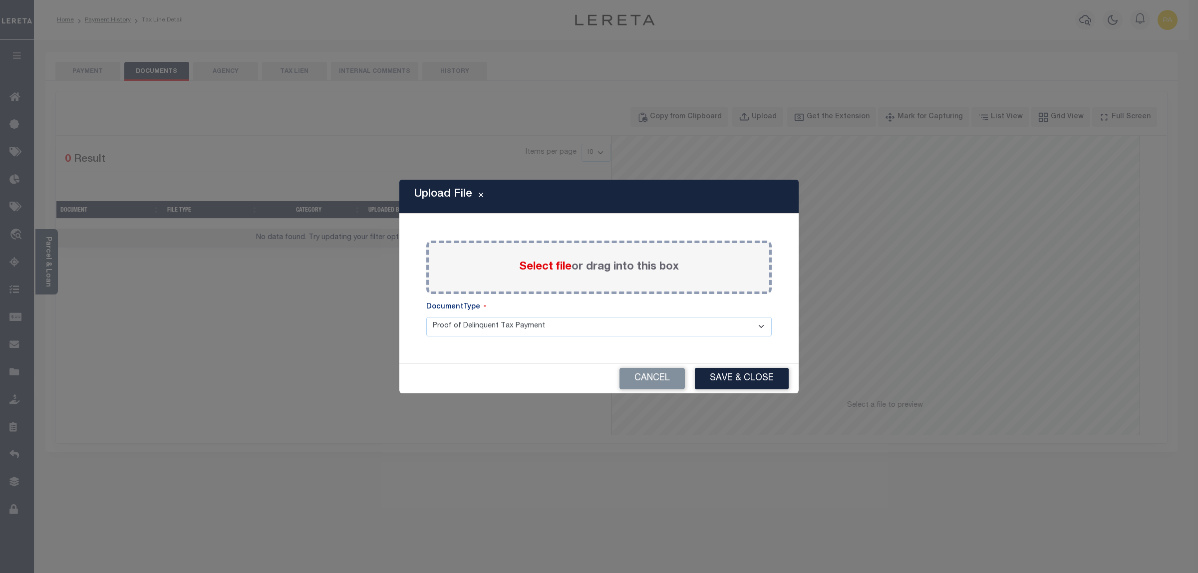
click at [595, 271] on label "Select file or drag into this box" at bounding box center [599, 267] width 160 height 16
click at [0, 0] on input "Select file or drag into this box" at bounding box center [0, 0] width 0 height 0
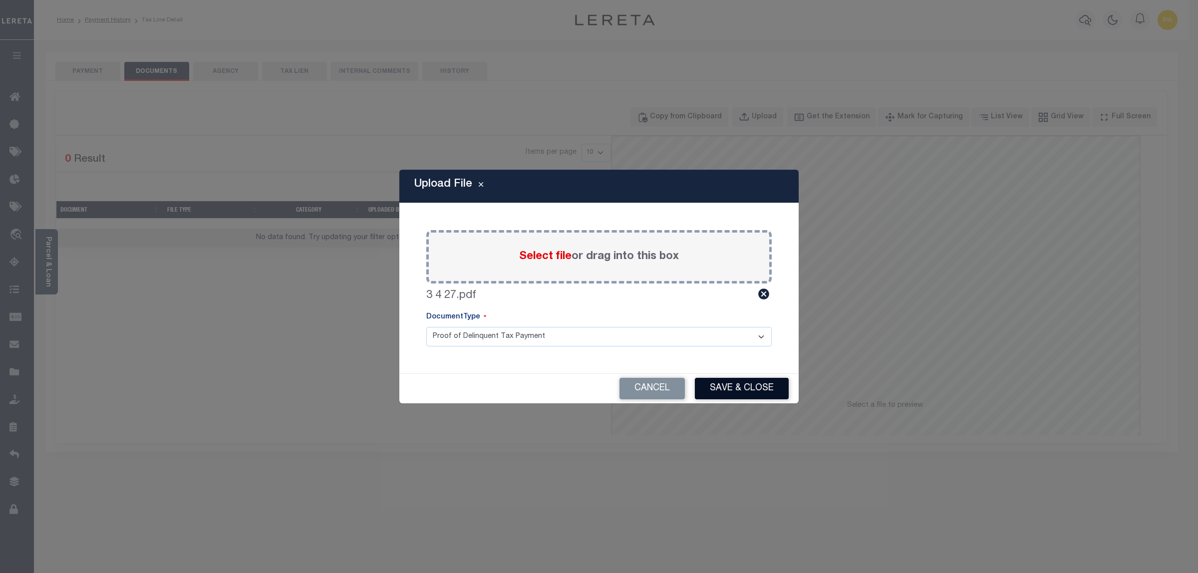
click at [716, 391] on button "Save & Close" at bounding box center [742, 388] width 94 height 21
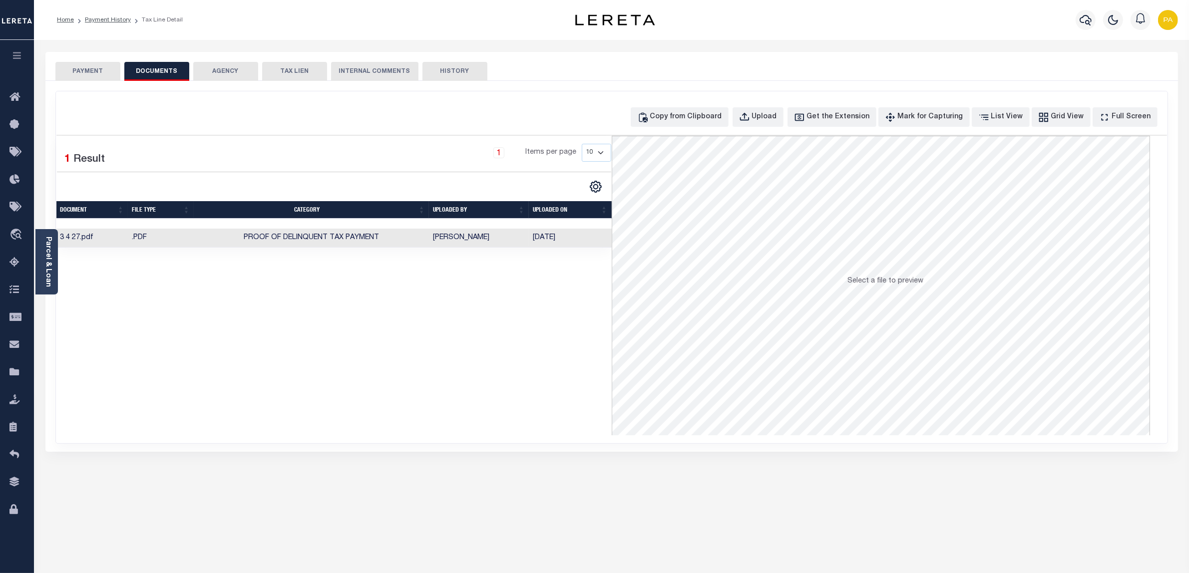
click at [100, 75] on button "PAYMENT" at bounding box center [87, 71] width 65 height 19
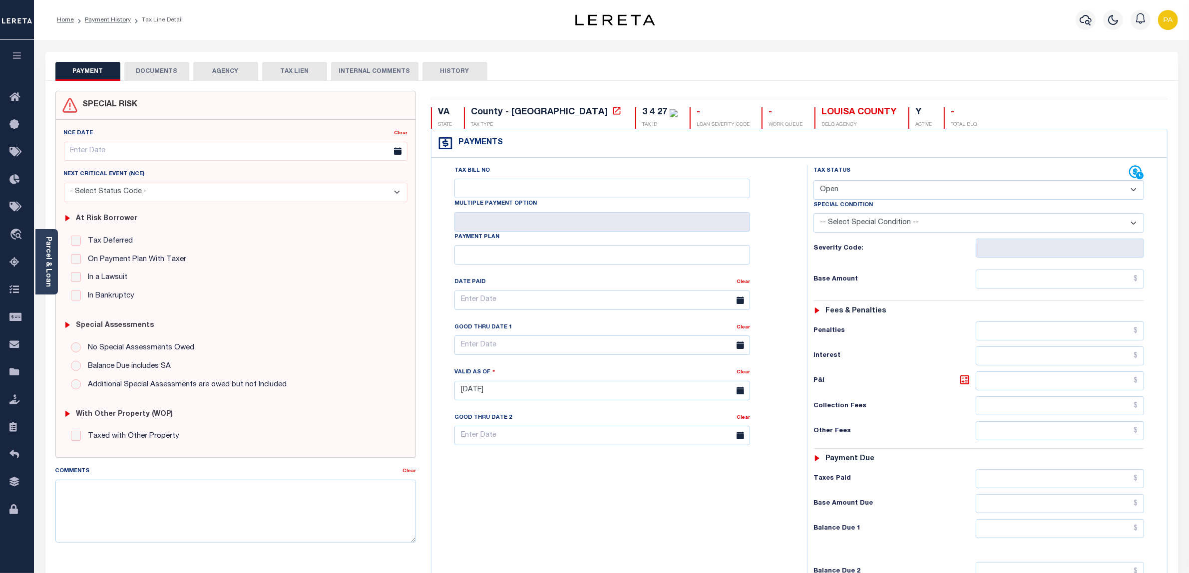
click at [862, 194] on select "- Select Status Code - Open Due/Unpaid Paid Incomplete No Tax Due Internal Refu…" at bounding box center [978, 189] width 331 height 19
select select "PYD"
click at [813, 181] on select "- Select Status Code - Open Due/Unpaid Paid Incomplete No Tax Due Internal Refu…" at bounding box center [978, 189] width 331 height 19
type input "[DATE]"
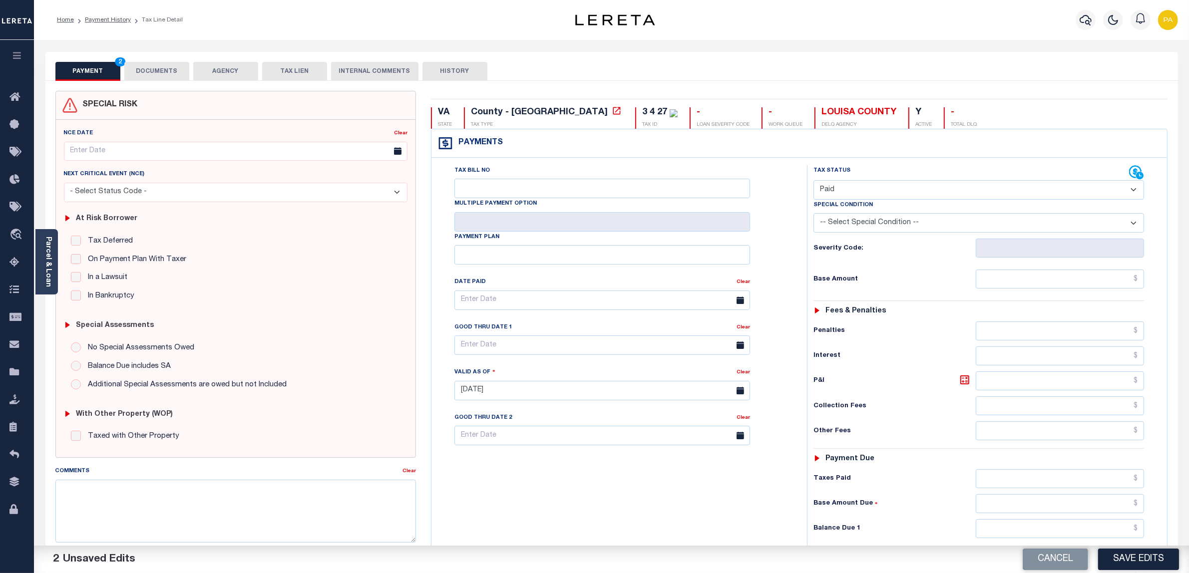
click at [1017, 267] on div "Tax Status Status - Select Status Code -" at bounding box center [982, 385] width 350 height 441
click at [1051, 277] on input "text" at bounding box center [1059, 279] width 169 height 19
paste input "4,987.44"
type input "$4,987.44"
click at [1109, 482] on input "text" at bounding box center [1059, 478] width 169 height 19
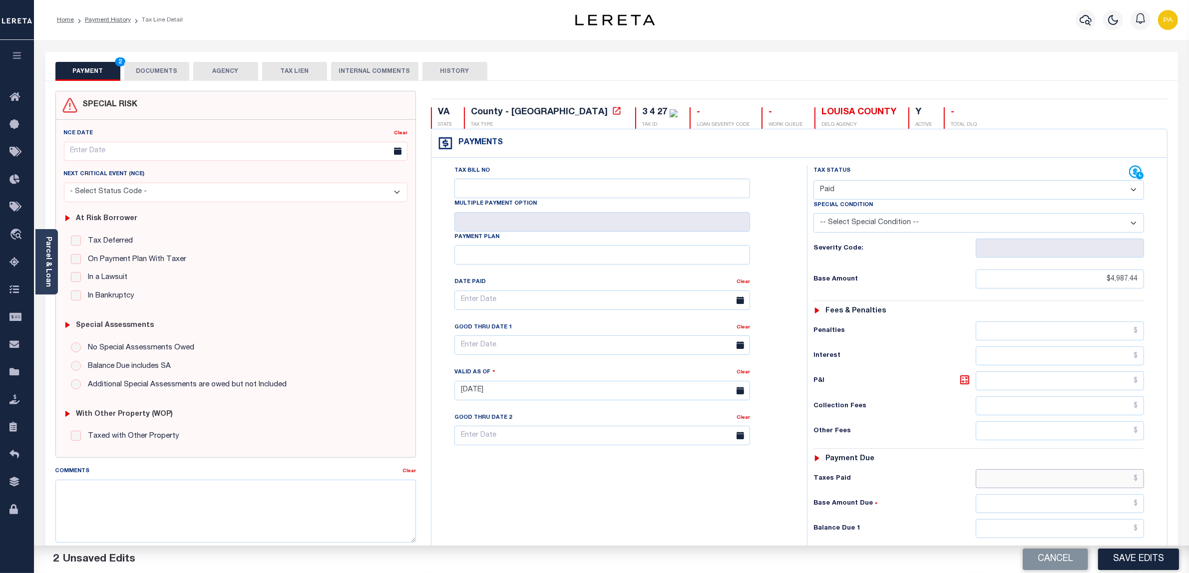
paste input "4,987.44"
type input "$4,987.44"
click at [1129, 545] on div "Tax Status Status - Select Status Code -" at bounding box center [982, 385] width 350 height 441
click at [1126, 538] on input "text" at bounding box center [1059, 528] width 169 height 19
type input "$0.00"
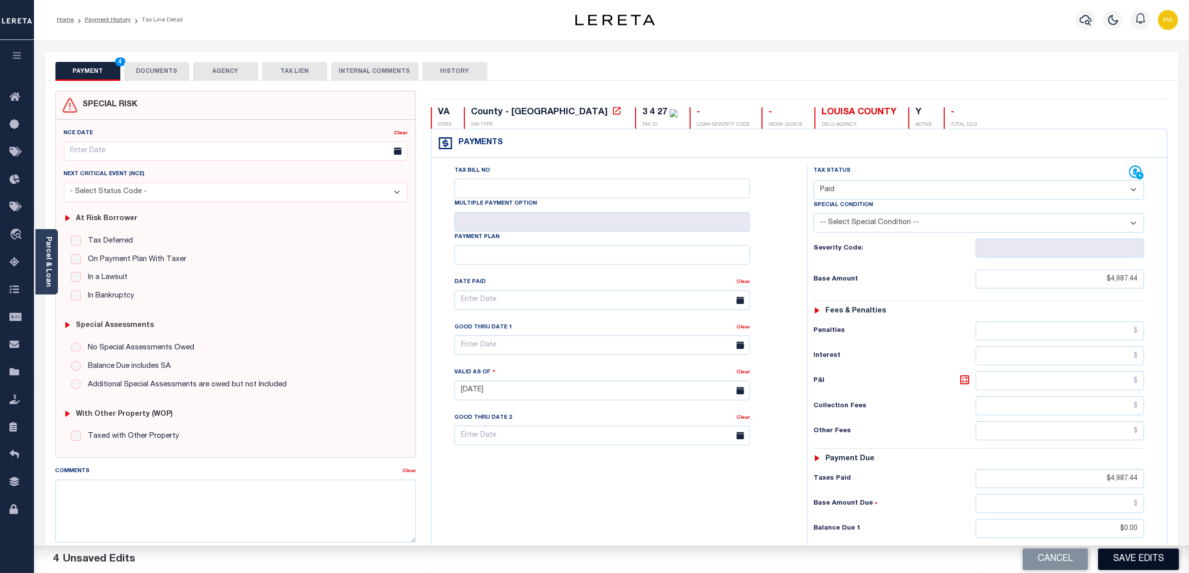
click at [1128, 560] on button "Save Edits" at bounding box center [1138, 559] width 81 height 21
checkbox input "false"
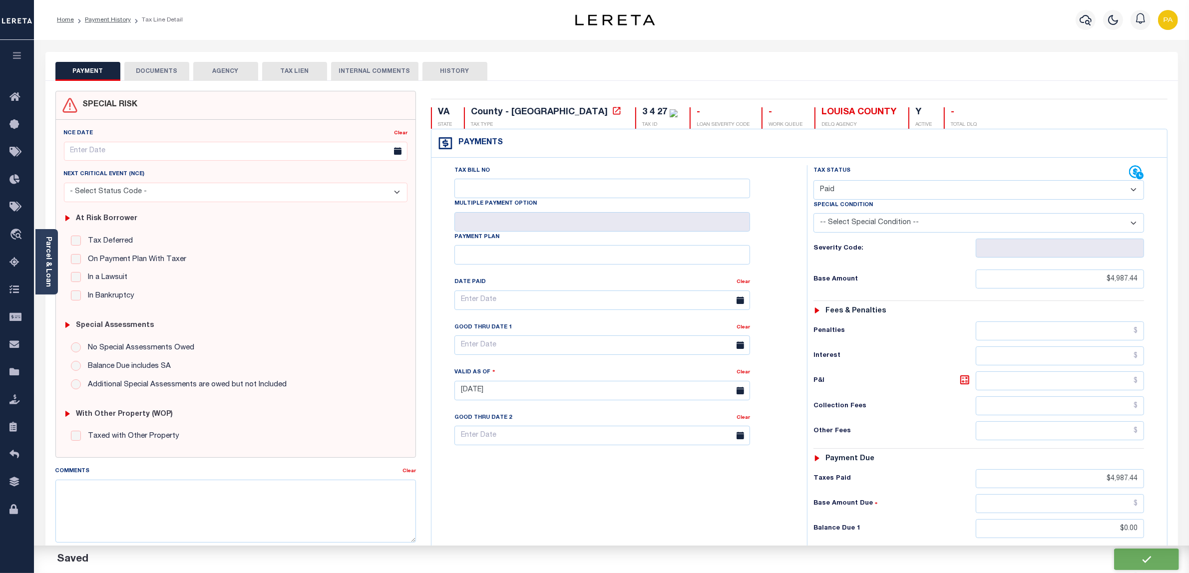
type input "$4,987.44"
type input "$0"
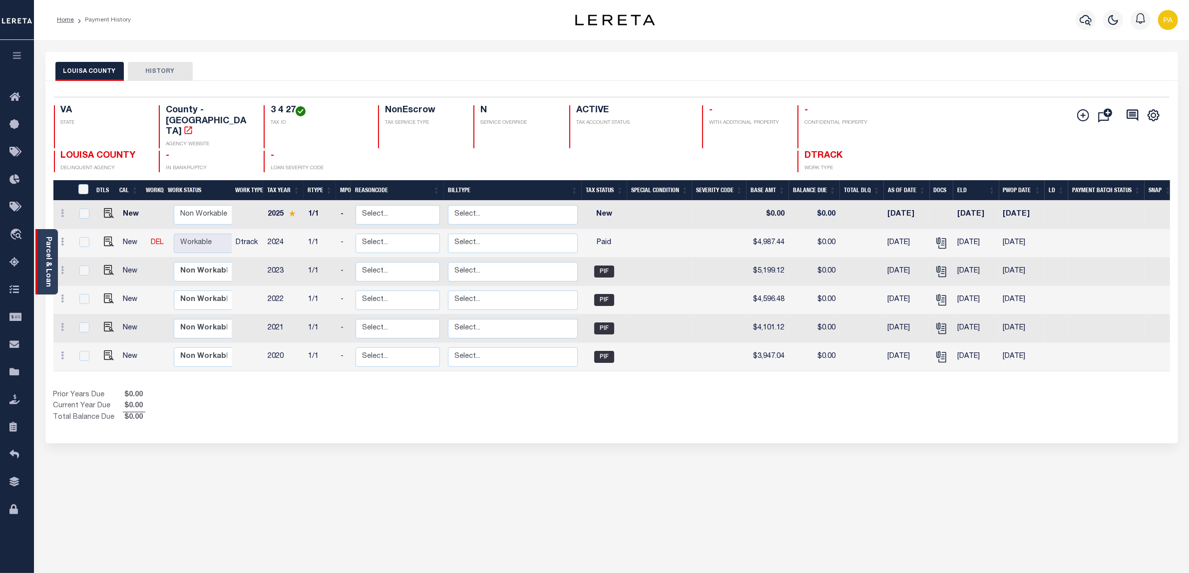
click at [43, 256] on div "Parcel & Loan" at bounding box center [46, 261] width 22 height 65
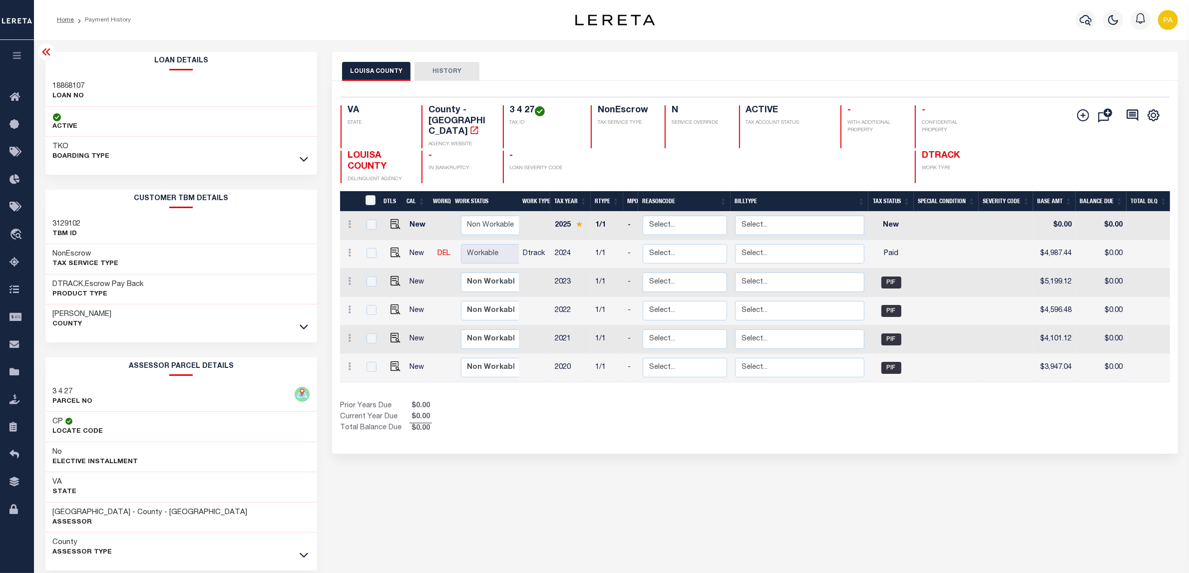
click at [68, 85] on h3 "18868107" at bounding box center [69, 86] width 32 height 10
copy h3 "18868107"
drag, startPoint x: 509, startPoint y: 108, endPoint x: 535, endPoint y: 106, distance: 25.5
click at [535, 106] on h4 "3 4 27" at bounding box center [544, 110] width 69 height 11
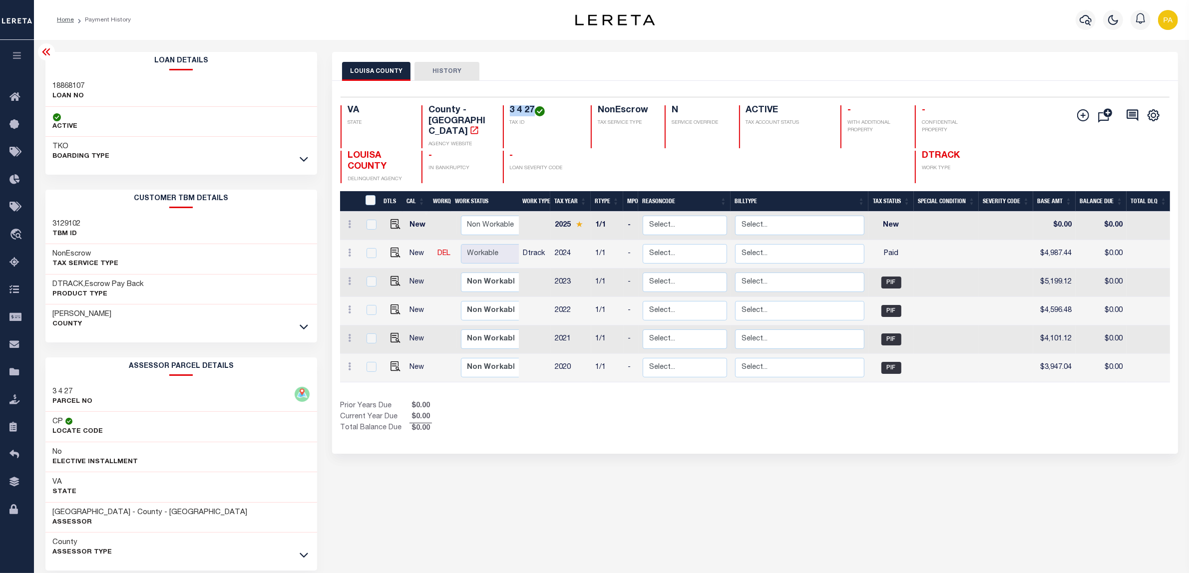
copy h4 "3 4 27"
